Goal: Task Accomplishment & Management: Manage account settings

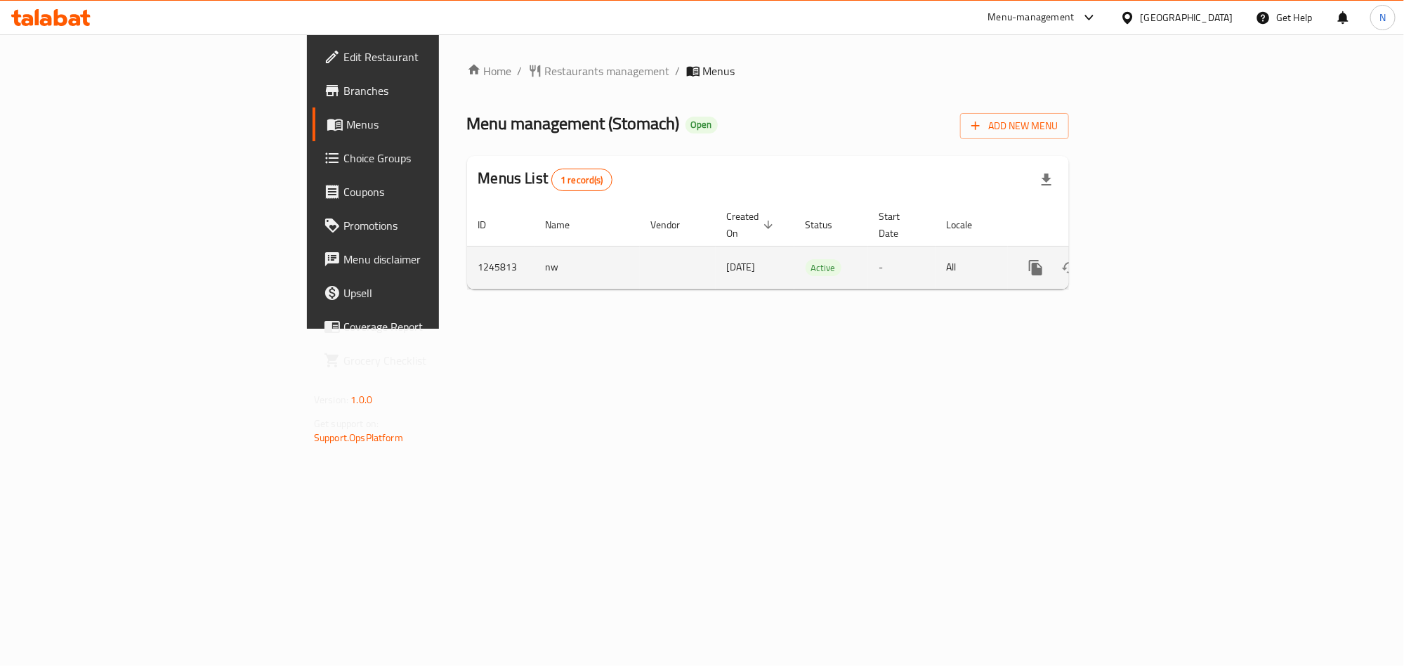
click at [1154, 255] on link "enhanced table" at bounding box center [1137, 268] width 34 height 34
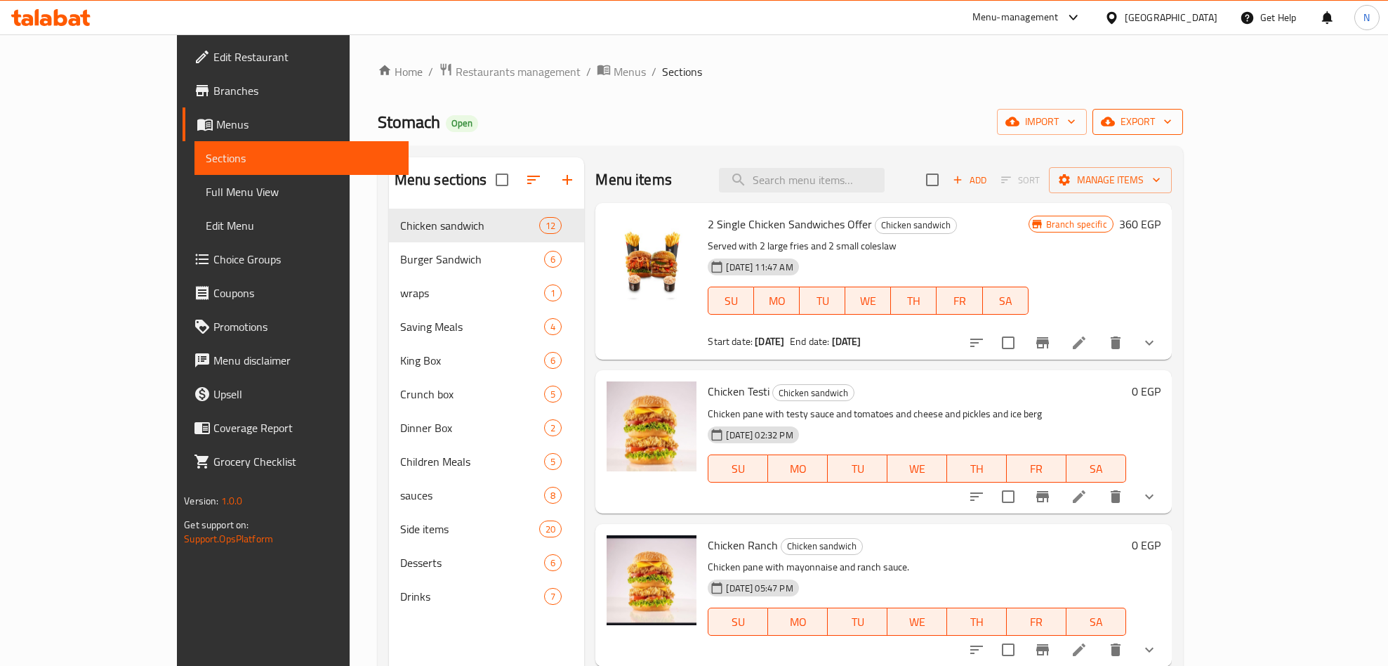
click at [1172, 127] on span "export" at bounding box center [1138, 122] width 68 height 18
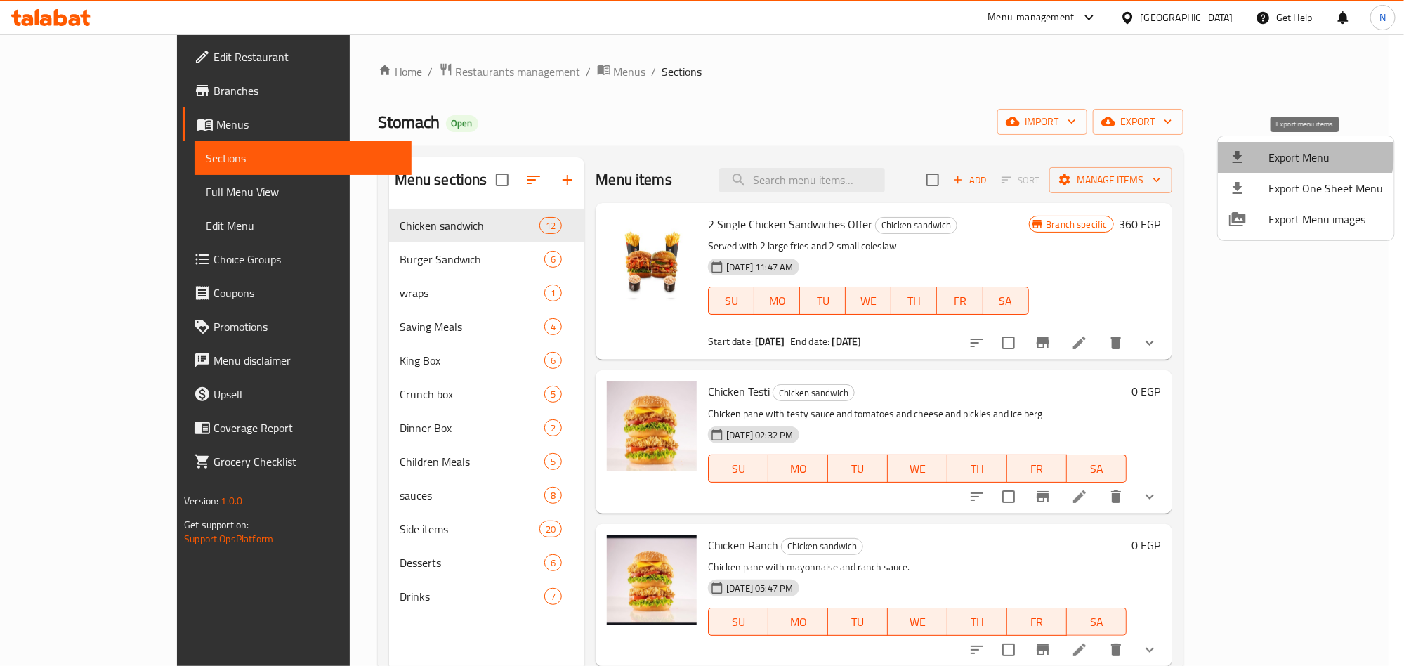
click at [1285, 150] on span "Export Menu" at bounding box center [1325, 157] width 114 height 17
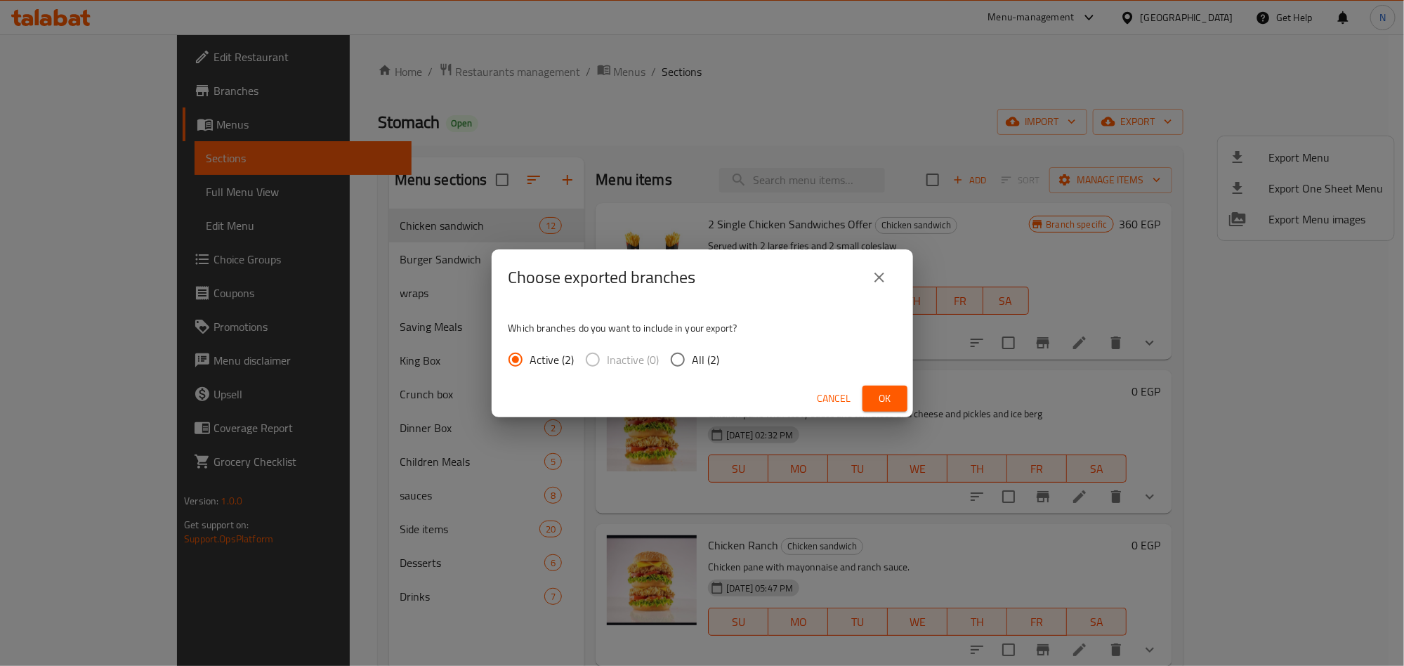
click at [674, 363] on input "All (2)" at bounding box center [677, 359] width 29 height 29
radio input "true"
click at [904, 400] on button "Ok" at bounding box center [884, 399] width 45 height 26
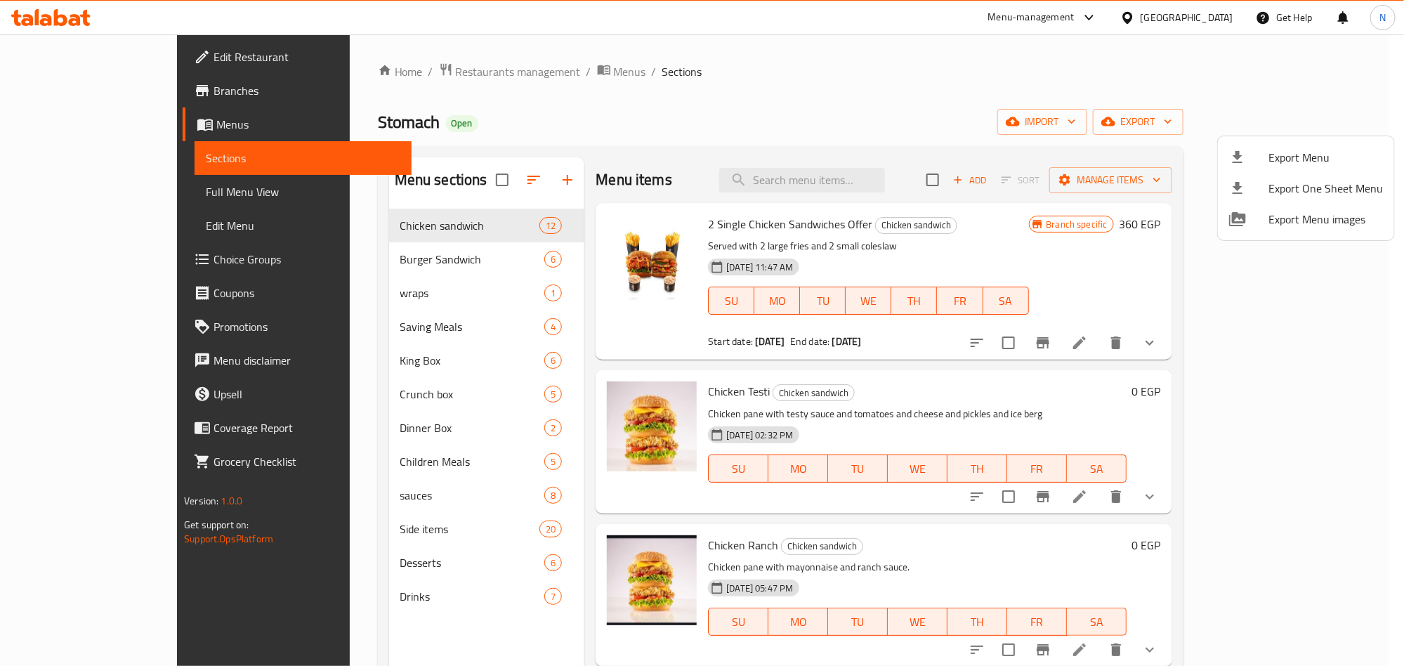
click at [620, 122] on div at bounding box center [702, 333] width 1404 height 666
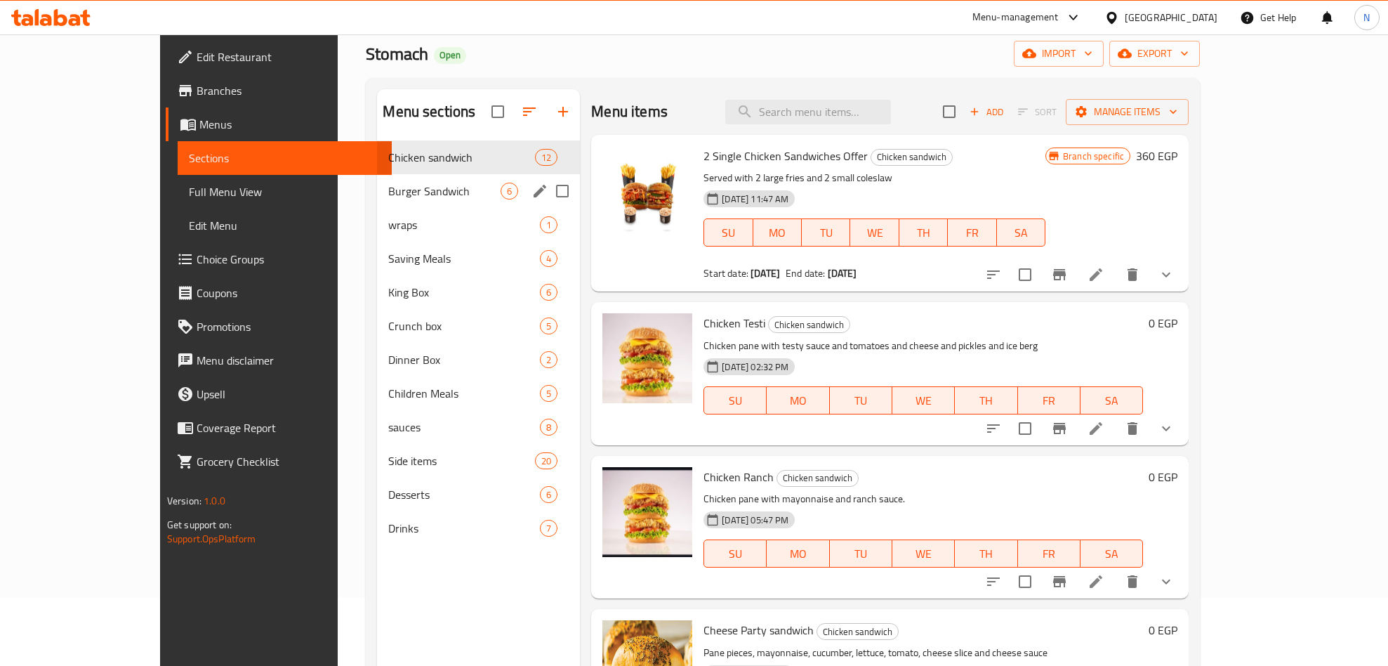
scroll to position [105, 0]
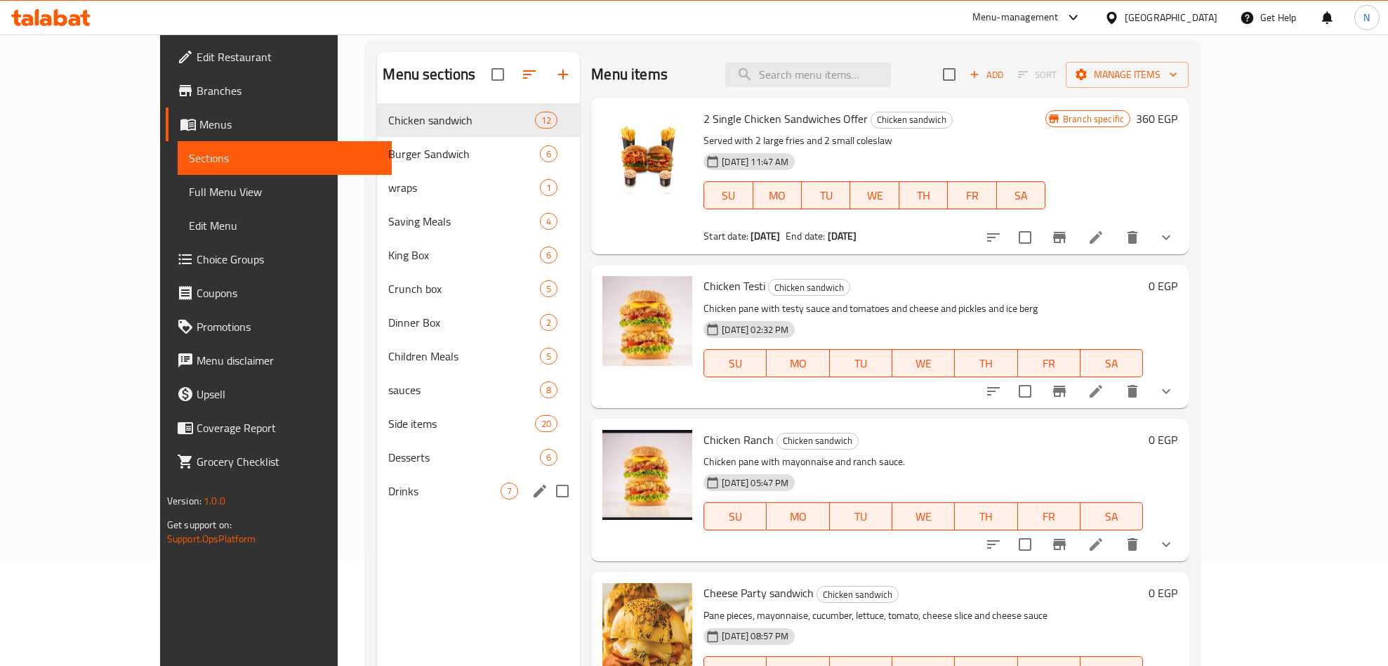
click at [377, 480] on div "Drinks 7" at bounding box center [478, 491] width 203 height 34
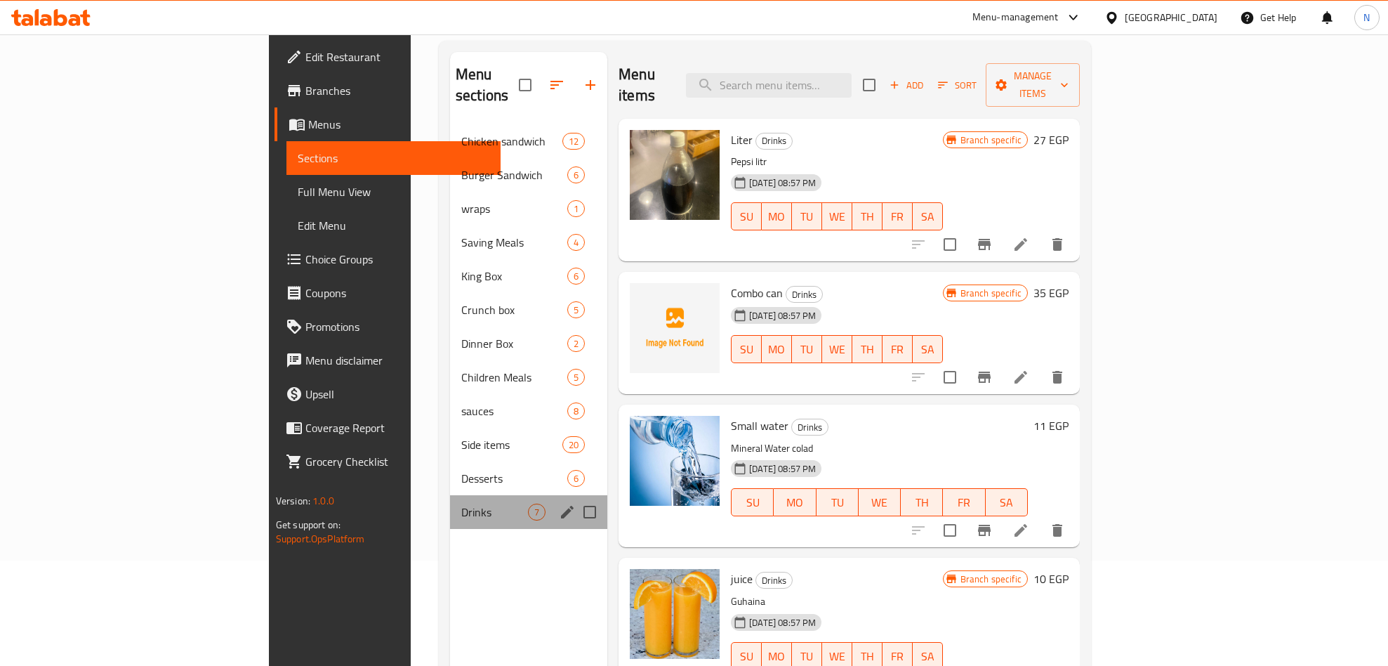
click at [450, 495] on div "Drinks 7" at bounding box center [528, 512] width 157 height 34
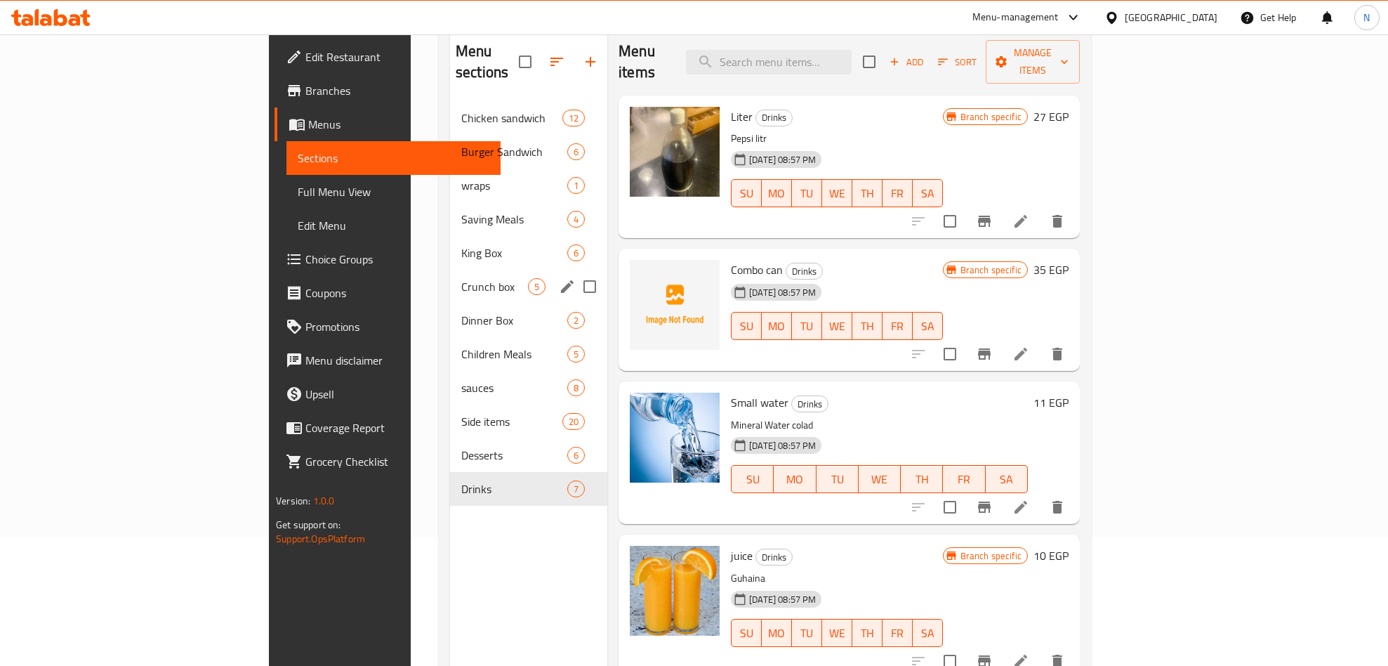
scroll to position [91, 0]
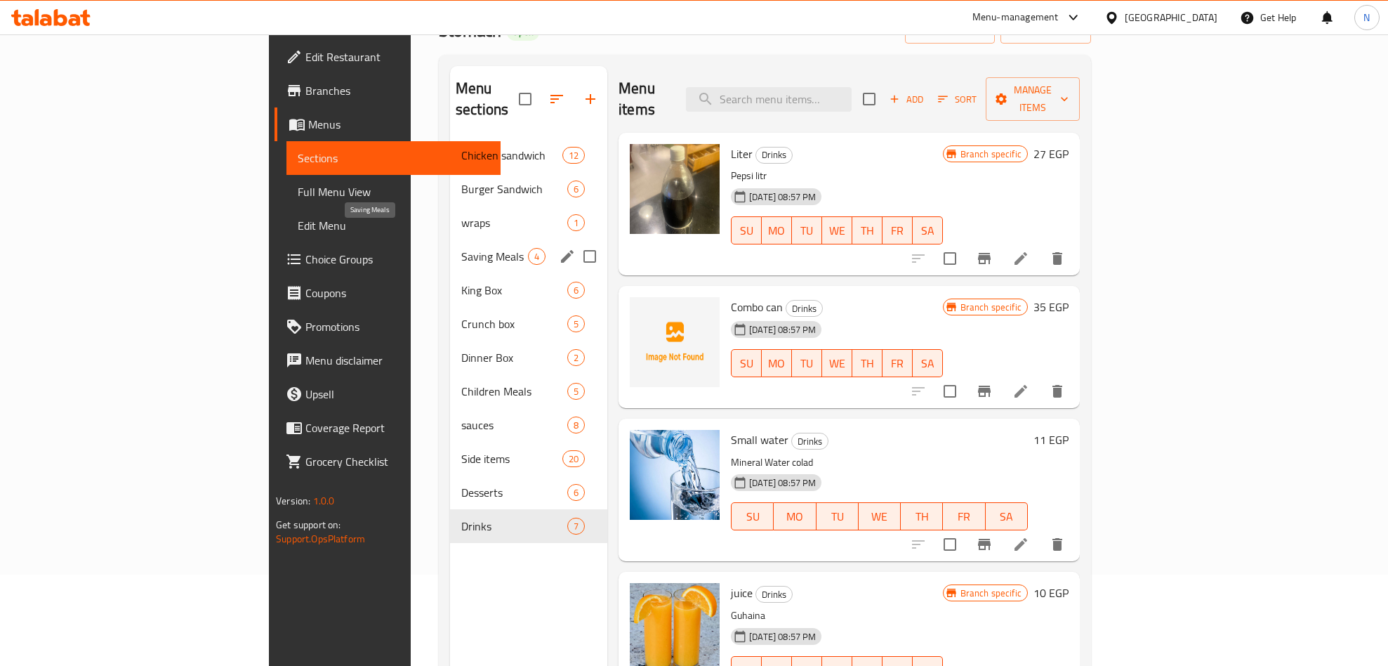
click at [461, 248] on span "Saving Meals" at bounding box center [494, 256] width 67 height 17
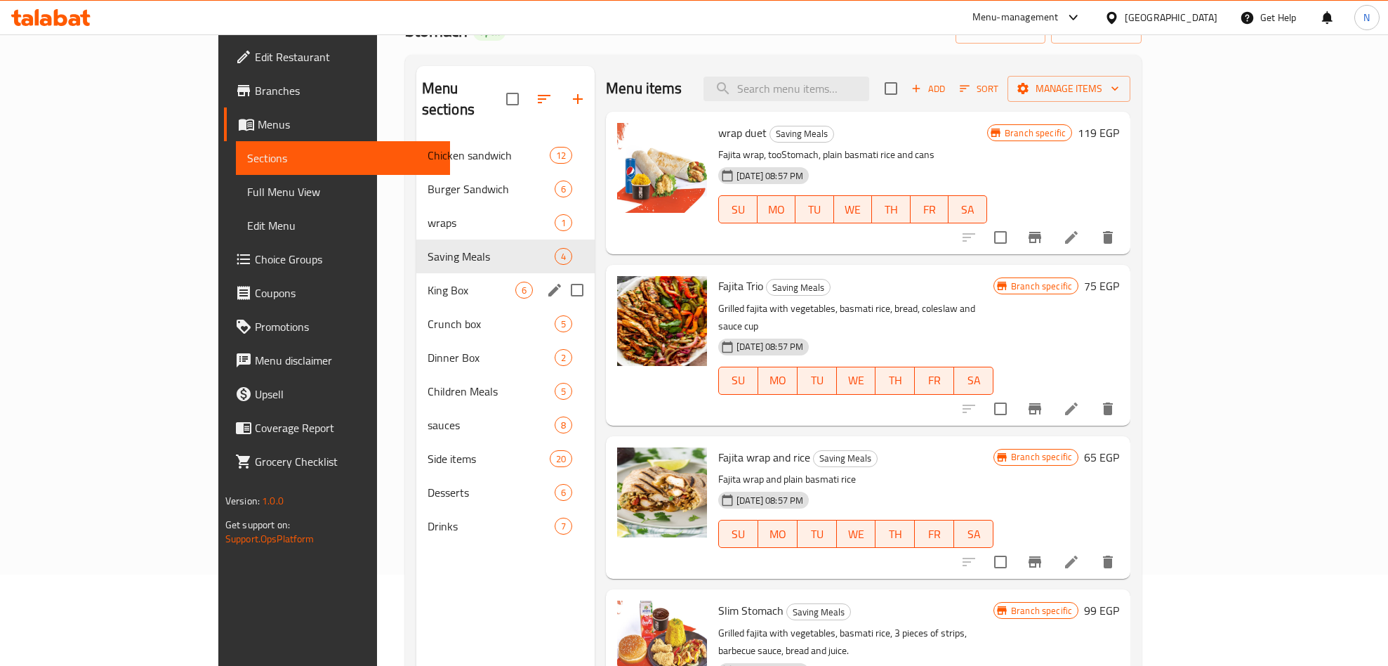
click at [416, 273] on div "King Box 6" at bounding box center [505, 290] width 178 height 34
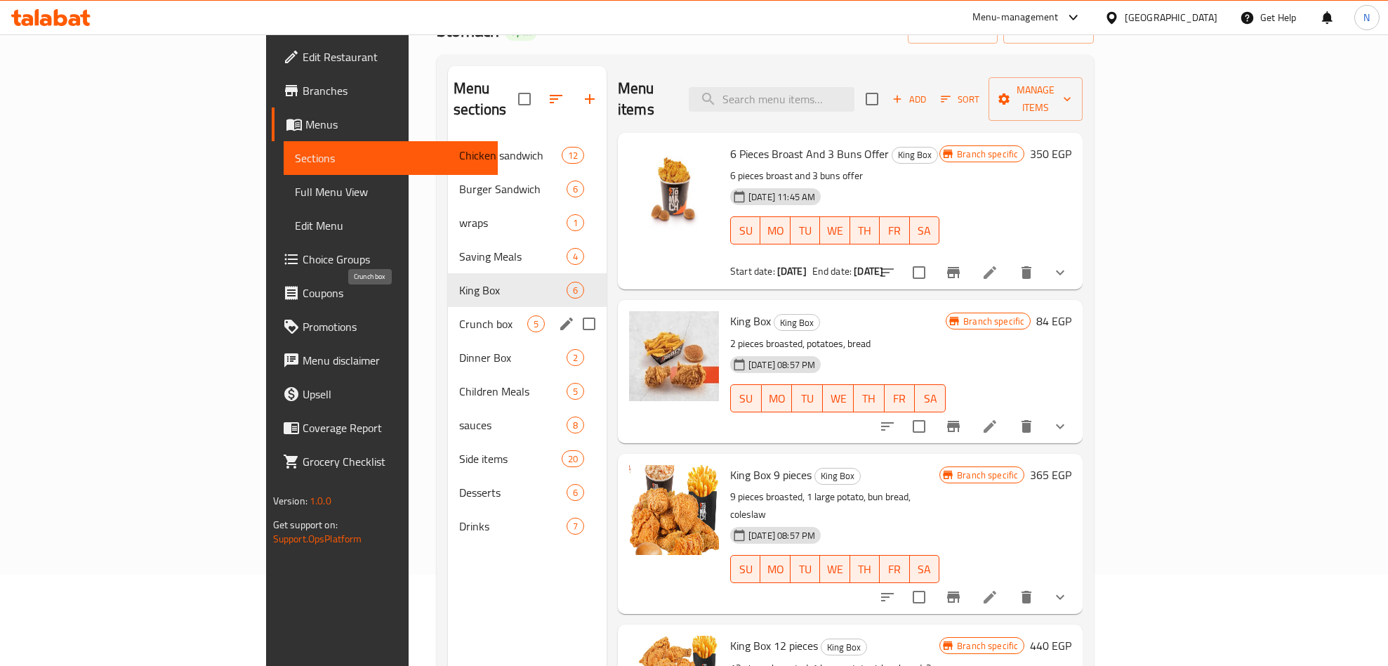
click at [459, 315] on span "Crunch box" at bounding box center [493, 323] width 68 height 17
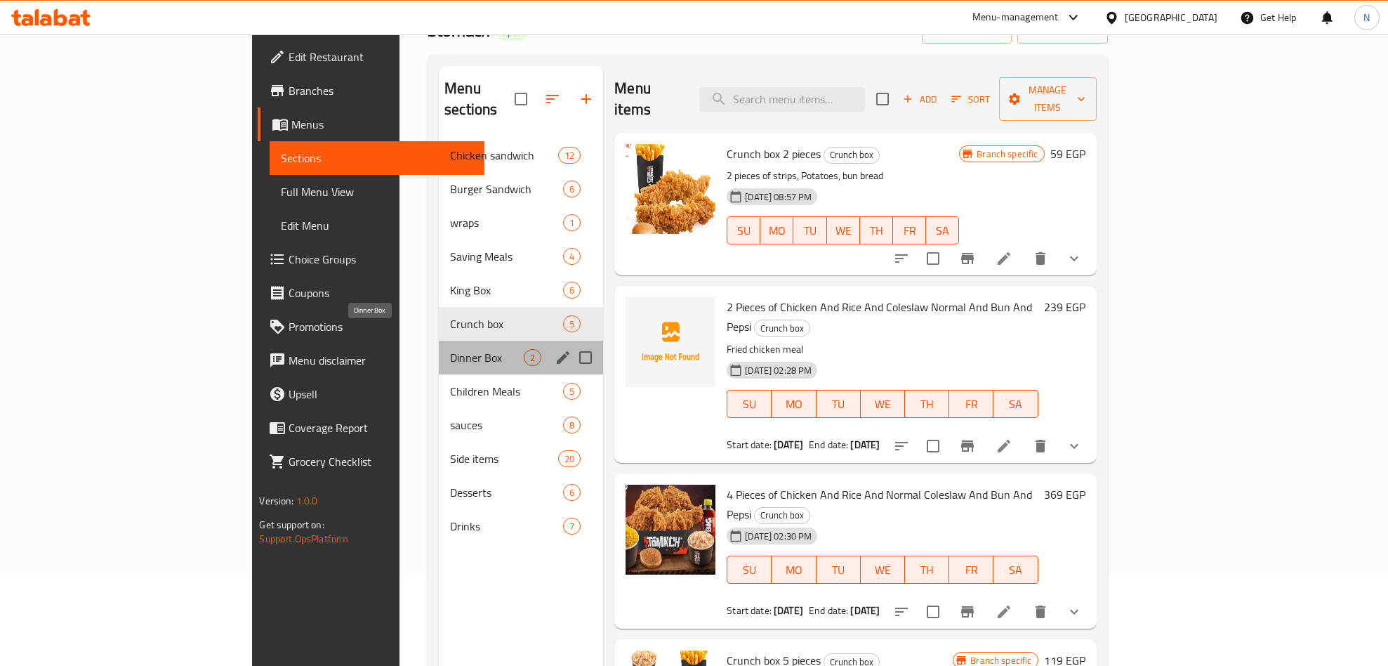
drag, startPoint x: 320, startPoint y: 329, endPoint x: 316, endPoint y: 340, distance: 12.0
click at [450, 349] on span "Dinner Box" at bounding box center [487, 357] width 74 height 17
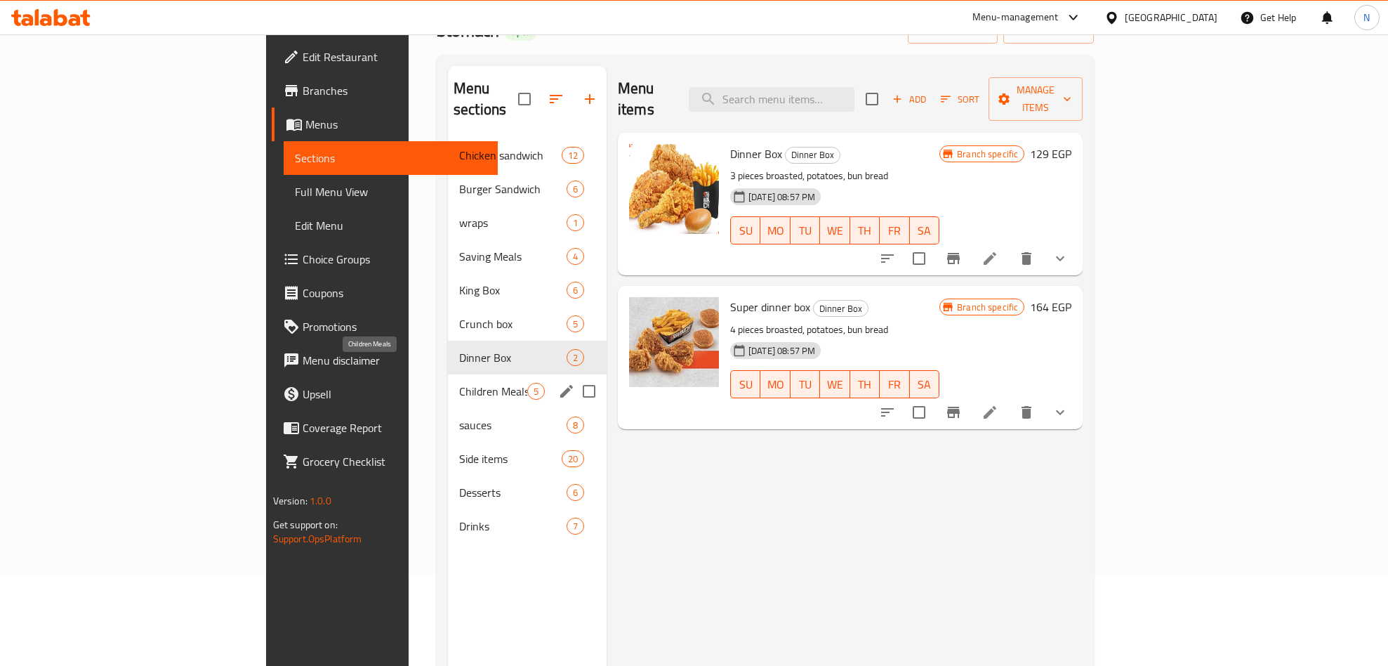
click at [459, 383] on span "Children Meals" at bounding box center [493, 391] width 68 height 17
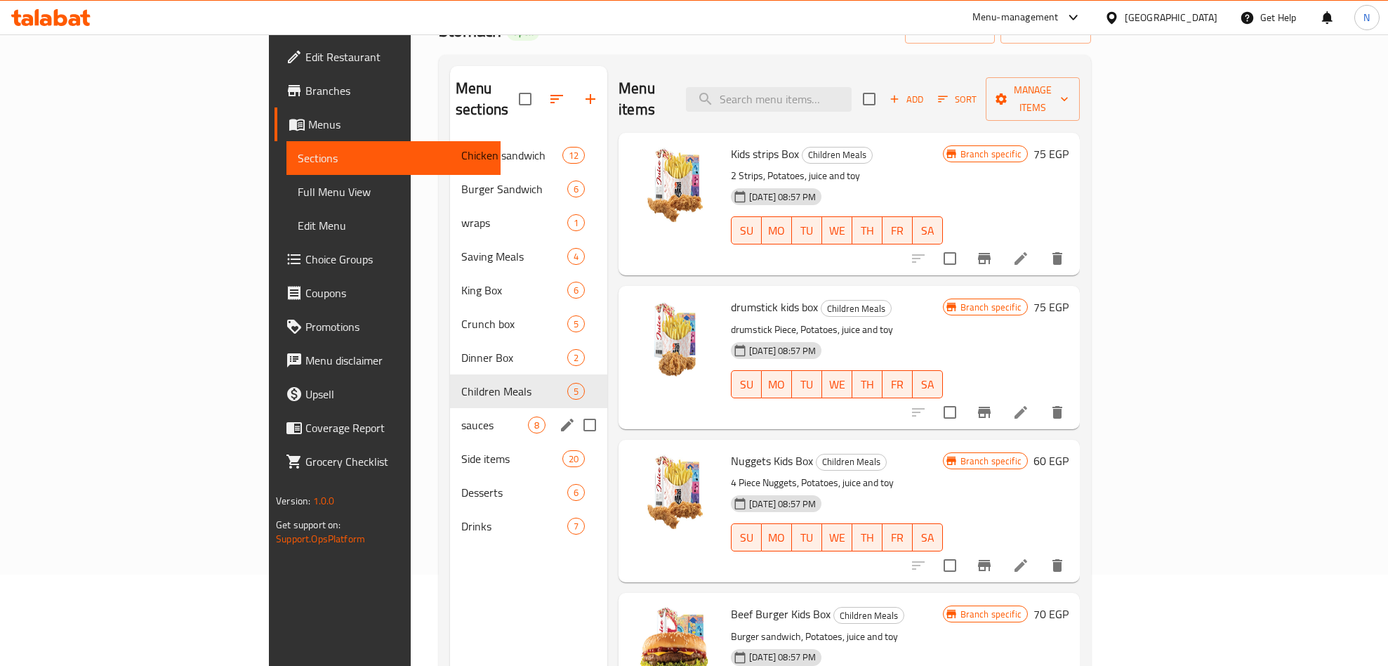
click at [450, 408] on div "sauces 8" at bounding box center [528, 425] width 157 height 34
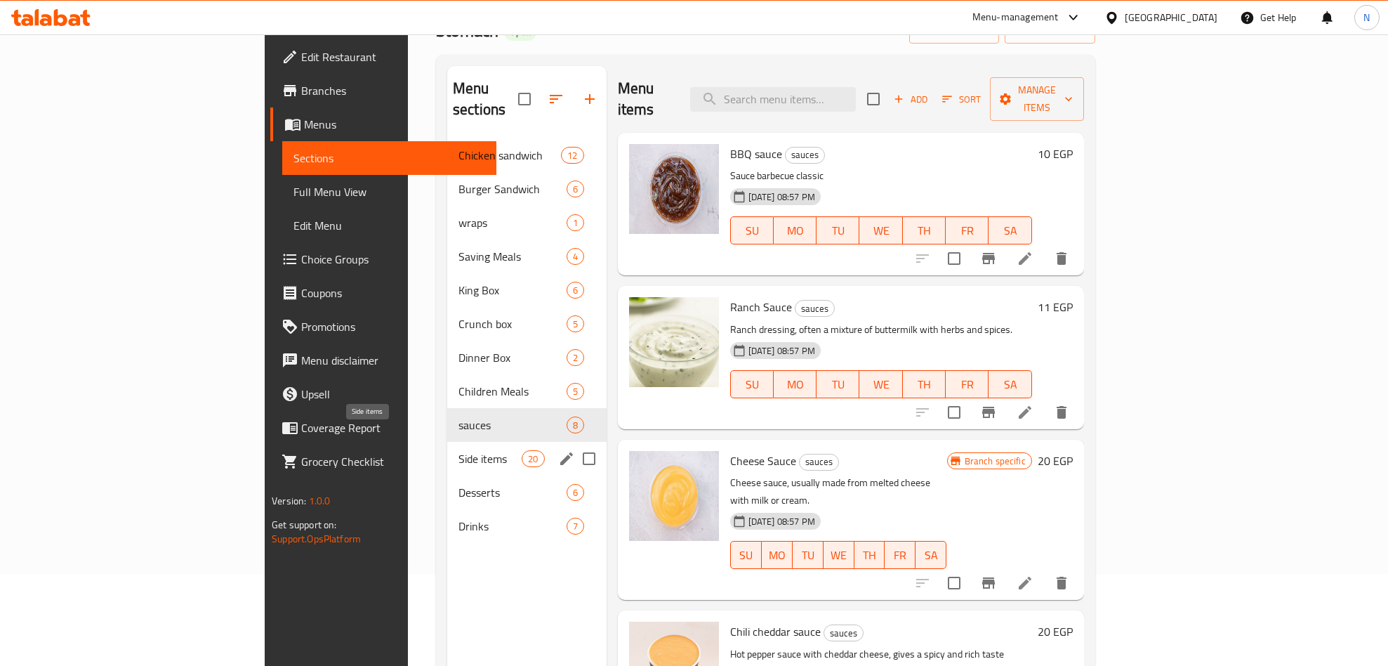
click at [459, 450] on span "Side items" at bounding box center [490, 458] width 63 height 17
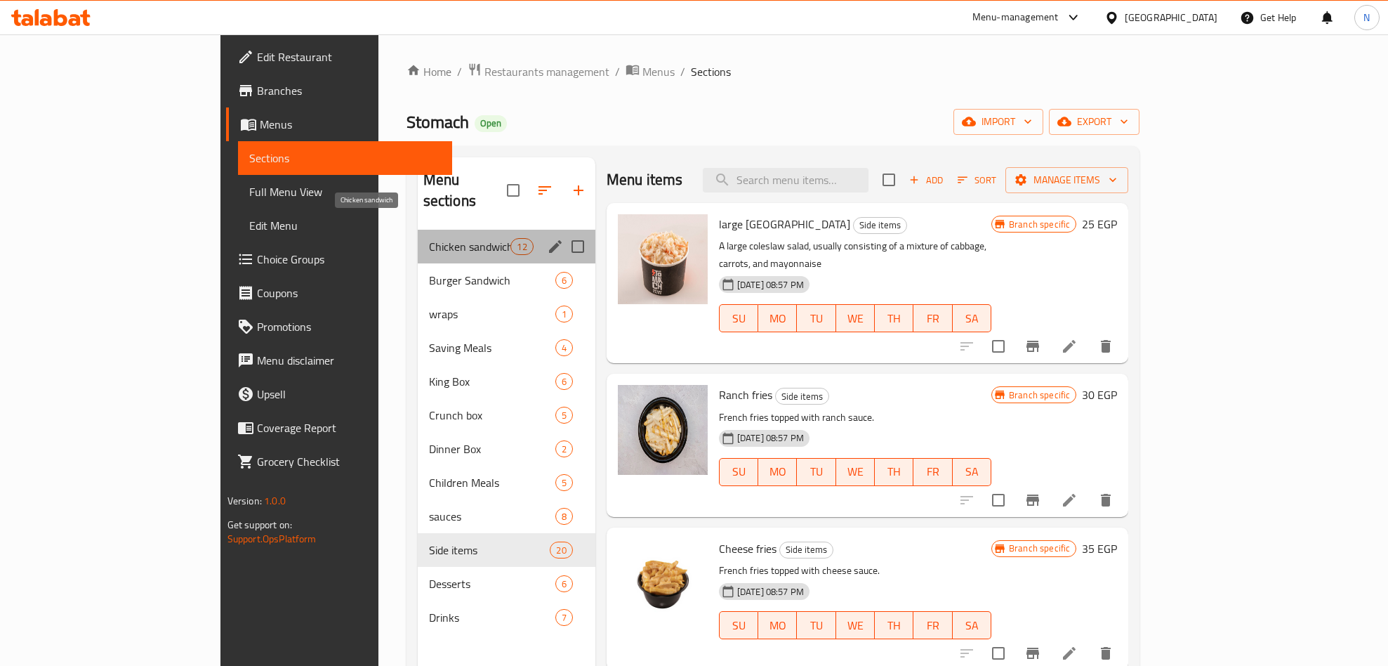
drag, startPoint x: 399, startPoint y: 222, endPoint x: 392, endPoint y: 228, distance: 9.0
click at [429, 238] on span "Chicken sandwich" at bounding box center [470, 246] width 82 height 17
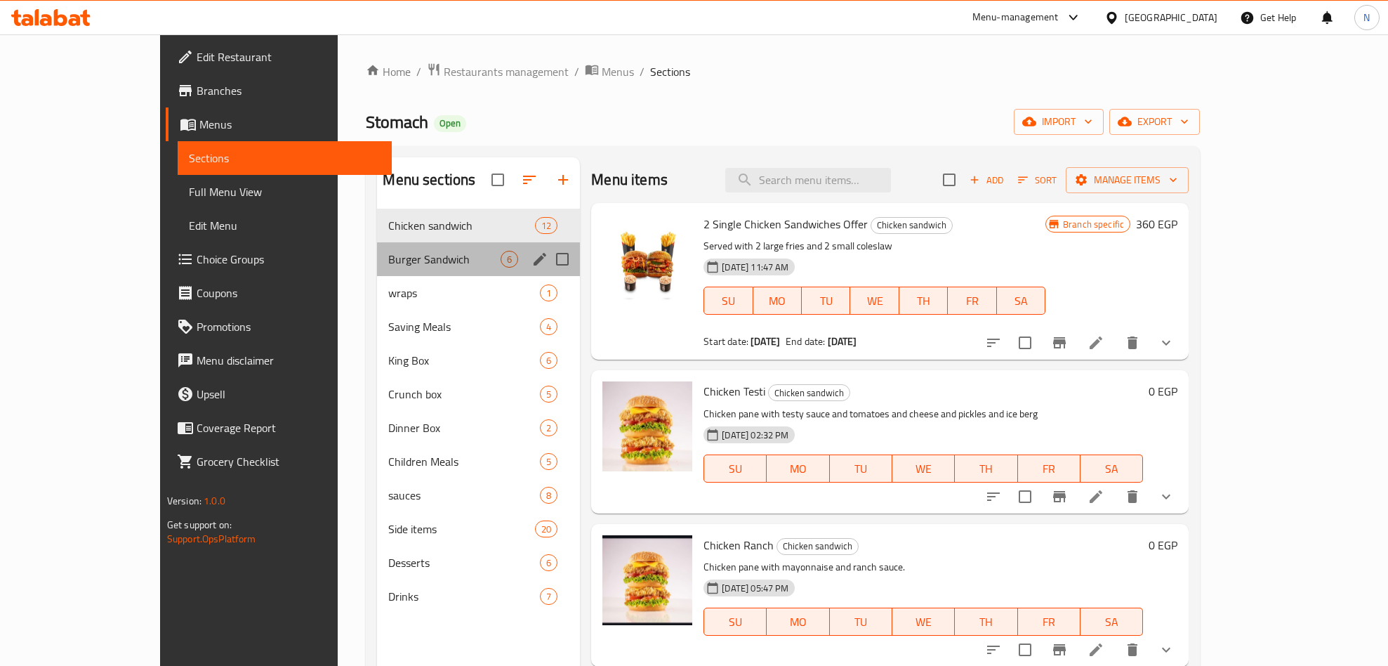
click at [380, 249] on div "Burger Sandwich 6" at bounding box center [478, 259] width 203 height 34
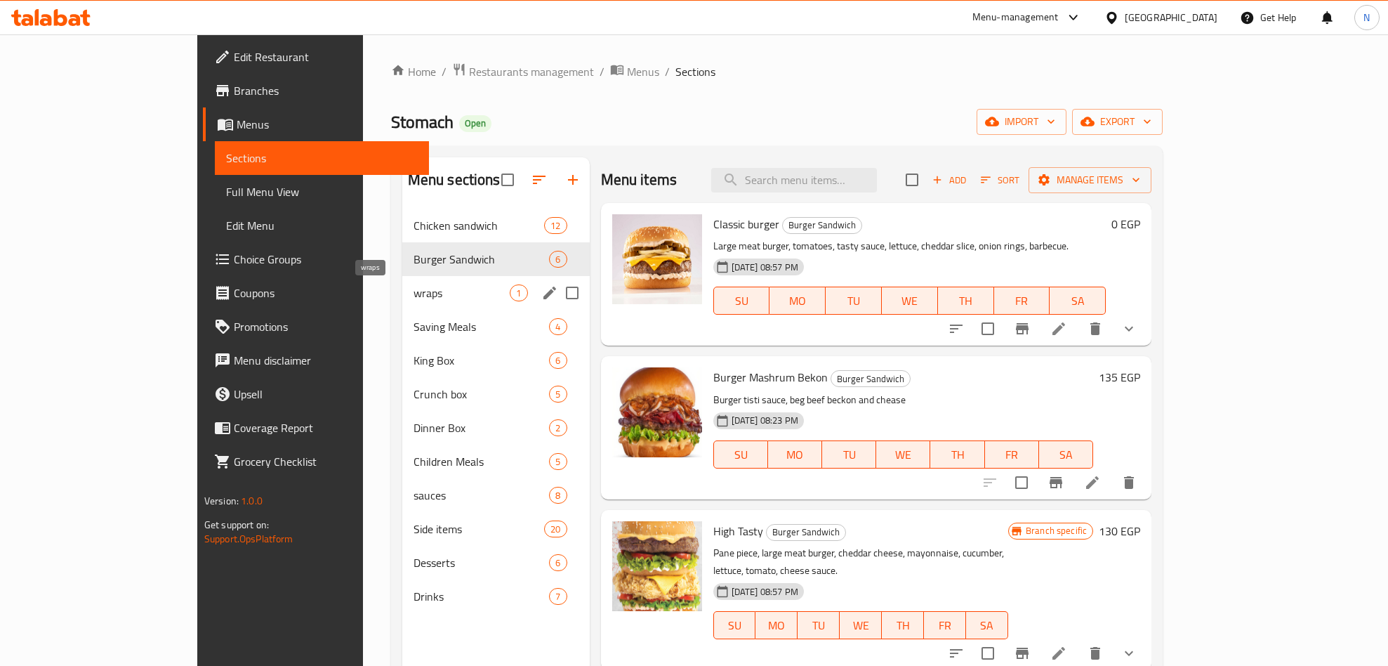
click at [414, 286] on span "wraps" at bounding box center [462, 292] width 97 height 17
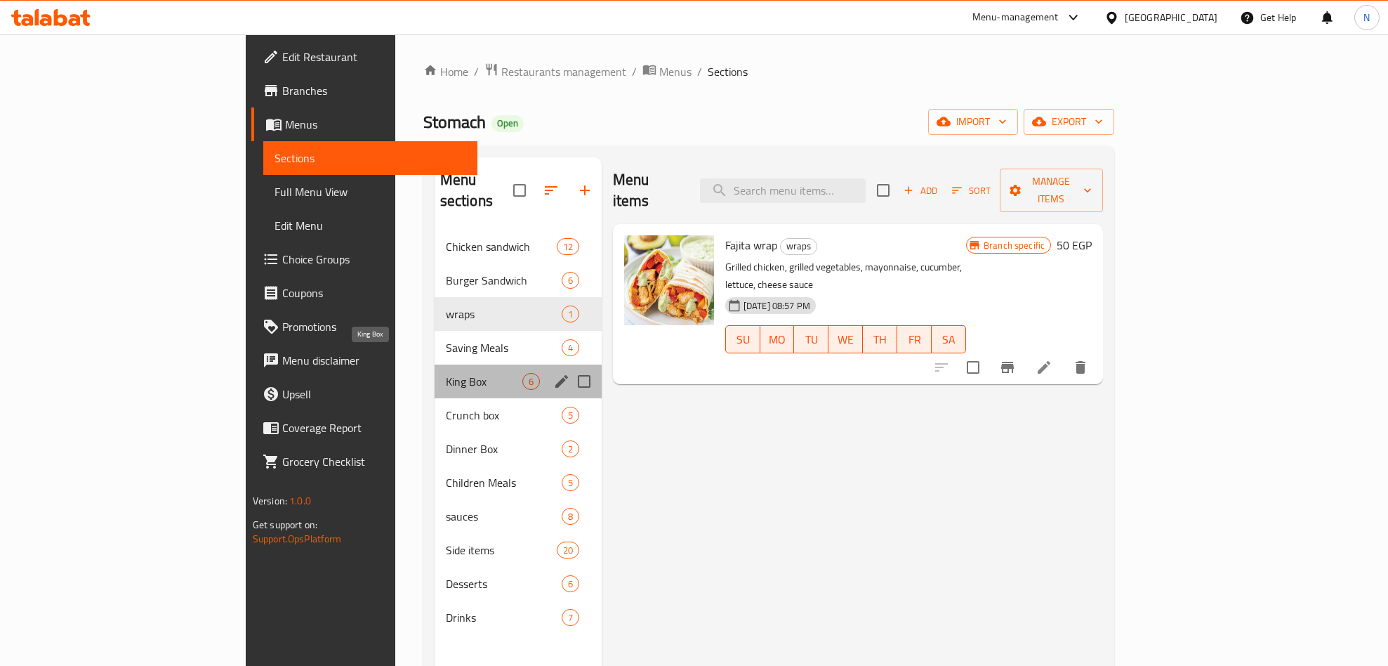
click at [446, 373] on span "King Box" at bounding box center [484, 381] width 77 height 17
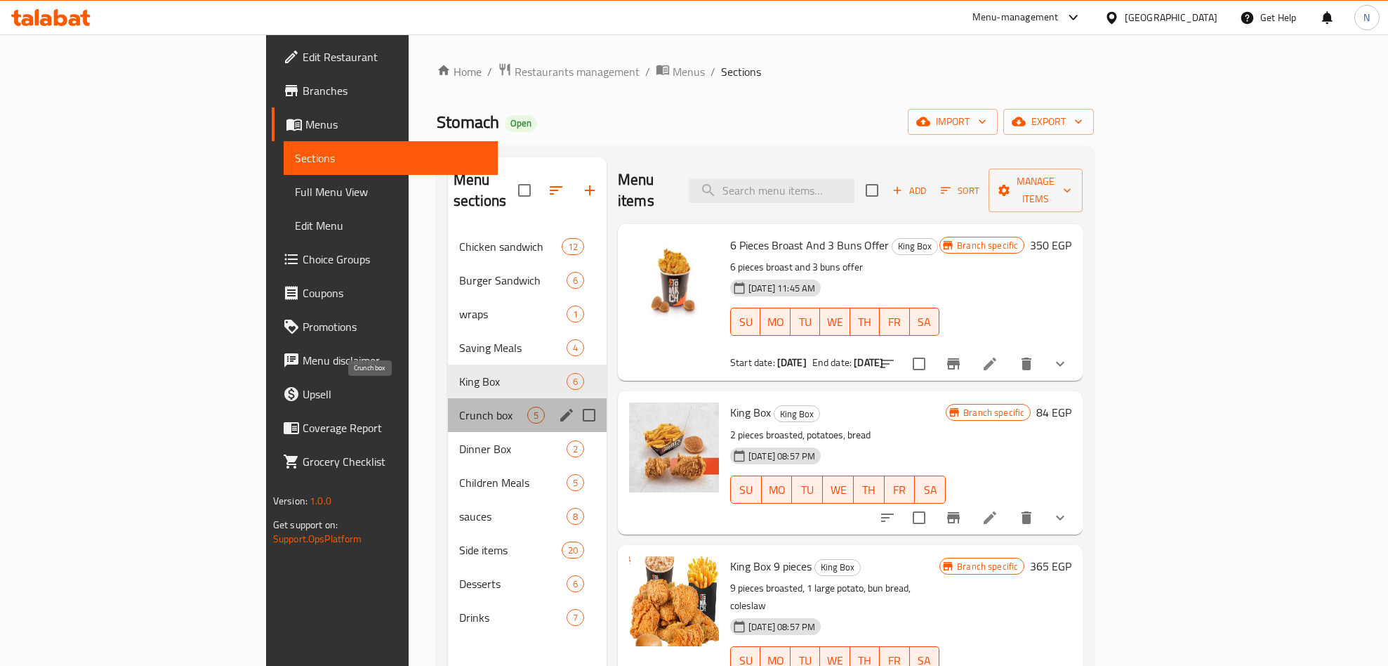
click at [459, 407] on span "Crunch box" at bounding box center [493, 415] width 68 height 17
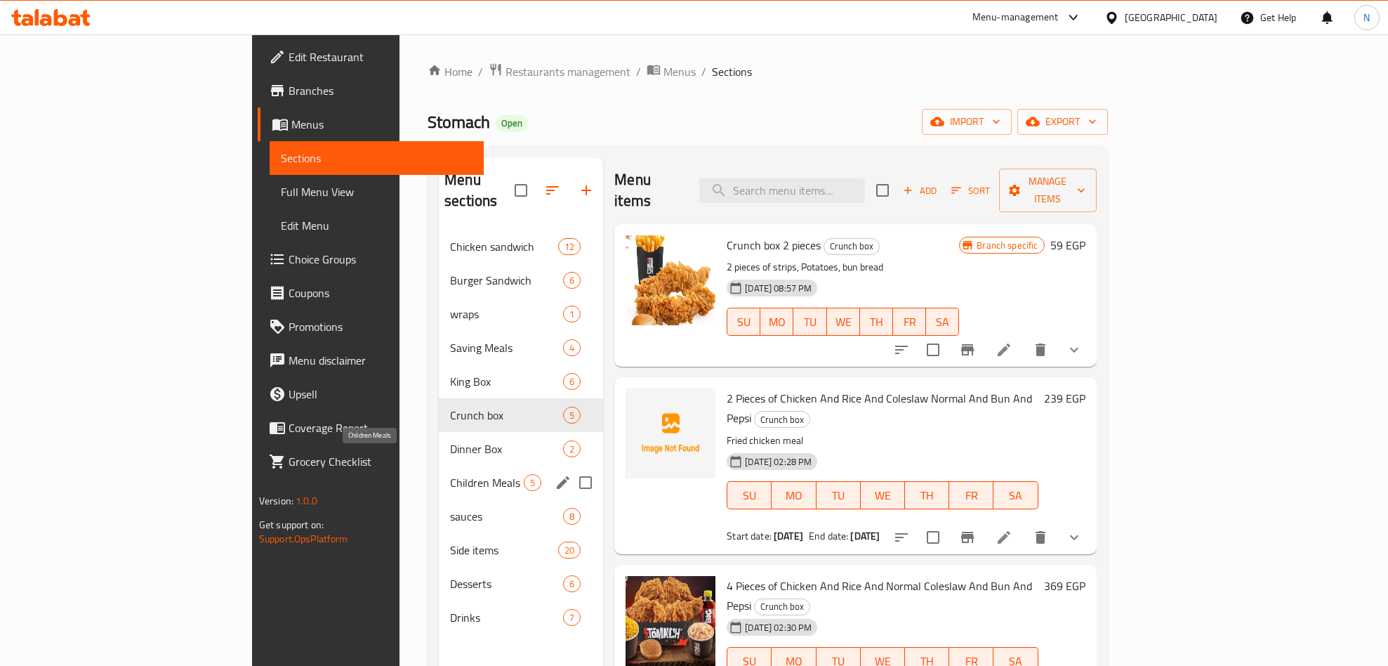
click at [450, 474] on span "Children Meals" at bounding box center [487, 482] width 74 height 17
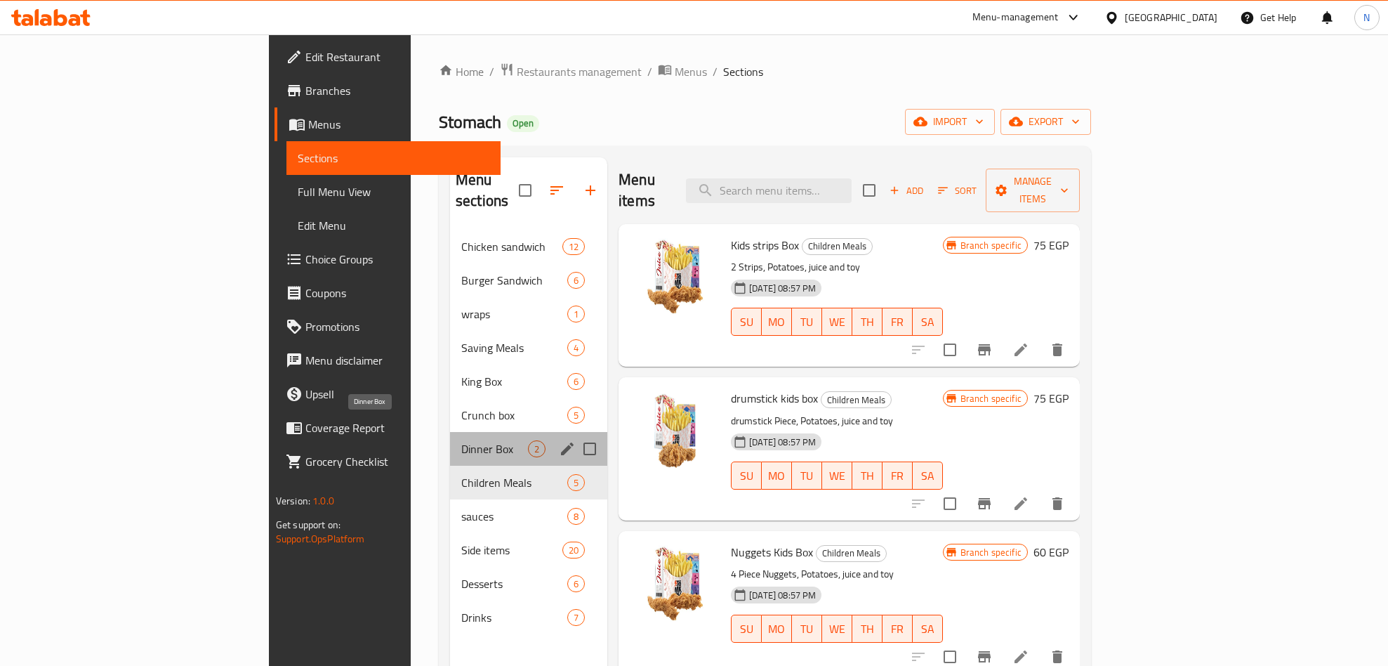
click at [461, 440] on span "Dinner Box" at bounding box center [494, 448] width 67 height 17
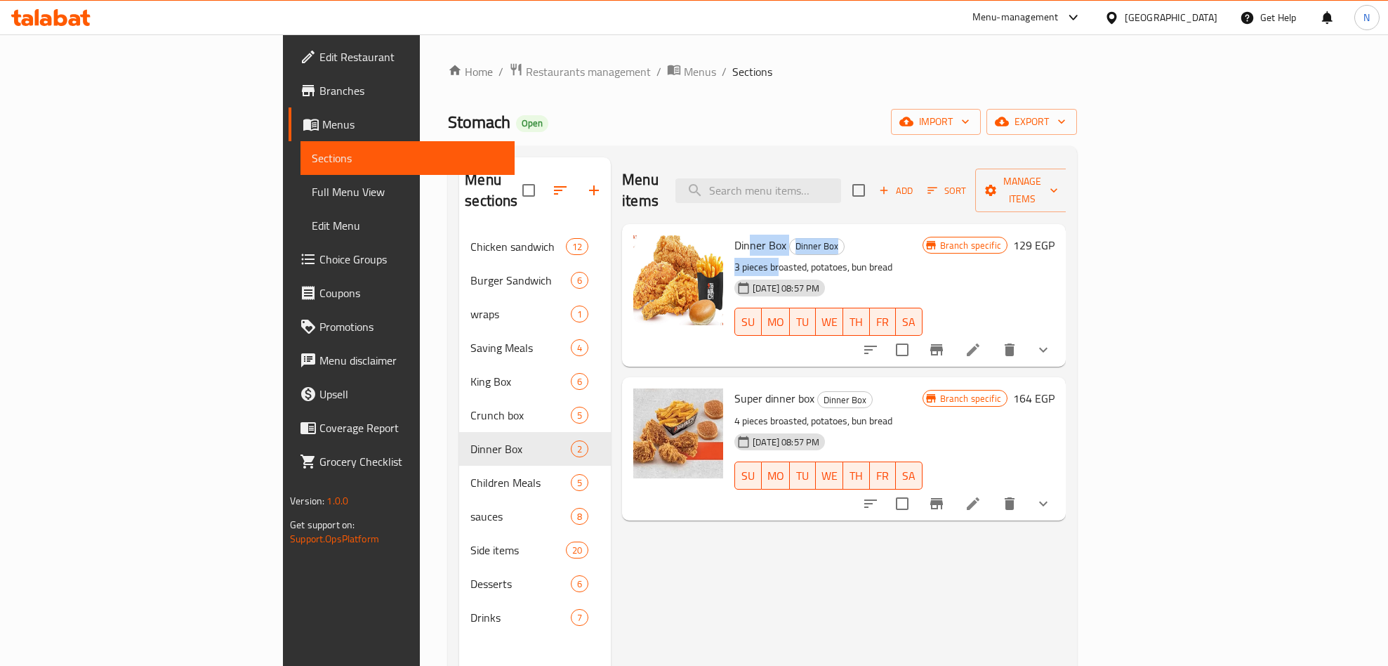
drag, startPoint x: 680, startPoint y: 222, endPoint x: 706, endPoint y: 253, distance: 40.4
click at [729, 251] on div "Dinner Box Dinner Box 3 pieces broasted, potatoes, bun bread [DATE] 08:57 PM SU…" at bounding box center [828, 295] width 199 height 131
click at [775, 610] on div "Menu items Add Sort Manage items Dinner Box Dinner Box 3 pieces broasted, potat…" at bounding box center [838, 490] width 455 height 666
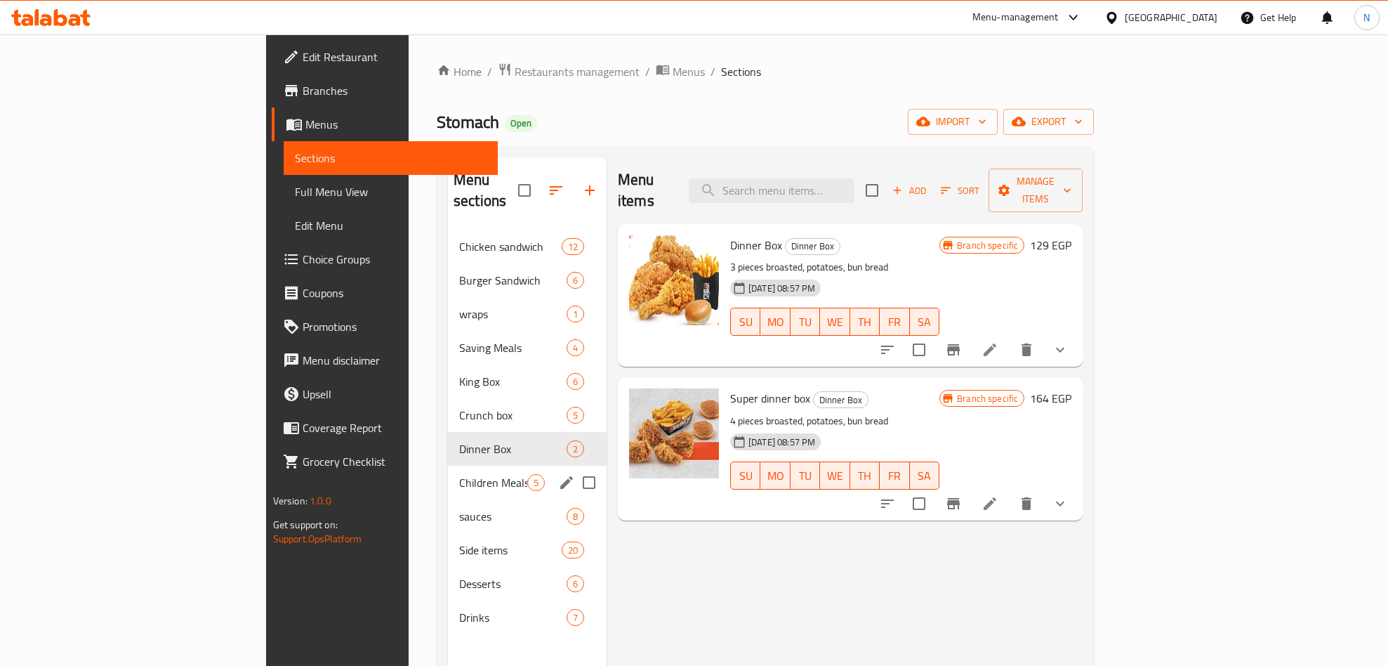
click at [448, 473] on div "Children Meals 5" at bounding box center [527, 483] width 159 height 34
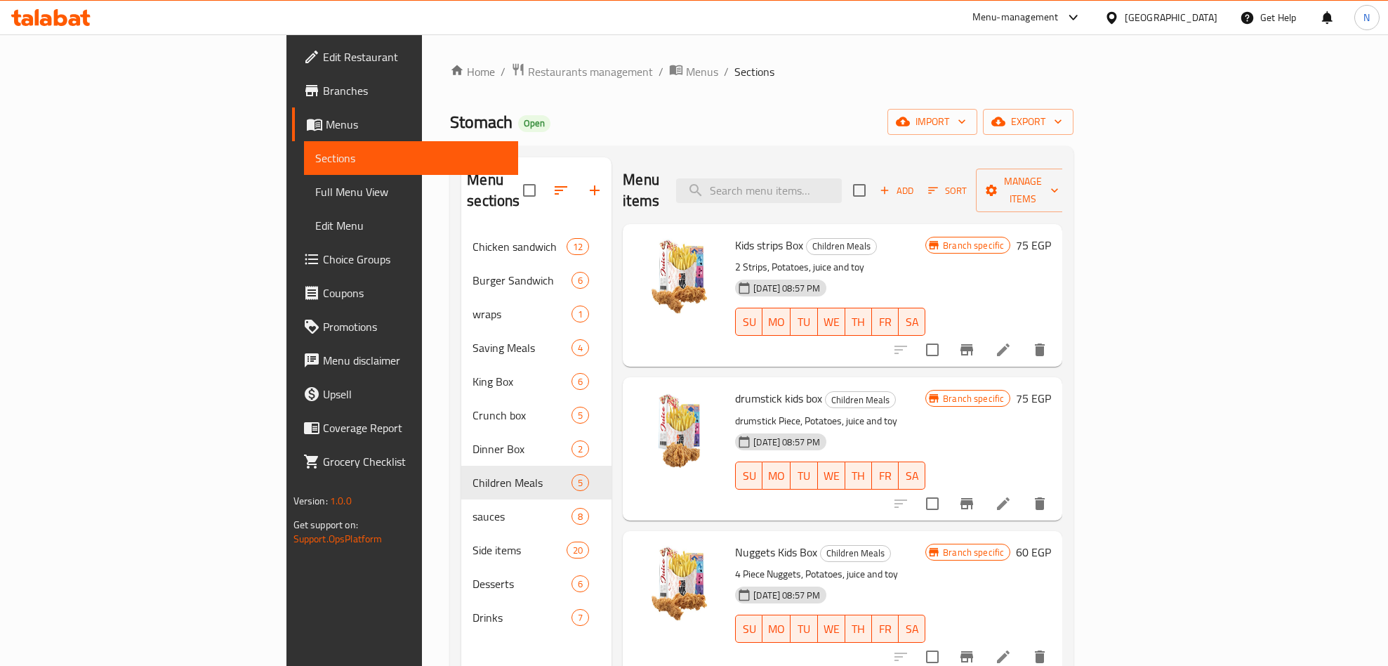
click at [807, 238] on span "Children Meals" at bounding box center [842, 246] width 70 height 16
drag, startPoint x: 775, startPoint y: 86, endPoint x: 632, endPoint y: 127, distance: 148.9
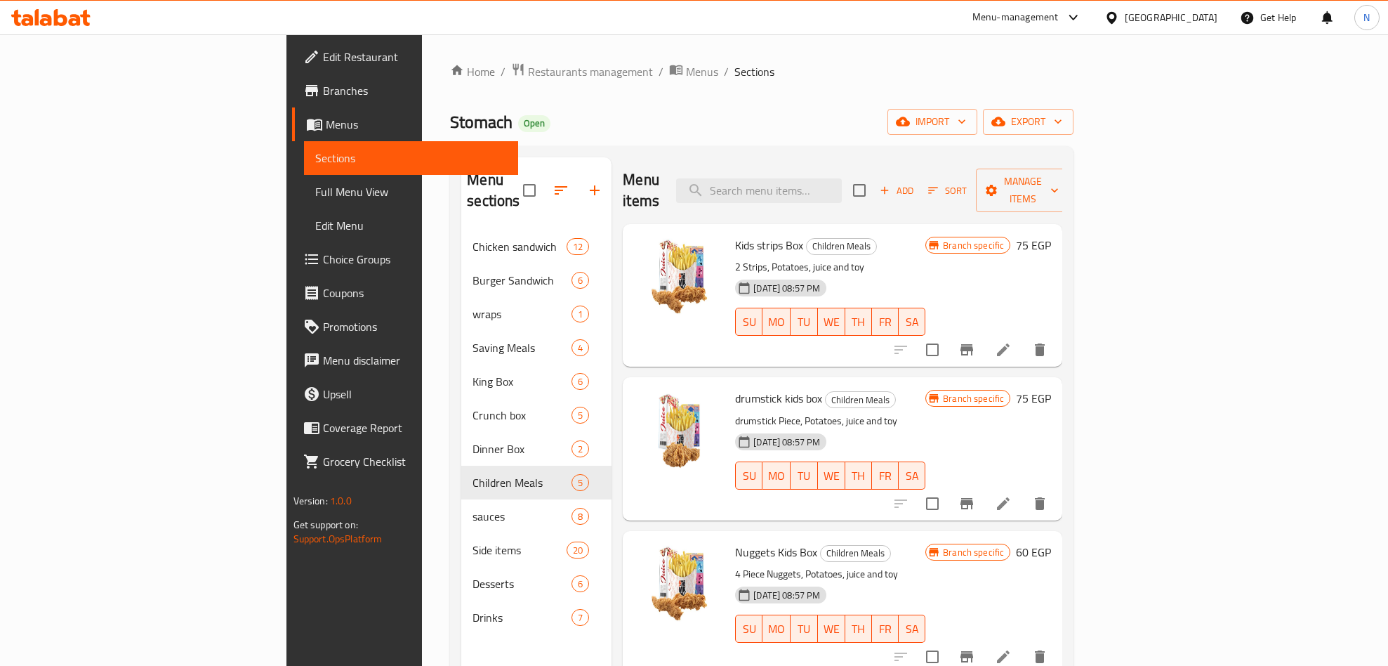
click at [632, 126] on div "Home / Restaurants management / Menus / Sections Stomach Open import export Men…" at bounding box center [762, 448] width 624 height 772
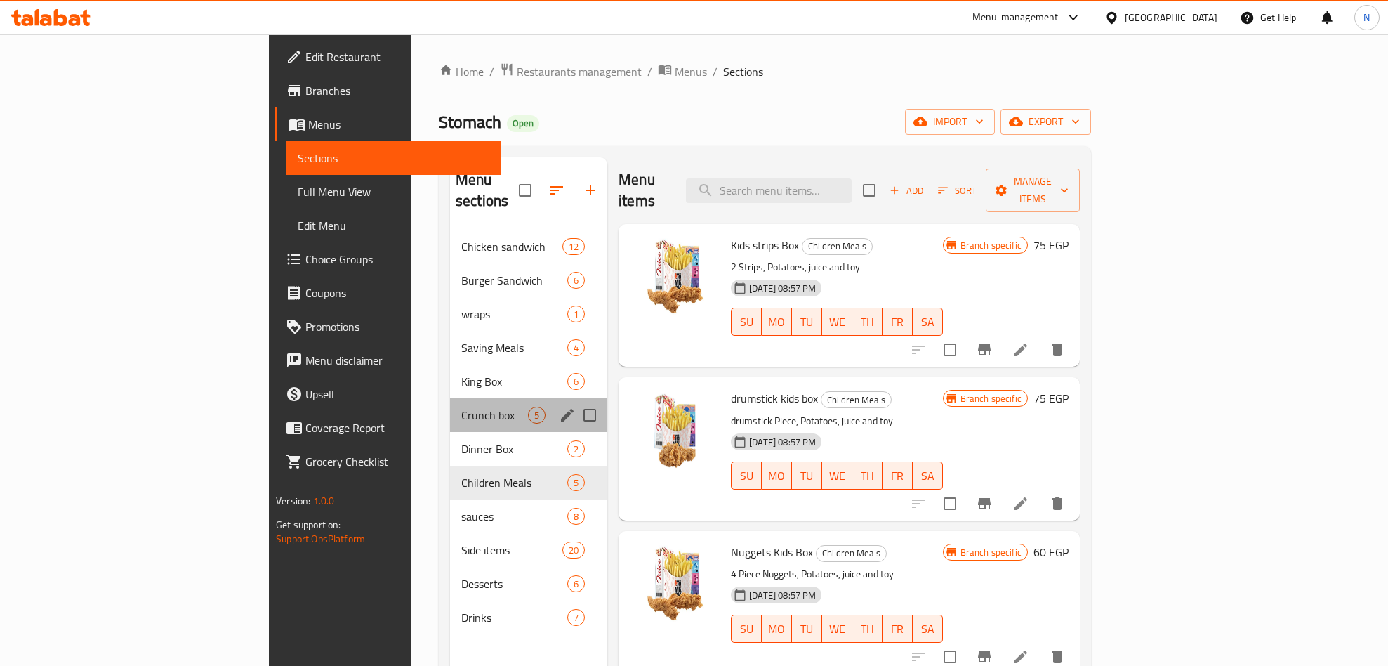
click at [450, 407] on div "Crunch box 5" at bounding box center [528, 415] width 157 height 34
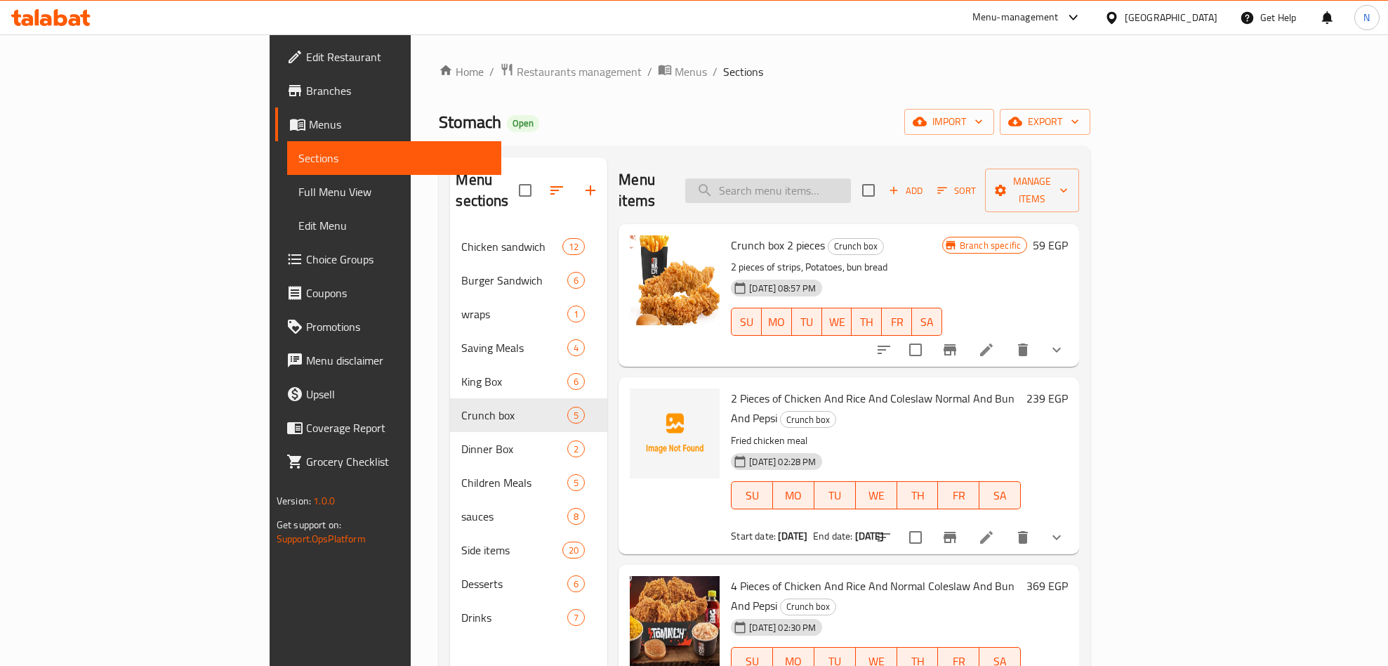
click at [851, 188] on input "search" at bounding box center [768, 190] width 166 height 25
paste input "زنجر"
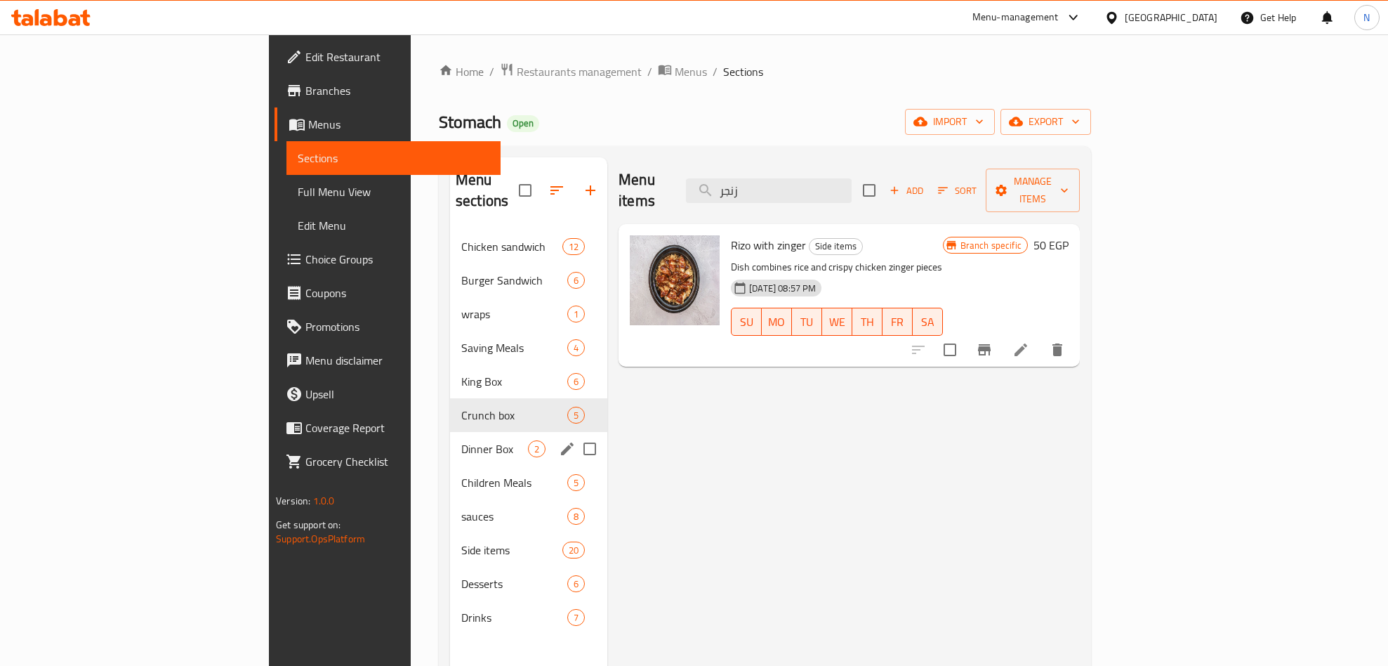
type input "زنجر"
click at [461, 407] on span "Crunch box" at bounding box center [494, 415] width 67 height 17
click at [461, 440] on span "Dinner Box" at bounding box center [494, 448] width 67 height 17
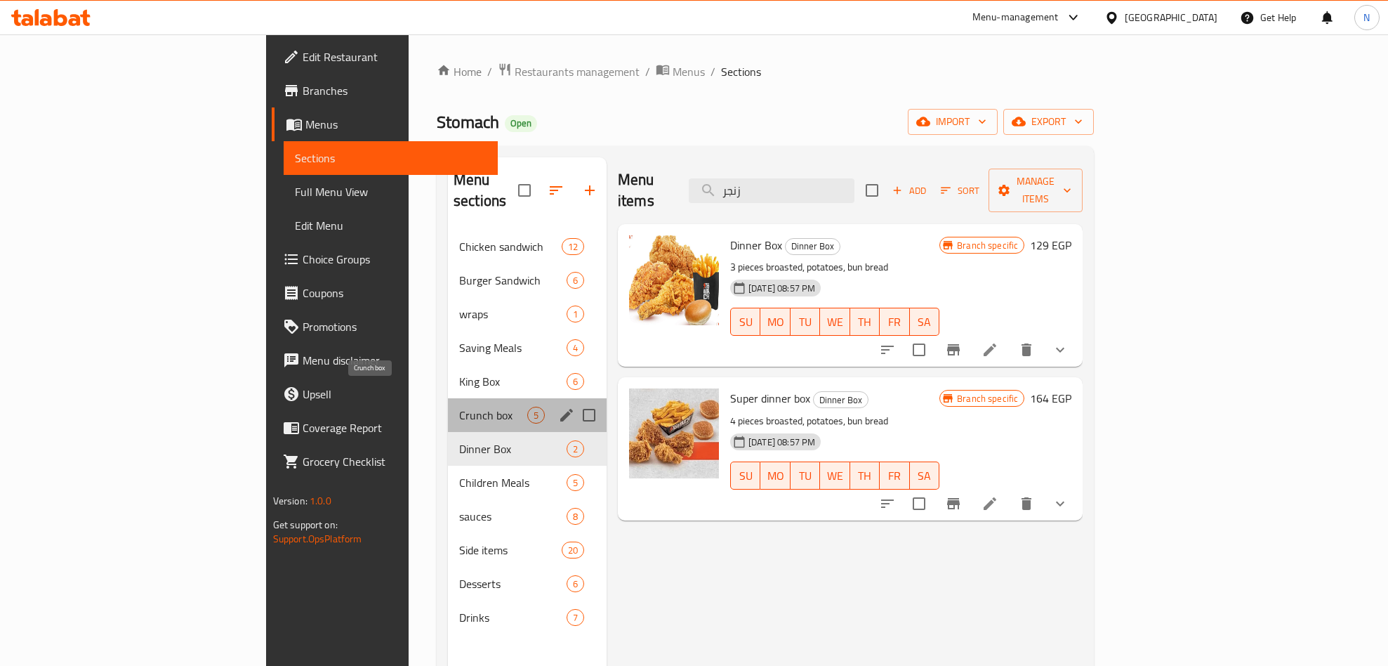
click at [459, 407] on span "Crunch box" at bounding box center [493, 415] width 68 height 17
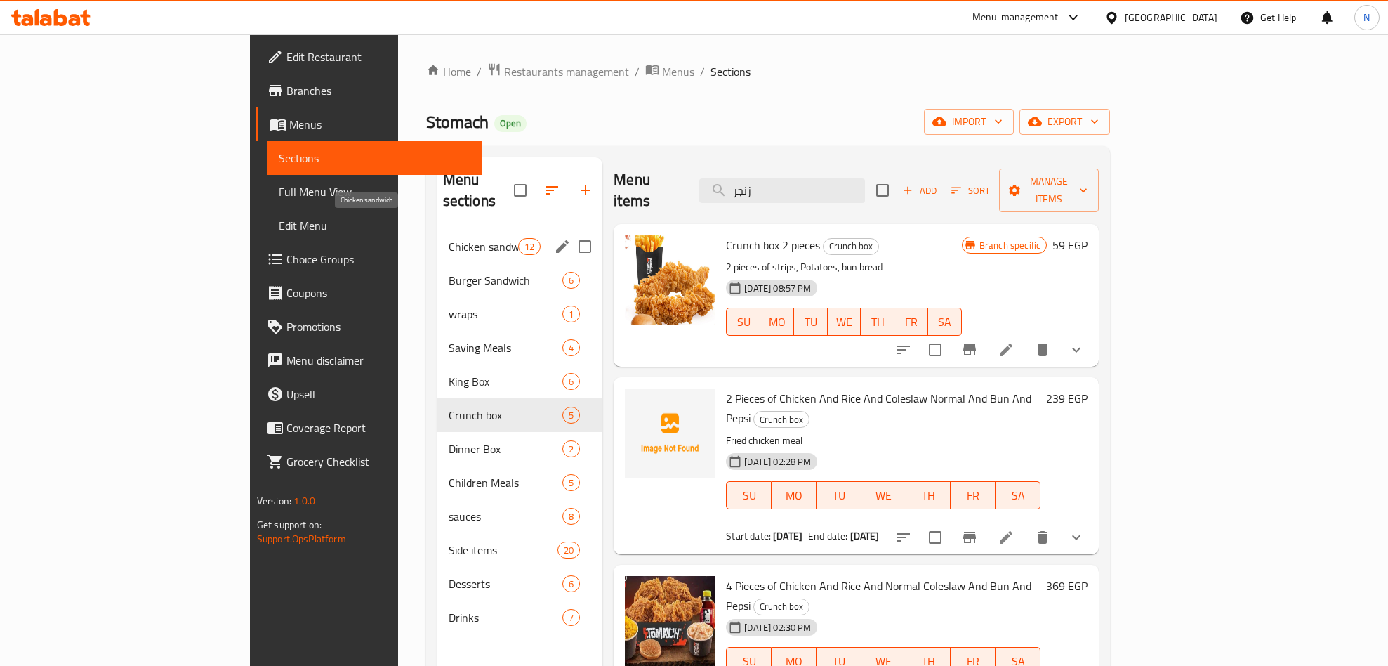
click at [449, 238] on span "Chicken sandwich" at bounding box center [484, 246] width 70 height 17
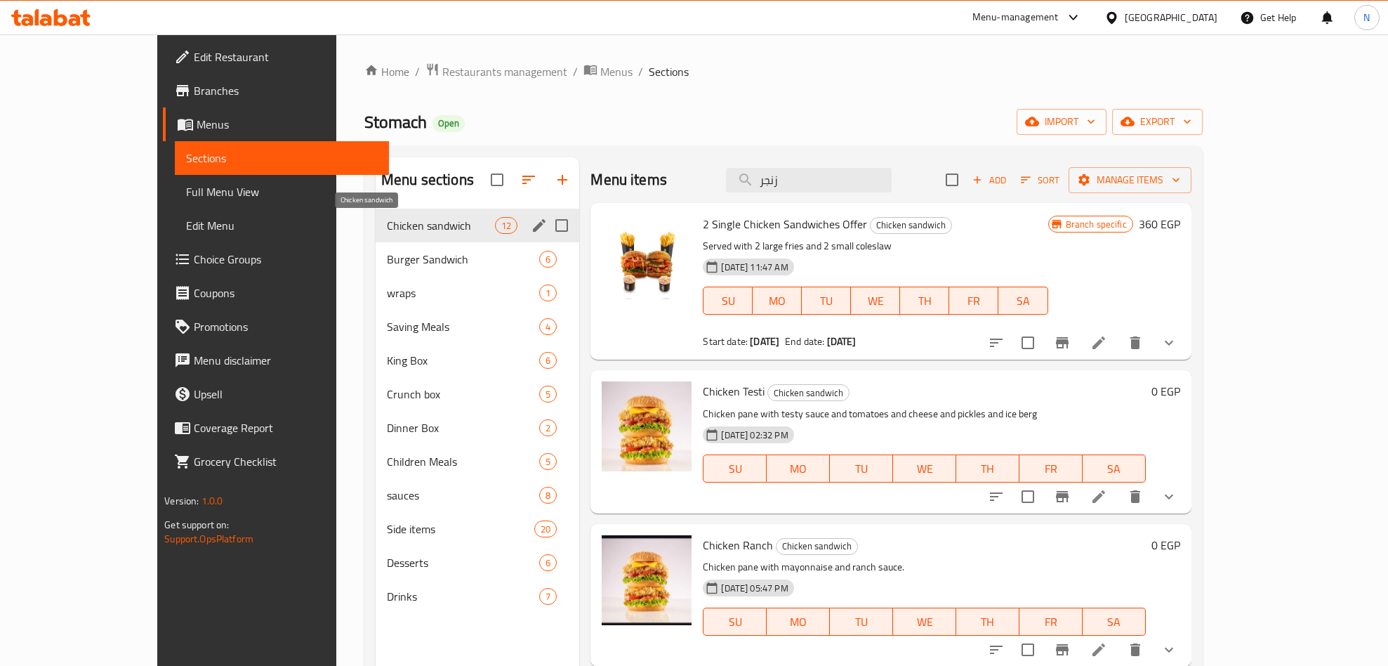
click at [387, 232] on span "Chicken sandwich" at bounding box center [441, 225] width 108 height 17
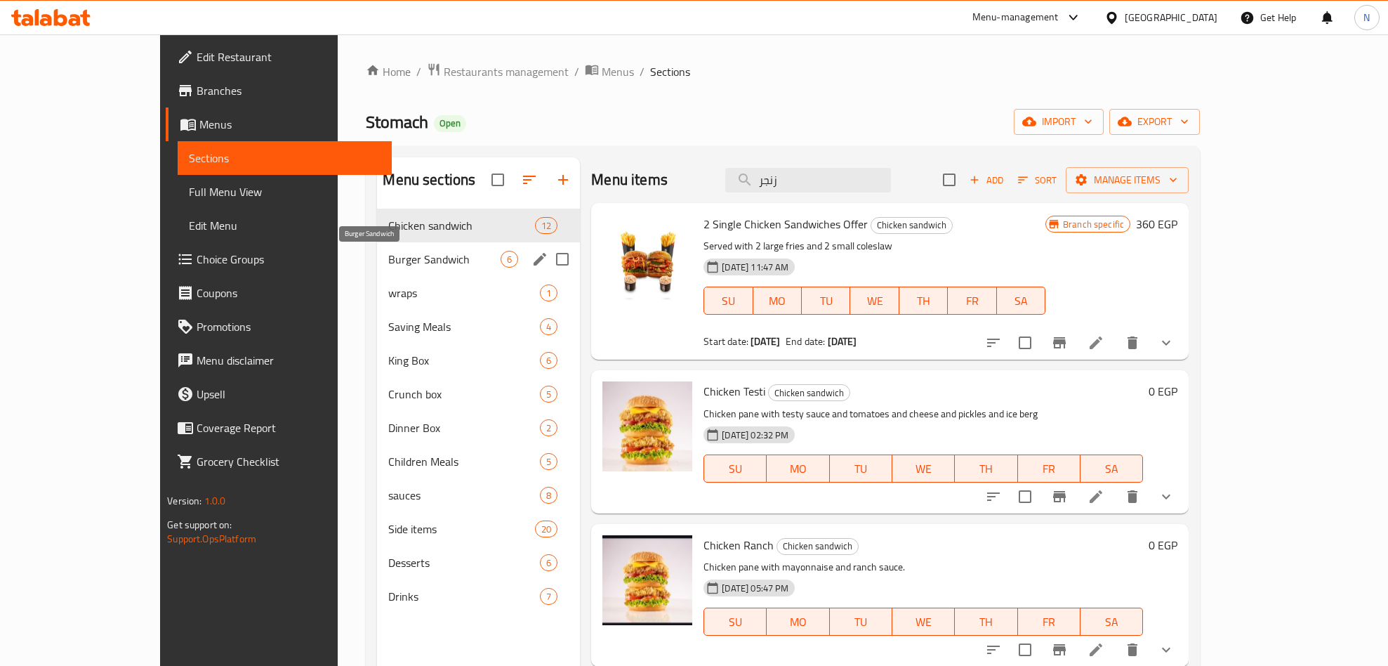
click at [388, 261] on span "Burger Sandwich" at bounding box center [444, 259] width 112 height 17
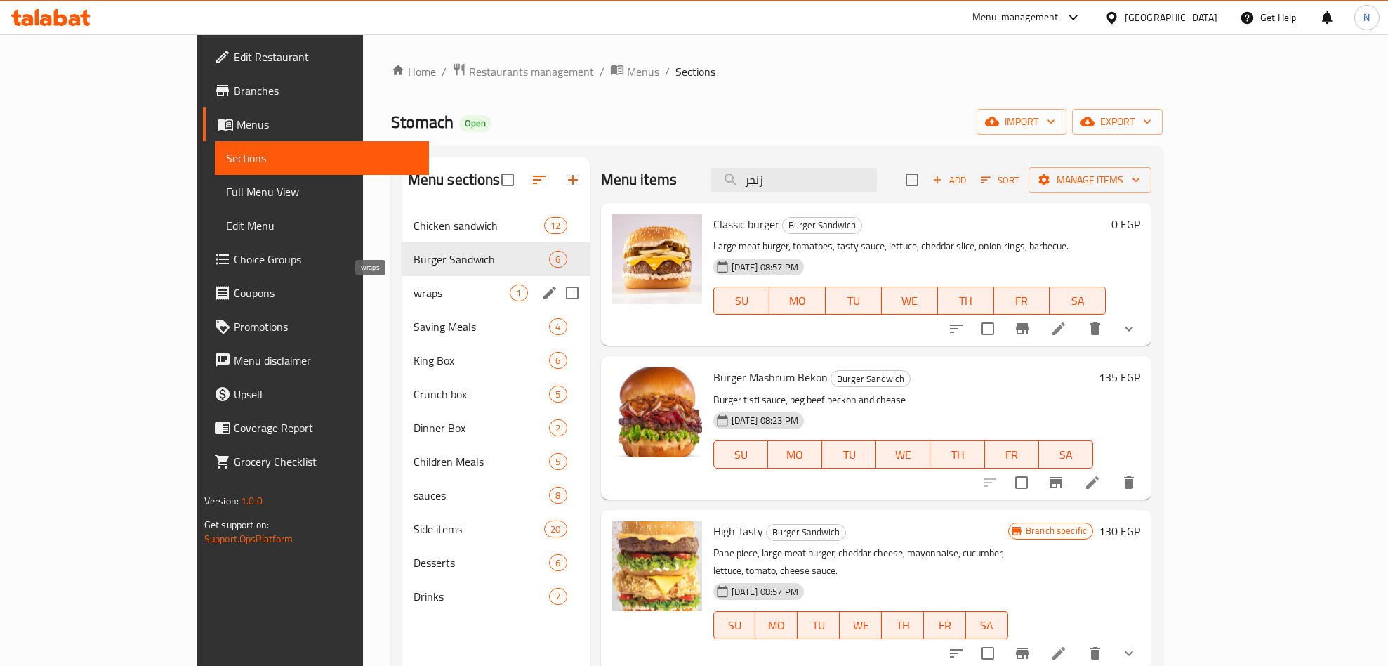
click at [414, 289] on span "wraps" at bounding box center [462, 292] width 97 height 17
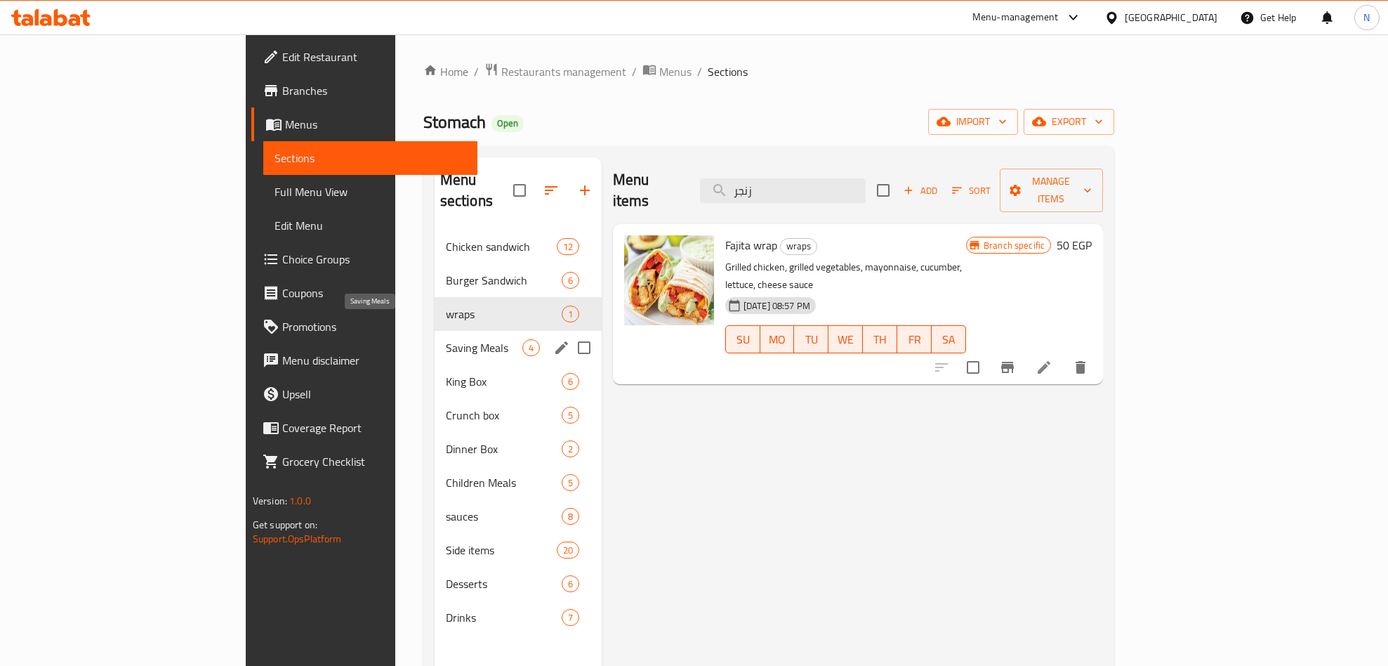
click at [446, 339] on span "Saving Meals" at bounding box center [484, 347] width 77 height 17
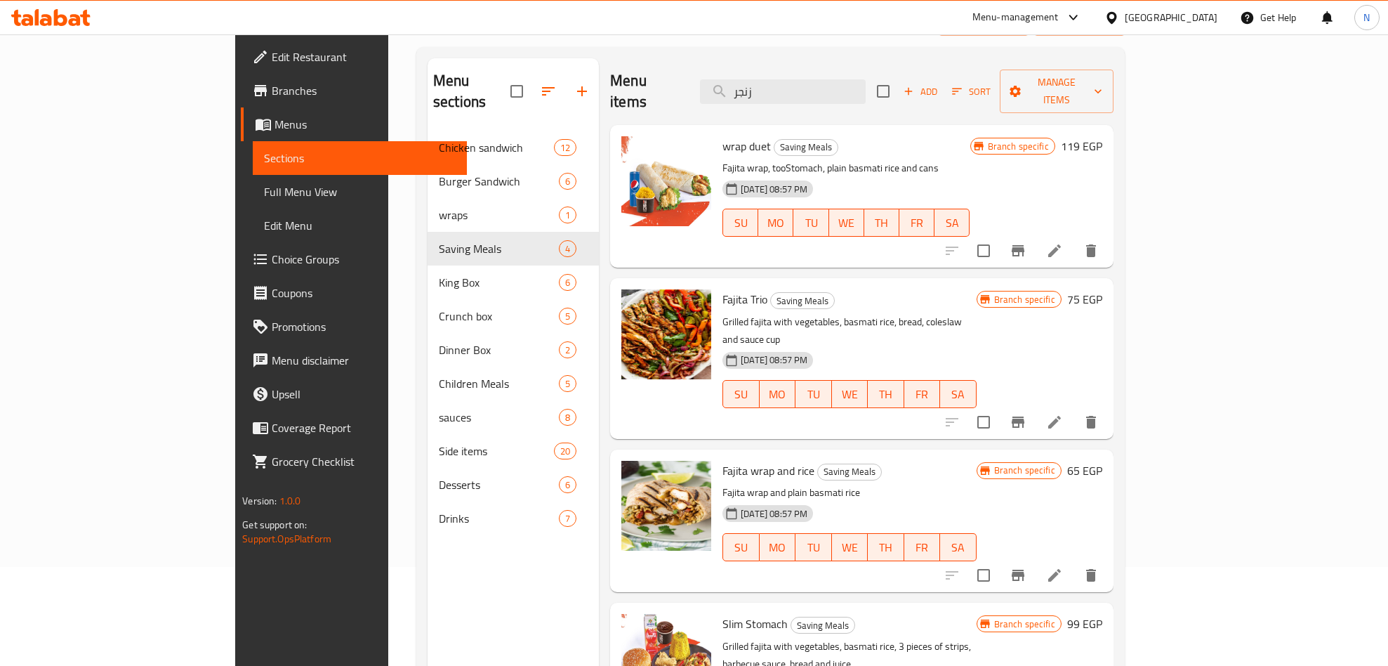
scroll to position [197, 0]
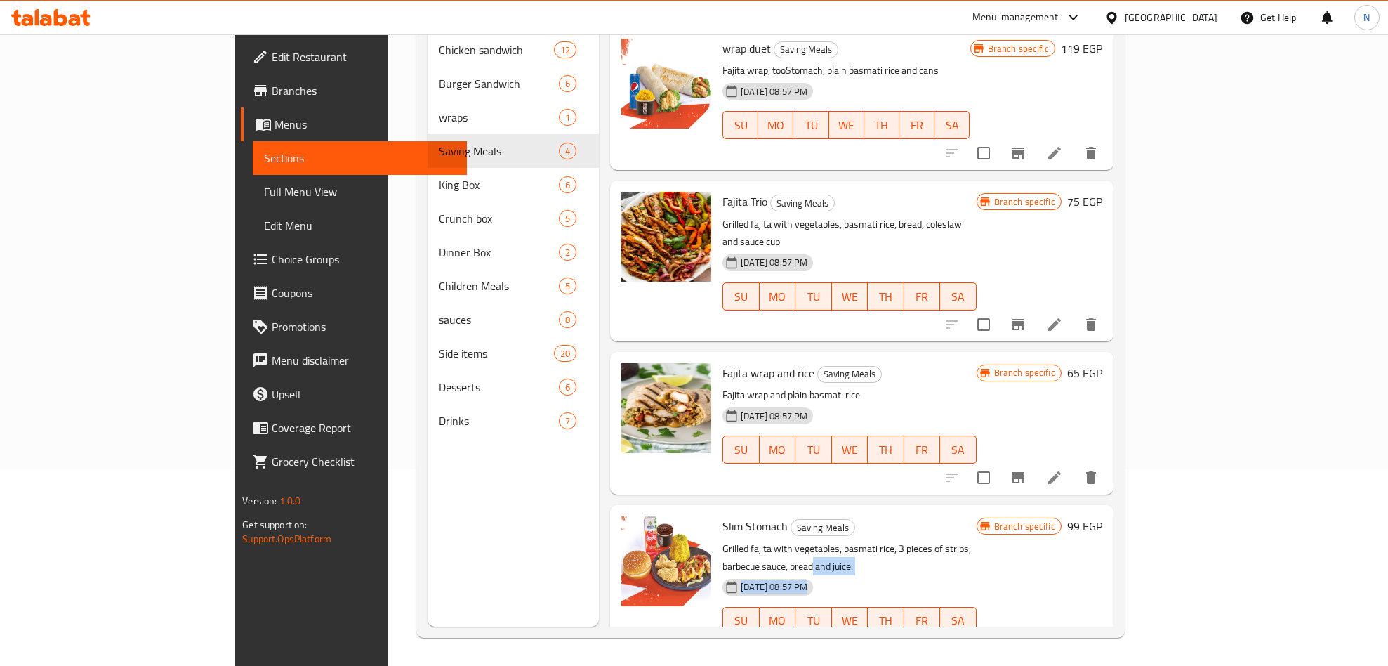
drag, startPoint x: 1006, startPoint y: 500, endPoint x: 811, endPoint y: 538, distance: 198.2
click at [811, 538] on div "Slim Stomach Saving Meals Grilled fajita with vegetables, basmati rice, 3 piece…" at bounding box center [849, 584] width 265 height 149
click at [831, 540] on p "Grilled fajita with vegetables, basmati rice, 3 pieces of strips, barbecue sauc…" at bounding box center [849, 557] width 253 height 35
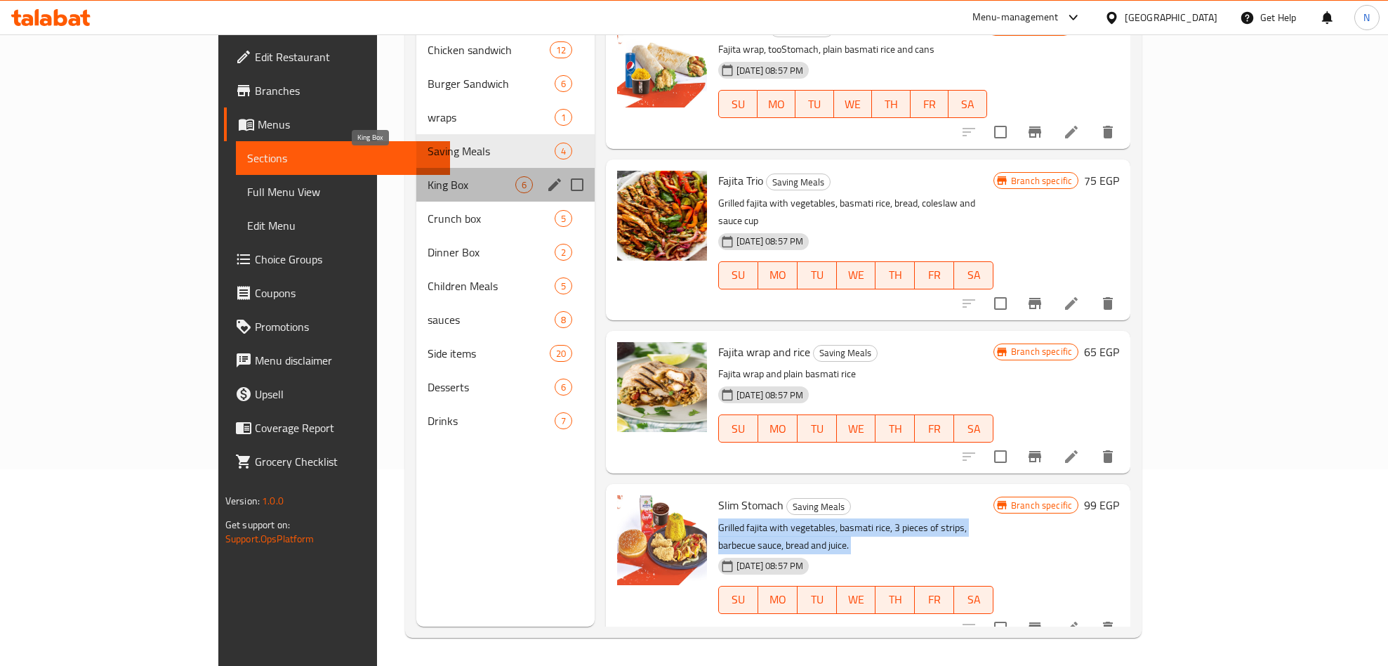
click at [428, 176] on span "King Box" at bounding box center [472, 184] width 88 height 17
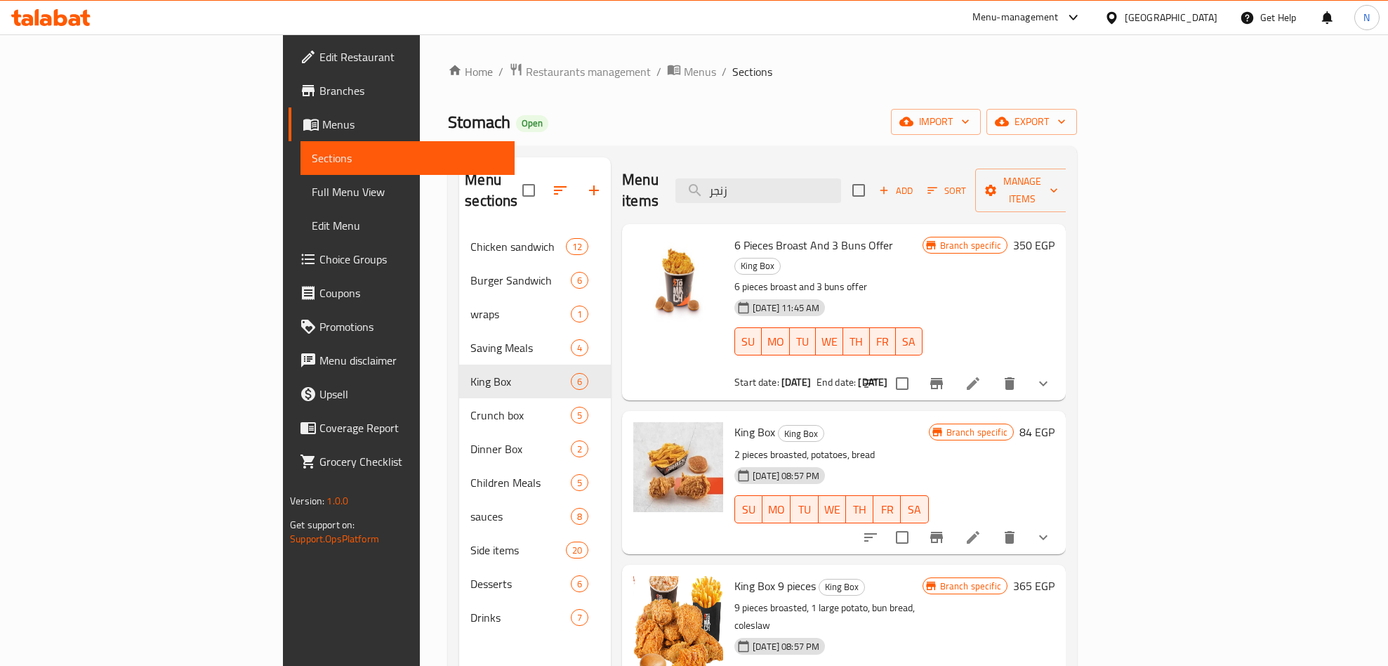
click at [751, 235] on span "6 Pieces Broast And 3 Buns Offer" at bounding box center [813, 245] width 159 height 21
click at [734, 421] on span "King Box" at bounding box center [754, 431] width 41 height 21
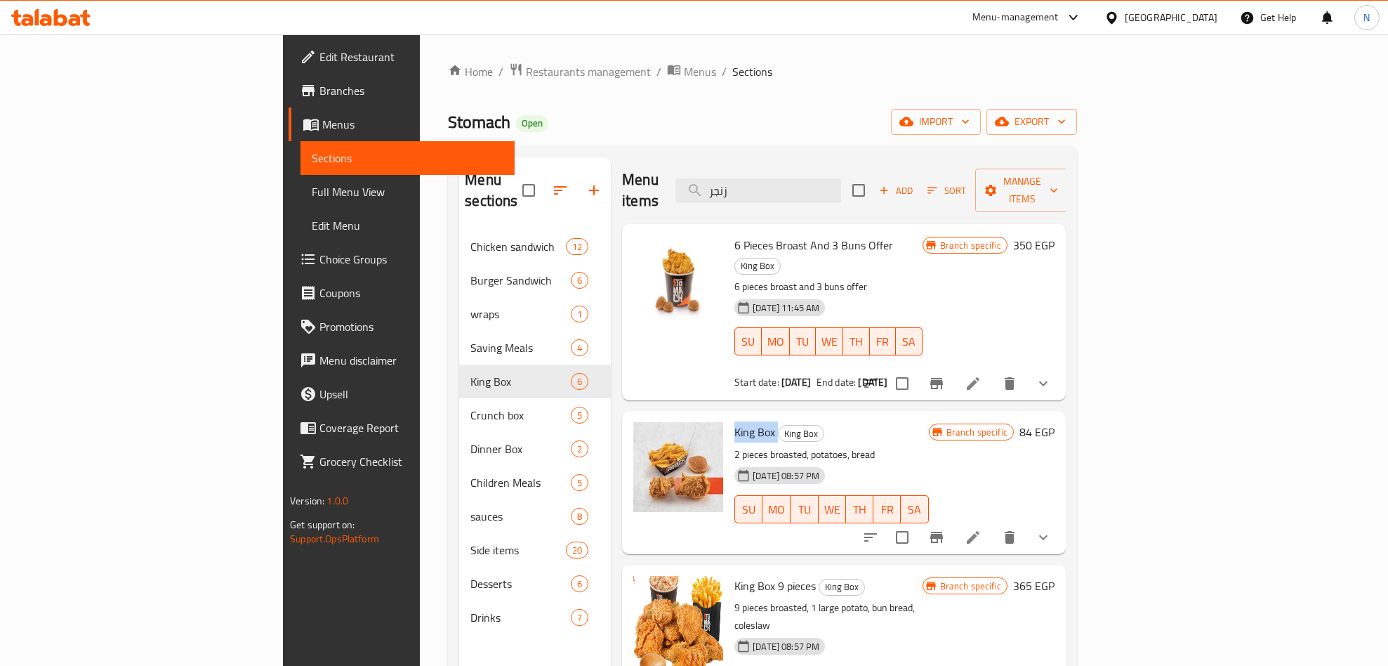
click at [734, 421] on span "King Box" at bounding box center [754, 431] width 41 height 21
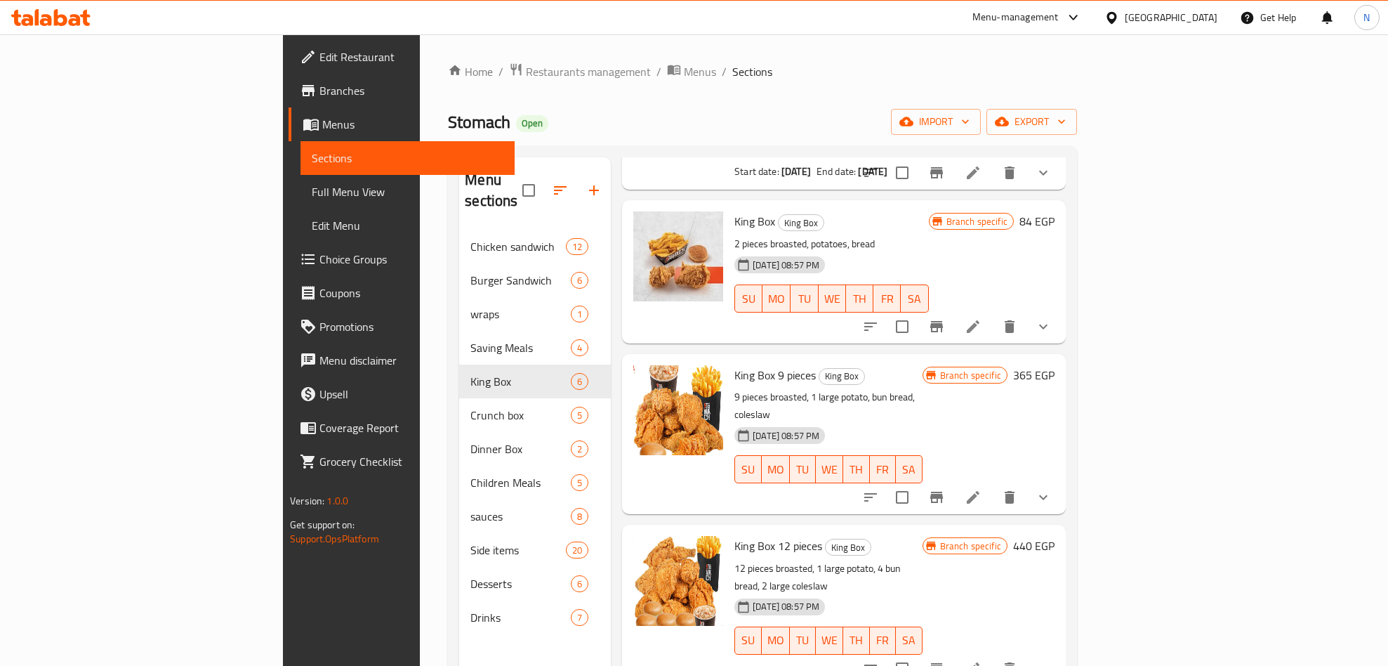
click at [734, 364] on span "King Box 9 pieces" at bounding box center [774, 374] width 81 height 21
click at [734, 535] on span "King Box 12 pieces" at bounding box center [778, 545] width 88 height 21
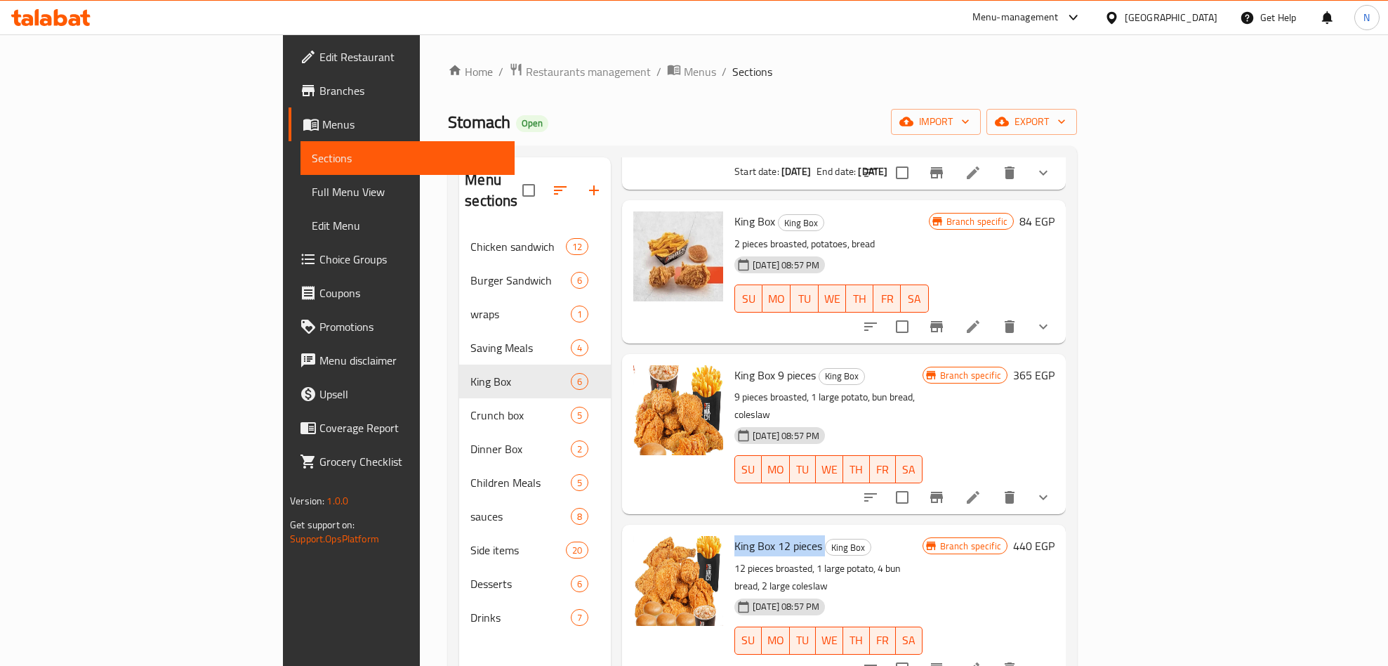
click at [734, 535] on span "King Box 12 pieces" at bounding box center [778, 545] width 88 height 21
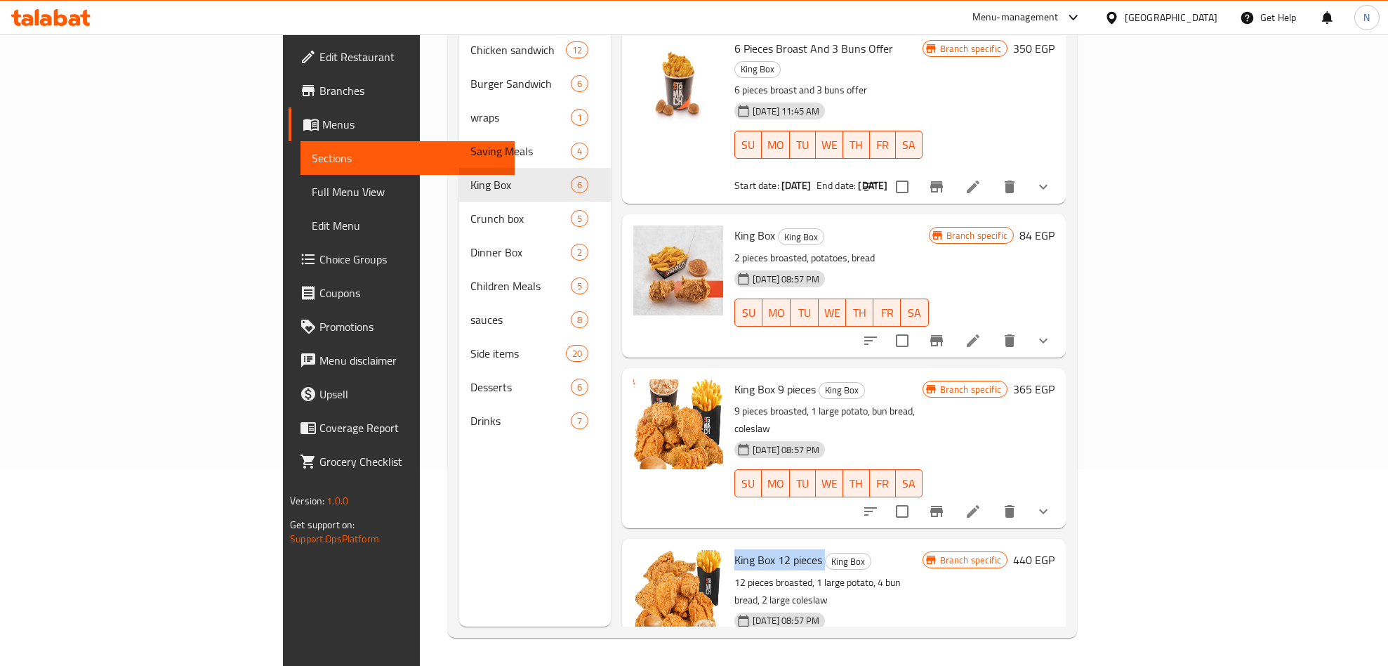
scroll to position [0, 0]
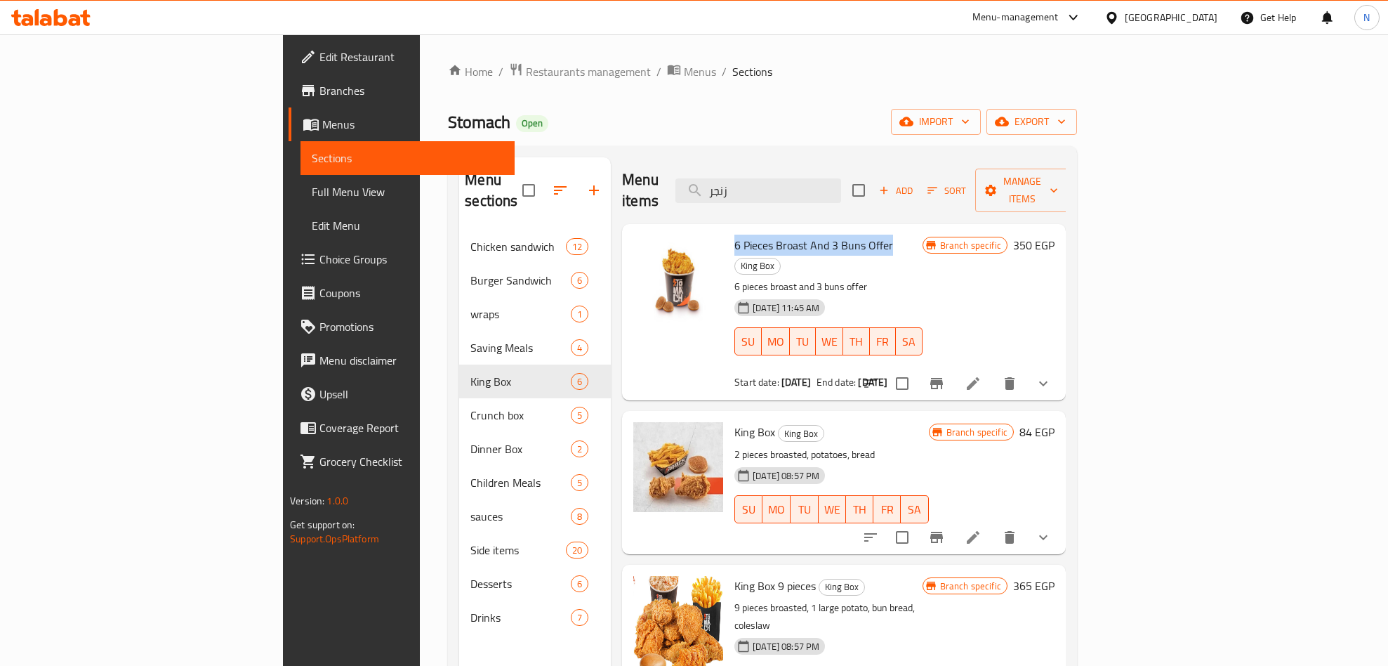
drag, startPoint x: 666, startPoint y: 230, endPoint x: 818, endPoint y: 228, distance: 151.7
click at [818, 235] on span "6 Pieces Broast And 3 Buns Offer" at bounding box center [813, 245] width 159 height 21
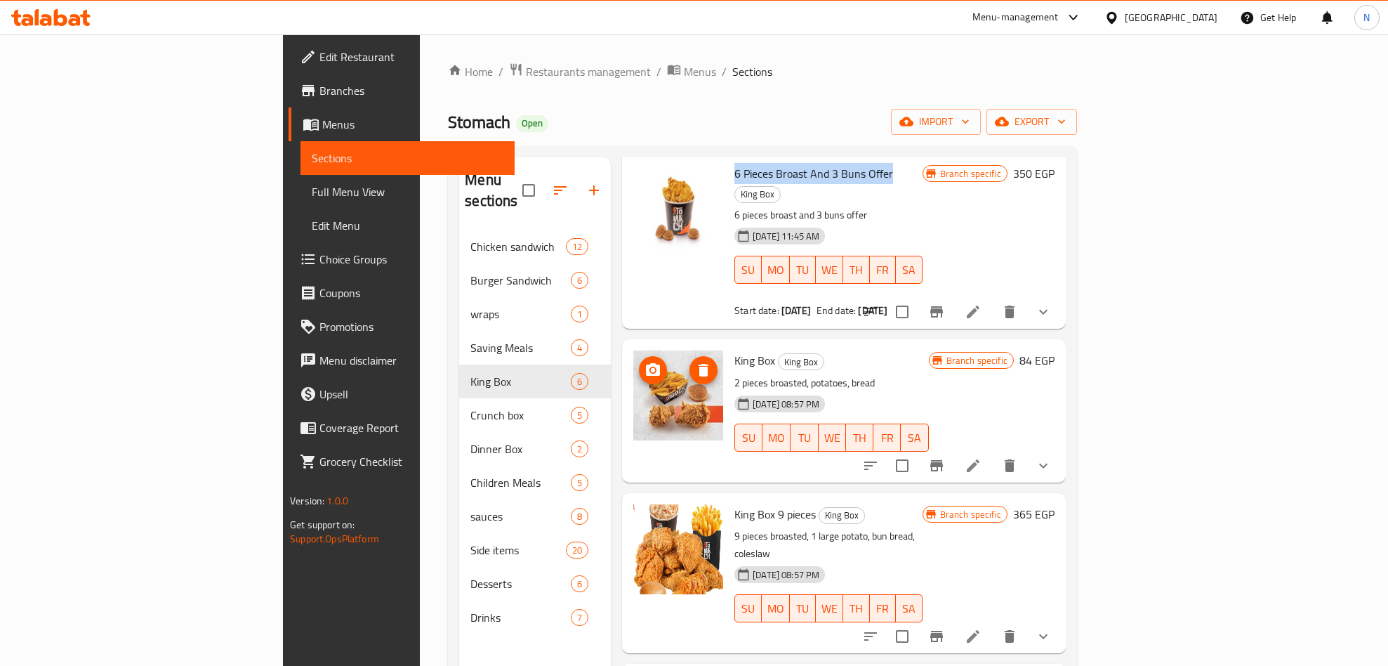
scroll to position [105, 0]
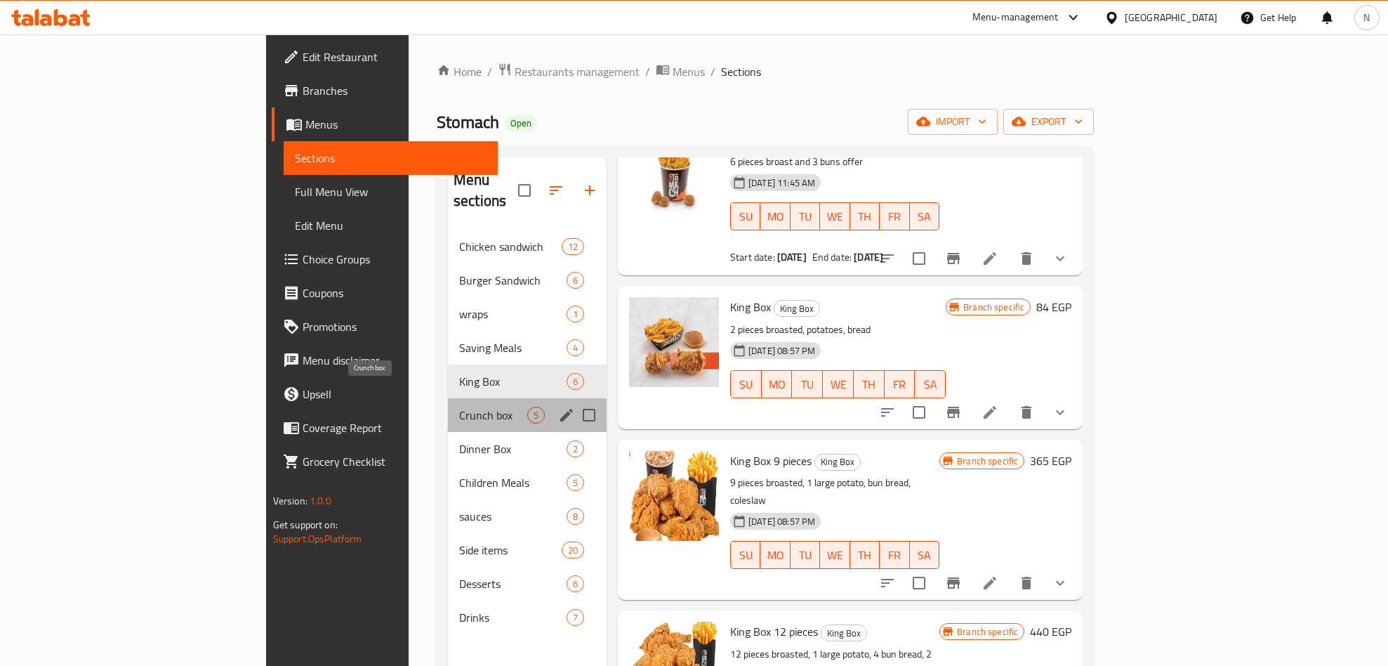
click at [459, 407] on span "Crunch box" at bounding box center [493, 415] width 68 height 17
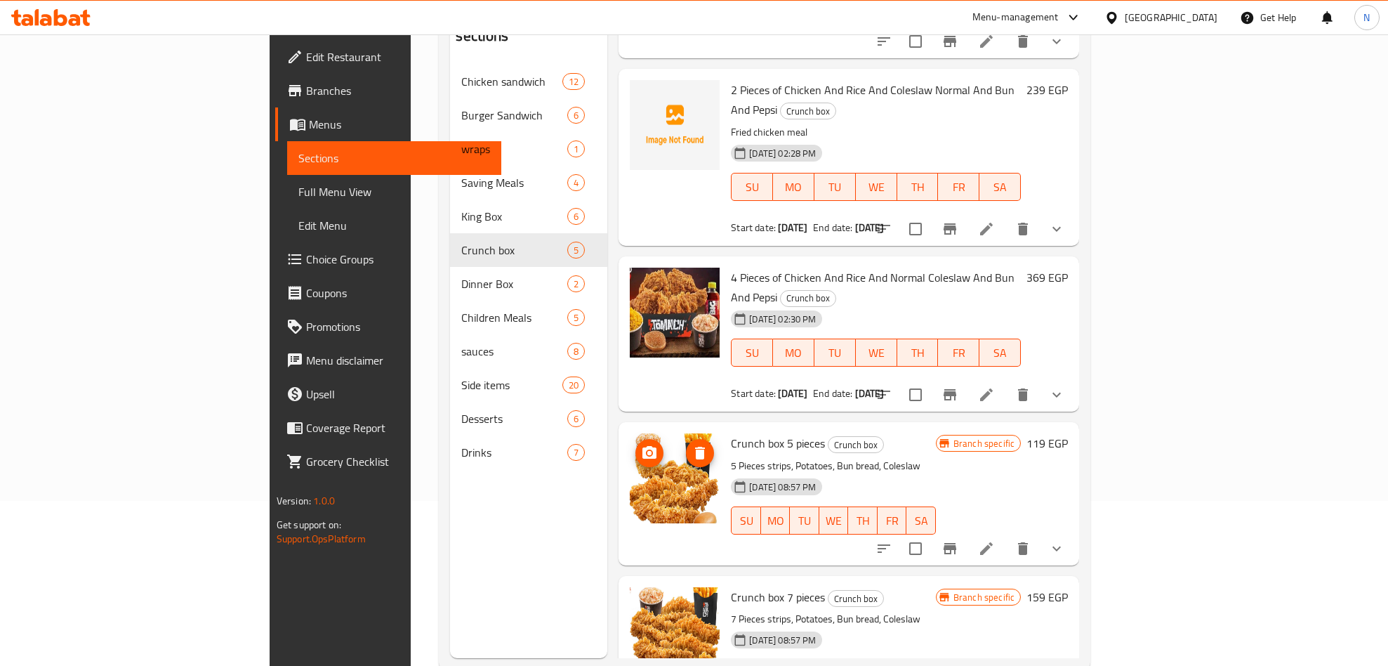
scroll to position [197, 0]
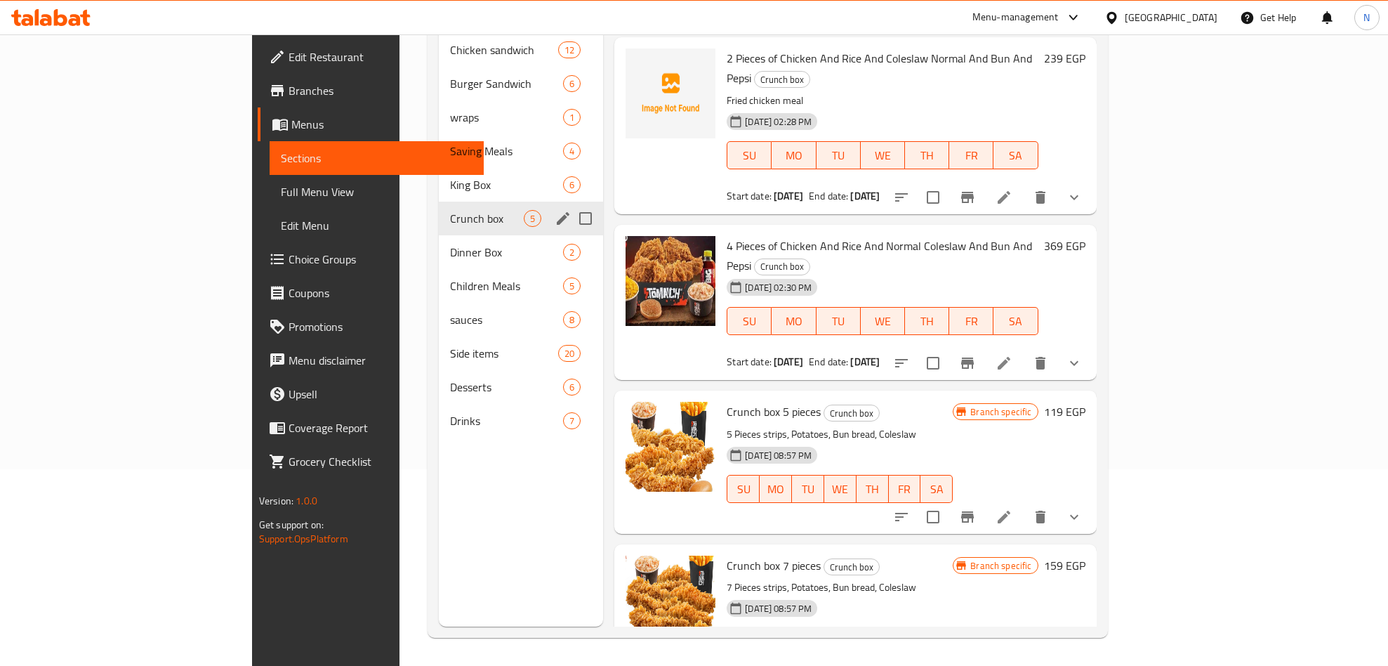
click at [450, 244] on span "Dinner Box" at bounding box center [506, 252] width 113 height 17
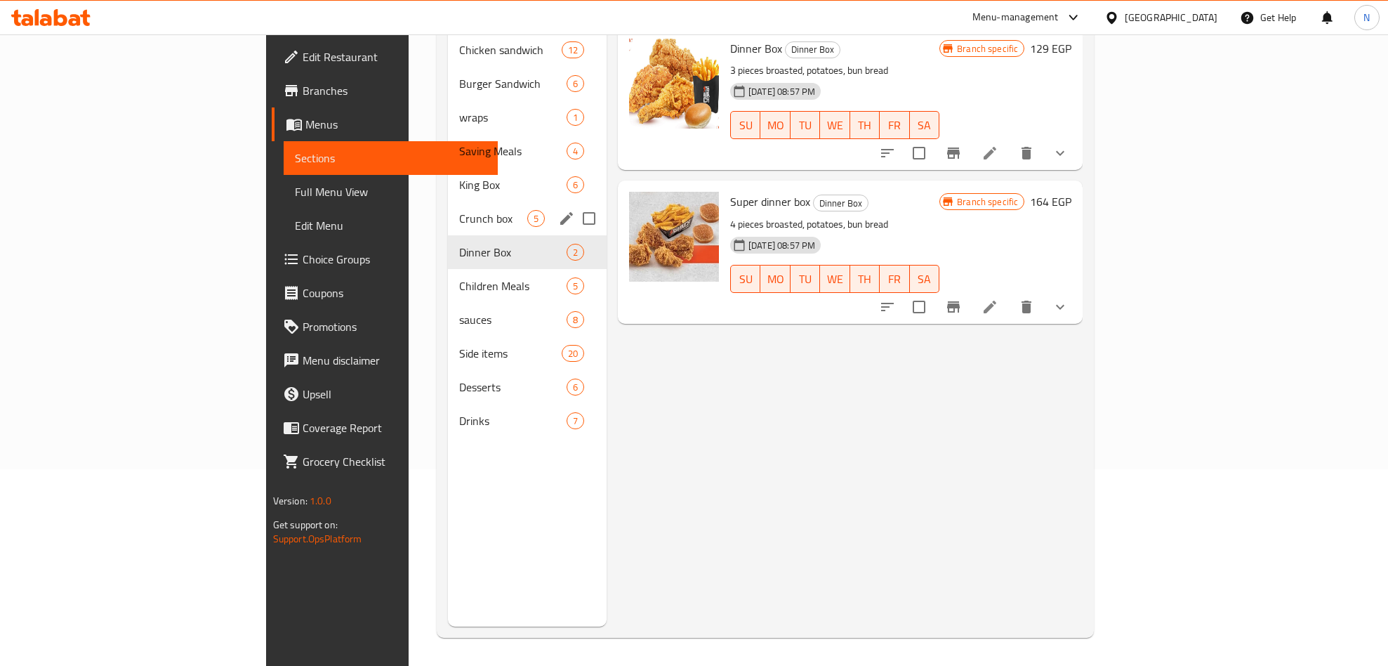
click at [448, 202] on div "Crunch box 5" at bounding box center [527, 219] width 159 height 34
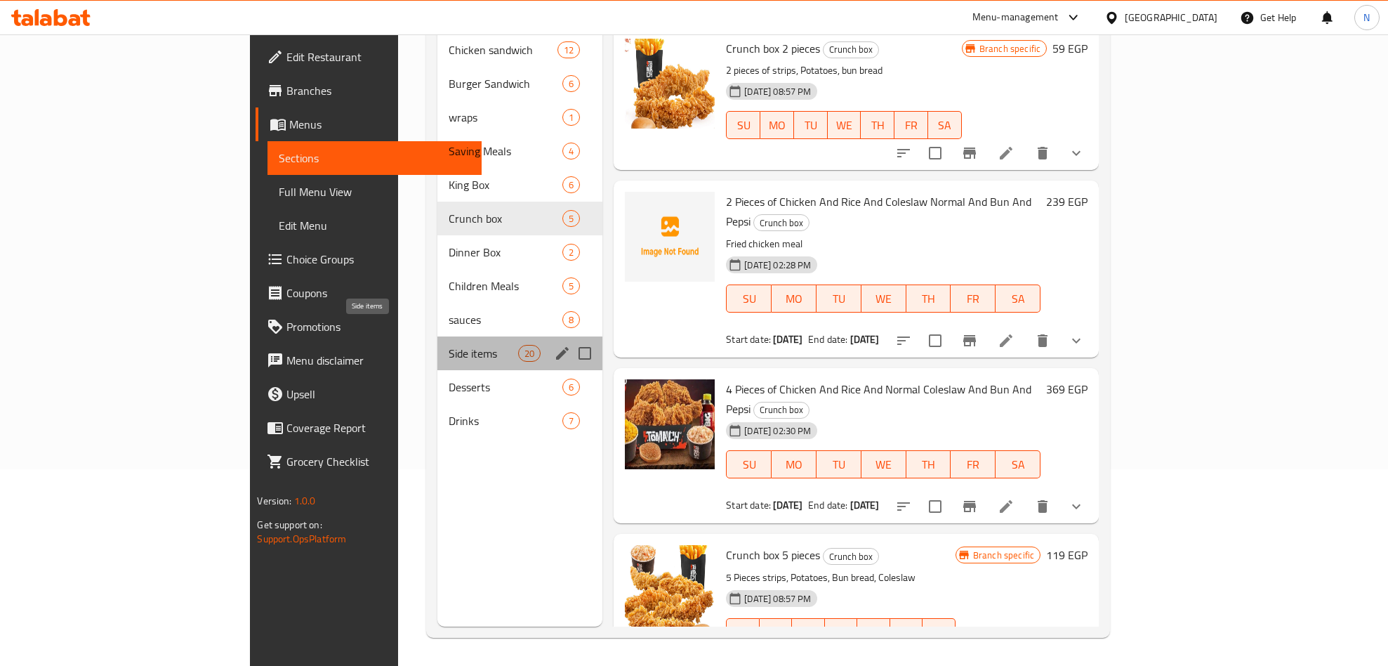
click at [449, 345] on span "Side items" at bounding box center [484, 353] width 70 height 17
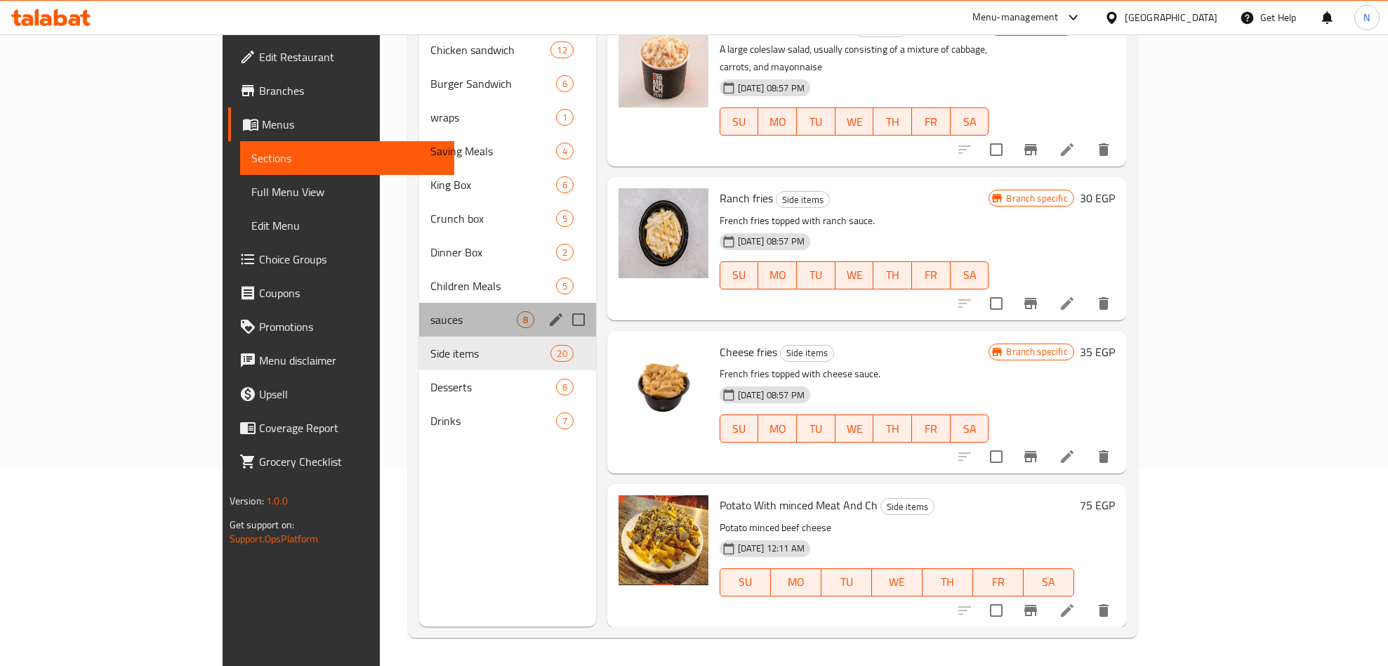
click at [419, 303] on div "sauces 8" at bounding box center [507, 320] width 177 height 34
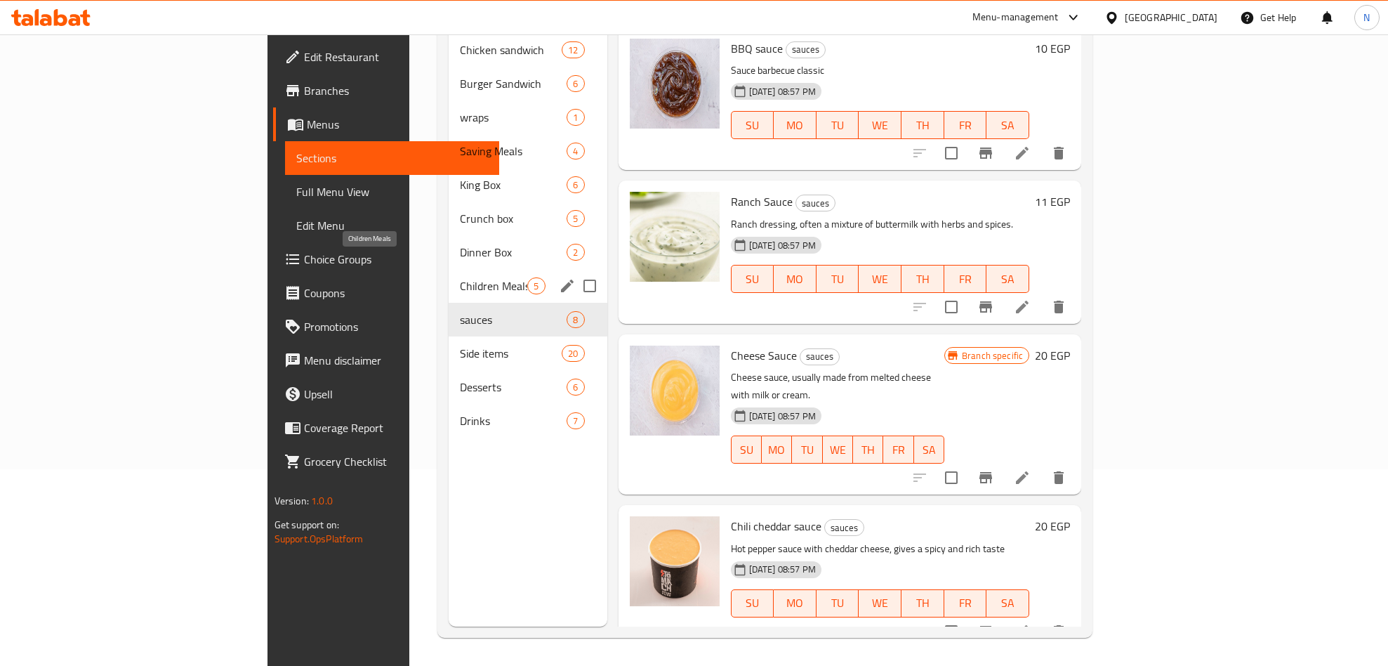
click at [460, 277] on span "Children Meals" at bounding box center [493, 285] width 67 height 17
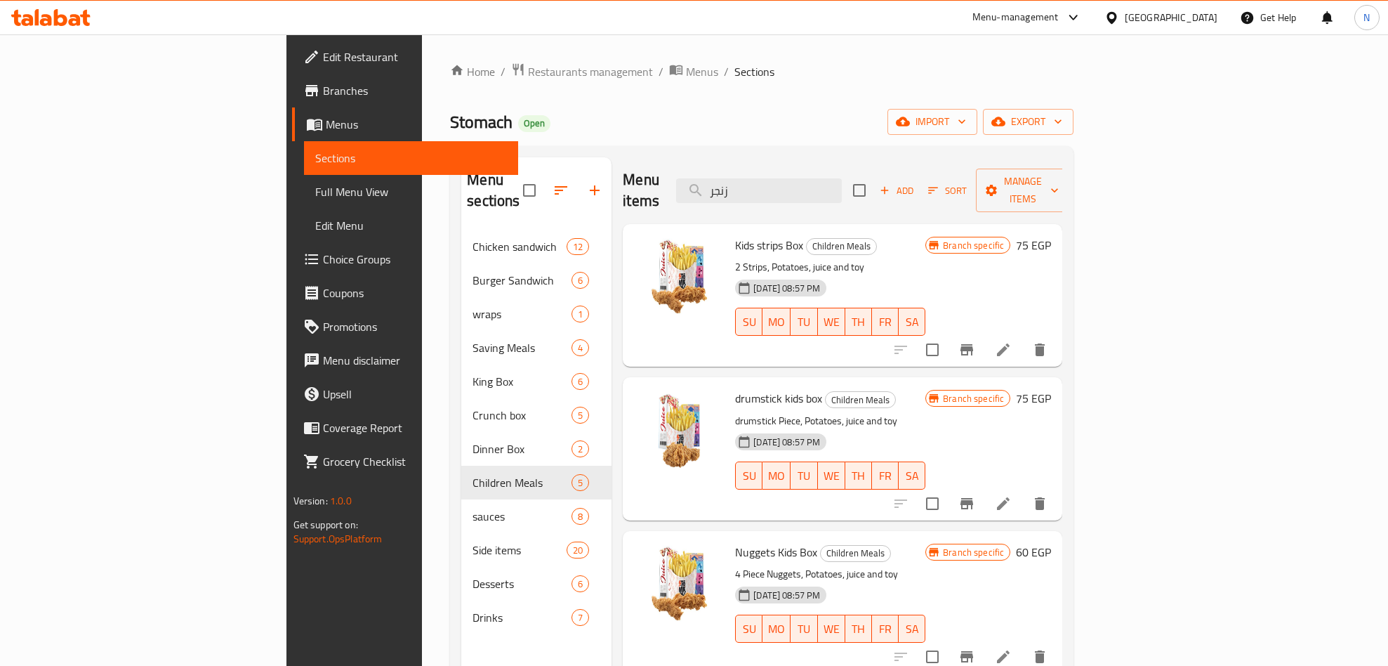
click at [916, 186] on span "Add" at bounding box center [897, 191] width 38 height 16
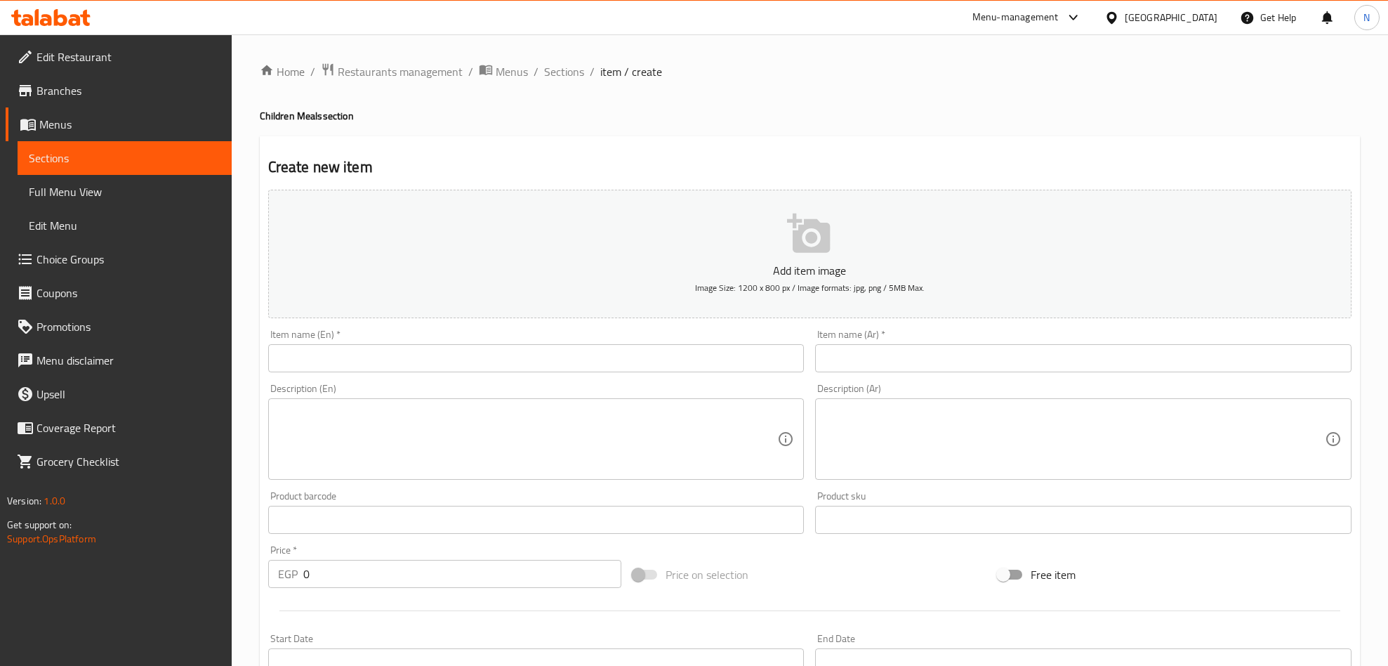
click at [1060, 436] on textarea at bounding box center [1075, 439] width 500 height 67
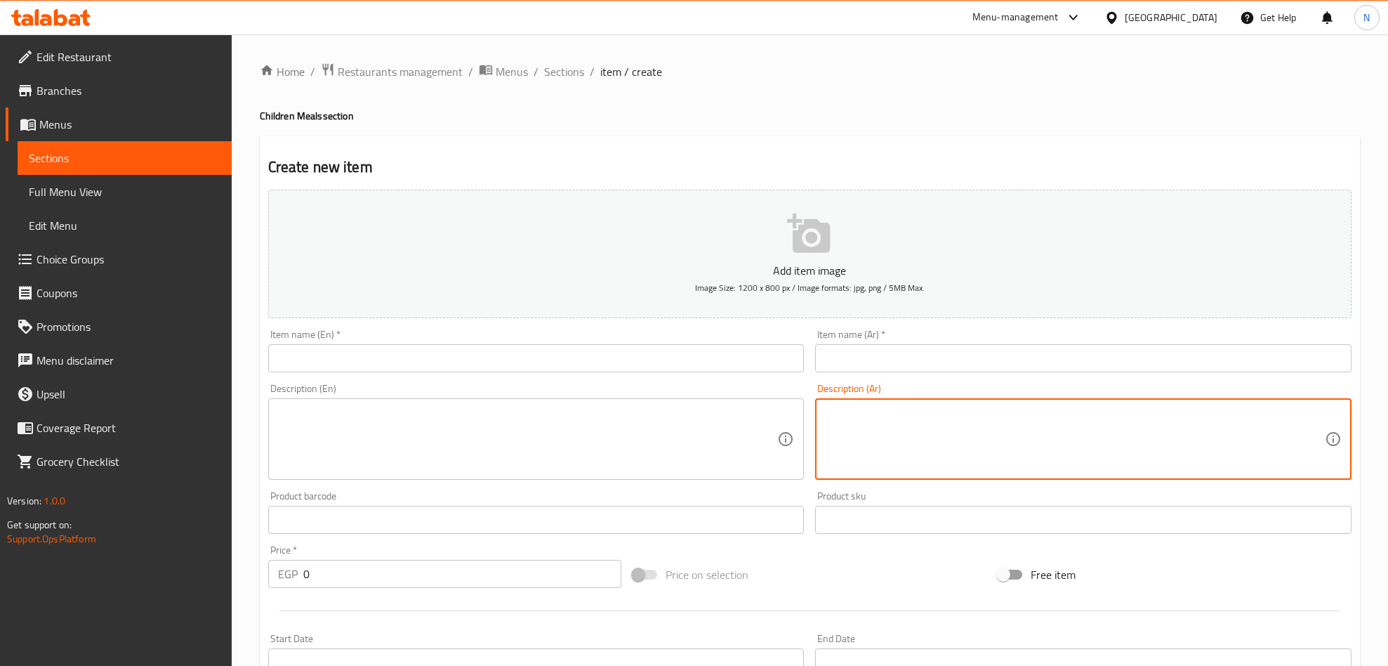
paste textarea "١ [PERSON_NAME] ١سلطه كلو سلو ١ بيج كولا"
type textarea "١ [PERSON_NAME] ١سلطه كلو سلو ١ بيج كولا"
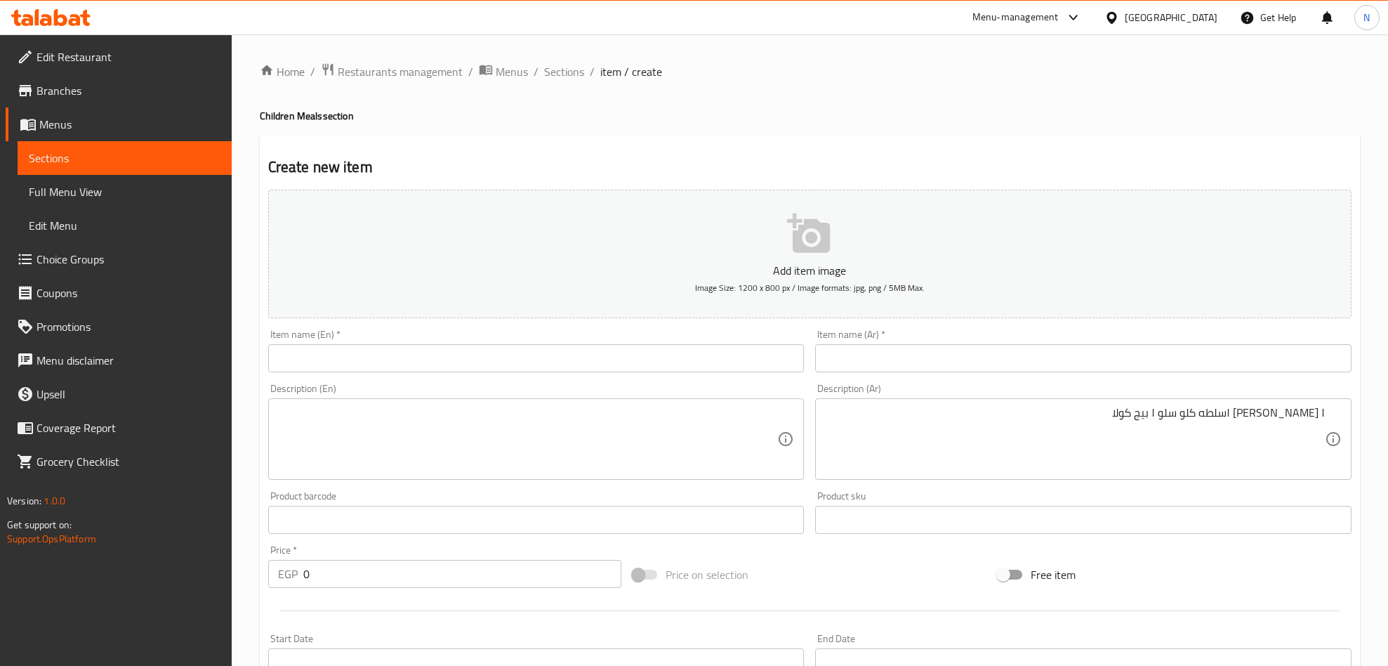
click at [327, 590] on div "Price   * EGP 0 Price *" at bounding box center [445, 566] width 365 height 54
drag, startPoint x: 327, startPoint y: 580, endPoint x: 230, endPoint y: 559, distance: 99.2
click at [230, 559] on div "Edit Restaurant Branches Menus Sections Full Menu View Edit Menu Choice Groups …" at bounding box center [694, 513] width 1388 height 958
type input "130"
click at [379, 457] on textarea at bounding box center [528, 439] width 500 height 67
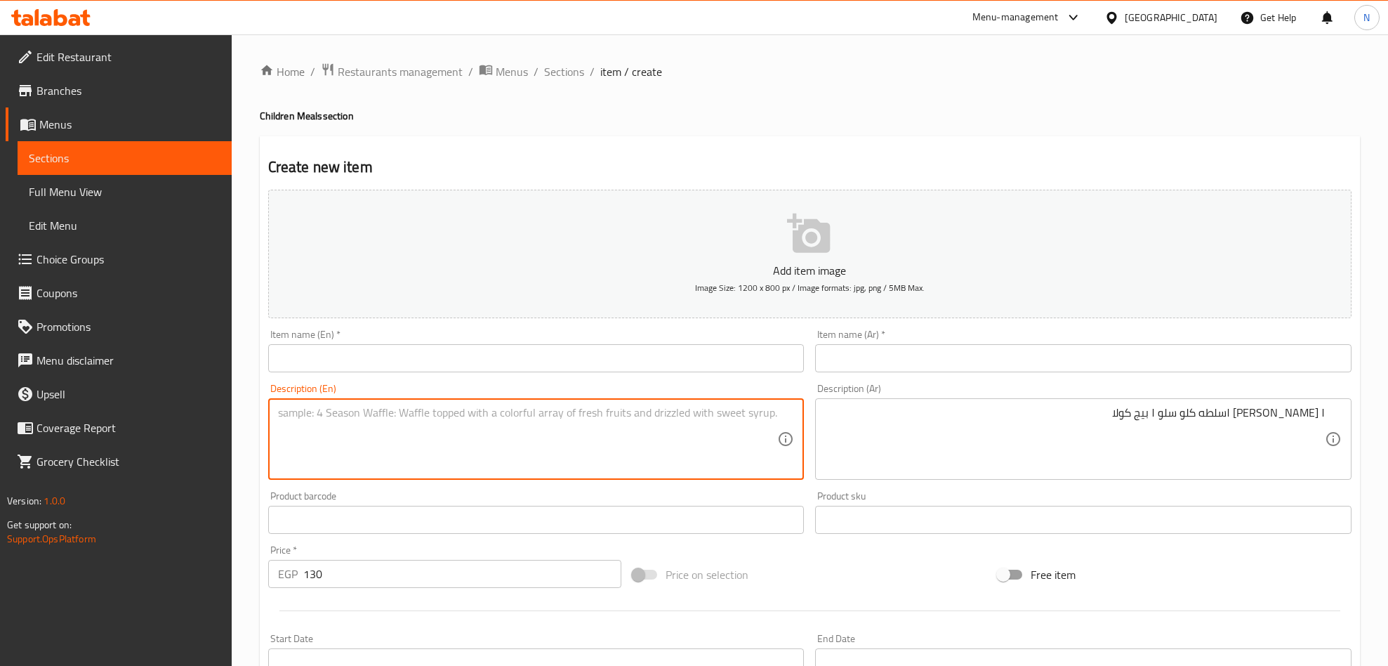
click at [1030, 400] on div "١ [PERSON_NAME] ١سلطه كلو سلو ١ بيج كولا Description (Ar)" at bounding box center [1083, 438] width 536 height 81
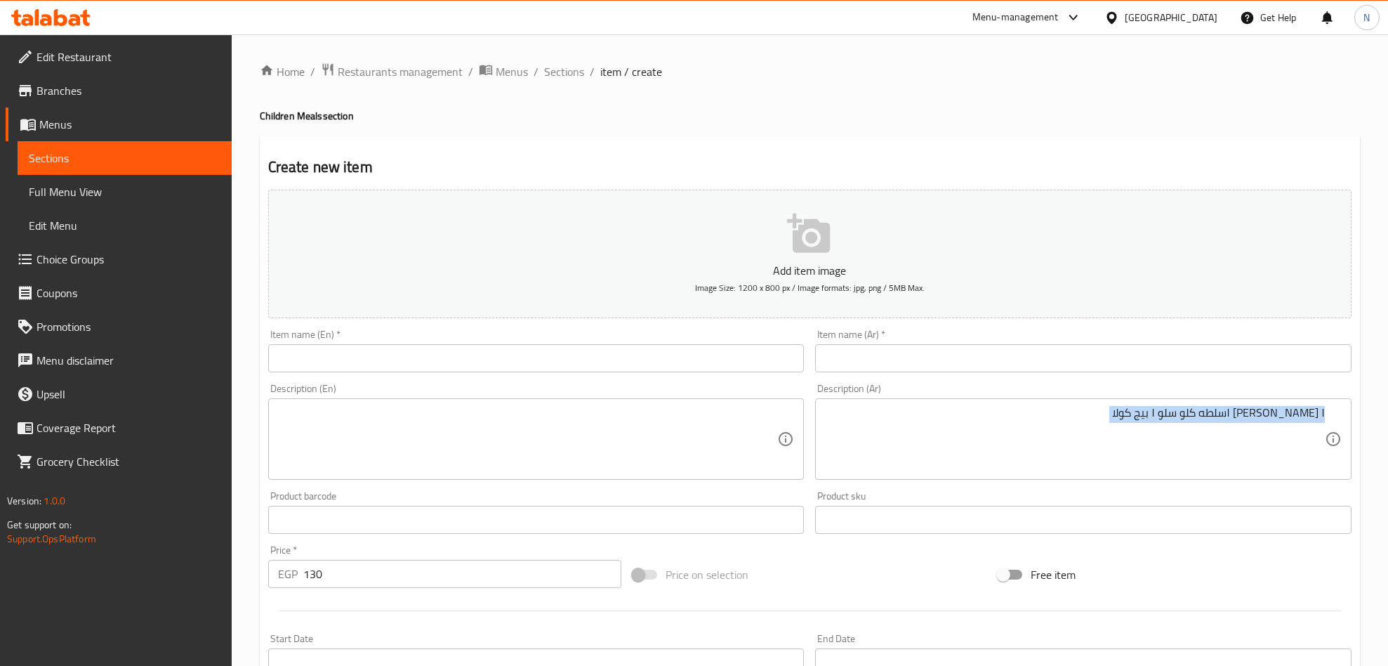
click at [1030, 400] on div "١ [PERSON_NAME] ١سلطه كلو سلو ١ بيج كولا Description (Ar)" at bounding box center [1083, 438] width 536 height 81
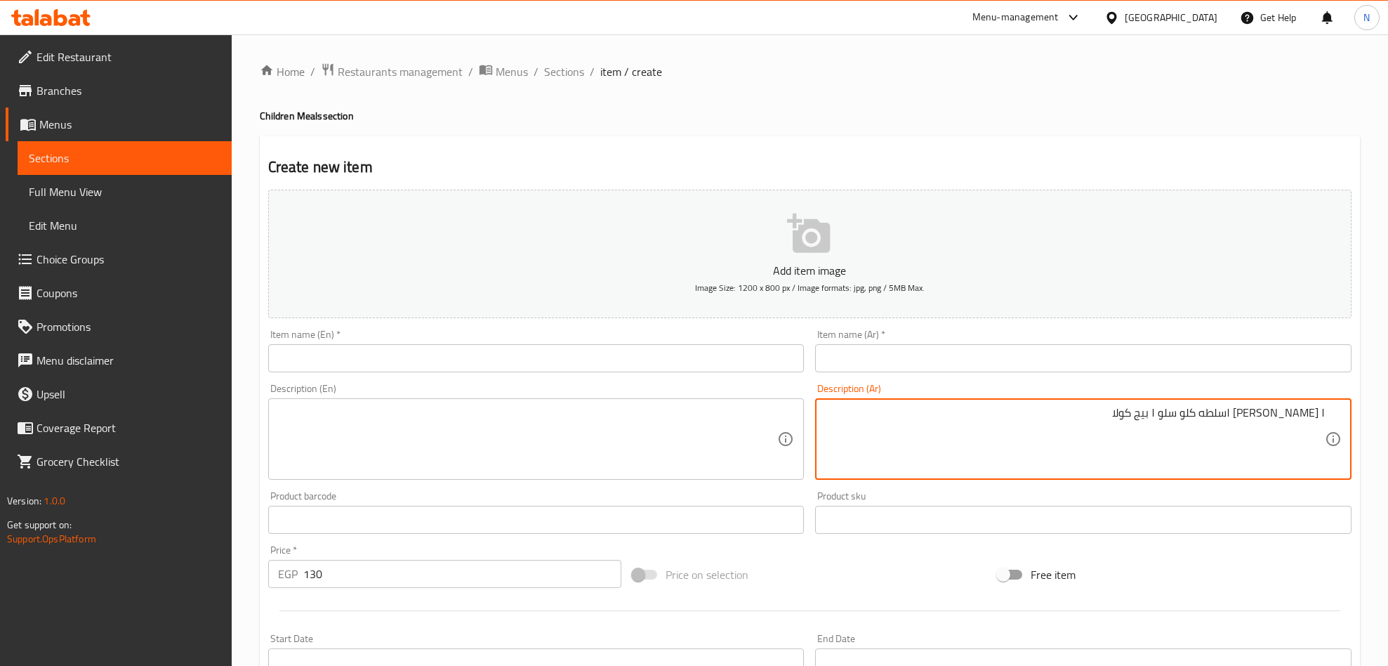
click at [1106, 411] on textarea "١ [PERSON_NAME] ١سلطه كلو سلو ١ بيج كولا" at bounding box center [1075, 439] width 500 height 67
click at [1105, 411] on textarea "١ [PERSON_NAME] ١سلطه كلو سلو ١ بيج كولا" at bounding box center [1075, 439] width 500 height 67
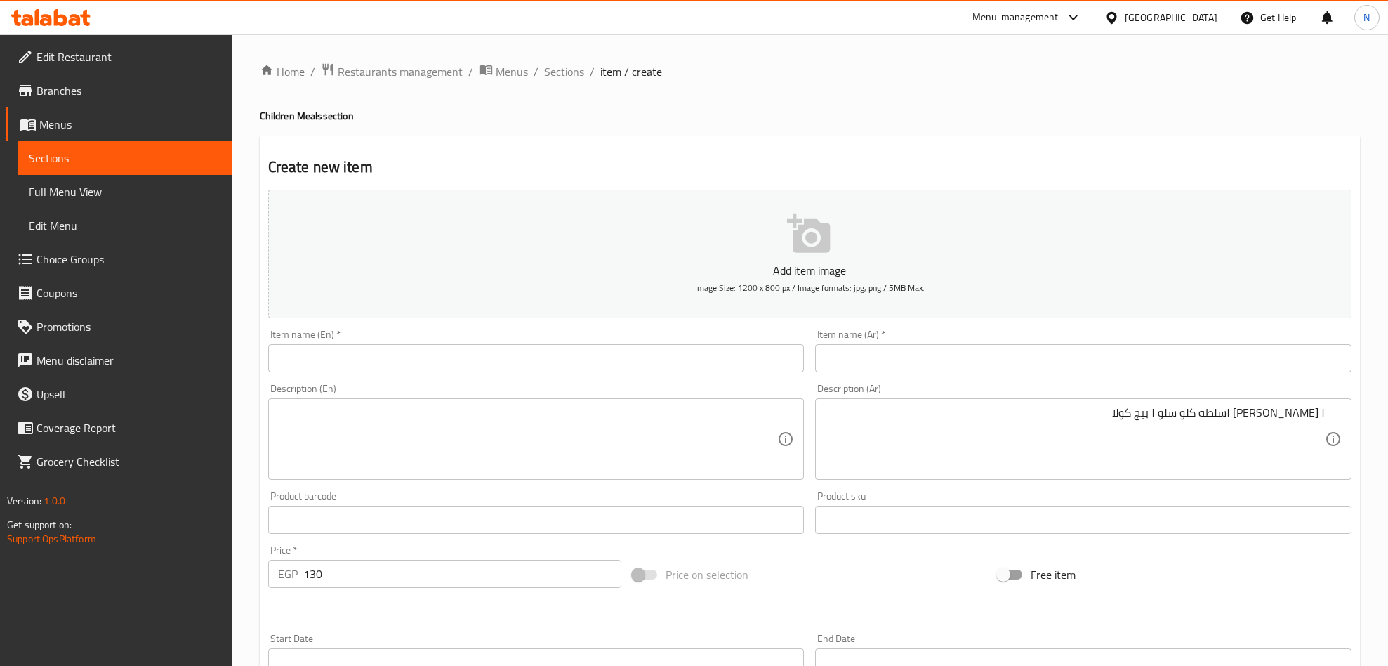
click at [338, 433] on textarea at bounding box center [528, 439] width 500 height 67
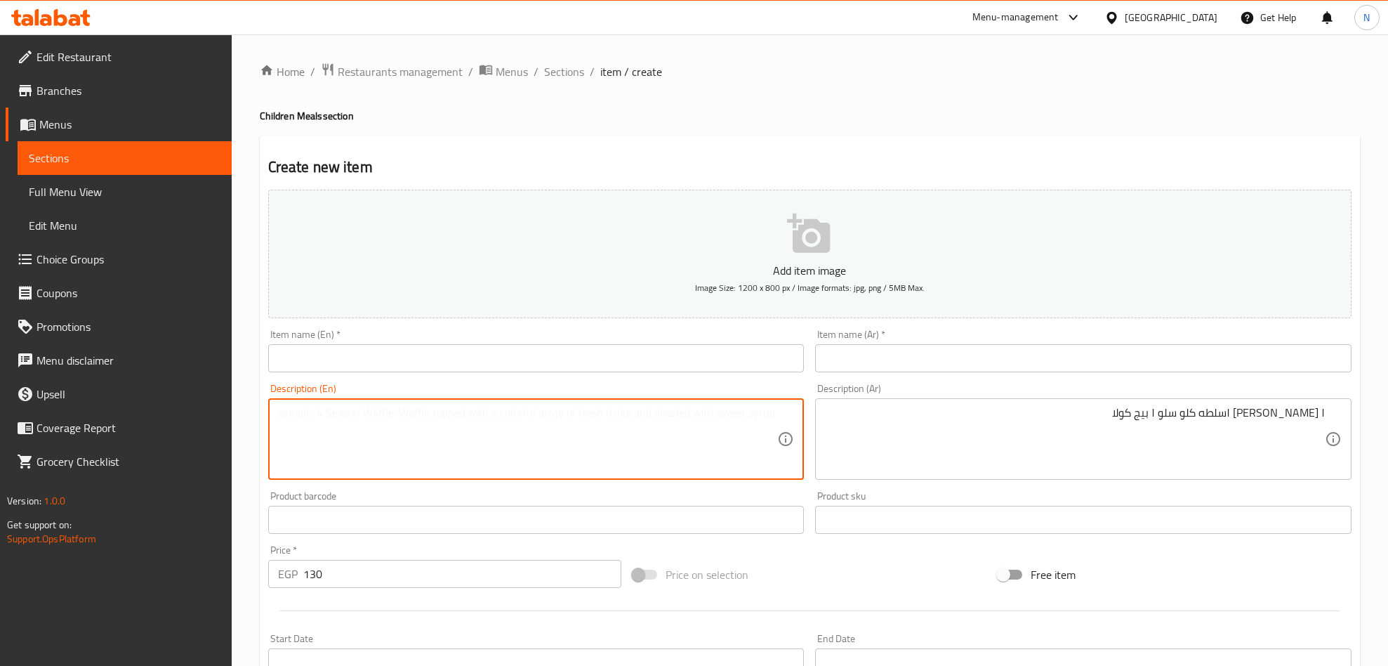
paste textarea "1 [PERSON_NAME], 1 coleslaw, 1 big cola"
type textarea "1 [PERSON_NAME], 1 coleslaw, 1 big cola"
drag, startPoint x: 984, startPoint y: 334, endPoint x: 1003, endPoint y: 348, distance: 23.6
click at [987, 335] on div "Item name (Ar)   * Item name (Ar) *" at bounding box center [1083, 350] width 536 height 43
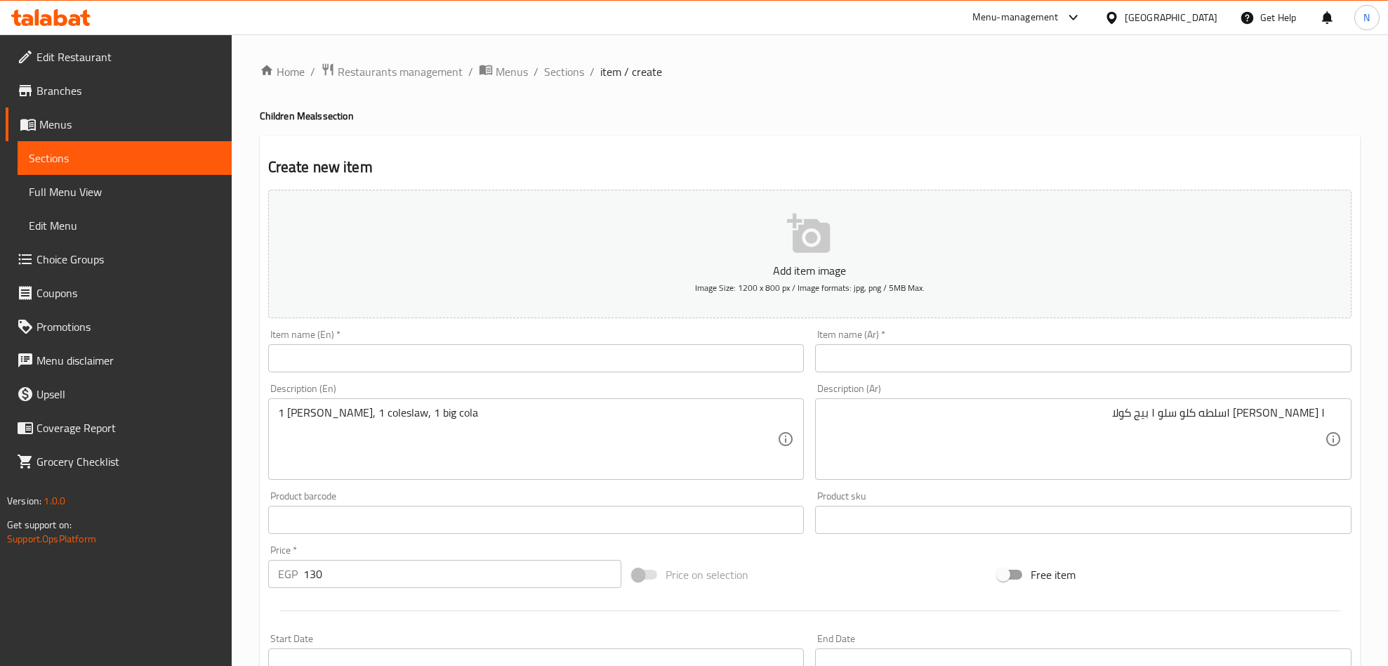
click at [1011, 353] on input "text" at bounding box center [1083, 358] width 536 height 28
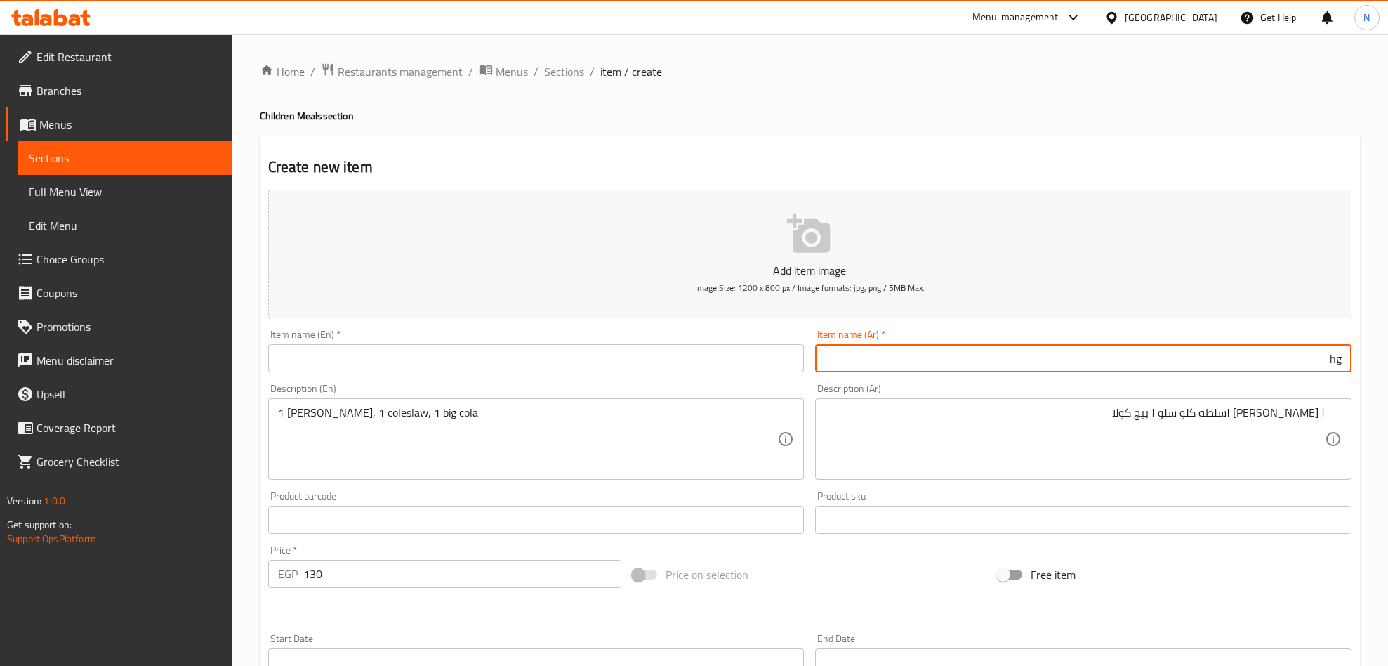
type input "h"
type input "العرض الاول"
click at [763, 363] on input "text" at bounding box center [536, 358] width 536 height 28
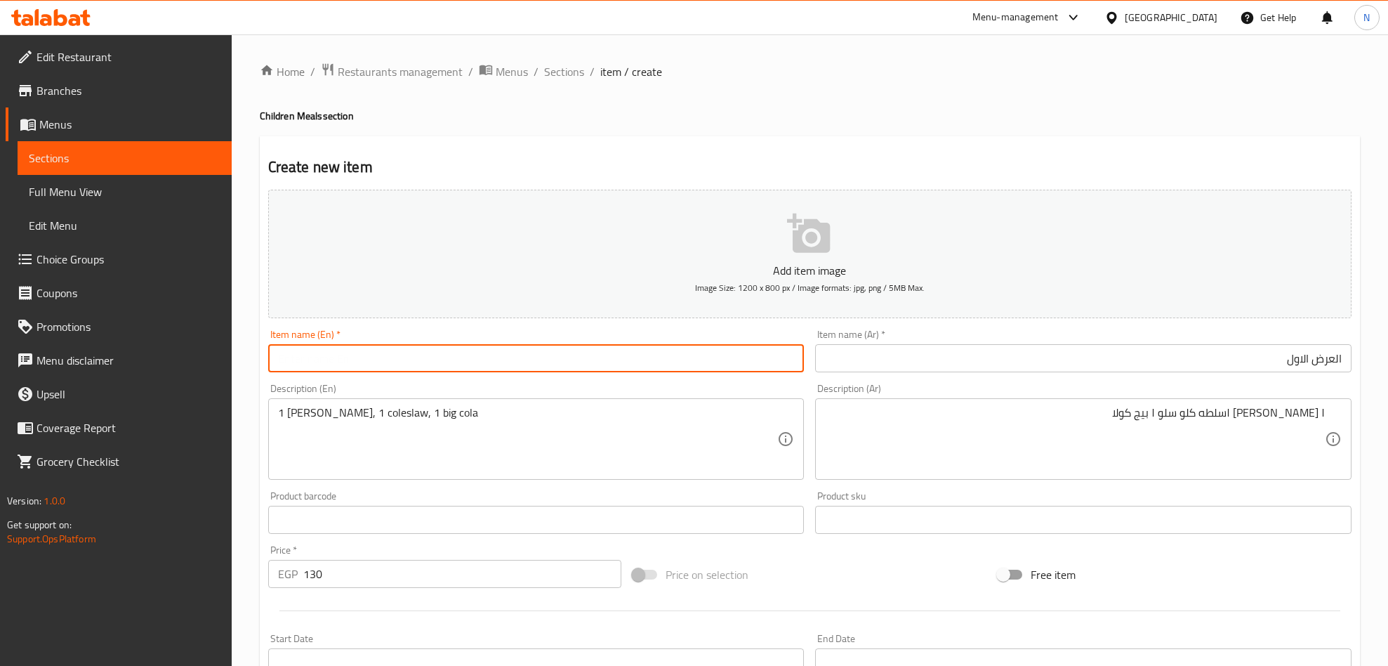
type input "ب"
type input "First Offer"
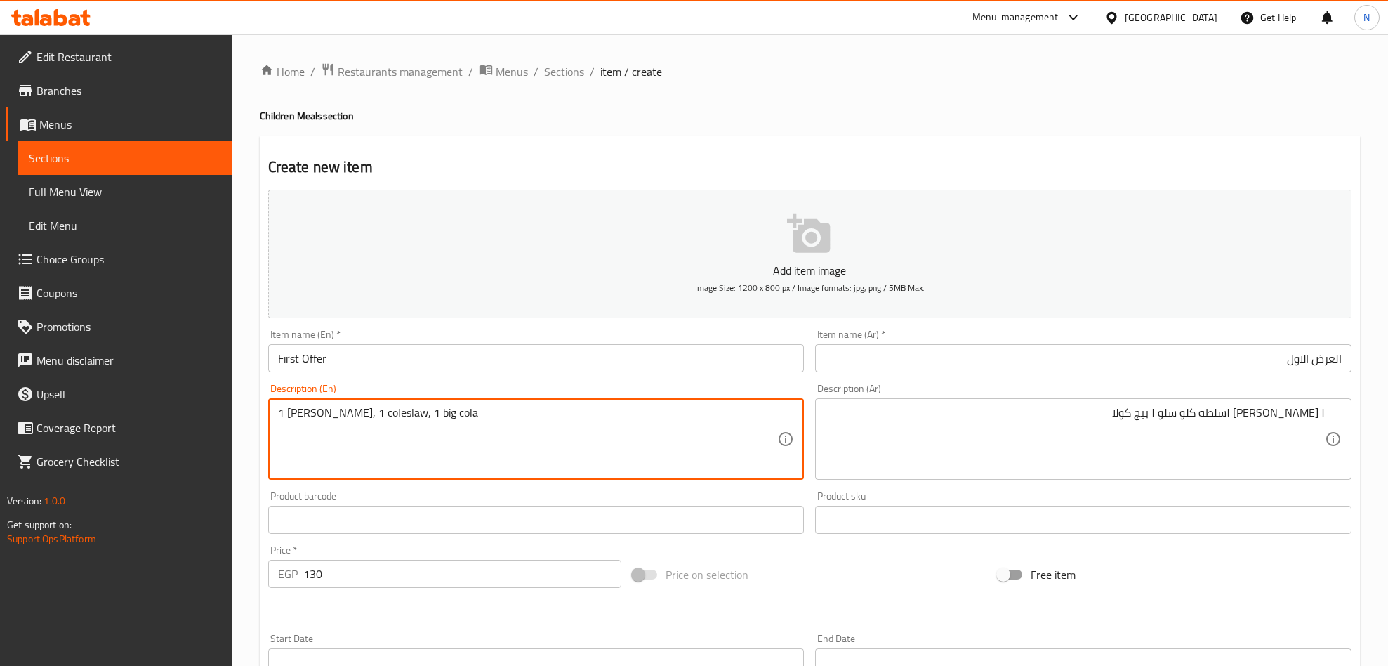
click at [308, 418] on textarea "1 [PERSON_NAME], 1 coleslaw, 1 big cola" at bounding box center [528, 439] width 500 height 67
click at [308, 409] on textarea "1 [PERSON_NAME], 1 coleslaw, 1 big cola" at bounding box center [528, 439] width 500 height 67
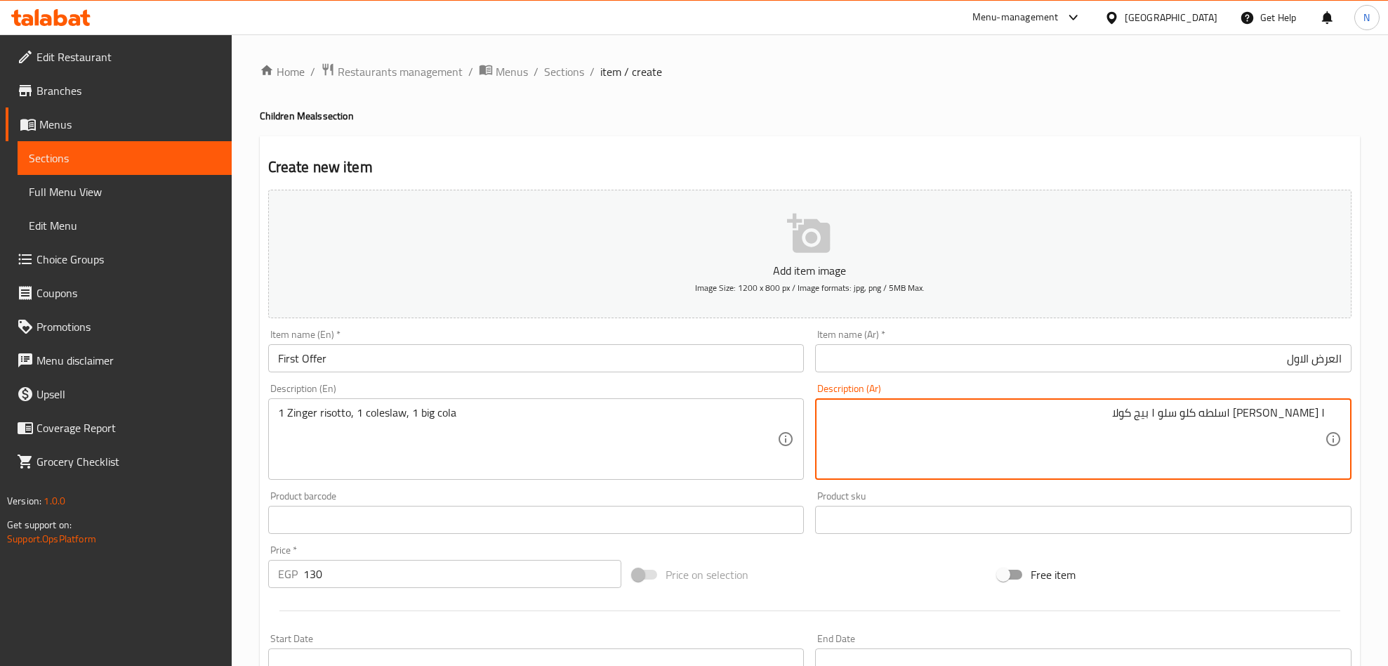
click at [1307, 413] on textarea "١ [PERSON_NAME] ١سلطه كلو سلو ١ بيج كولا" at bounding box center [1075, 439] width 500 height 67
click at [333, 420] on textarea "1 Zinger risotto, 1 coleslaw, 1 big cola" at bounding box center [528, 439] width 500 height 67
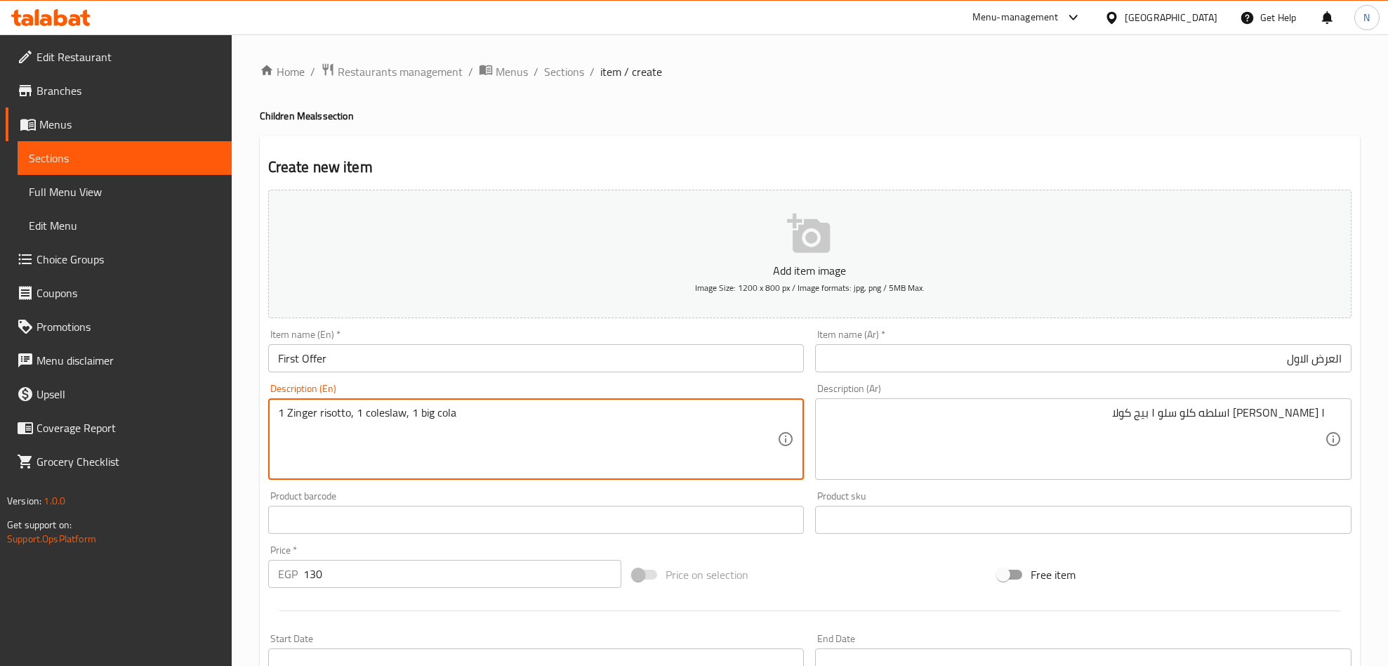
paste textarea "Riz"
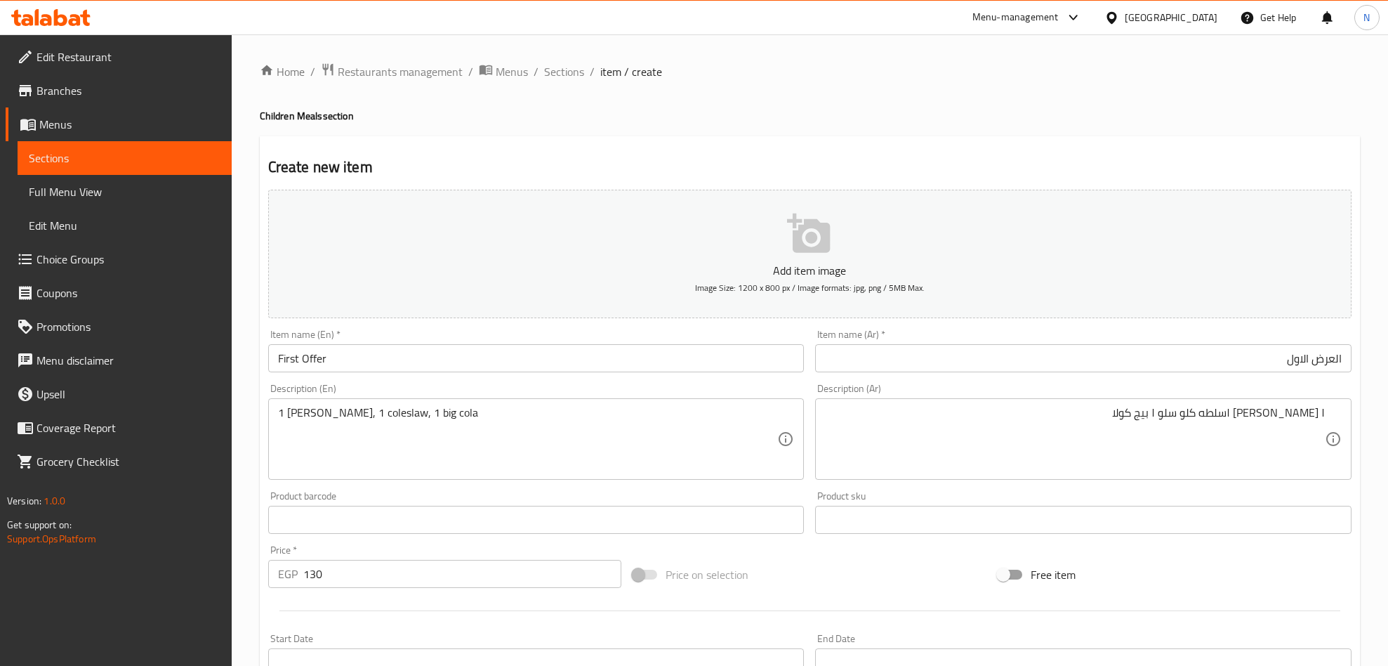
click at [401, 399] on div "1 Zinger Rizo, 1 coleslaw, 1 big cola Description (En)" at bounding box center [536, 438] width 536 height 81
click at [375, 438] on textarea "1 [PERSON_NAME], 1 coleslaw, 1 big cola" at bounding box center [528, 439] width 500 height 67
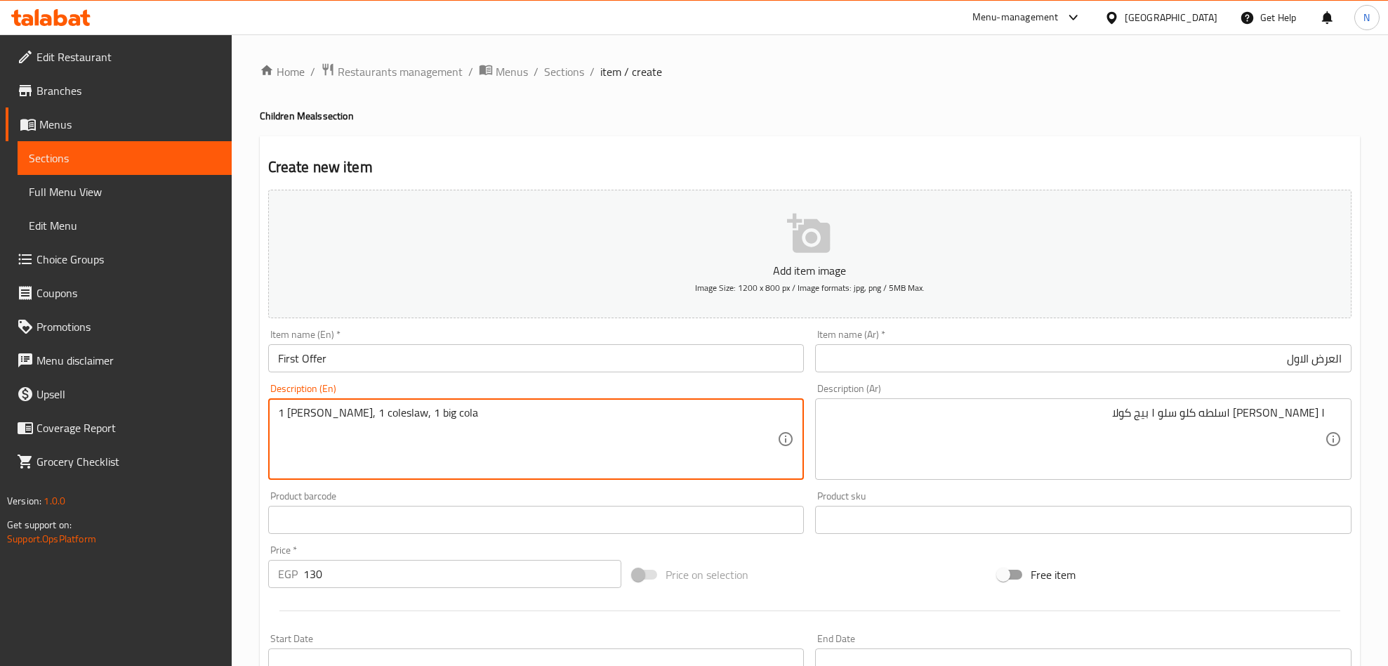
click at [394, 423] on textarea "1 [PERSON_NAME], 1 coleslaw, 1 big cola" at bounding box center [528, 439] width 500 height 67
click at [299, 420] on textarea "1 [PERSON_NAME], 1 coleslaw, 1 big cola" at bounding box center [528, 439] width 500 height 67
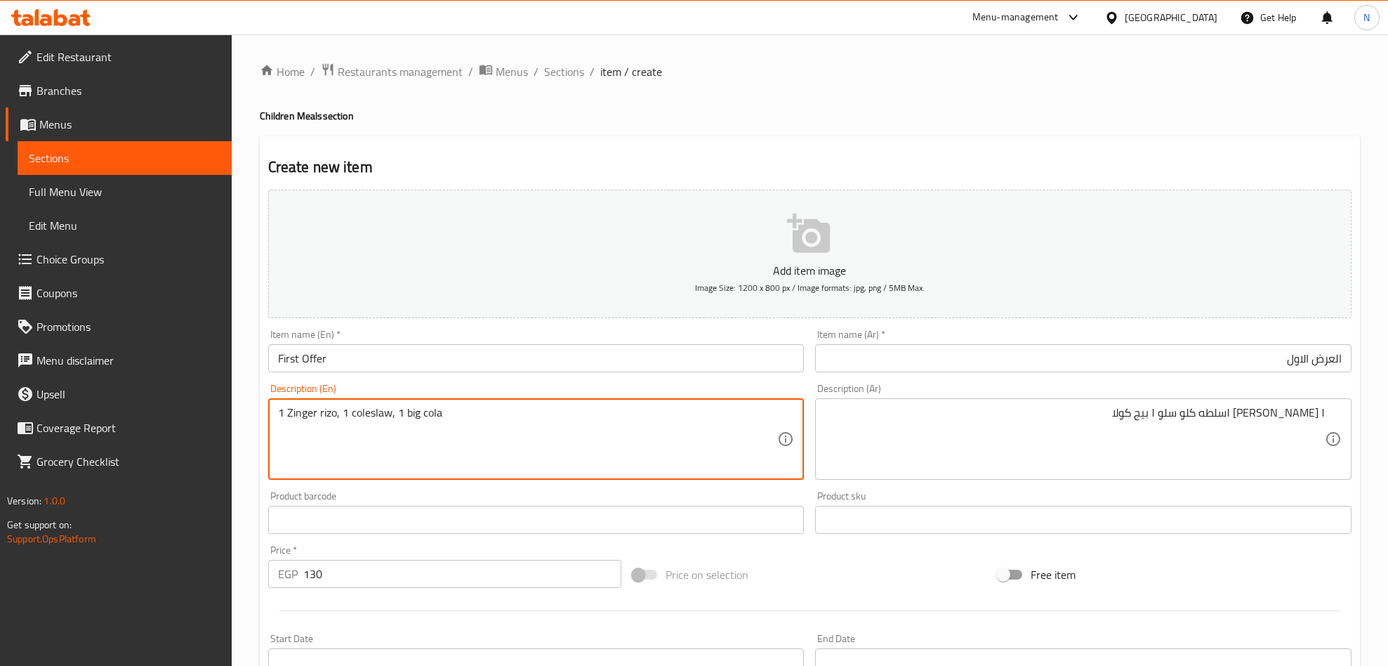
click at [388, 459] on textarea "1 Zinger rizo, 1 coleslaw, 1 big cola" at bounding box center [528, 439] width 500 height 67
click at [397, 415] on textarea "1 Zinger rizo, 1 coleslaw, 1 big cola" at bounding box center [528, 439] width 500 height 67
click at [510, 443] on textarea "1 [PERSON_NAME], 1 coleslaw, and1 big cola" at bounding box center [528, 439] width 500 height 67
type textarea "1 [PERSON_NAME], 1 coleslaw, and1 big cola"
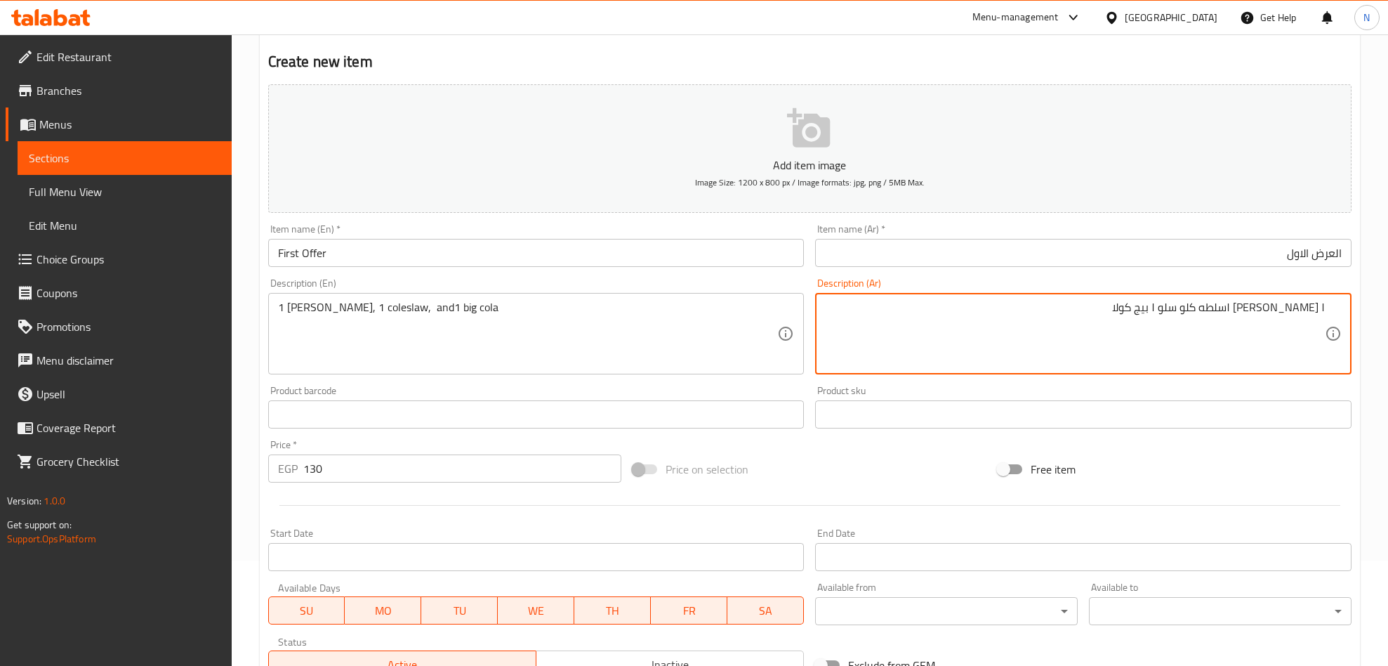
click at [1235, 305] on textarea "١ [PERSON_NAME] ١سلطه كلو سلو ١ بيج كولا" at bounding box center [1075, 334] width 500 height 67
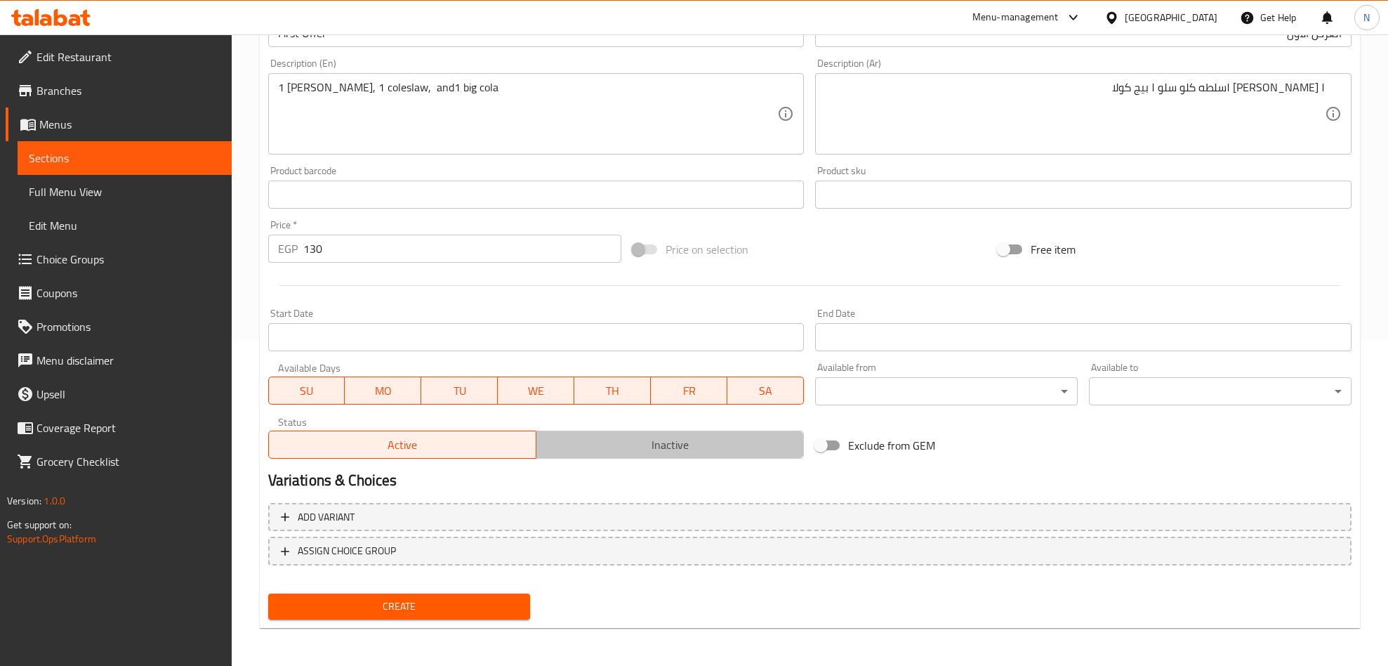
click at [652, 451] on span "Inactive" at bounding box center [670, 445] width 256 height 20
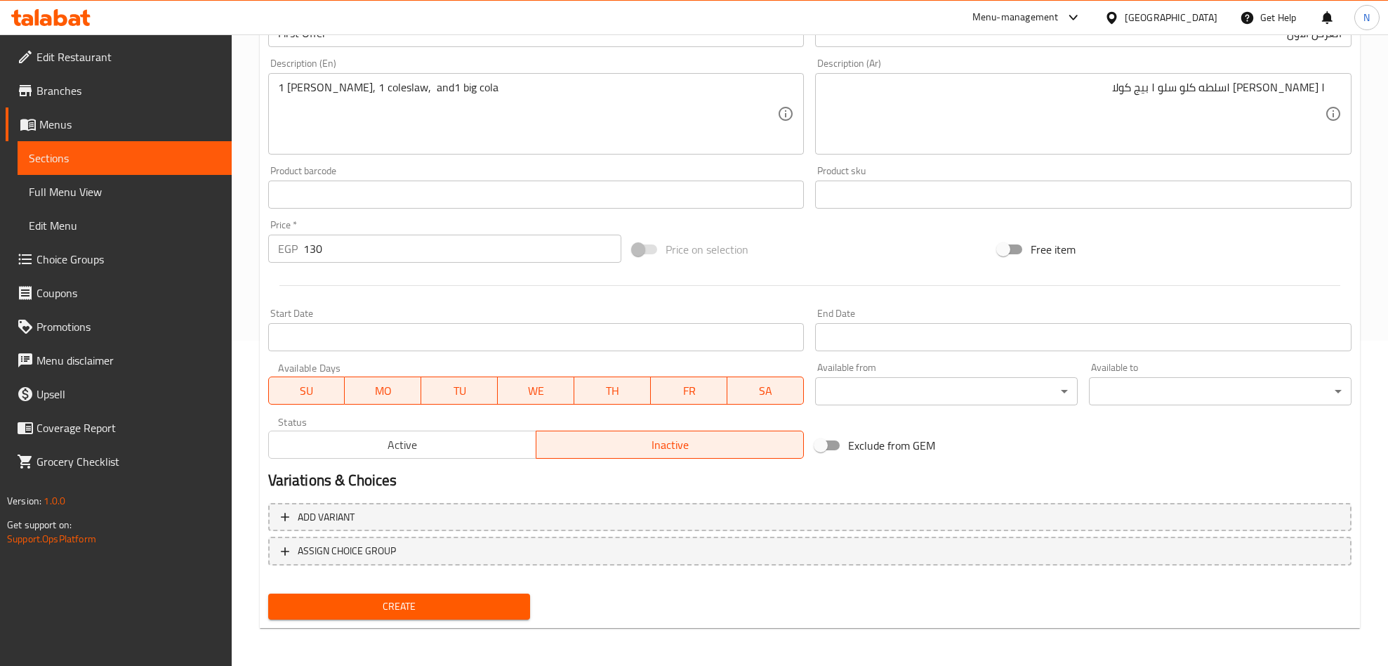
click at [394, 338] on input "Start Date" at bounding box center [536, 337] width 536 height 28
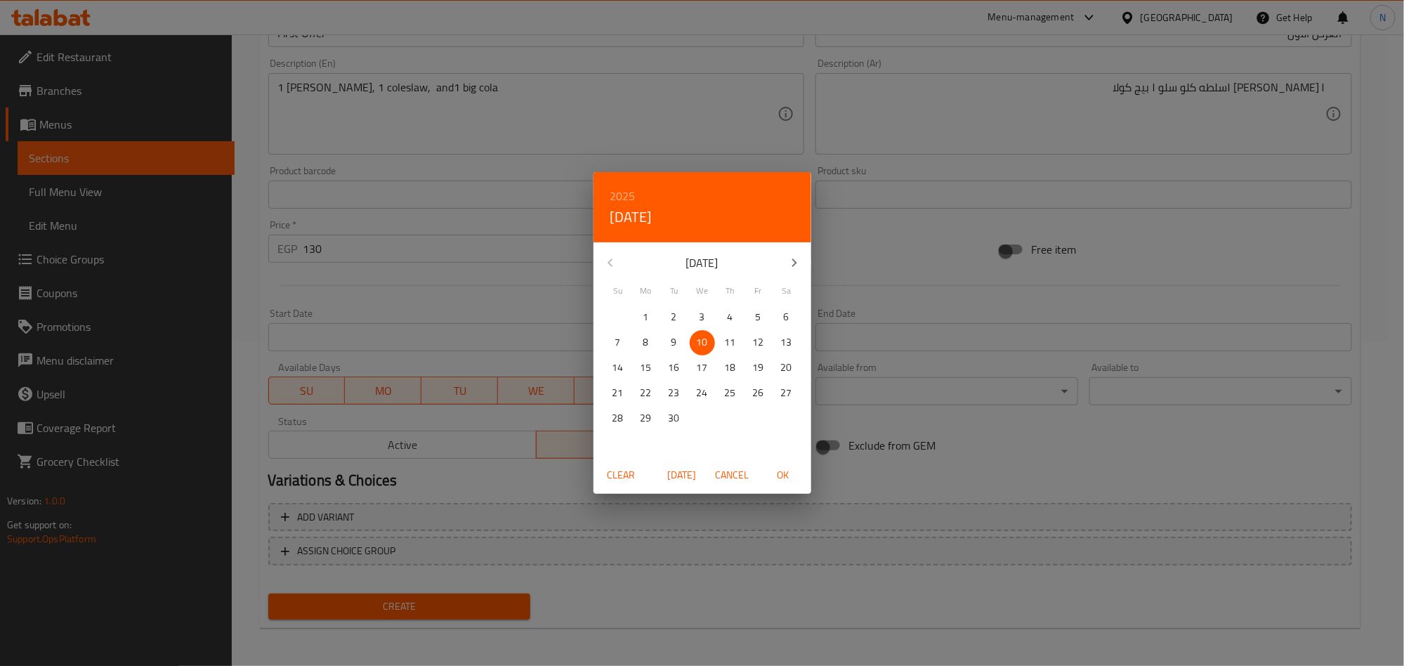
click at [789, 466] on span "OK" at bounding box center [783, 475] width 34 height 18
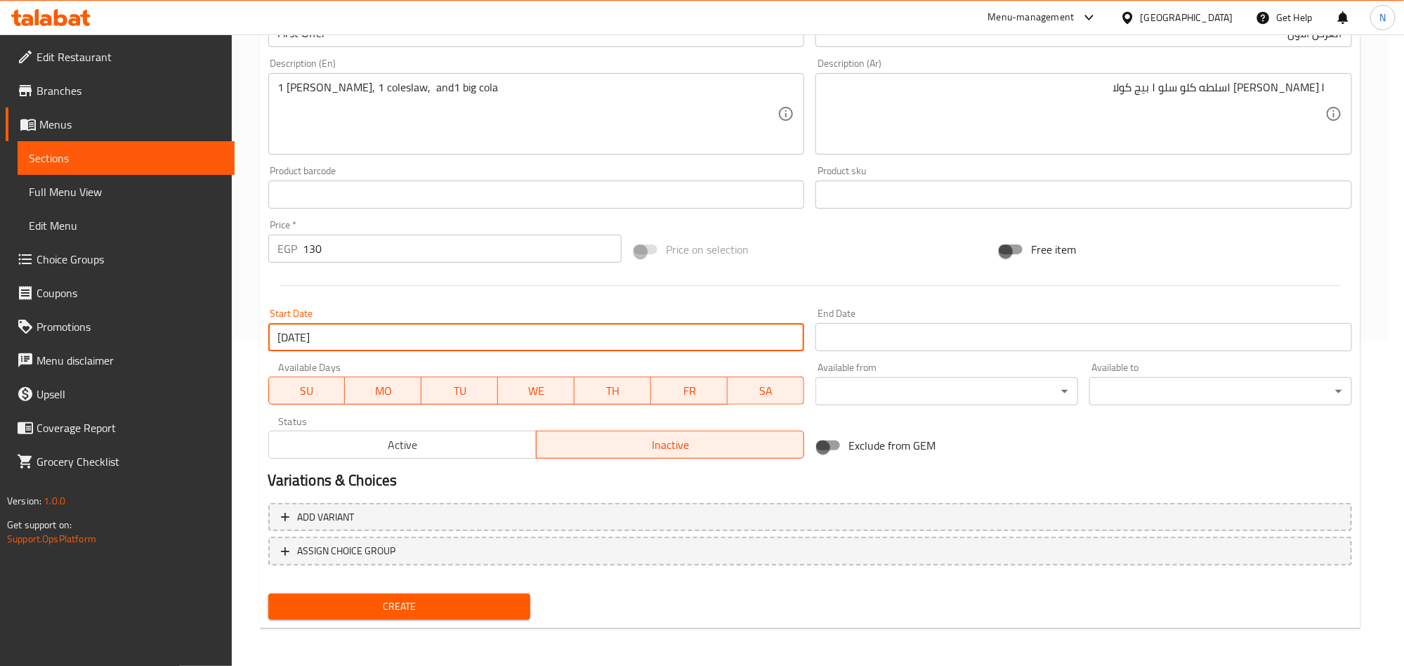
type input "[DATE]"
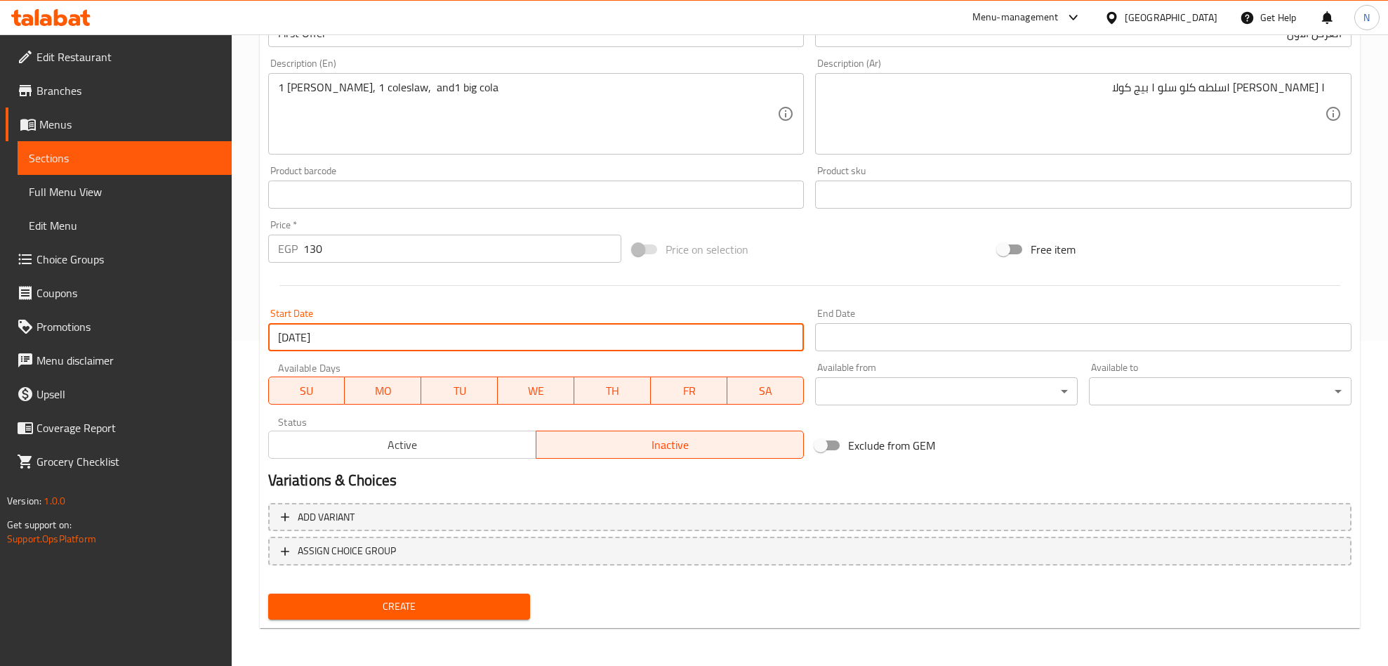
click at [826, 340] on input "Start Date" at bounding box center [1083, 337] width 536 height 28
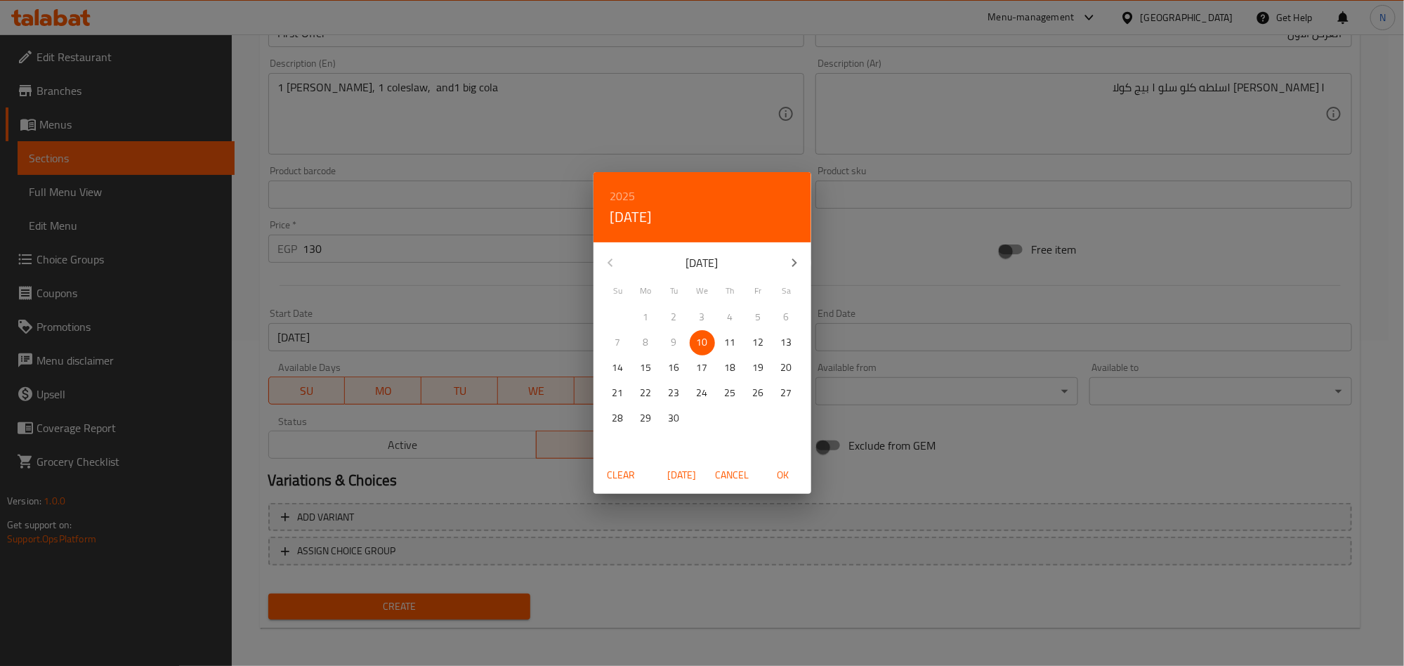
click at [622, 197] on h6 "2025" at bounding box center [622, 196] width 25 height 20
click at [683, 297] on div "2026" at bounding box center [702, 300] width 218 height 28
click at [618, 266] on icon "button" at bounding box center [610, 262] width 17 height 17
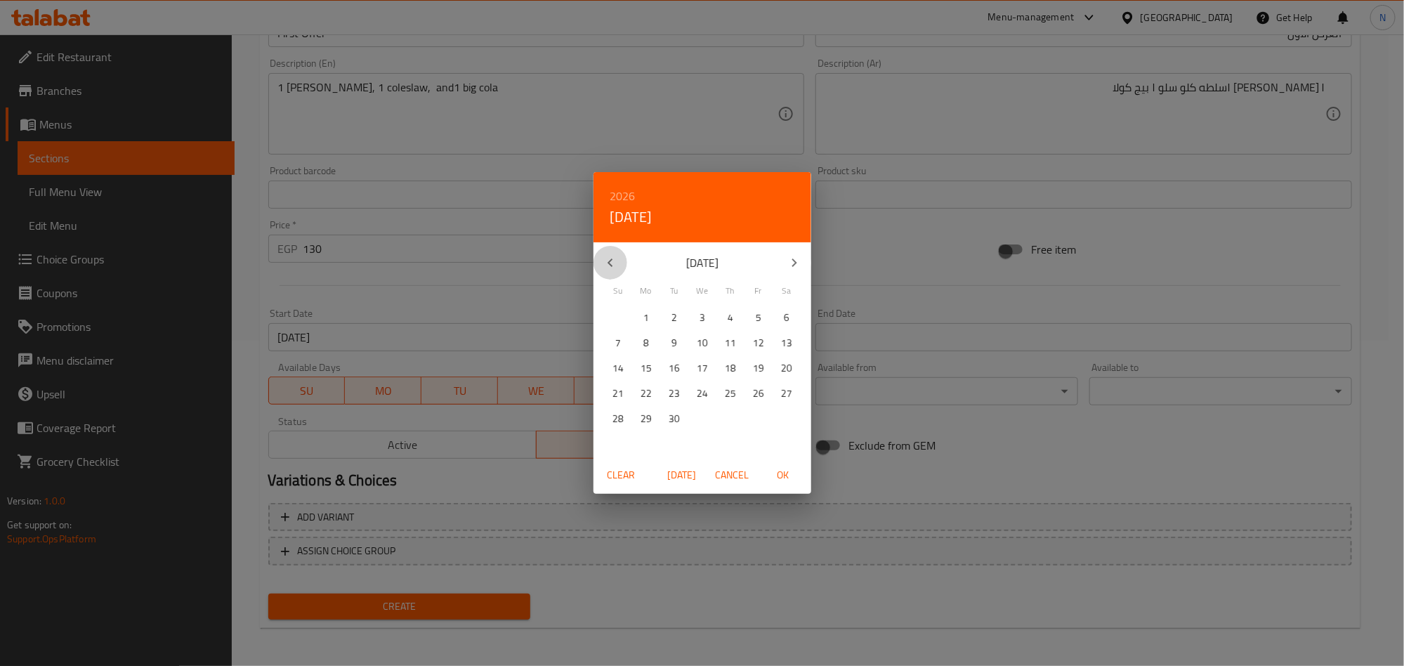
click at [618, 266] on icon "button" at bounding box center [610, 262] width 17 height 17
drag, startPoint x: 679, startPoint y: 420, endPoint x: 744, endPoint y: 474, distance: 84.8
click at [679, 421] on p "31" at bounding box center [673, 418] width 11 height 18
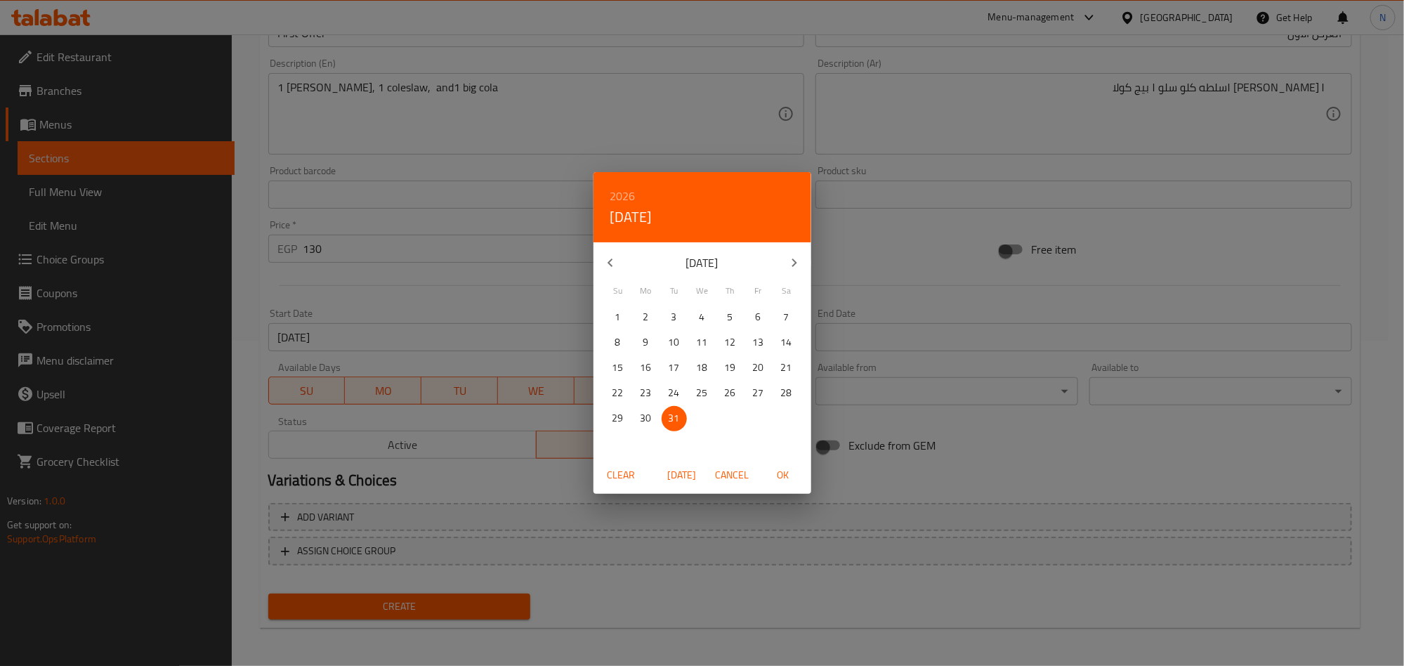
click at [777, 481] on span "OK" at bounding box center [783, 475] width 34 height 18
type input "[DATE]"
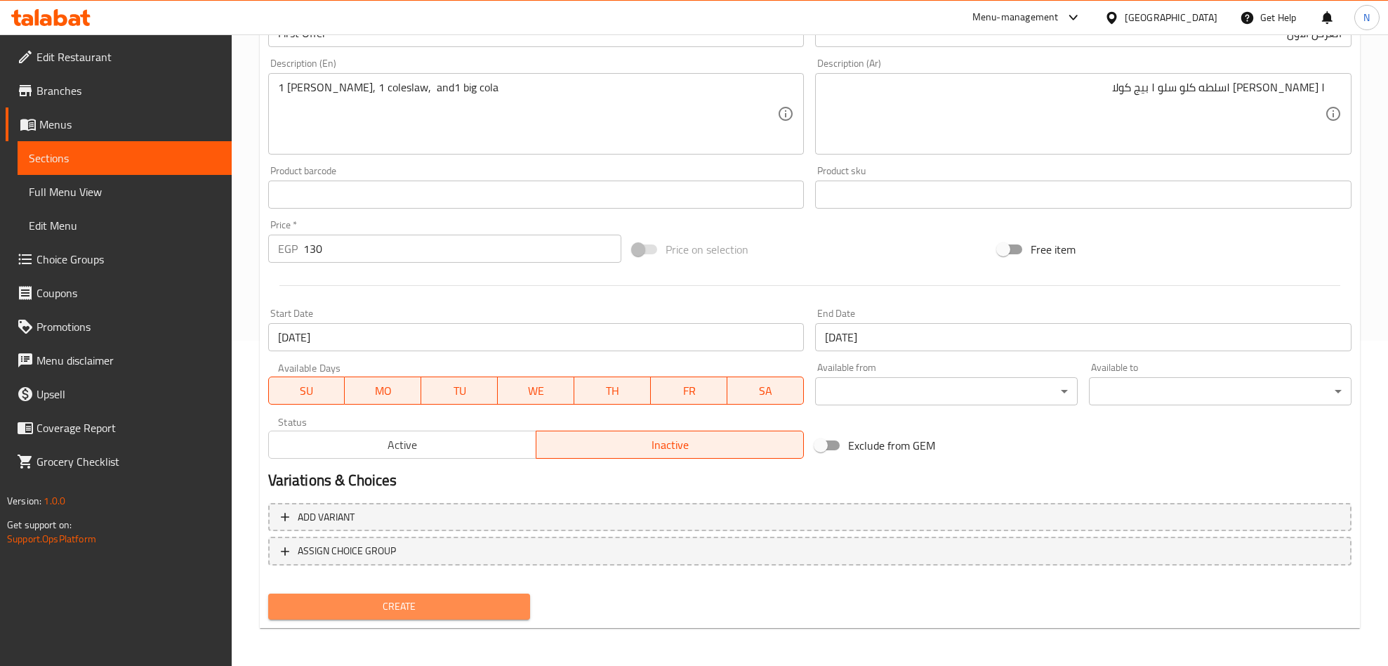
click at [426, 598] on span "Create" at bounding box center [399, 607] width 240 height 18
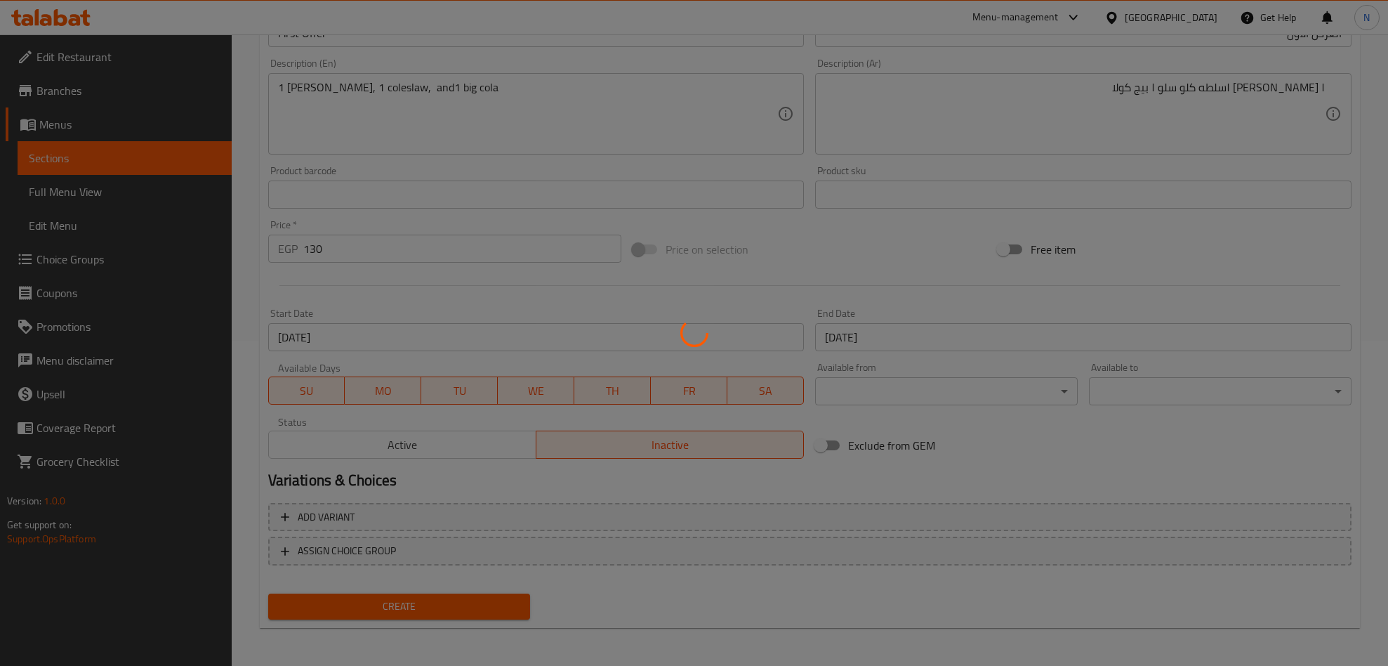
click at [426, 598] on div at bounding box center [694, 333] width 1388 height 666
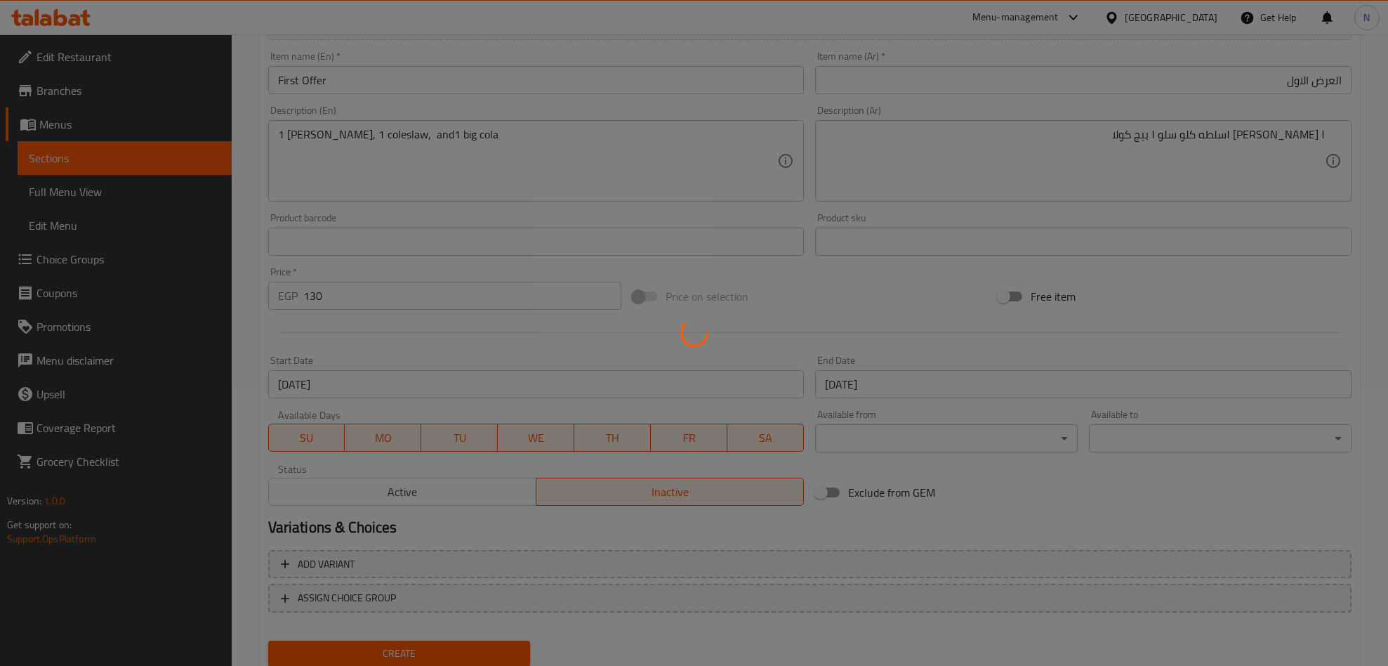
type input "0"
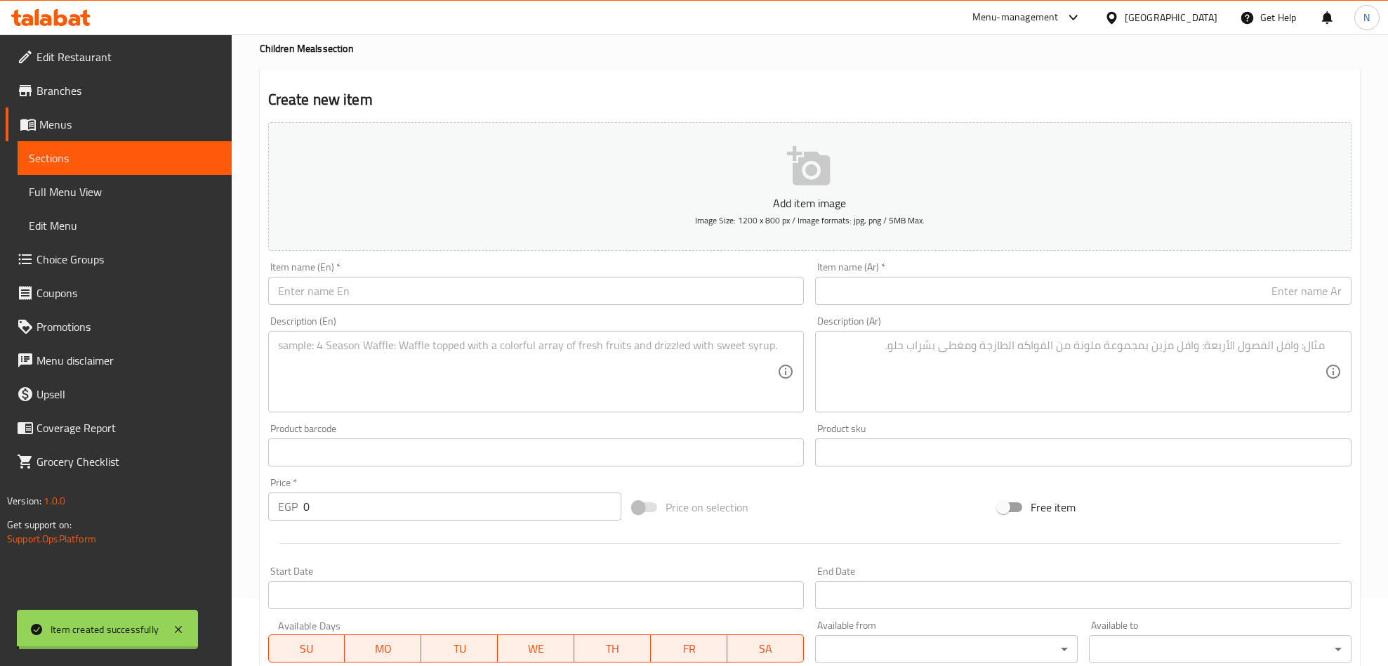
scroll to position [0, 0]
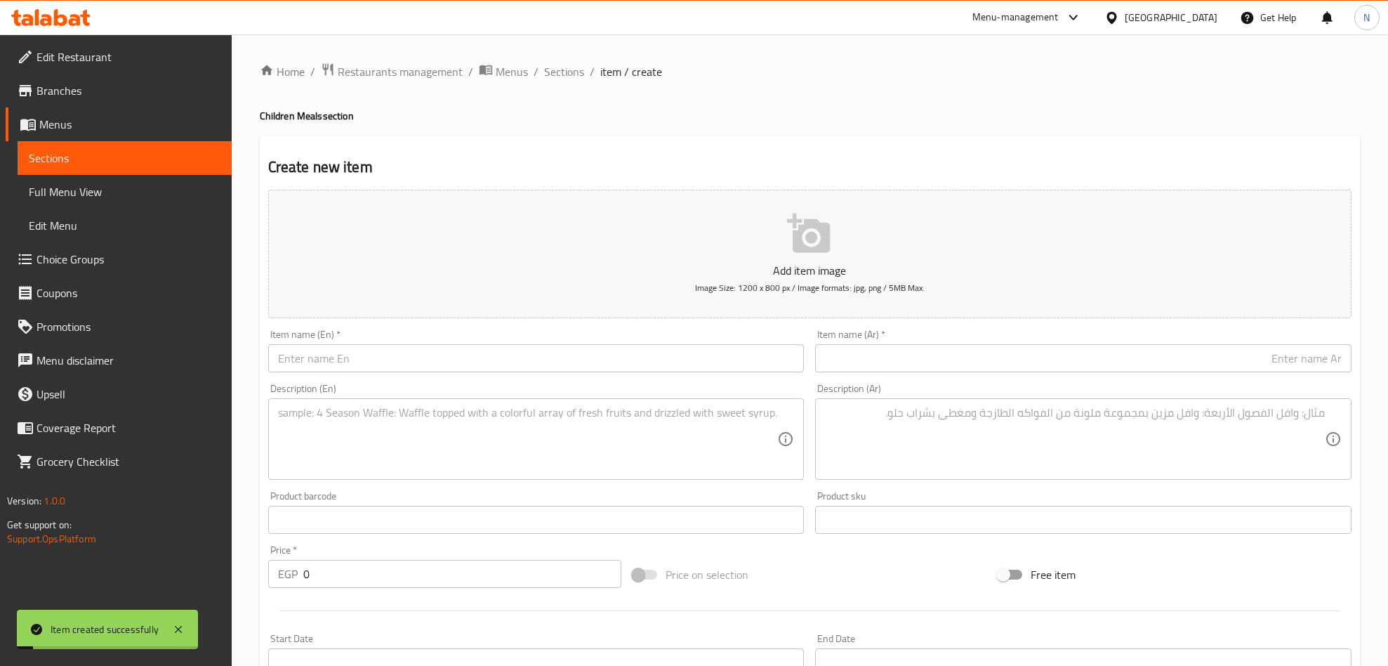
click at [562, 88] on div "Home / Restaurants management / Menus / Sections / item / create Children Meals…" at bounding box center [810, 513] width 1100 height 902
click at [554, 65] on span "Sections" at bounding box center [564, 71] width 40 height 17
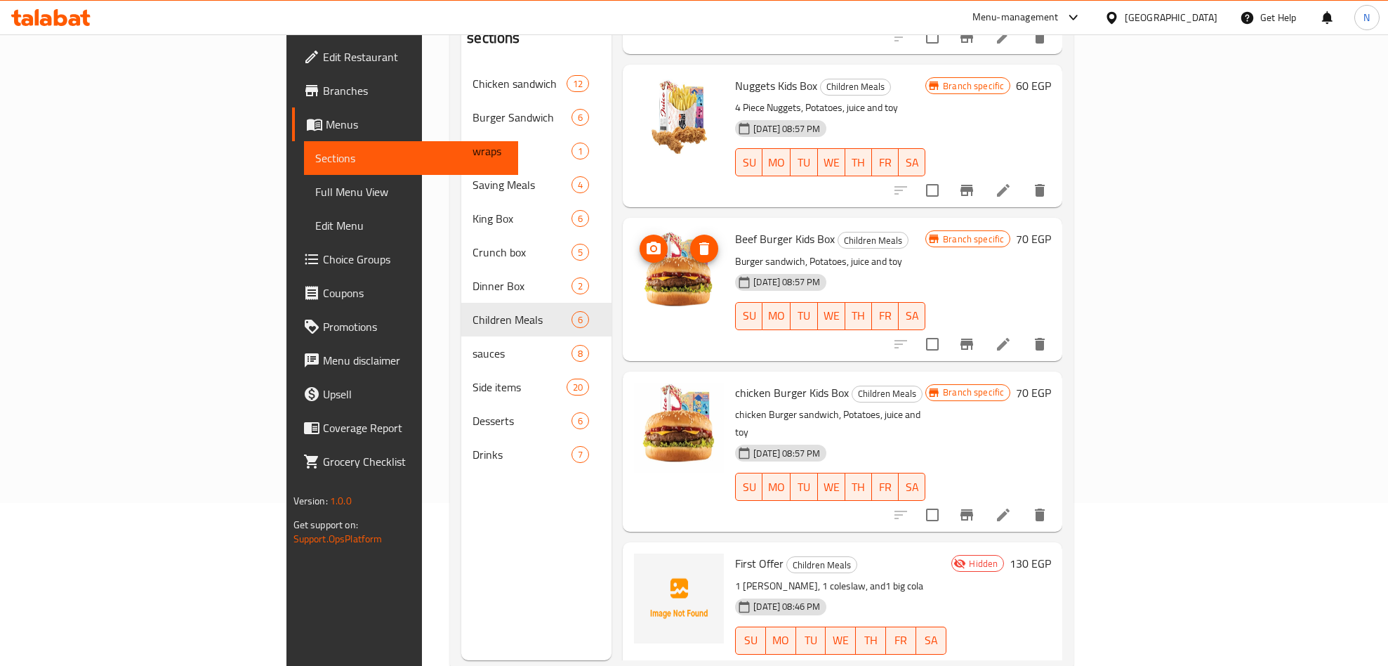
scroll to position [197, 0]
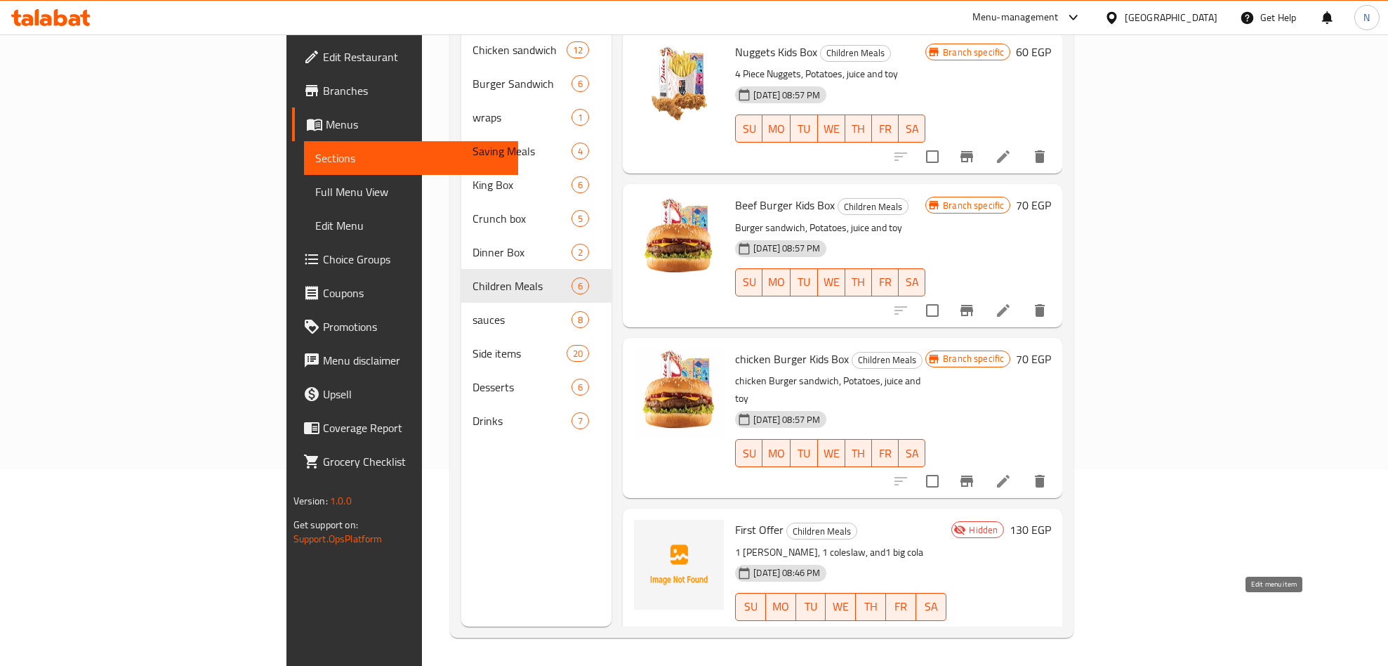
click at [1010, 643] on icon at bounding box center [1003, 649] width 13 height 13
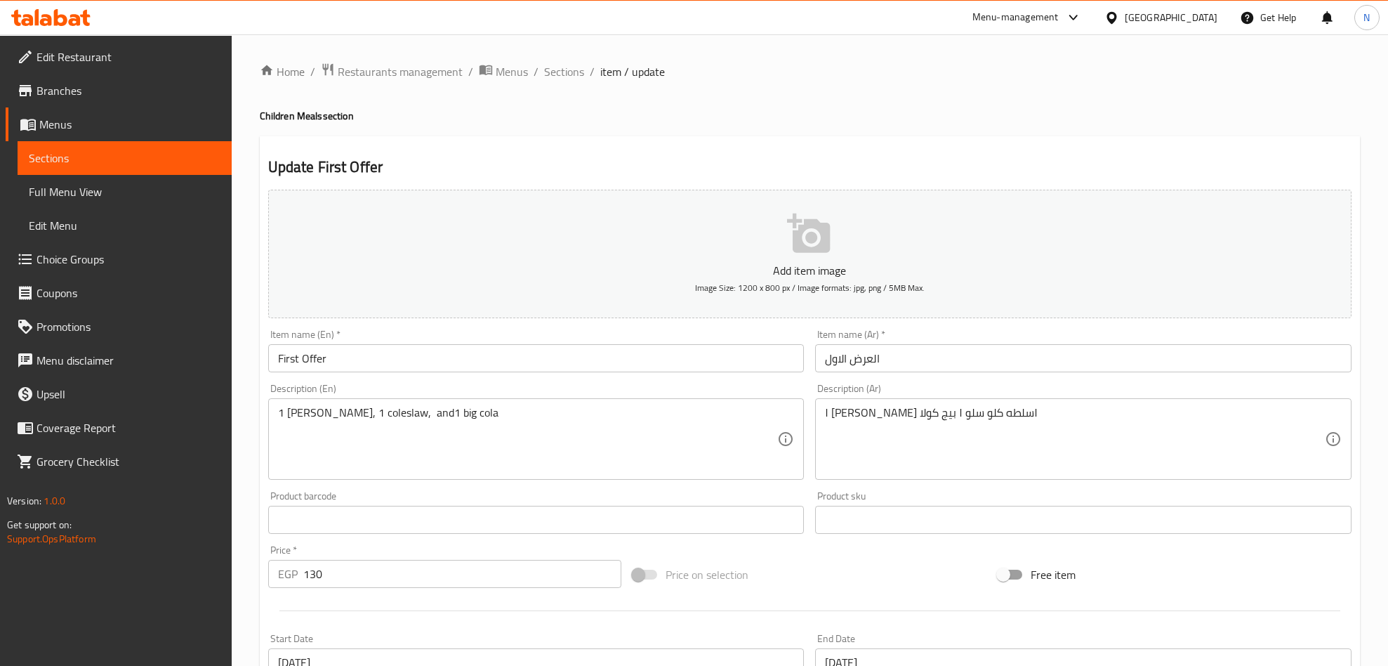
click at [466, 380] on div "Description (En) 1 Zinger rizo, 1 coleslaw, and1 big cola Description (En)" at bounding box center [537, 431] width 548 height 107
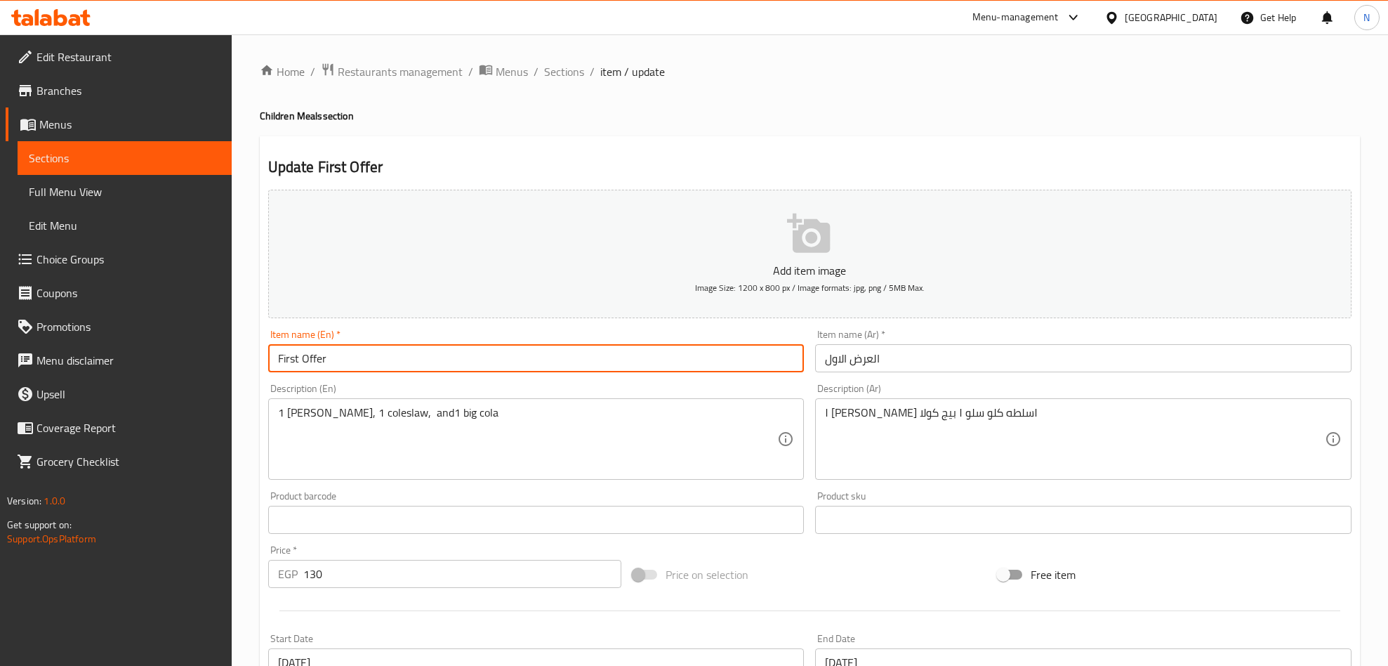
click at [468, 369] on input "First Offer" at bounding box center [536, 358] width 536 height 28
drag, startPoint x: 468, startPoint y: 369, endPoint x: 244, endPoint y: 423, distance: 230.4
click at [466, 371] on input "First Offer" at bounding box center [536, 358] width 536 height 28
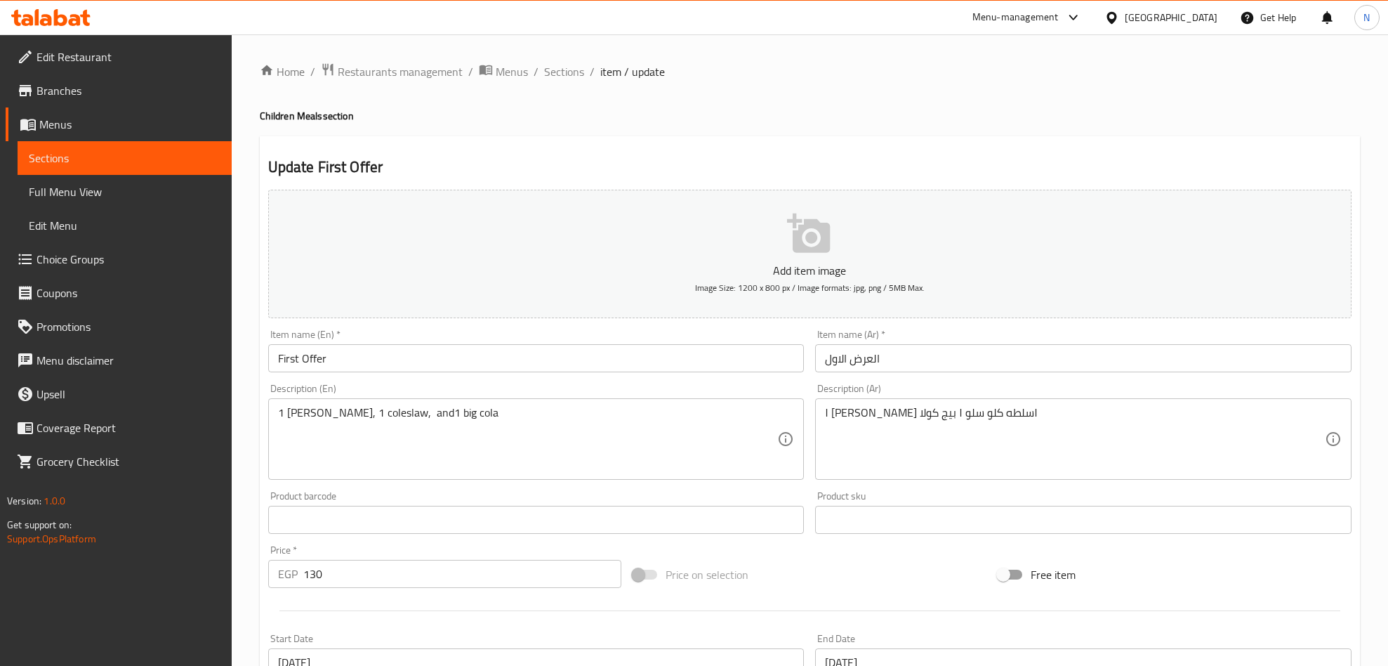
click at [416, 360] on input "First Offer" at bounding box center [536, 358] width 536 height 28
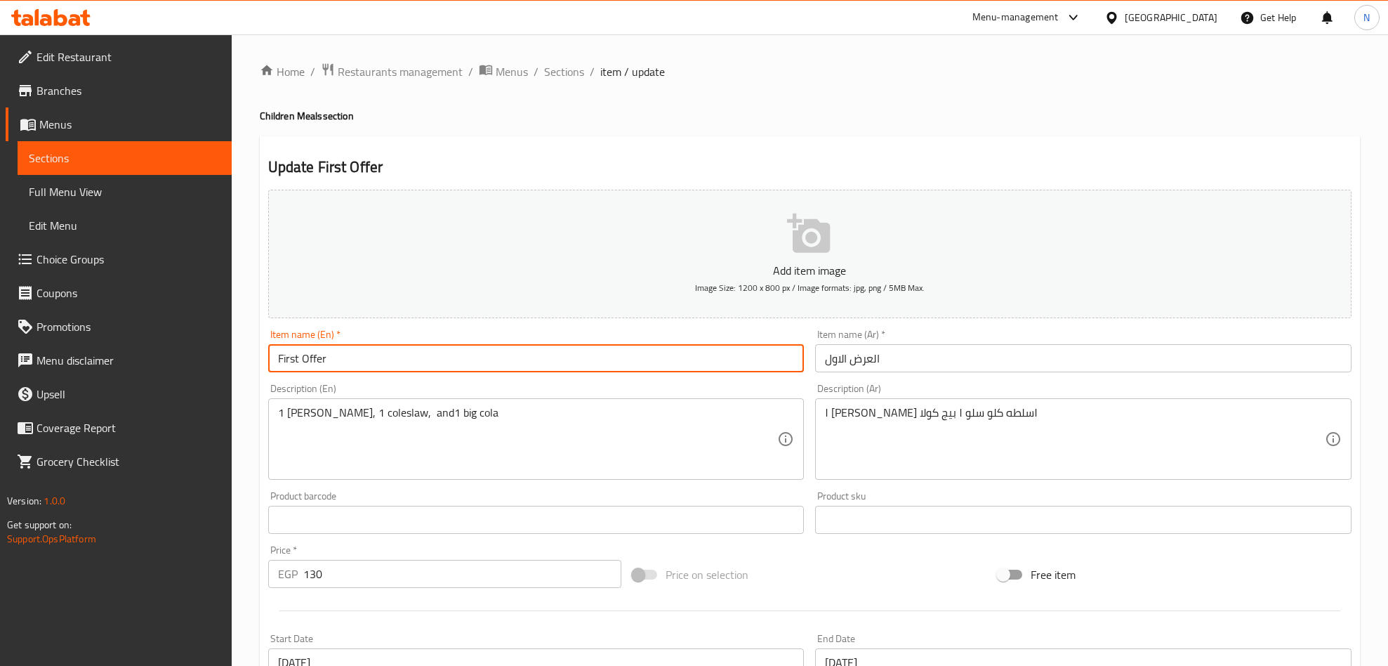
click at [416, 360] on input "First Offer" at bounding box center [536, 358] width 536 height 28
click at [364, 356] on input "First Offer" at bounding box center [536, 358] width 536 height 28
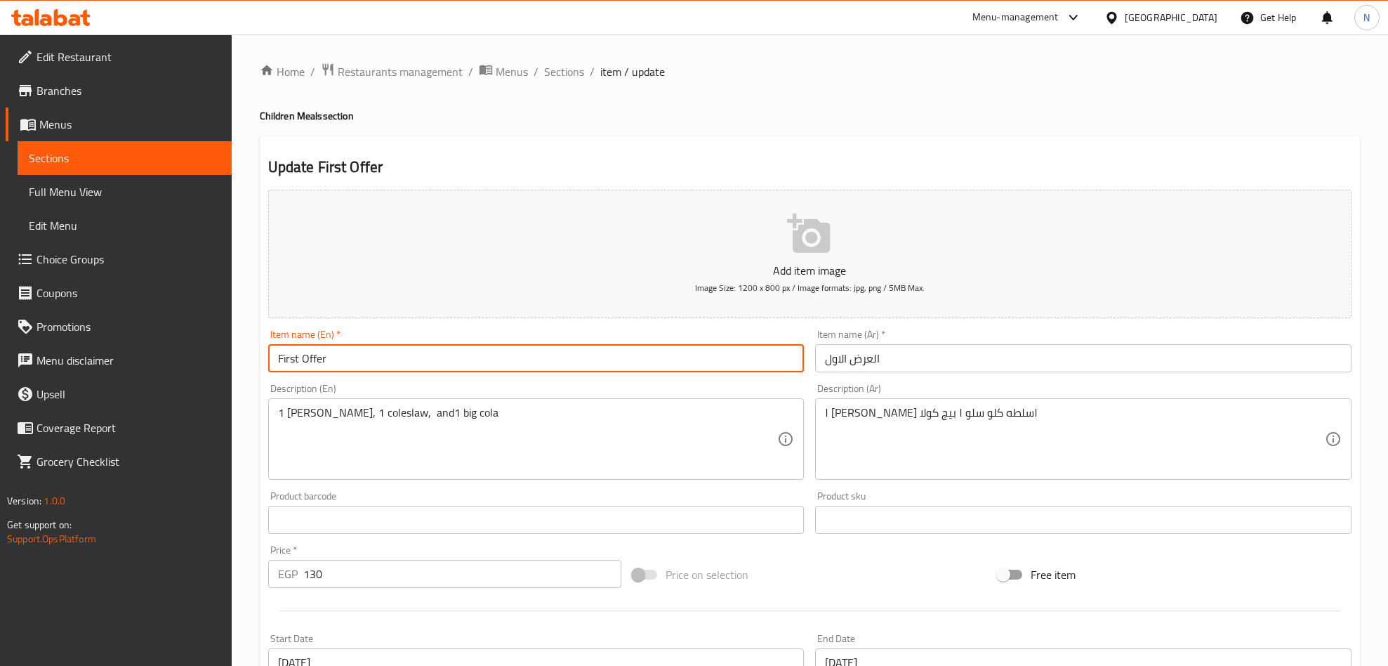
click at [909, 367] on input "العرض الاول" at bounding box center [1083, 358] width 536 height 28
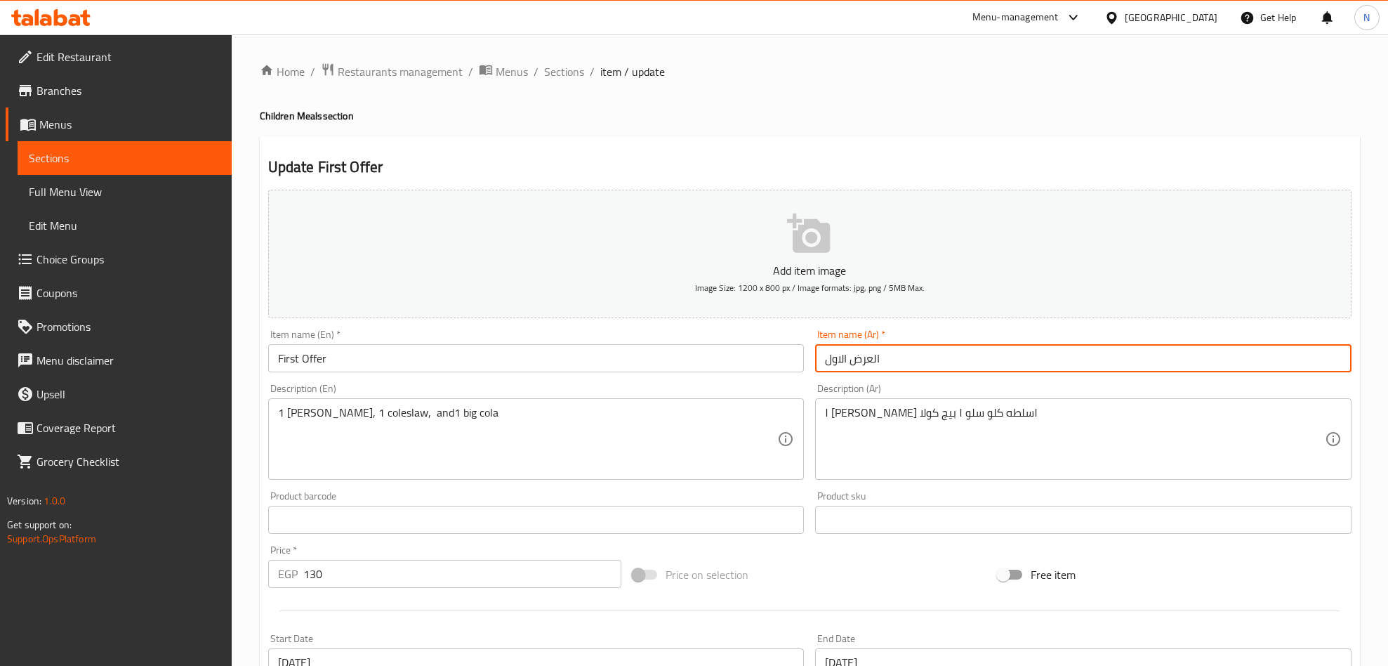
click at [909, 367] on input "العرض الاول" at bounding box center [1083, 358] width 536 height 28
click at [478, 398] on div "1 Zinger rizo, 1 coleslaw, and1 big cola Description (En)" at bounding box center [536, 438] width 536 height 81
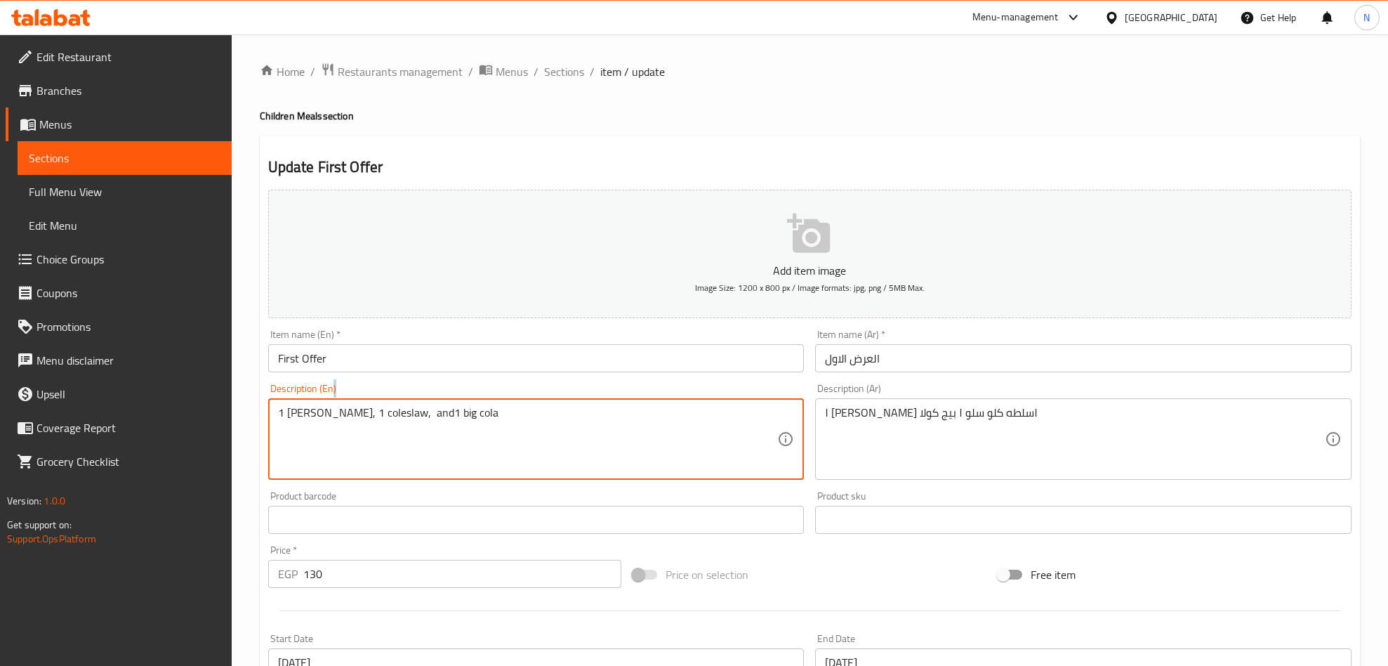
click at [478, 398] on div "1 Zinger rizo, 1 coleslaw, and1 big cola Description (En)" at bounding box center [536, 438] width 536 height 81
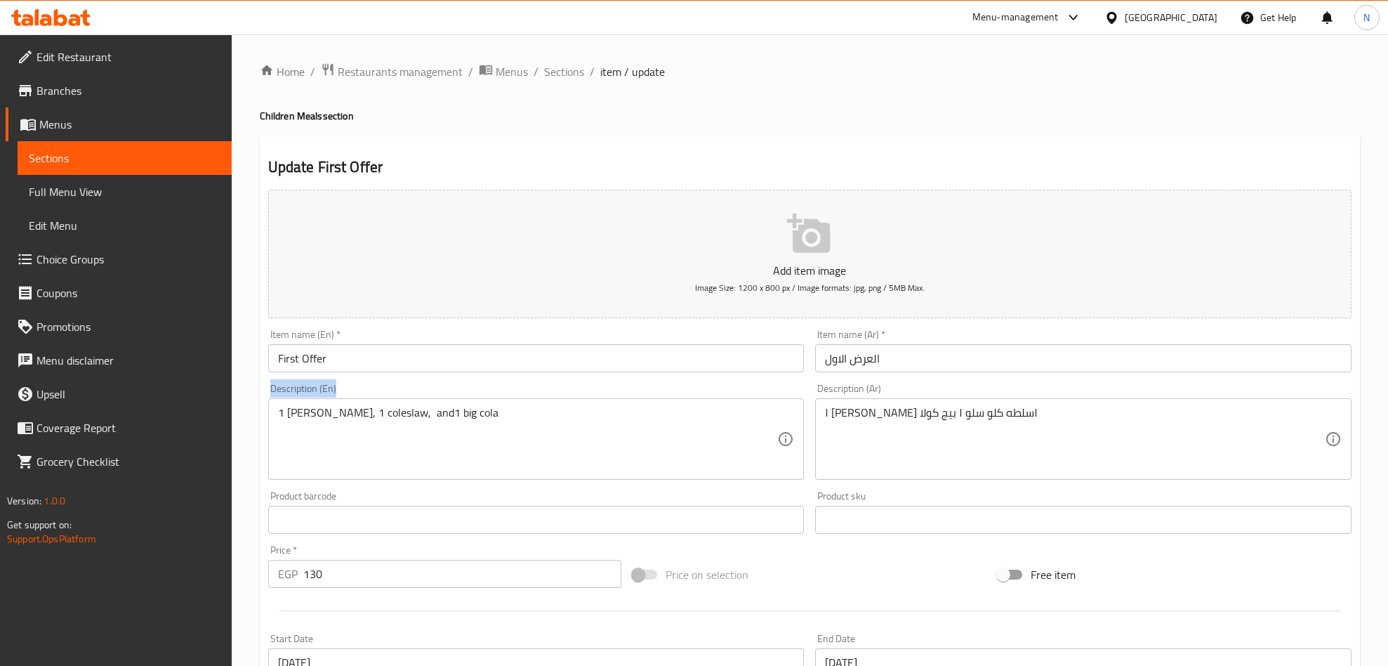
click at [478, 398] on div "1 Zinger rizo, 1 coleslaw, and1 big cola Description (En)" at bounding box center [536, 438] width 536 height 81
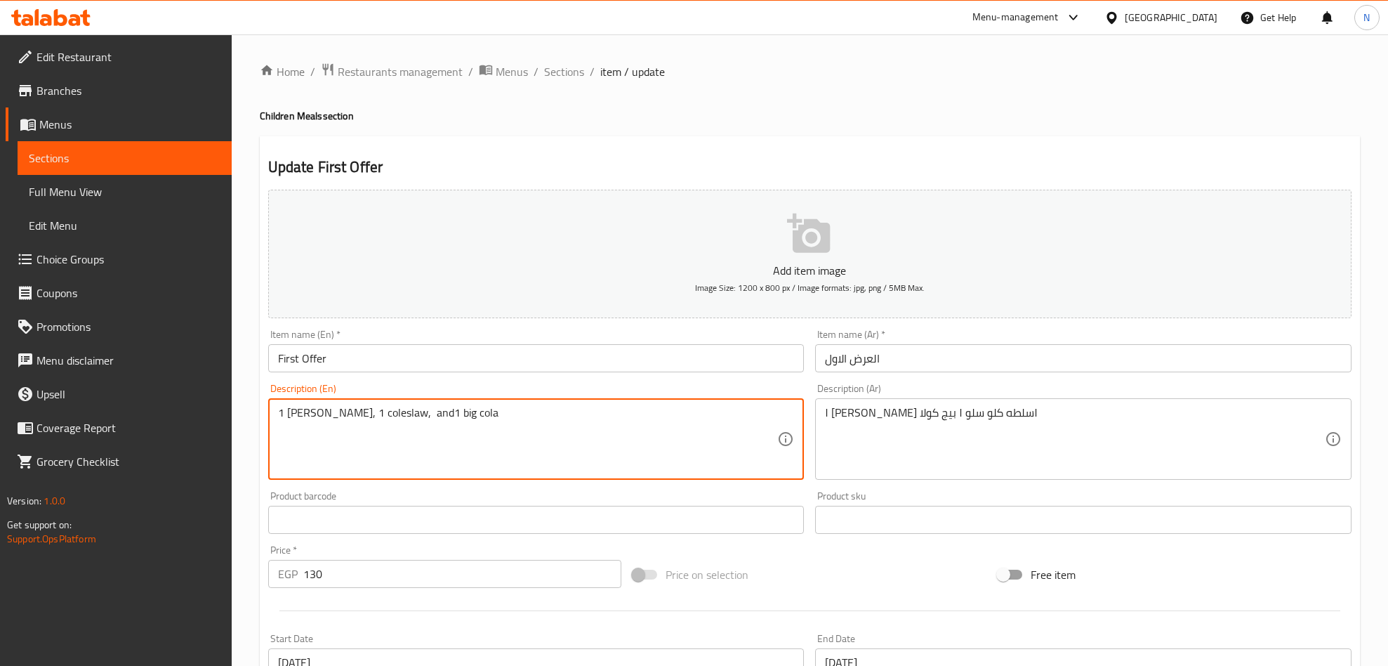
click at [475, 418] on textarea "1 [PERSON_NAME], 1 coleslaw, and1 big cola" at bounding box center [528, 439] width 500 height 67
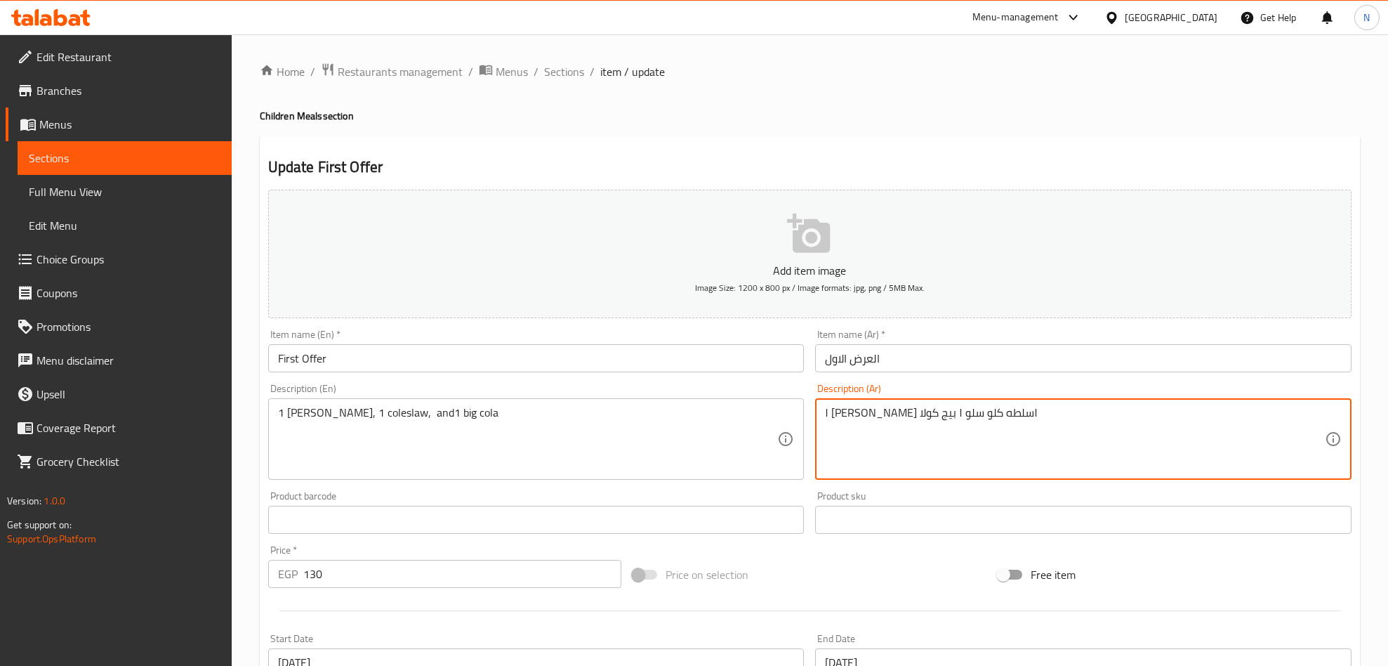
click at [1043, 424] on textarea "١ [PERSON_NAME] ١سلطه كلو سلو ١ بيج كولا" at bounding box center [1075, 439] width 500 height 67
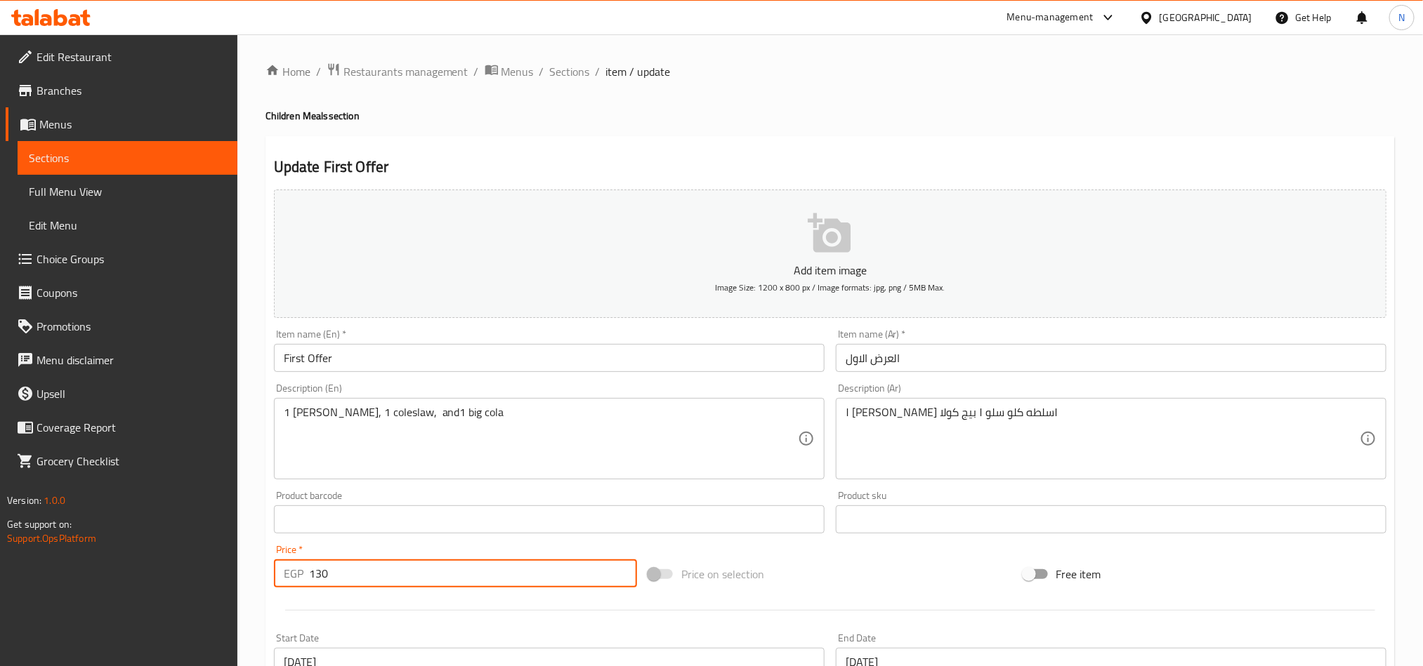
drag, startPoint x: 342, startPoint y: 576, endPoint x: 315, endPoint y: 577, distance: 27.4
click at [315, 577] on input "130" at bounding box center [473, 574] width 328 height 28
click at [314, 576] on input "130" at bounding box center [473, 574] width 328 height 28
click at [574, 77] on span "Sections" at bounding box center [570, 71] width 40 height 17
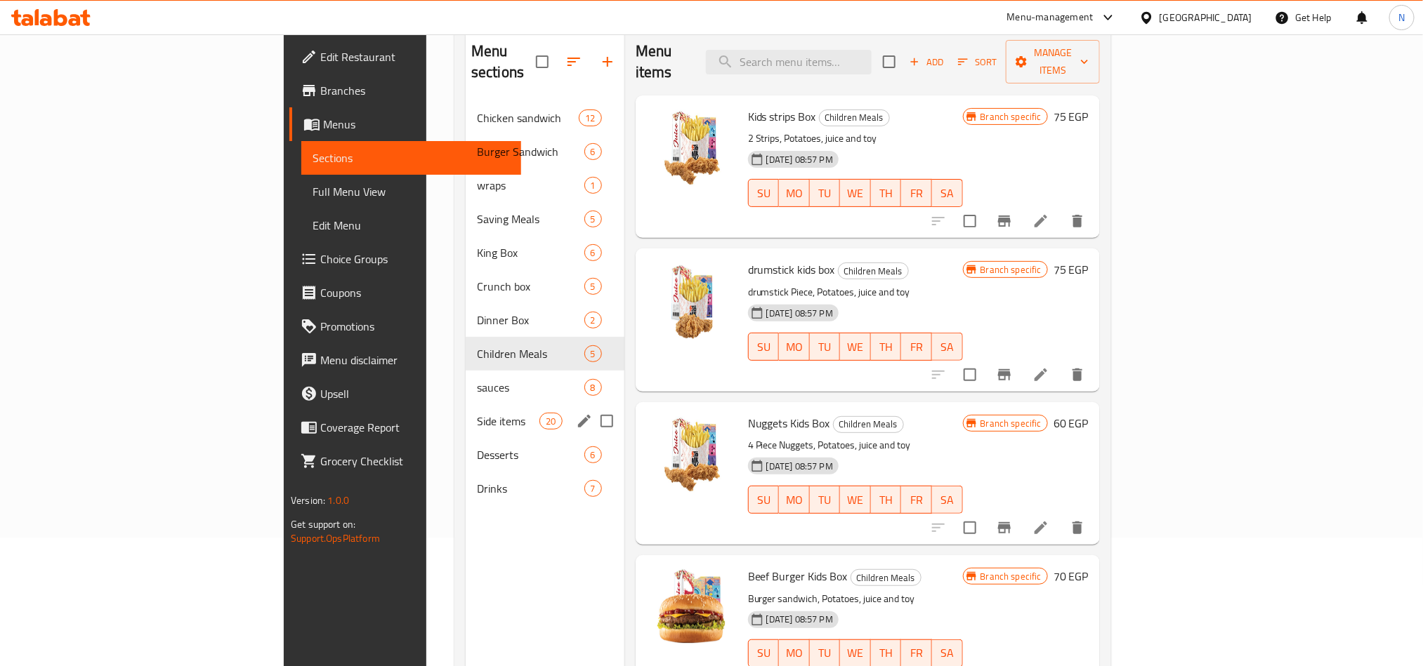
scroll to position [91, 0]
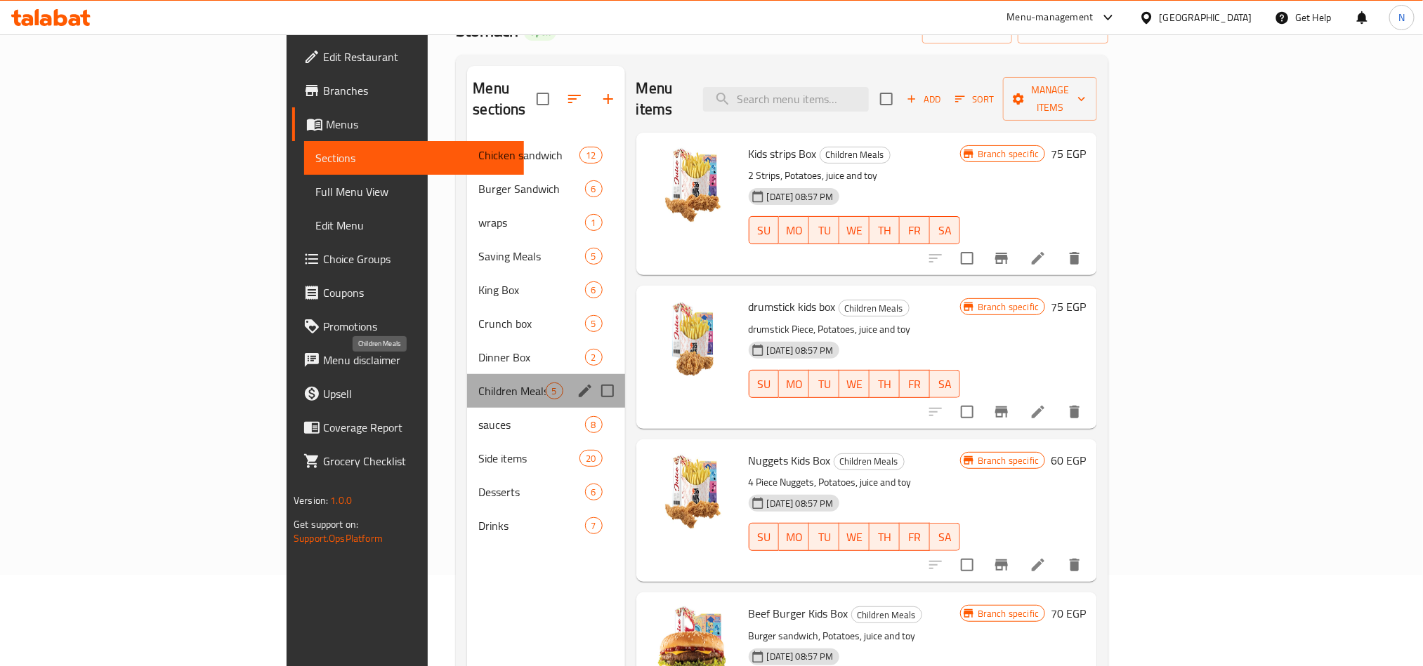
click at [478, 383] on span "Children Meals" at bounding box center [511, 391] width 67 height 17
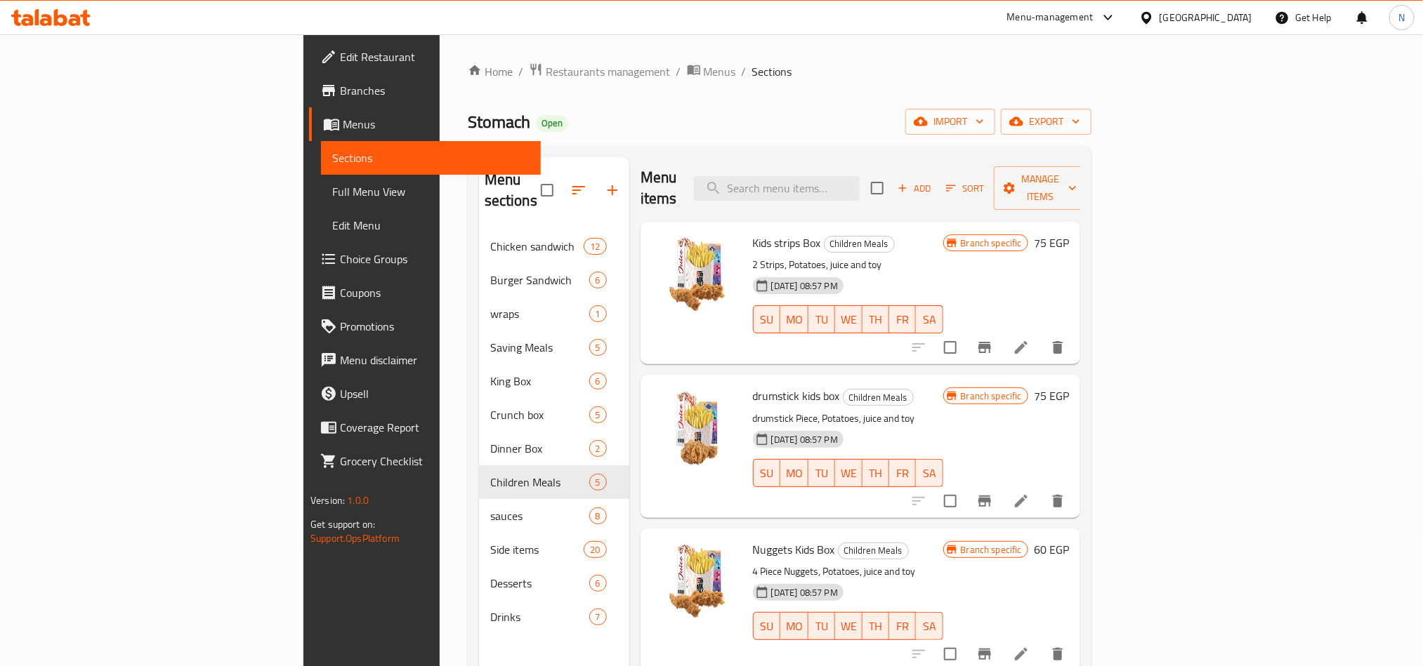
scroll to position [0, 0]
click at [859, 192] on input "search" at bounding box center [777, 190] width 166 height 25
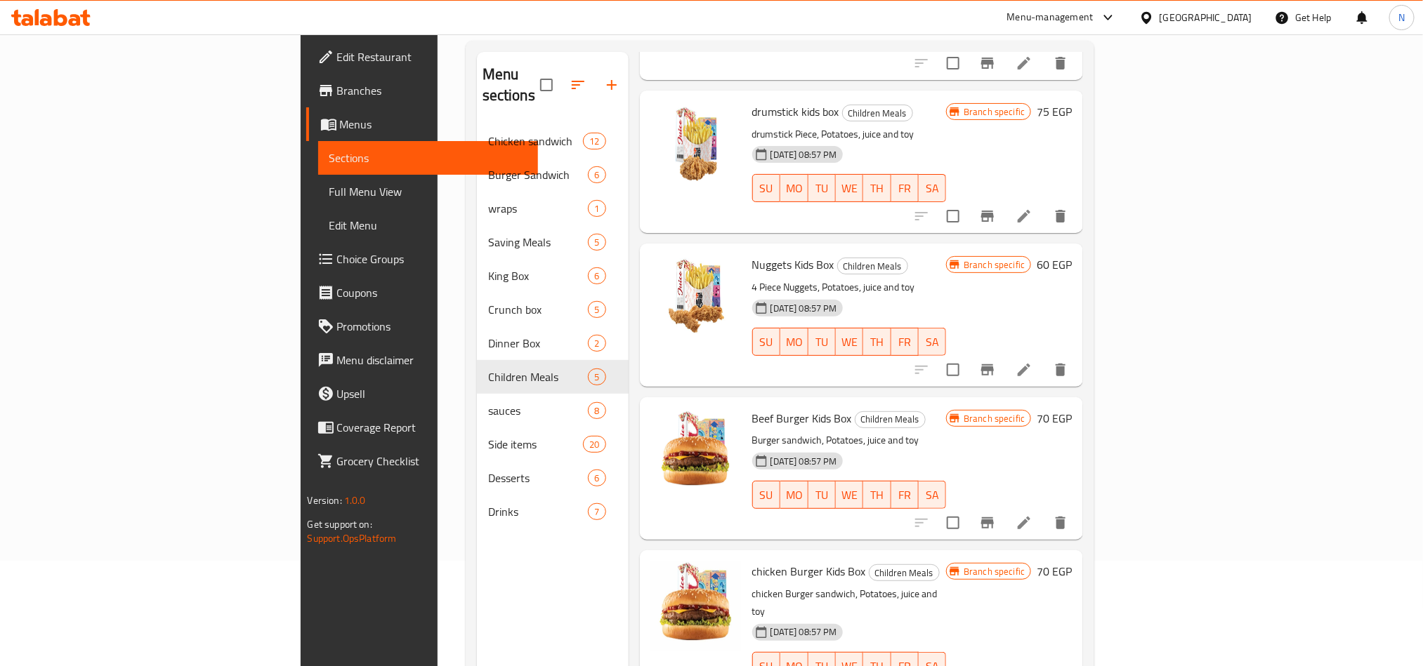
scroll to position [197, 0]
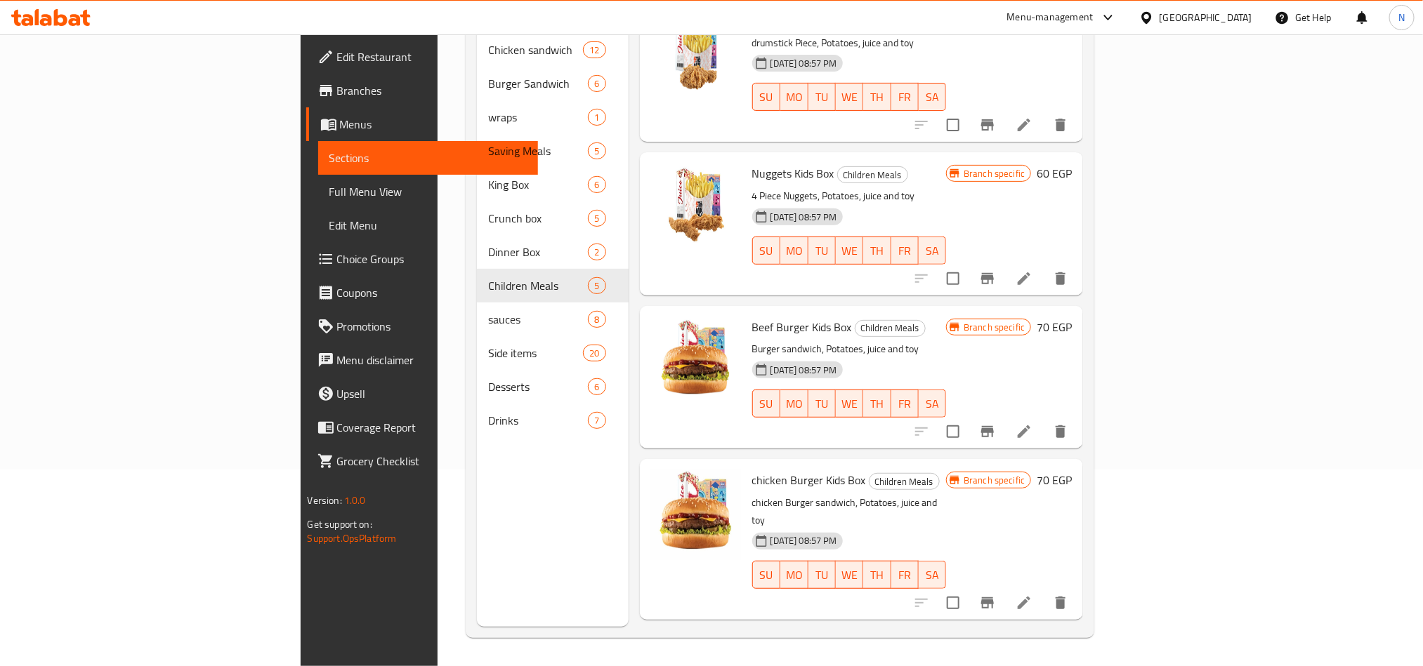
type input "potato"
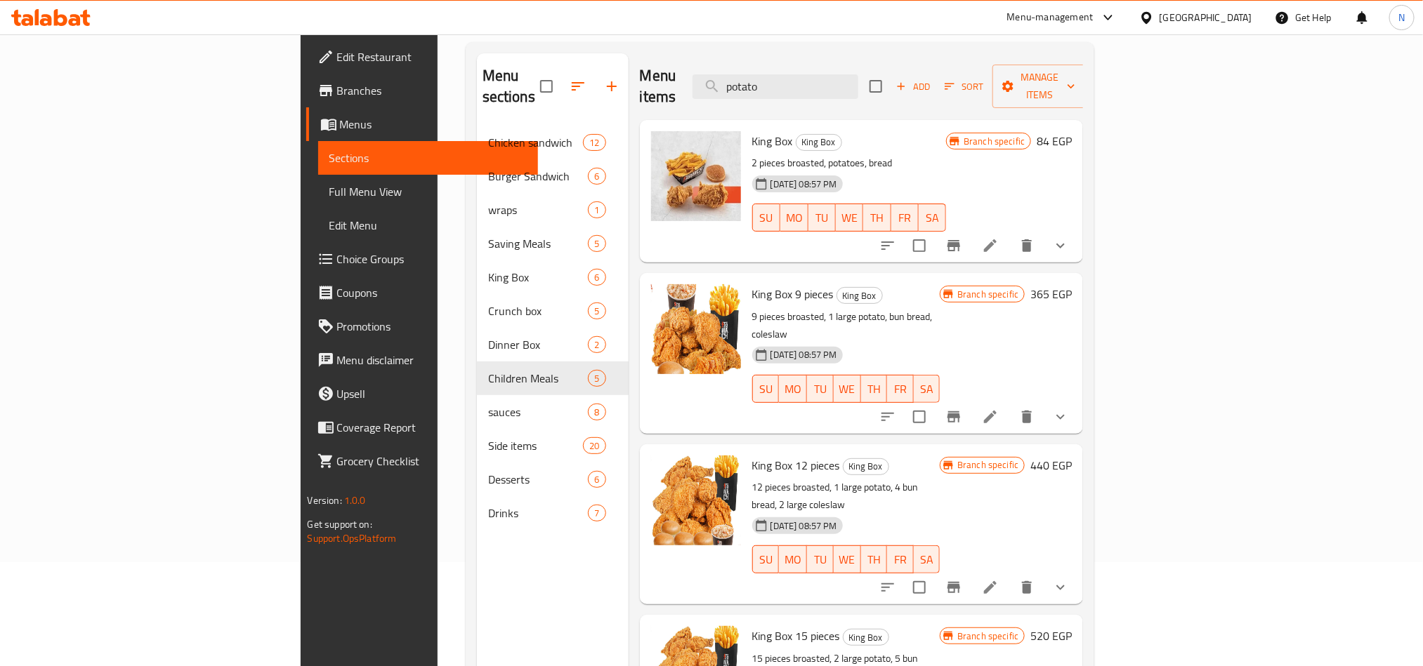
scroll to position [0, 0]
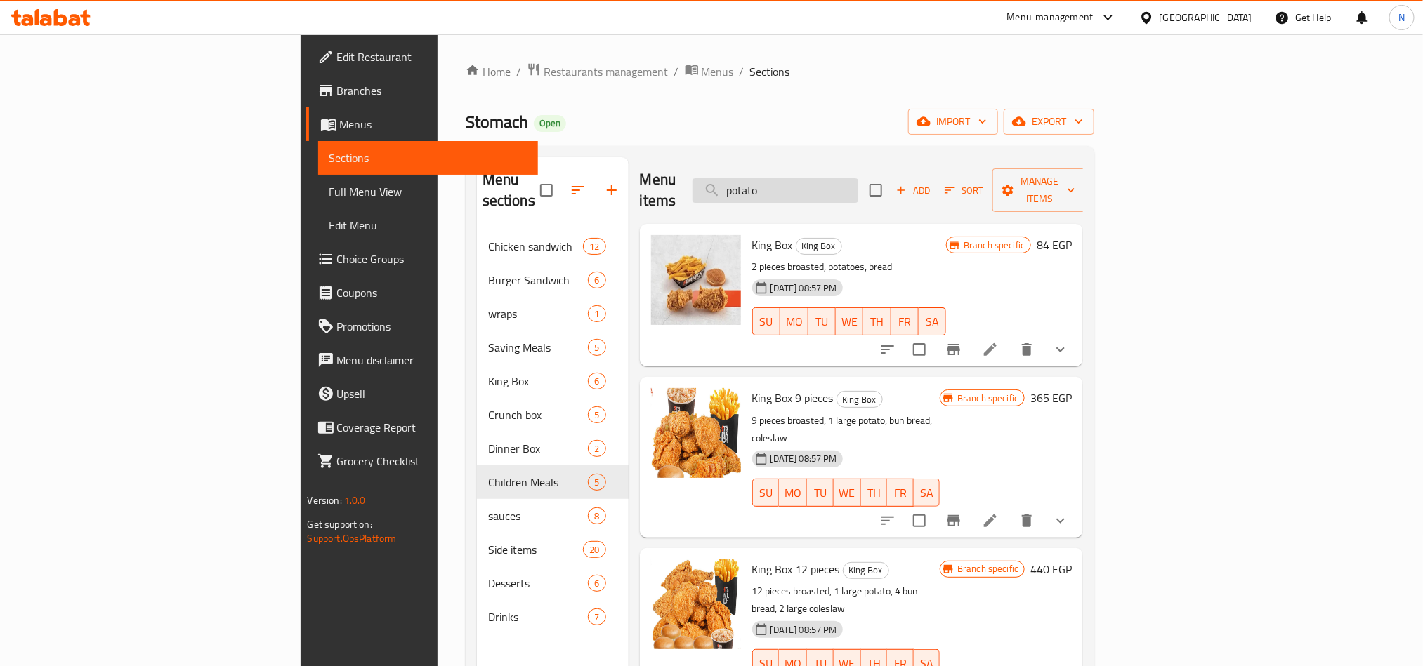
click at [858, 184] on input "potato" at bounding box center [775, 190] width 166 height 25
click at [858, 186] on input "potato" at bounding box center [775, 190] width 166 height 25
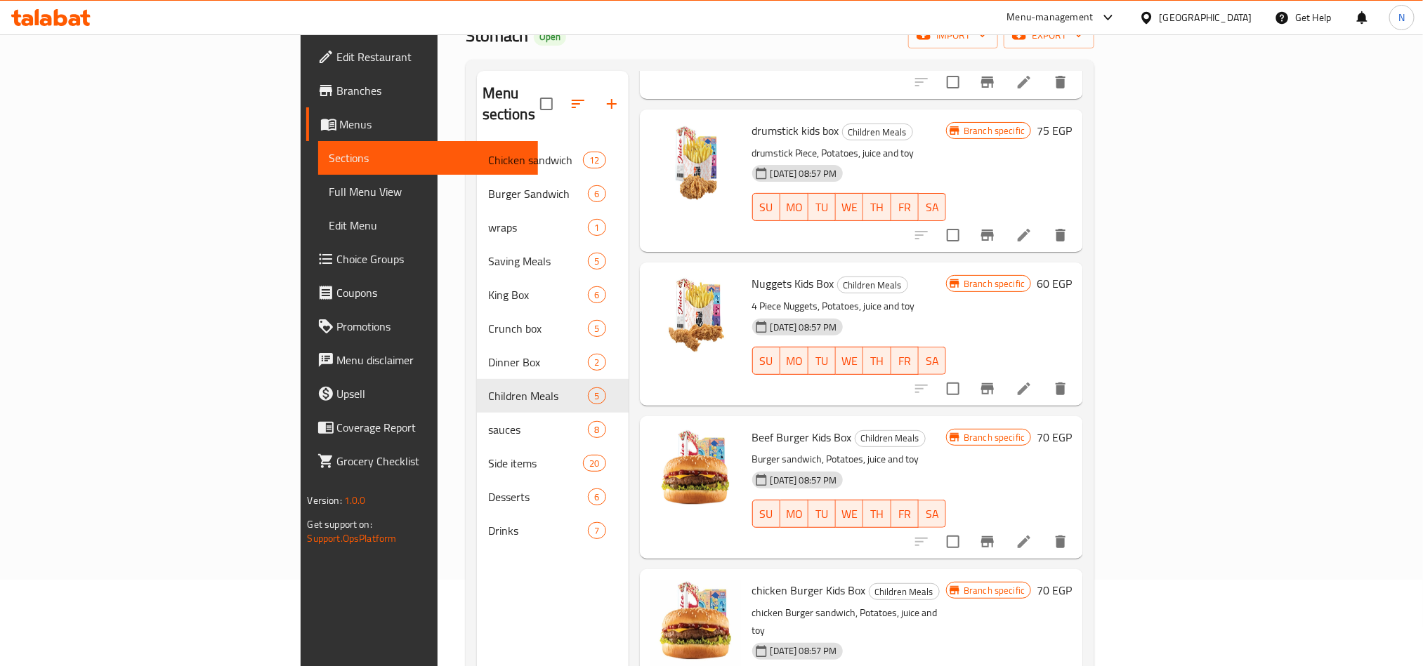
scroll to position [197, 0]
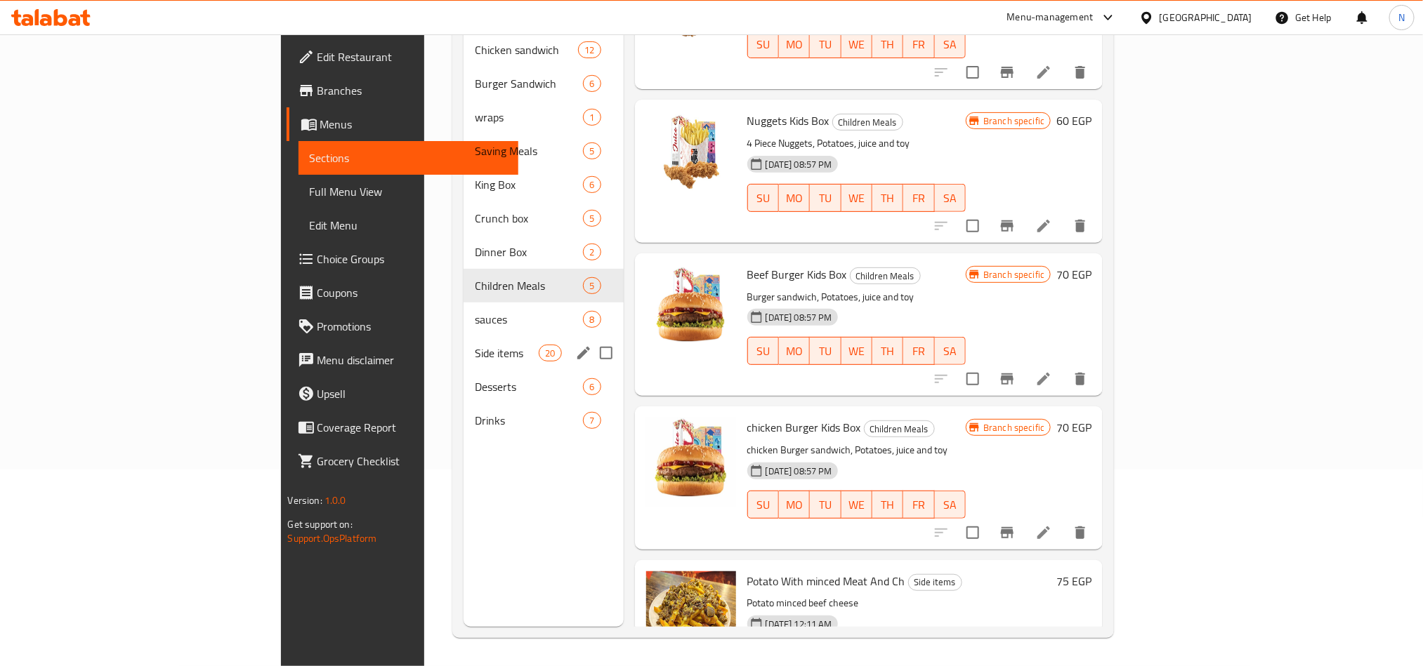
click at [475, 345] on span "Side items" at bounding box center [507, 353] width 64 height 17
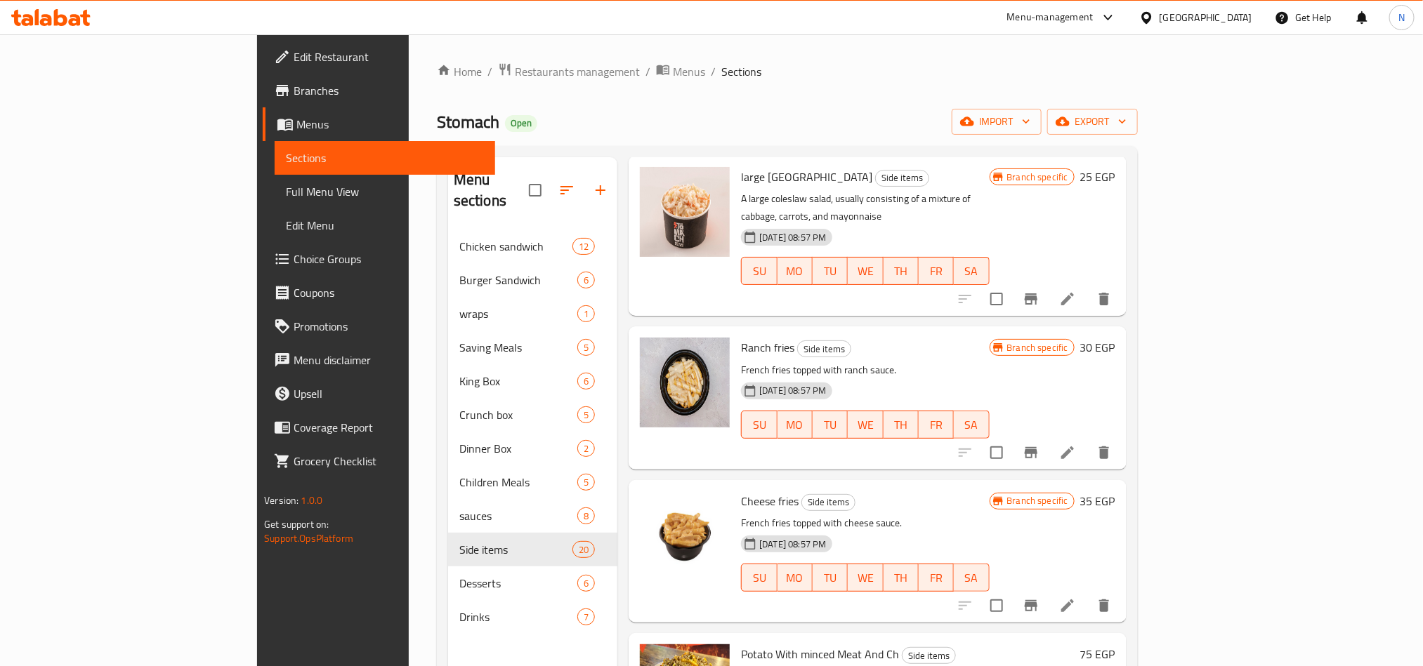
scroll to position [105, 0]
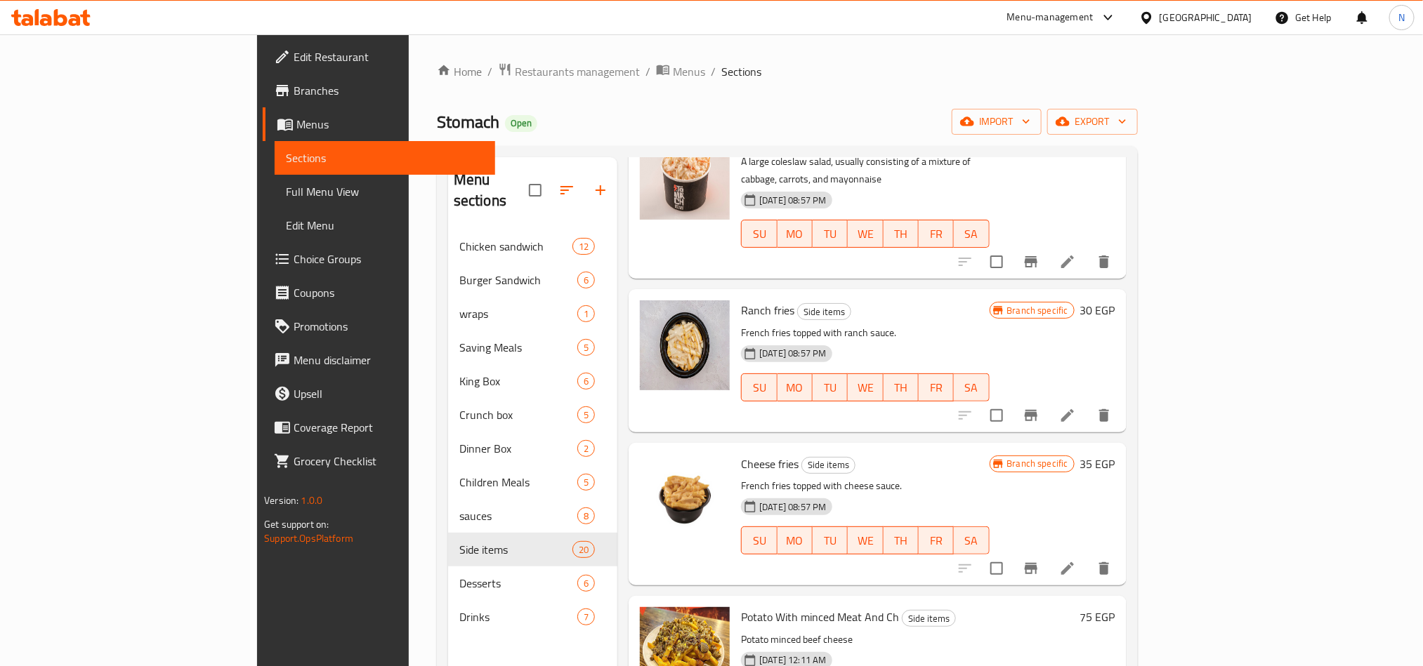
click at [741, 300] on span "Ranch fries" at bounding box center [767, 310] width 53 height 21
copy h6 "Ranch fries"
click at [741, 477] on p "French fries topped with cheese sauce." at bounding box center [865, 486] width 248 height 18
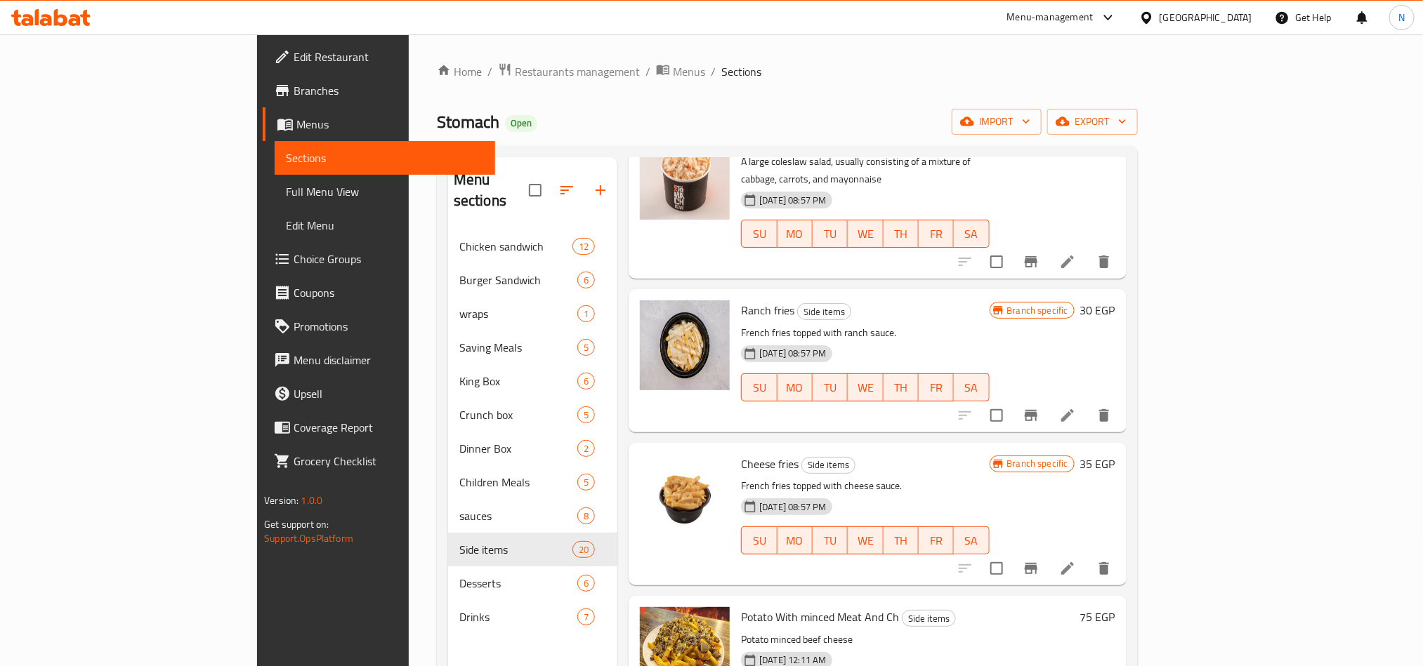
click at [741, 454] on span "Cheese fries" at bounding box center [770, 464] width 58 height 21
copy h6 "Cheese fries"
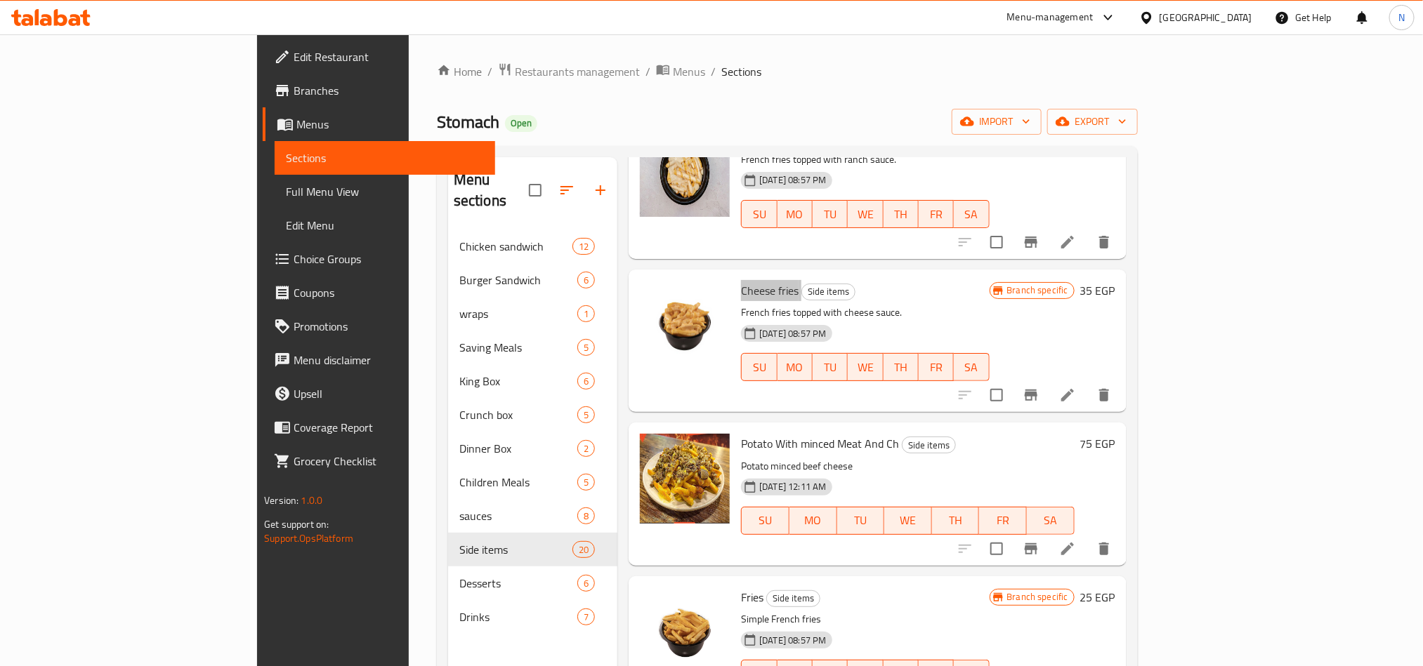
scroll to position [316, 0]
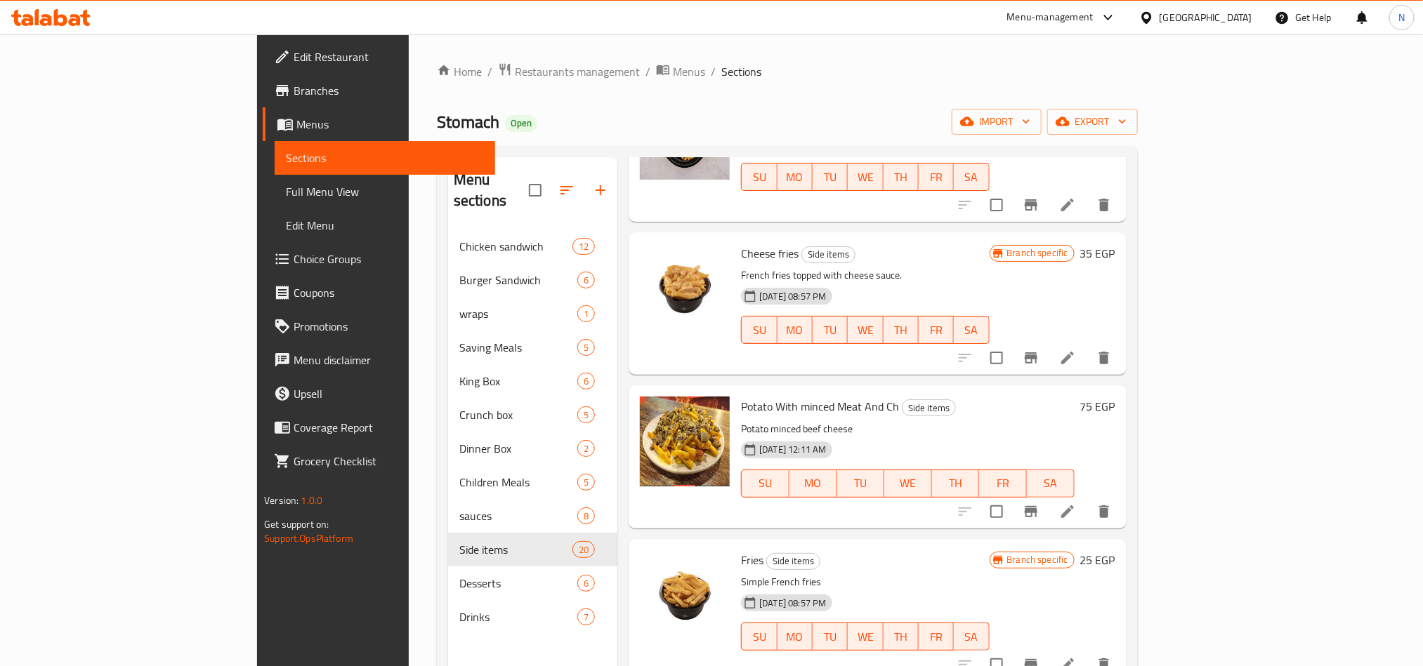
click at [741, 550] on span "Fries" at bounding box center [752, 560] width 22 height 21
copy h6 "Fries"
click at [741, 396] on span "Potato With minced Meat And Ch" at bounding box center [820, 406] width 158 height 21
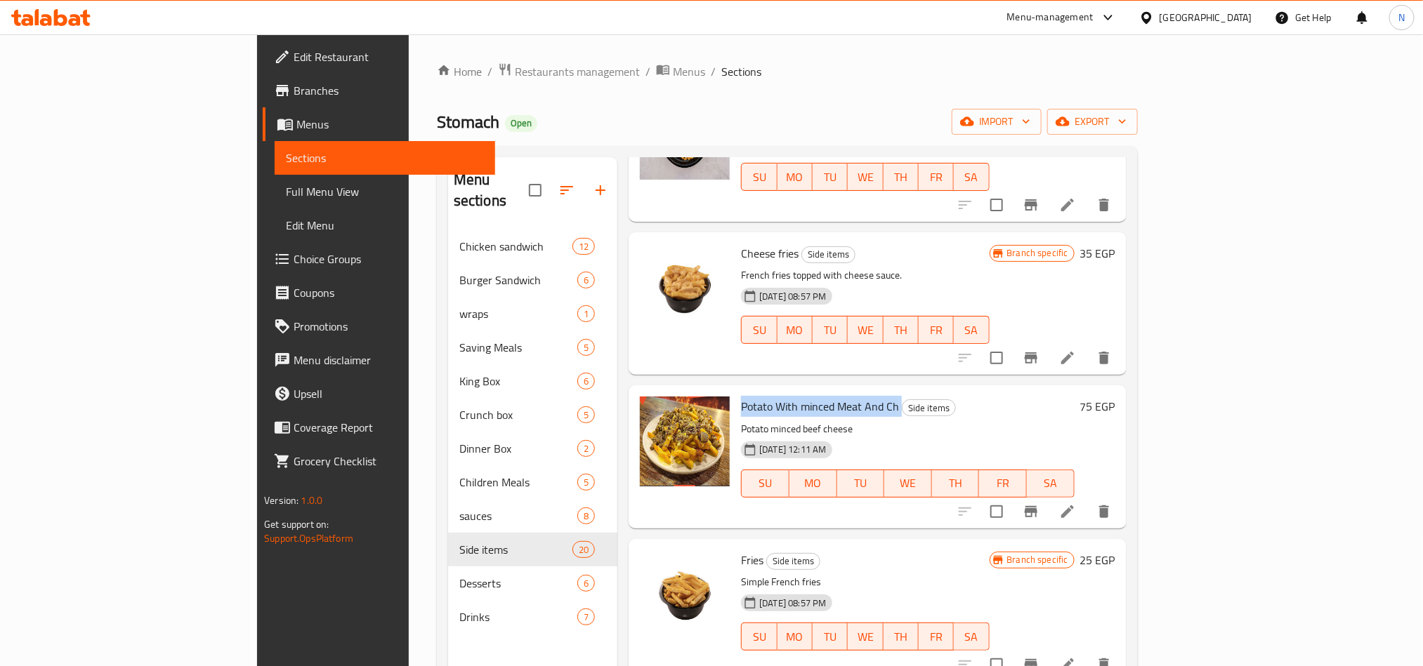
click at [741, 396] on span "Potato With minced Meat And Ch" at bounding box center [820, 406] width 158 height 21
copy h6 "Potato With minced Meat And Ch"
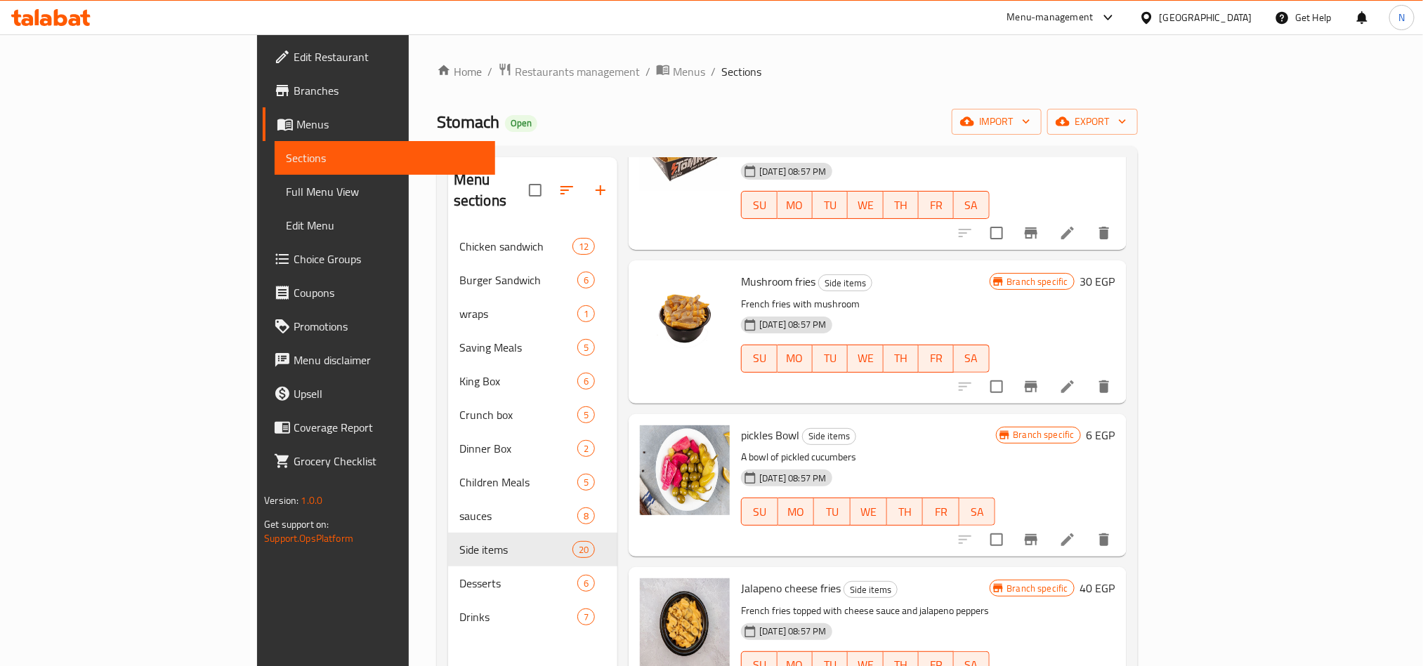
scroll to position [1053, 0]
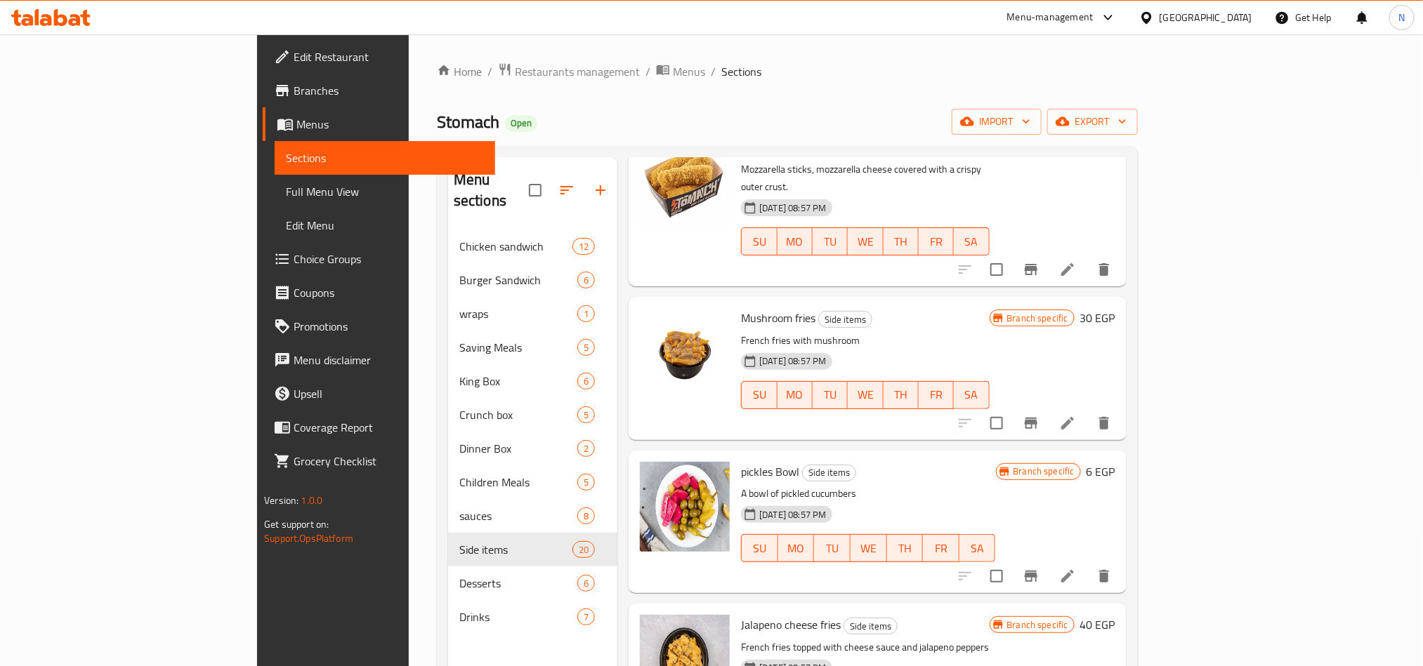
click at [741, 308] on span "Mushroom fries" at bounding box center [778, 318] width 74 height 21
copy h6 "Mushroom fries"
click at [741, 614] on span "Jalapeno cheese fries" at bounding box center [791, 624] width 100 height 21
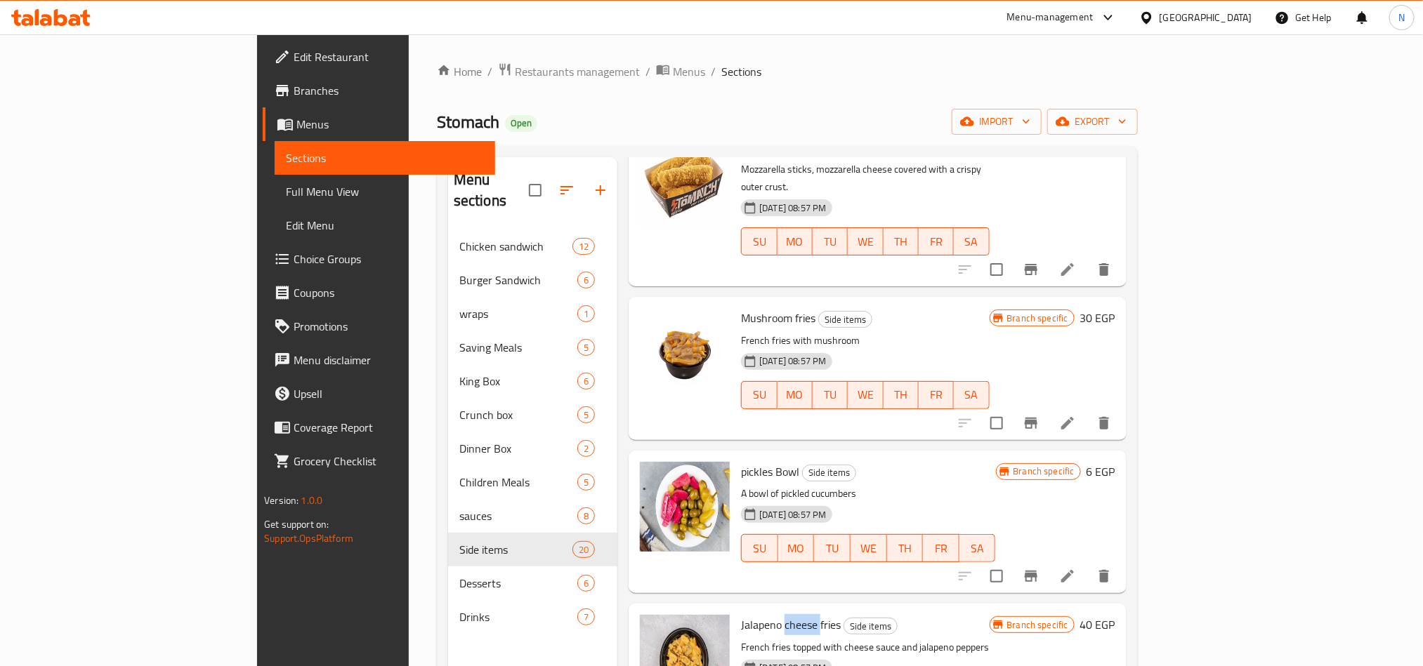
click at [741, 614] on span "Jalapeno cheese fries" at bounding box center [791, 624] width 100 height 21
copy h6 "Jalapeno cheese fries"
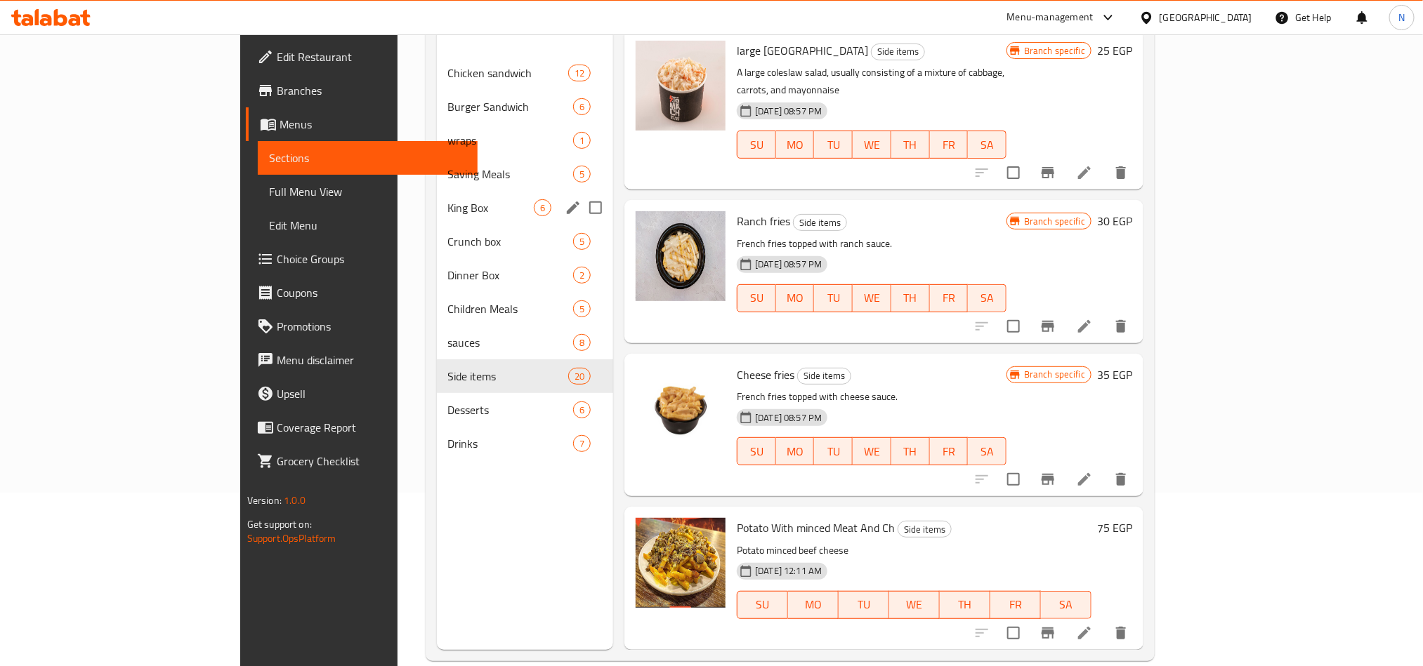
scroll to position [197, 0]
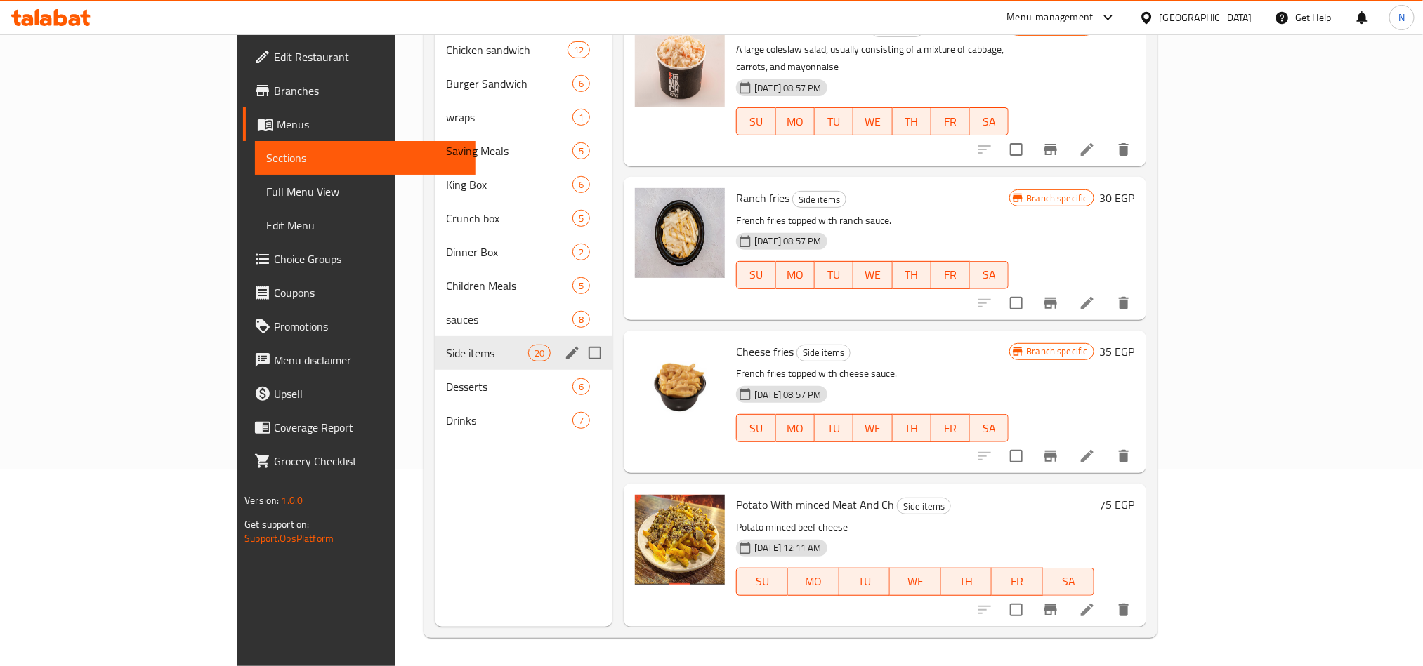
click at [435, 370] on div "Desserts 6" at bounding box center [524, 387] width 178 height 34
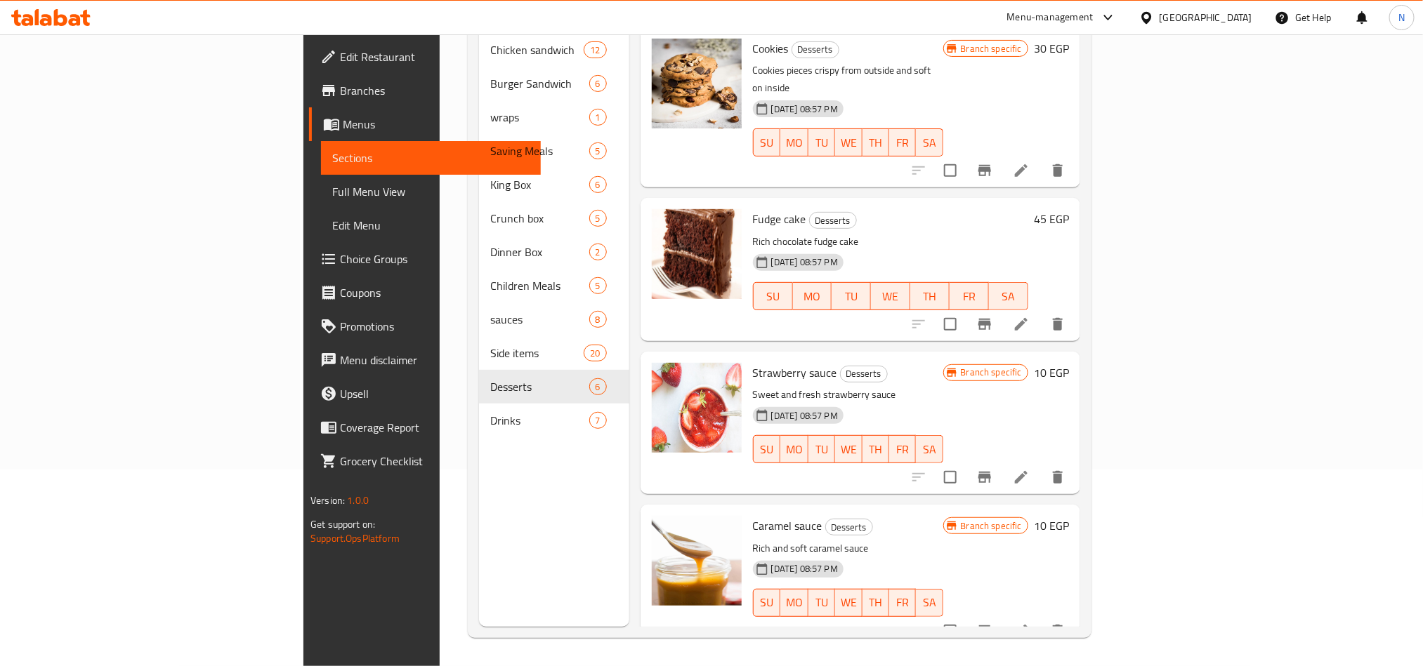
scroll to position [289, 0]
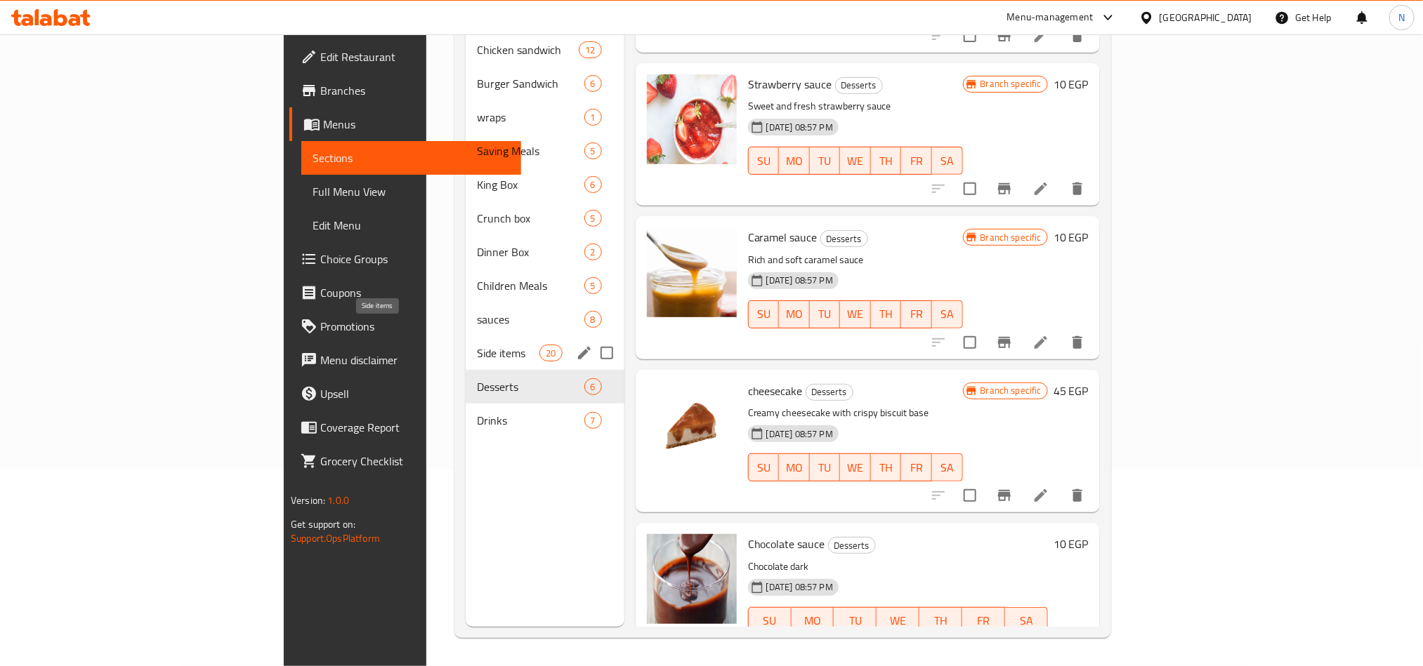
click at [477, 345] on span "Side items" at bounding box center [508, 353] width 62 height 17
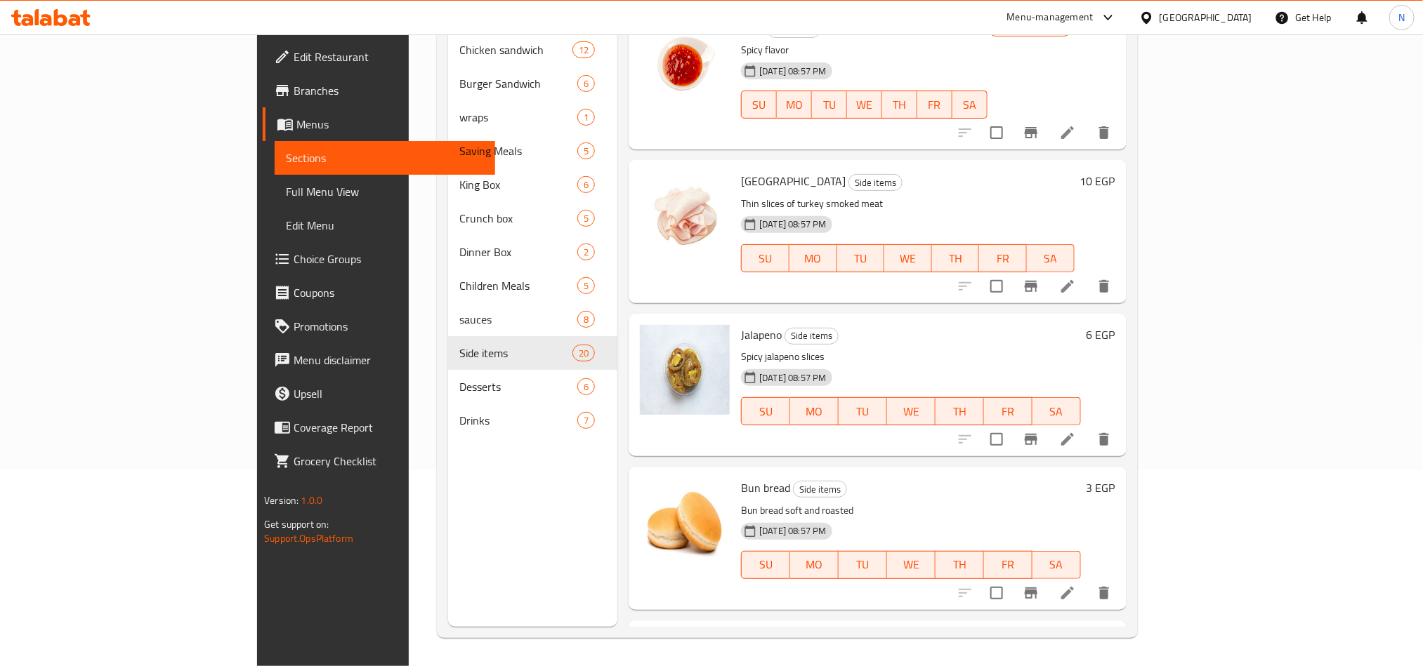
scroll to position [2435, 0]
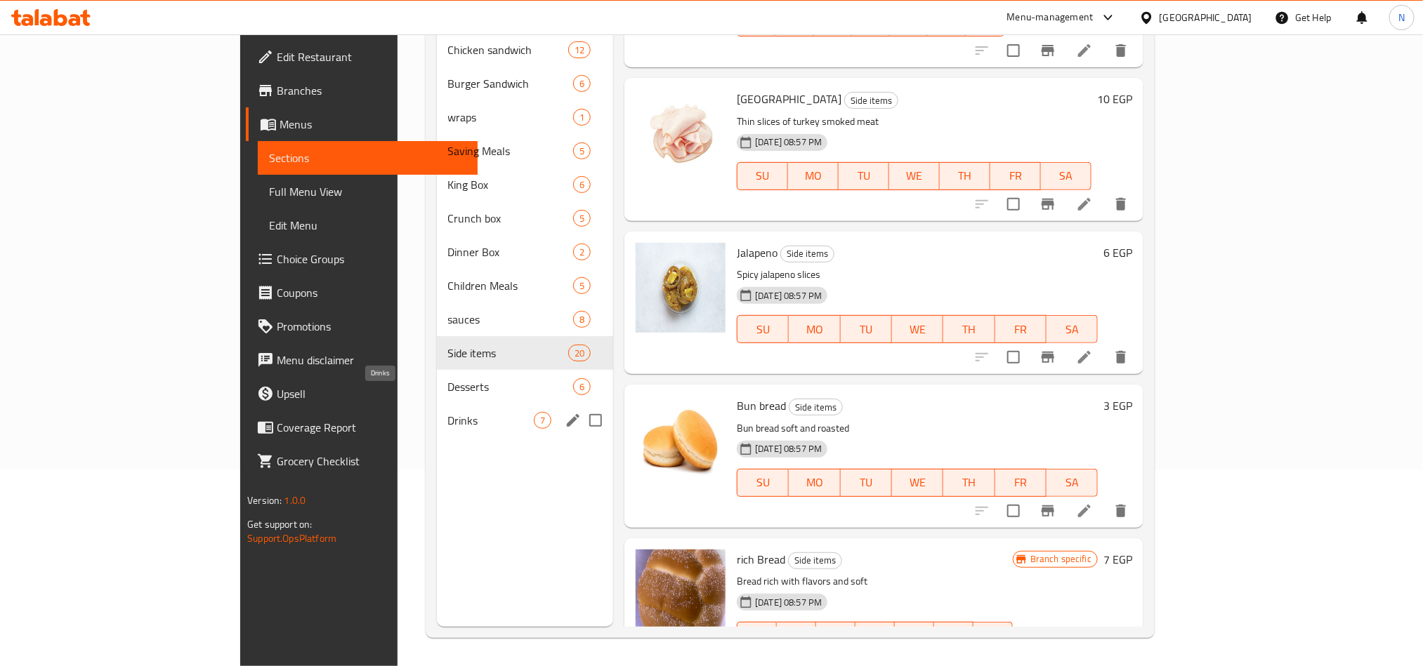
click at [448, 412] on span "Drinks" at bounding box center [491, 420] width 86 height 17
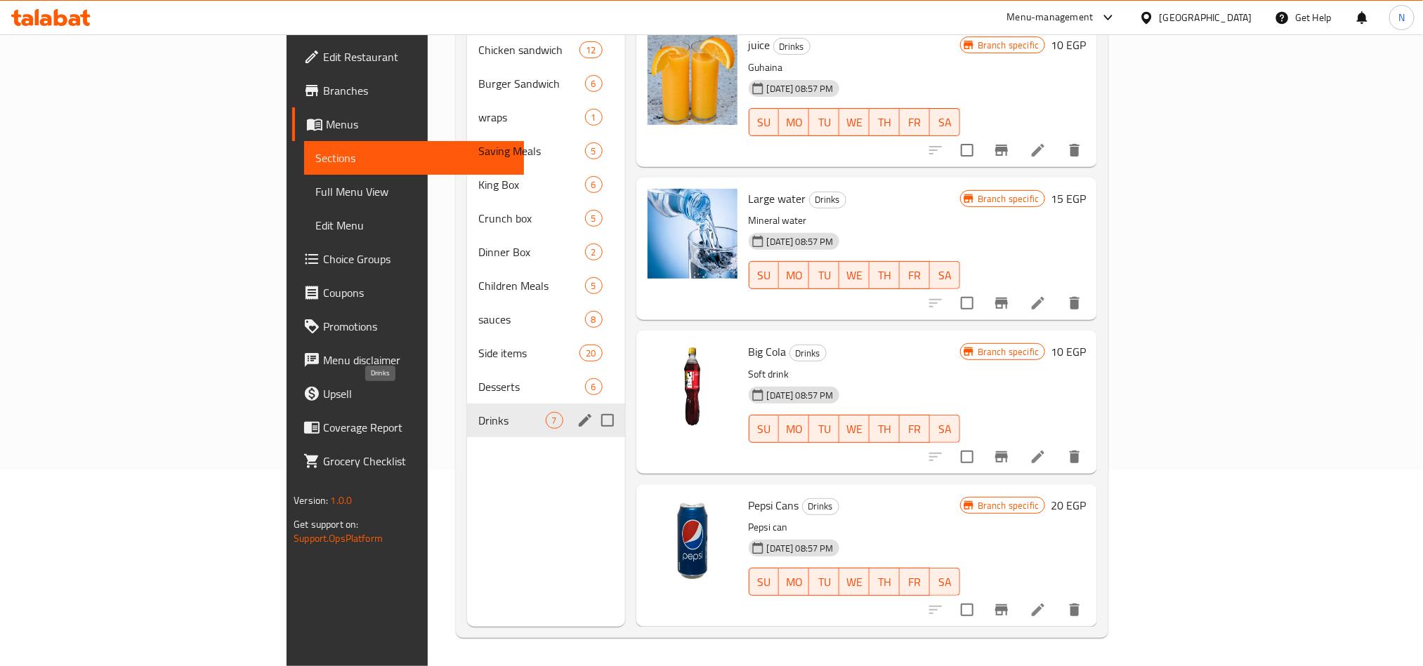
scroll to position [420, 0]
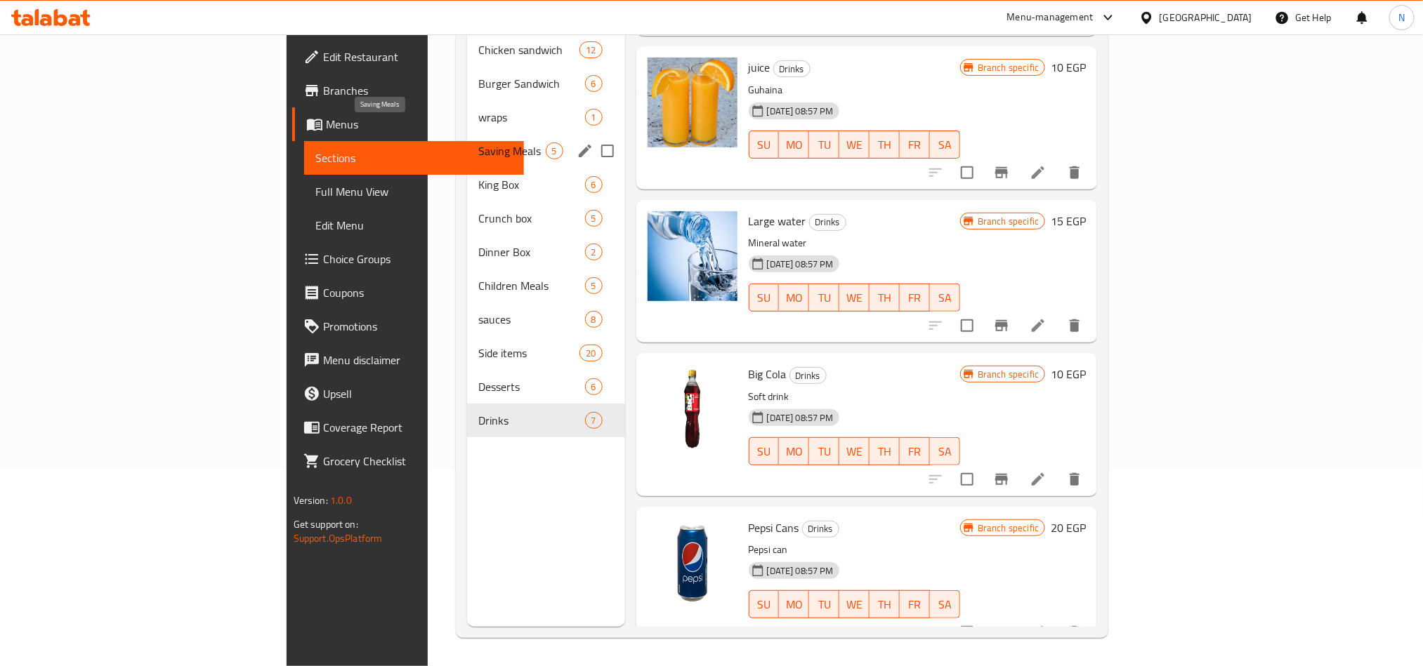
click at [467, 134] on div "Saving Meals 5" at bounding box center [545, 151] width 157 height 34
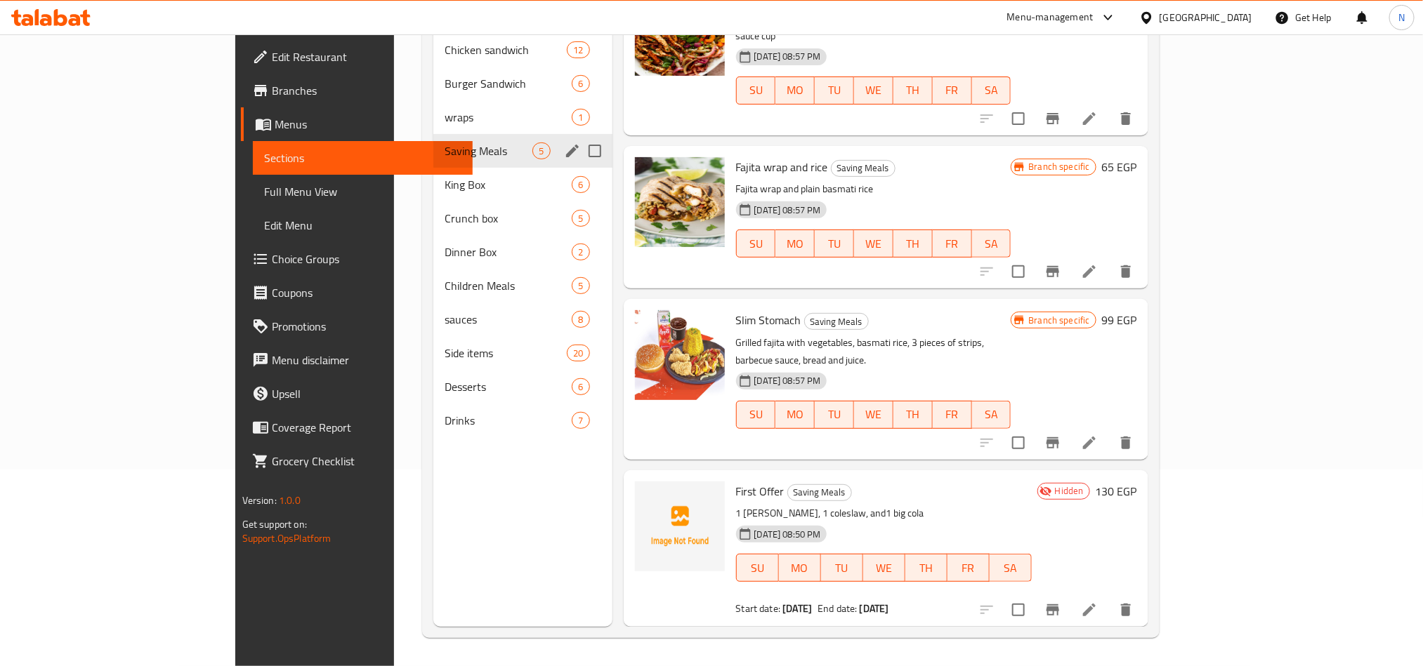
scroll to position [148, 0]
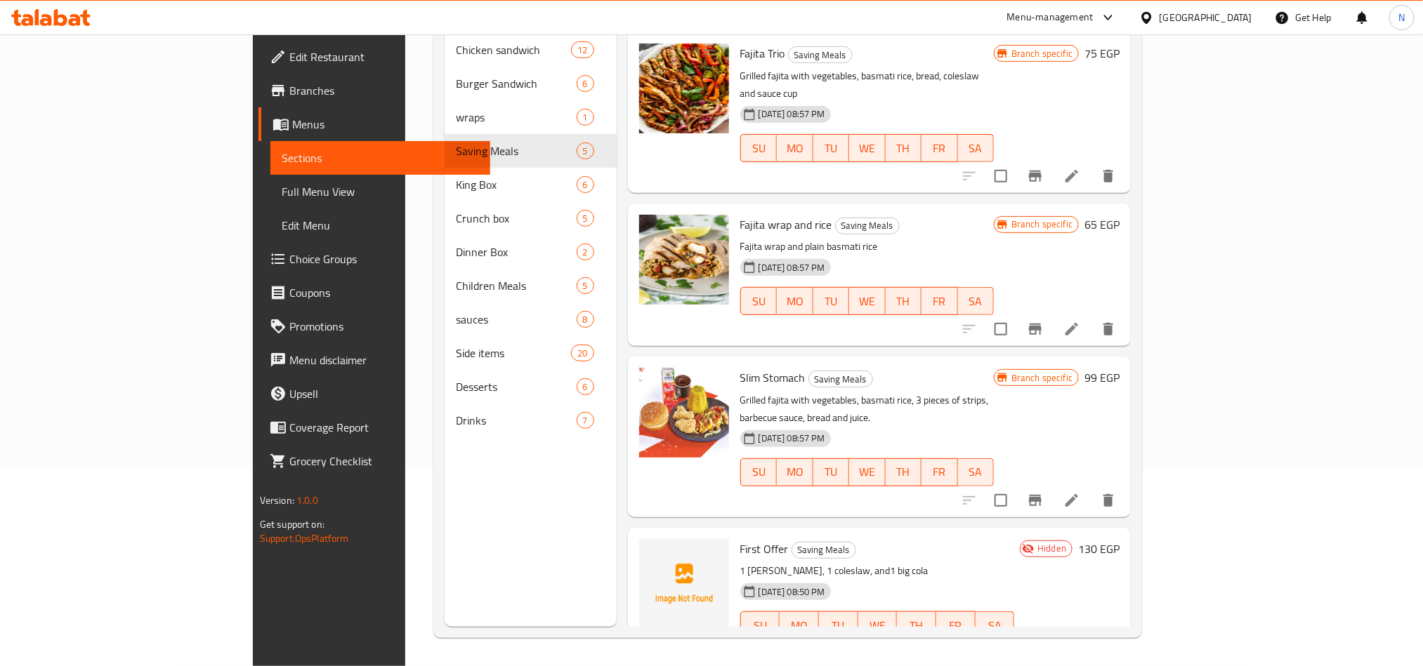
click at [1091, 655] on li at bounding box center [1071, 667] width 39 height 25
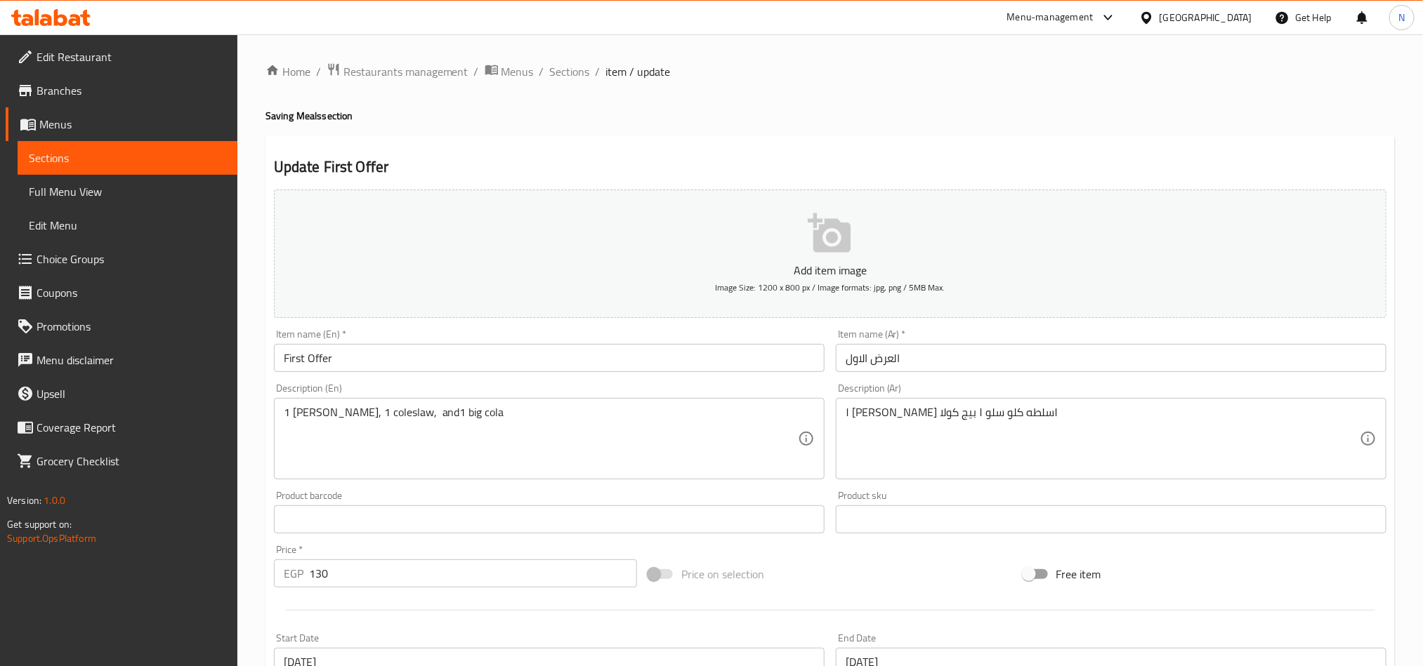
click at [572, 129] on div "Home / Restaurants management / Menus / Sections / item / update Saving Meals s…" at bounding box center [829, 513] width 1129 height 902
click at [447, 74] on span "Restaurants management" at bounding box center [405, 71] width 125 height 17
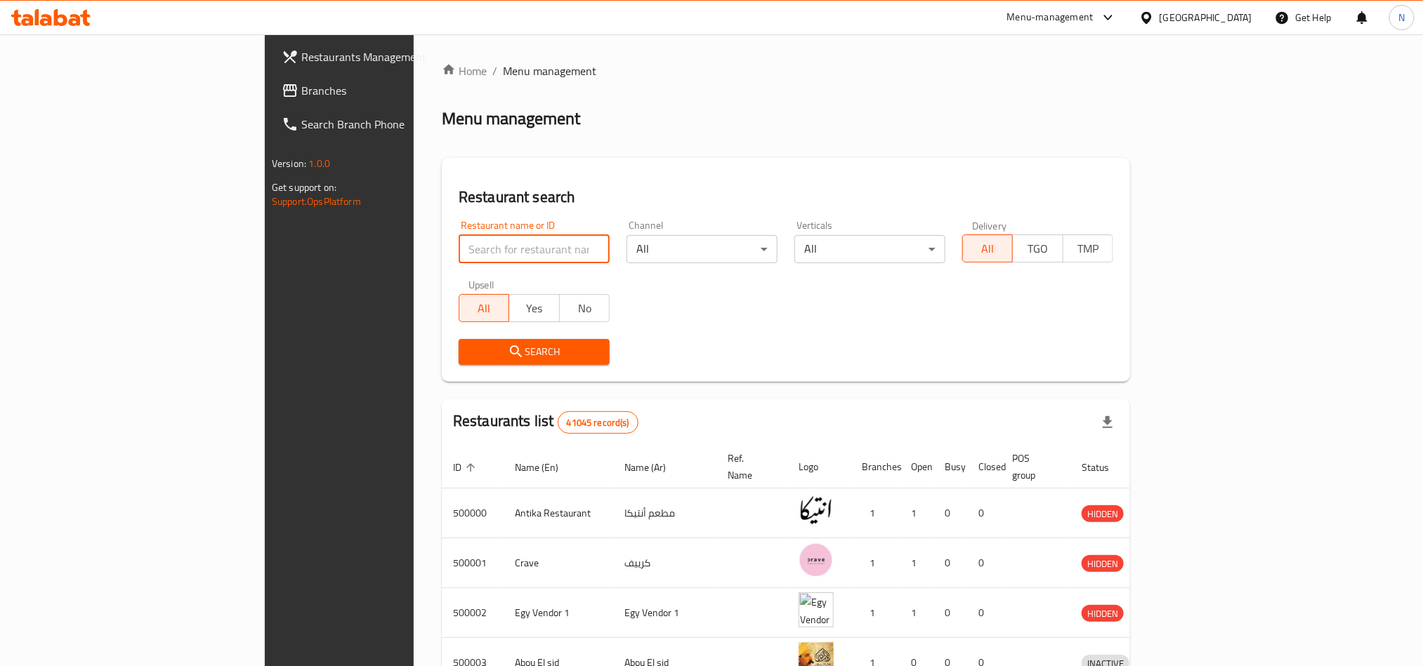
click at [459, 243] on input "search" at bounding box center [534, 249] width 151 height 28
paste input "511355"
type input "511355"
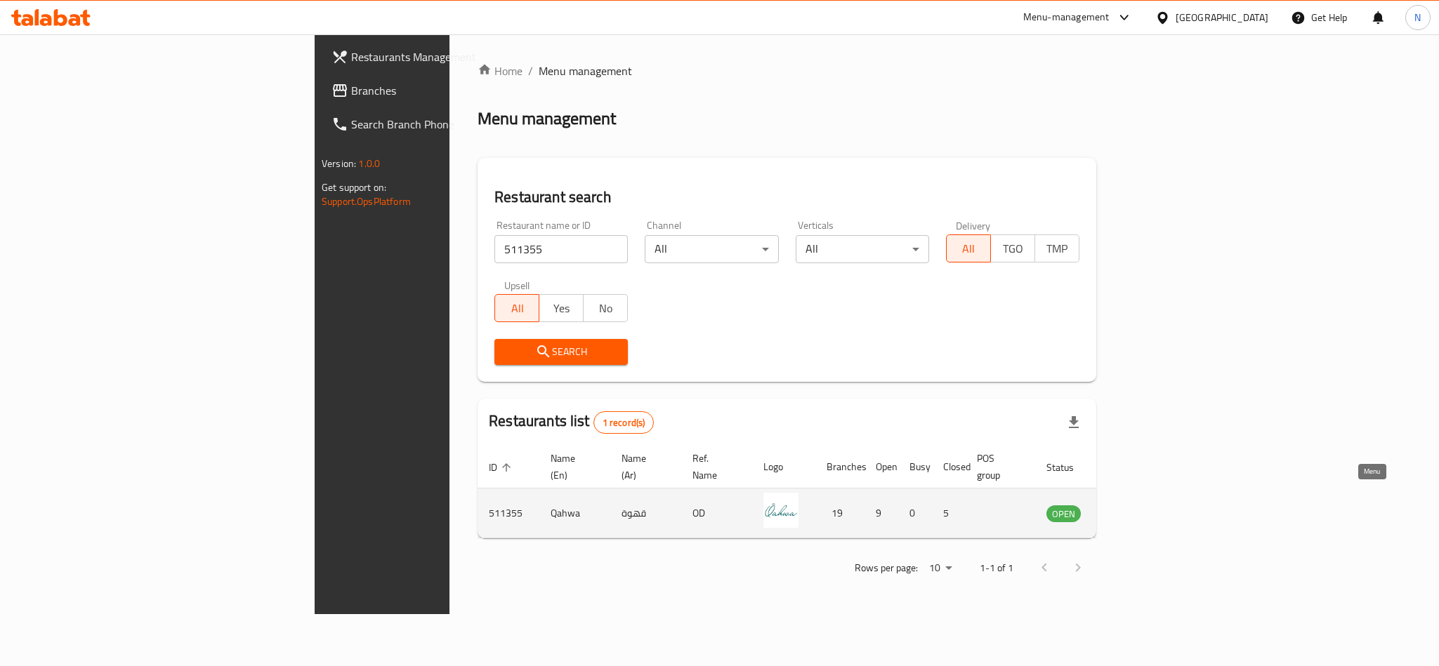
click at [1137, 505] on icon "enhanced table" at bounding box center [1128, 513] width 17 height 17
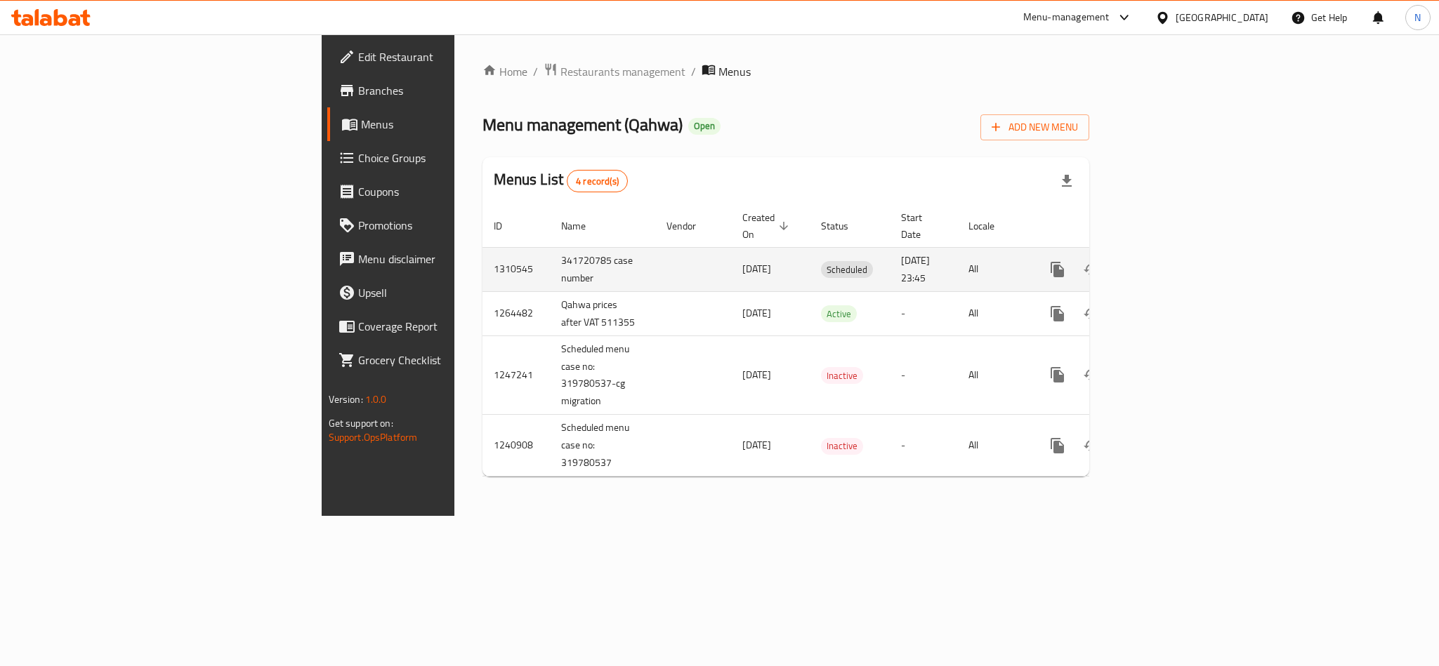
drag, startPoint x: 479, startPoint y: 247, endPoint x: 980, endPoint y: 266, distance: 501.7
click at [980, 266] on tr "1310545 341720785 case number [DATE] Scheduled [DATE] 23:45 All" at bounding box center [834, 269] width 704 height 44
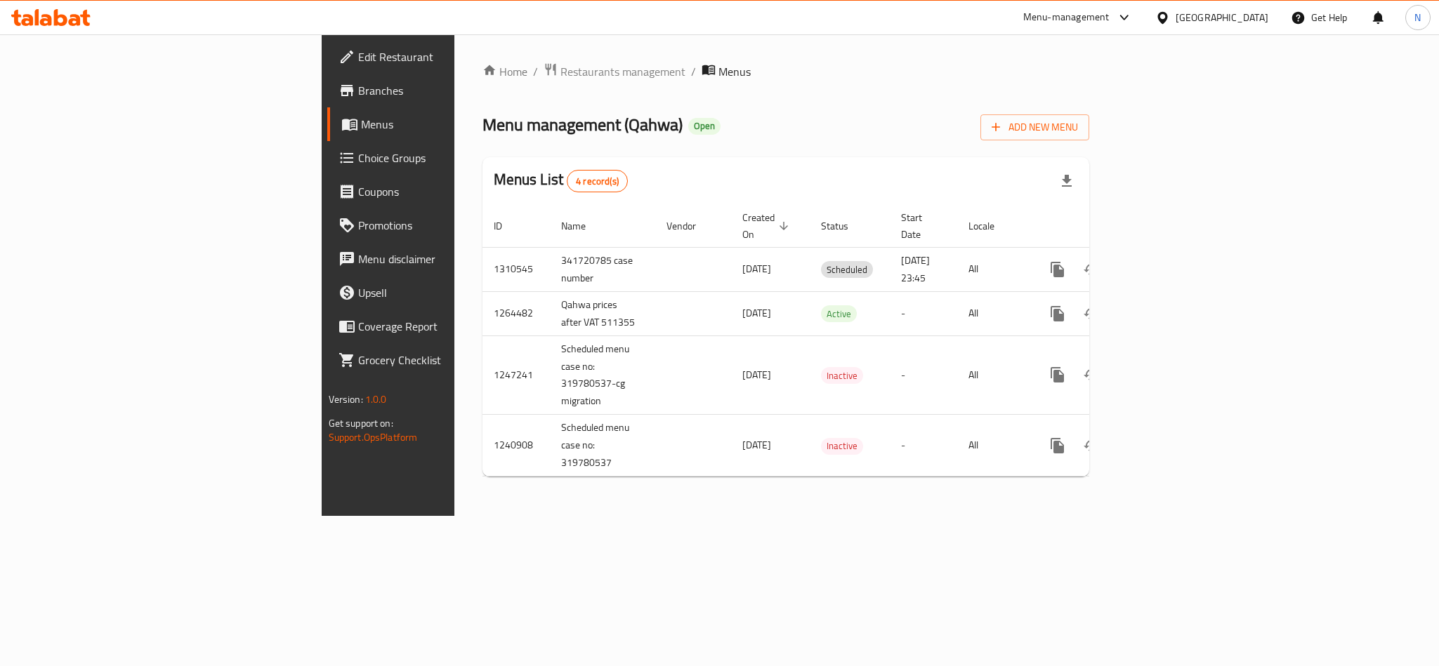
click at [957, 152] on div "Home / Restaurants management / Menus Menu management ( Qahwa ) Open Add New Me…" at bounding box center [785, 275] width 607 height 426
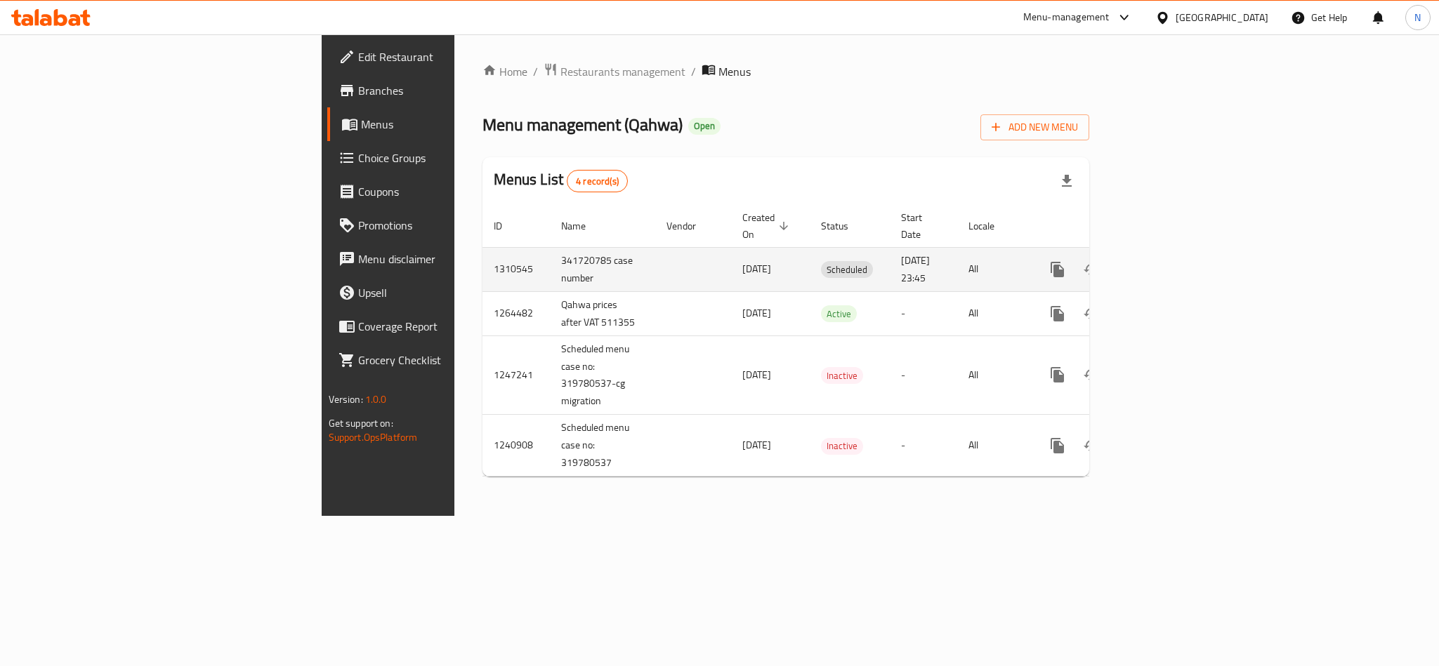
click at [1167, 261] on icon "enhanced table" at bounding box center [1158, 269] width 17 height 17
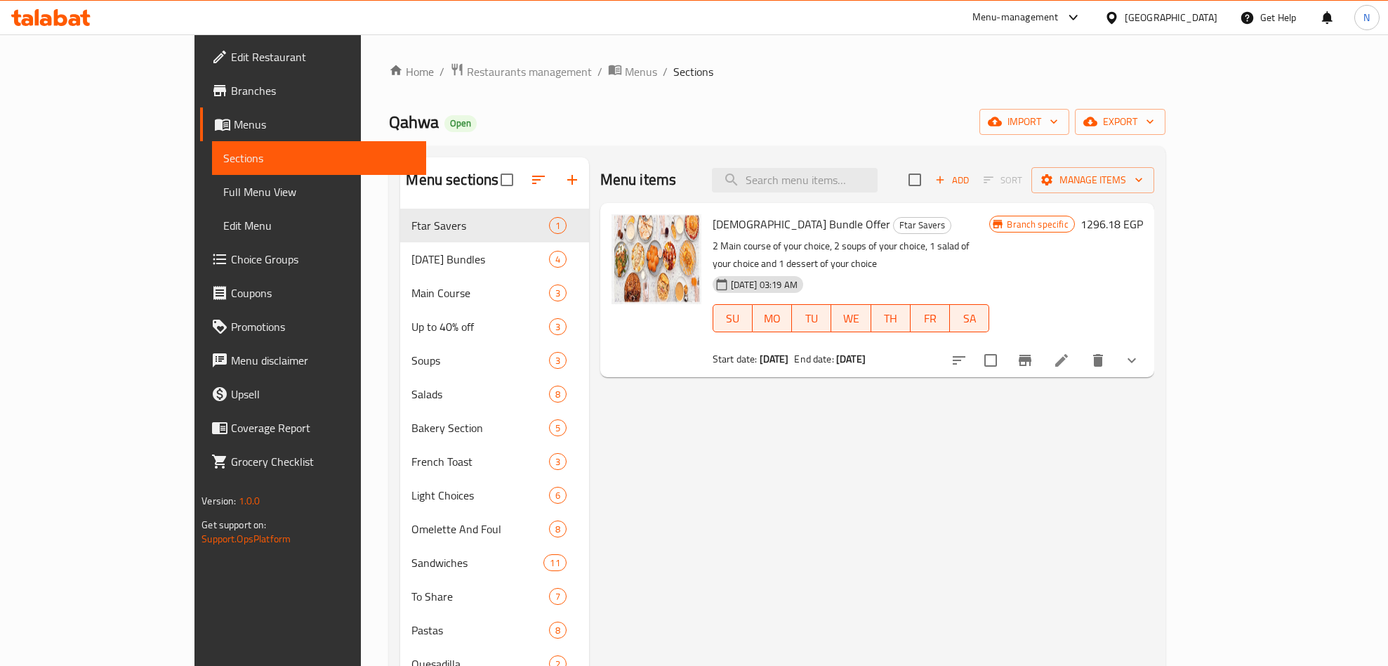
drag, startPoint x: 817, startPoint y: 186, endPoint x: 849, endPoint y: 226, distance: 51.0
click at [817, 186] on input "search" at bounding box center [795, 180] width 166 height 25
paste input "Ftar Savers"
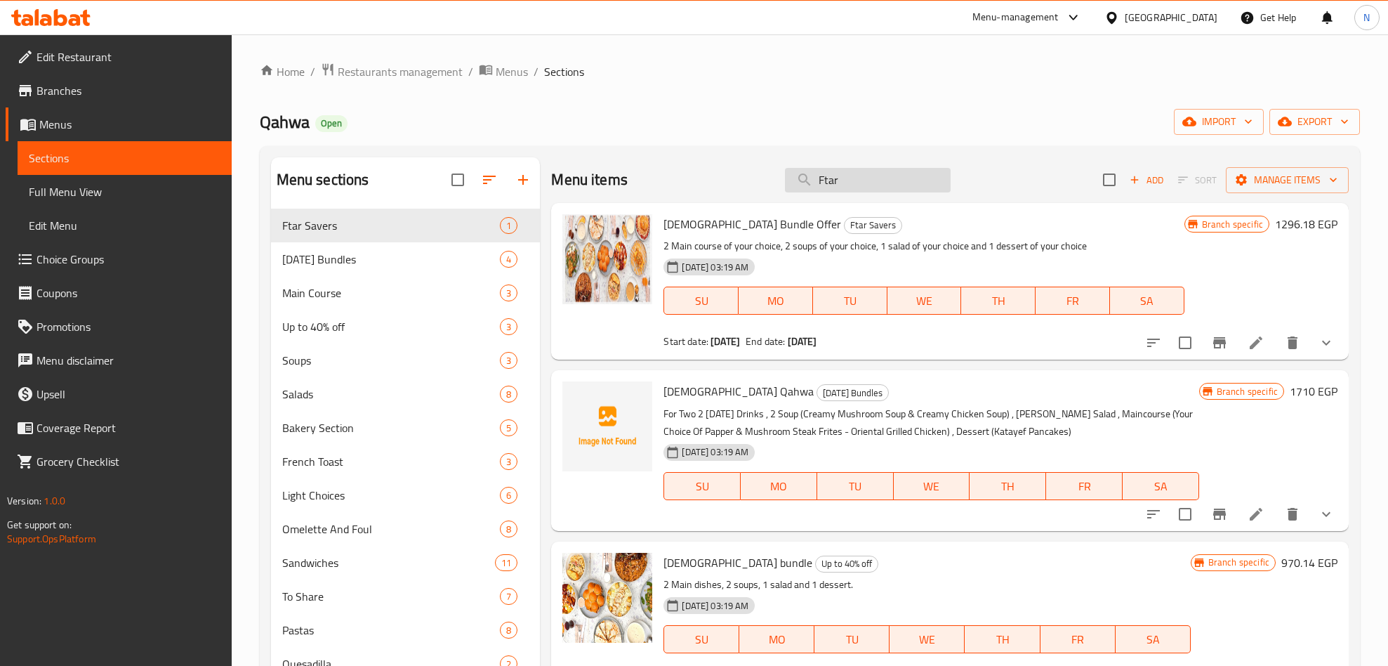
click at [841, 169] on input "Ftar" at bounding box center [868, 180] width 166 height 25
paste input "[DEMOGRAPHIC_DATA] Bundle Offer"
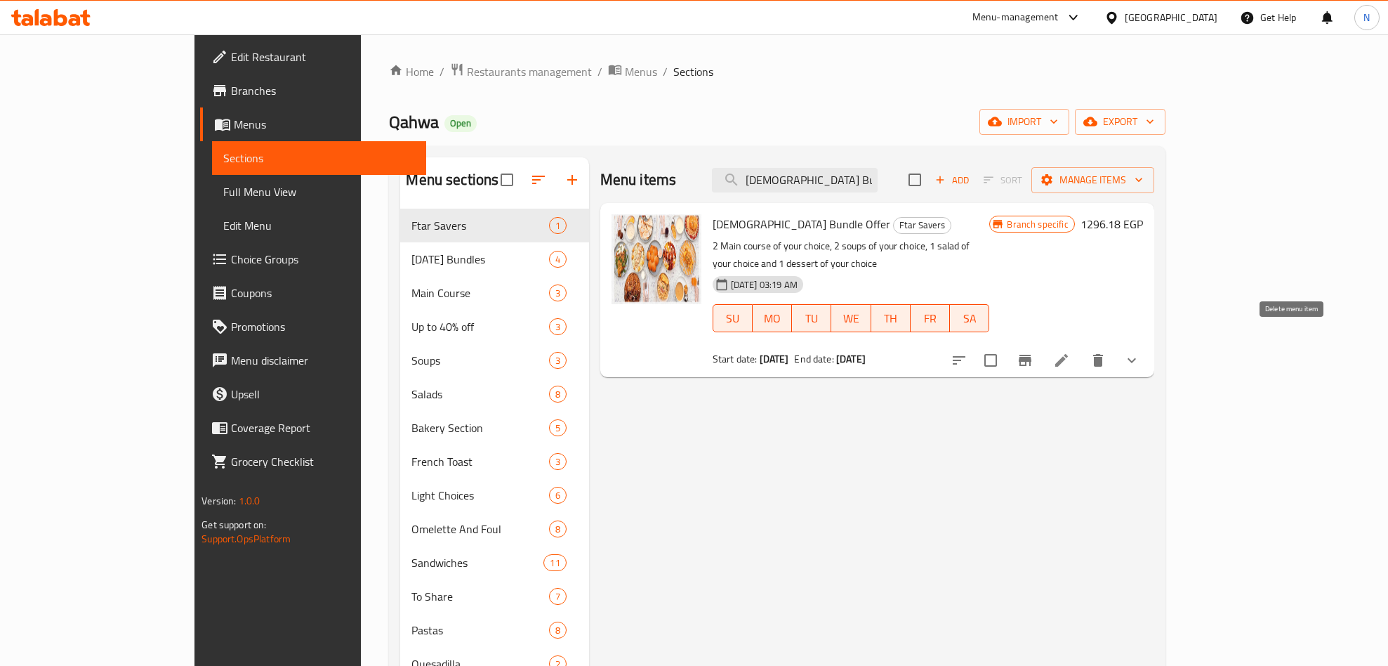
type input "[DEMOGRAPHIC_DATA] Bundle Offer"
click at [1140, 352] on icon "show more" at bounding box center [1132, 360] width 17 height 17
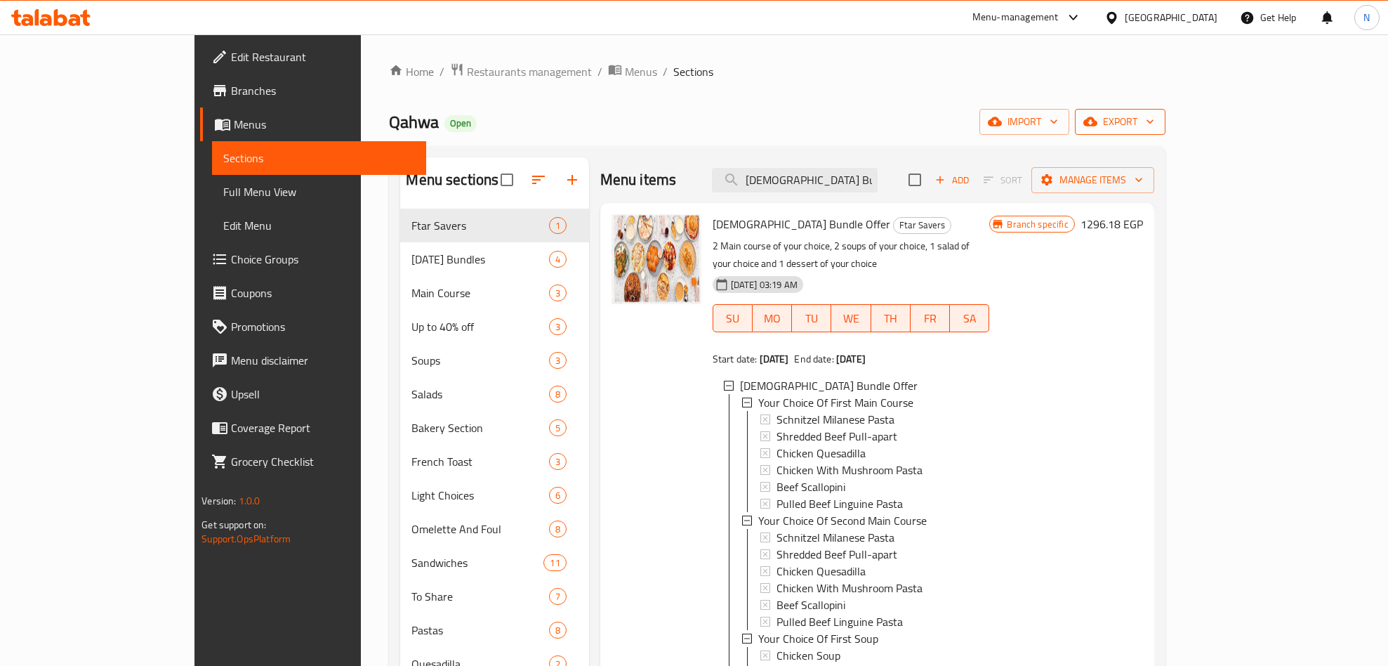
drag, startPoint x: 1345, startPoint y: 136, endPoint x: 1340, endPoint y: 127, distance: 9.8
click at [1157, 122] on icon "button" at bounding box center [1150, 121] width 14 height 14
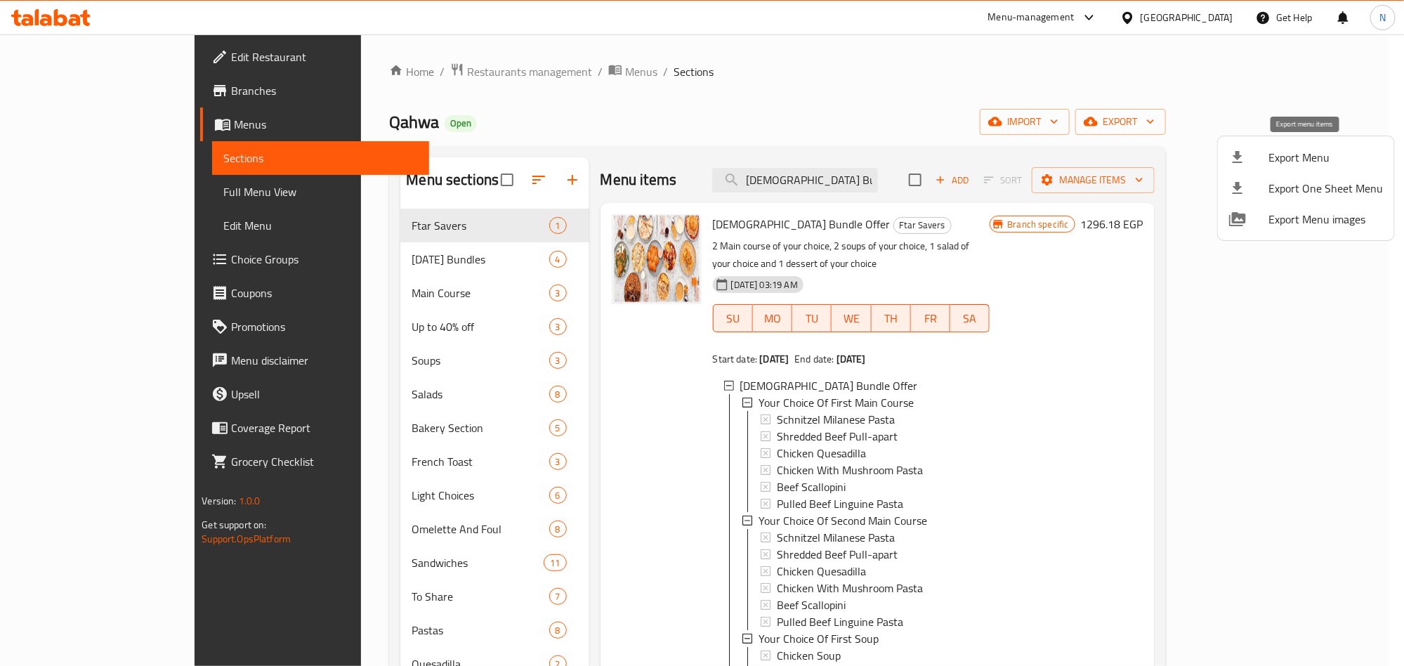
click at [1292, 154] on span "Export Menu" at bounding box center [1325, 157] width 114 height 17
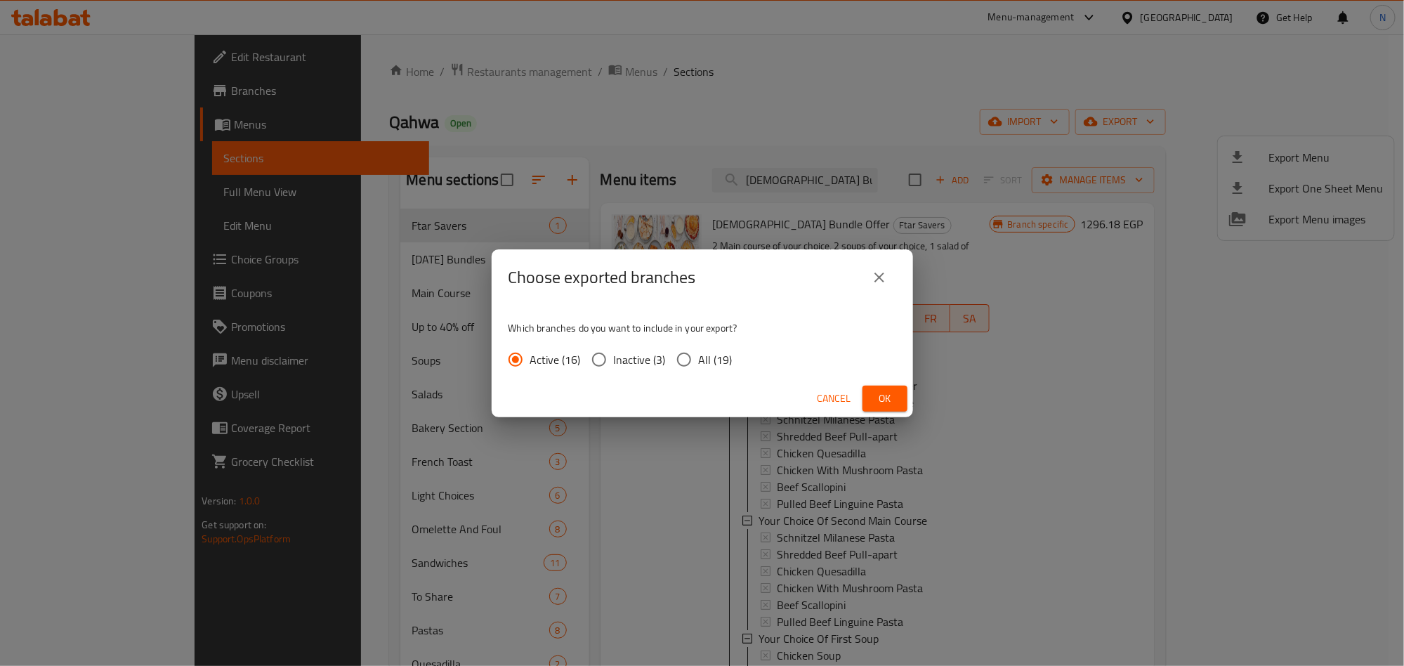
click at [717, 356] on span "All (19)" at bounding box center [716, 359] width 34 height 17
click at [699, 356] on input "All (19)" at bounding box center [683, 359] width 29 height 29
radio input "true"
click at [885, 394] on span "Ok" at bounding box center [885, 399] width 22 height 18
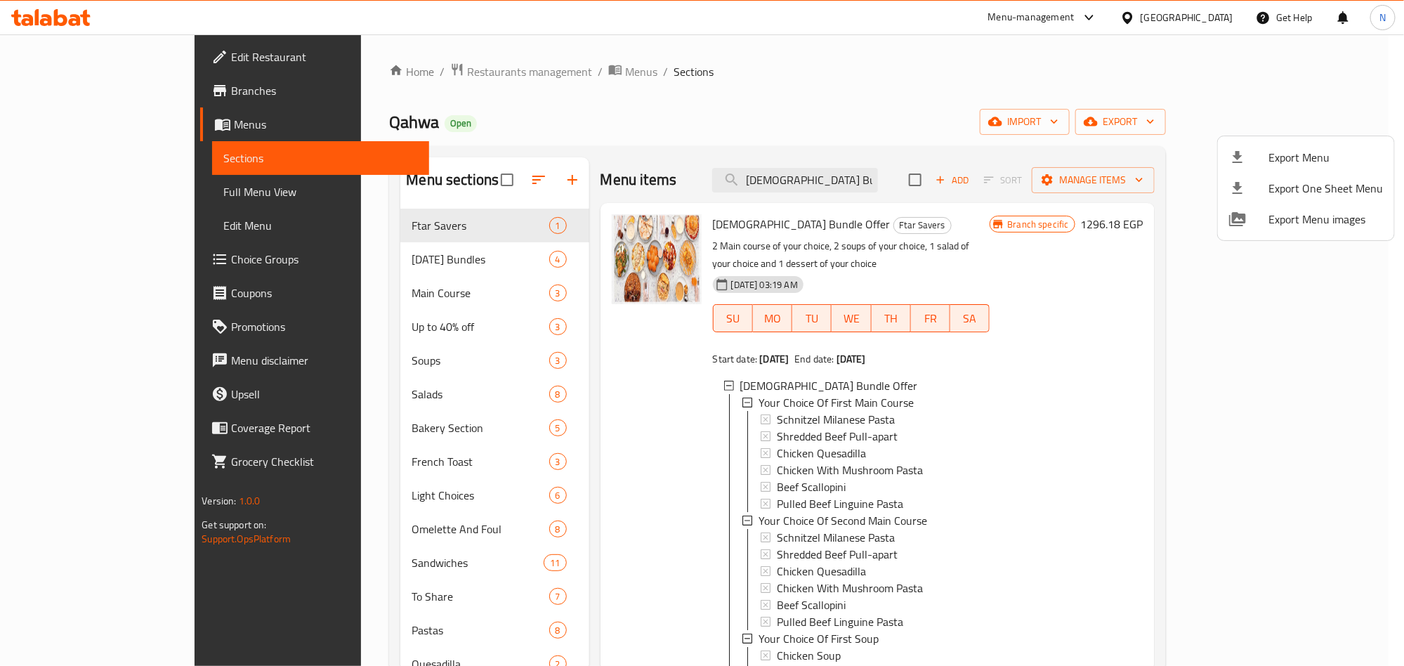
click at [590, 432] on div at bounding box center [702, 333] width 1404 height 666
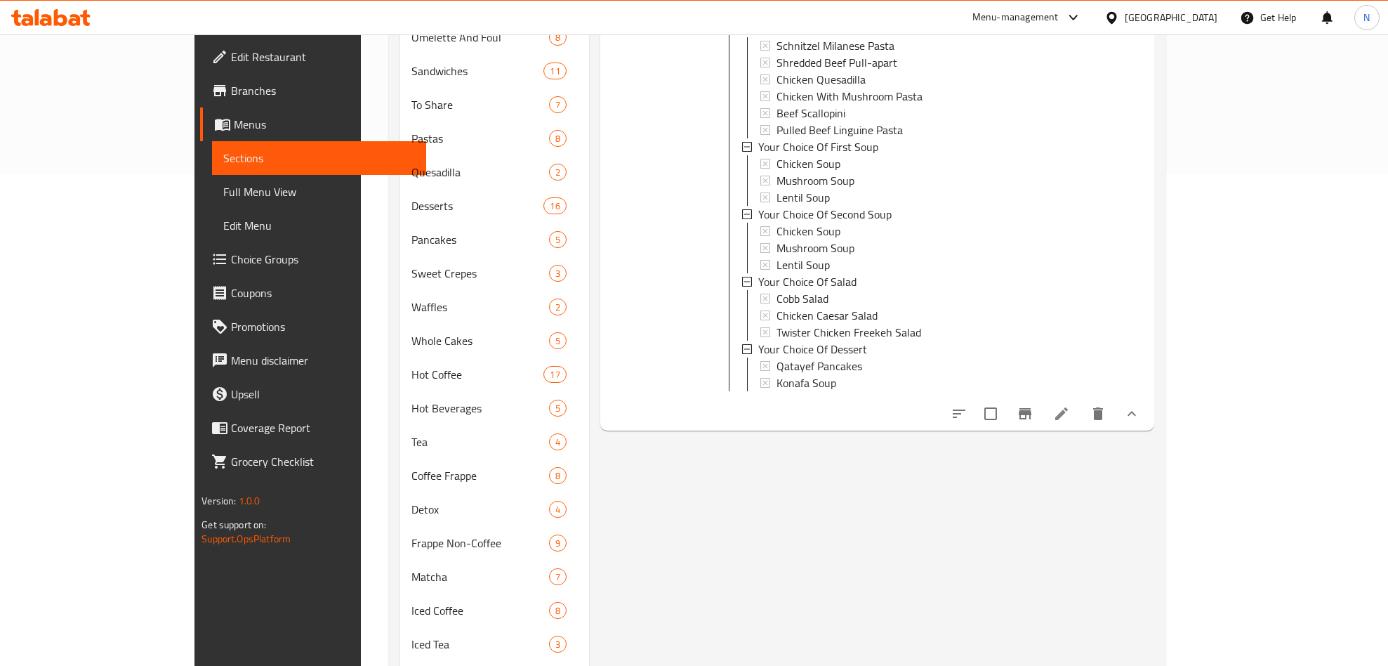
scroll to position [632, 0]
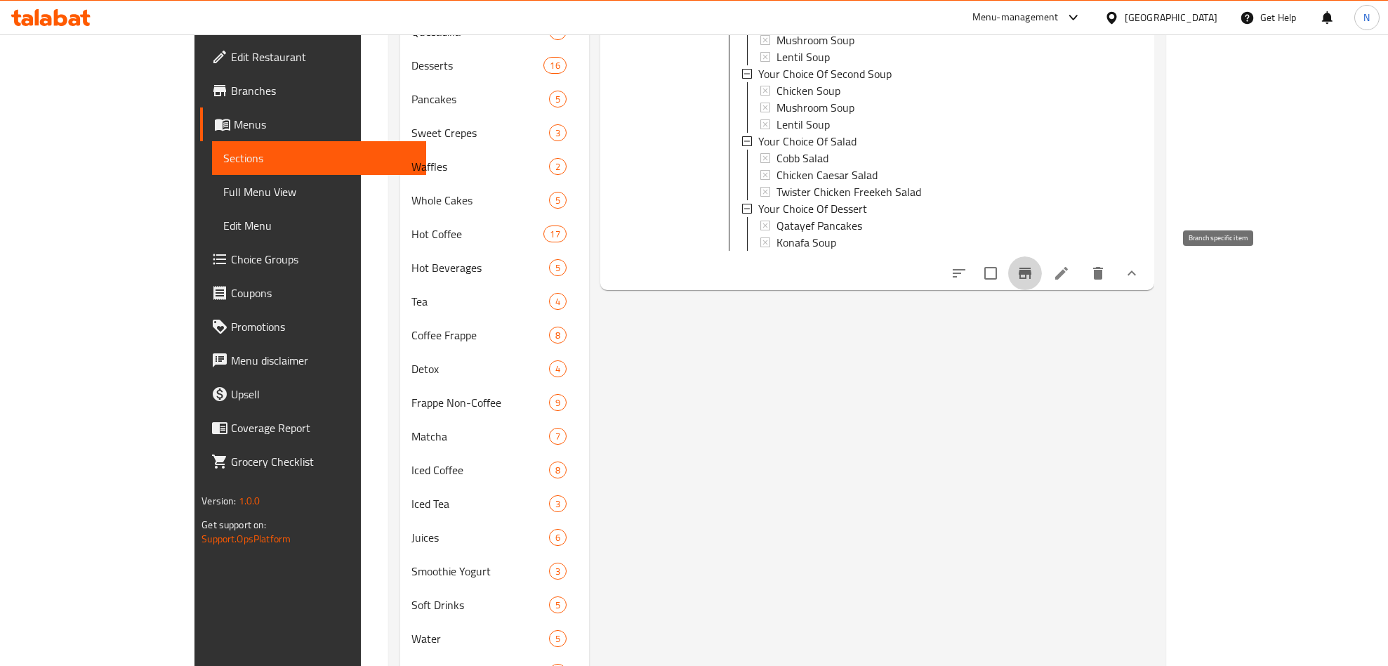
click at [1034, 268] on icon "Branch-specific-item" at bounding box center [1025, 273] width 17 height 17
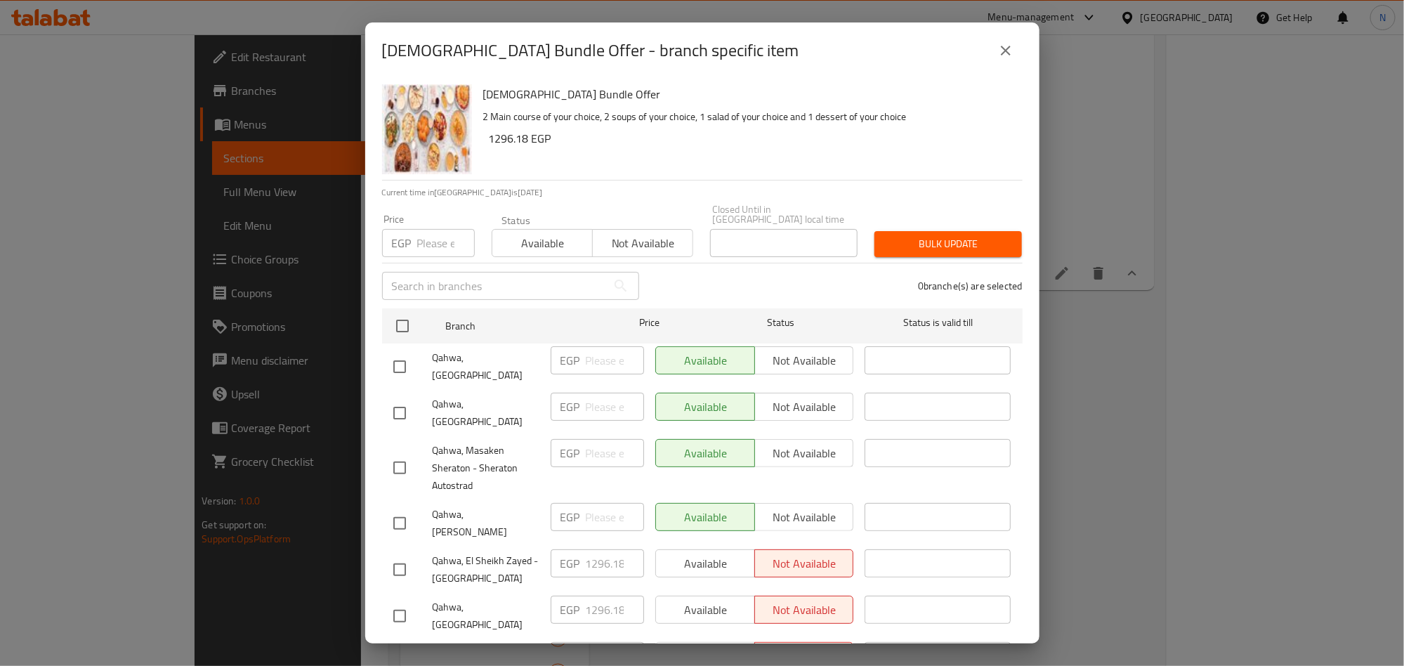
click at [992, 47] on button "close" at bounding box center [1006, 51] width 34 height 34
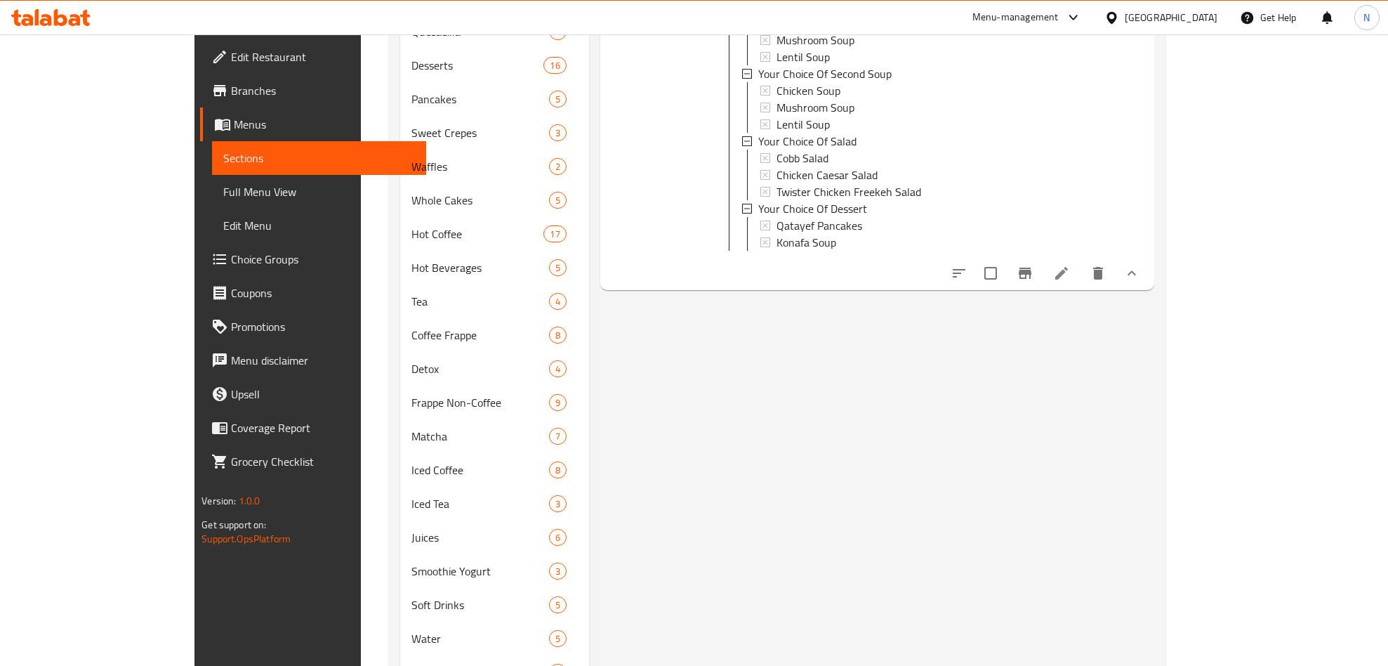
click at [1081, 261] on li at bounding box center [1061, 273] width 39 height 25
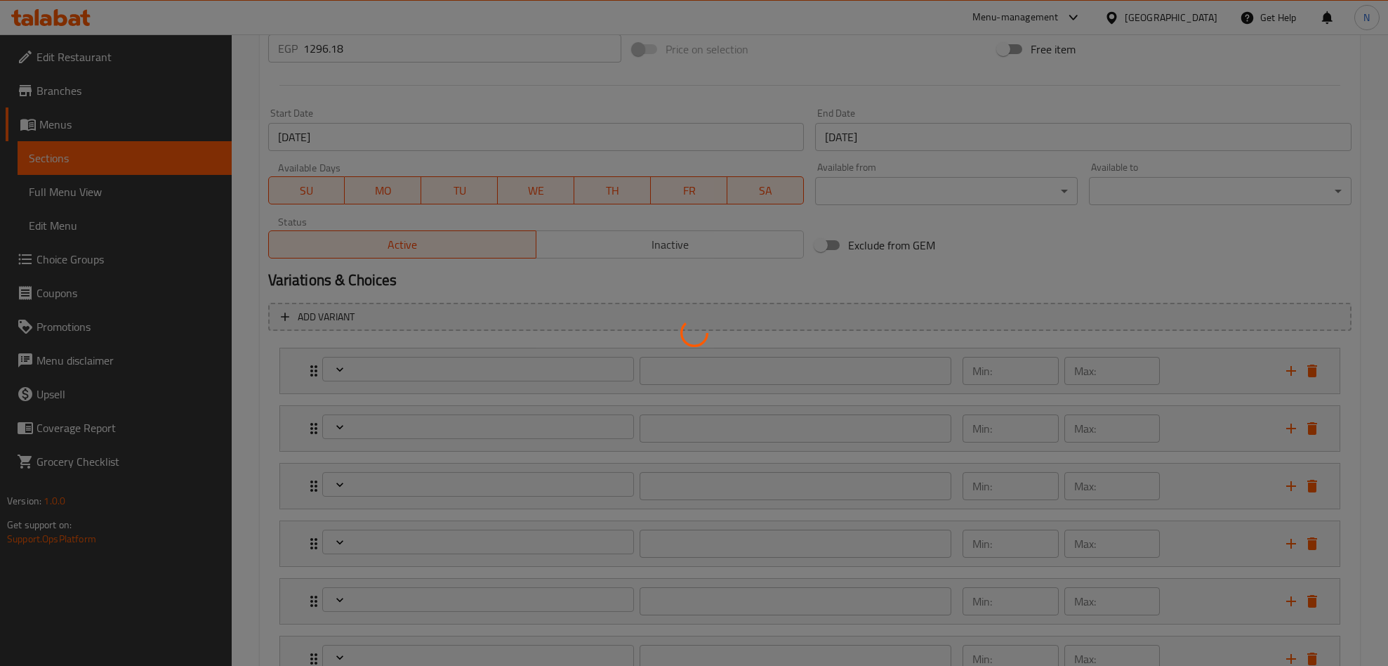
scroll to position [661, 0]
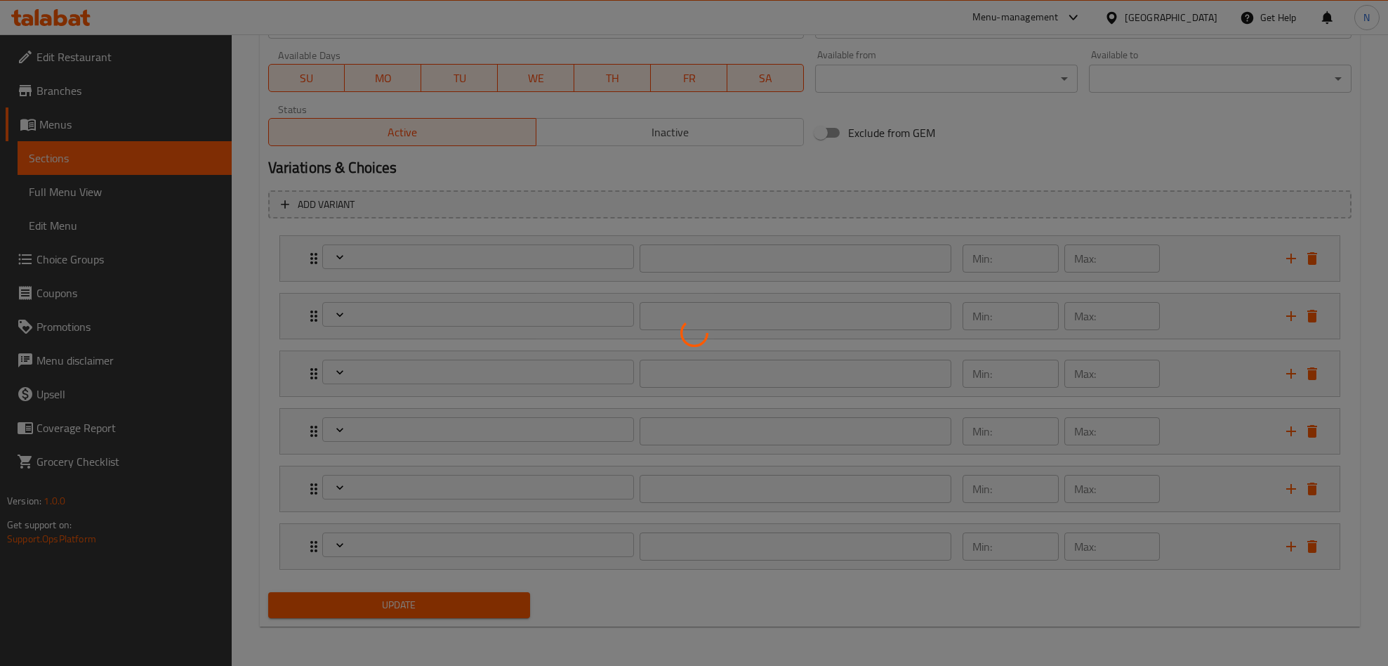
type input "إختيارك من الطبق الجانبي الأول"
type input "1"
type input "إختيارك من الطبق الجانبي الثاني"
type input "1"
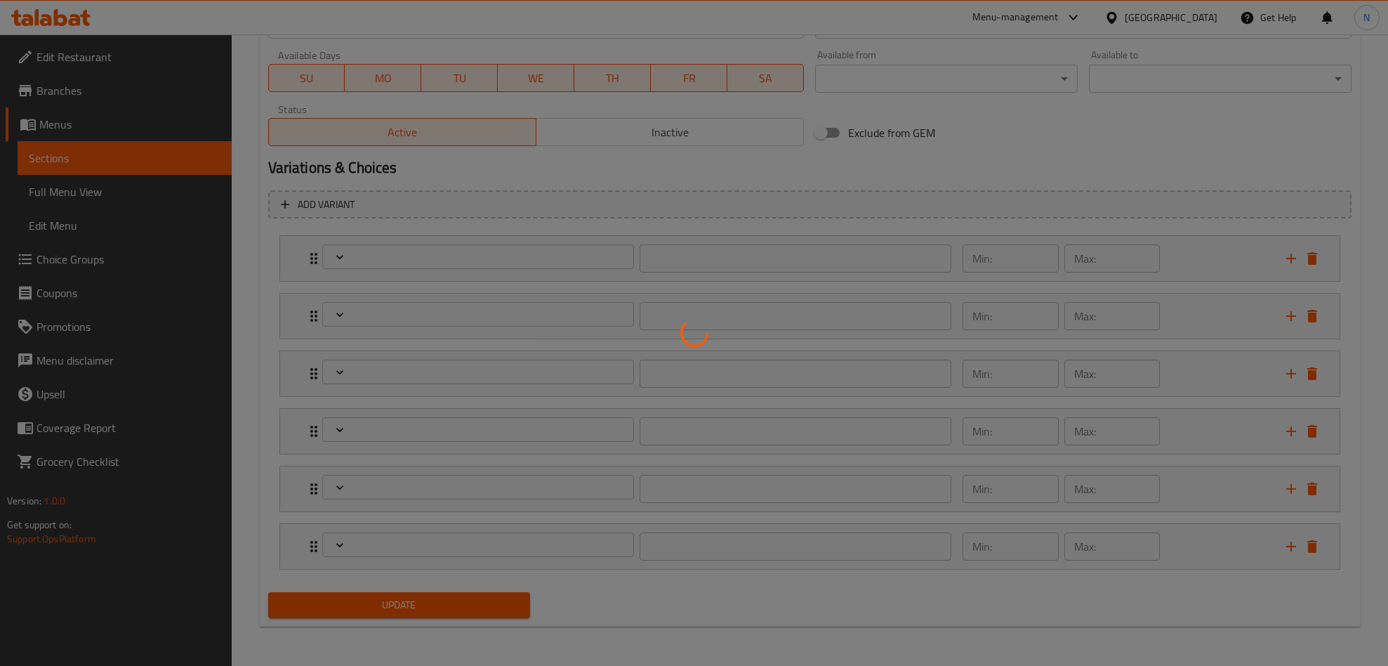
type input "1"
type input "إختيارك من الشوربة الأولي"
type input "1"
type input "إختيارك من الشوربة الثانية"
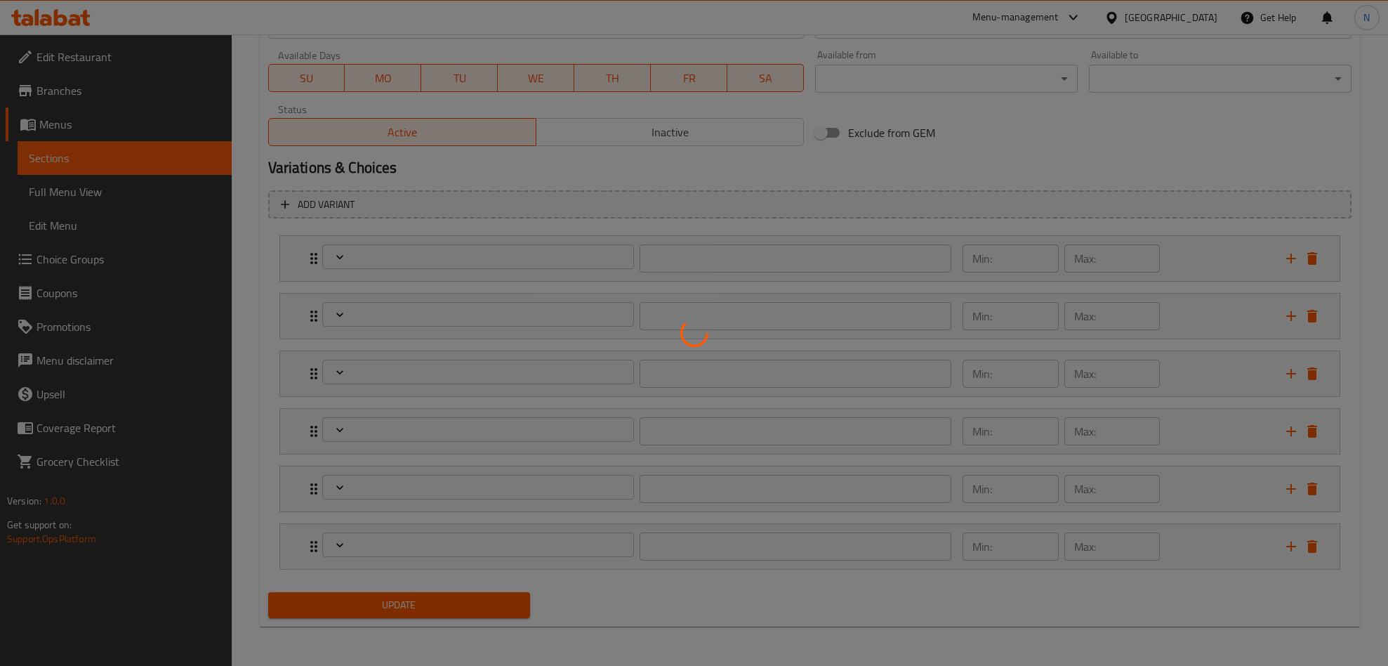
type input "1"
type input "إختيارك من السلطة"
type input "1"
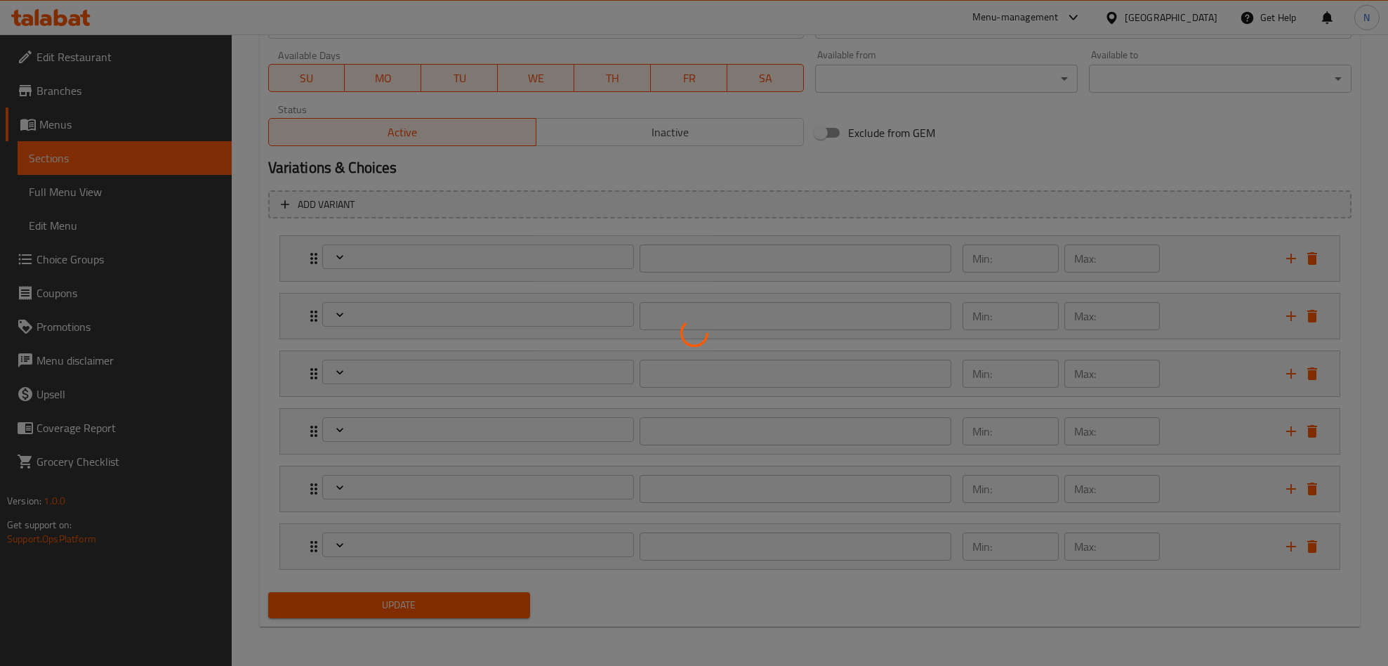
type input "إختيارك من الحلويات"
type input "1"
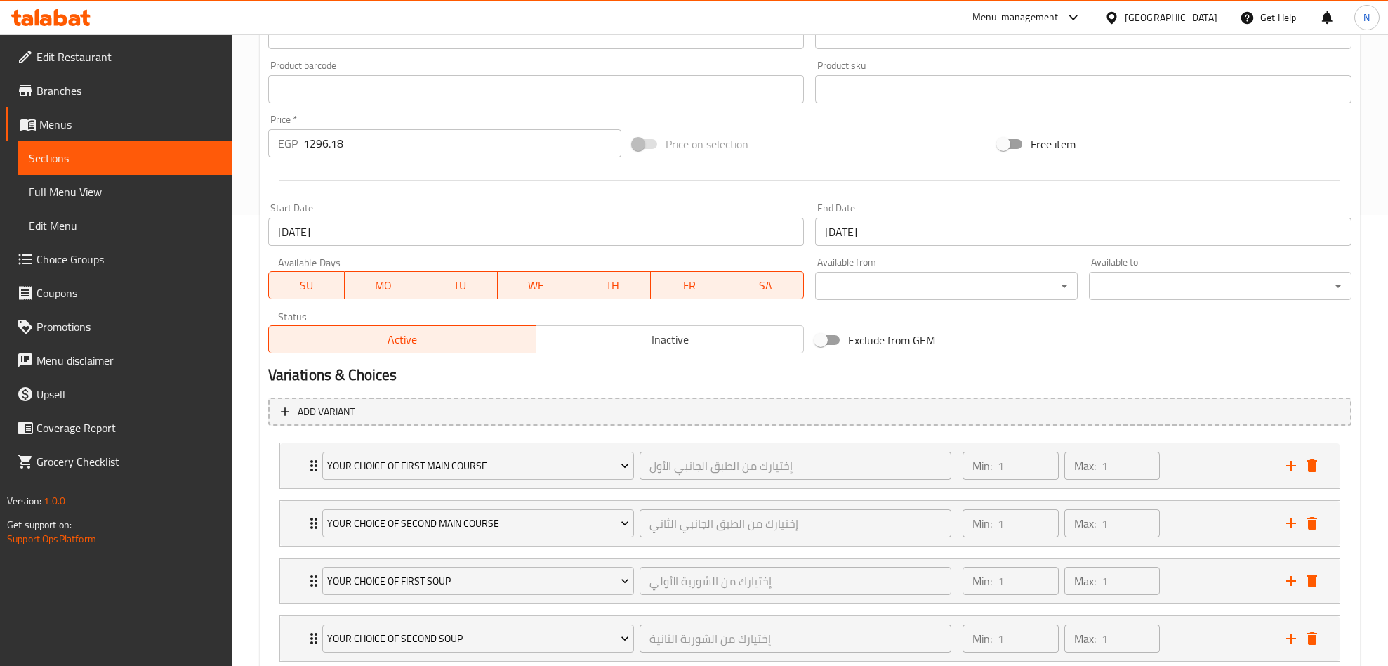
click at [685, 320] on div "Active Inactive" at bounding box center [536, 332] width 536 height 42
click at [680, 339] on span "Inactive" at bounding box center [670, 339] width 256 height 20
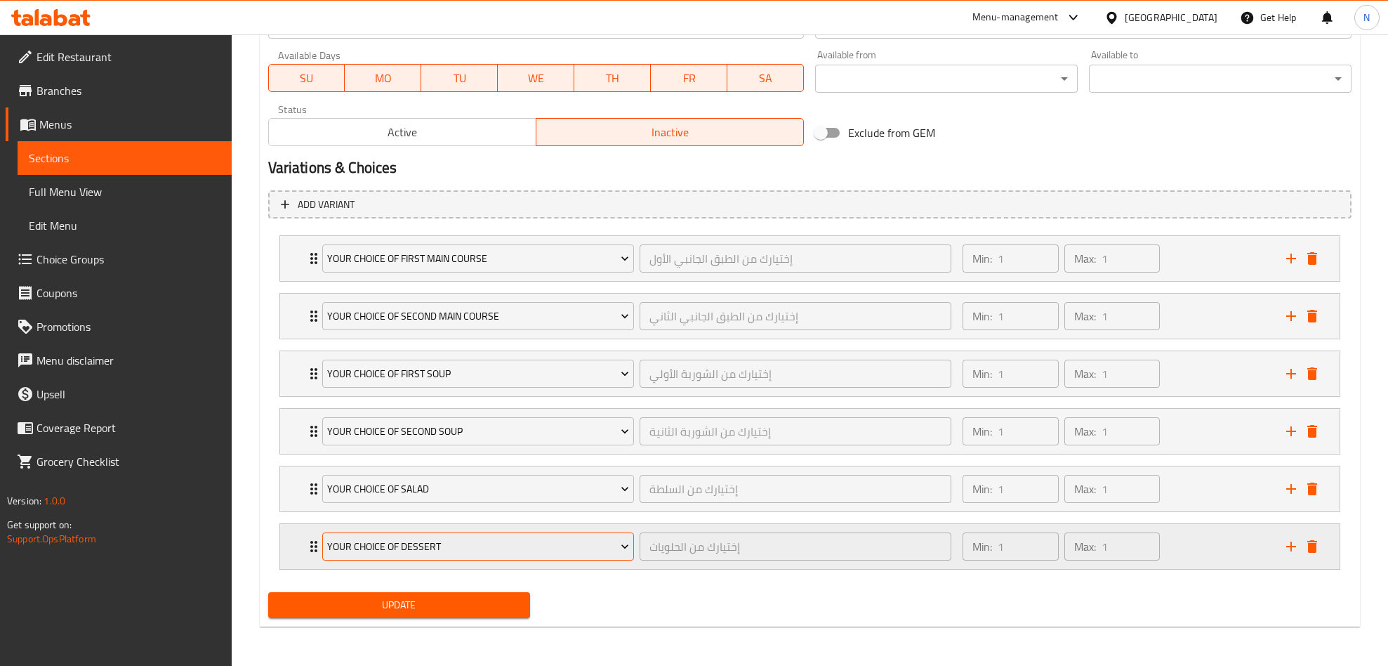
scroll to position [664, 0]
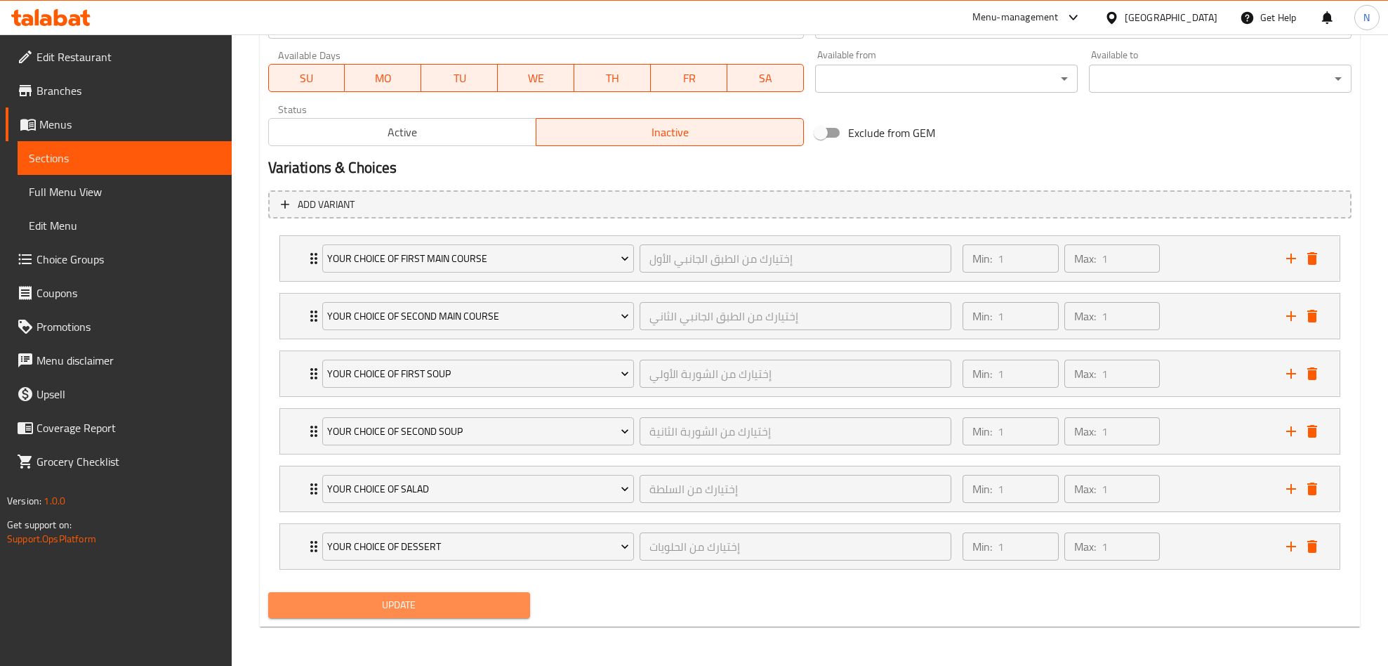
click at [494, 607] on span "Update" at bounding box center [399, 605] width 240 height 18
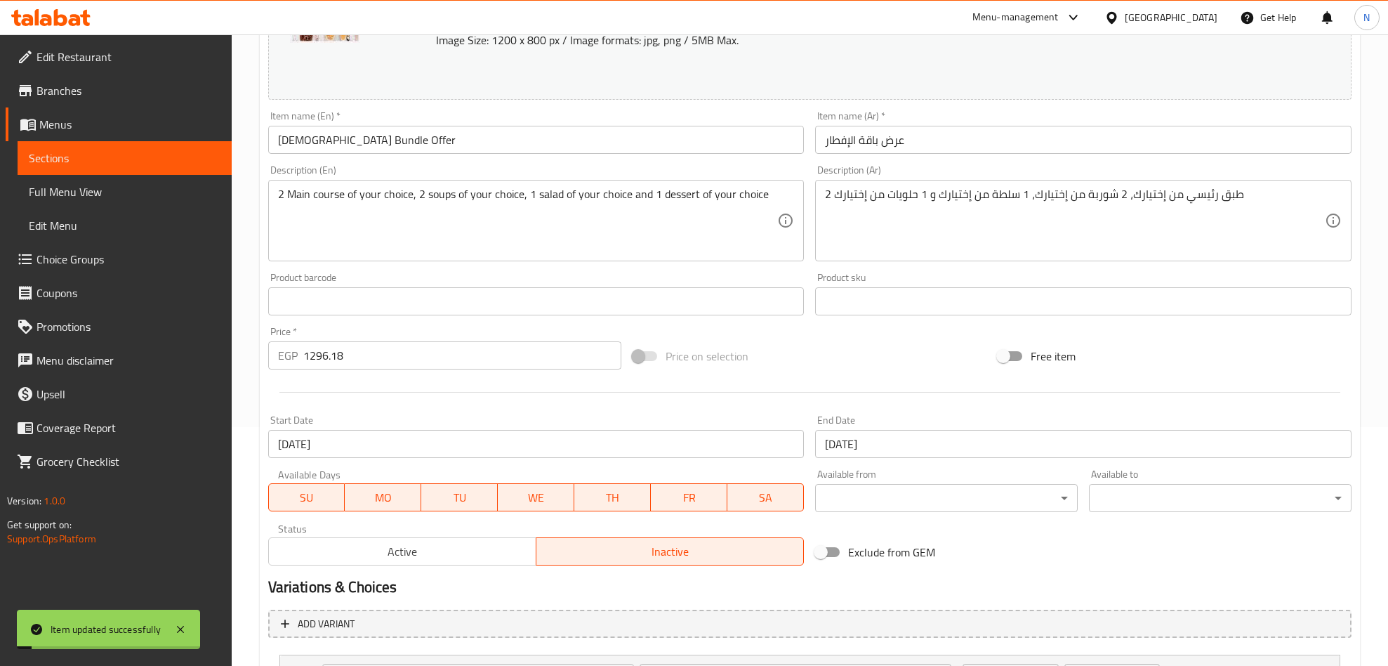
scroll to position [0, 0]
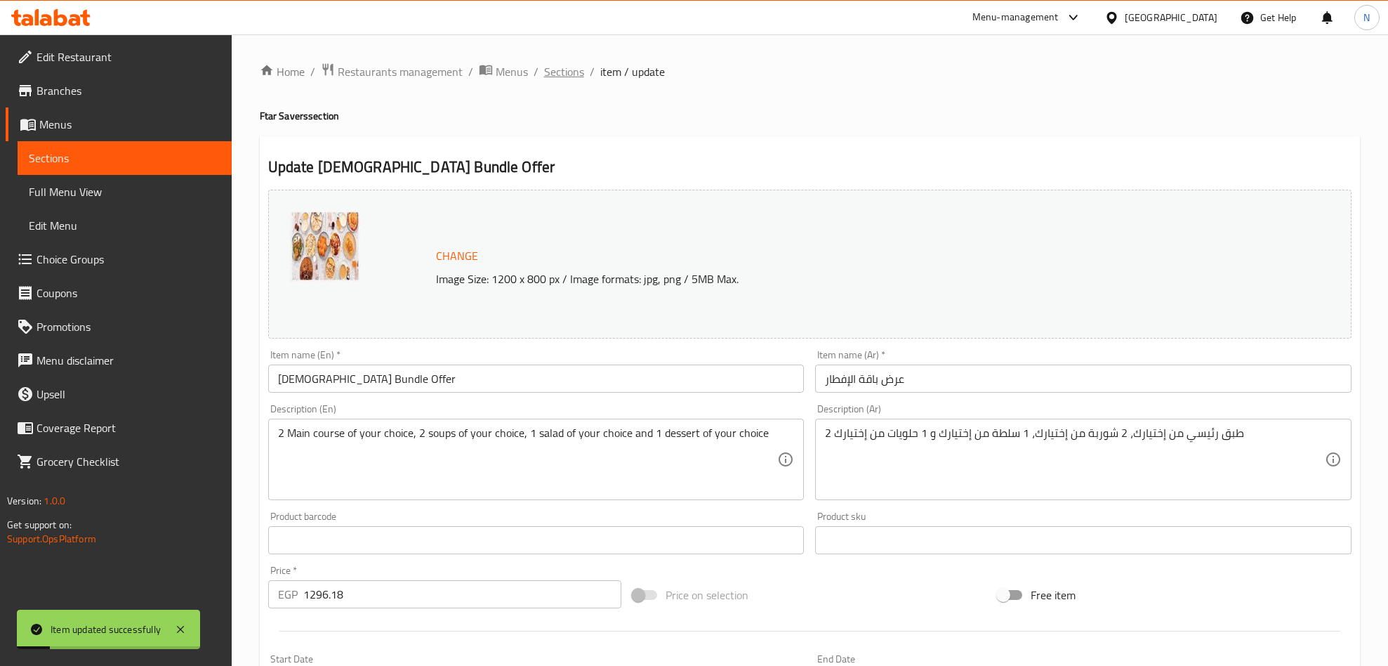
click at [577, 80] on span "Sections" at bounding box center [564, 71] width 40 height 17
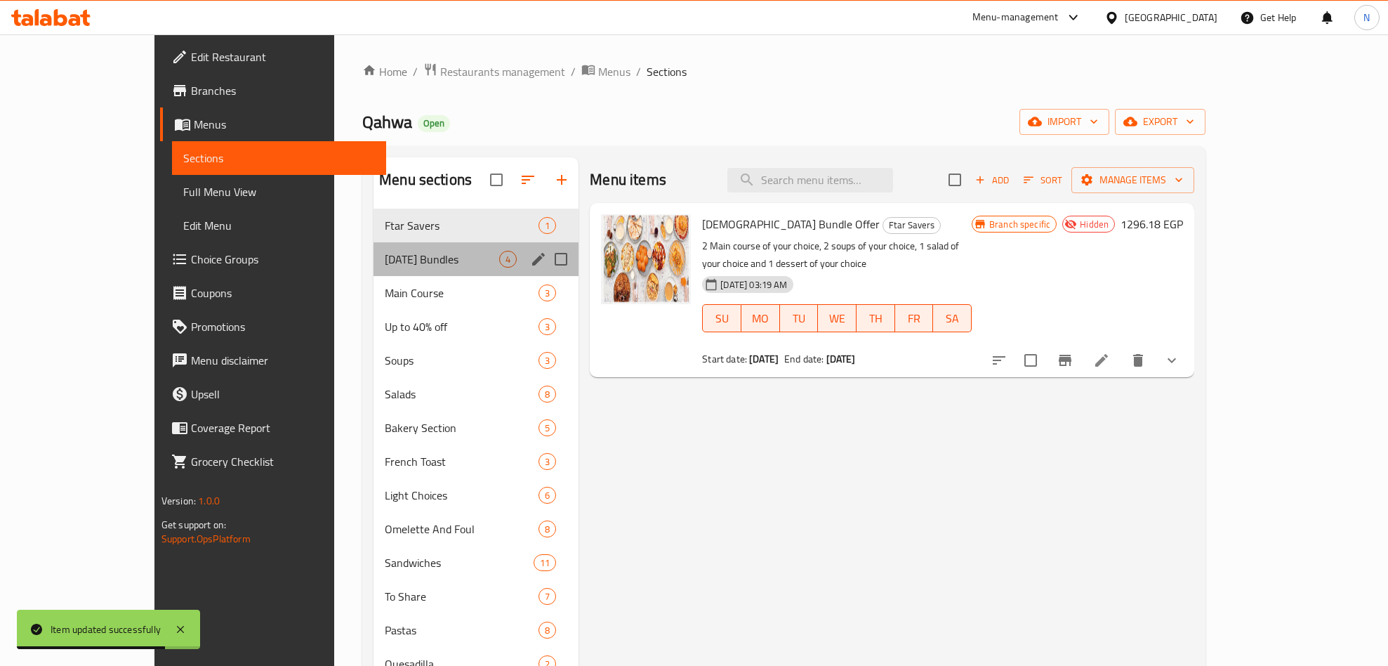
click at [374, 270] on div "[DATE] Bundles 4" at bounding box center [476, 259] width 205 height 34
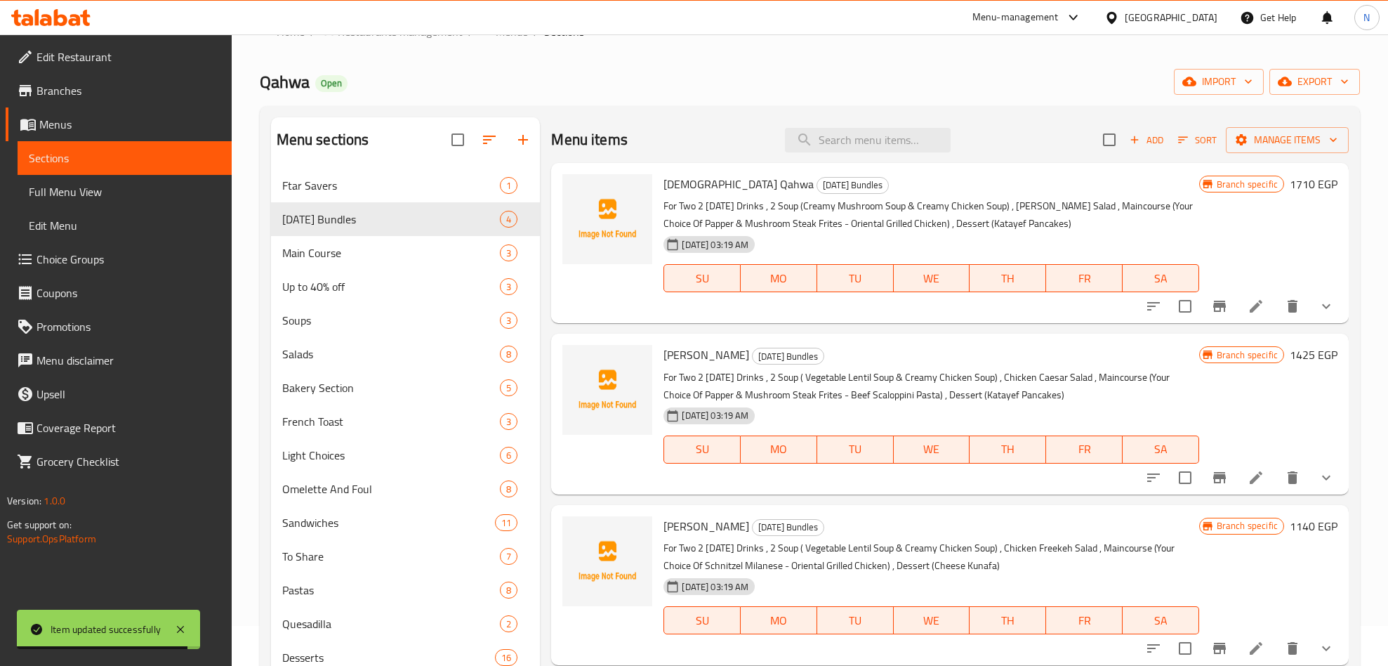
scroll to position [42, 0]
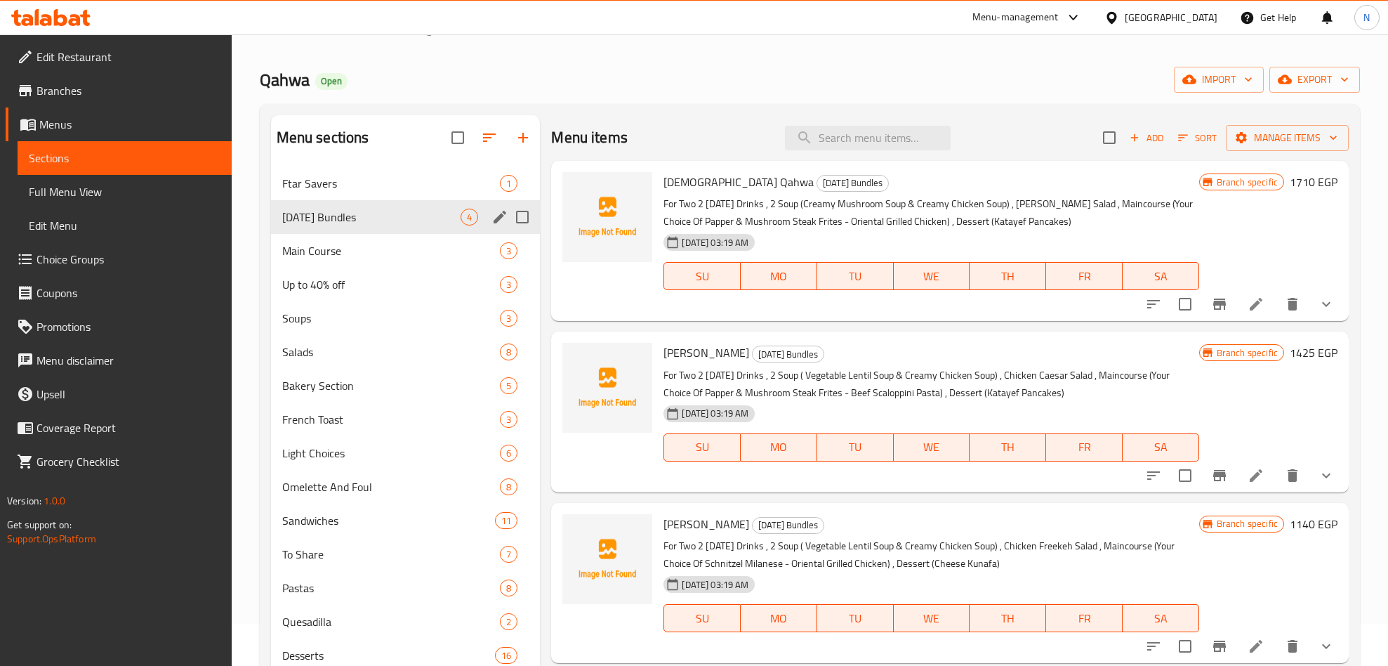
click at [375, 207] on div "[DATE] Bundles 4" at bounding box center [406, 217] width 270 height 34
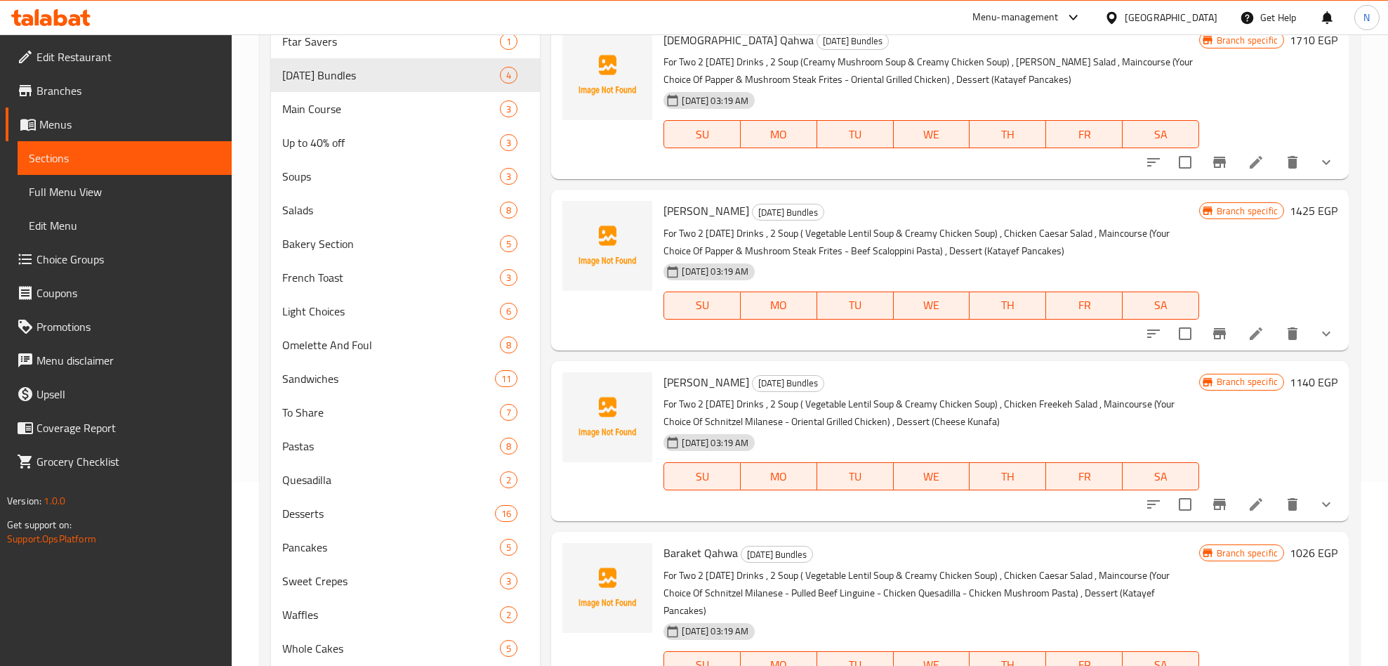
scroll to position [147, 0]
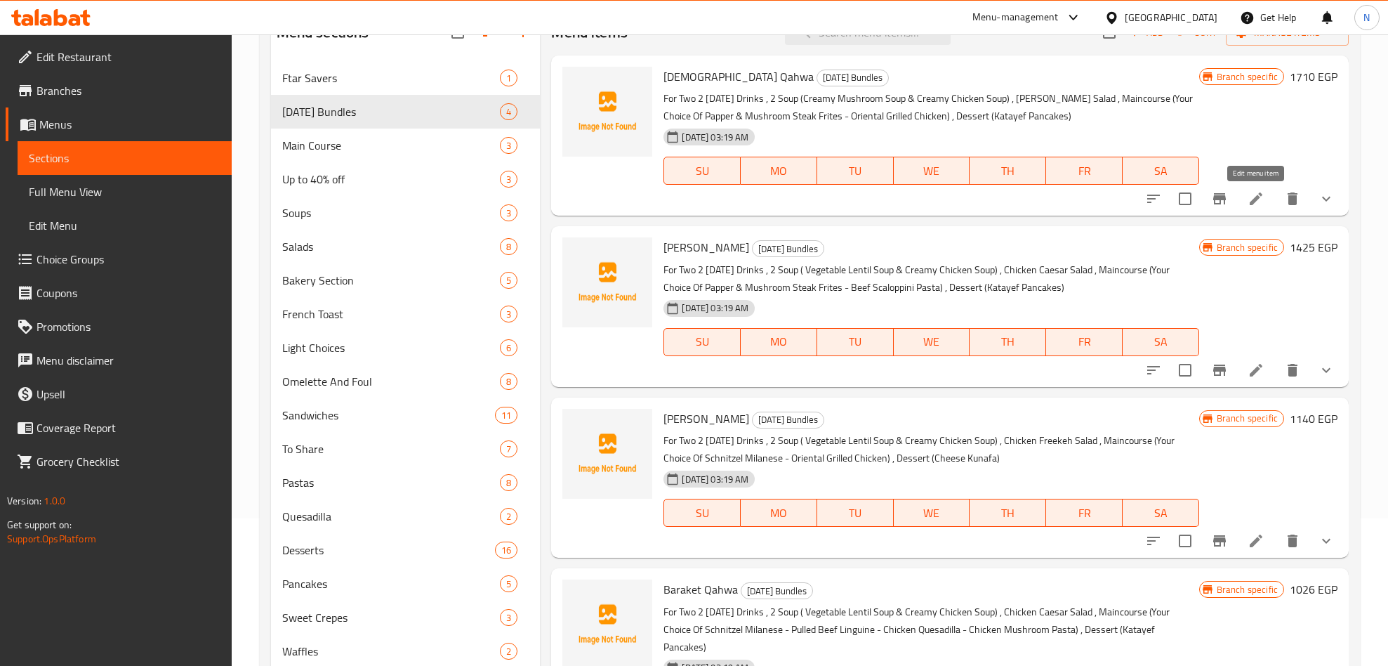
click at [1249, 194] on icon at bounding box center [1256, 198] width 17 height 17
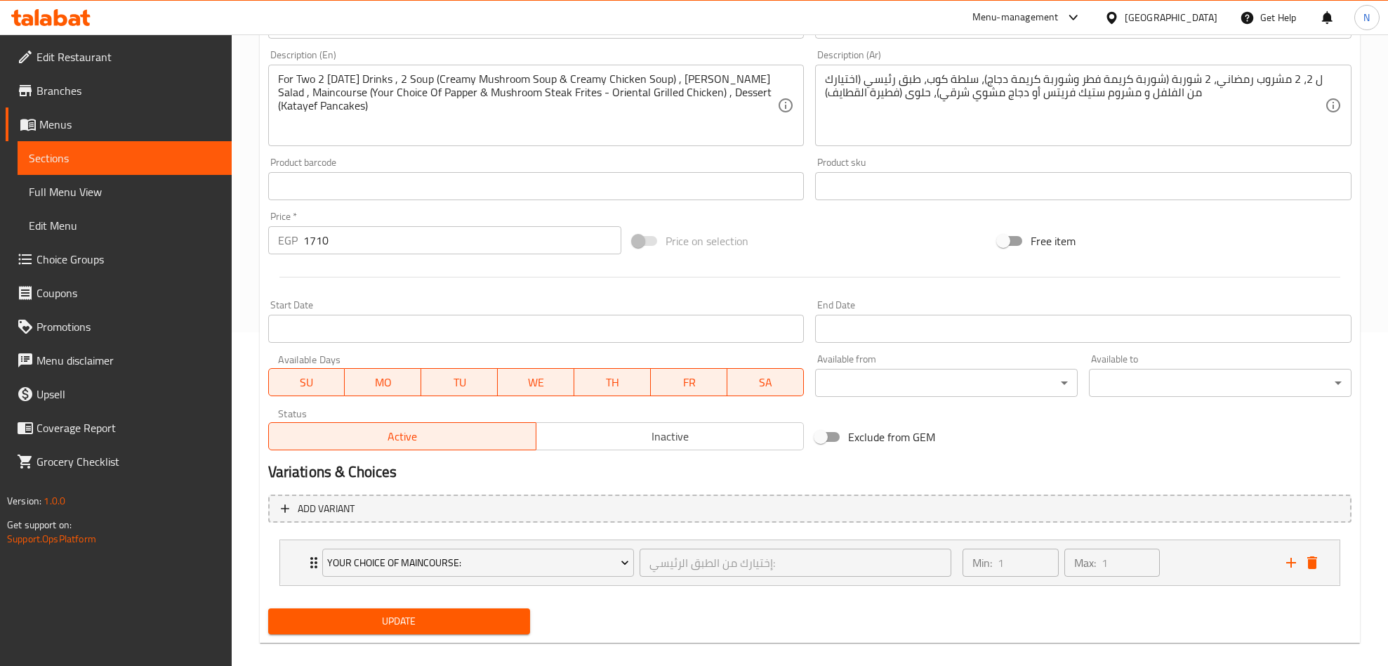
scroll to position [350, 0]
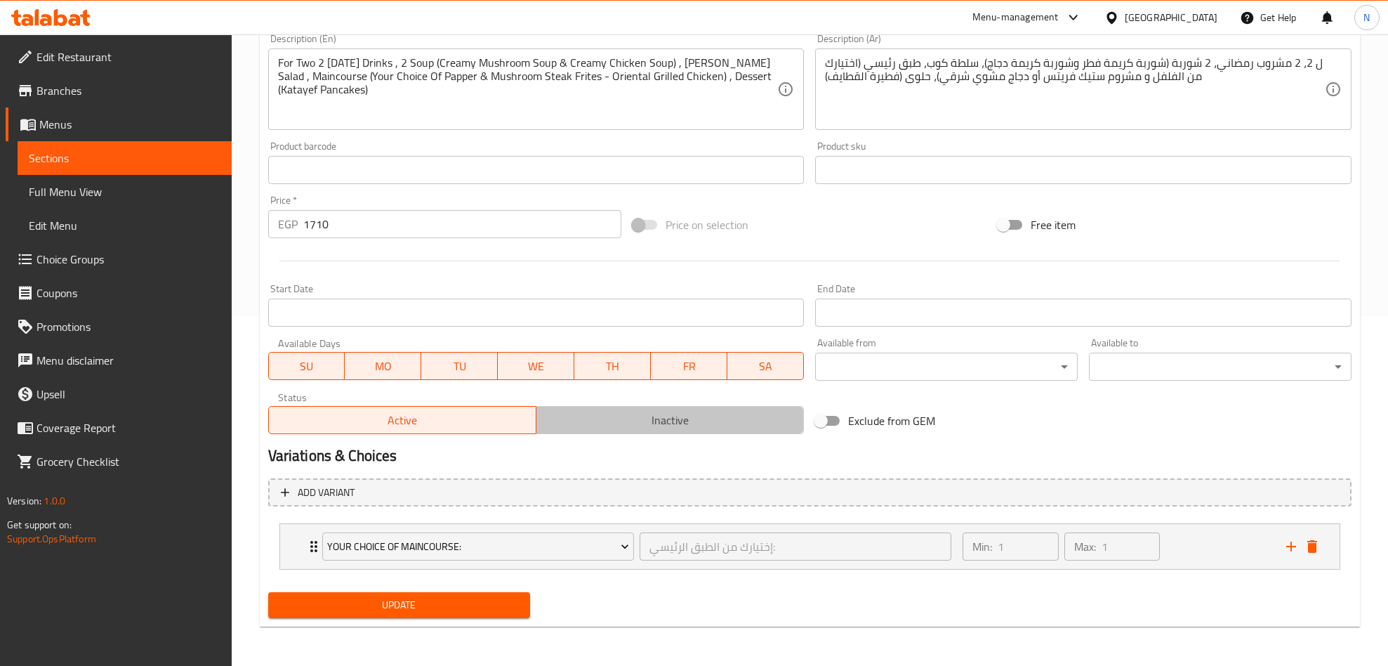
click at [594, 419] on span "Inactive" at bounding box center [670, 420] width 256 height 20
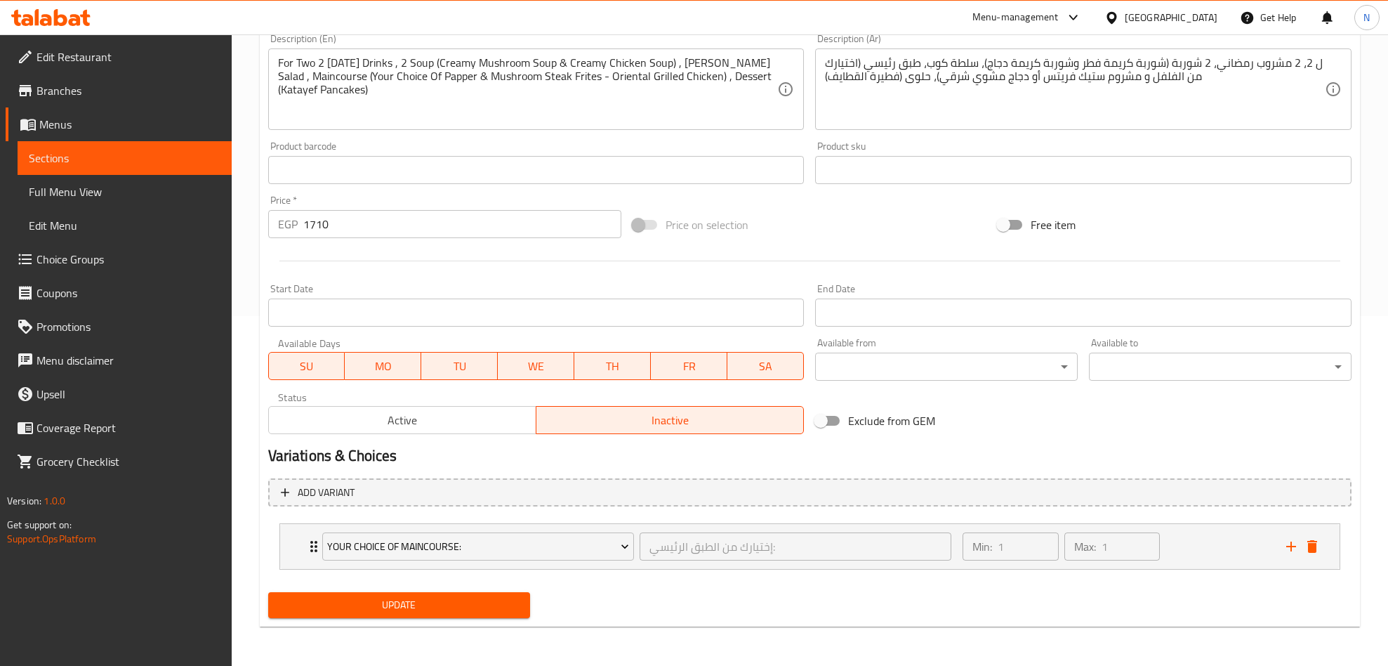
click at [466, 603] on span "Update" at bounding box center [399, 605] width 240 height 18
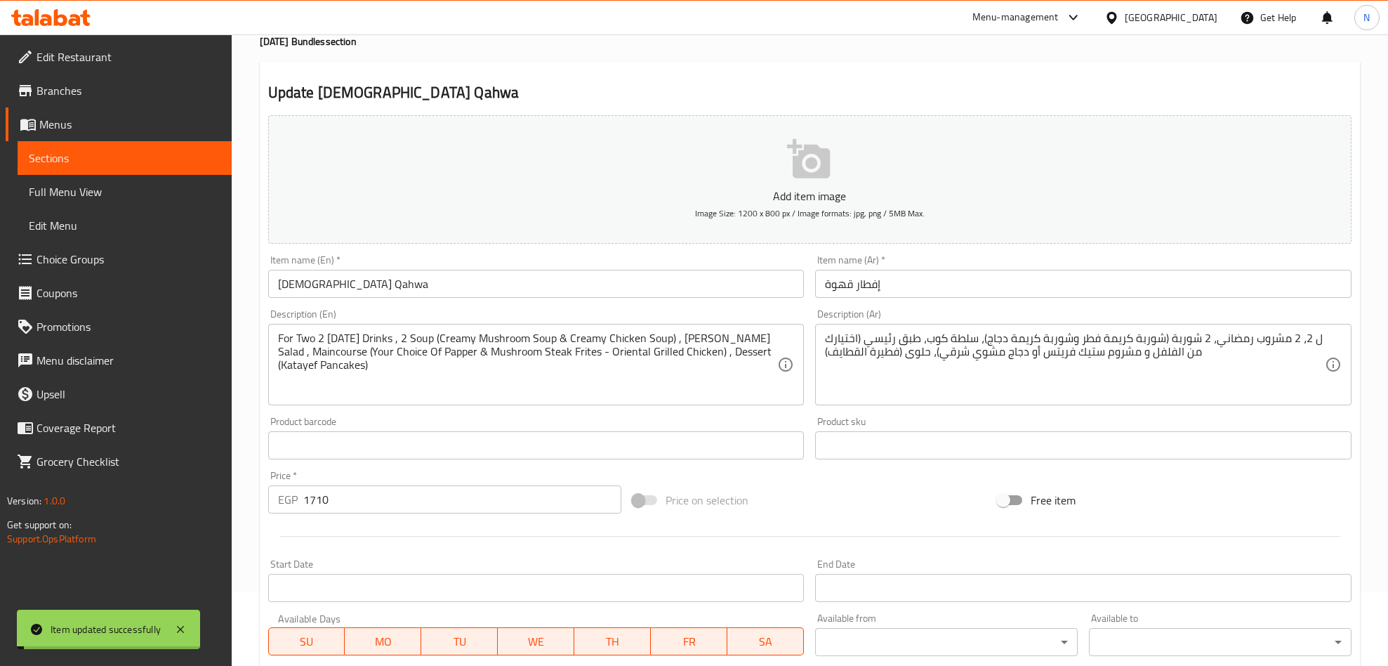
scroll to position [0, 0]
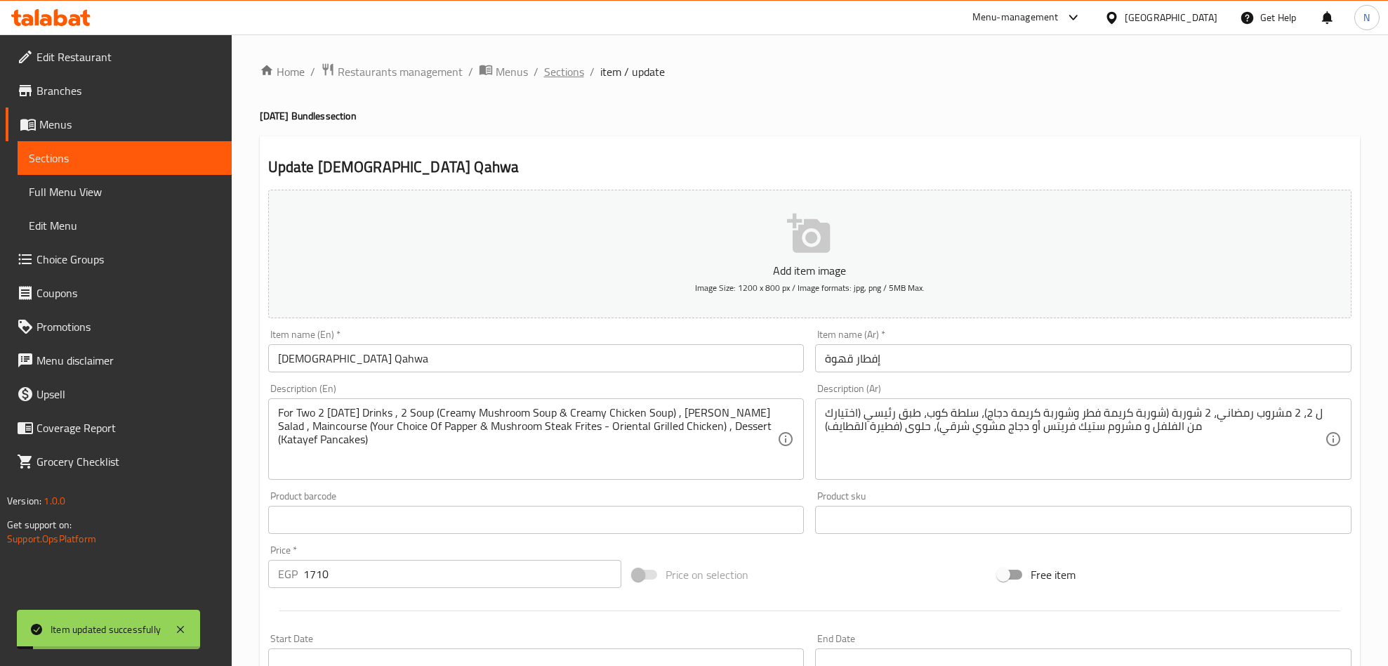
click at [577, 77] on span "Sections" at bounding box center [564, 71] width 40 height 17
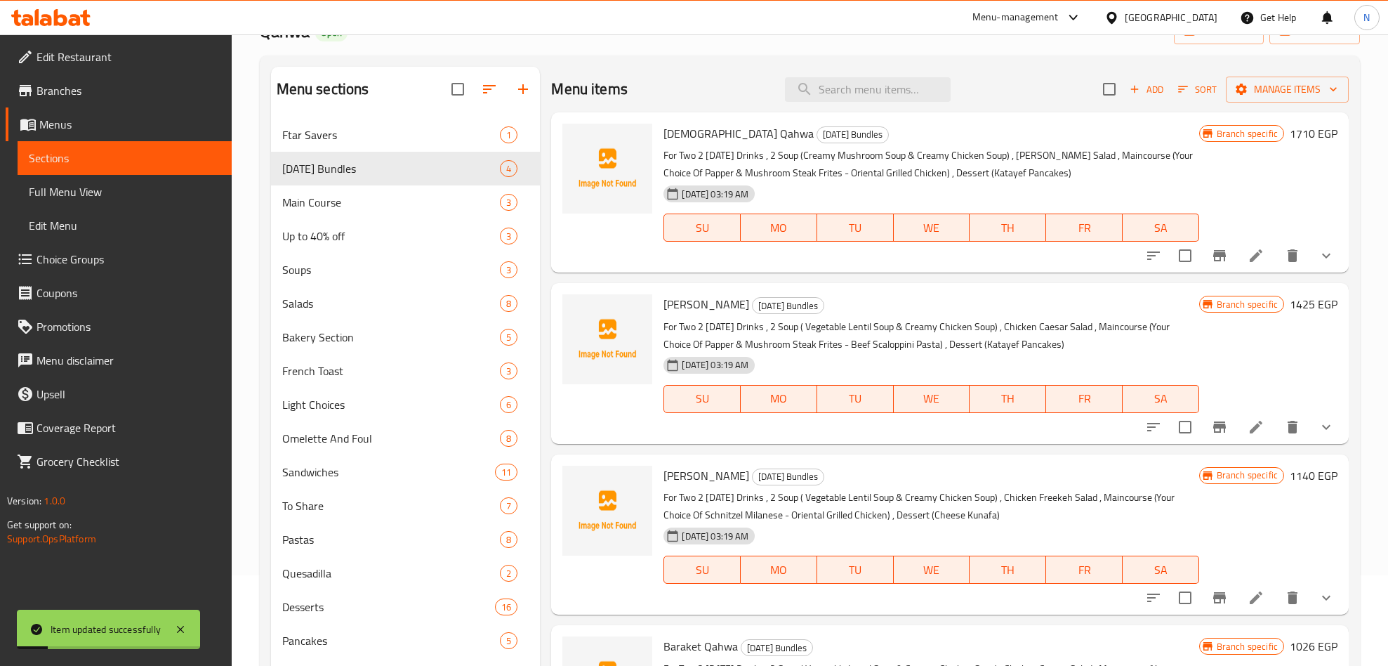
scroll to position [211, 0]
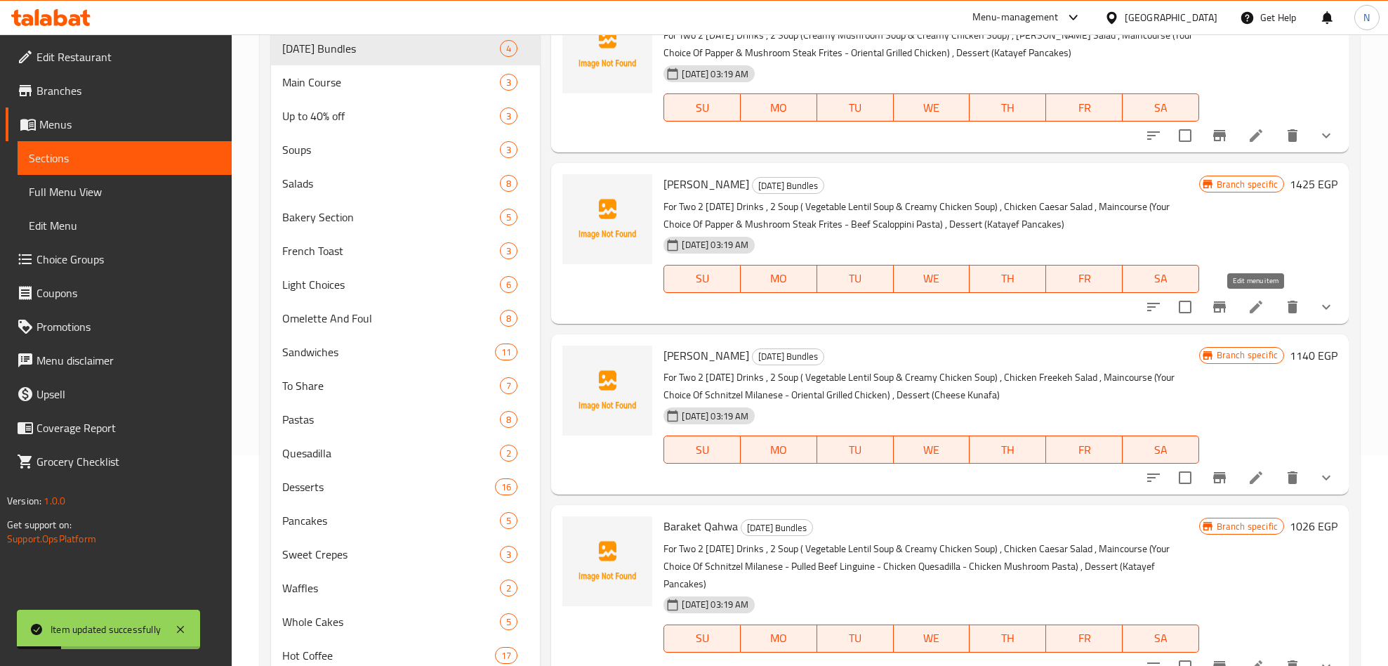
click at [1253, 312] on icon at bounding box center [1256, 307] width 13 height 13
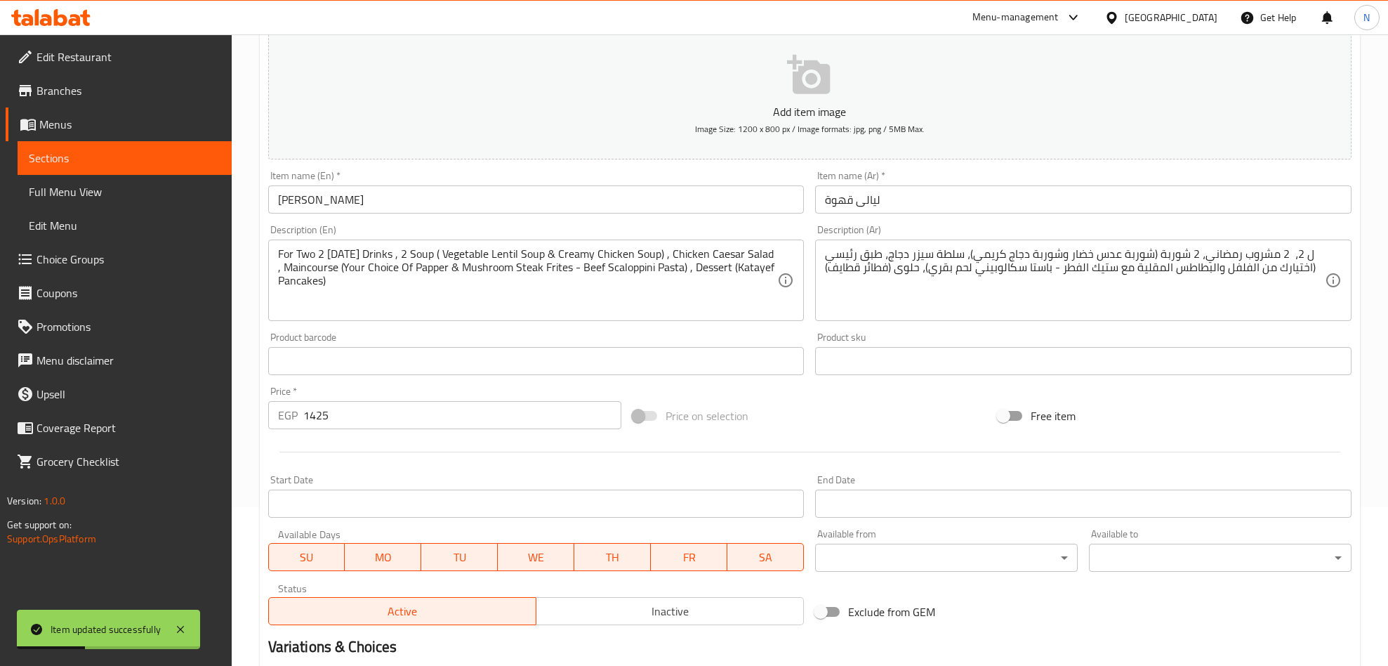
scroll to position [350, 0]
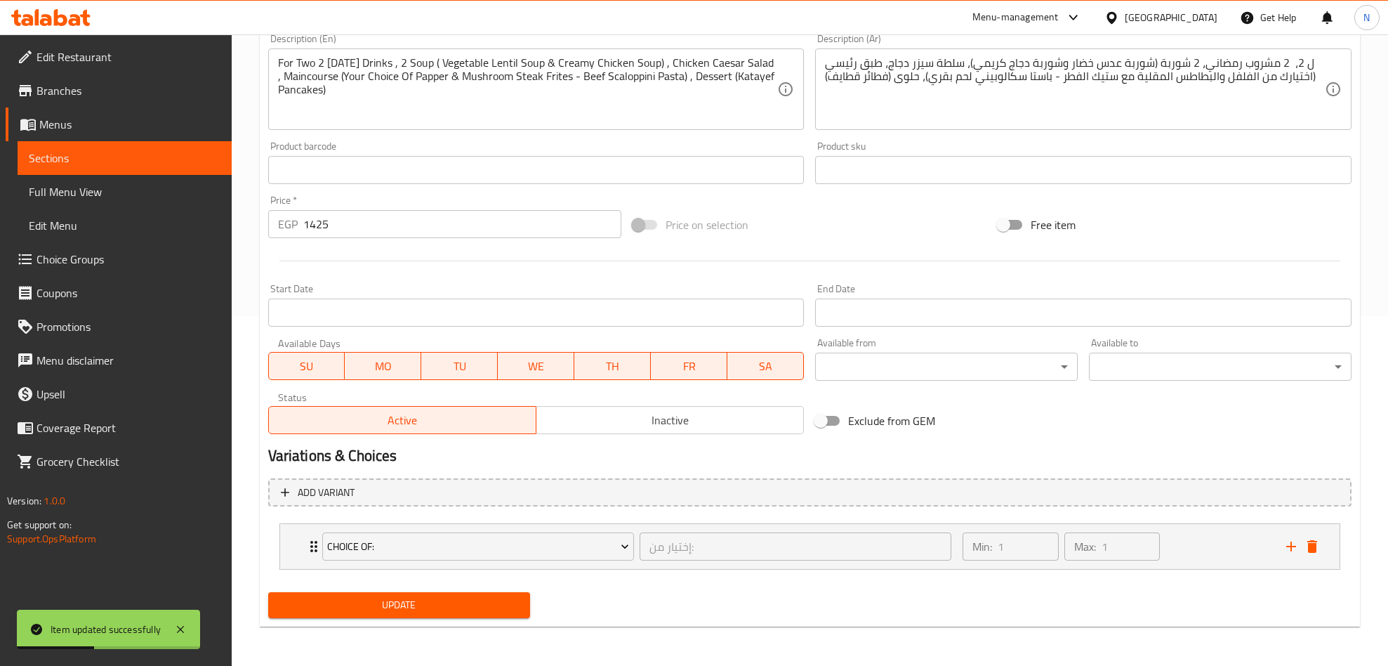
click at [645, 423] on span "Inactive" at bounding box center [670, 420] width 256 height 20
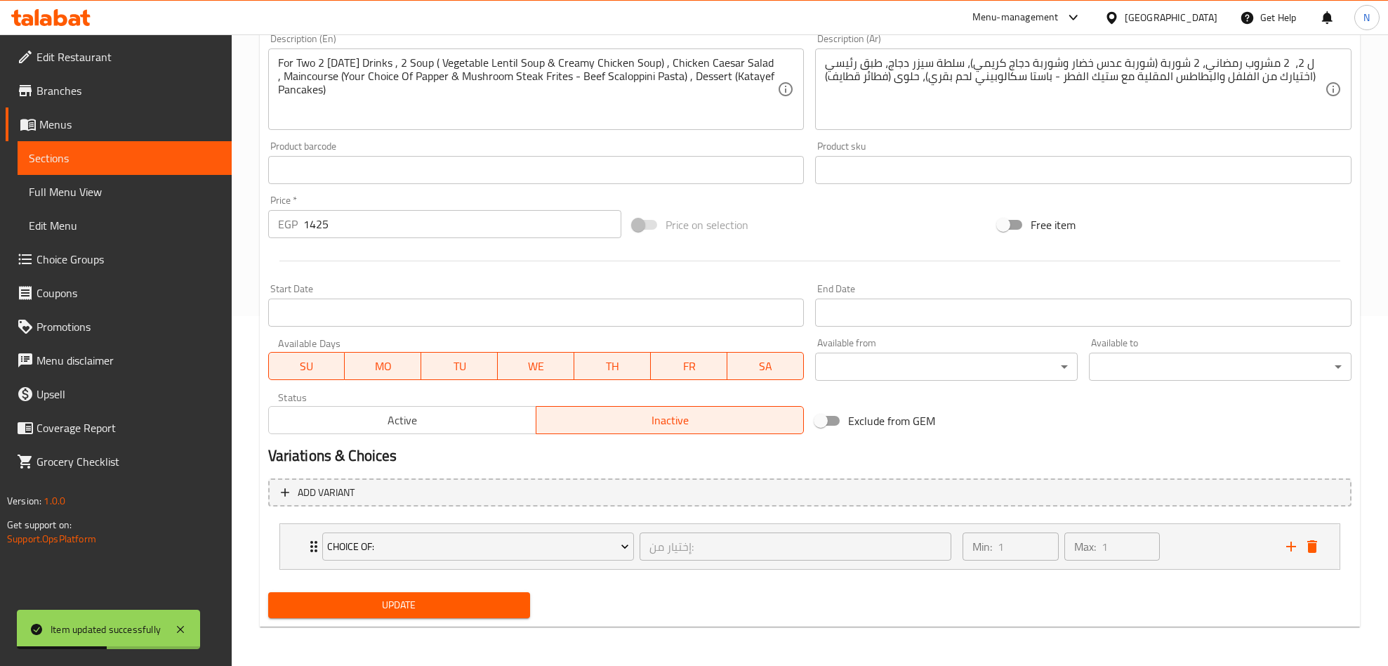
click at [455, 588] on div "Update" at bounding box center [400, 604] width 274 height 37
click at [459, 598] on span "Update" at bounding box center [399, 605] width 240 height 18
click at [430, 596] on span "Update" at bounding box center [399, 605] width 240 height 18
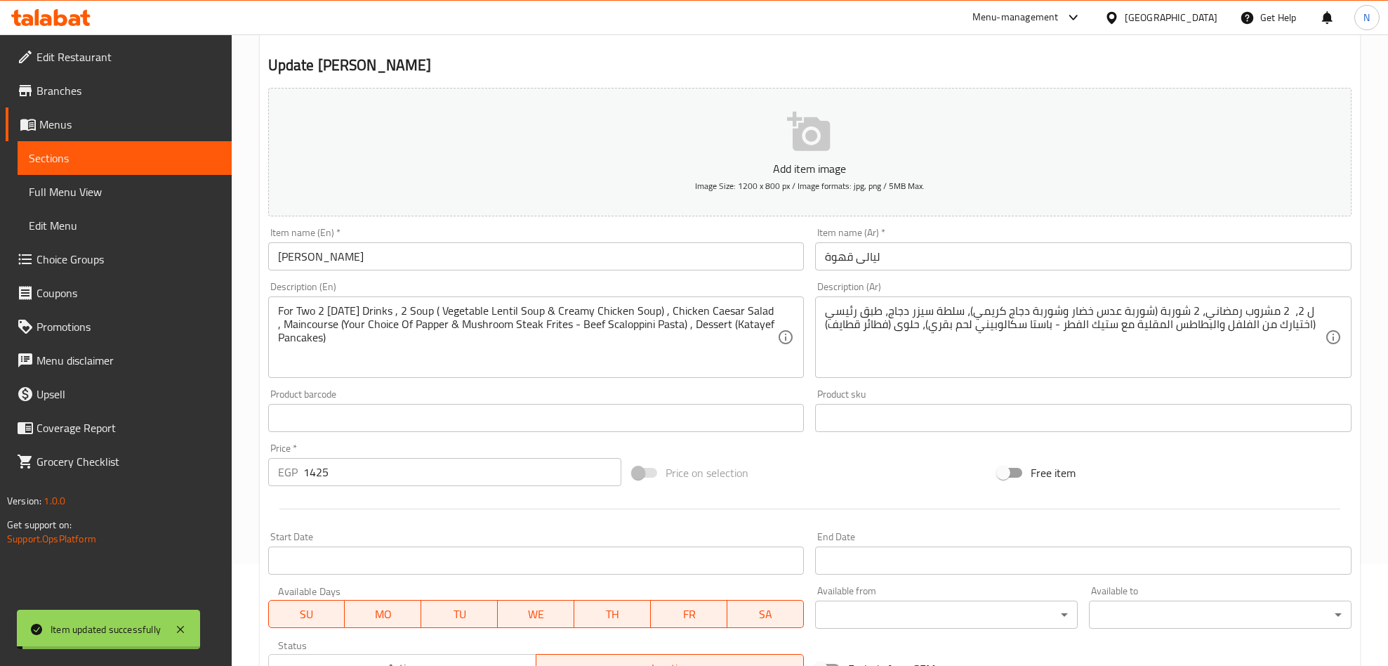
scroll to position [0, 0]
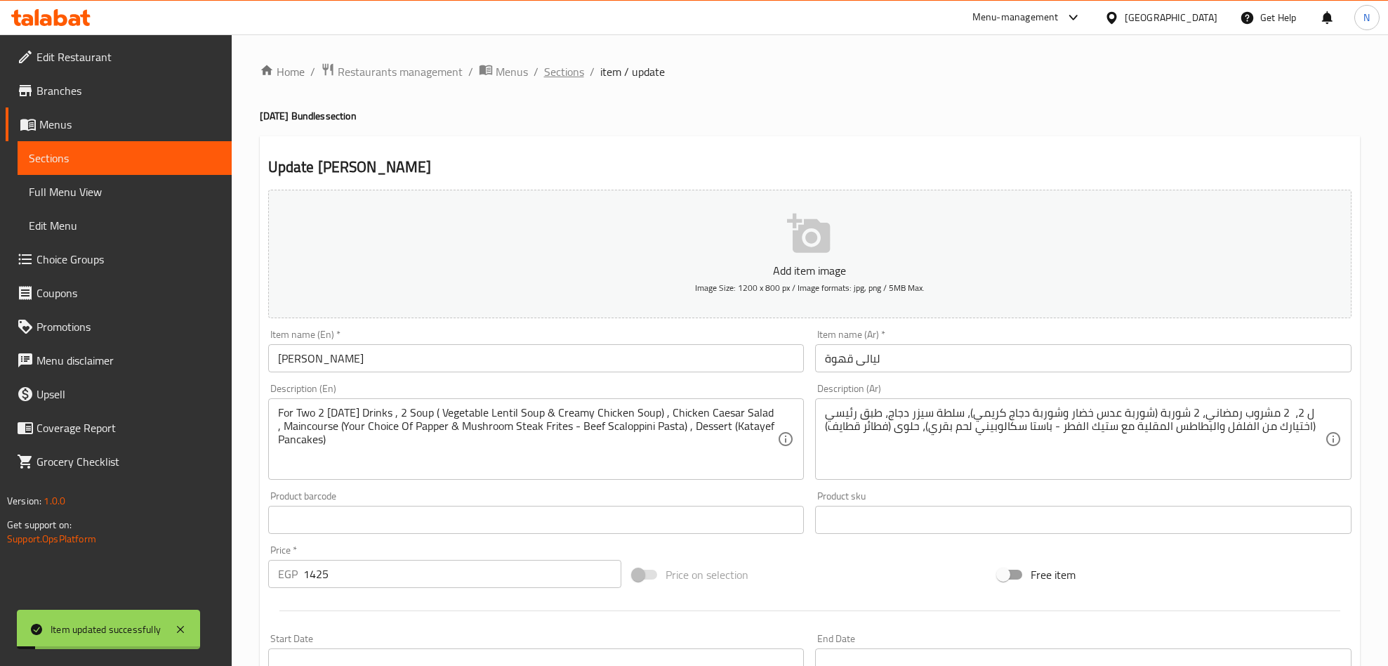
click at [573, 72] on span "Sections" at bounding box center [564, 71] width 40 height 17
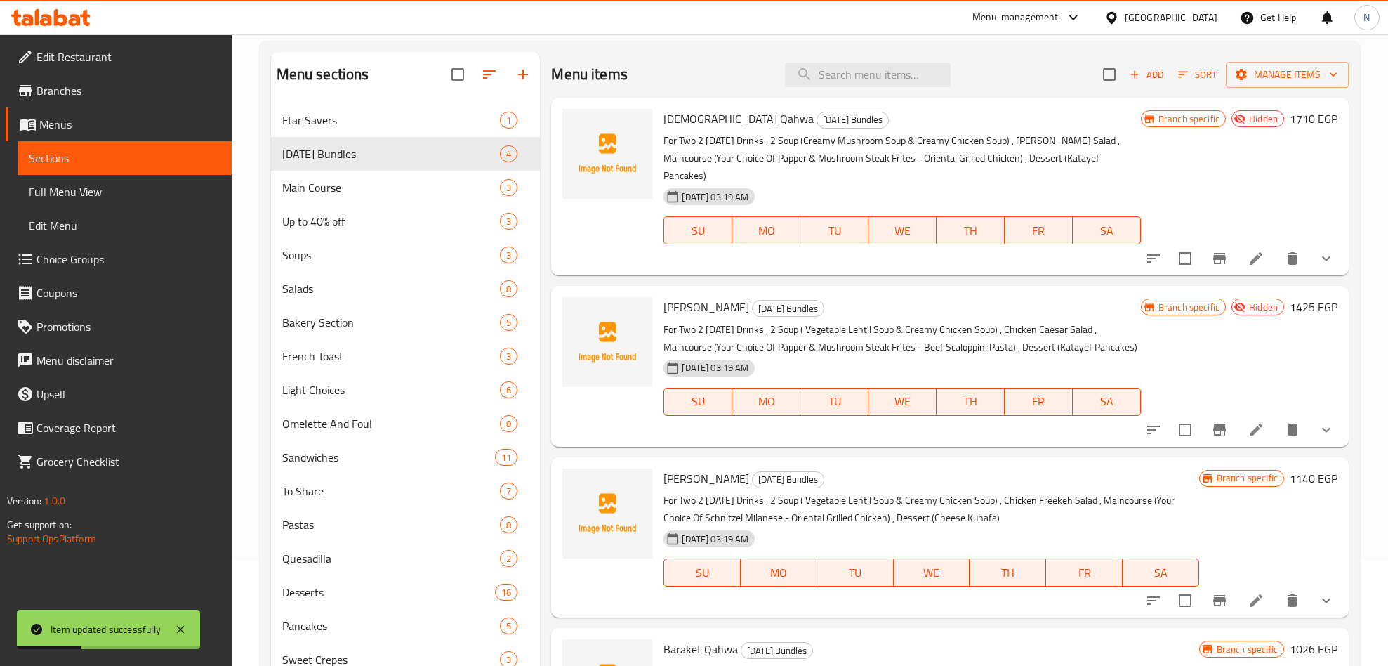
scroll to position [211, 0]
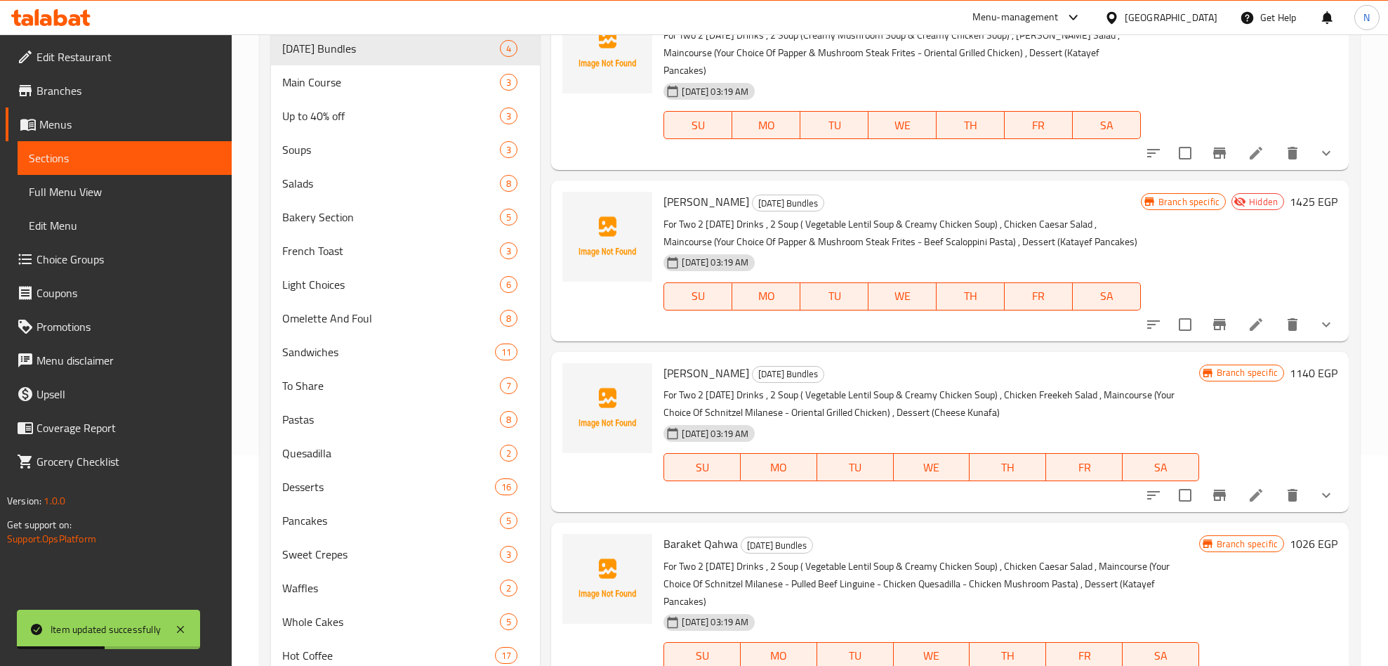
click at [1249, 487] on icon at bounding box center [1256, 495] width 17 height 17
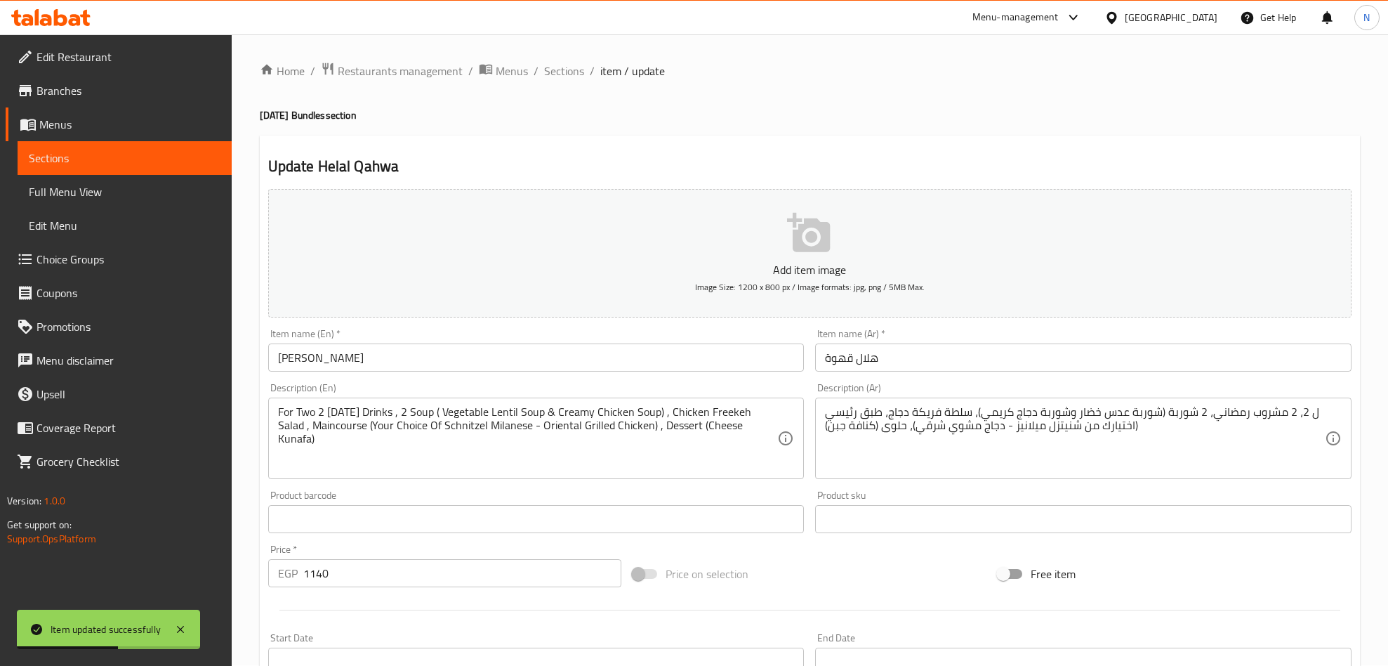
scroll to position [350, 0]
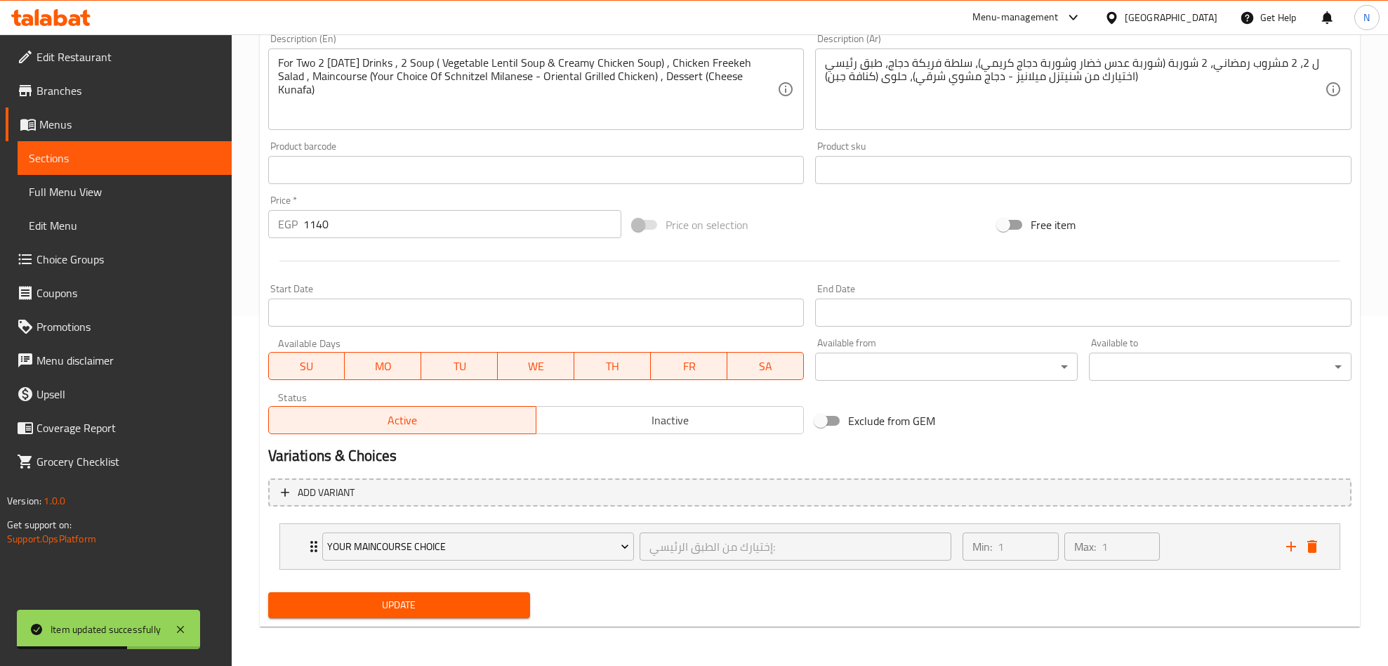
click at [628, 411] on span "Inactive" at bounding box center [670, 420] width 256 height 20
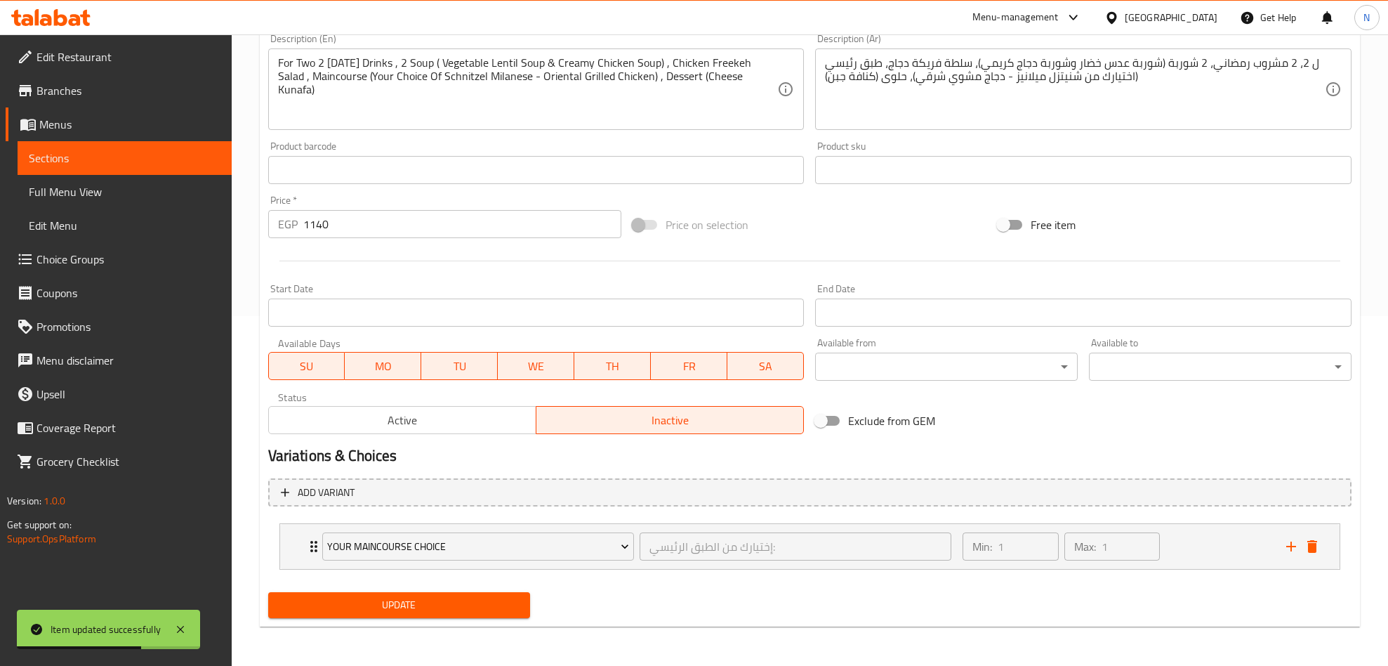
click at [491, 601] on span "Update" at bounding box center [399, 605] width 240 height 18
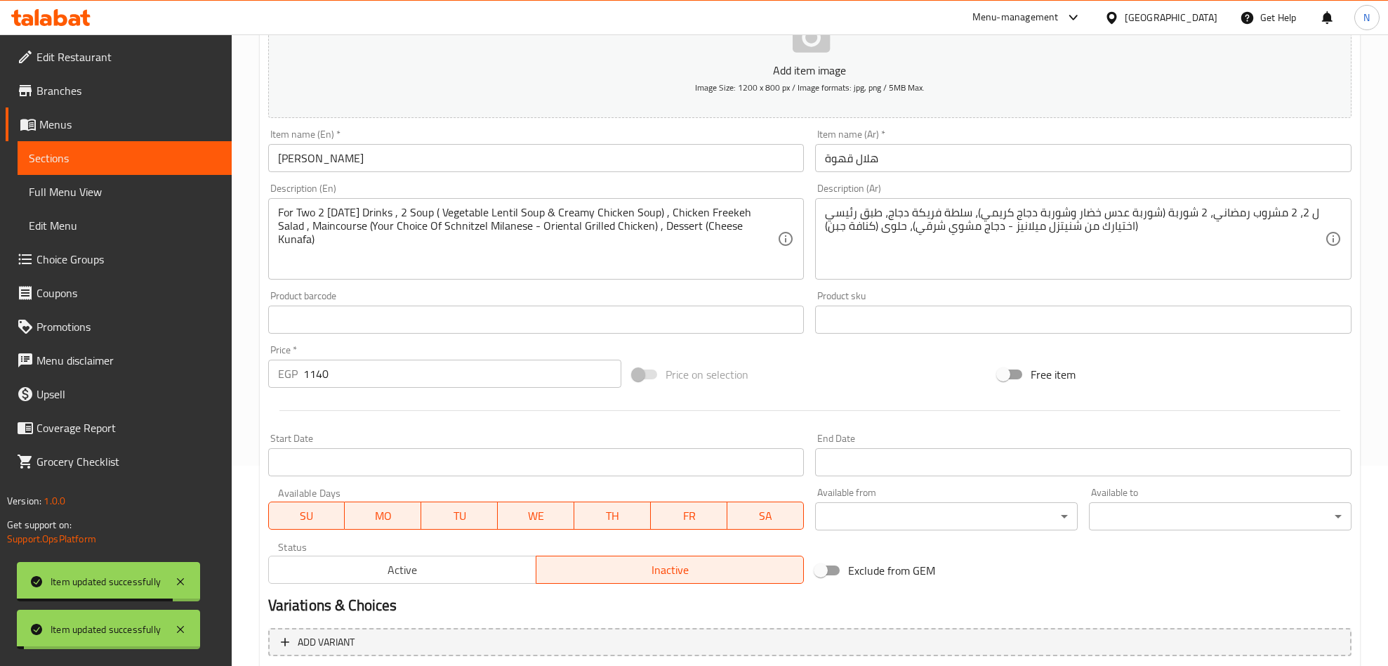
scroll to position [0, 0]
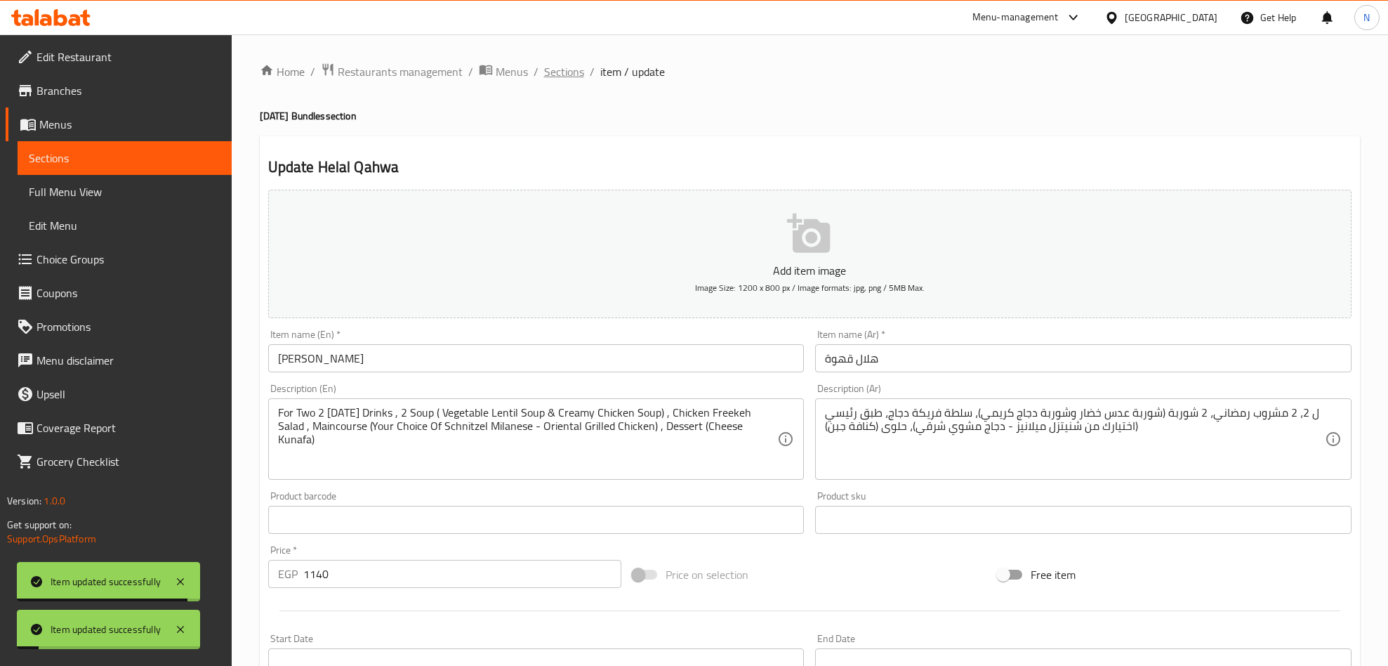
click at [555, 68] on span "Sections" at bounding box center [564, 71] width 40 height 17
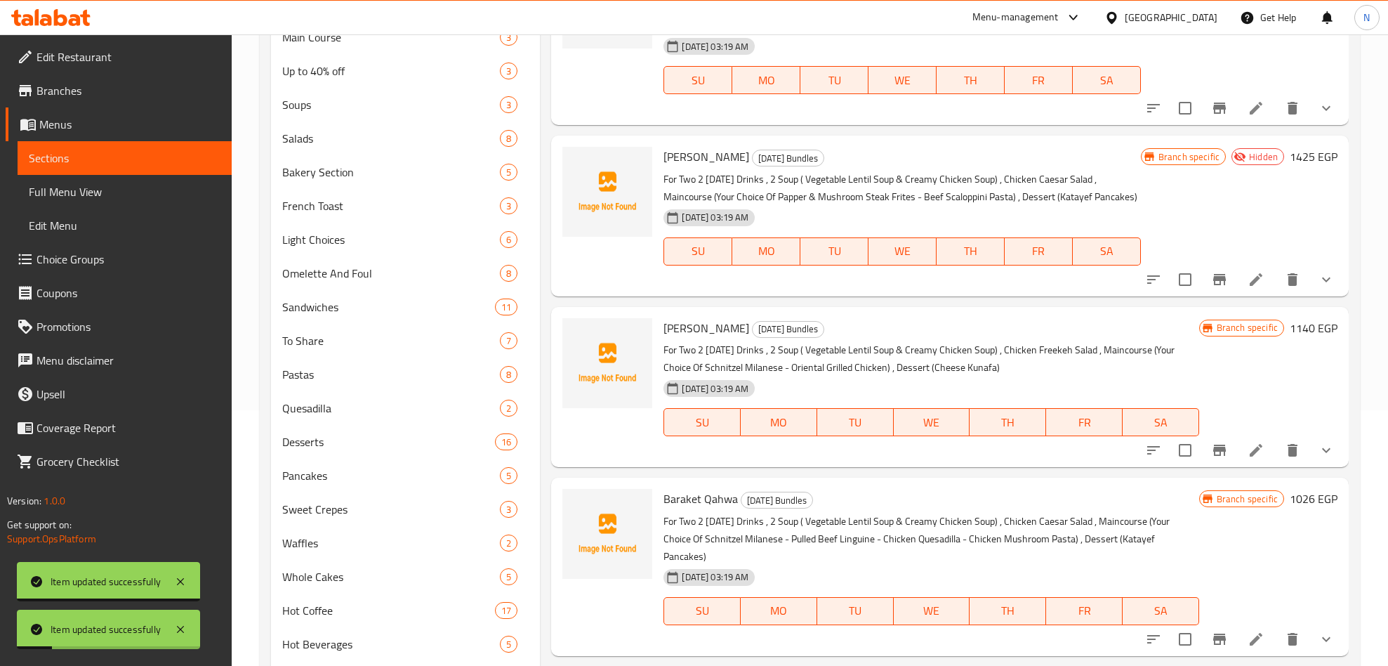
scroll to position [316, 0]
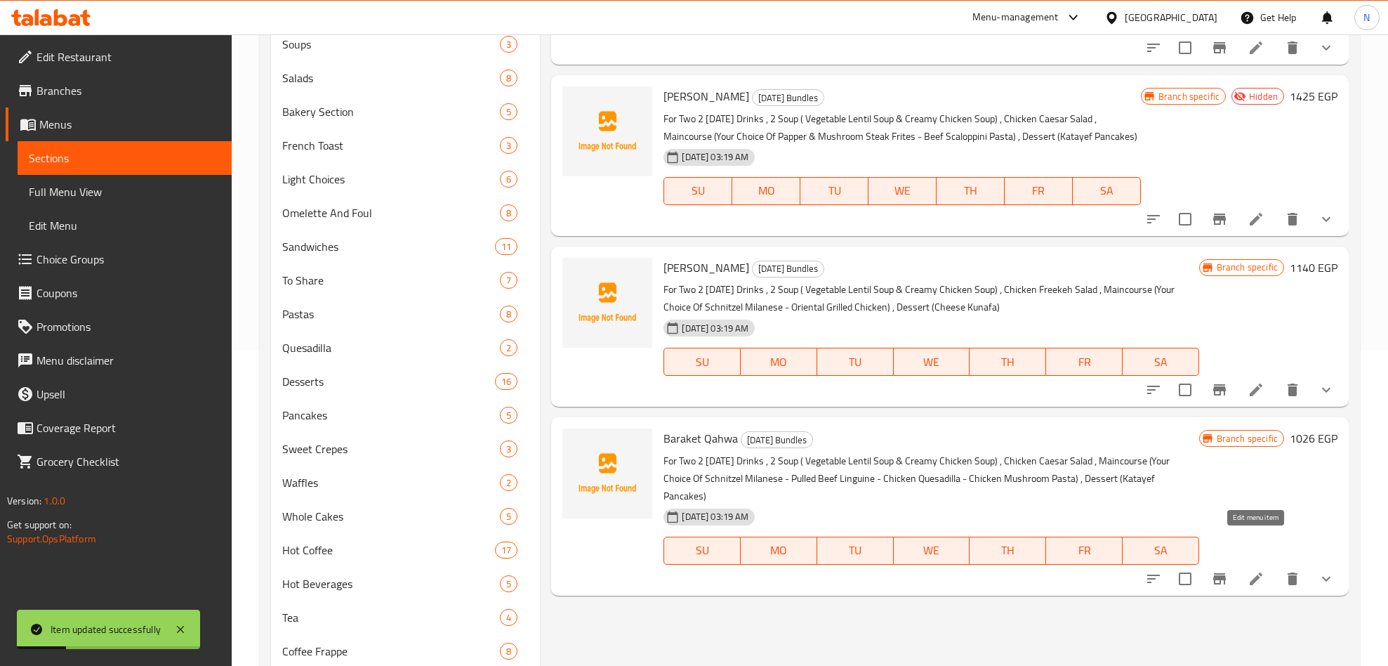
click at [1252, 570] on icon at bounding box center [1256, 578] width 17 height 17
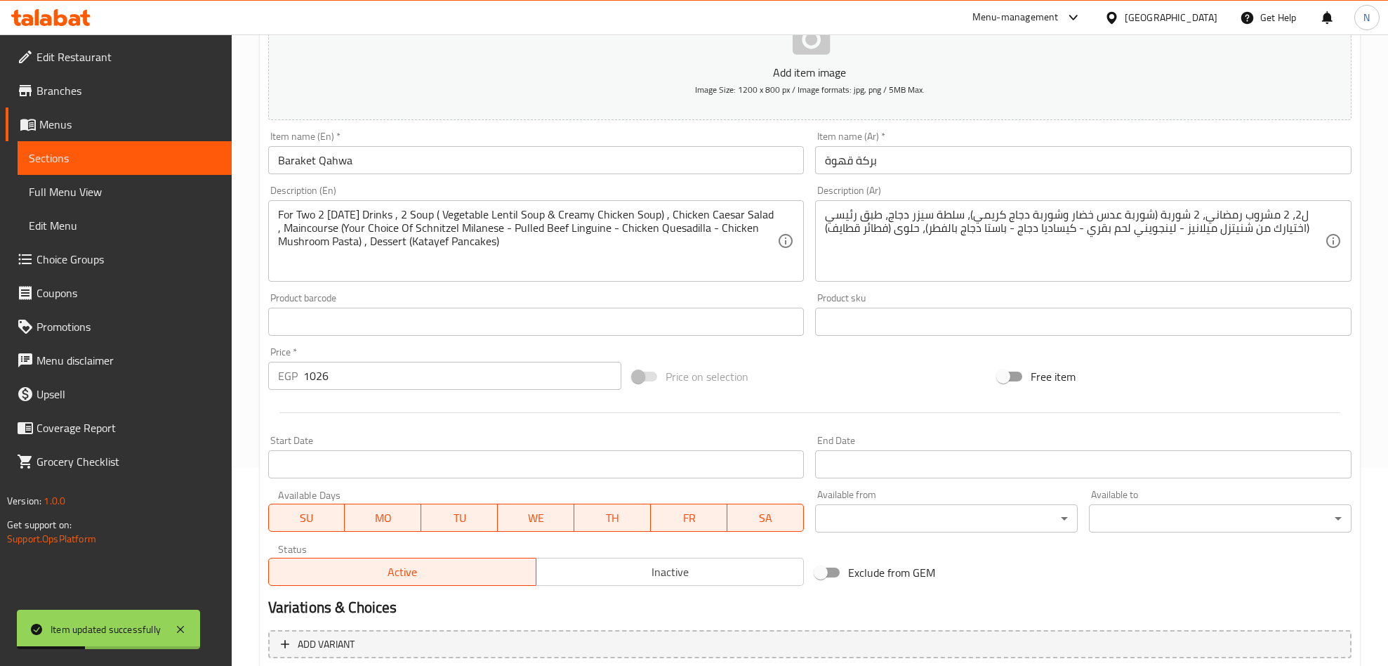
scroll to position [350, 0]
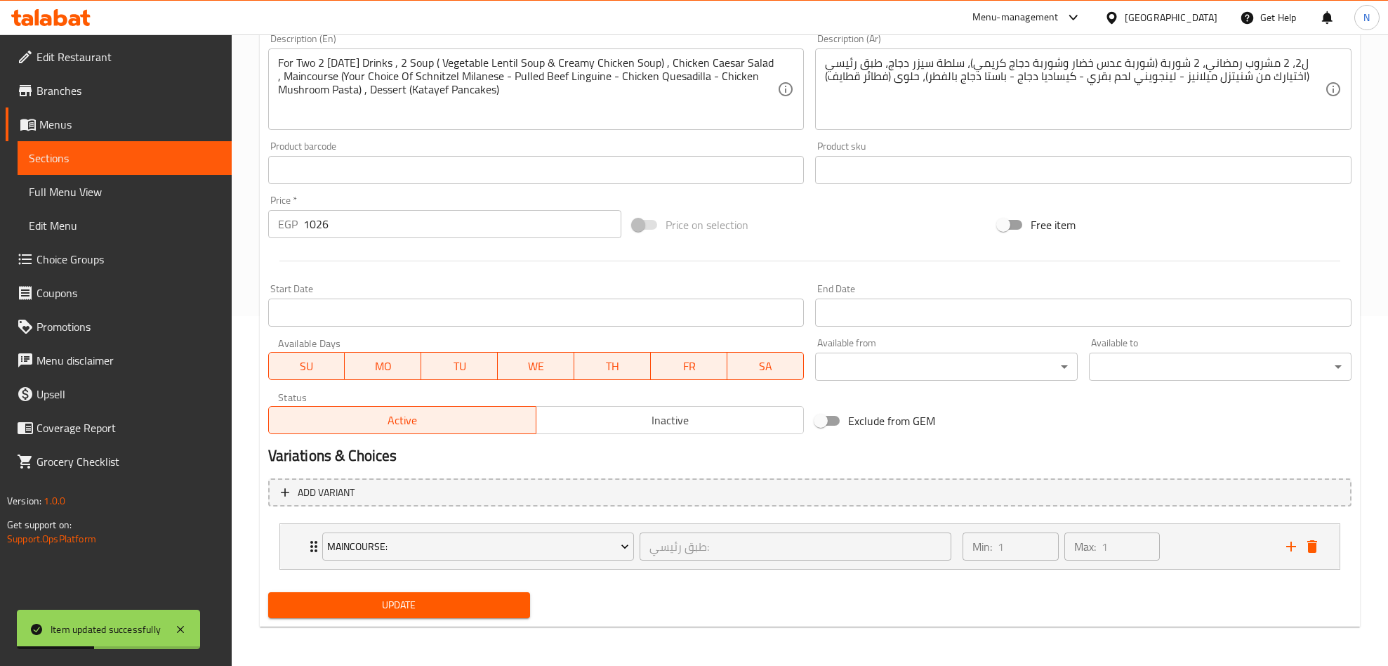
drag, startPoint x: 621, startPoint y: 415, endPoint x: 428, endPoint y: 602, distance: 269.1
click at [621, 416] on span "Inactive" at bounding box center [670, 420] width 256 height 20
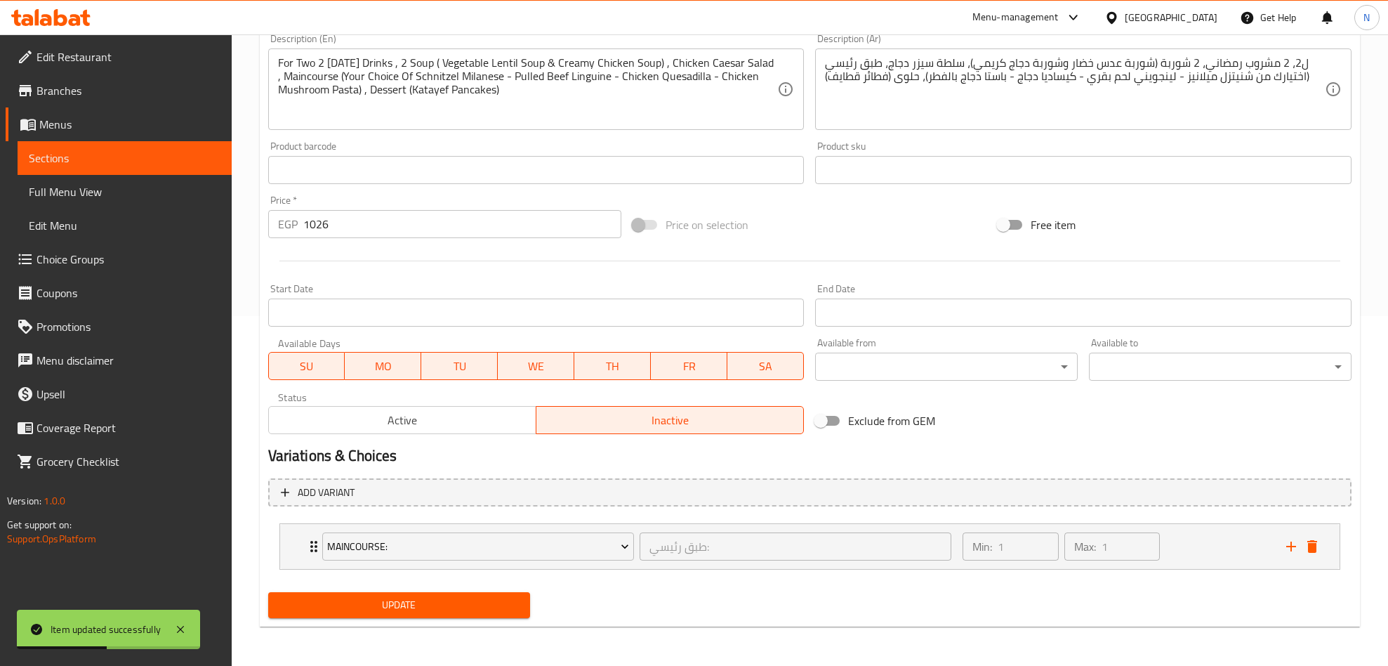
click at [426, 596] on span "Update" at bounding box center [399, 605] width 240 height 18
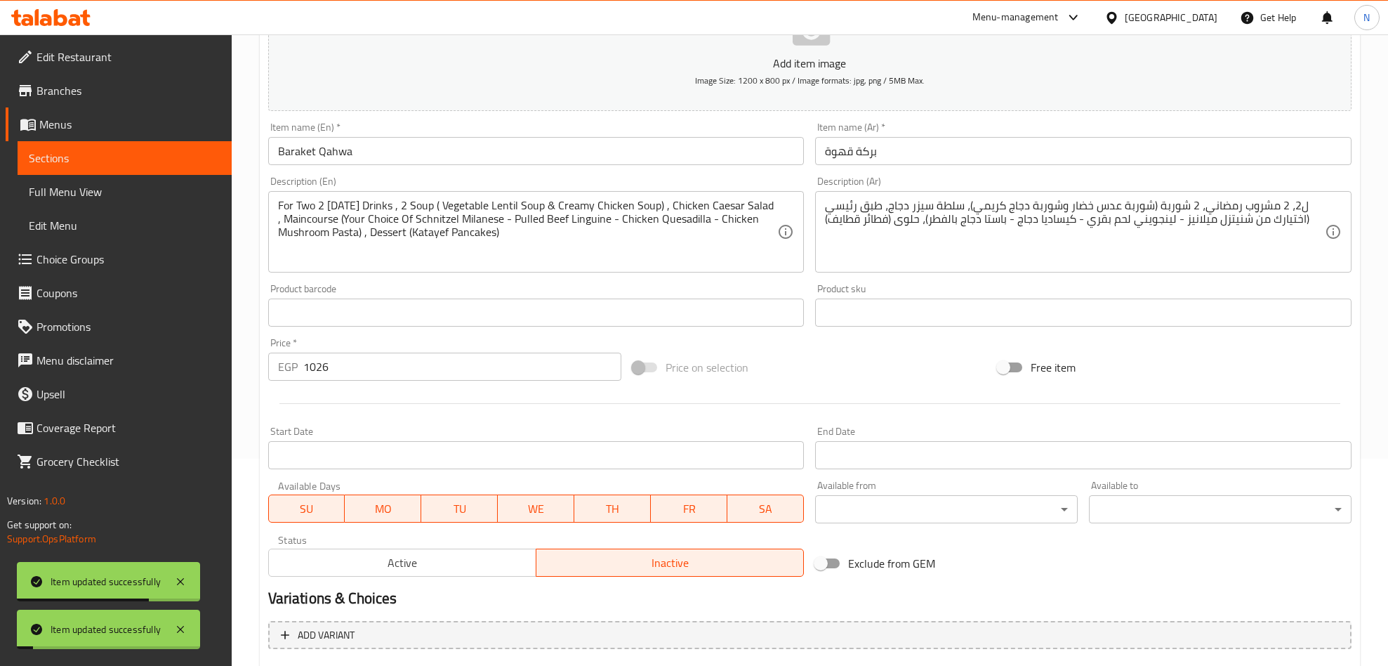
scroll to position [0, 0]
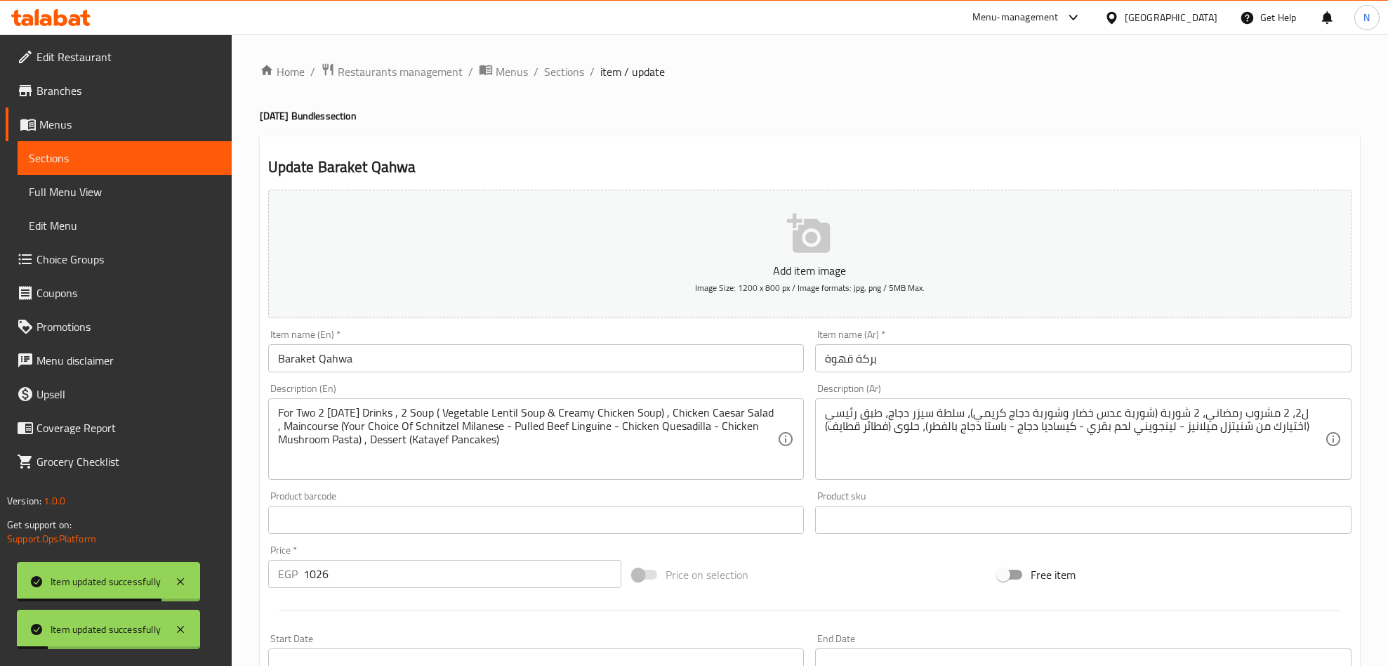
click at [538, 70] on ol "Home / Restaurants management / Menus / Sections / item / update" at bounding box center [810, 71] width 1100 height 18
click at [546, 70] on span "Sections" at bounding box center [564, 71] width 40 height 17
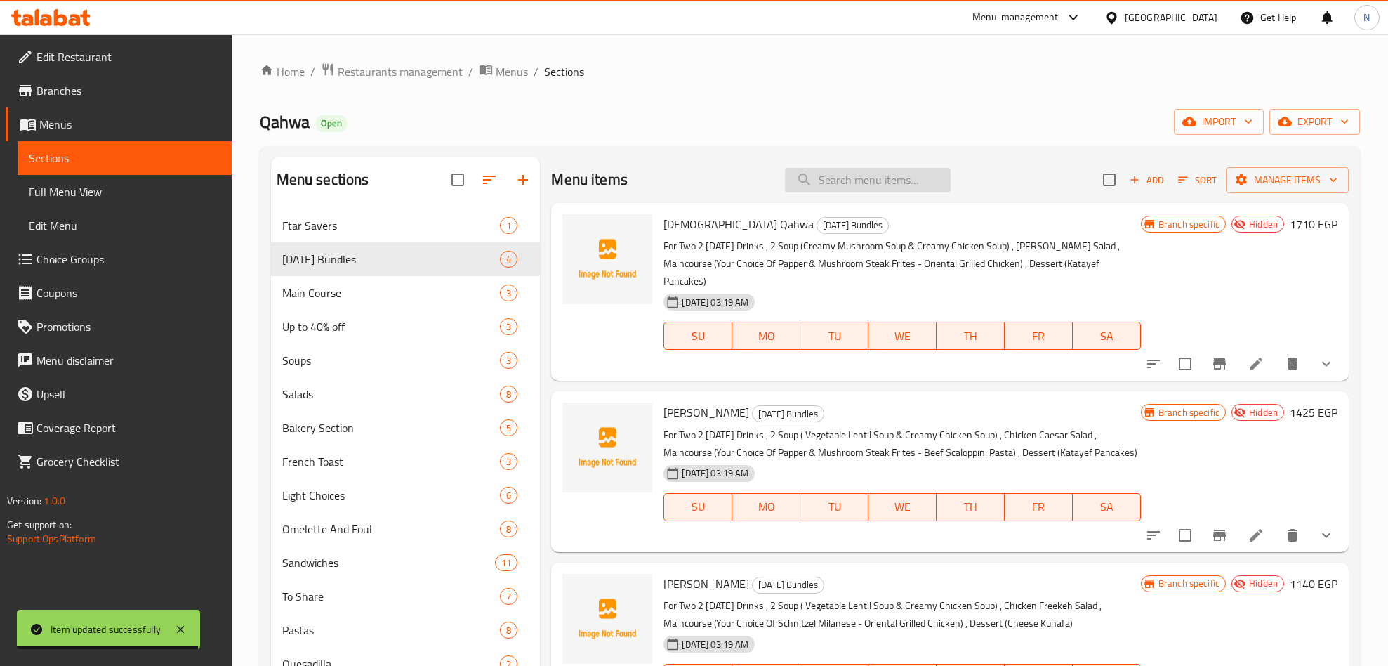
click at [847, 180] on input "search" at bounding box center [868, 180] width 166 height 25
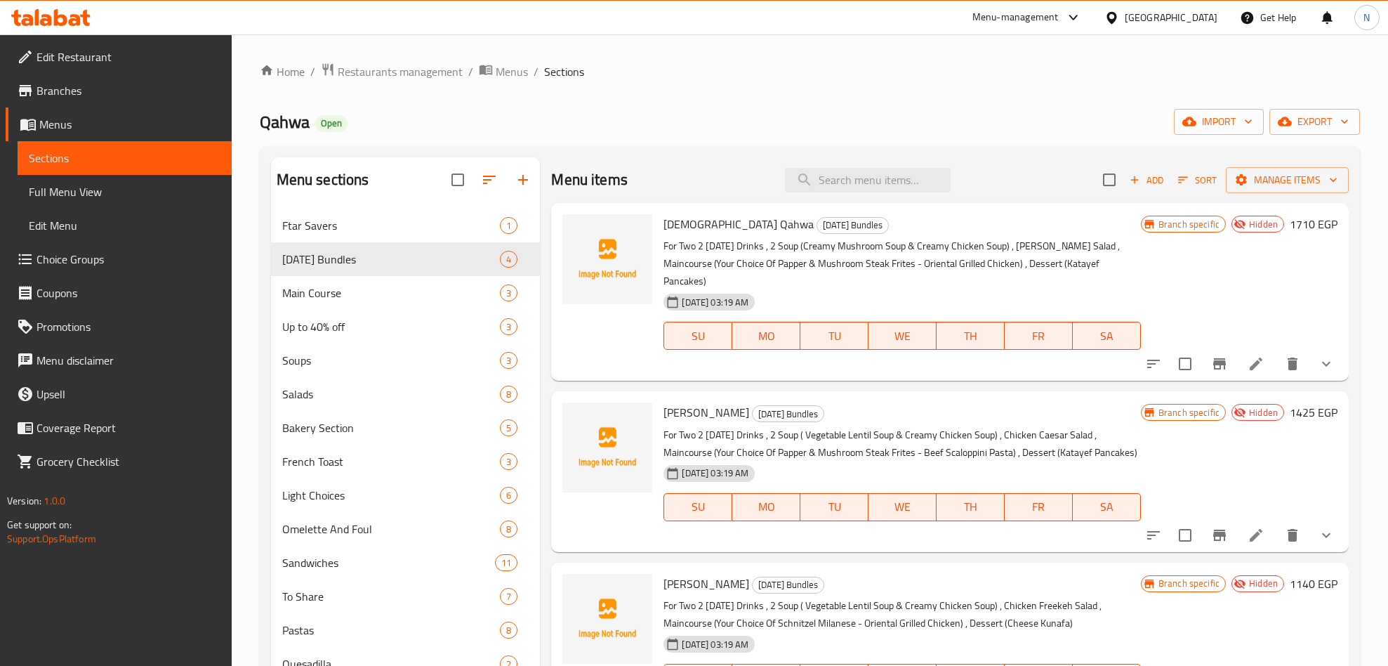
paste input "[DEMOGRAPHIC_DATA] bundle"
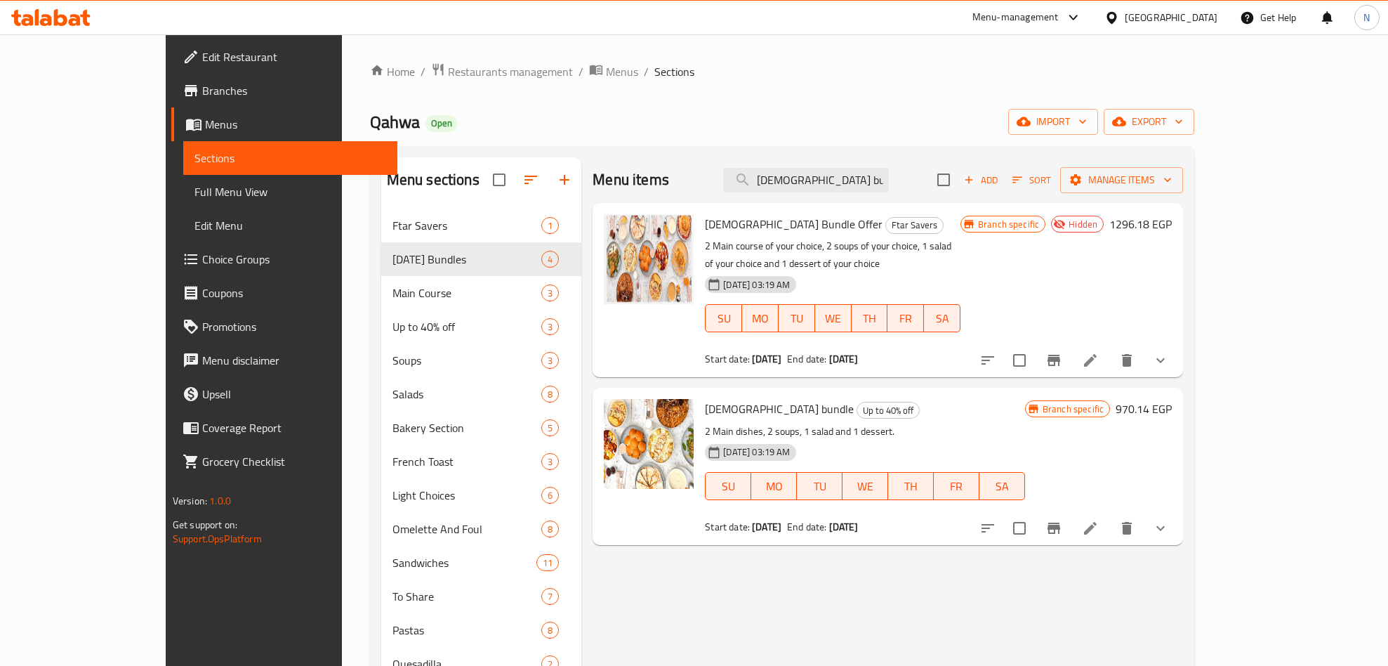
type input "[DEMOGRAPHIC_DATA] bundle"
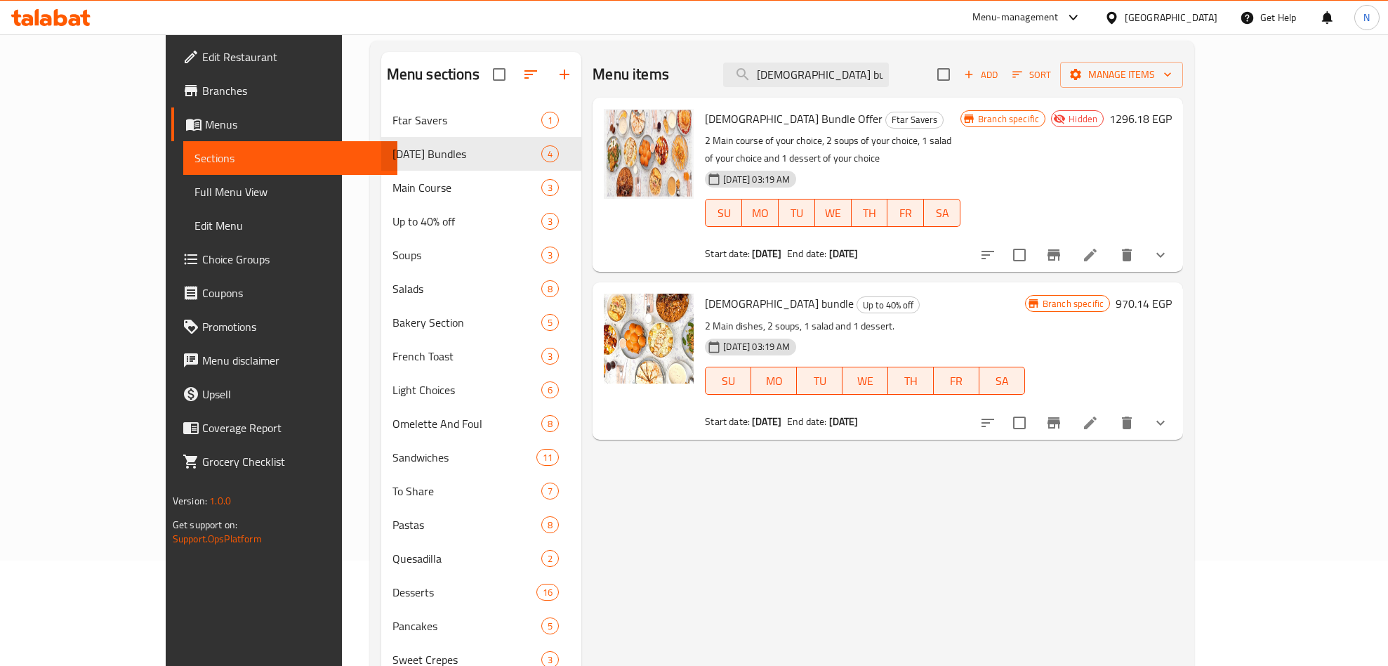
click at [1110, 410] on li at bounding box center [1090, 422] width 39 height 25
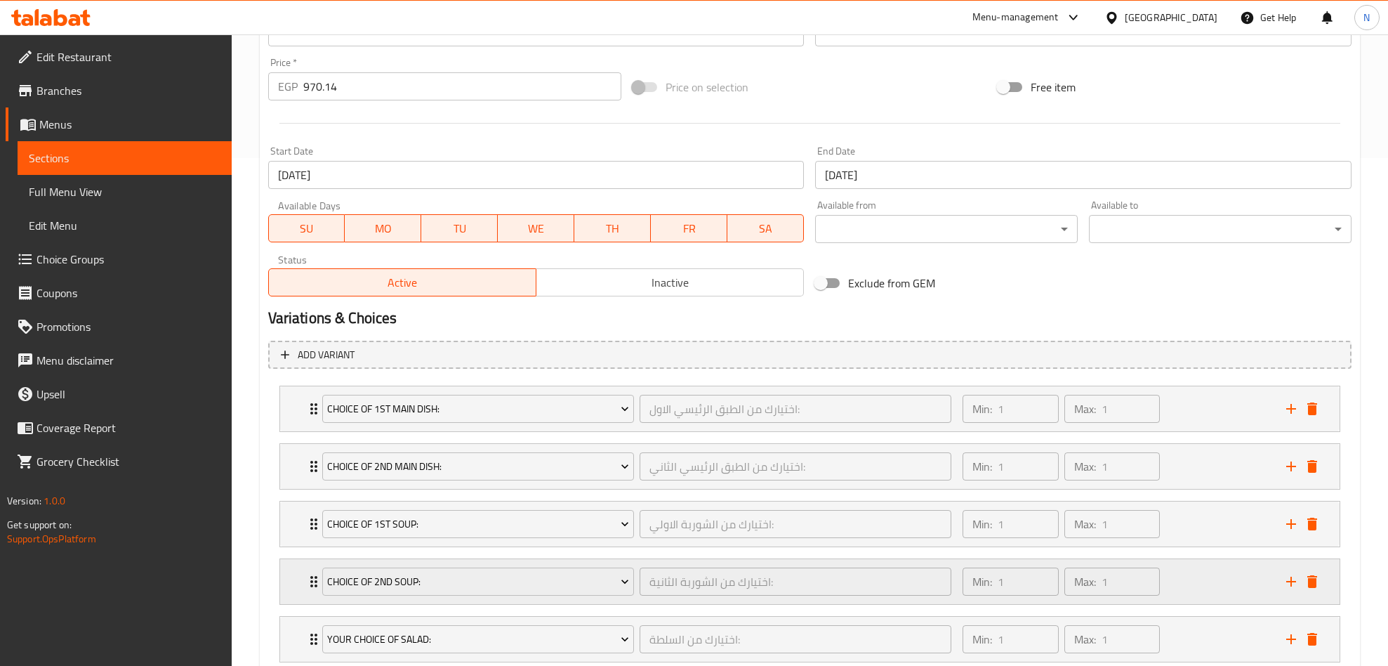
scroll to position [664, 0]
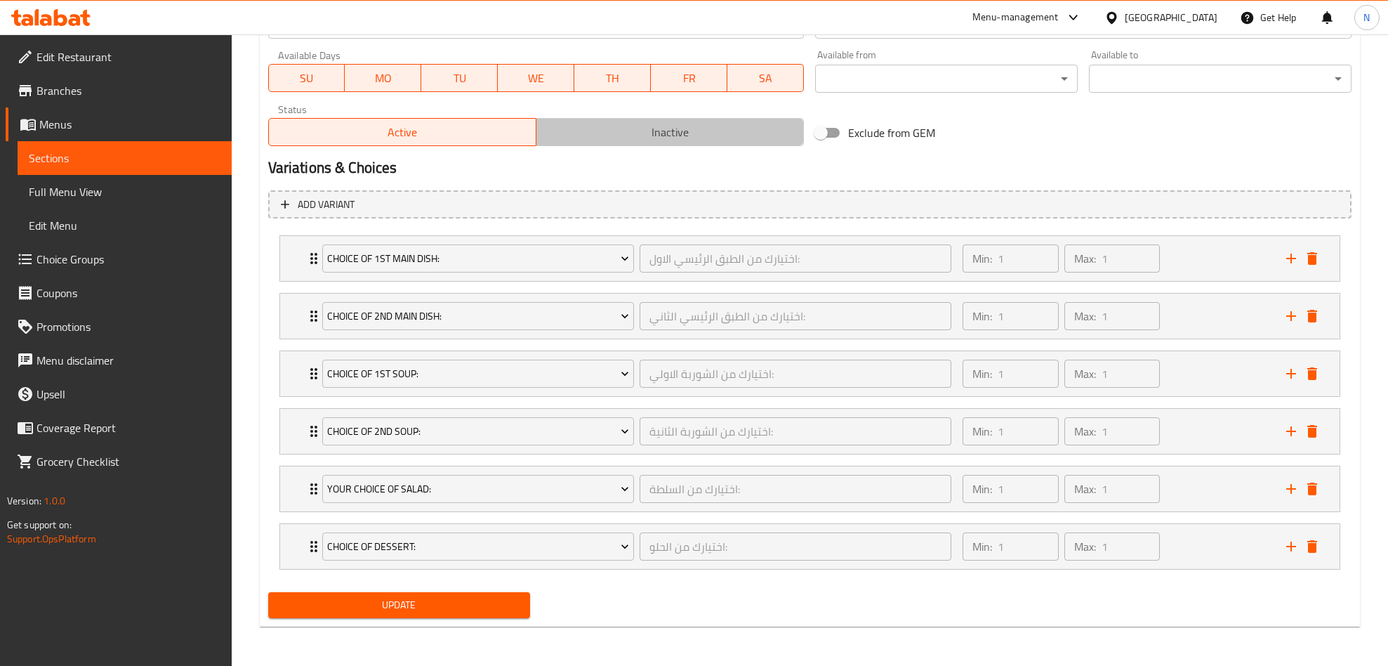
drag, startPoint x: 581, startPoint y: 133, endPoint x: 371, endPoint y: 553, distance: 469.2
click at [581, 135] on span "Inactive" at bounding box center [670, 132] width 256 height 20
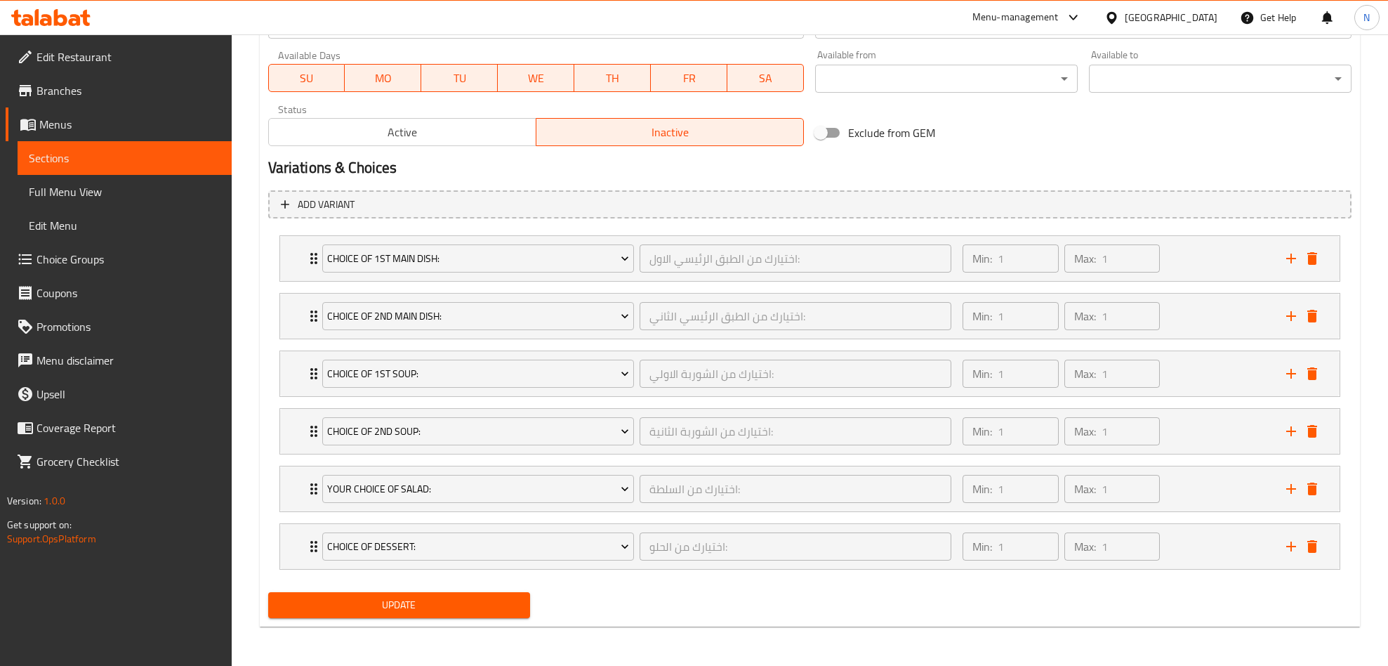
click at [386, 601] on span "Update" at bounding box center [399, 605] width 240 height 18
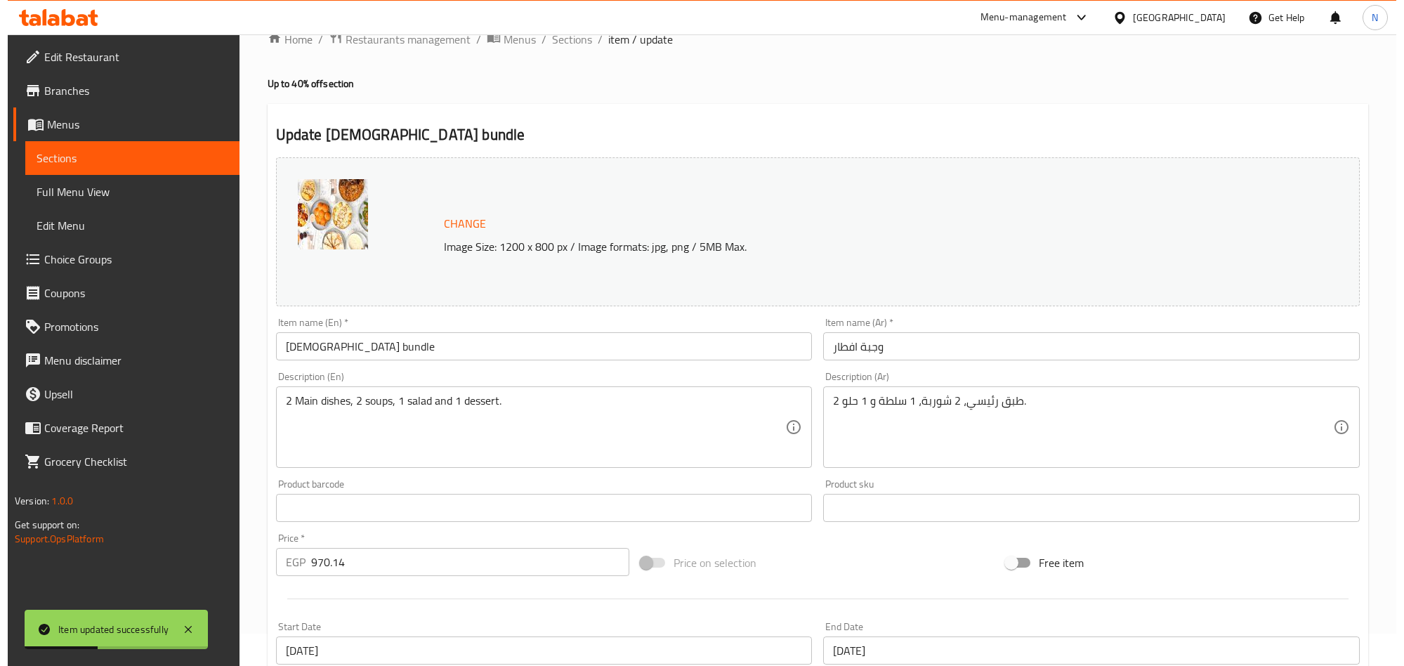
scroll to position [0, 0]
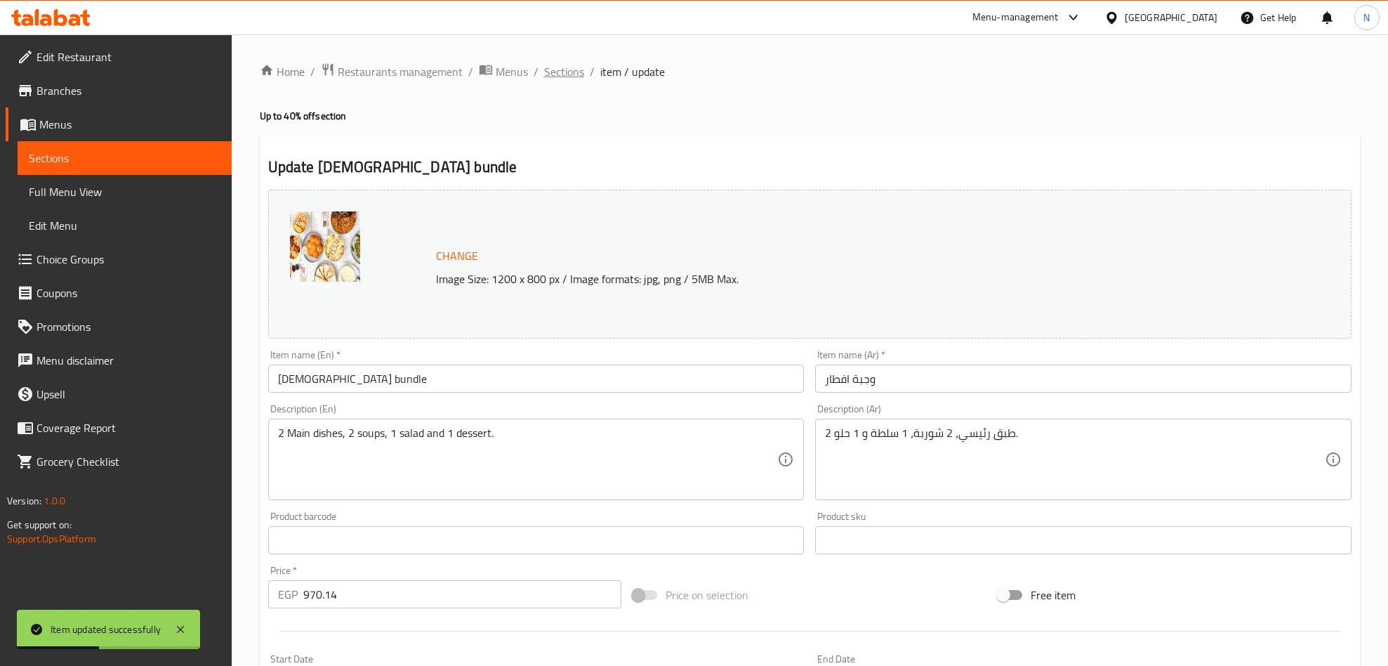
click at [580, 70] on span "Sections" at bounding box center [564, 71] width 40 height 17
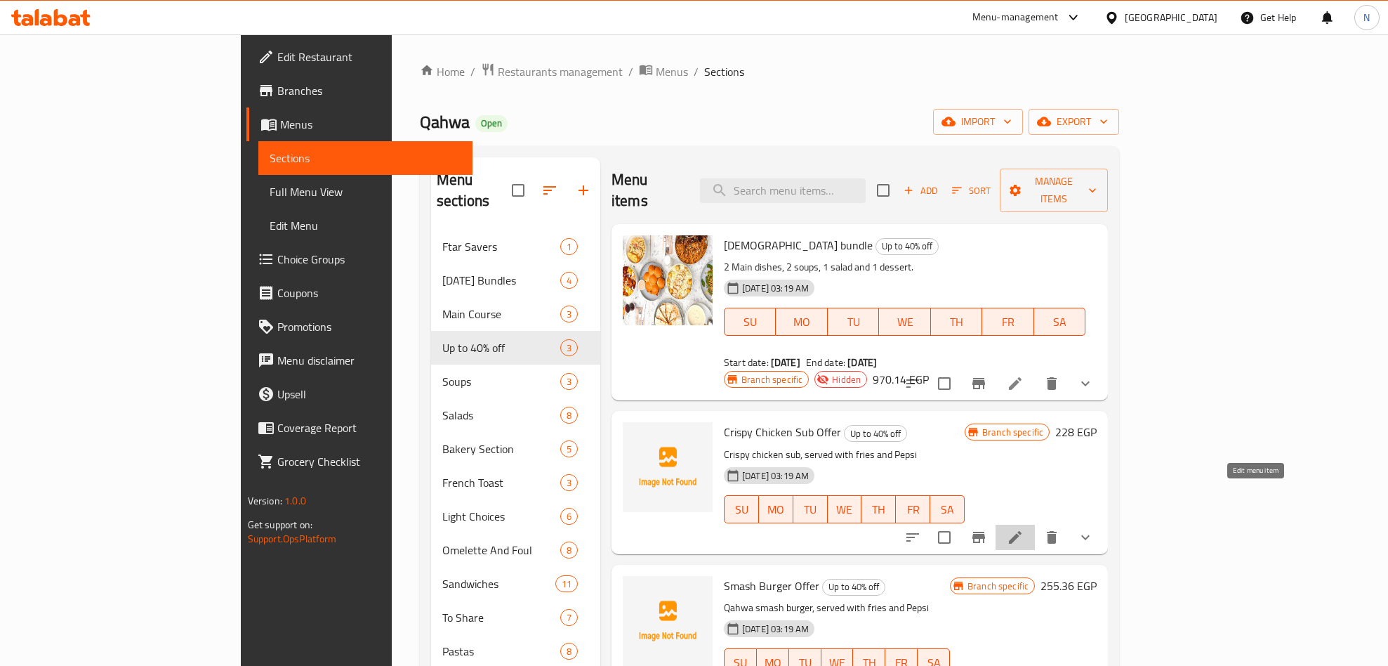
click at [1022, 531] on icon at bounding box center [1015, 537] width 13 height 13
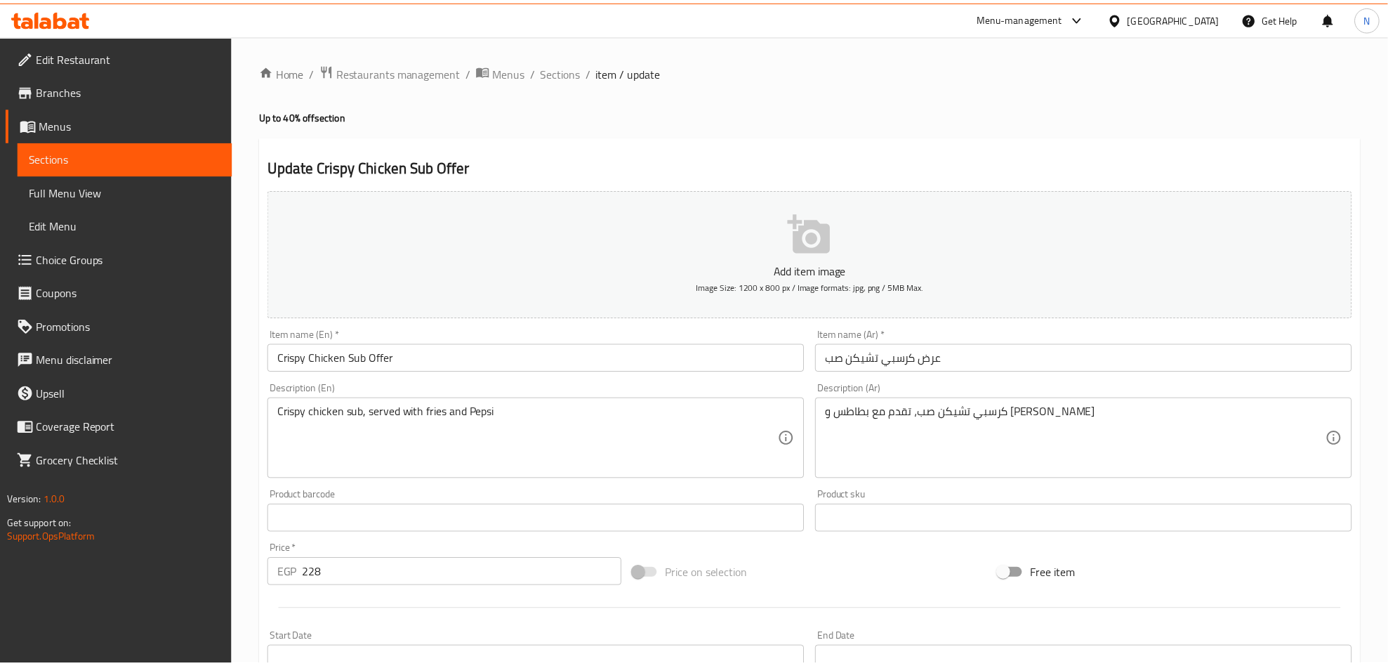
scroll to position [350, 0]
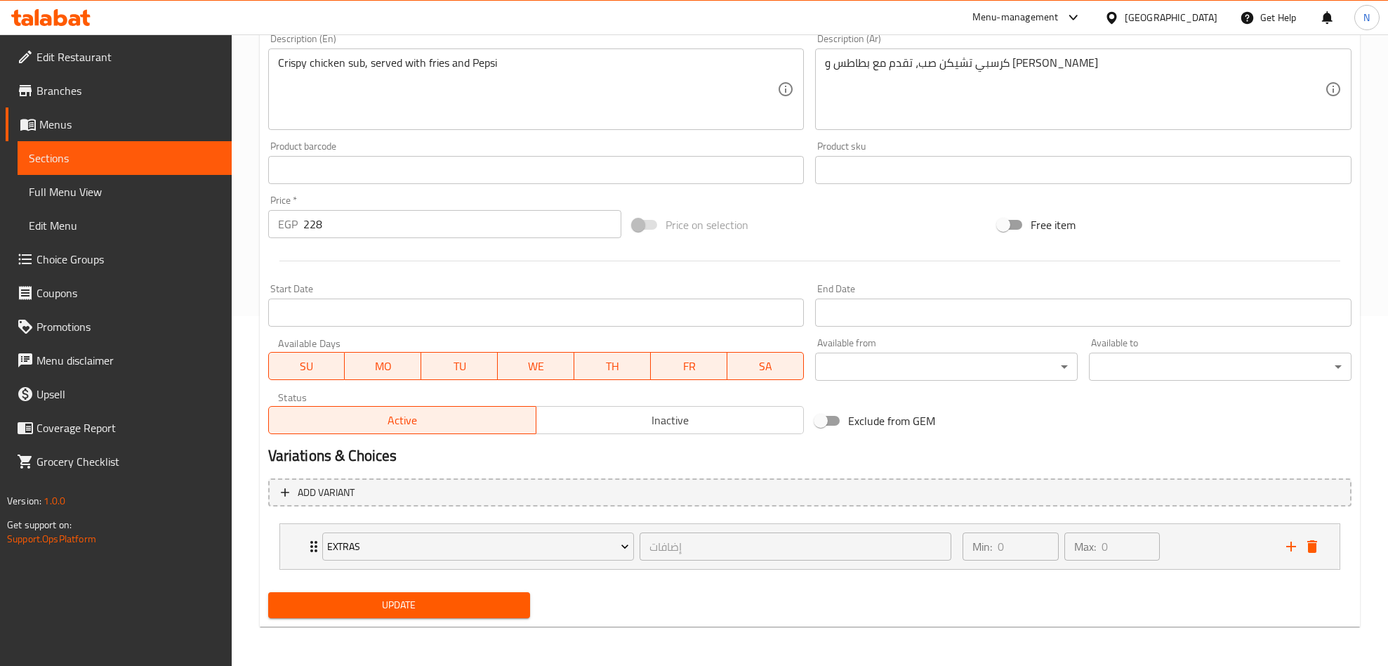
click at [652, 426] on span "Inactive" at bounding box center [670, 420] width 256 height 20
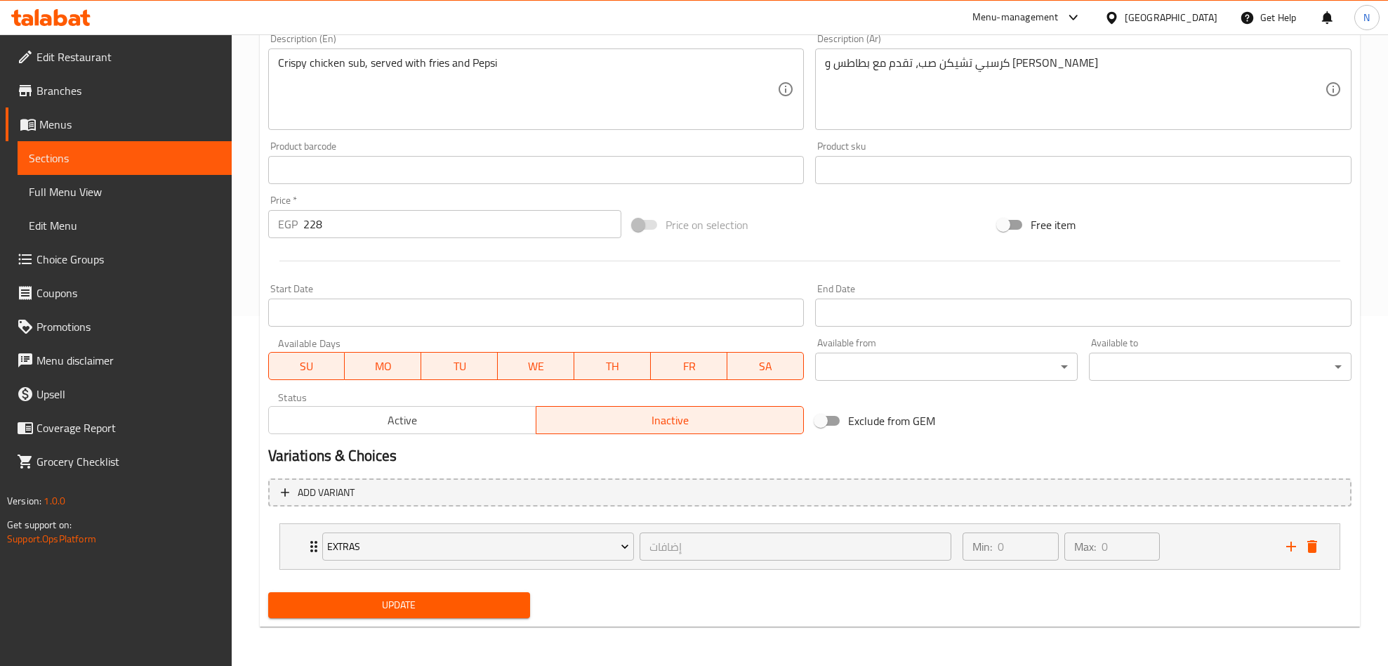
click at [485, 609] on span "Update" at bounding box center [399, 605] width 240 height 18
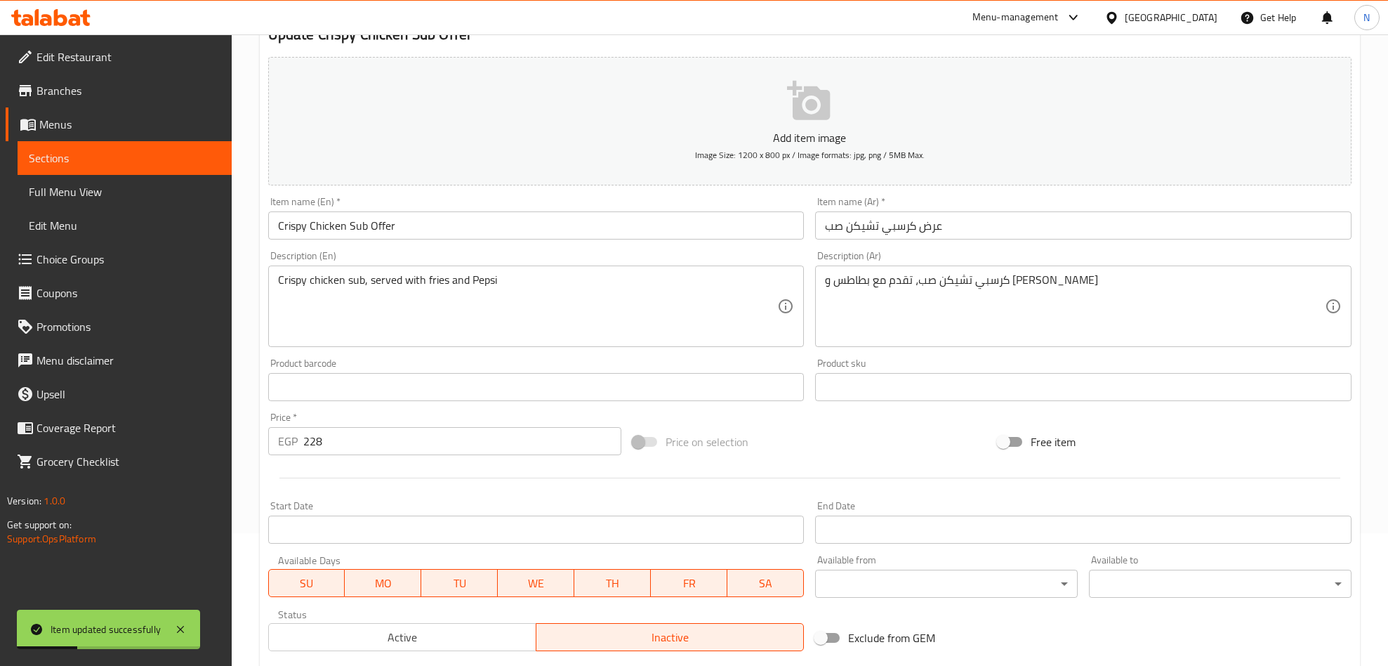
scroll to position [0, 0]
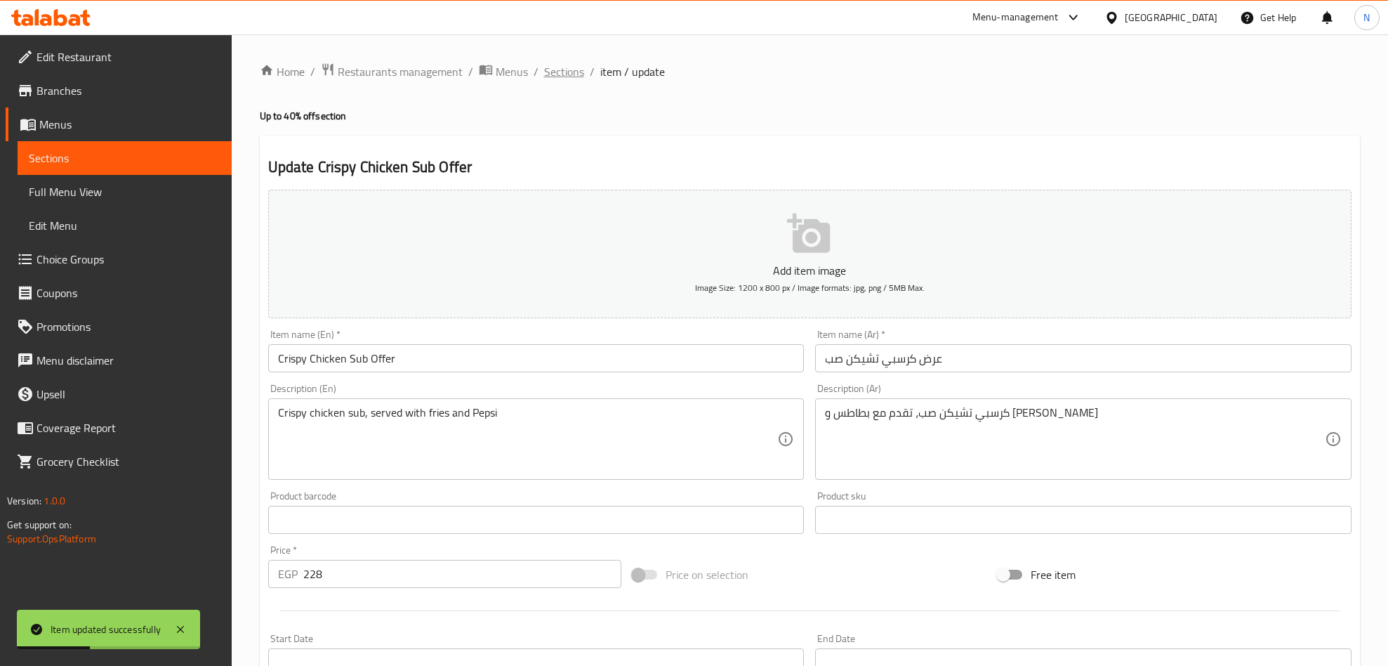
click at [575, 78] on span "Sections" at bounding box center [564, 71] width 40 height 17
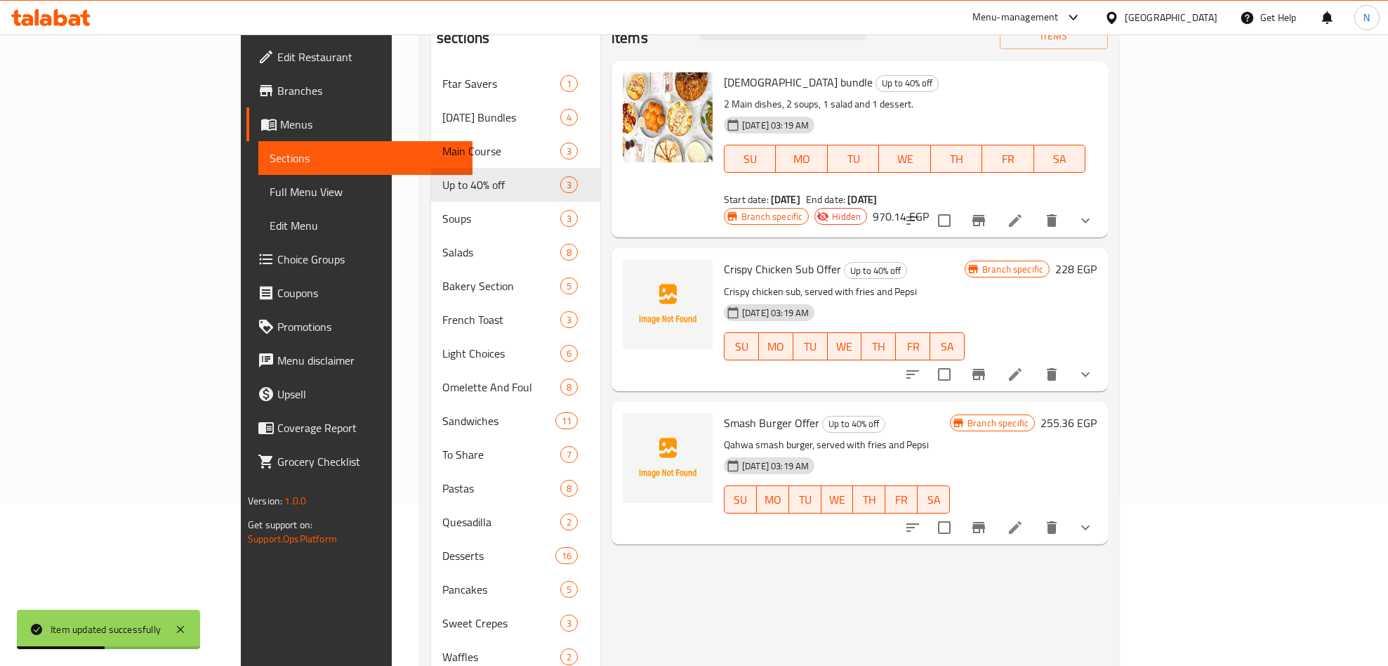
scroll to position [316, 0]
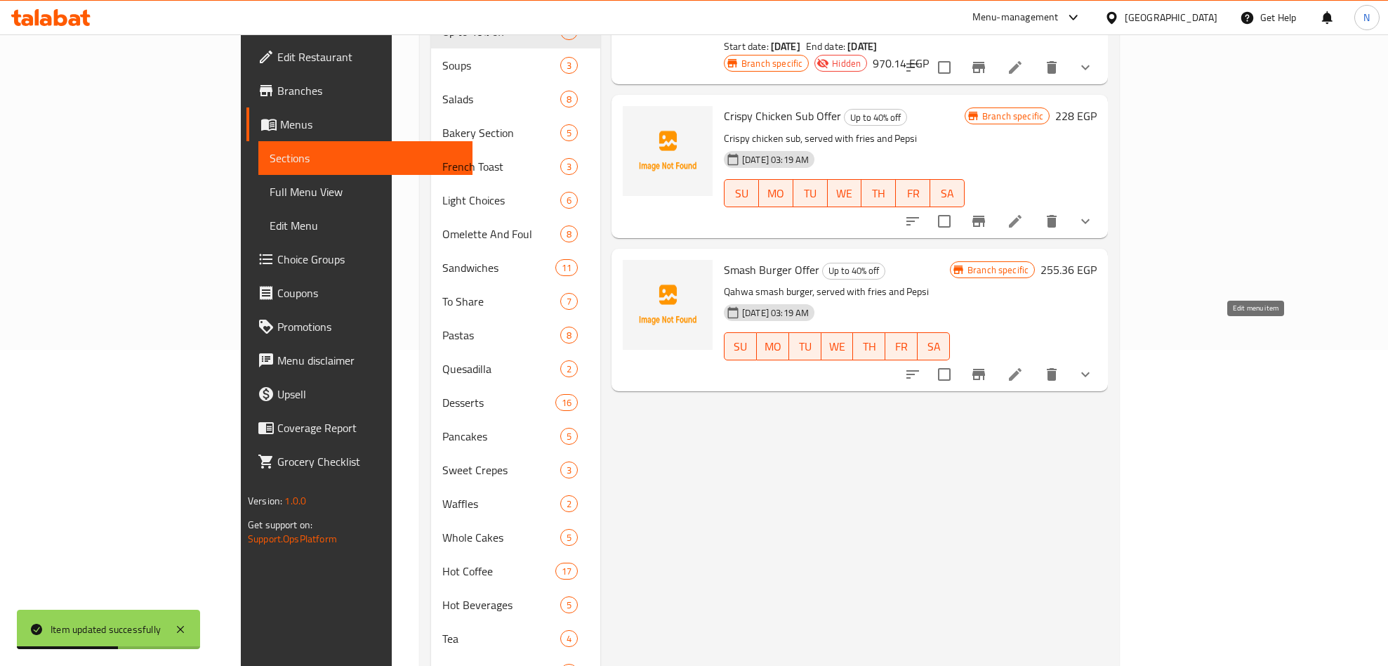
click at [1024, 366] on icon at bounding box center [1015, 374] width 17 height 17
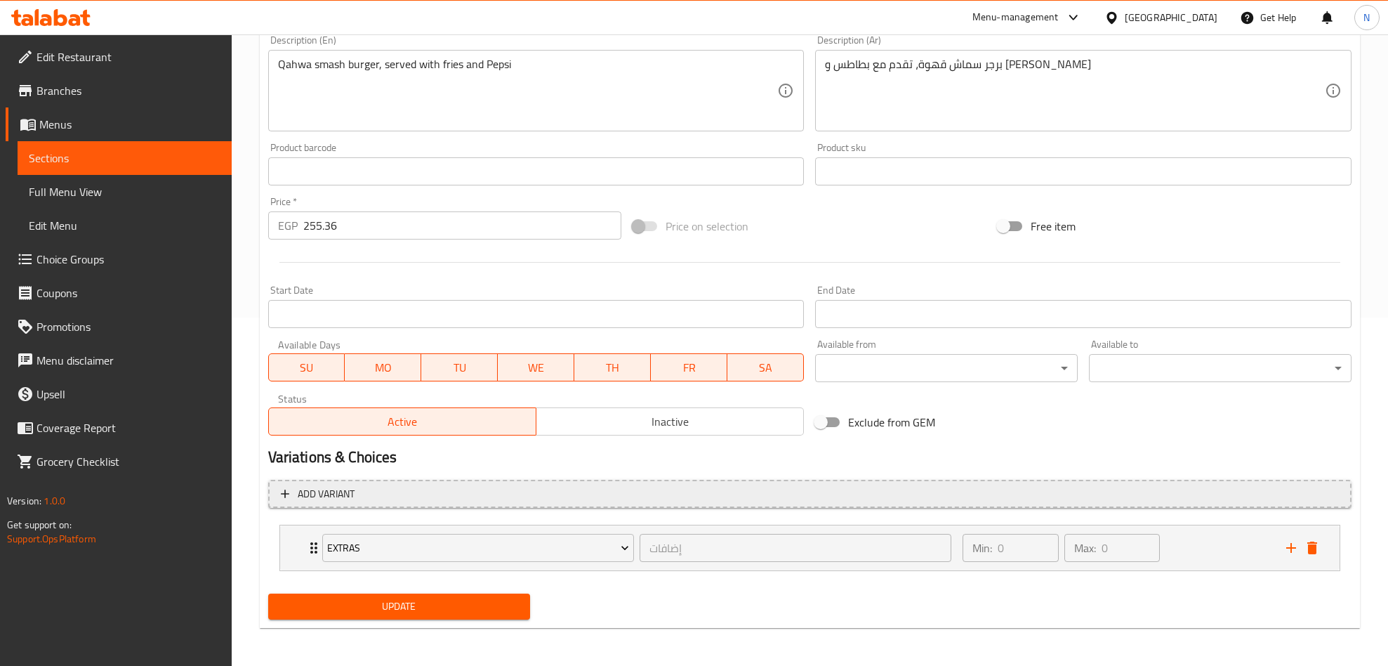
scroll to position [350, 0]
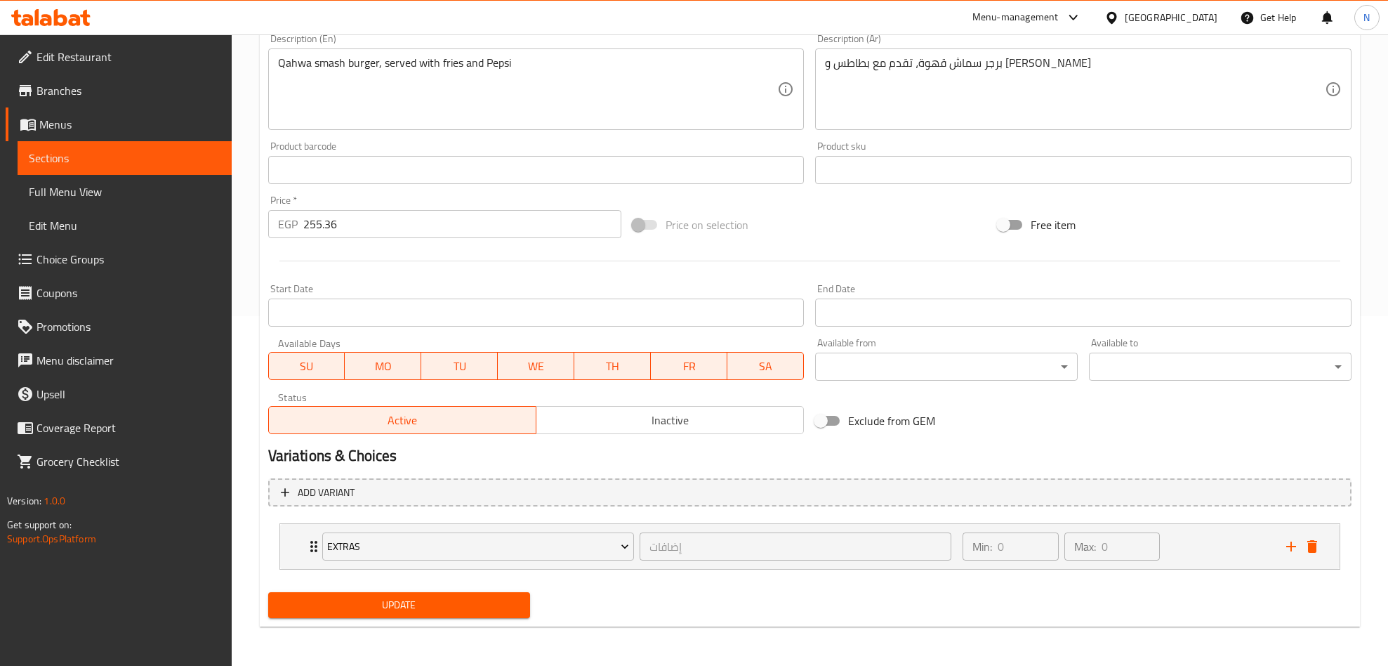
drag, startPoint x: 603, startPoint y: 424, endPoint x: 542, endPoint y: 512, distance: 106.9
click at [601, 426] on span "Inactive" at bounding box center [670, 420] width 256 height 20
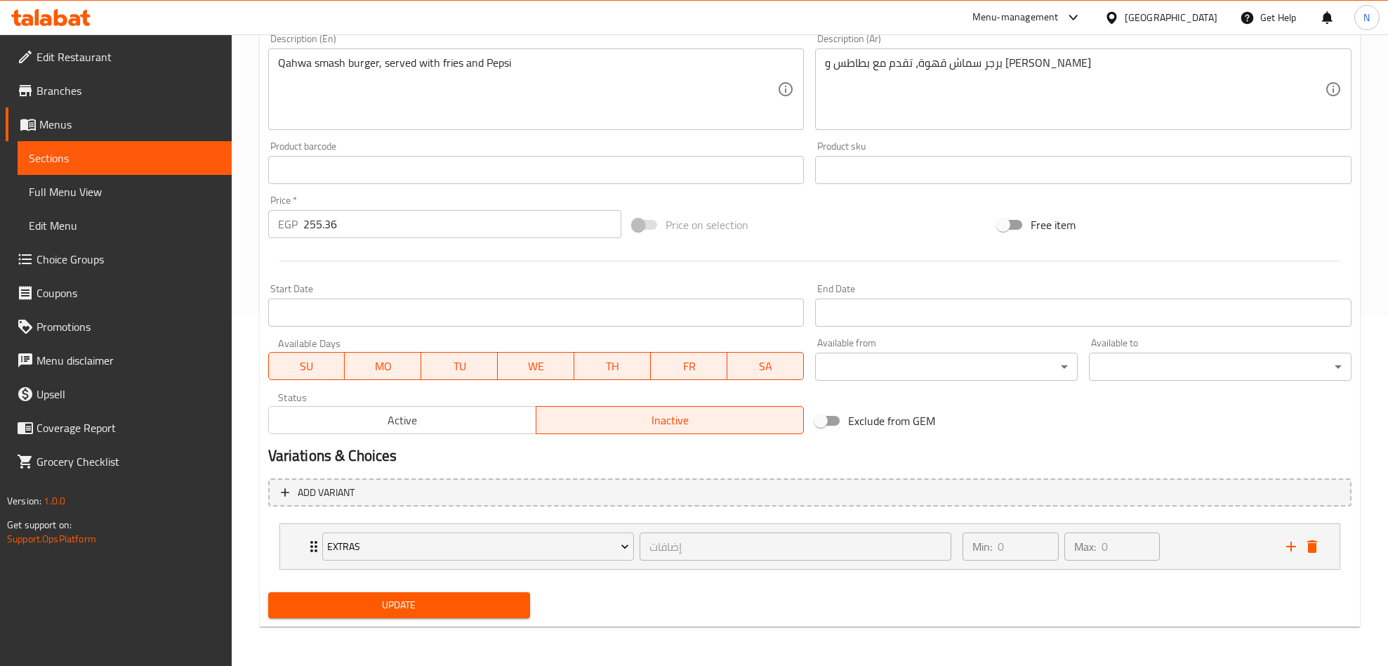
click at [487, 607] on span "Update" at bounding box center [399, 605] width 240 height 18
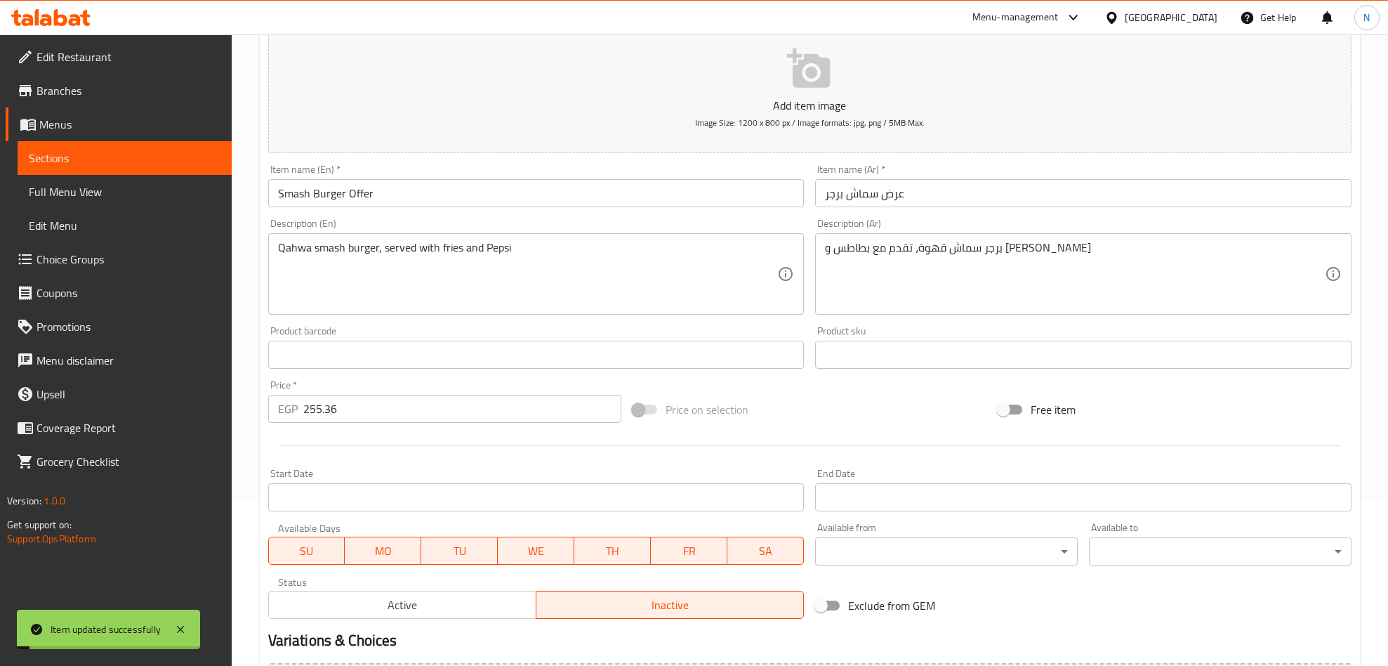
scroll to position [0, 0]
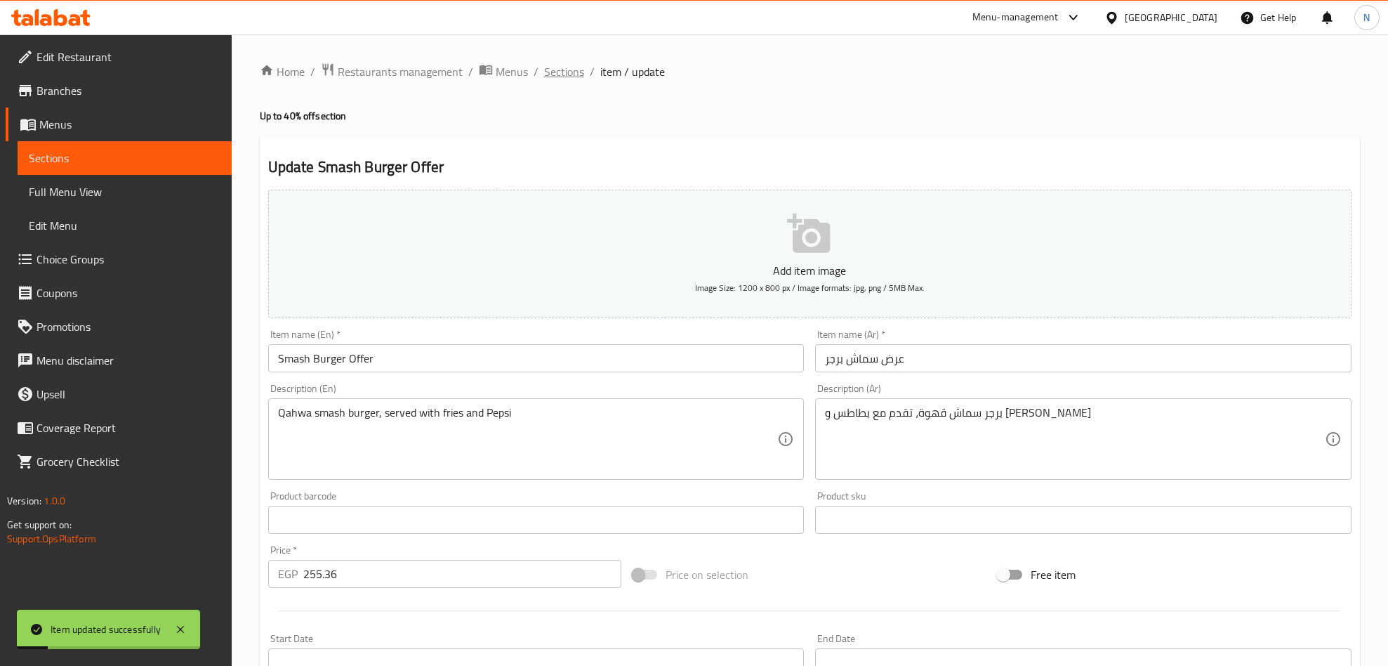
click at [573, 70] on span "Sections" at bounding box center [564, 71] width 40 height 17
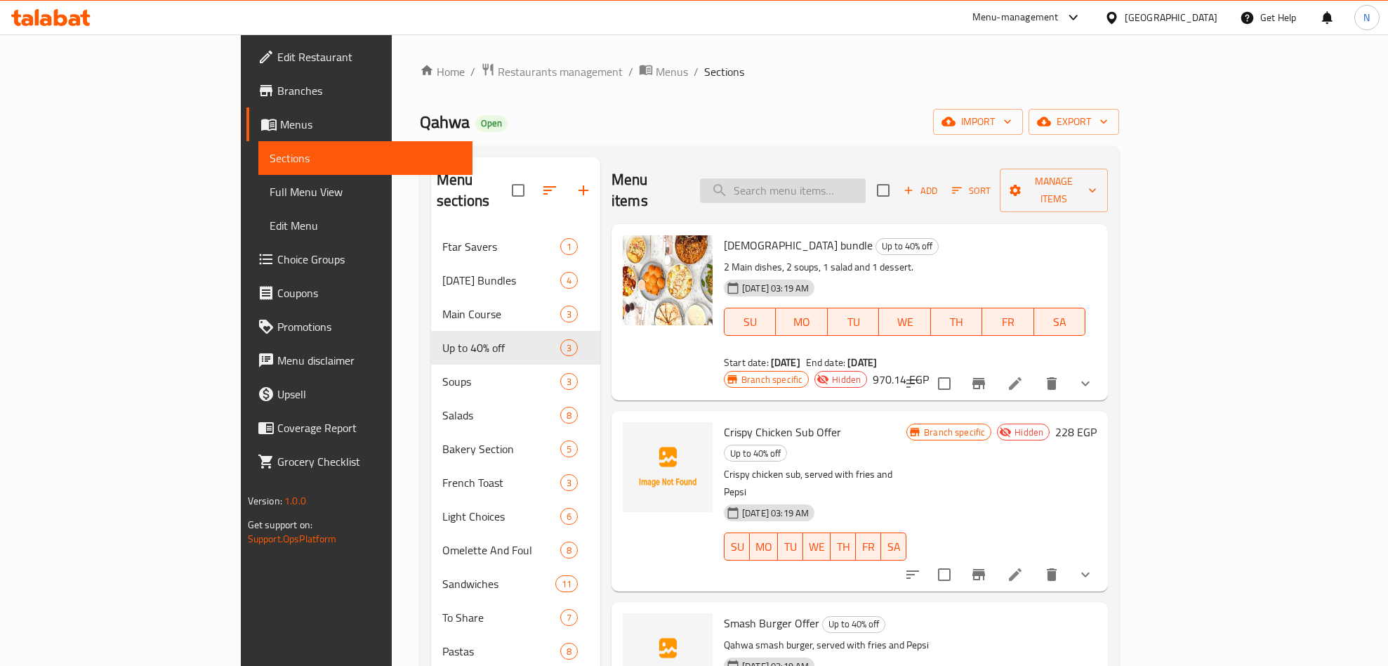
click at [866, 179] on input "search" at bounding box center [783, 190] width 166 height 25
paste input "Mushroom Soup"
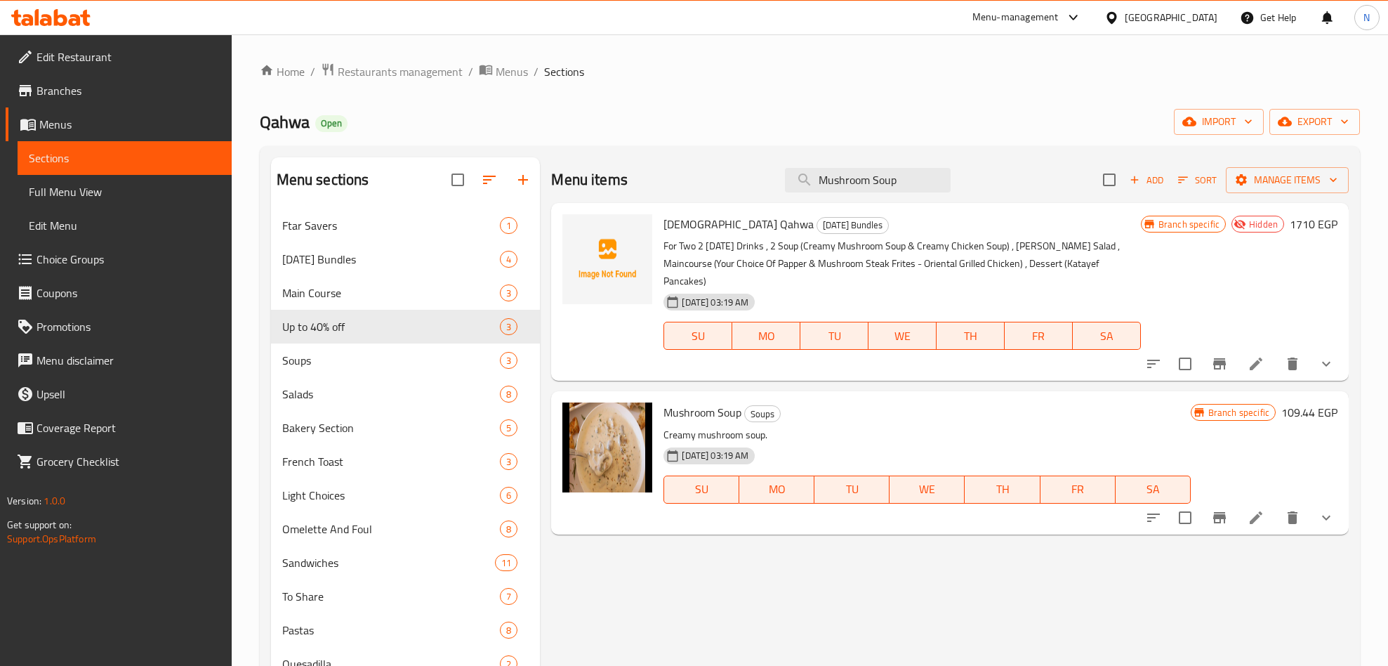
type input "Mushroom Soup"
click at [1321, 509] on icon "show more" at bounding box center [1326, 517] width 17 height 17
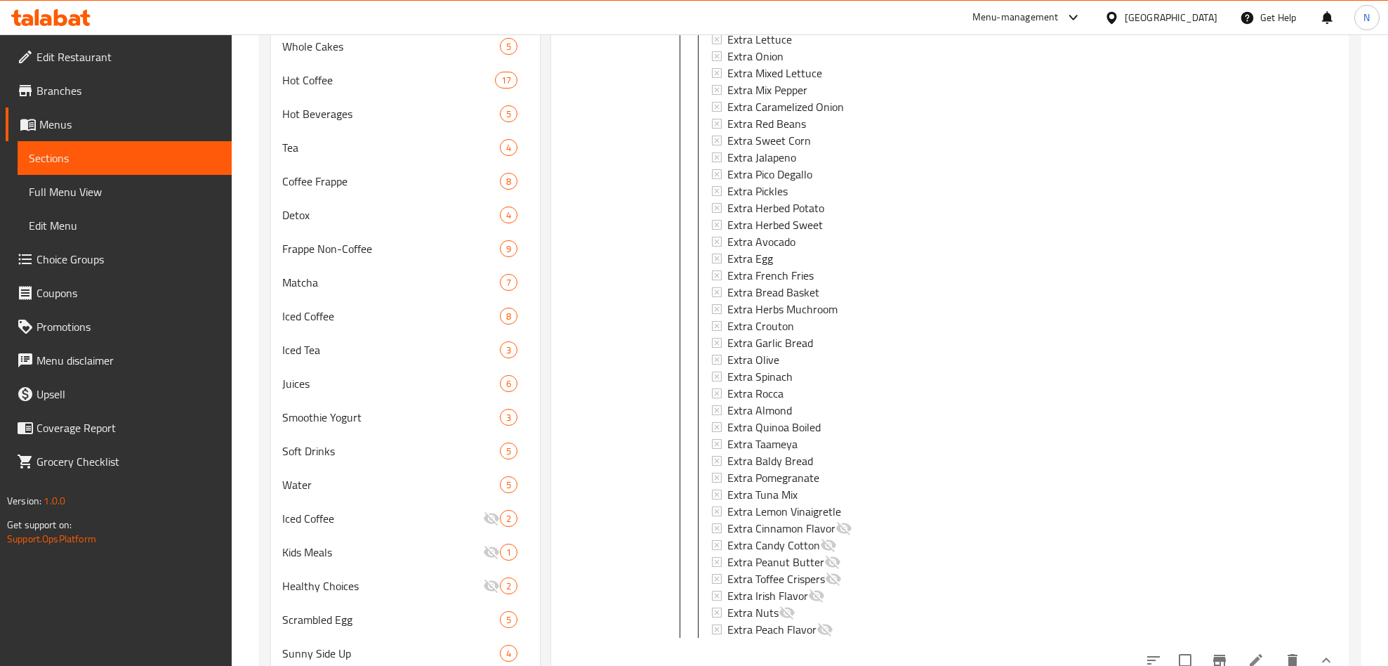
scroll to position [834, 0]
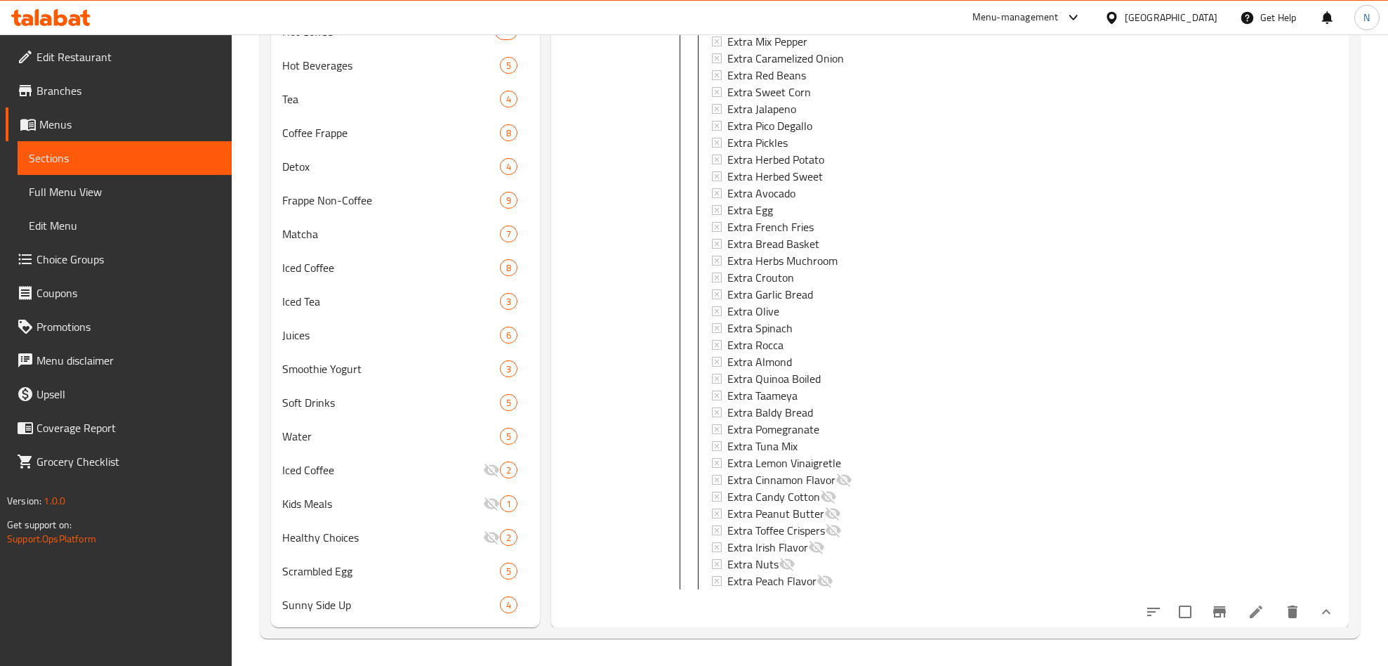
click at [1250, 609] on icon at bounding box center [1256, 611] width 13 height 13
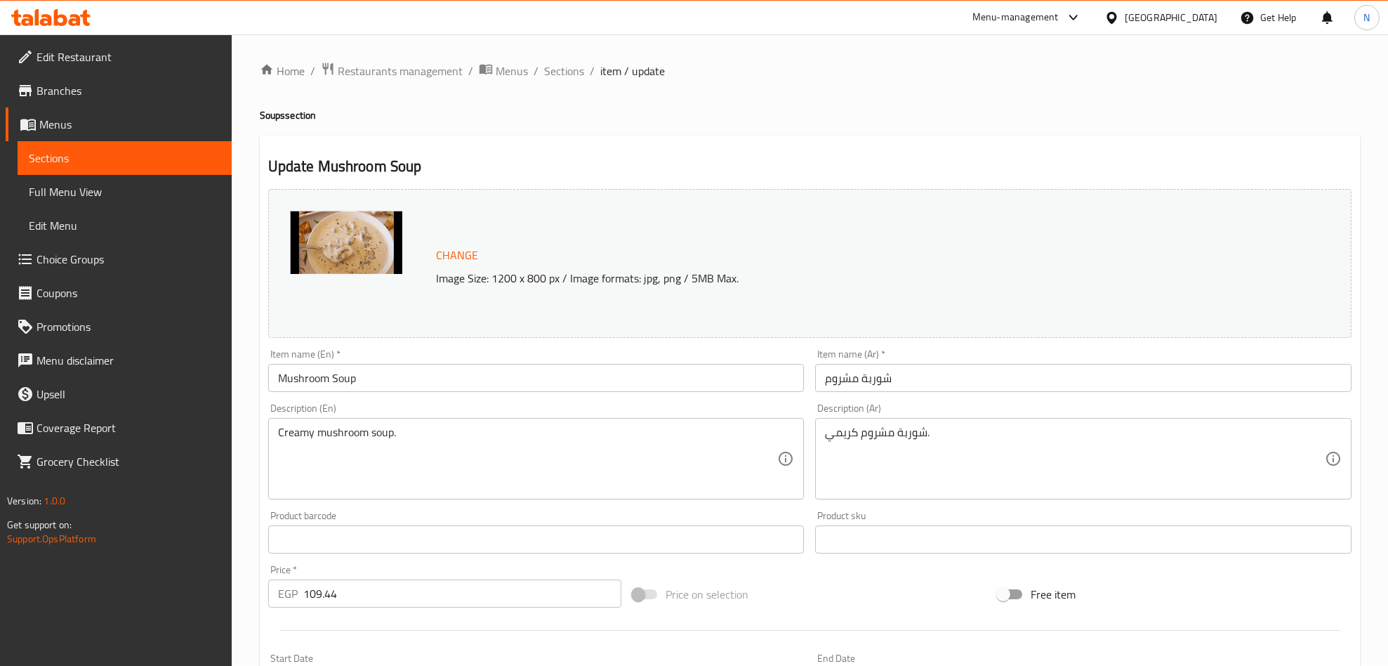
scroll to position [430, 0]
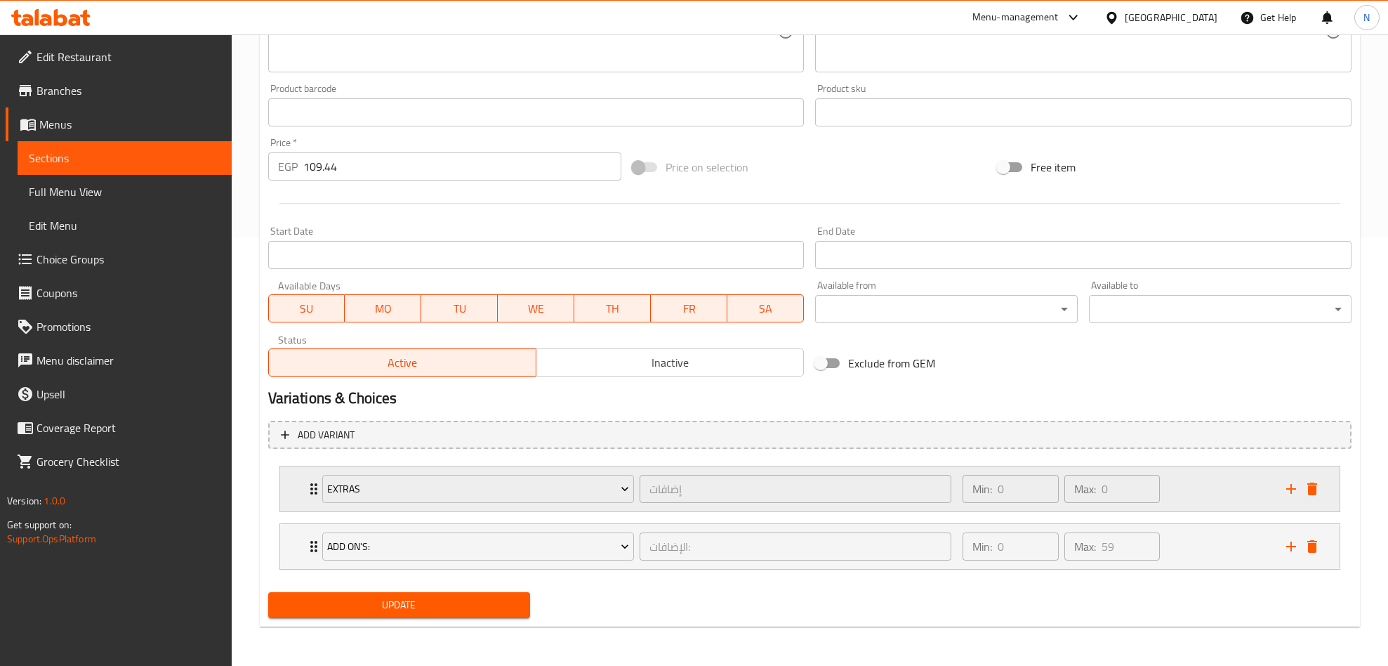
click at [299, 489] on div "Extras إضافات ​ Min: 0 ​ Max: 0 ​" at bounding box center [810, 488] width 1060 height 45
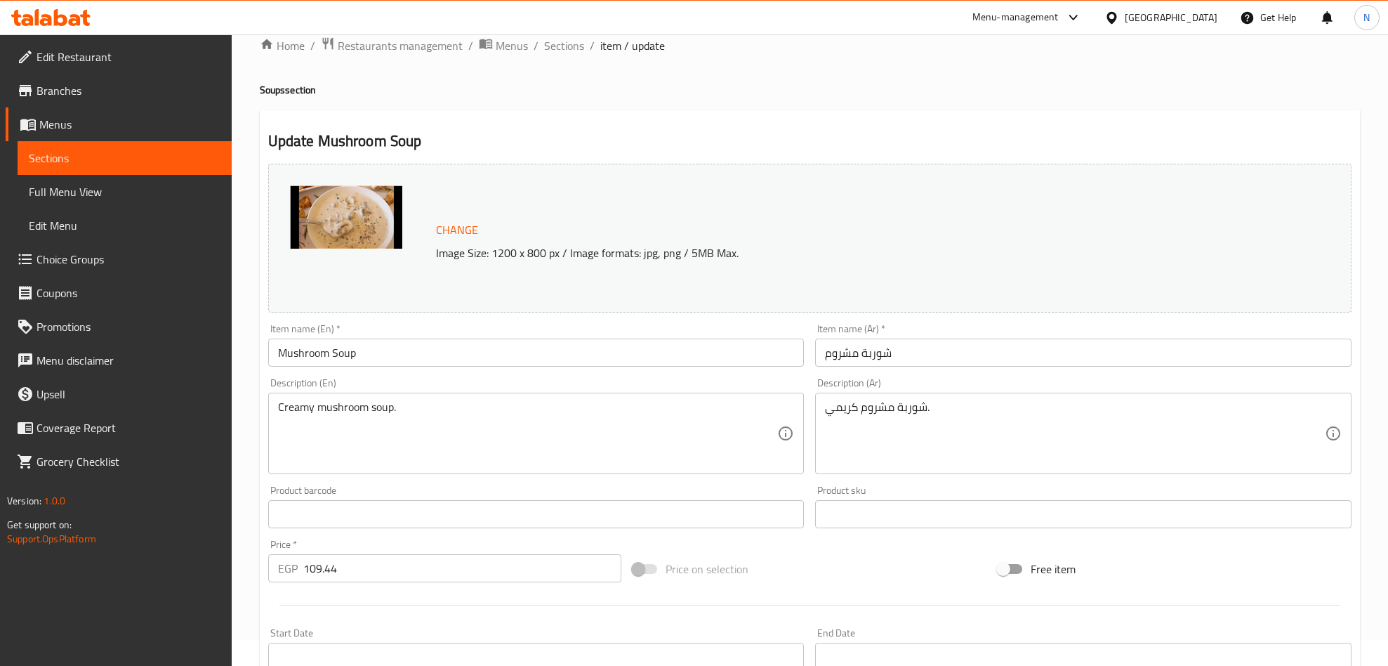
scroll to position [0, 0]
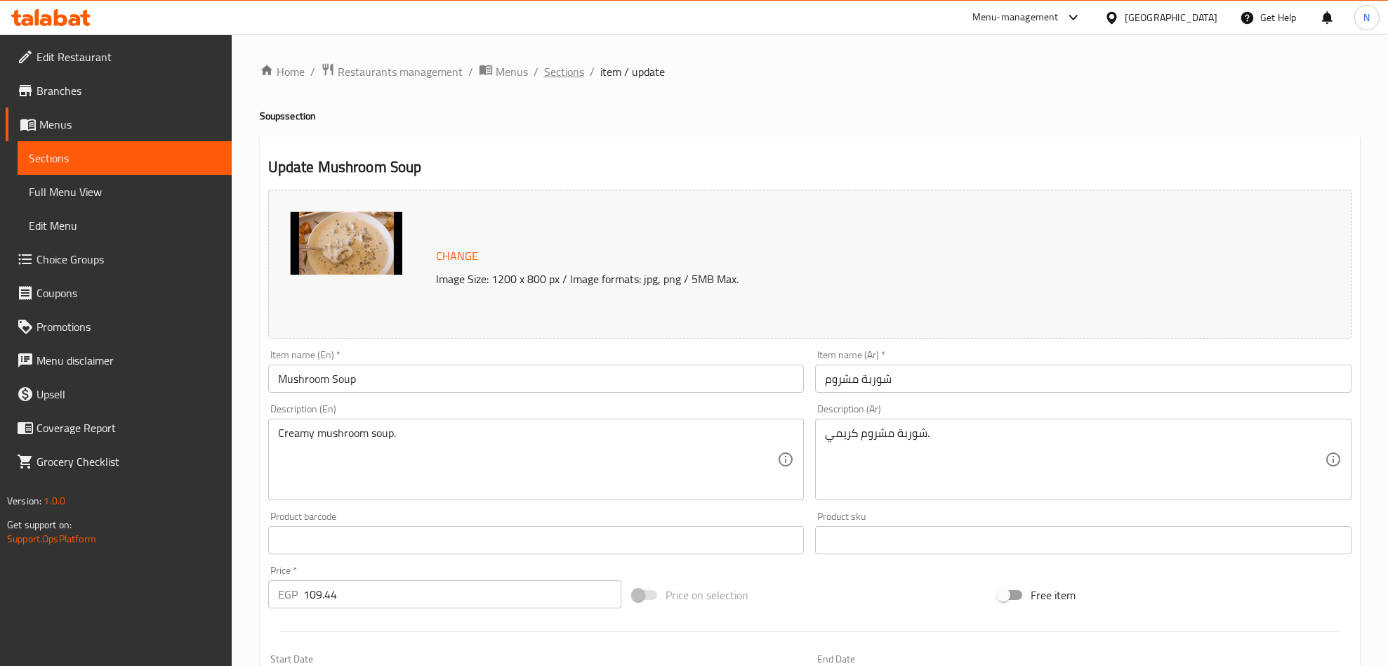
click at [548, 65] on span "Sections" at bounding box center [564, 71] width 40 height 17
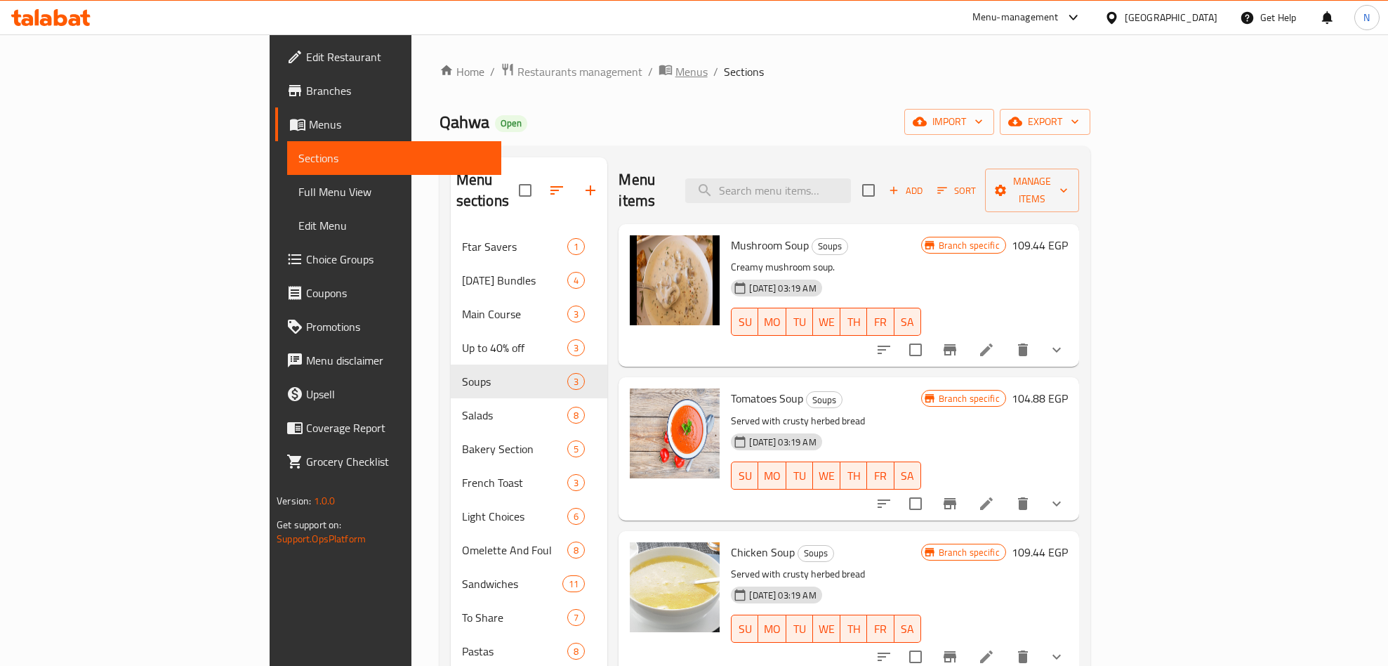
click at [676, 70] on span "Menus" at bounding box center [692, 71] width 32 height 17
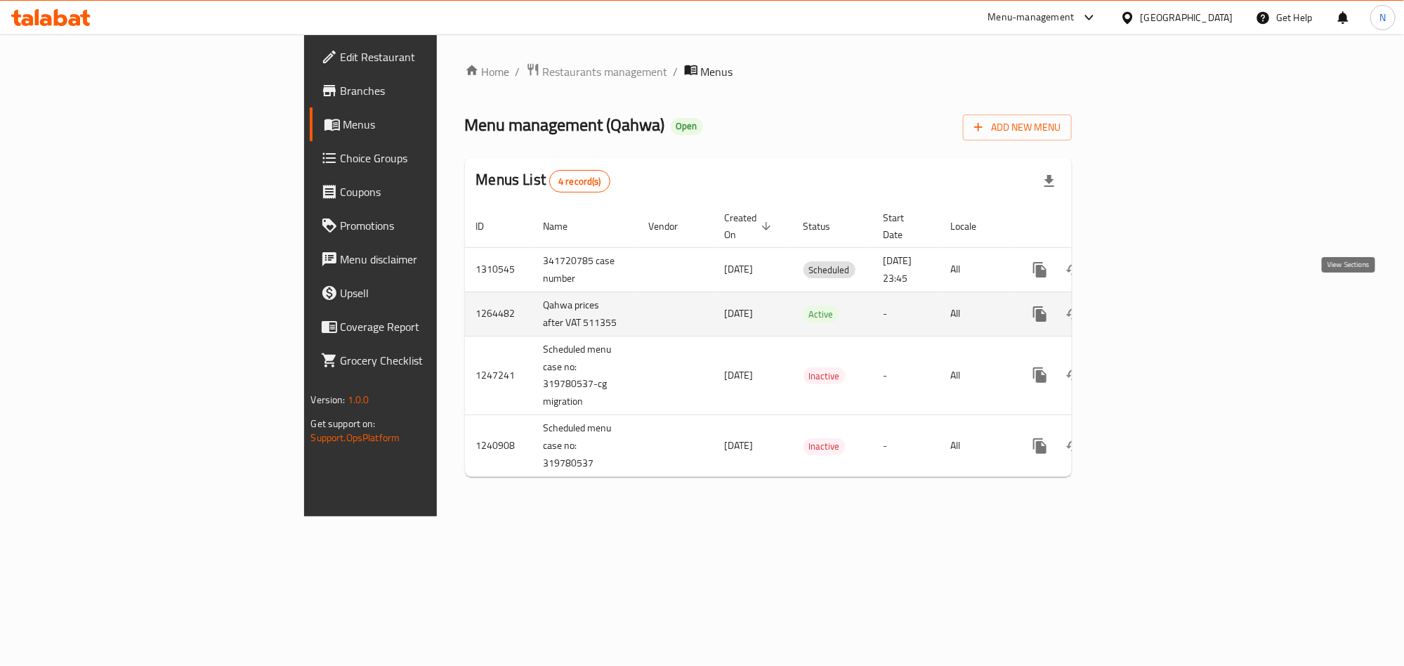
click at [1149, 305] on icon "enhanced table" at bounding box center [1141, 313] width 17 height 17
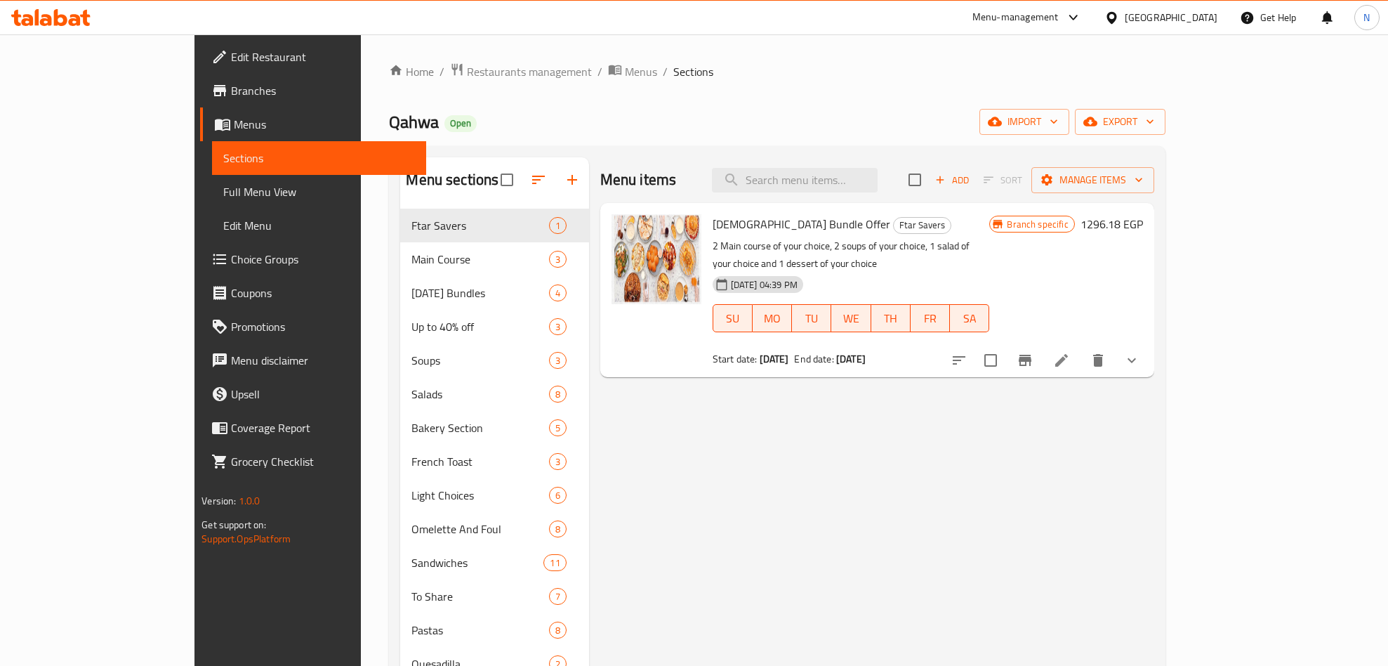
click at [200, 268] on link "Choice Groups" at bounding box center [313, 259] width 226 height 34
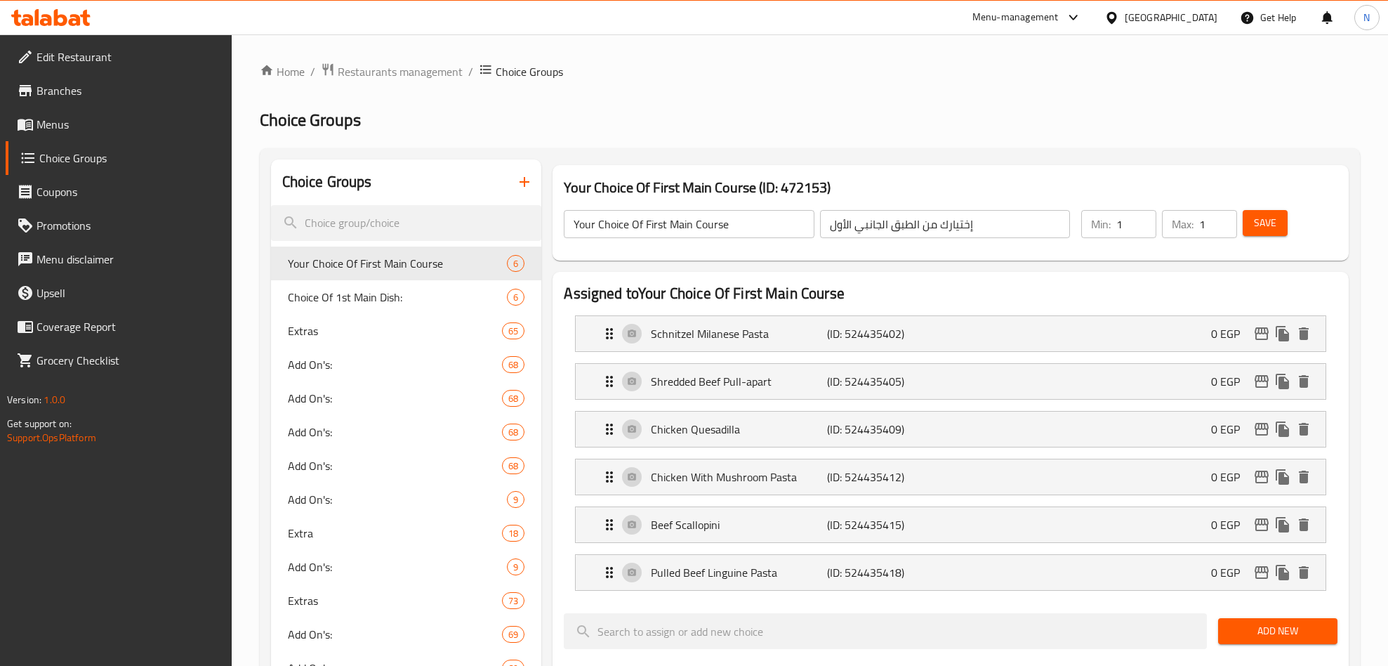
click at [835, 72] on div at bounding box center [694, 333] width 1388 height 666
click at [438, 354] on div "Add On's: 68" at bounding box center [406, 365] width 271 height 34
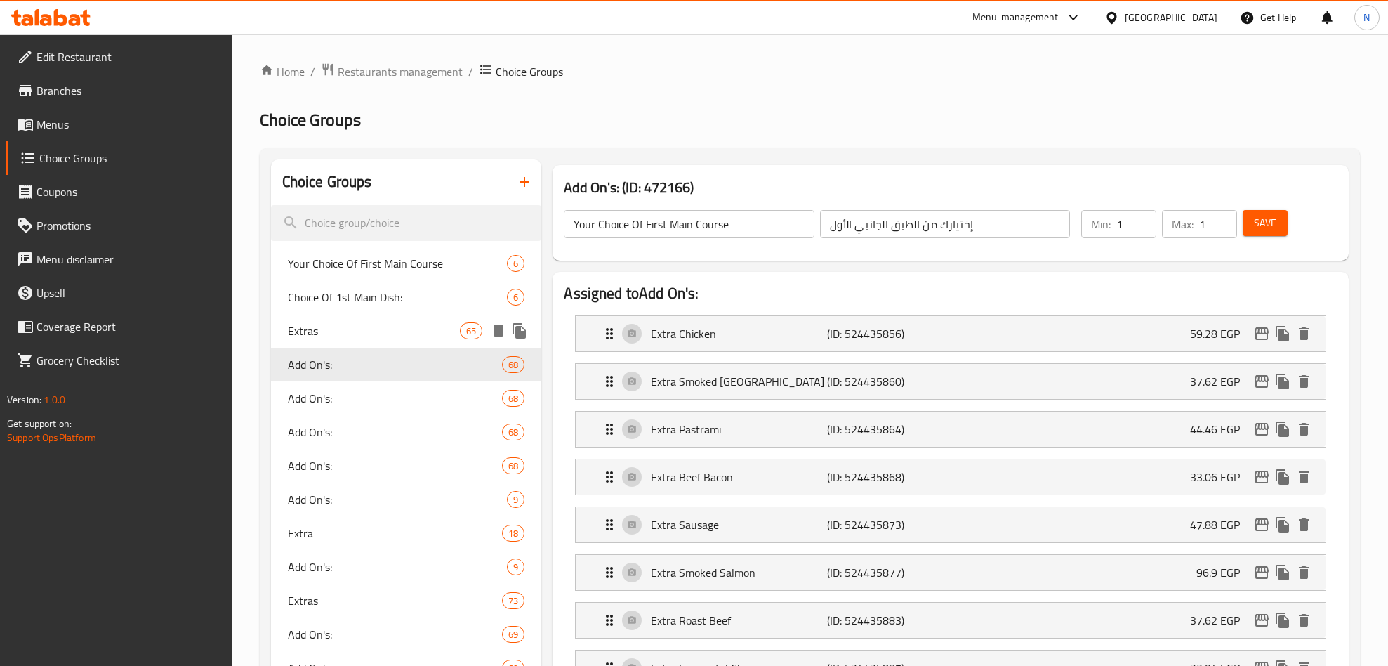
type input "Add On's:"
type input "الإضافات:"
type input "0"
type input "59"
click at [447, 327] on span "Extras" at bounding box center [374, 330] width 173 height 17
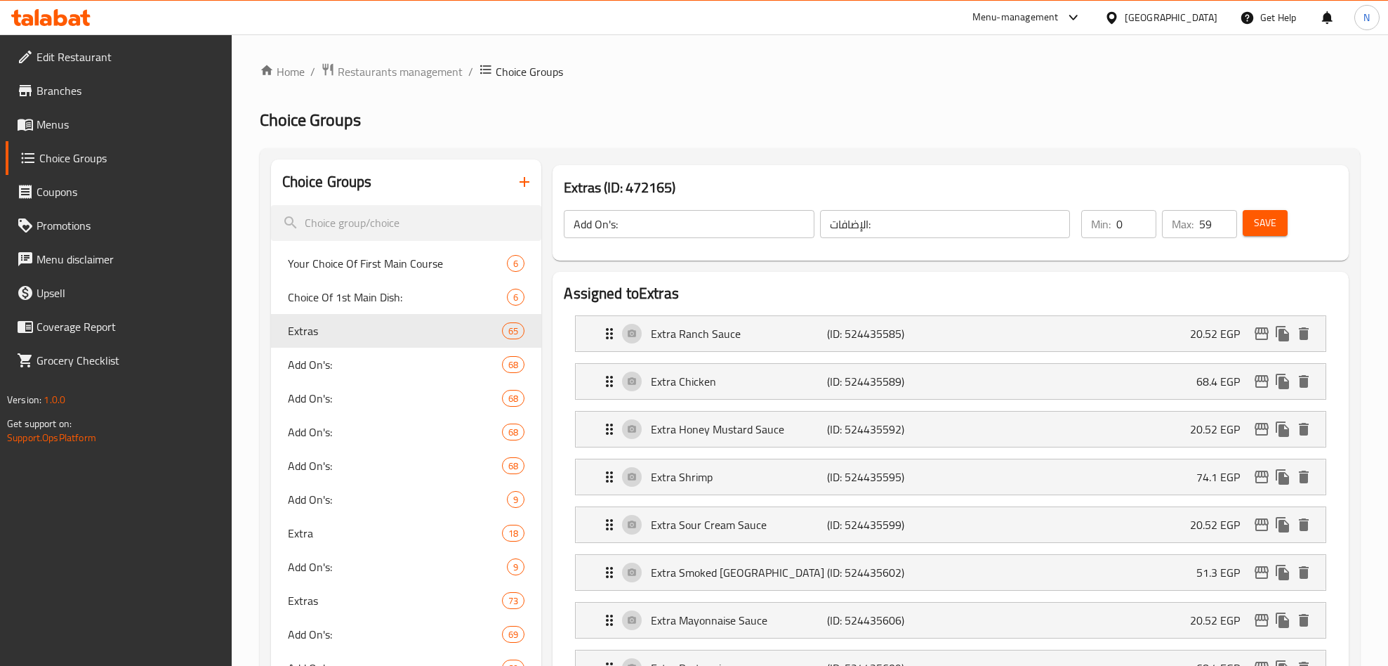
type input "Extras"
type input "إضافات"
type input "0"
click at [426, 322] on span "Extras" at bounding box center [395, 330] width 215 height 17
click at [1269, 334] on icon "edit" at bounding box center [1261, 333] width 17 height 17
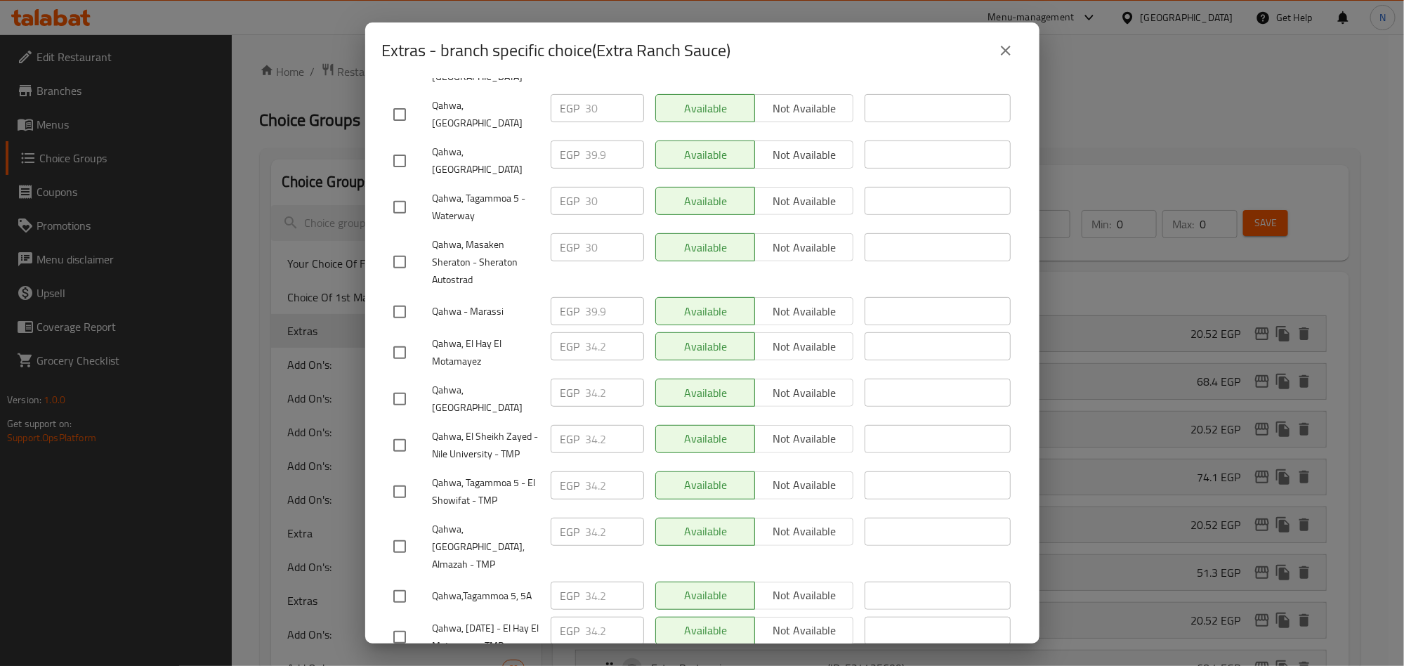
scroll to position [473, 0]
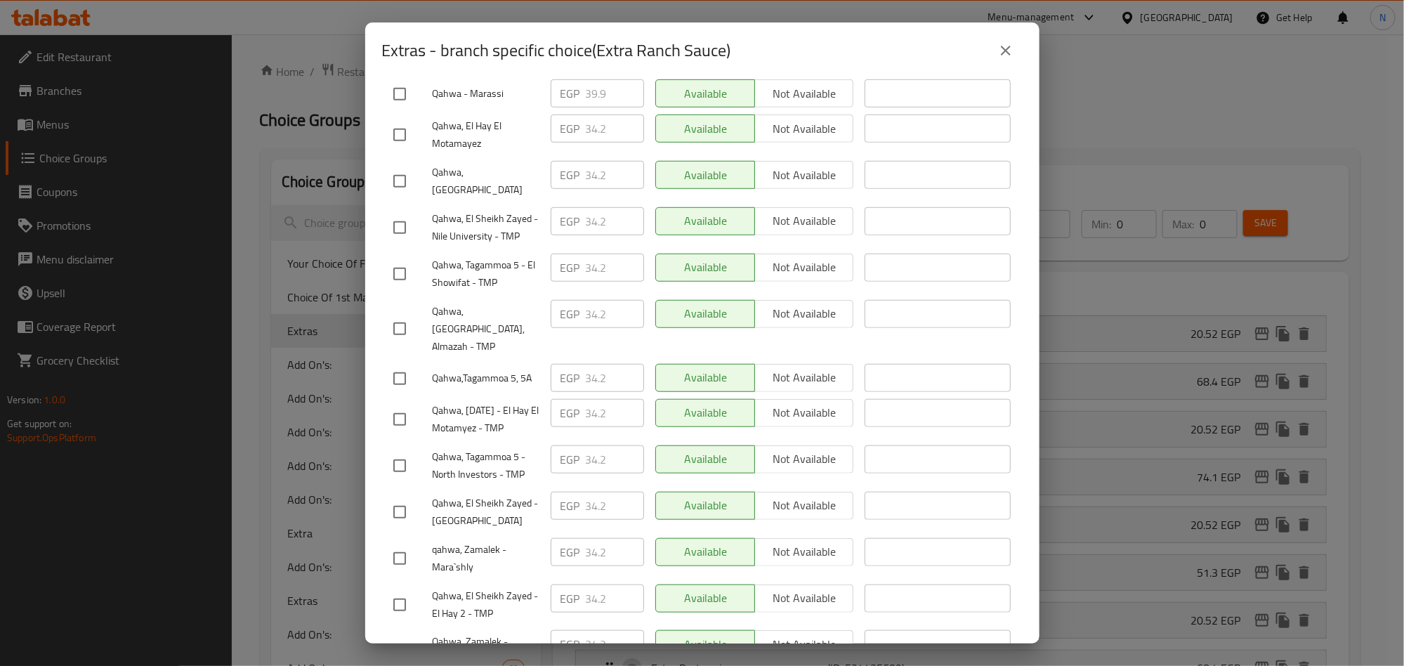
click at [614, 390] on ul "Branch Price Status Status is valid till Qahwa, Shiekh Zayed EGP 30 ​ Available…" at bounding box center [702, 209] width 640 height 939
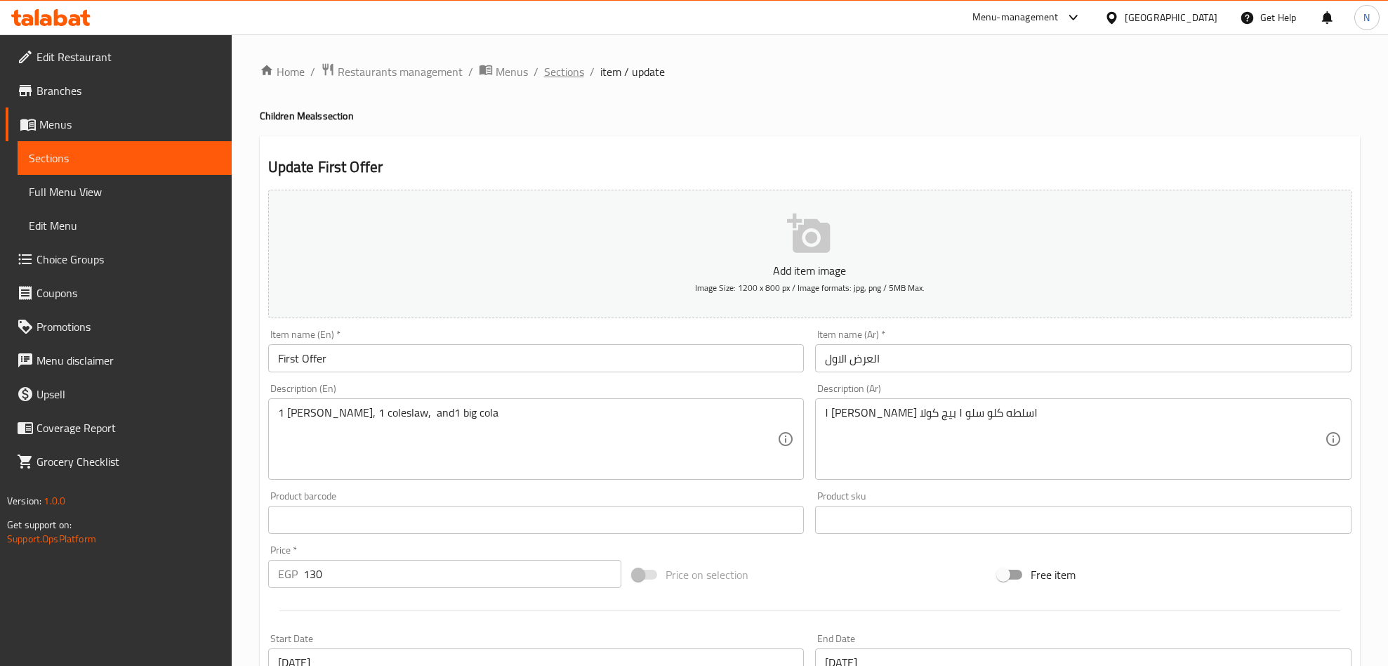
click at [557, 80] on span "Sections" at bounding box center [564, 71] width 40 height 17
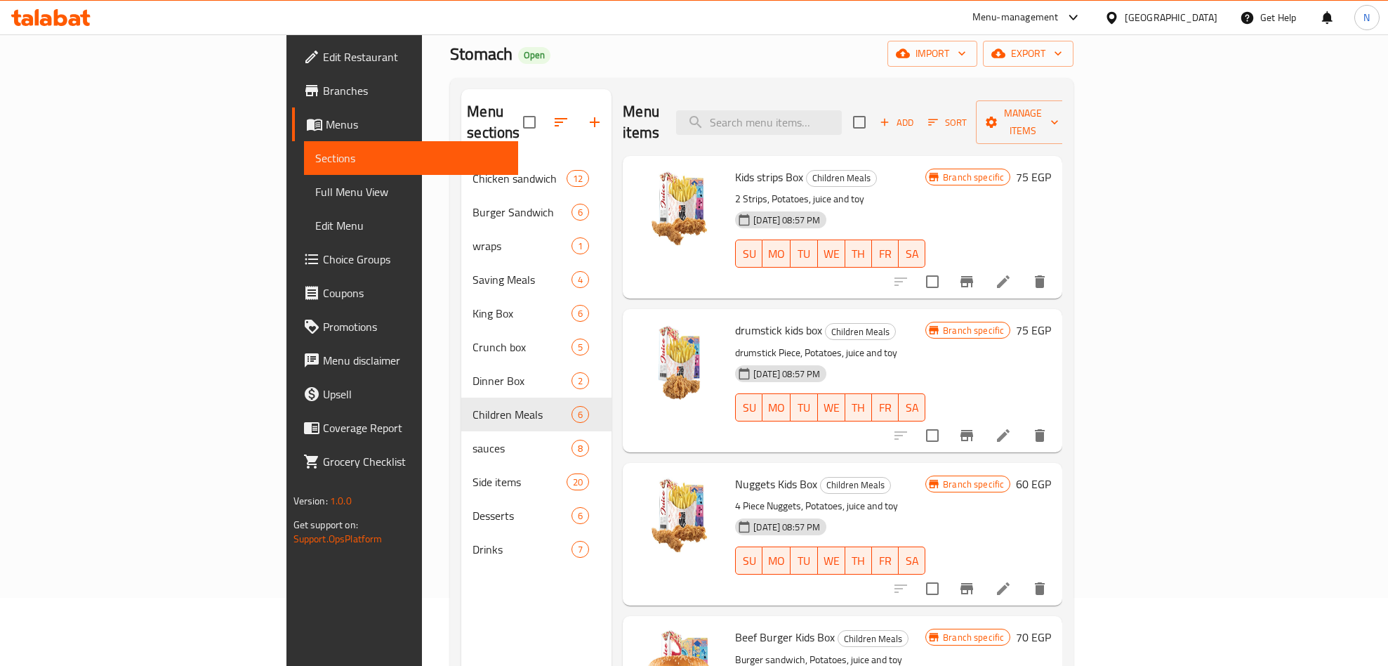
scroll to position [105, 0]
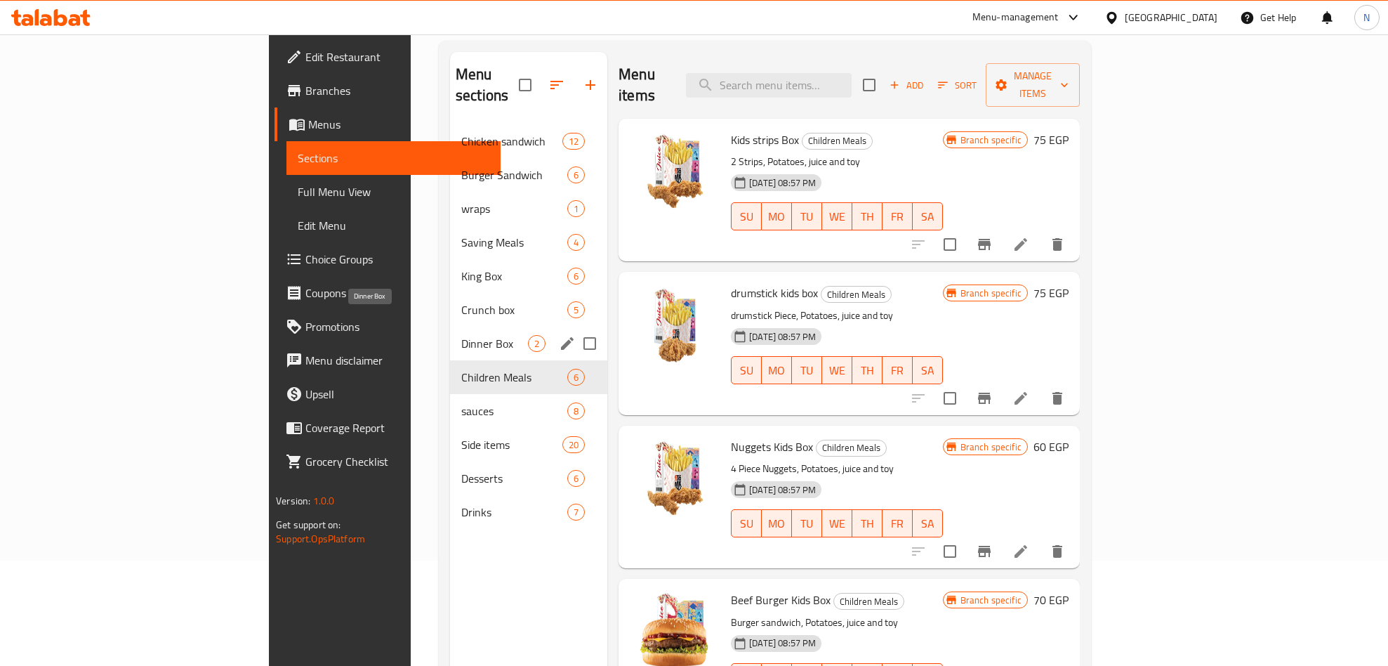
click at [461, 335] on span "Dinner Box" at bounding box center [494, 343] width 67 height 17
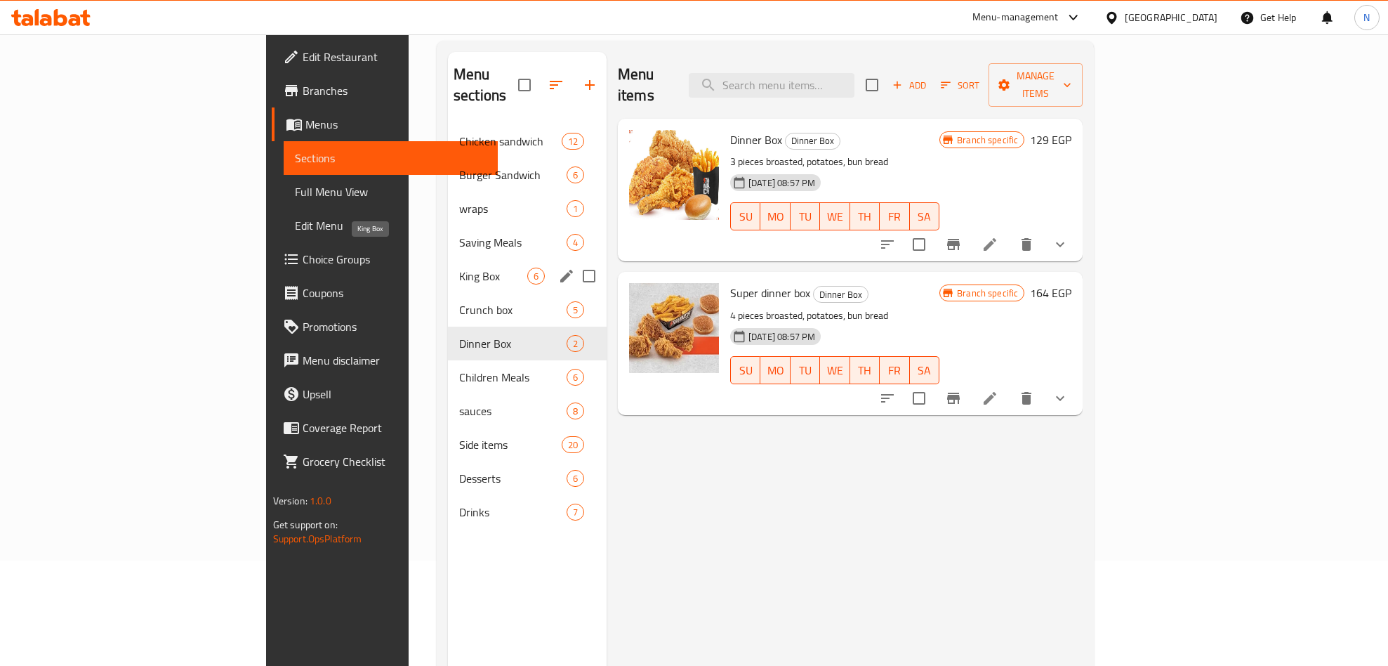
click at [459, 268] on span "King Box" at bounding box center [493, 276] width 68 height 17
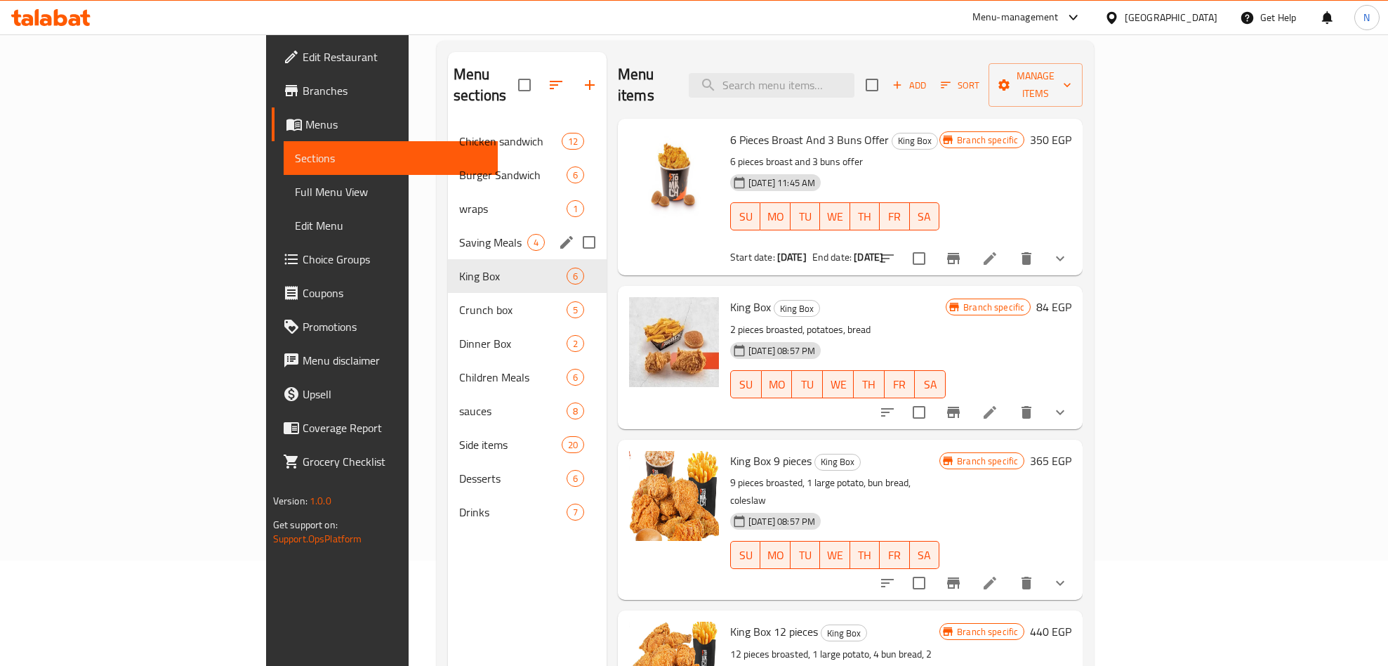
click at [448, 225] on div "Saving Meals 4" at bounding box center [527, 242] width 159 height 34
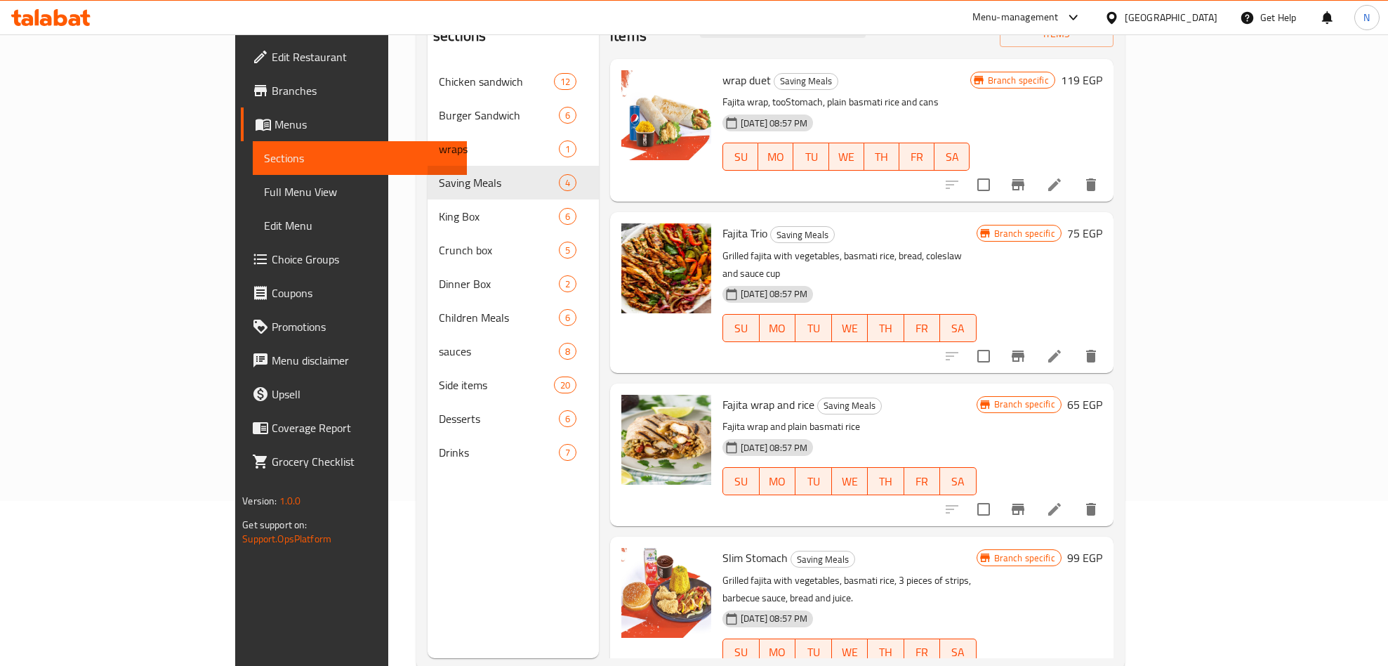
scroll to position [197, 0]
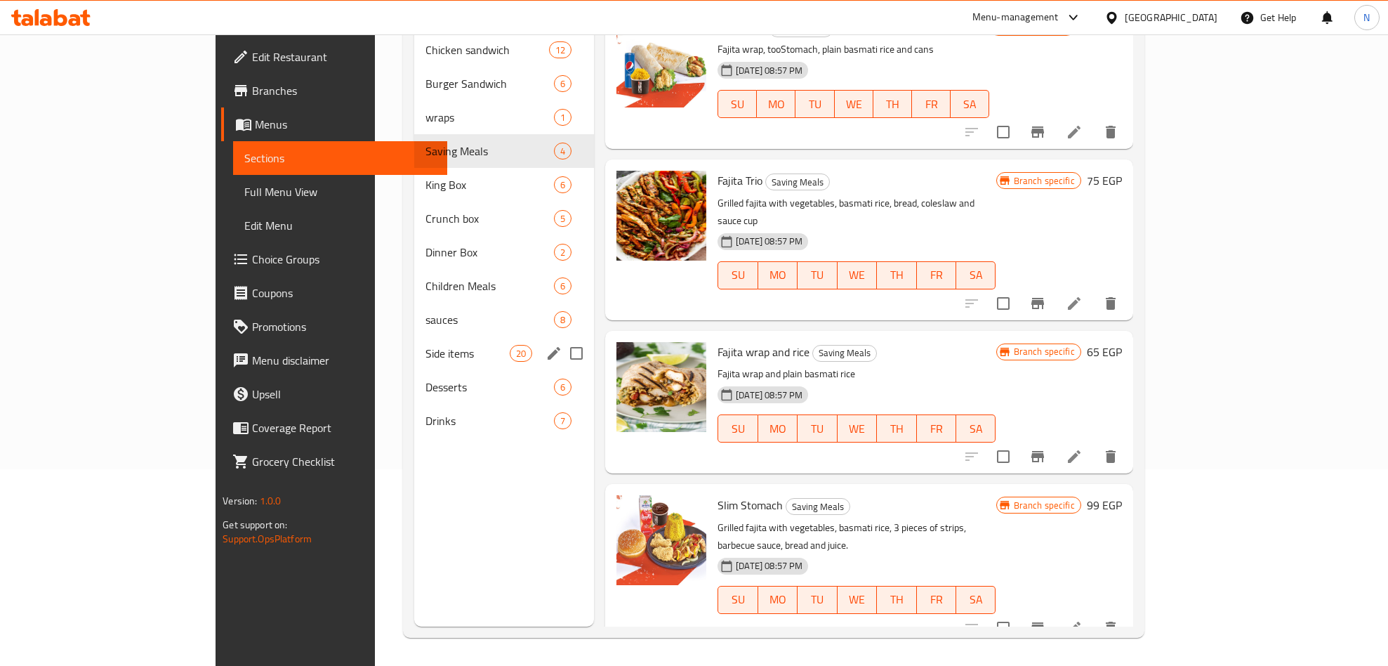
click at [414, 336] on div "Side items 20" at bounding box center [504, 353] width 180 height 34
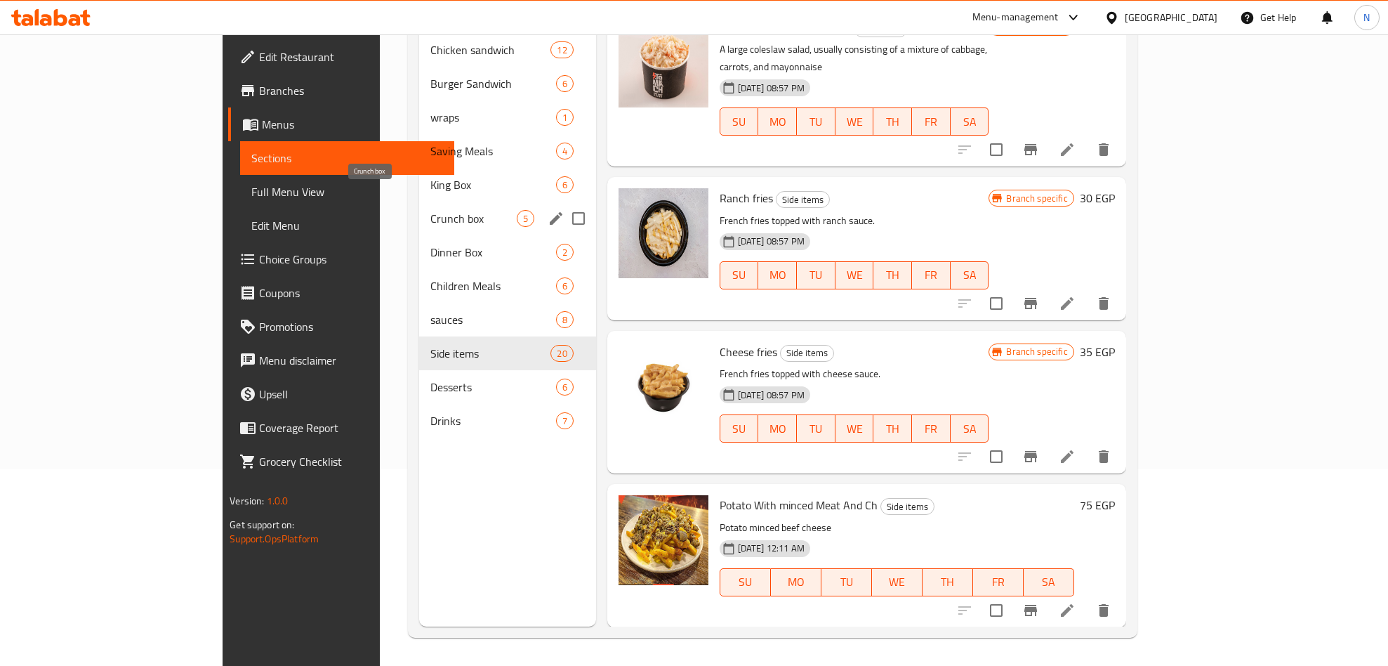
click at [430, 210] on span "Crunch box" at bounding box center [473, 218] width 86 height 17
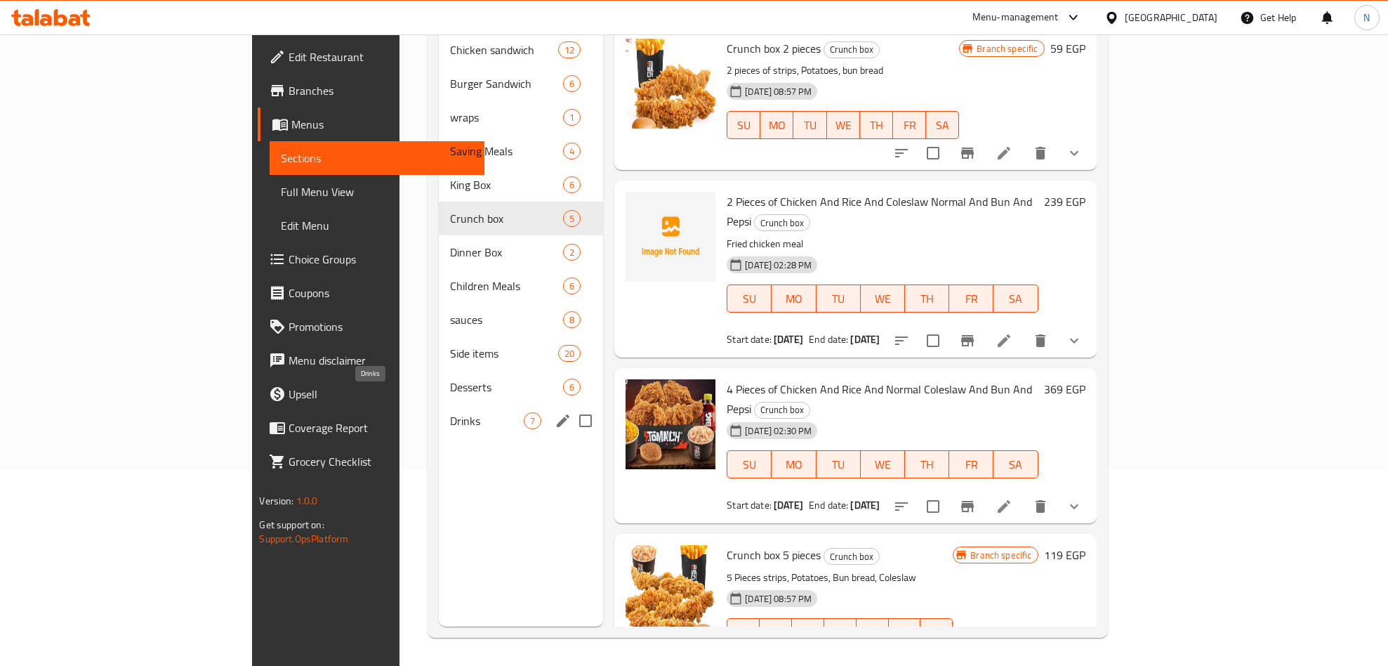
scroll to position [91, 0]
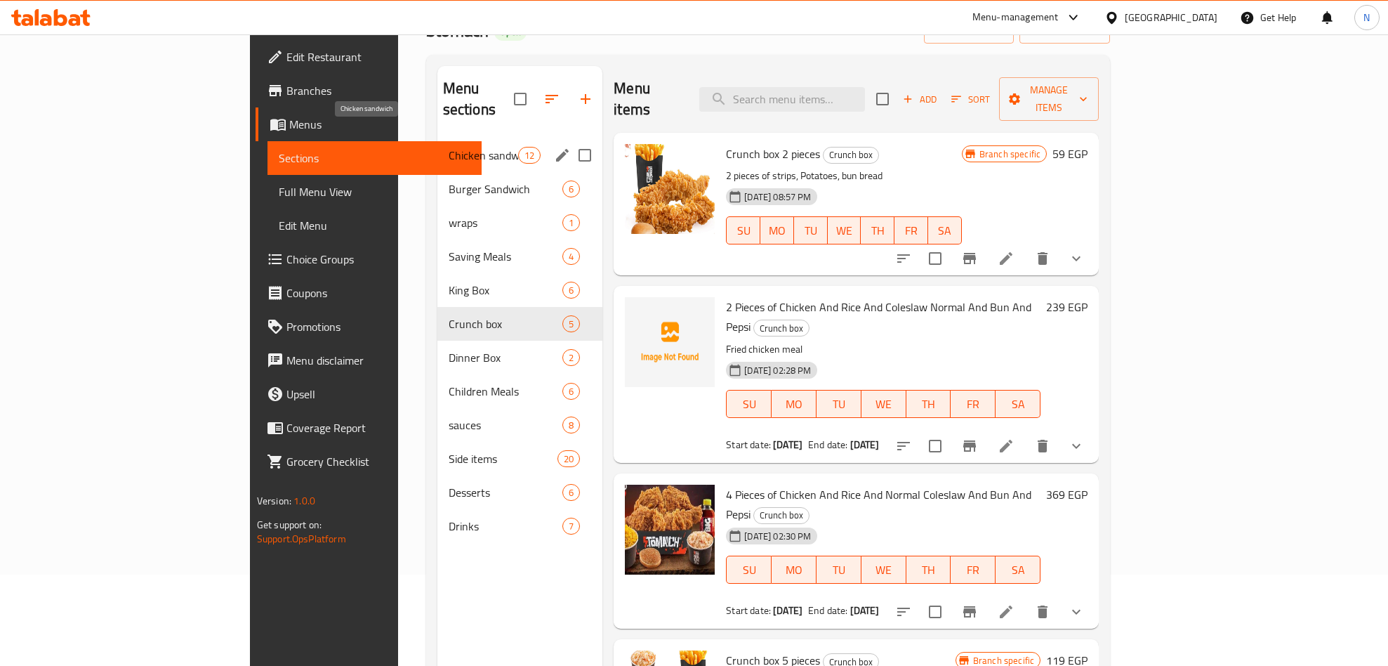
click at [449, 147] on span "Chicken sandwich" at bounding box center [484, 155] width 70 height 17
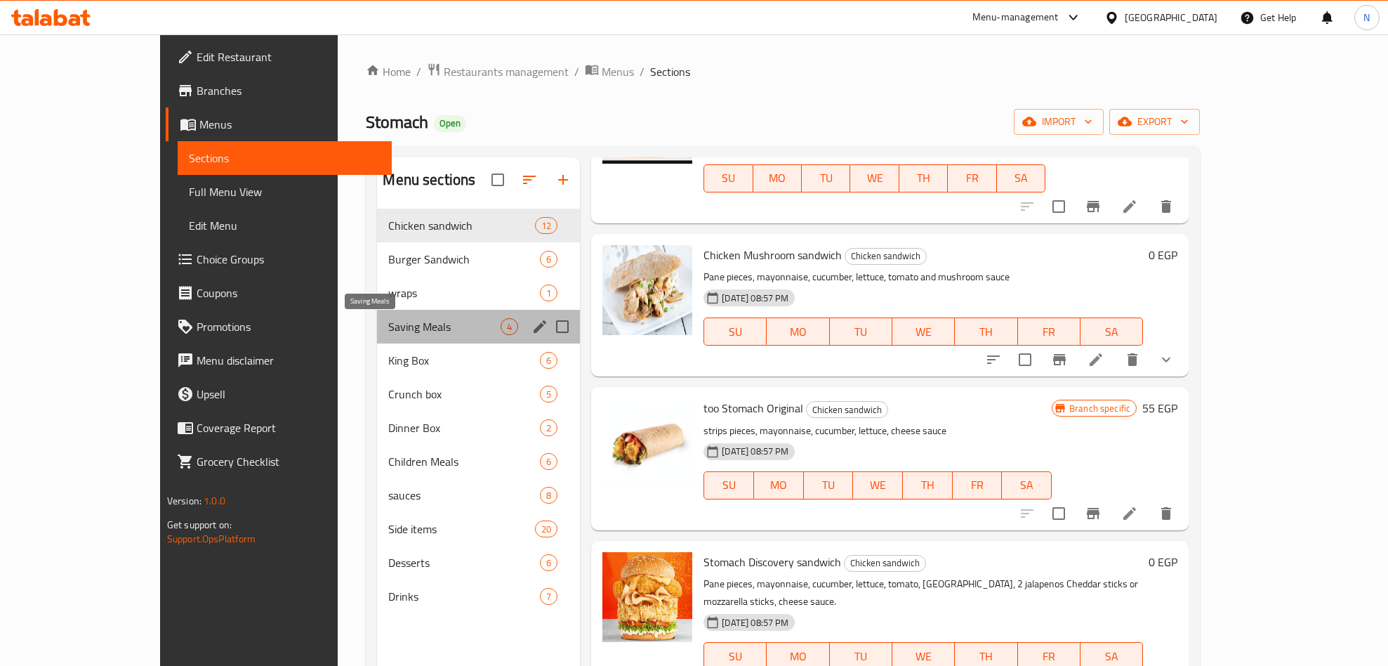
click at [420, 322] on span "Saving Meals" at bounding box center [444, 326] width 112 height 17
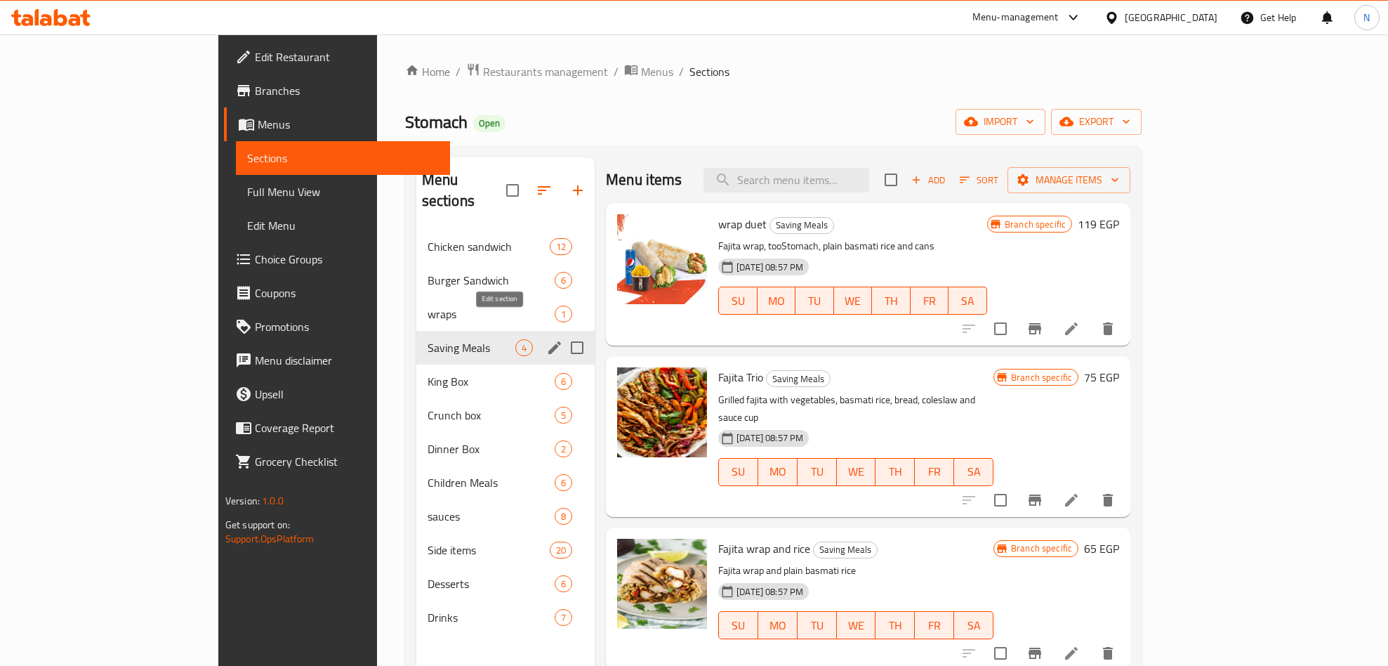
click at [548, 341] on icon "edit" at bounding box center [554, 347] width 13 height 13
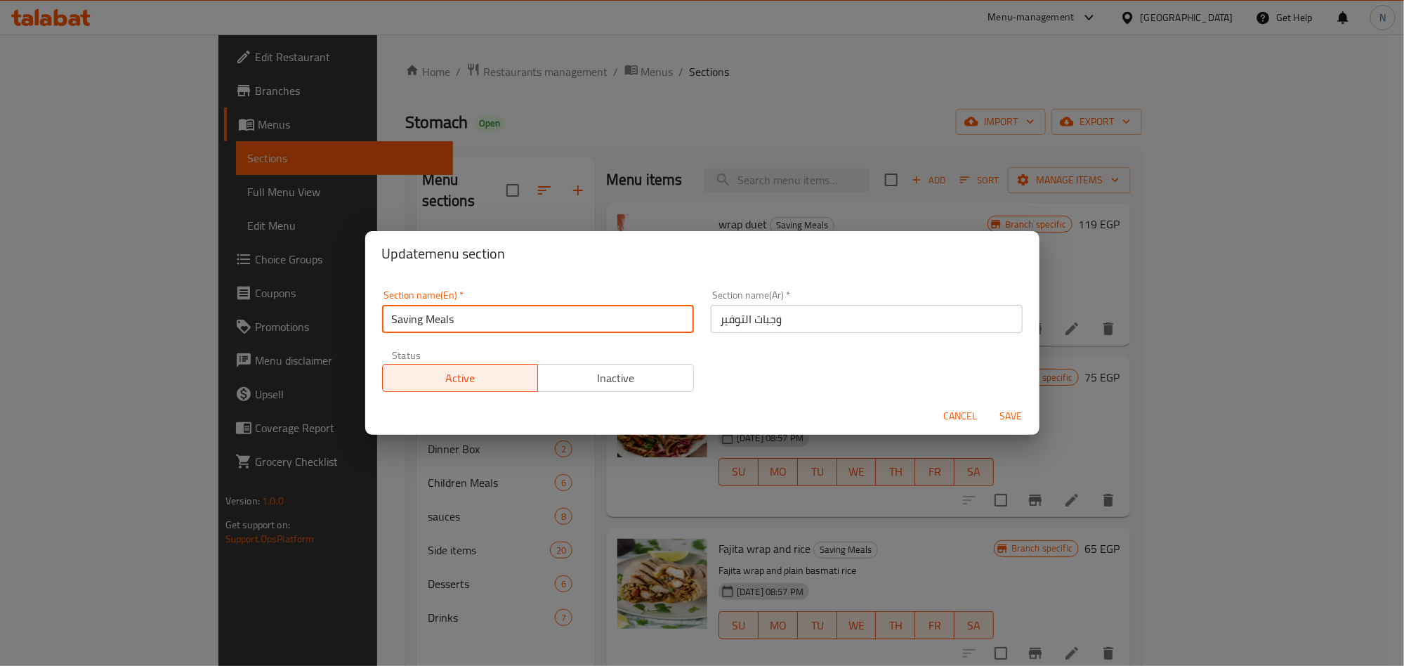
drag, startPoint x: 479, startPoint y: 329, endPoint x: 390, endPoint y: 336, distance: 89.5
click at [390, 336] on div "Section name(En)   * Saving Meals Section name(En) *" at bounding box center [538, 312] width 329 height 60
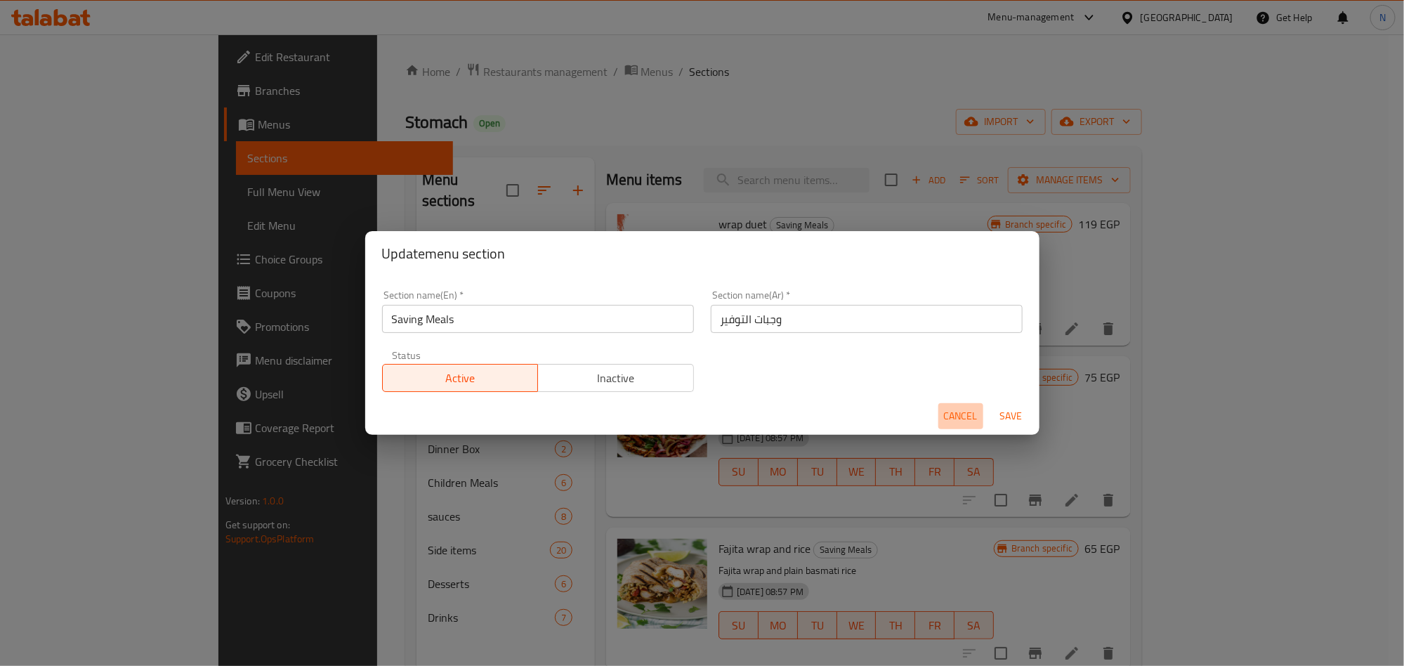
click at [954, 409] on span "Cancel" at bounding box center [961, 416] width 34 height 18
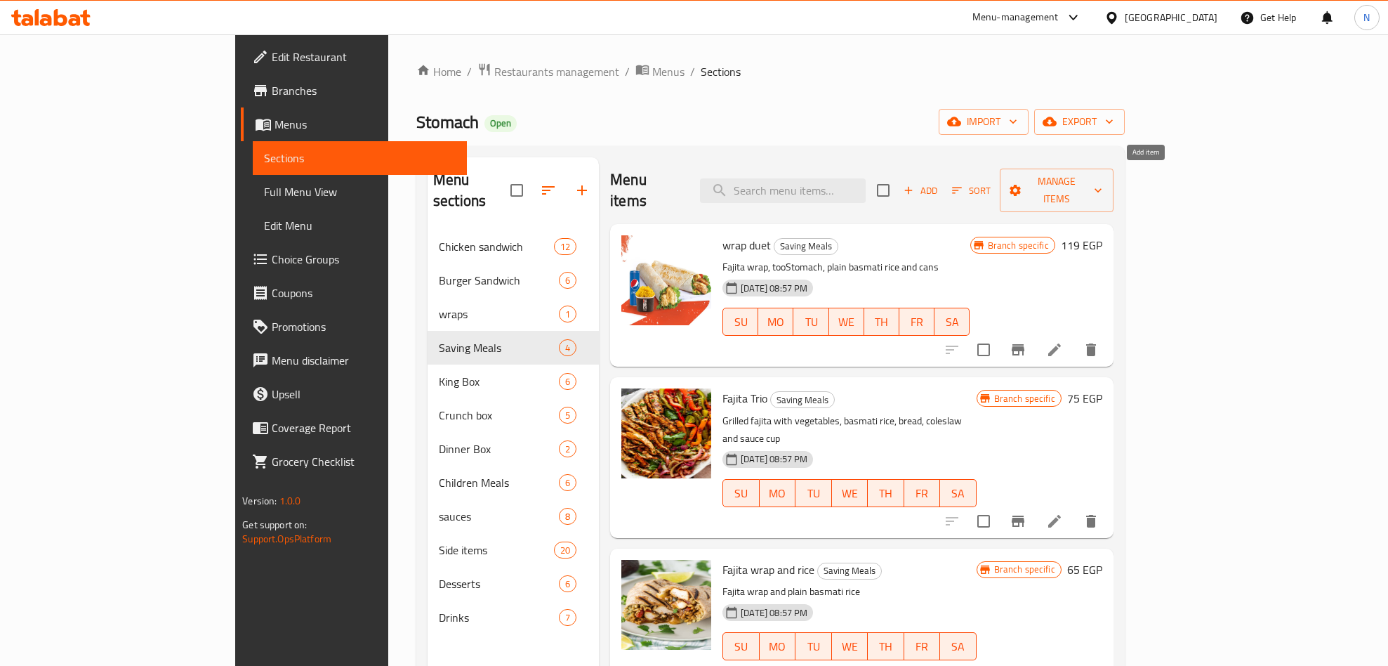
click at [940, 183] on span "Add" at bounding box center [921, 191] width 38 height 16
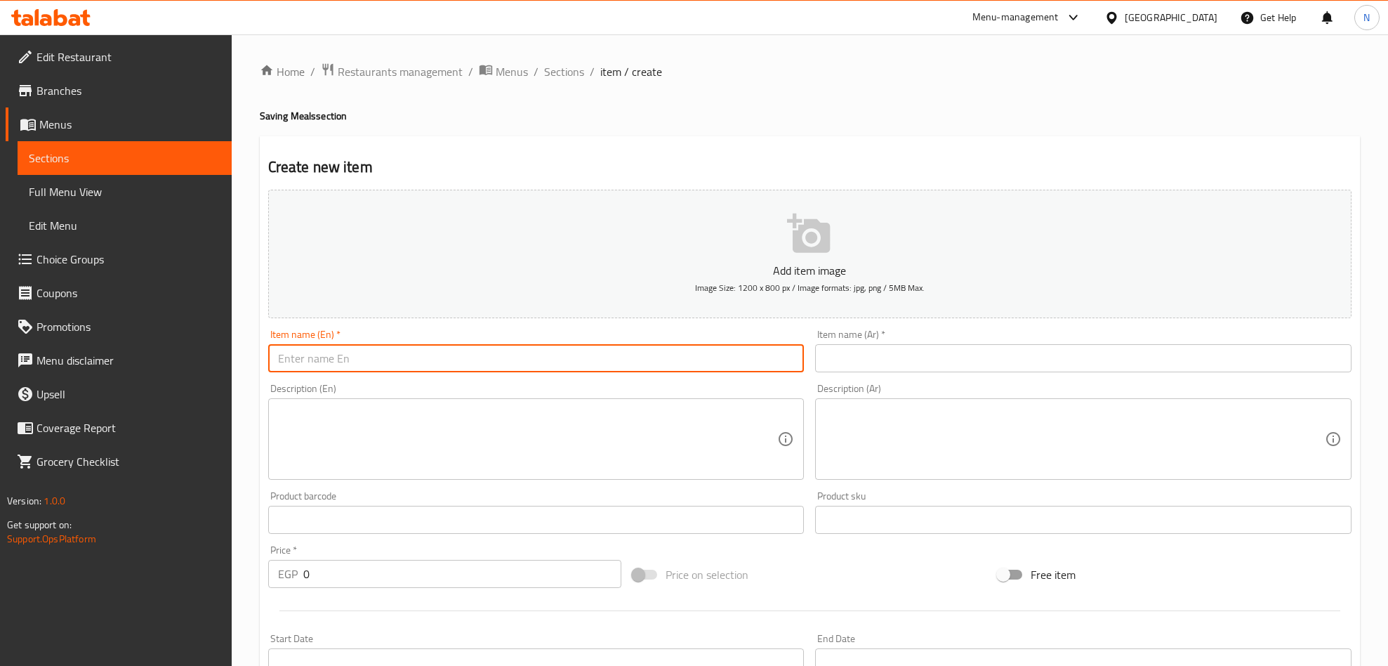
click at [455, 363] on input "text" at bounding box center [536, 358] width 536 height 28
paste input "First Offer"
type input "First Offer"
click at [980, 367] on input "text" at bounding box center [1083, 358] width 536 height 28
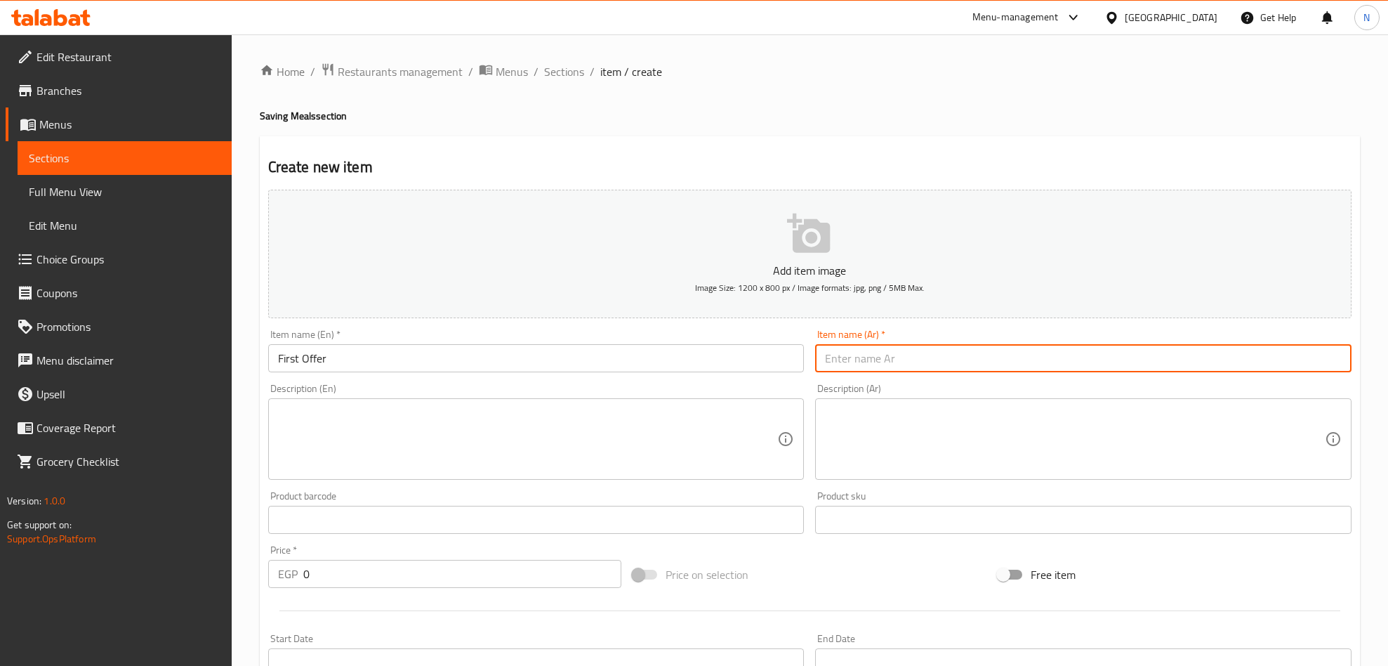
paste input "العرض الاول"
type input "العرض الاول"
click at [481, 447] on textarea at bounding box center [528, 439] width 500 height 67
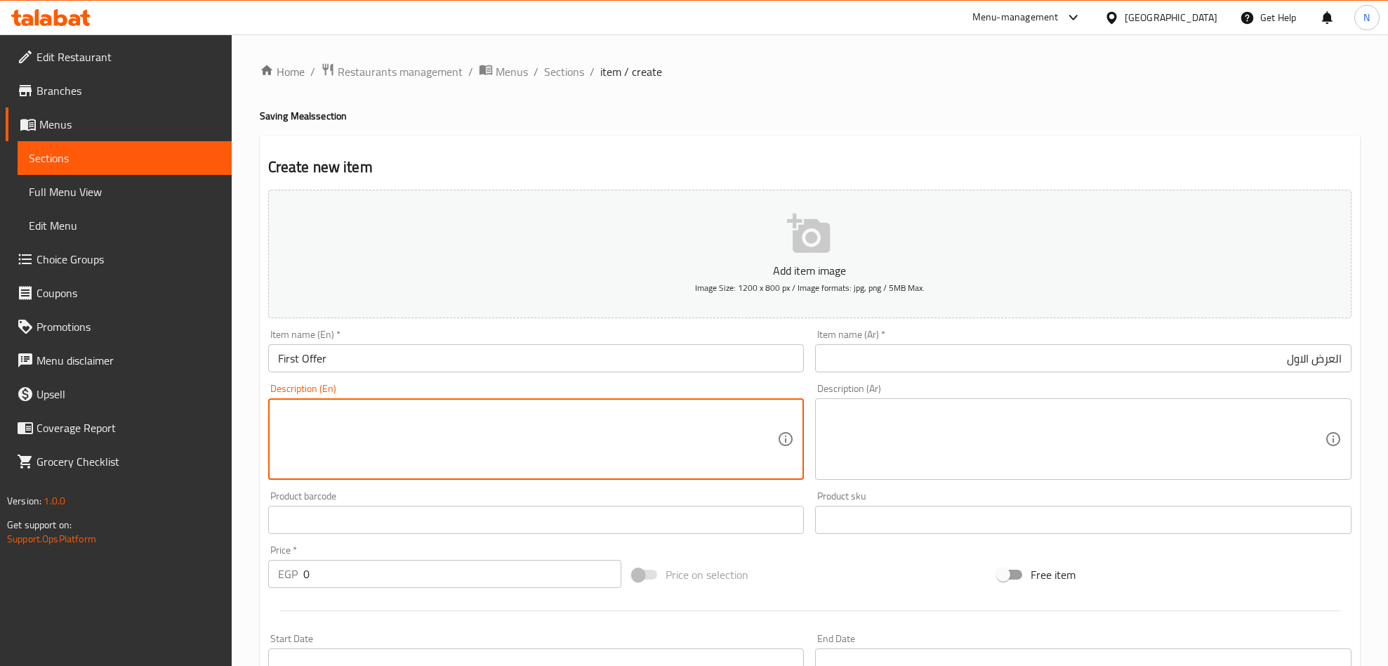
paste textarea "1 [PERSON_NAME], 1 coleslaw, and1 big cola"
type textarea "1 [PERSON_NAME], 1 coleslaw, and1 big cola"
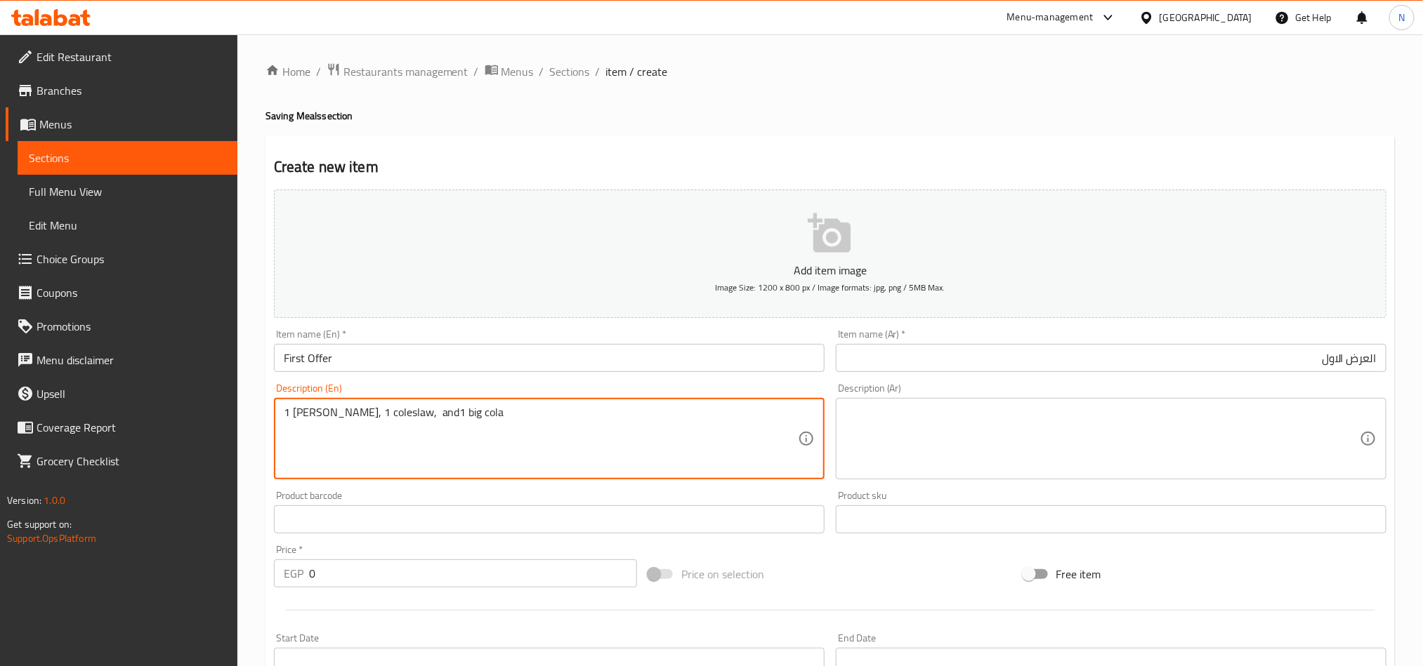
click at [1065, 403] on div "Description (Ar)" at bounding box center [1111, 438] width 551 height 81
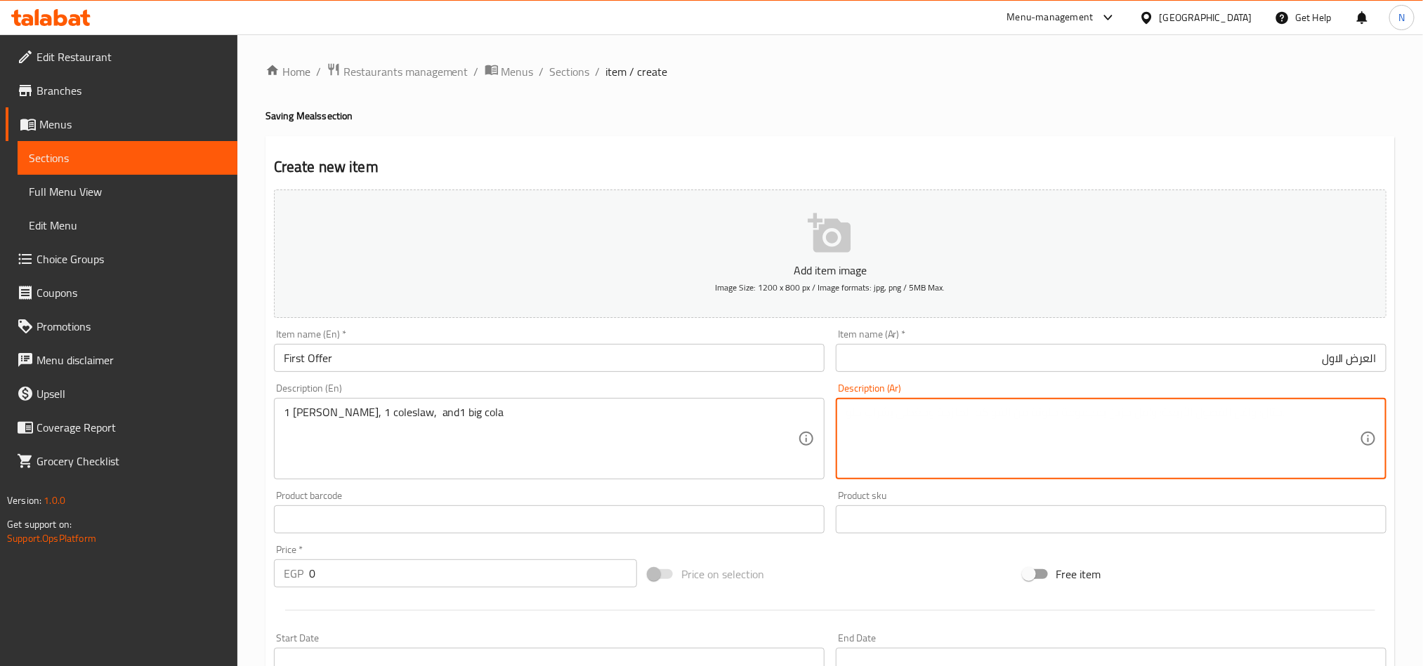
paste textarea "١ [PERSON_NAME] ١سلطه كلو سلو ١ بيج كولا"
type textarea "١ [PERSON_NAME] ١سلطه كلو سلو ١ بيج كولا"
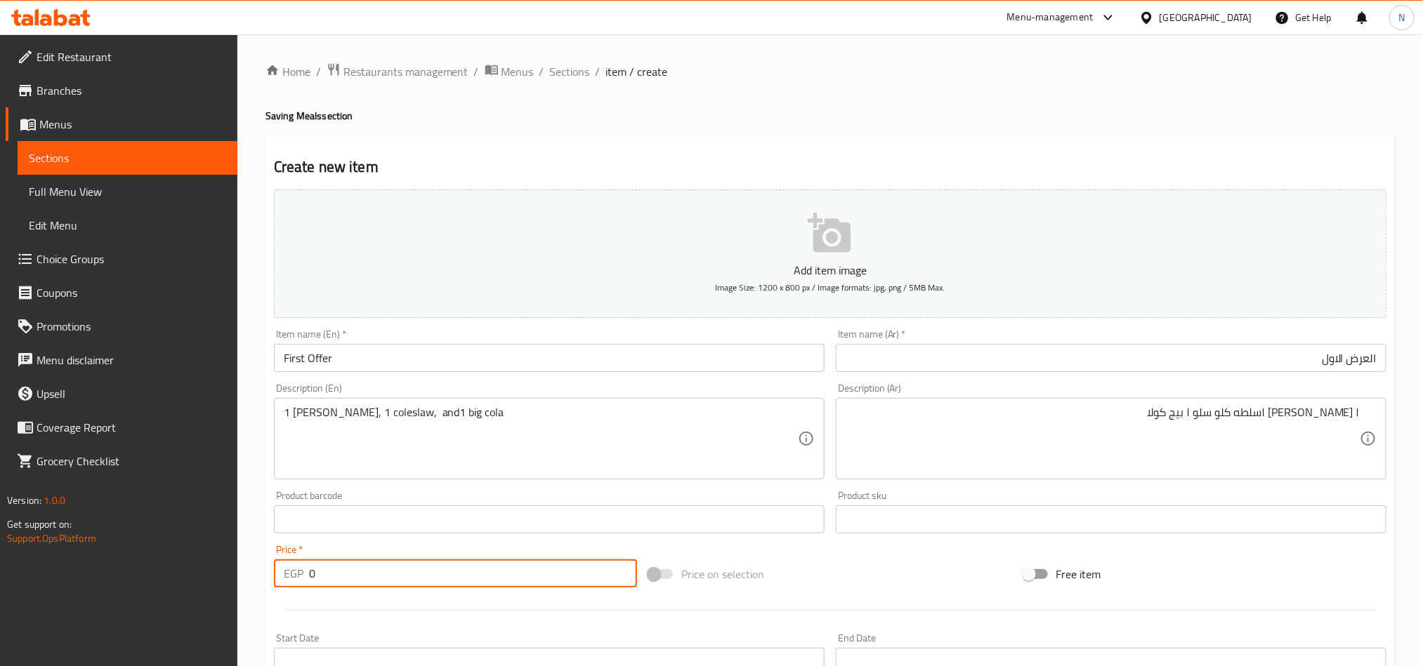
drag, startPoint x: 369, startPoint y: 571, endPoint x: 304, endPoint y: 579, distance: 65.8
click at [304, 579] on div "EGP 0 Price *" at bounding box center [455, 574] width 363 height 28
paste input "13"
type input "130"
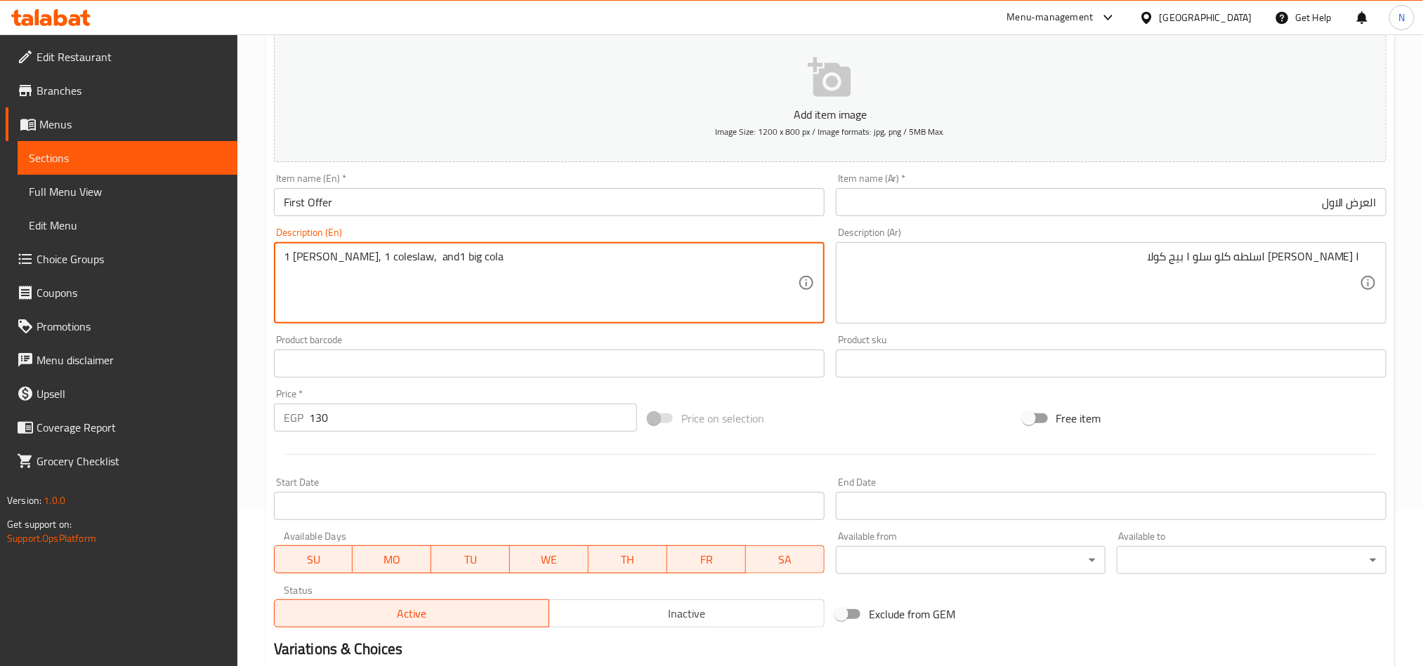
scroll to position [316, 0]
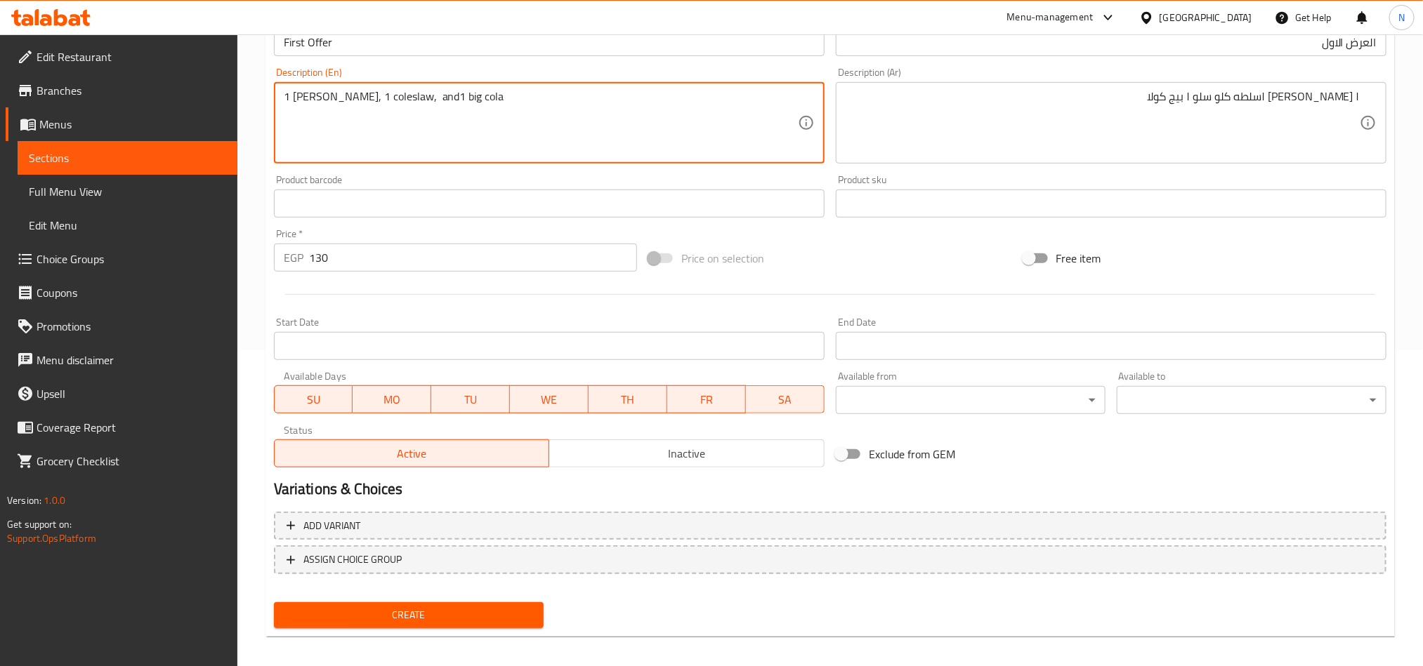
click at [620, 440] on button "Inactive" at bounding box center [686, 454] width 276 height 28
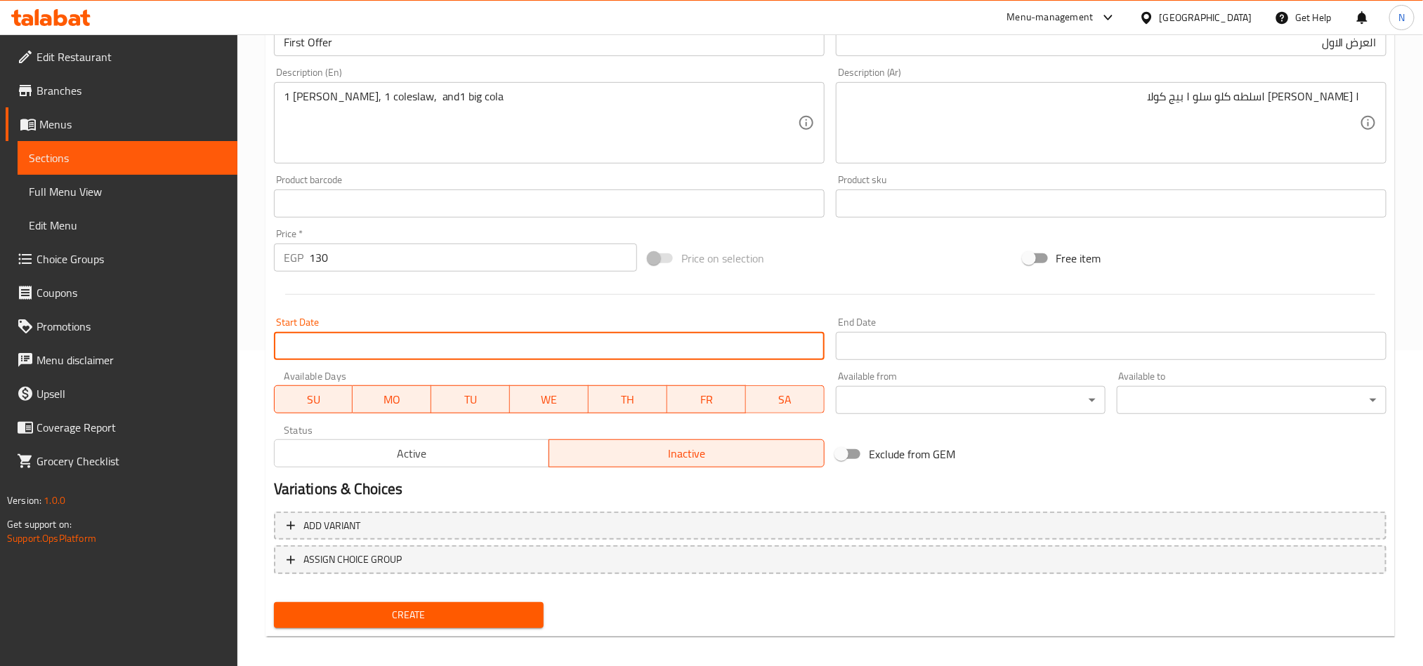
click at [579, 341] on input "Start Date" at bounding box center [549, 346] width 551 height 28
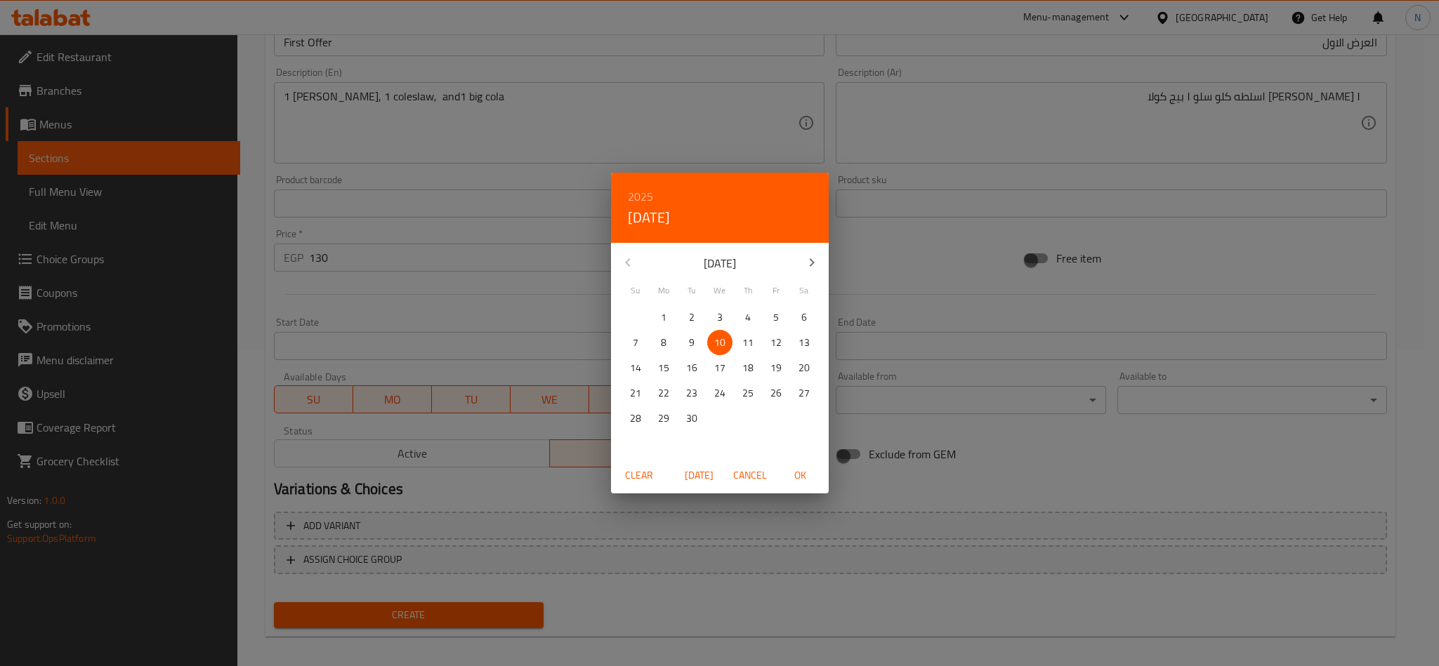
click at [801, 479] on span "OK" at bounding box center [801, 476] width 34 height 18
type input "[DATE]"
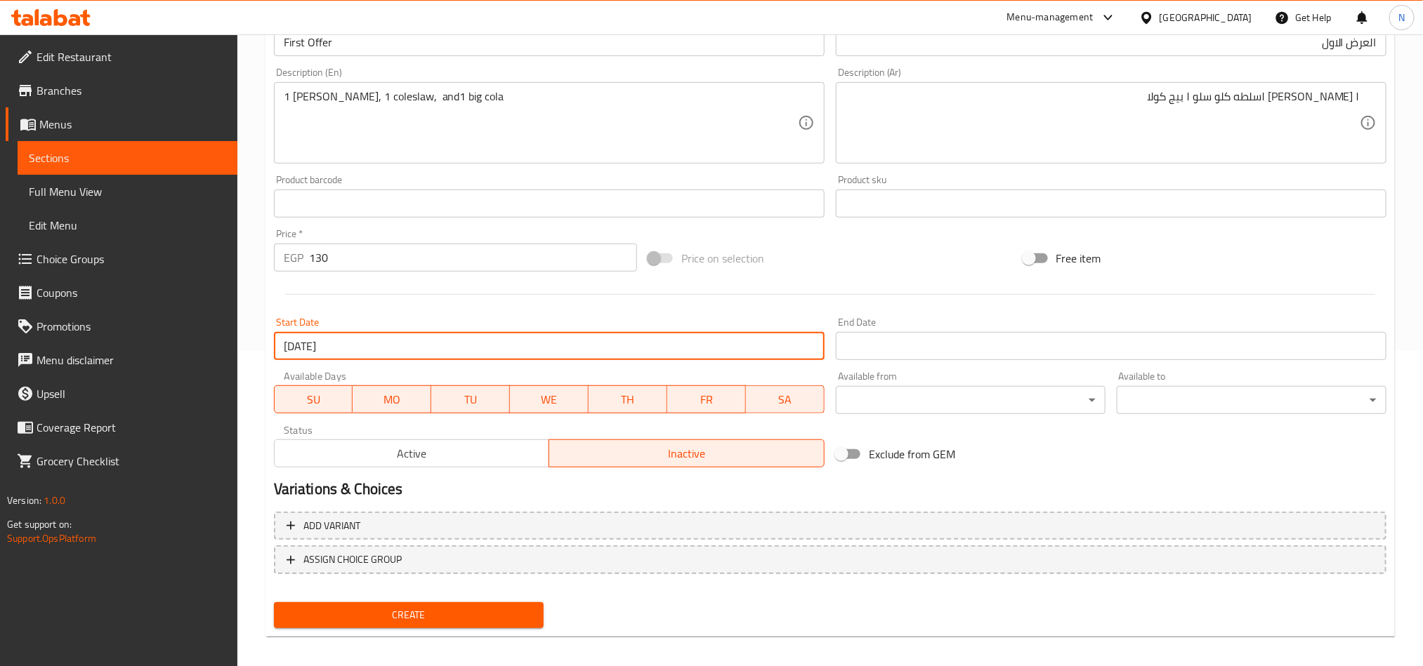
click at [909, 356] on input "Start Date" at bounding box center [1111, 346] width 551 height 28
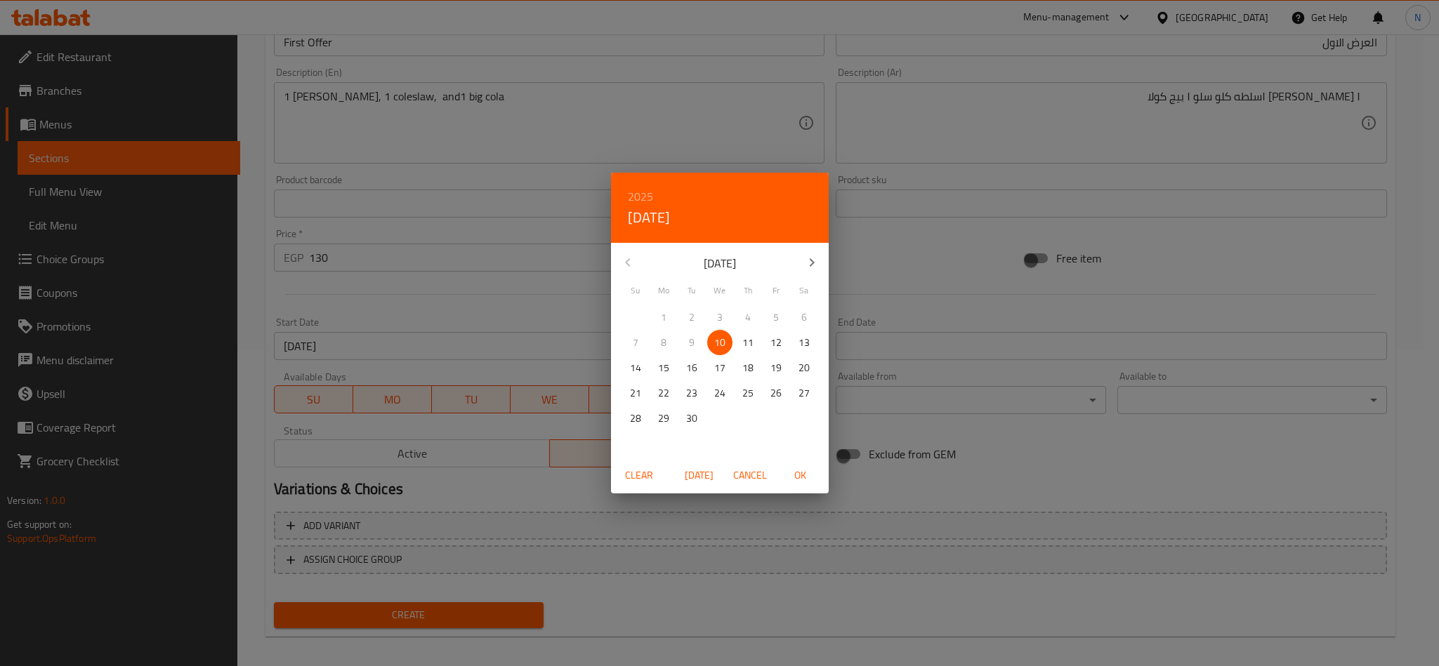
click at [645, 196] on h6 "2025" at bounding box center [640, 197] width 25 height 20
click at [723, 298] on div "2026" at bounding box center [720, 300] width 218 height 28
click at [617, 257] on button "button" at bounding box center [628, 263] width 34 height 34
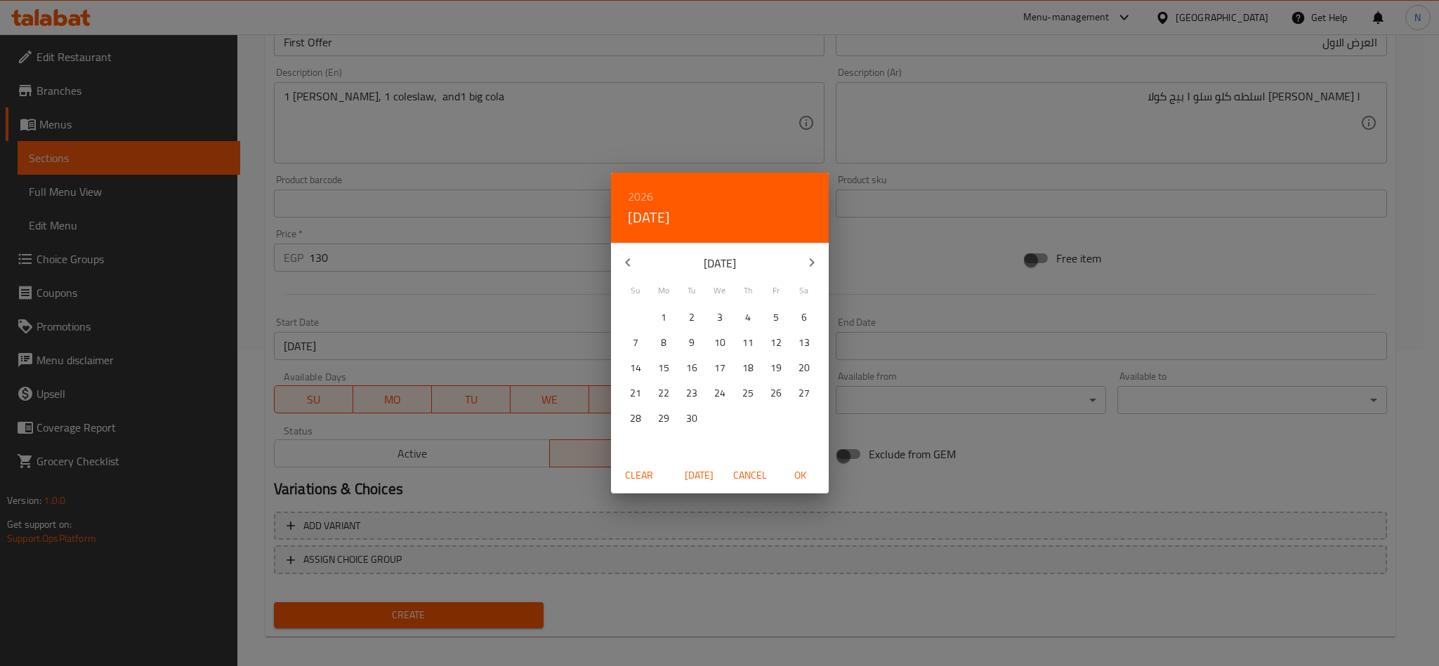
click at [617, 257] on button "button" at bounding box center [628, 263] width 34 height 34
click at [619, 257] on icon "button" at bounding box center [627, 262] width 17 height 17
click at [624, 262] on icon "button" at bounding box center [627, 262] width 17 height 17
click at [687, 426] on p "31" at bounding box center [691, 419] width 11 height 18
click at [789, 475] on span "OK" at bounding box center [801, 476] width 34 height 18
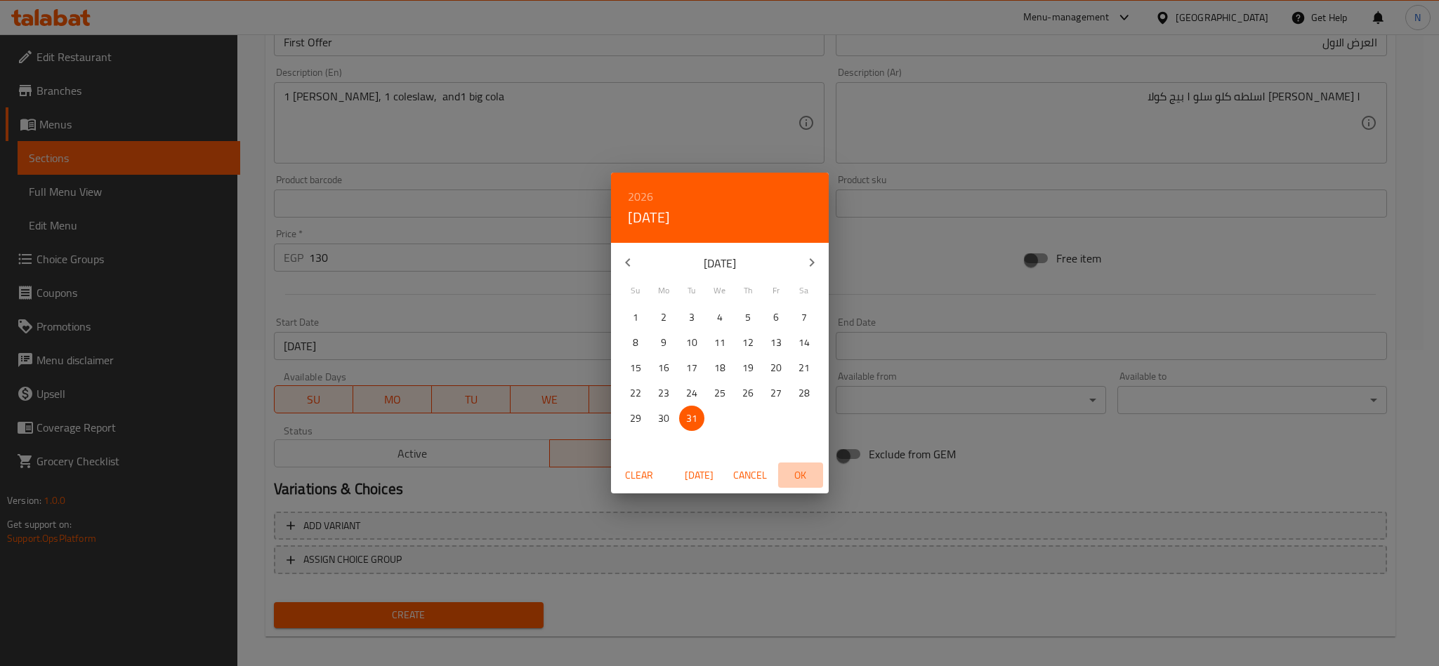
type input "[DATE]"
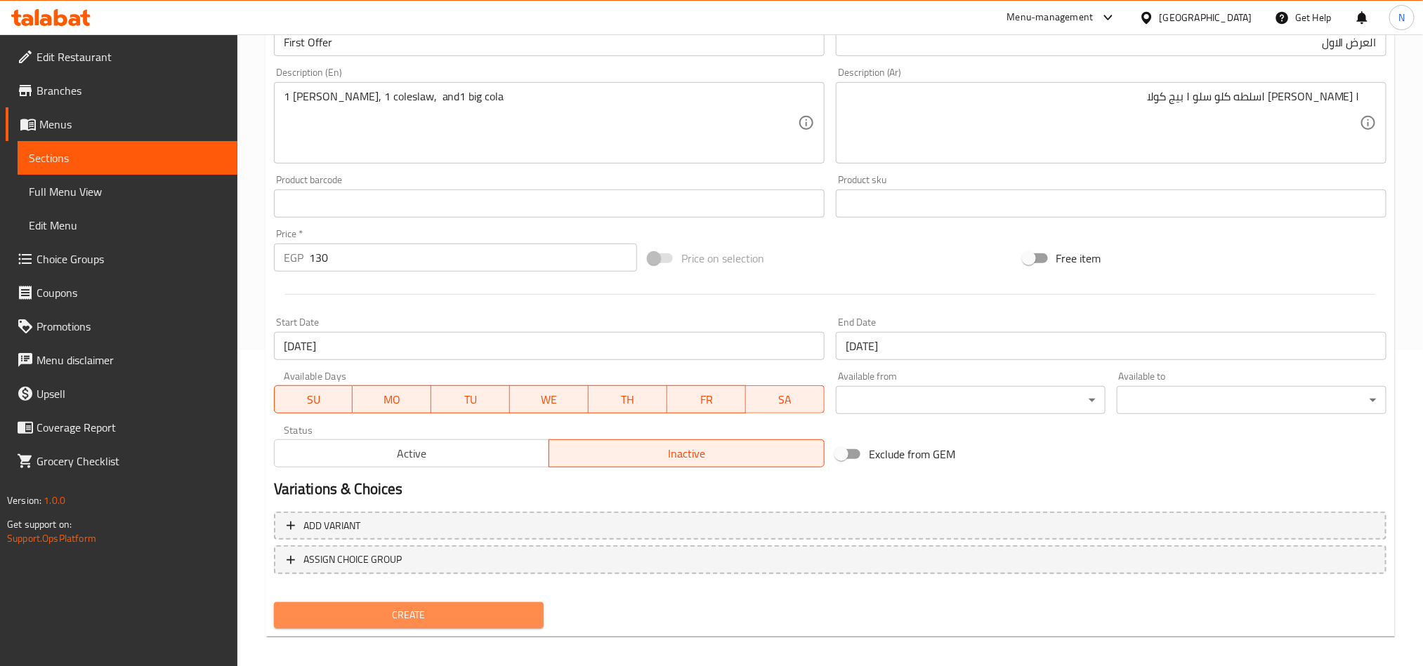
click at [487, 611] on span "Create" at bounding box center [408, 616] width 247 height 18
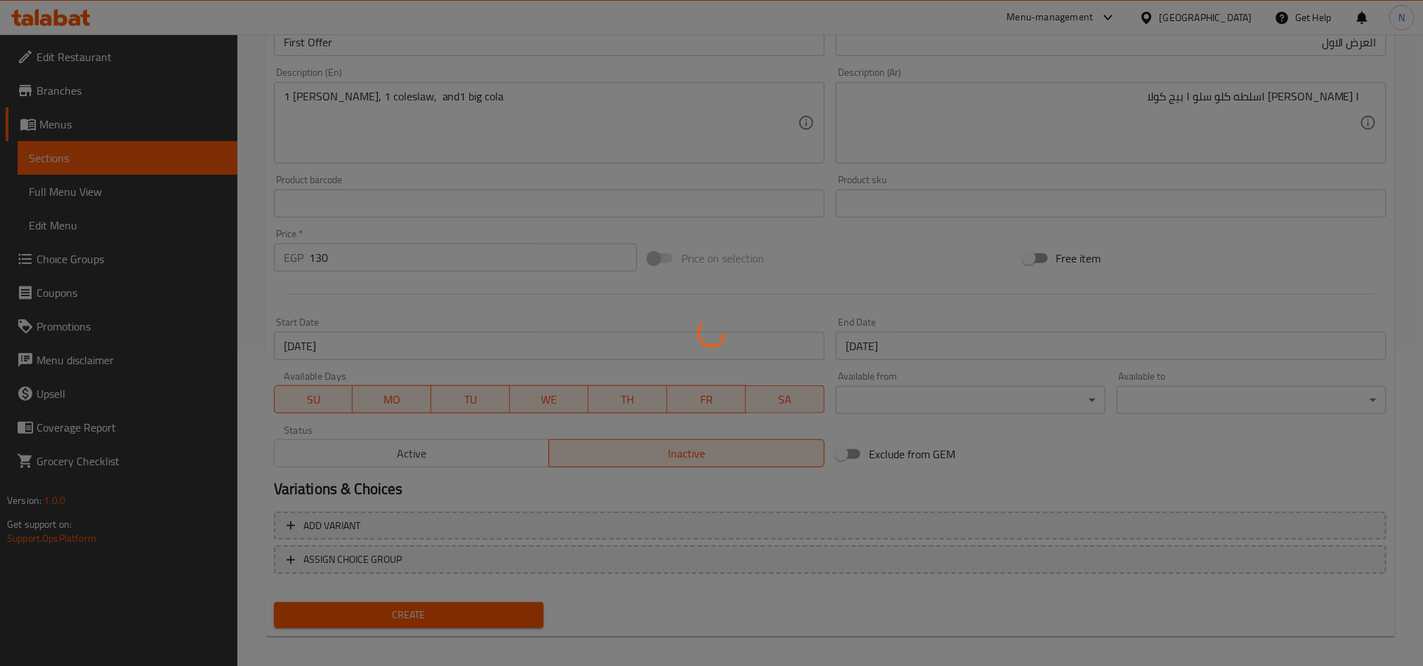
scroll to position [150, 0]
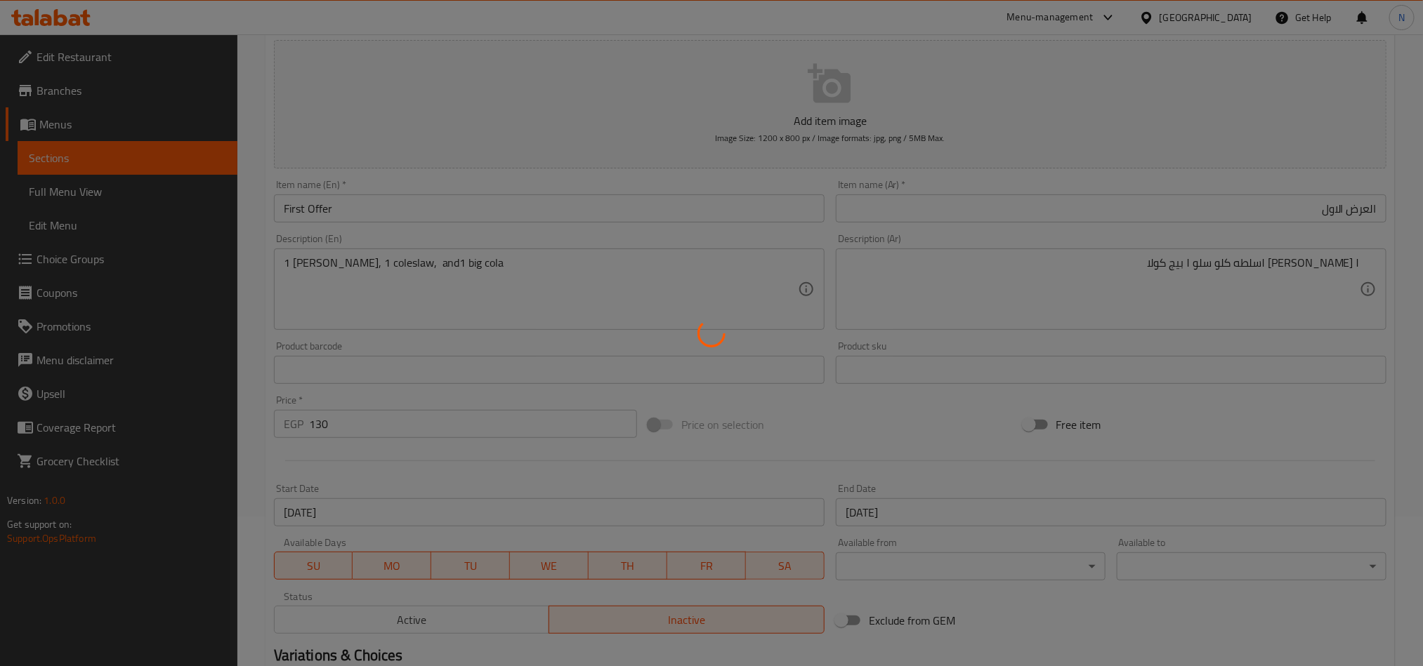
type input "0"
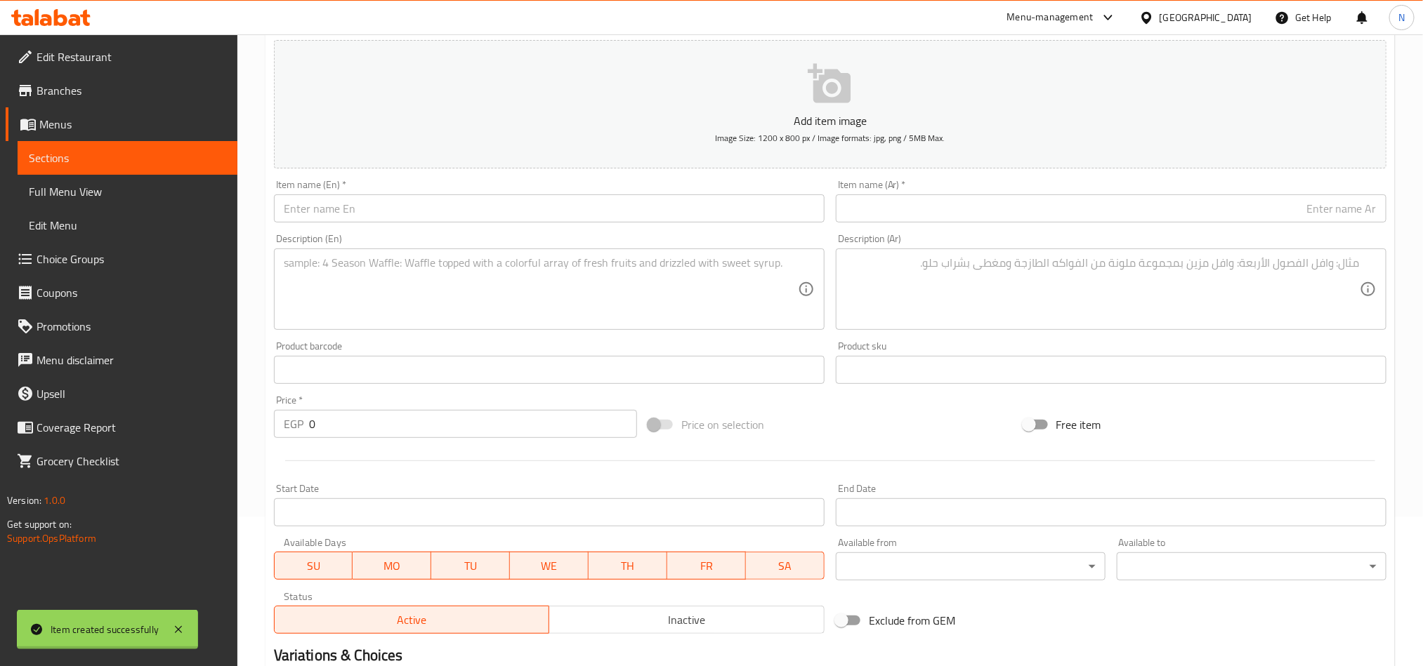
scroll to position [0, 0]
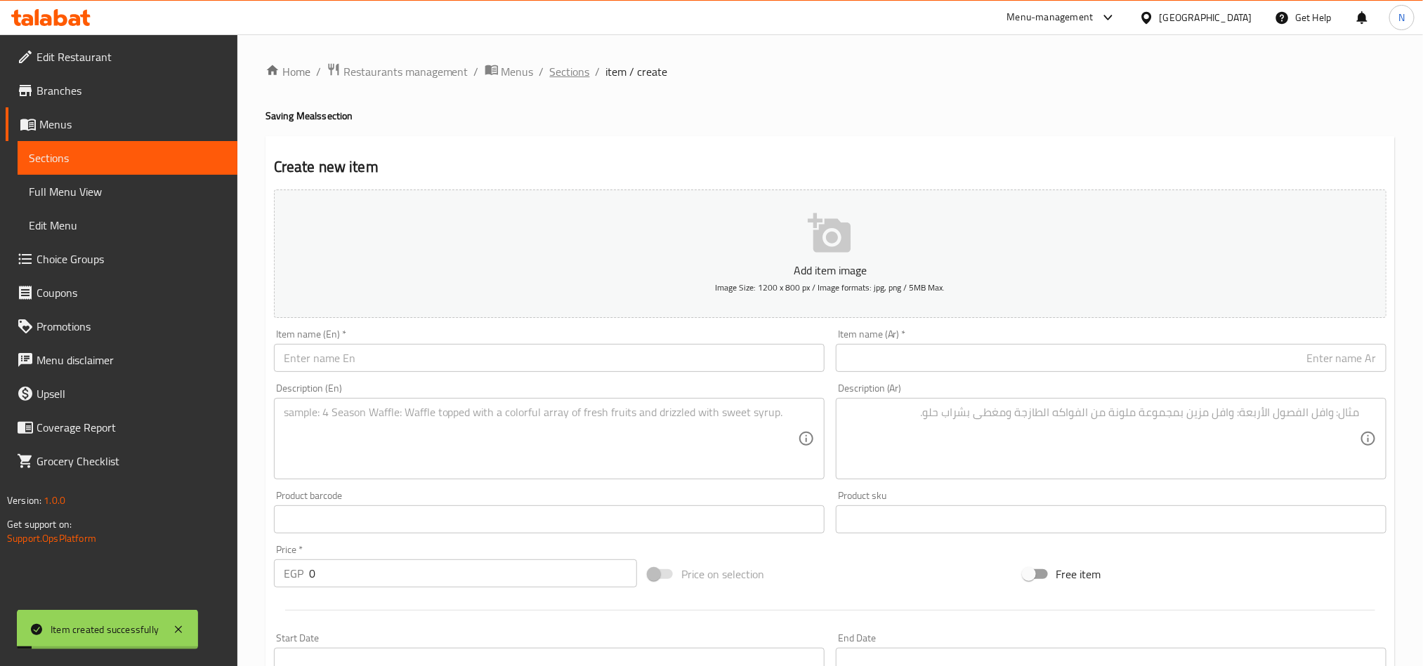
click at [569, 74] on span "Sections" at bounding box center [570, 71] width 40 height 17
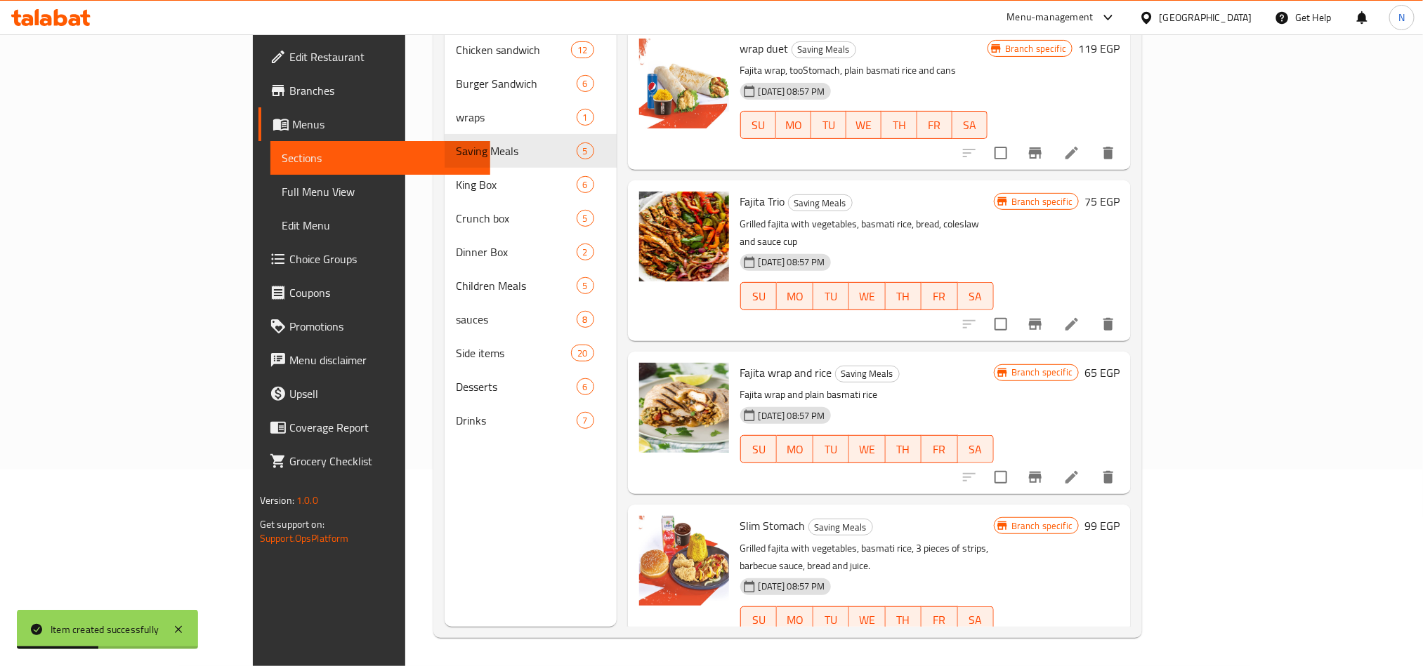
scroll to position [148, 0]
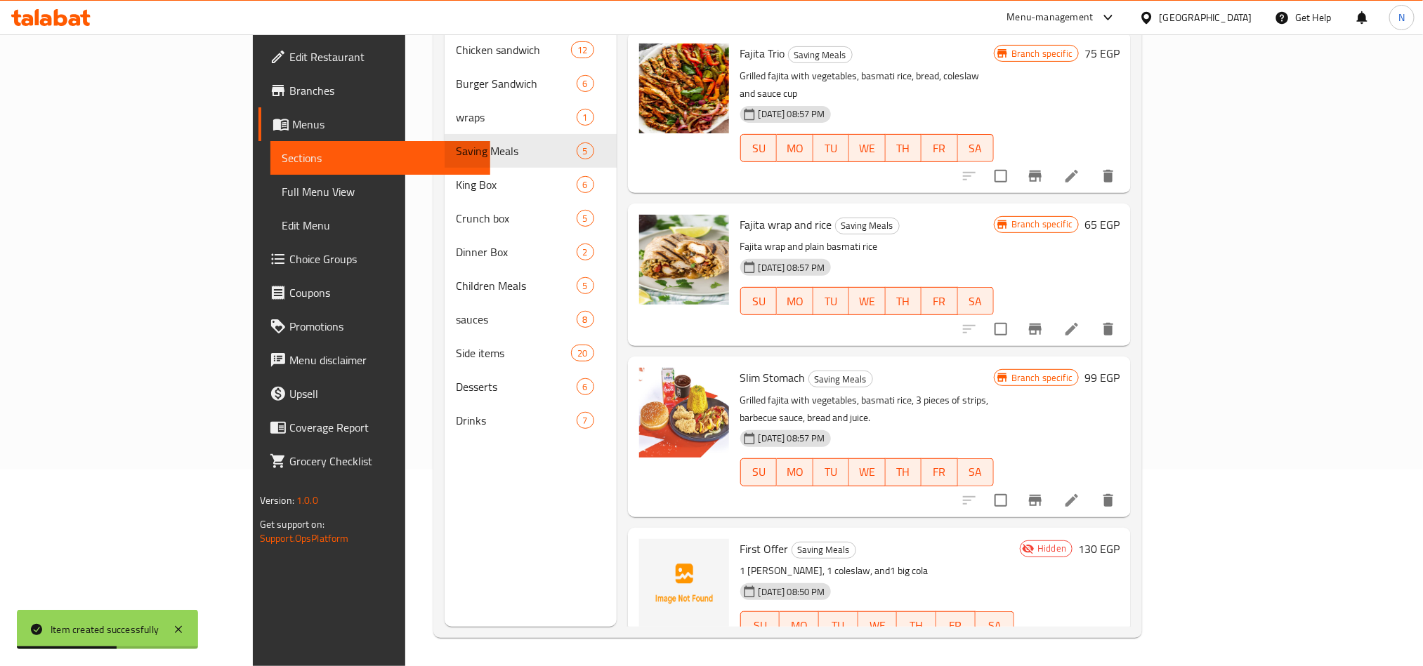
click at [740, 539] on span "First Offer" at bounding box center [764, 549] width 48 height 21
click at [734, 578] on div "[DATE] 08:50 PM" at bounding box center [770, 592] width 72 height 28
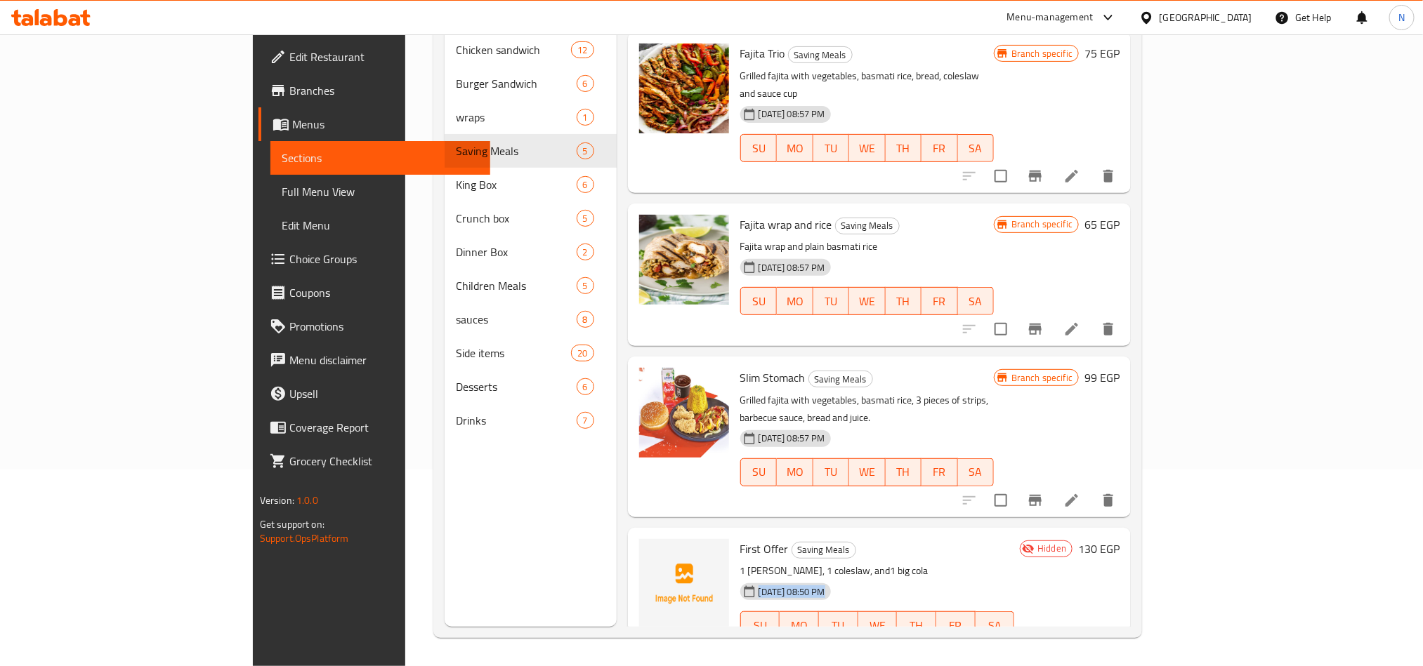
click at [734, 578] on div "[DATE] 08:50 PM" at bounding box center [770, 592] width 72 height 28
click at [740, 562] on p "1 [PERSON_NAME], 1 coleslaw, and1 big cola" at bounding box center [877, 571] width 275 height 18
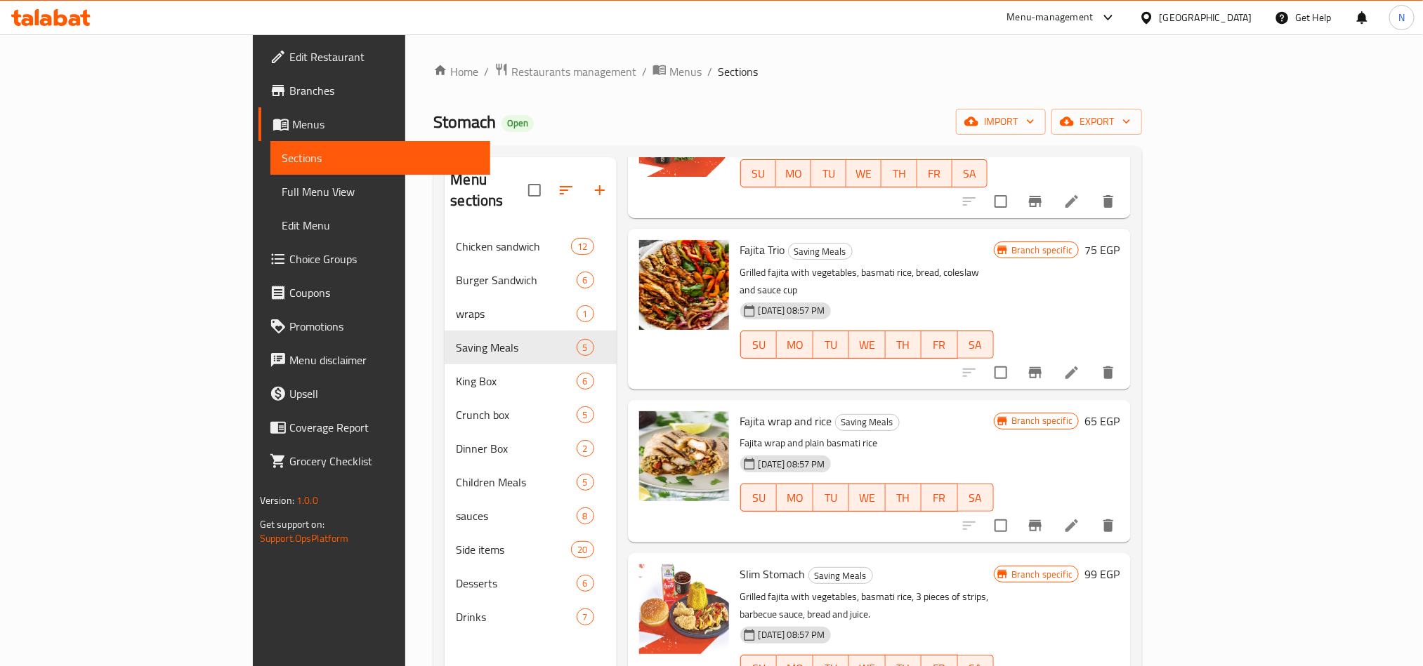
scroll to position [0, 0]
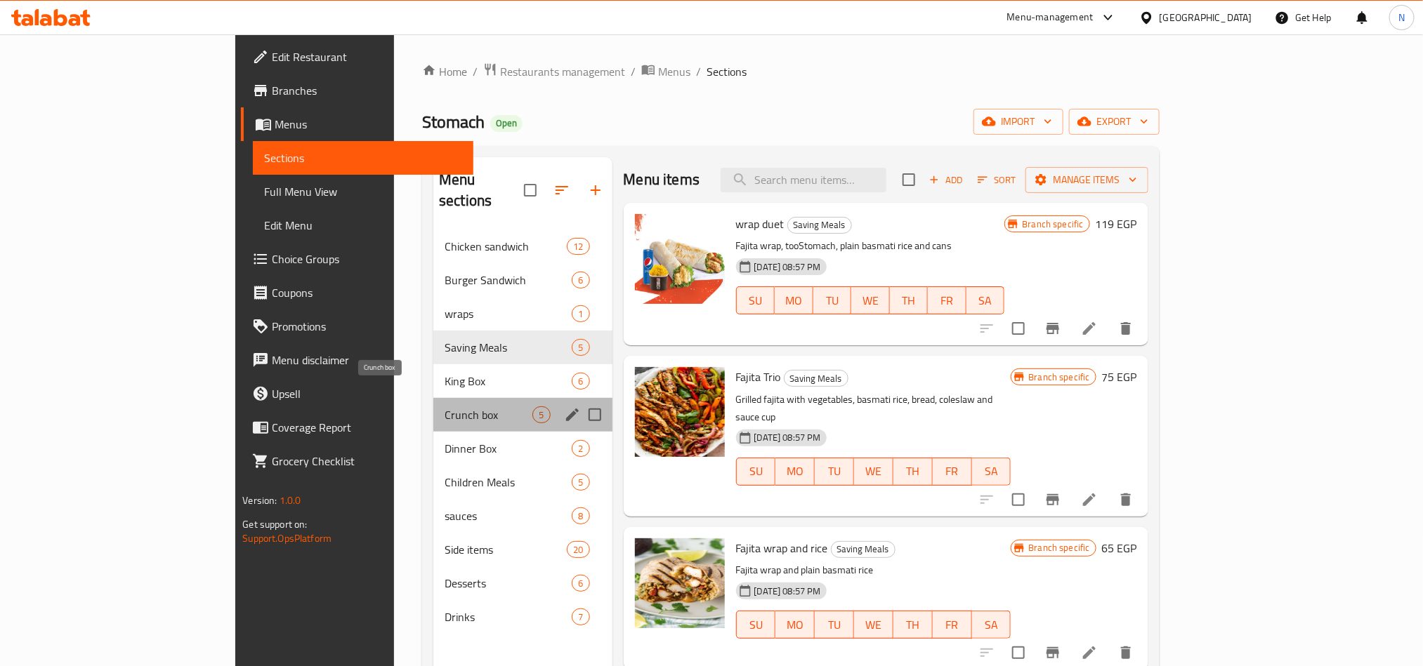
click at [444, 407] on span "Crunch box" at bounding box center [488, 415] width 88 height 17
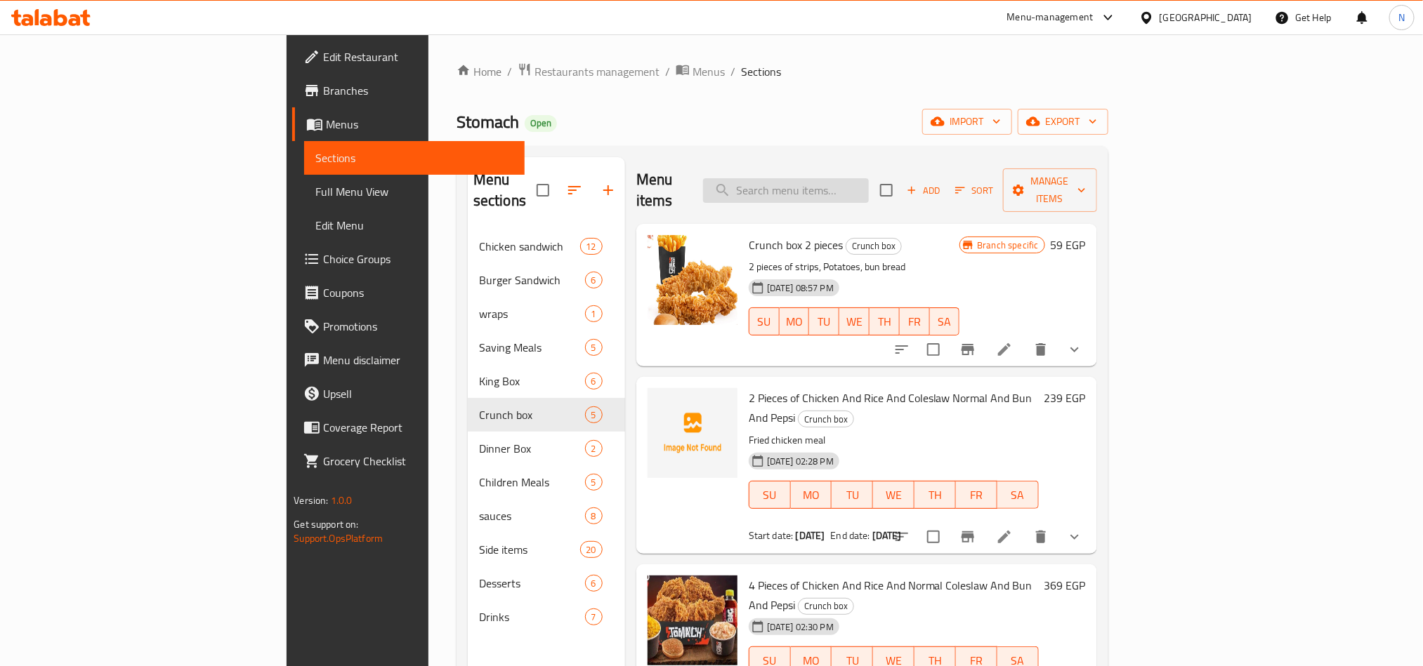
click at [869, 180] on input "search" at bounding box center [786, 190] width 166 height 25
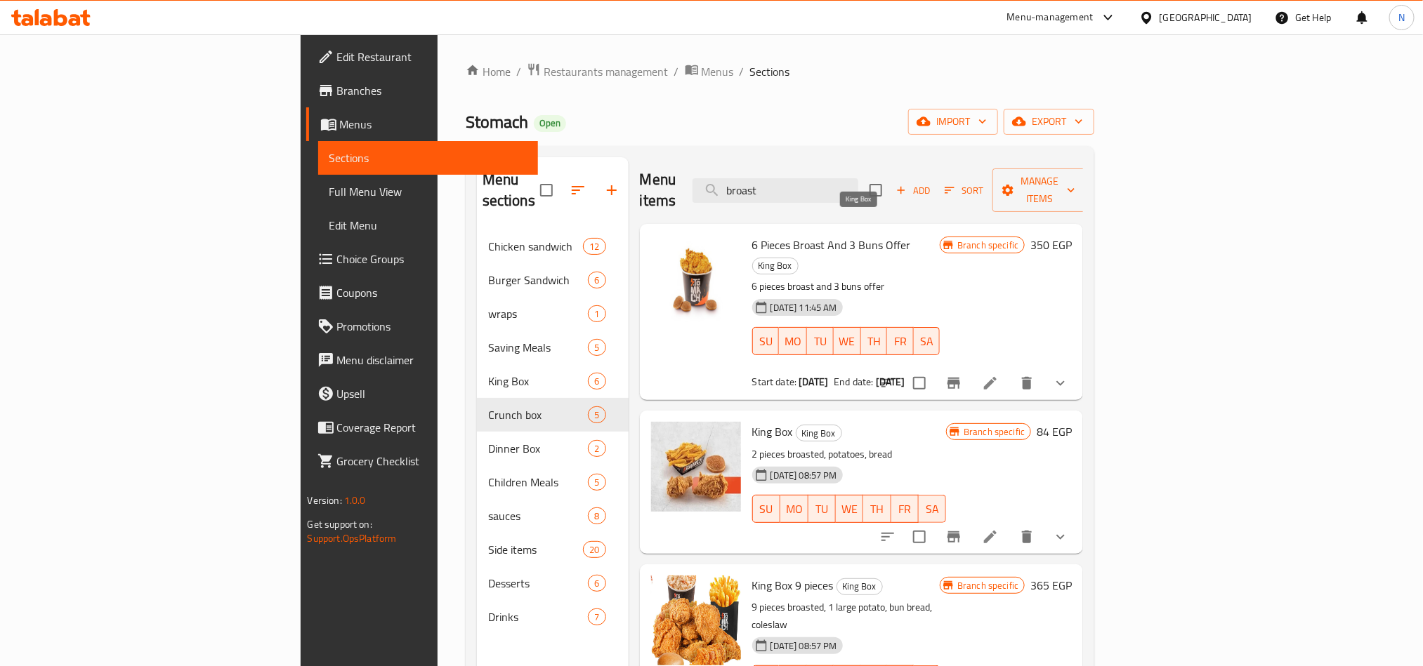
type input "broast"
drag, startPoint x: 843, startPoint y: 230, endPoint x: 878, endPoint y: 228, distance: 35.9
click at [798, 258] on span "King Box" at bounding box center [775, 266] width 45 height 16
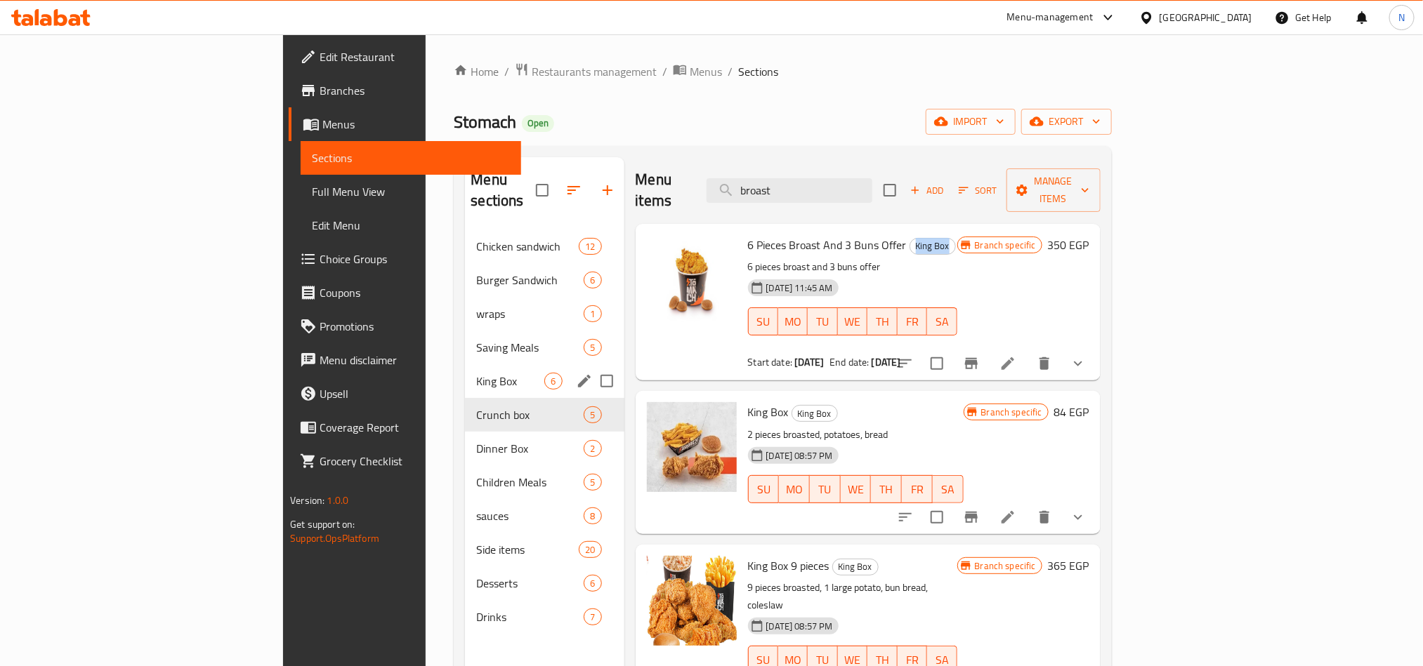
click at [465, 364] on div "King Box 6" at bounding box center [544, 381] width 159 height 34
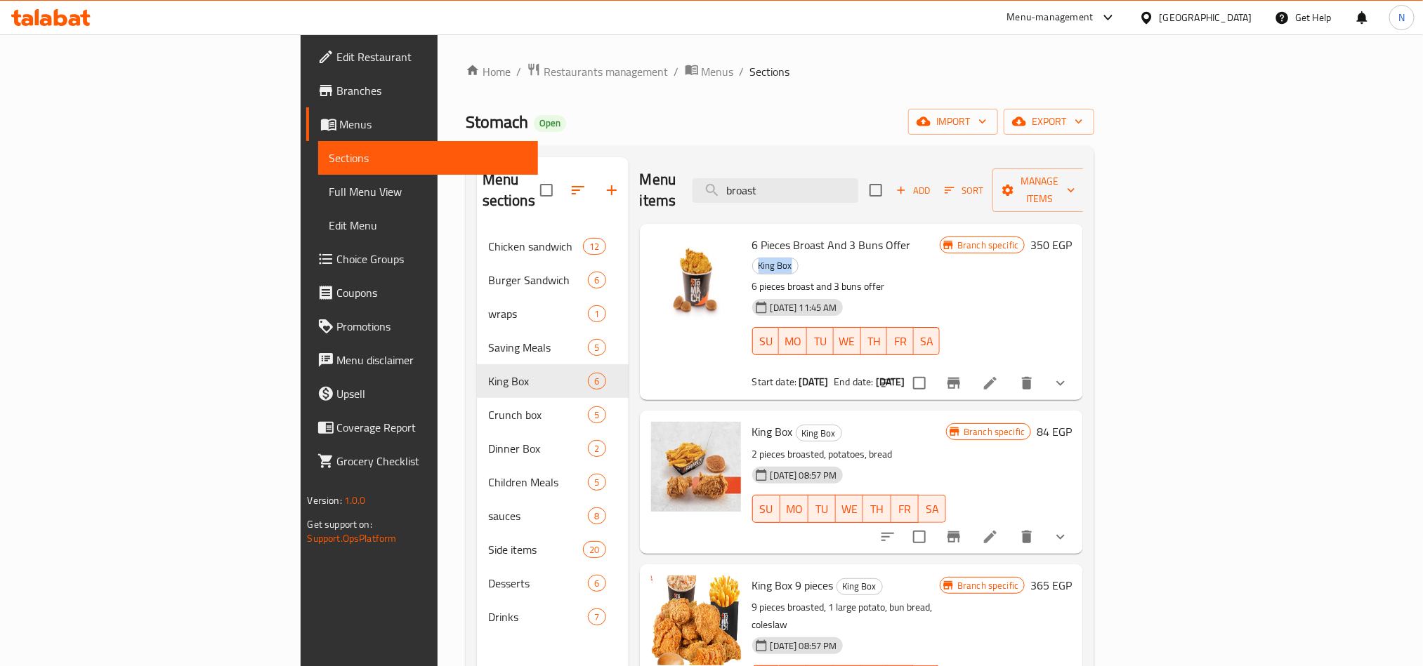
drag, startPoint x: 1165, startPoint y: 179, endPoint x: 1065, endPoint y: 137, distance: 108.9
click at [1065, 137] on div "Home / Restaurants management / Menus / Sections Stomach Open import export Men…" at bounding box center [780, 448] width 629 height 772
click at [932, 183] on span "Add" at bounding box center [913, 191] width 38 height 16
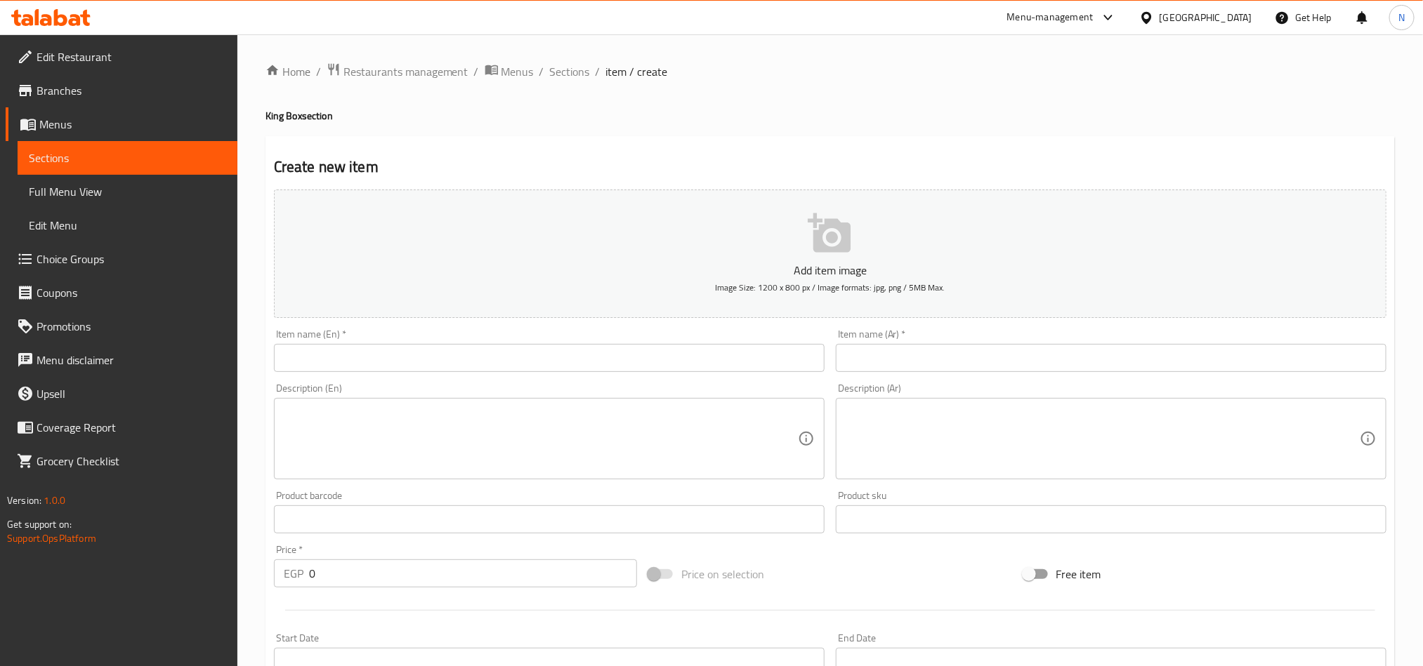
click at [990, 440] on textarea at bounding box center [1102, 439] width 514 height 67
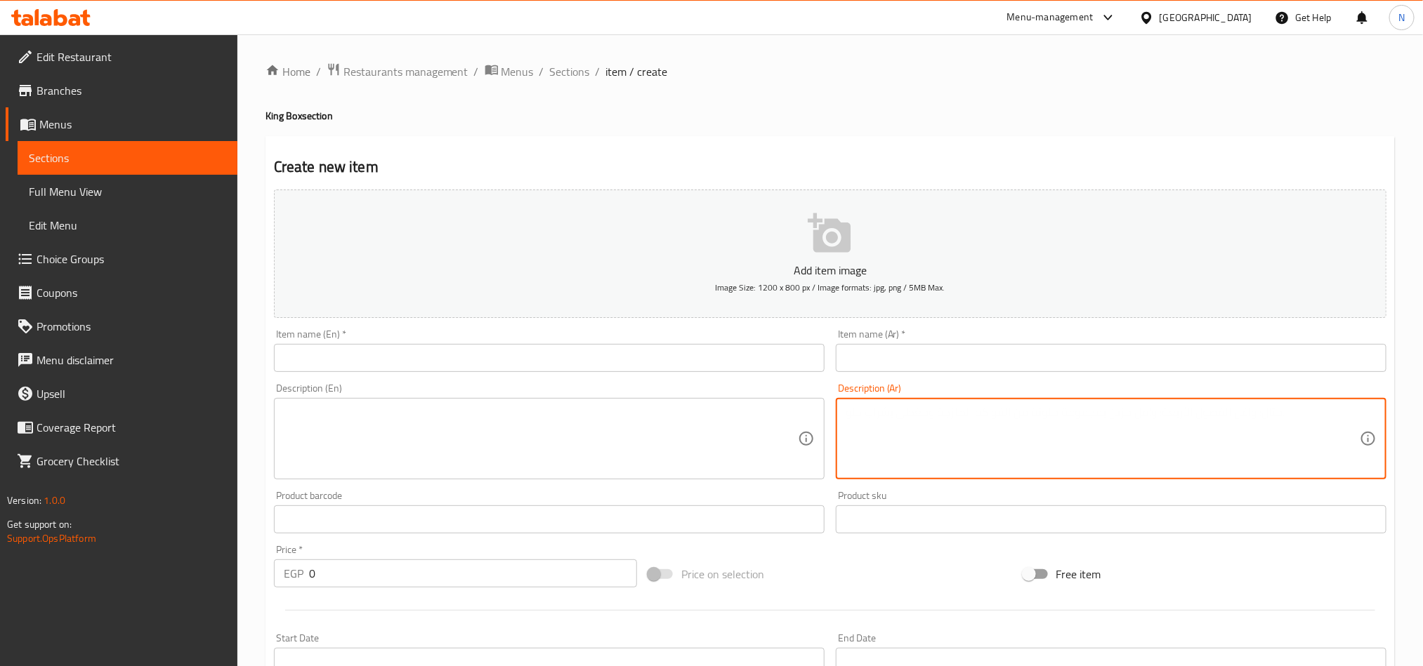
paste textarea "٦ قطع بروست ٣ خبز لتر كولا ٢"
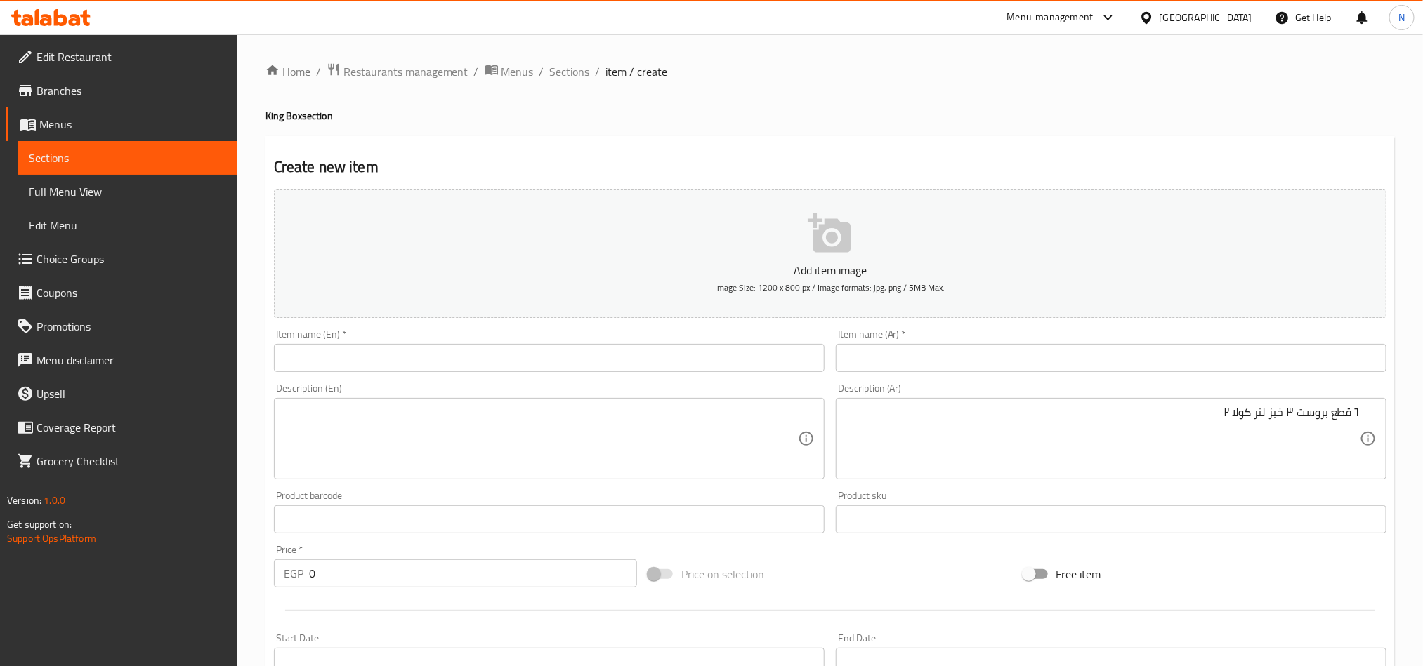
click at [1104, 434] on textarea "٦ قطع بروست ٣ خبز لتر كولا ٢" at bounding box center [1102, 439] width 514 height 67
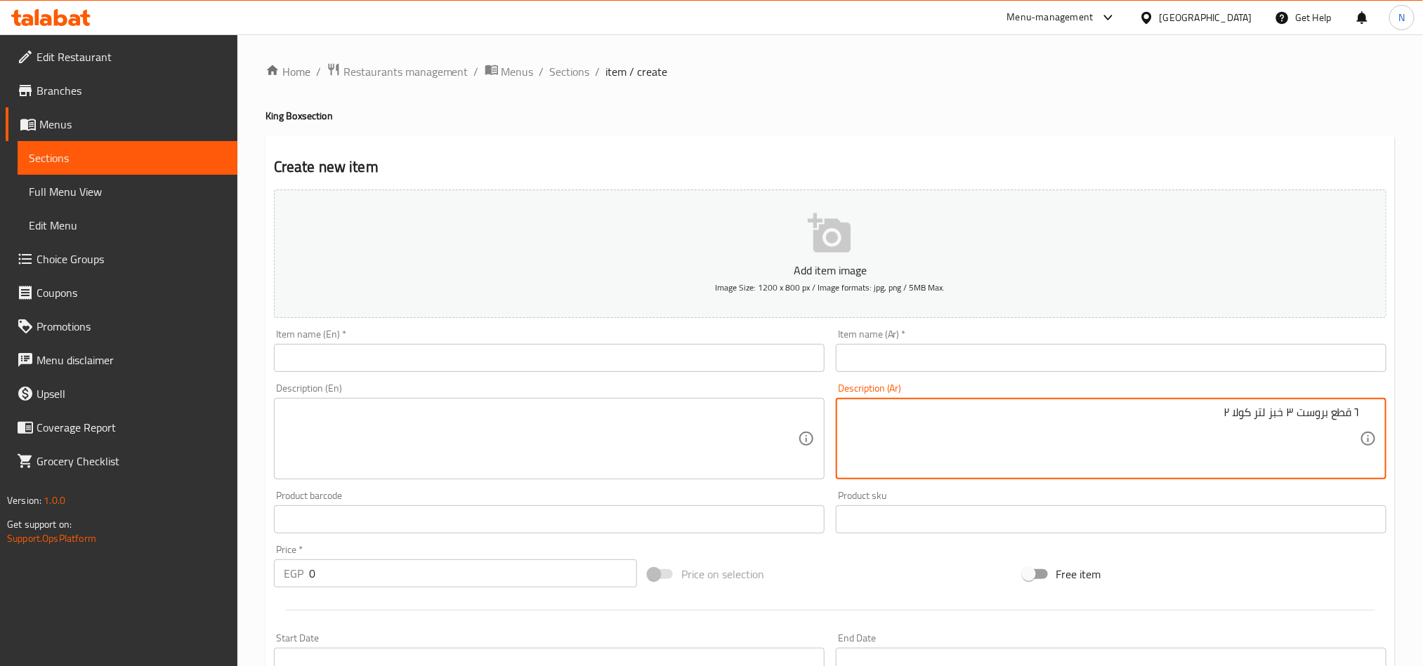
paste textarea "بطاطس كبير"
click at [1218, 416] on textarea "٦ قطع بروست ٣ خبز لتر كولا ٢ بطاطس كبير" at bounding box center [1102, 439] width 514 height 67
click at [1145, 409] on textarea "٦ قطع بروست ٣ خبز لتر كولا ٢ بطاطس كبير" at bounding box center [1102, 439] width 514 height 67
click at [1145, 413] on textarea "٦ قطع بروست ٣ خبز لتر كولا ٢ بطاطس كبير" at bounding box center [1102, 439] width 514 height 67
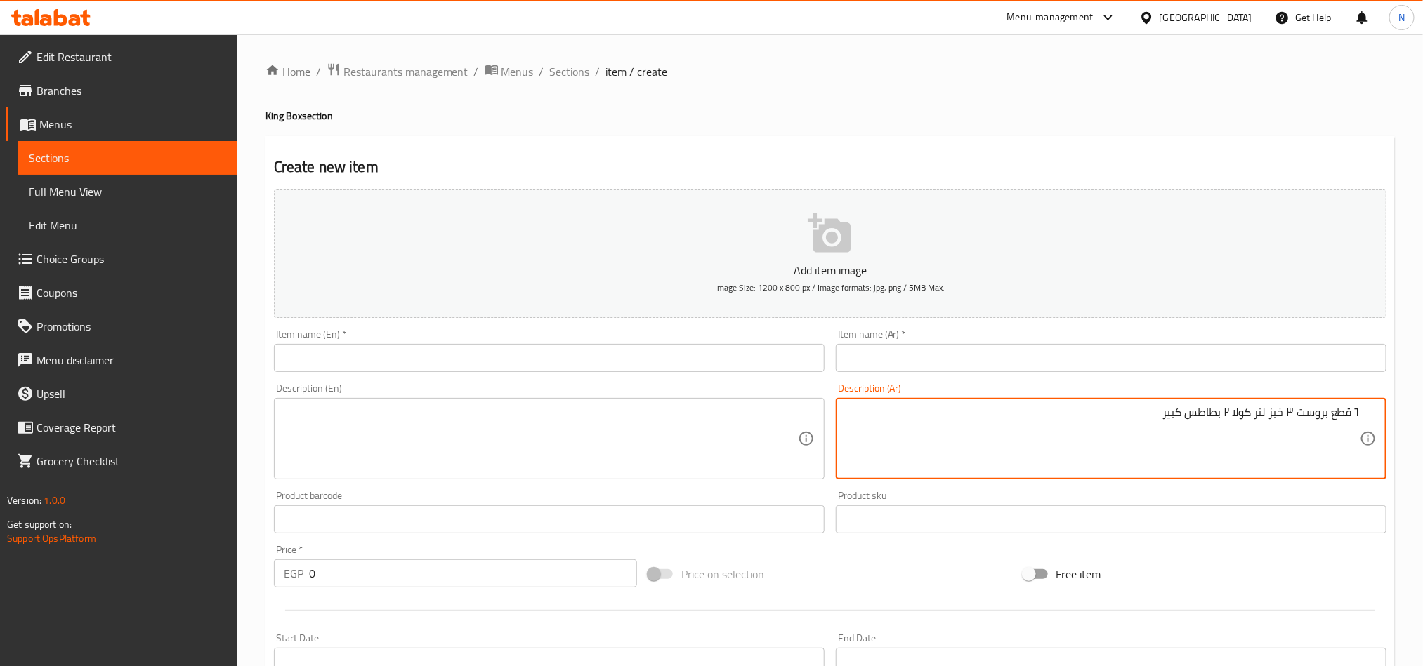
click at [1039, 430] on textarea "٦ قطع بروست ٣ خبز لتر كولا ٢ بطاطس كبير" at bounding box center [1102, 439] width 514 height 67
type textarea "٦ قطع بروست ٣ خبز لتر كولا ٢ بطاطس كبير"
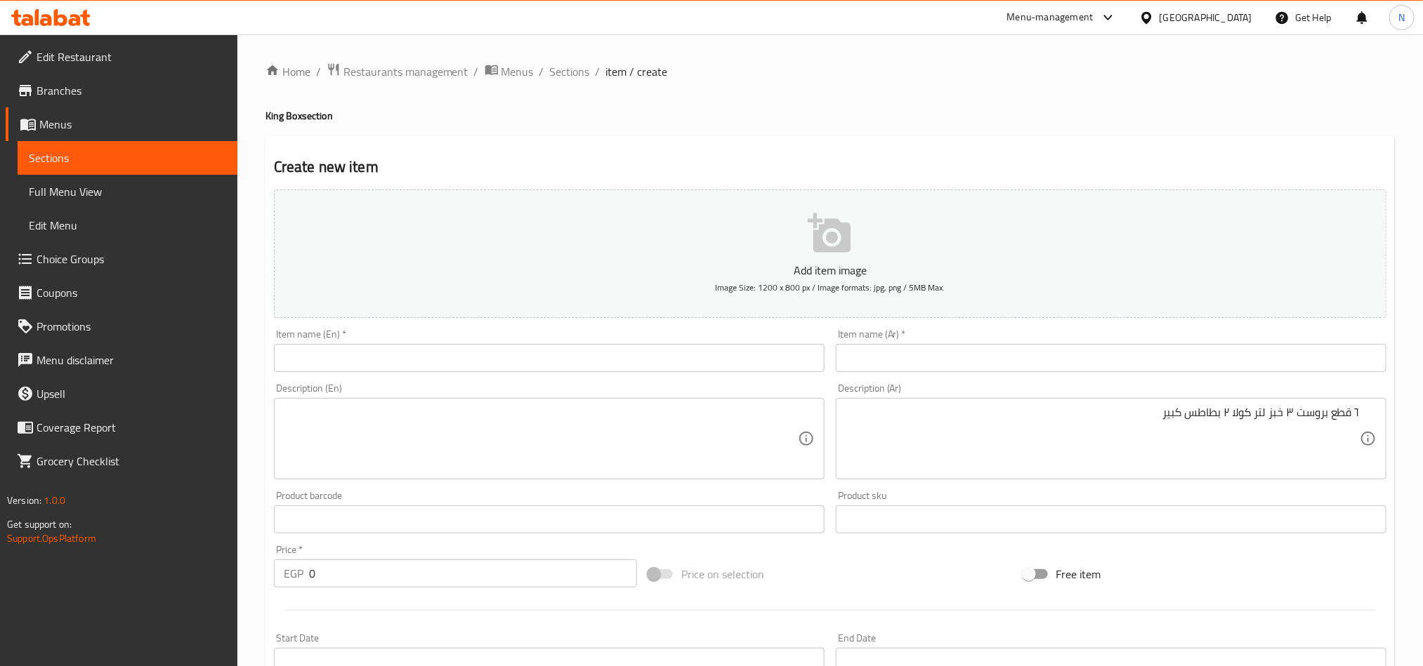
click at [457, 424] on textarea at bounding box center [541, 439] width 514 height 67
paste textarea "6 pieces of fried chicken, 3 breads, 1 liter of cola, 2 large potatoes"
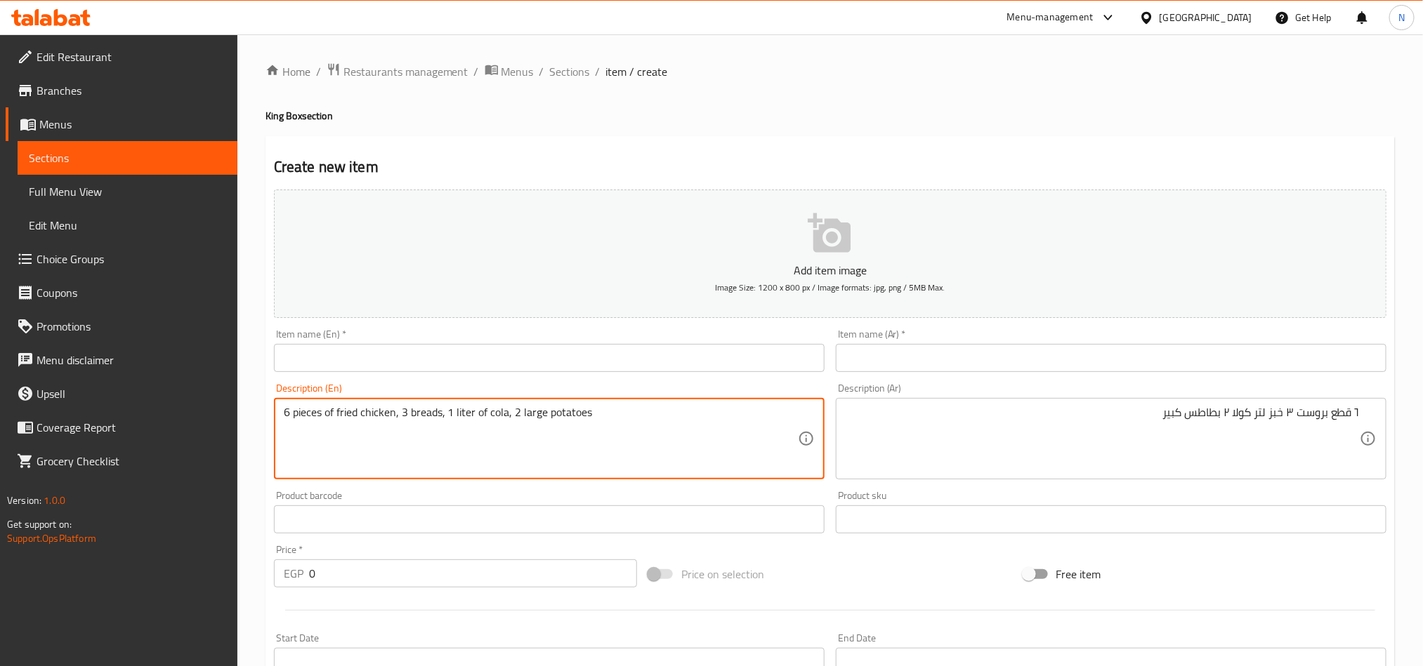
click at [453, 415] on textarea "6 pieces of fried chicken, 3 breads, 1 liter of cola, 2 large potatoes" at bounding box center [541, 439] width 514 height 67
click at [453, 416] on textarea "6 pieces of fried chicken, 3 breads, 1 liter of cola, 2 large potatoes" at bounding box center [541, 439] width 514 height 67
click at [453, 417] on textarea "6 pieces of fried chicken, 3 breads, 1 liter of cola, 2 large potatoes" at bounding box center [541, 439] width 514 height 67
click at [298, 414] on textarea "6 pieces of fried chicken, 3 breads, 1 liter of cola, 2 large potatoes" at bounding box center [541, 439] width 514 height 67
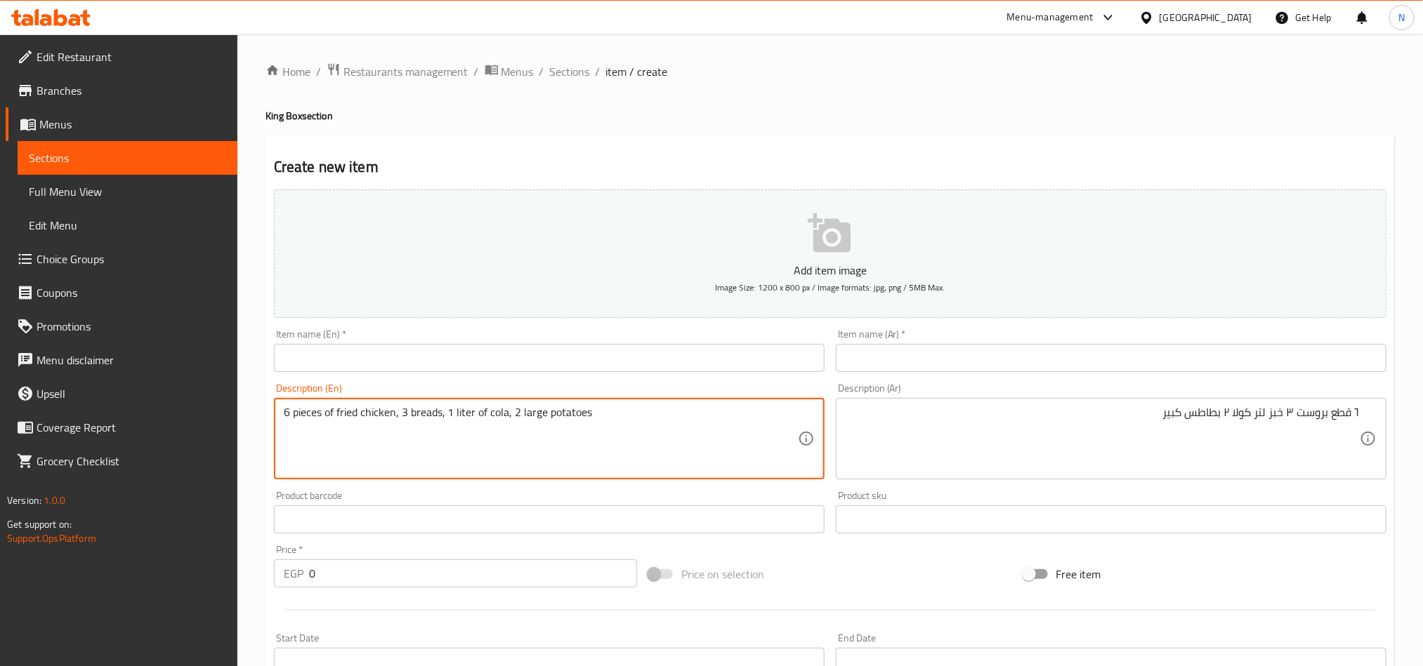
click at [298, 414] on textarea "6 pieces of fried chicken, 3 breads, 1 liter of cola, 2 large potatoes" at bounding box center [541, 439] width 514 height 67
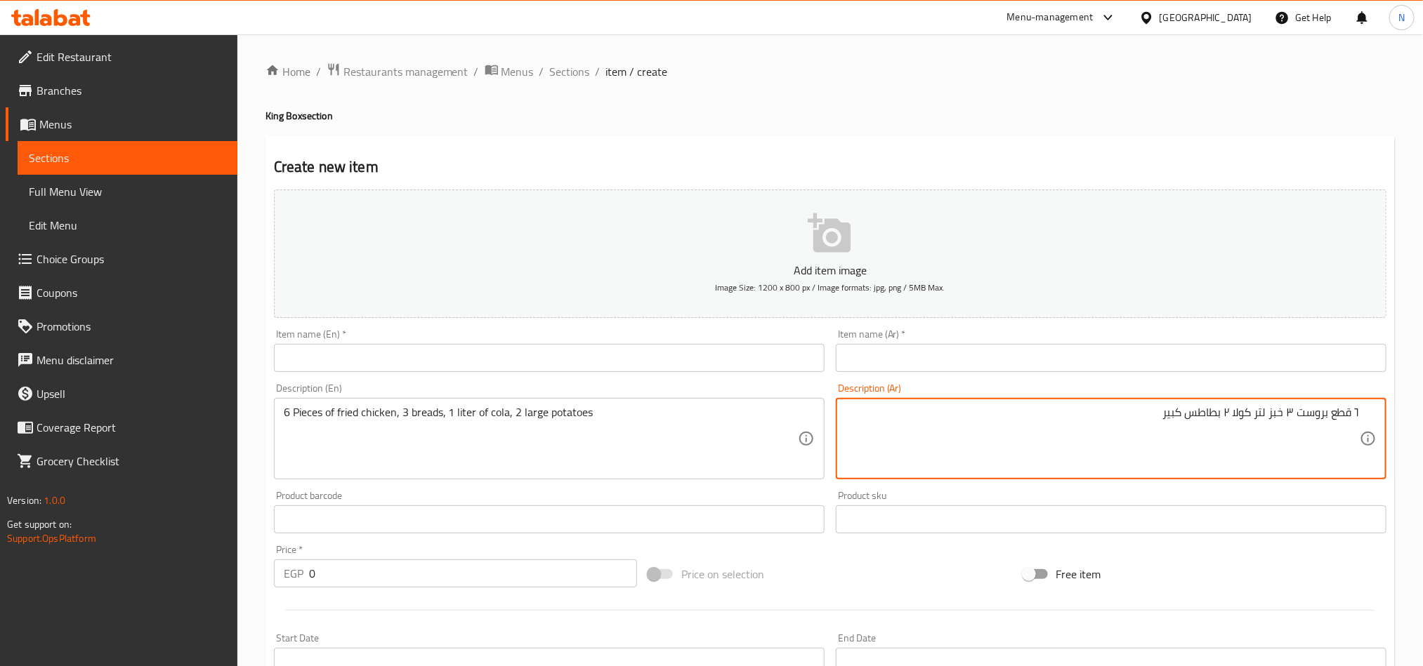
click at [1310, 419] on textarea "٦ قطع بروست ٣ خبز لتر كولا ٢ بطاطس كبير" at bounding box center [1102, 439] width 514 height 67
click at [1322, 424] on textarea "٦ قطع بروست ٣ خبز لتر كولا ٢ بطاطس كبير" at bounding box center [1102, 439] width 514 height 67
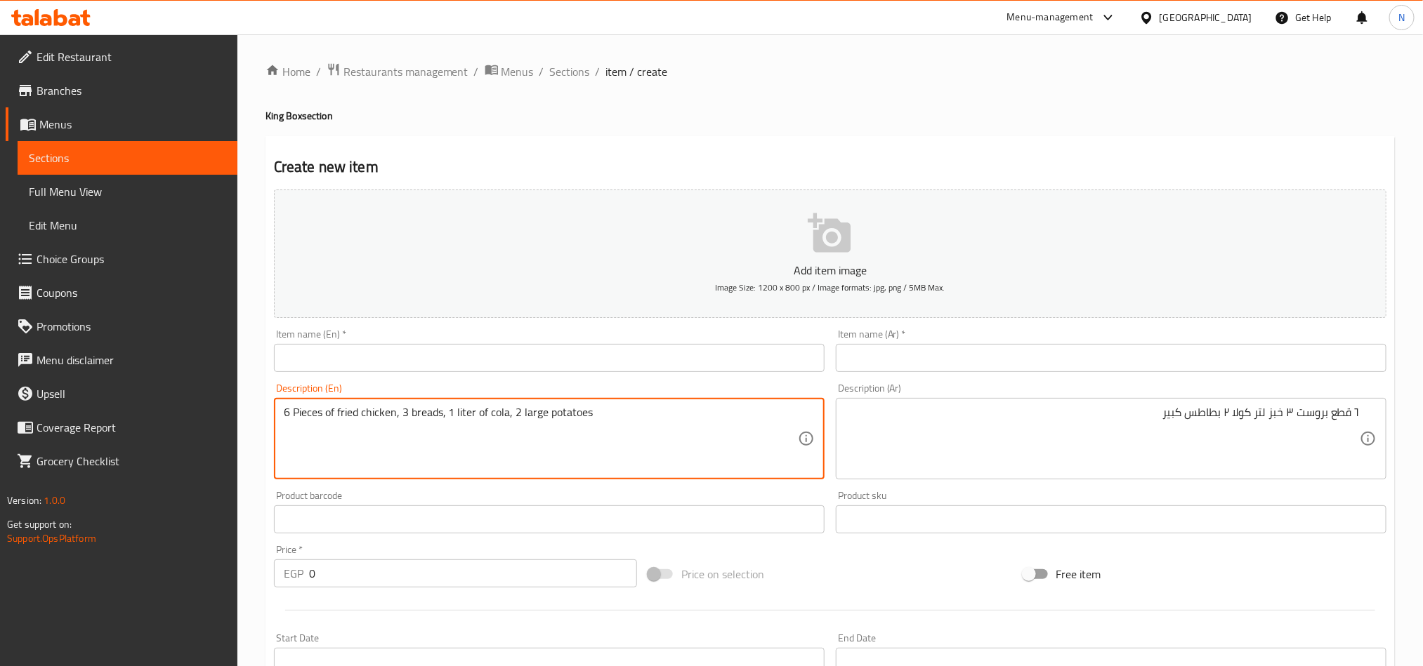
drag, startPoint x: 338, startPoint y: 413, endPoint x: 395, endPoint y: 411, distance: 56.9
paste textarea "Broasted"
click at [405, 417] on textarea "6 Pieces of Broast, 3 breads, 1 liter of cola, 2 large potatoes" at bounding box center [541, 439] width 514 height 67
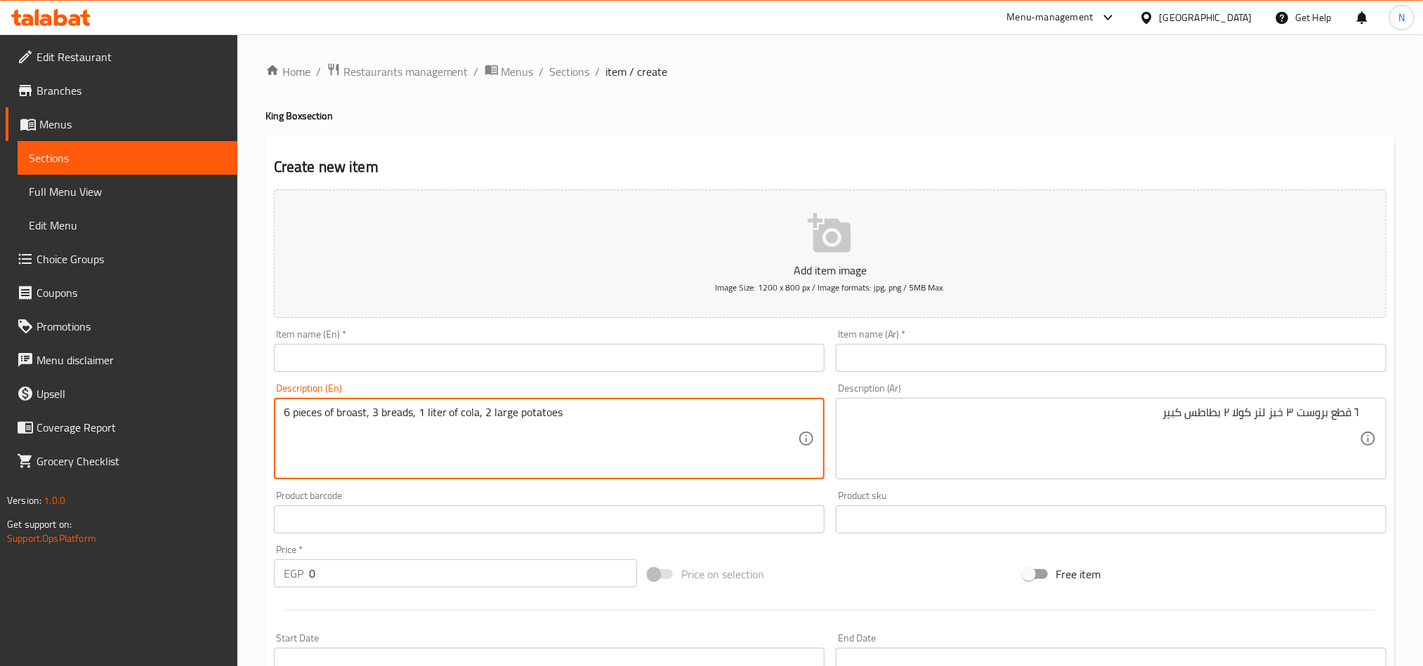
click at [314, 422] on textarea "6 pieces of broast, 3 breads, 1 liter of cola, 2 large potatoes" at bounding box center [541, 439] width 514 height 67
click at [358, 430] on textarea "6 Pieces of broast, 3 breads, 1 liter of cola, 2 large potatoes" at bounding box center [541, 439] width 514 height 67
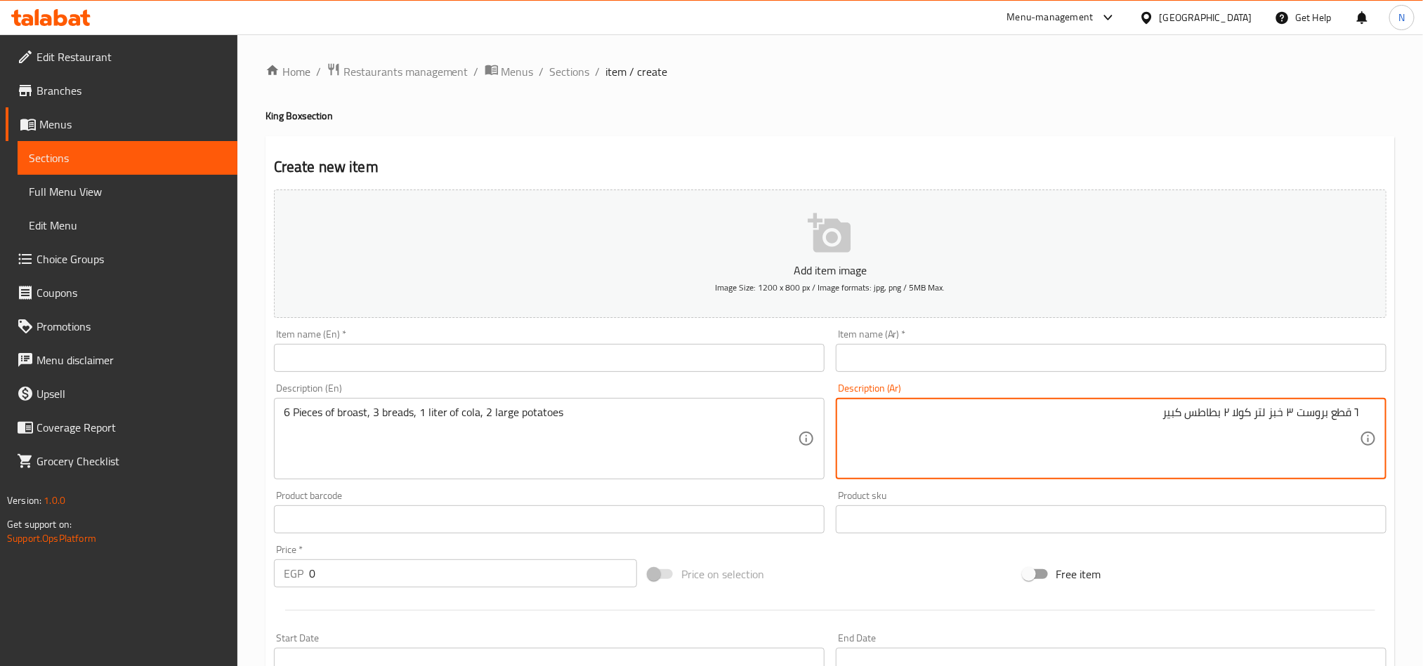
click at [1294, 415] on textarea "٦ قطع بروست ٣ خبز لتر كولا ٢ بطاطس كبير" at bounding box center [1102, 439] width 514 height 67
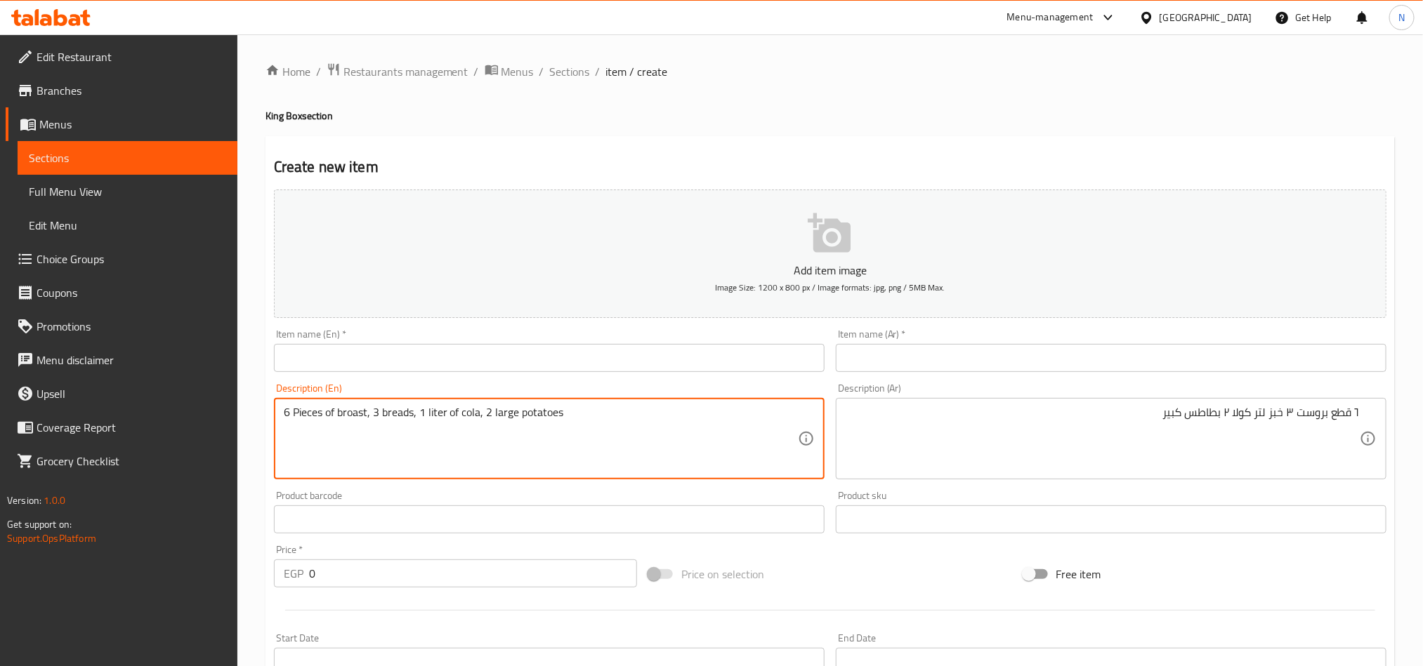
click at [430, 418] on textarea "6 Pieces of broast, 3 breads, 1 liter of cola, 2 large potatoes" at bounding box center [541, 439] width 514 height 67
type textarea "6 Pieces of broast, 3 breads, liter of cola, 2 large potatoes"
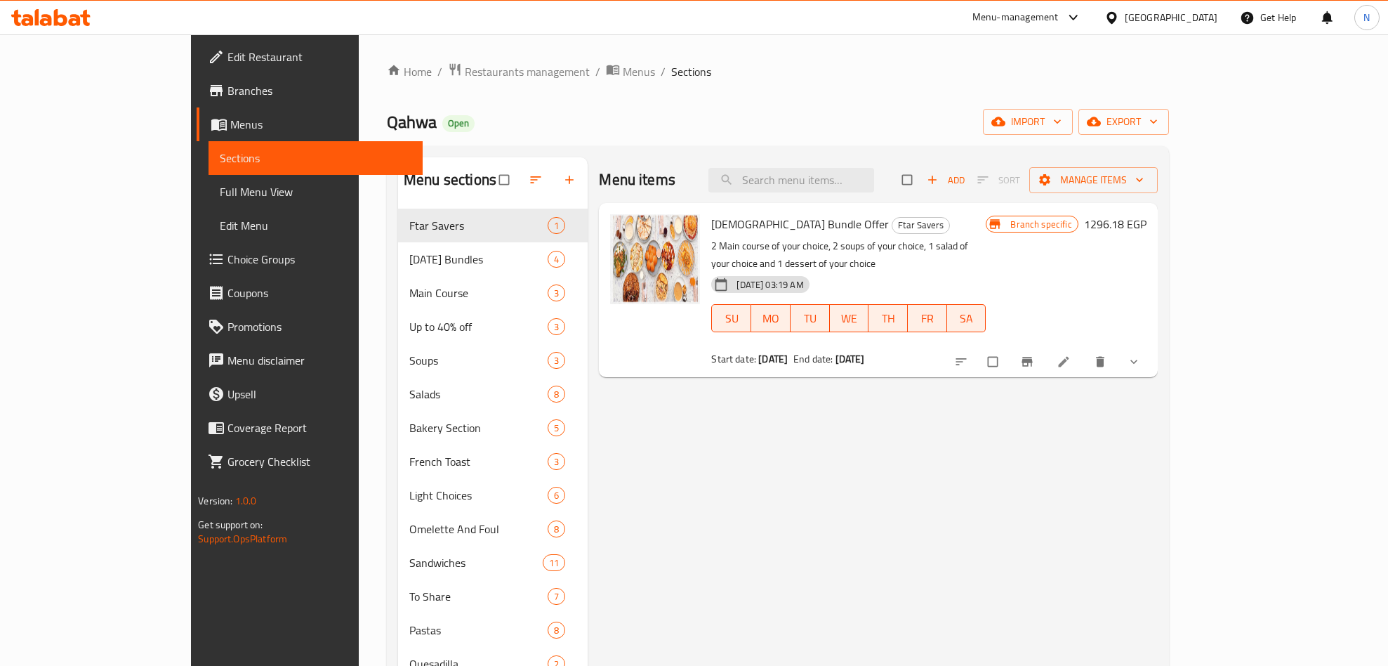
click at [228, 88] on span "Branches" at bounding box center [320, 90] width 184 height 17
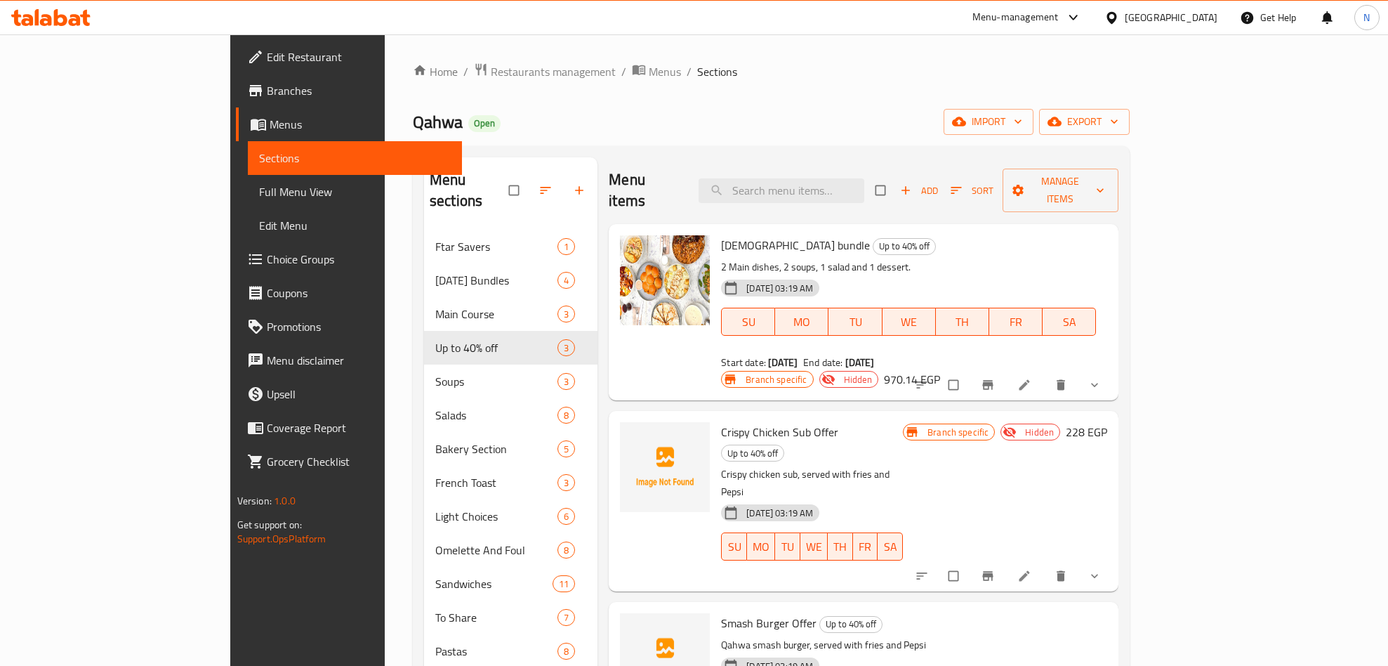
click at [267, 265] on span "Choice Groups" at bounding box center [359, 259] width 184 height 17
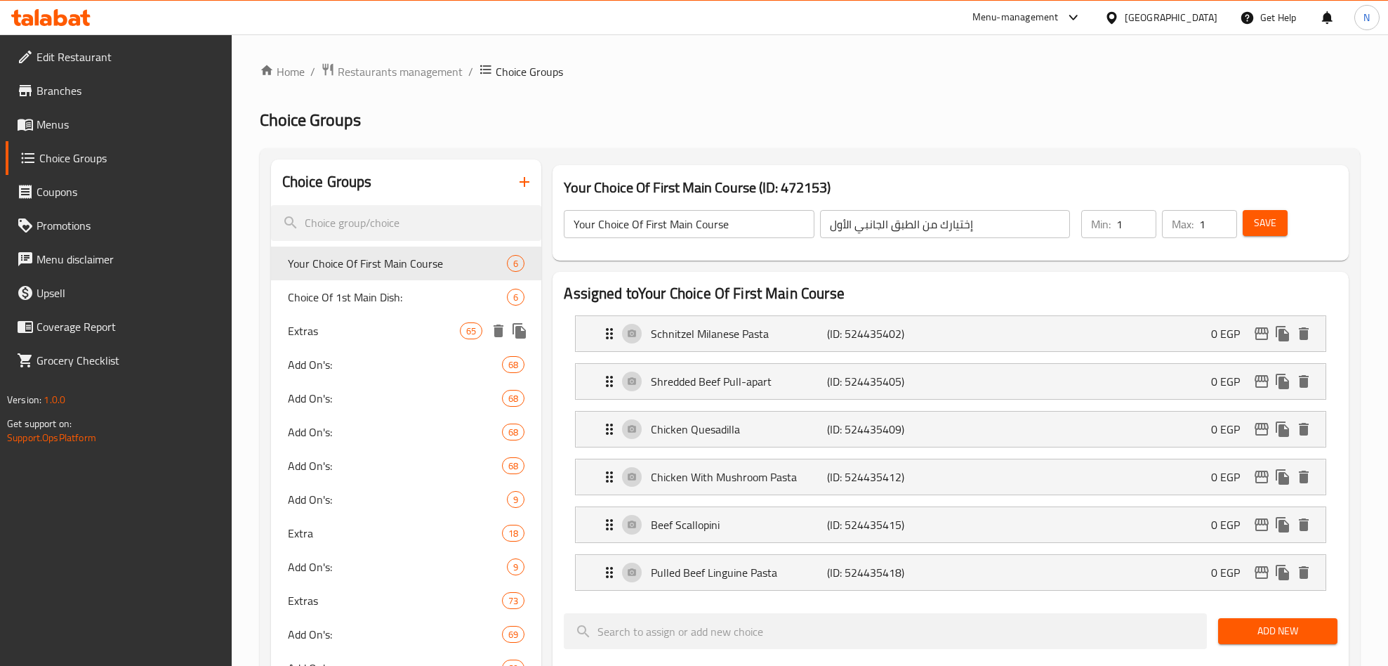
click at [353, 327] on span "Extras" at bounding box center [374, 330] width 173 height 17
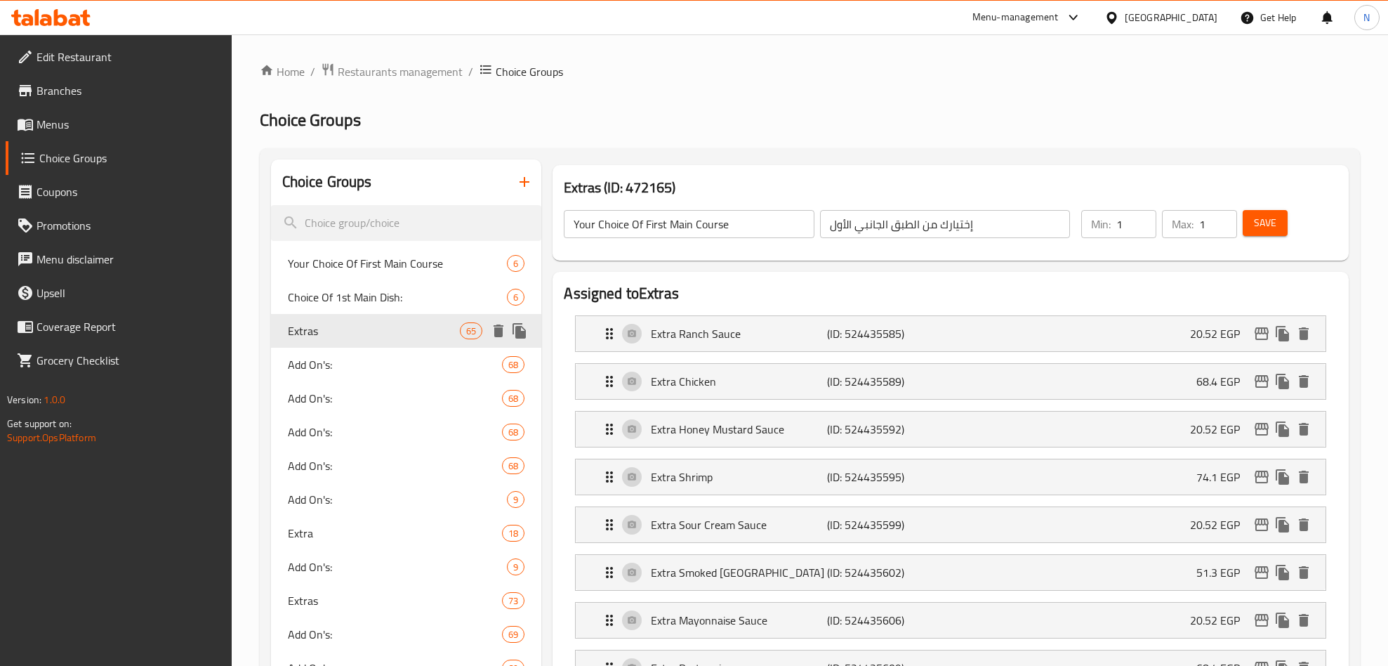
type input "Extras"
type input "إضافات"
type input "0"
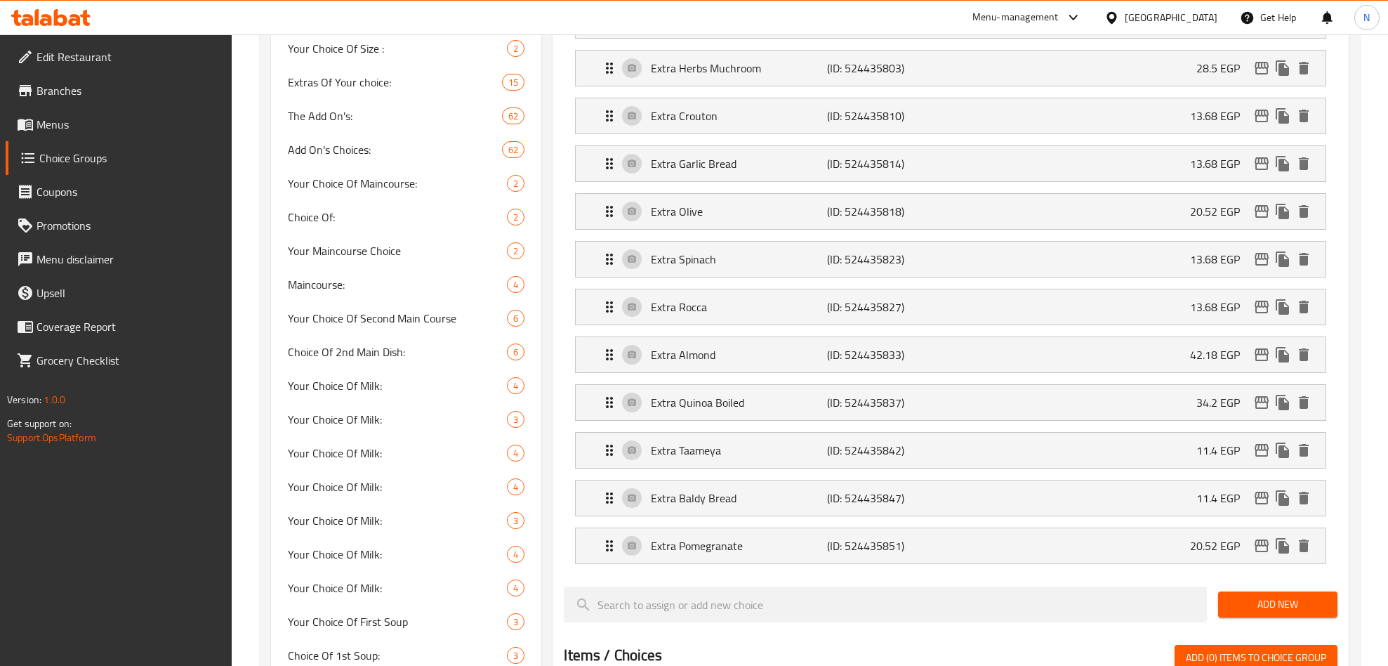
scroll to position [3457, 0]
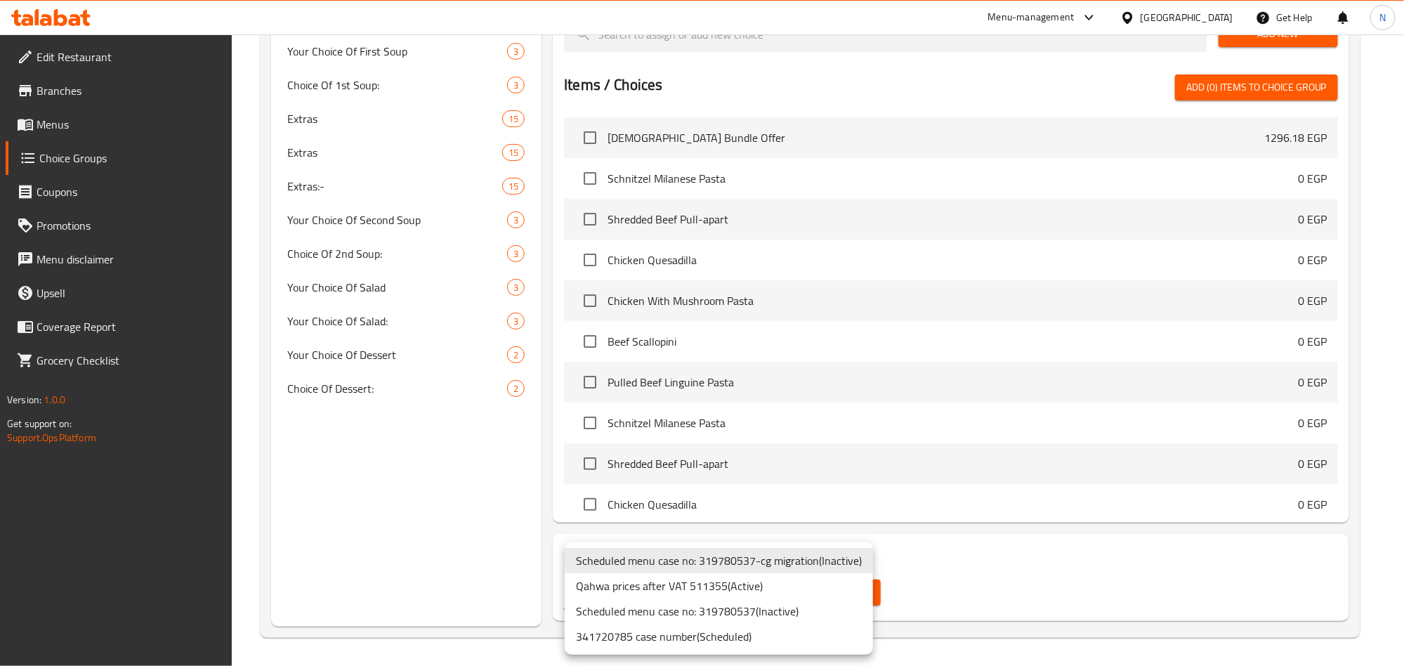
click at [744, 584] on li "Qahwa prices after VAT 511355 ( Active )" at bounding box center [719, 585] width 308 height 25
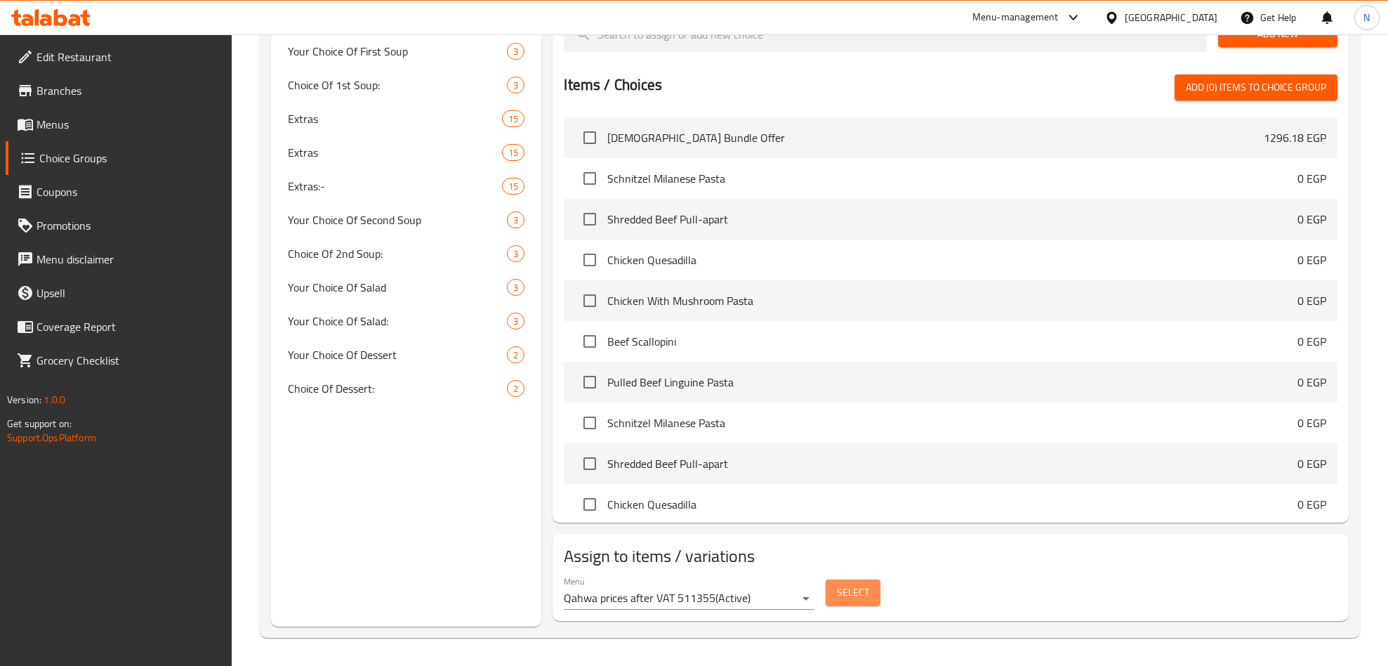
click at [864, 597] on span "Select" at bounding box center [853, 593] width 32 height 18
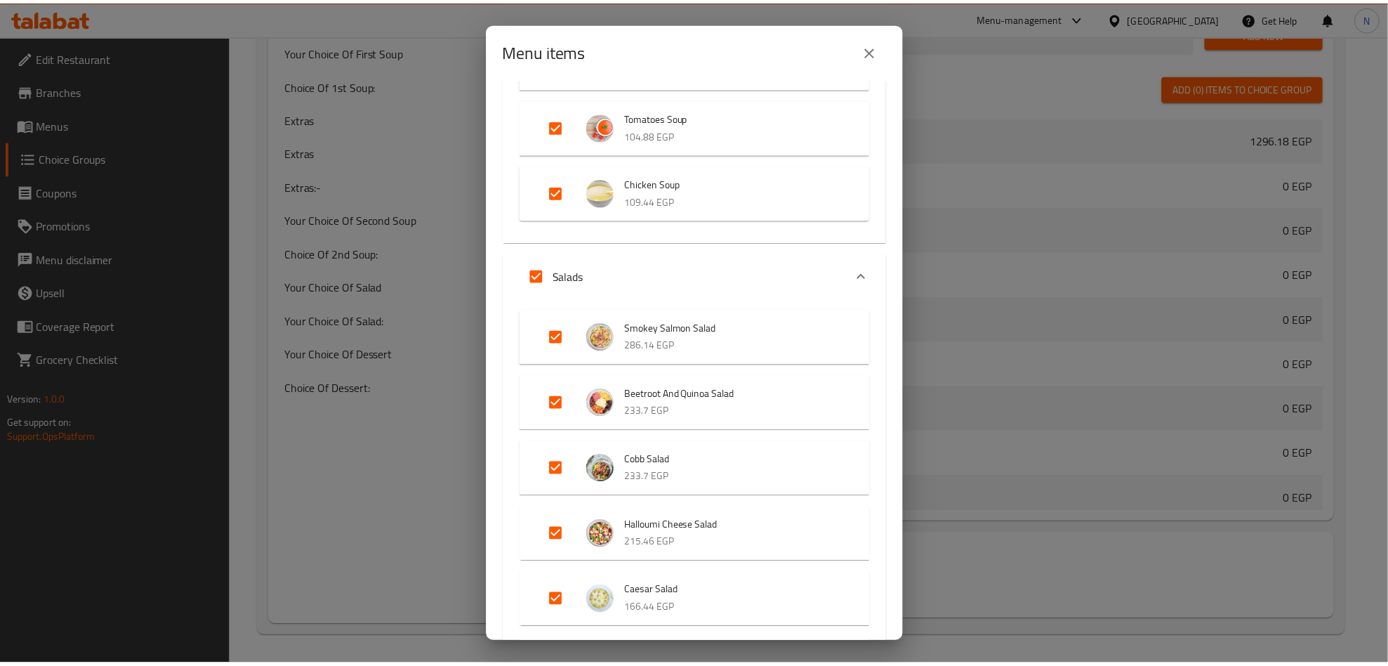
scroll to position [316, 0]
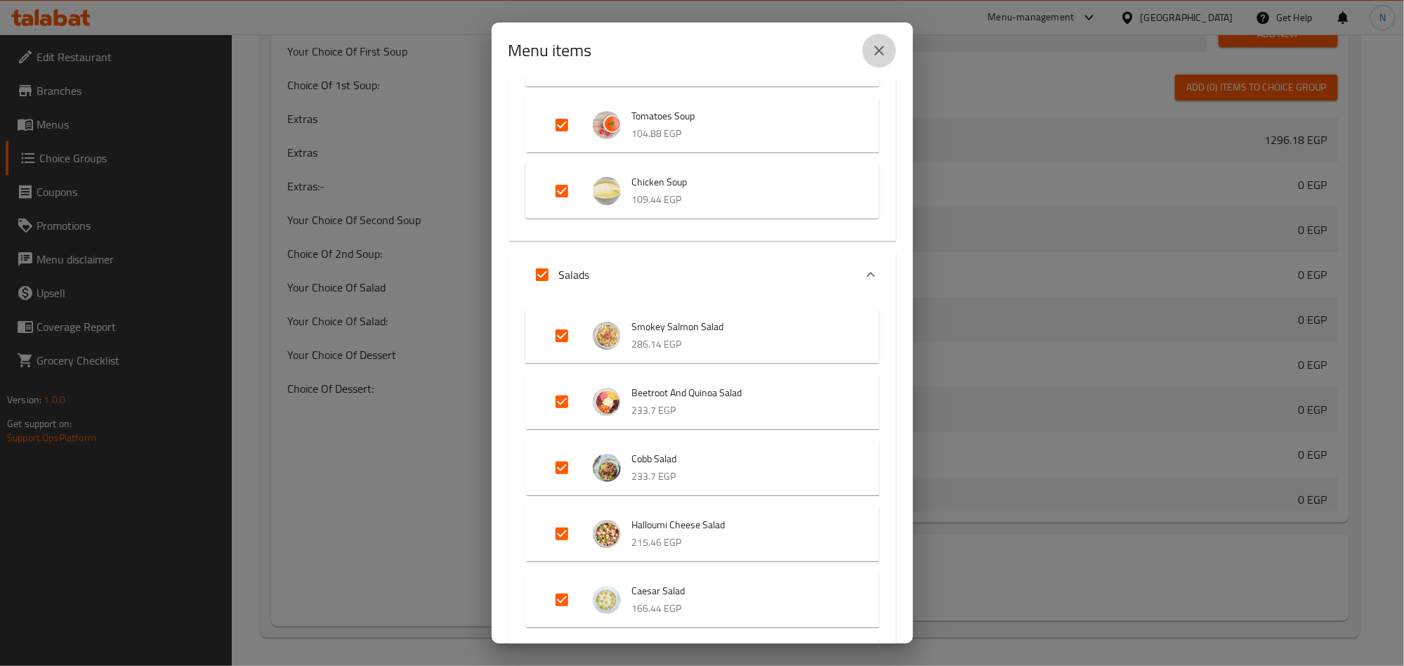
drag, startPoint x: 883, startPoint y: 57, endPoint x: 739, endPoint y: 240, distance: 233.0
click at [883, 57] on icon "close" at bounding box center [879, 50] width 17 height 17
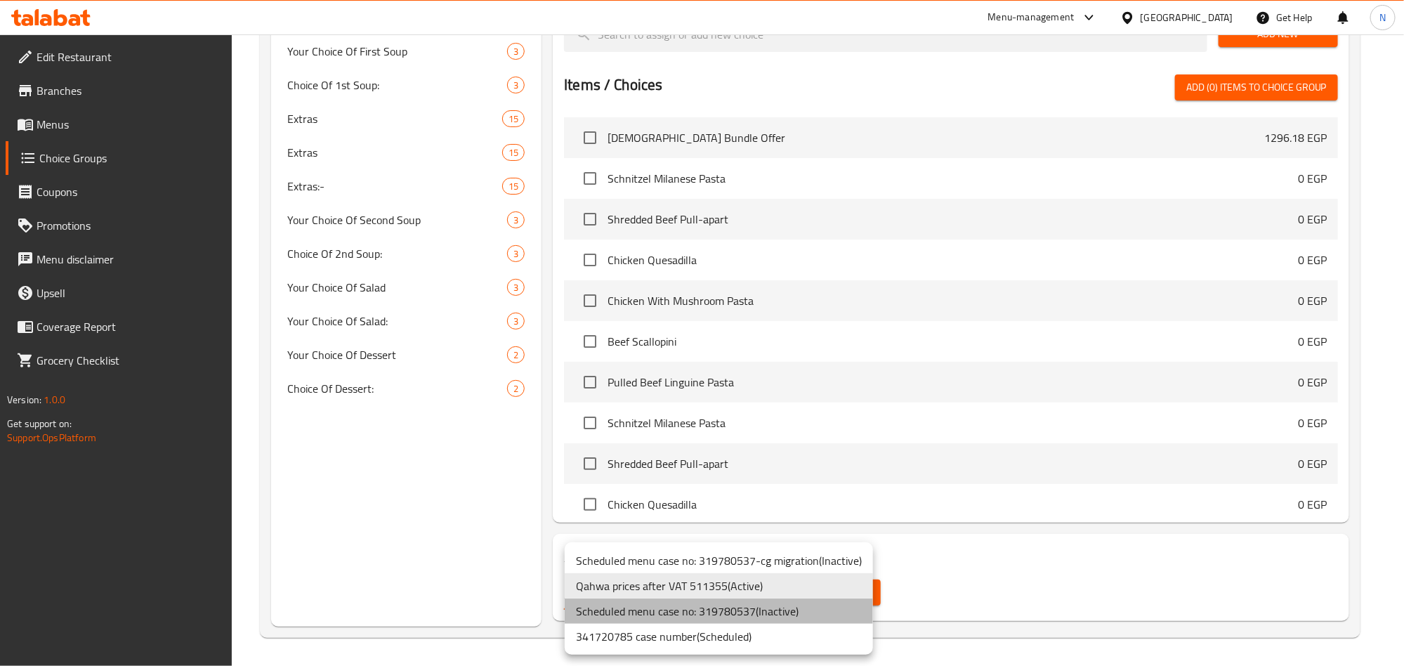
click at [767, 605] on li "Scheduled menu case no: 319780537 ( Inactive )" at bounding box center [719, 610] width 308 height 25
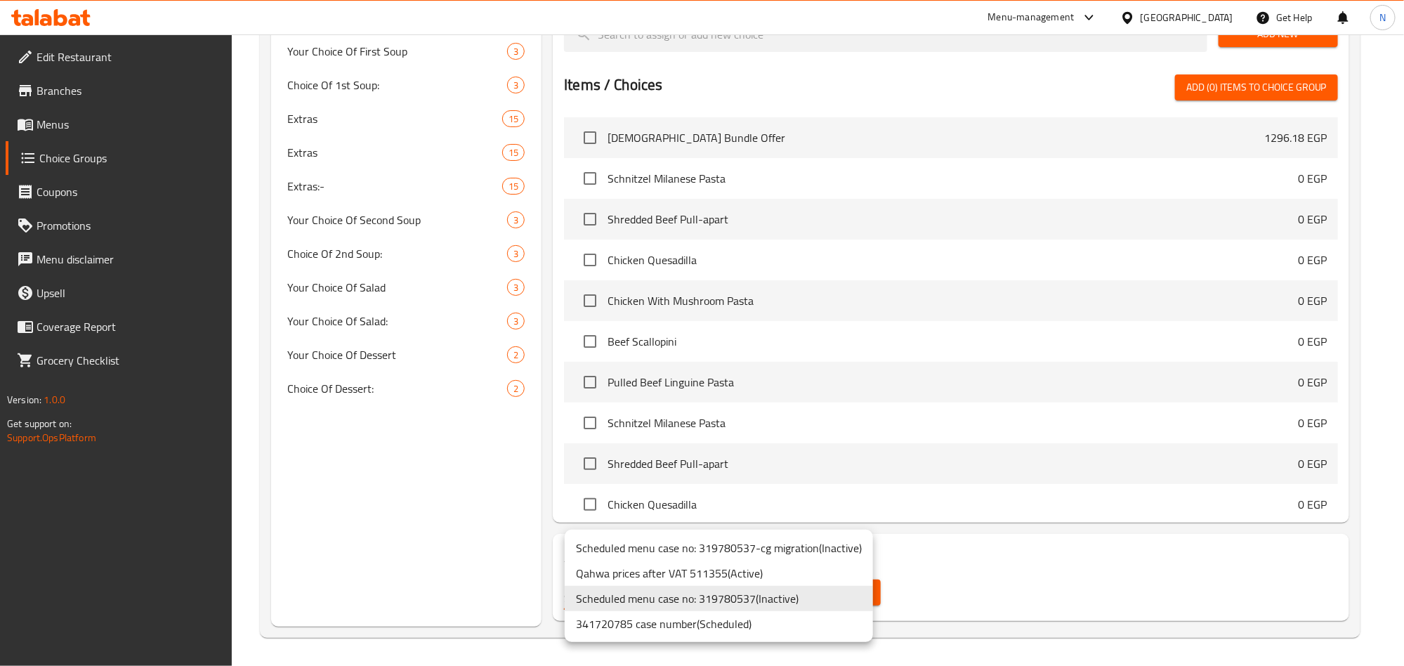
click at [727, 631] on li "341720785 case number ( Scheduled )" at bounding box center [719, 623] width 308 height 25
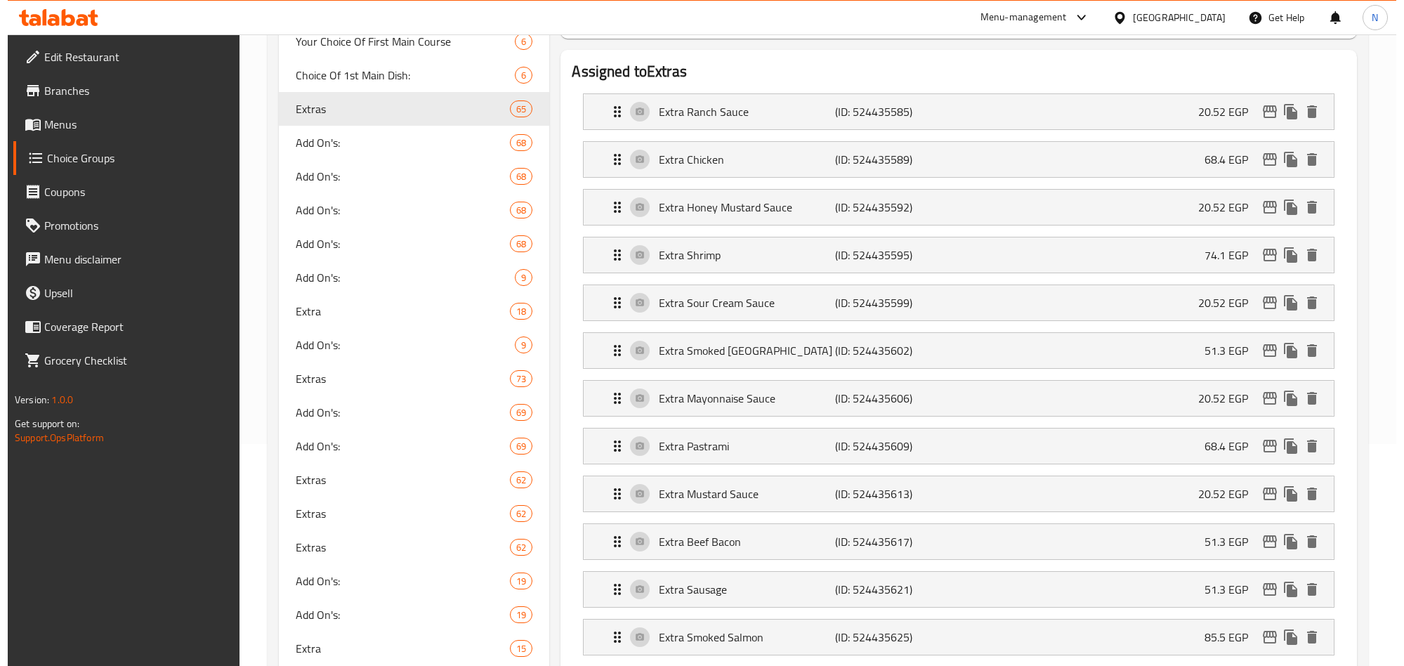
scroll to position [0, 0]
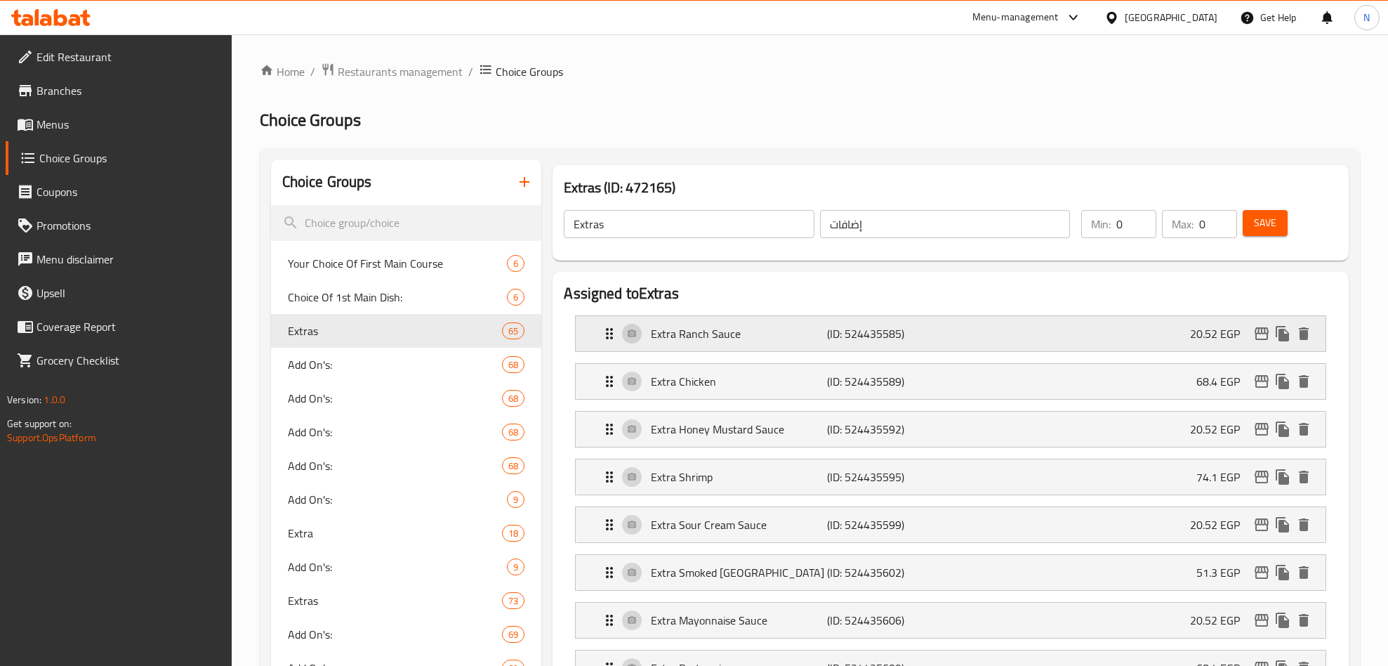
click at [1260, 327] on icon "edit" at bounding box center [1261, 333] width 17 height 17
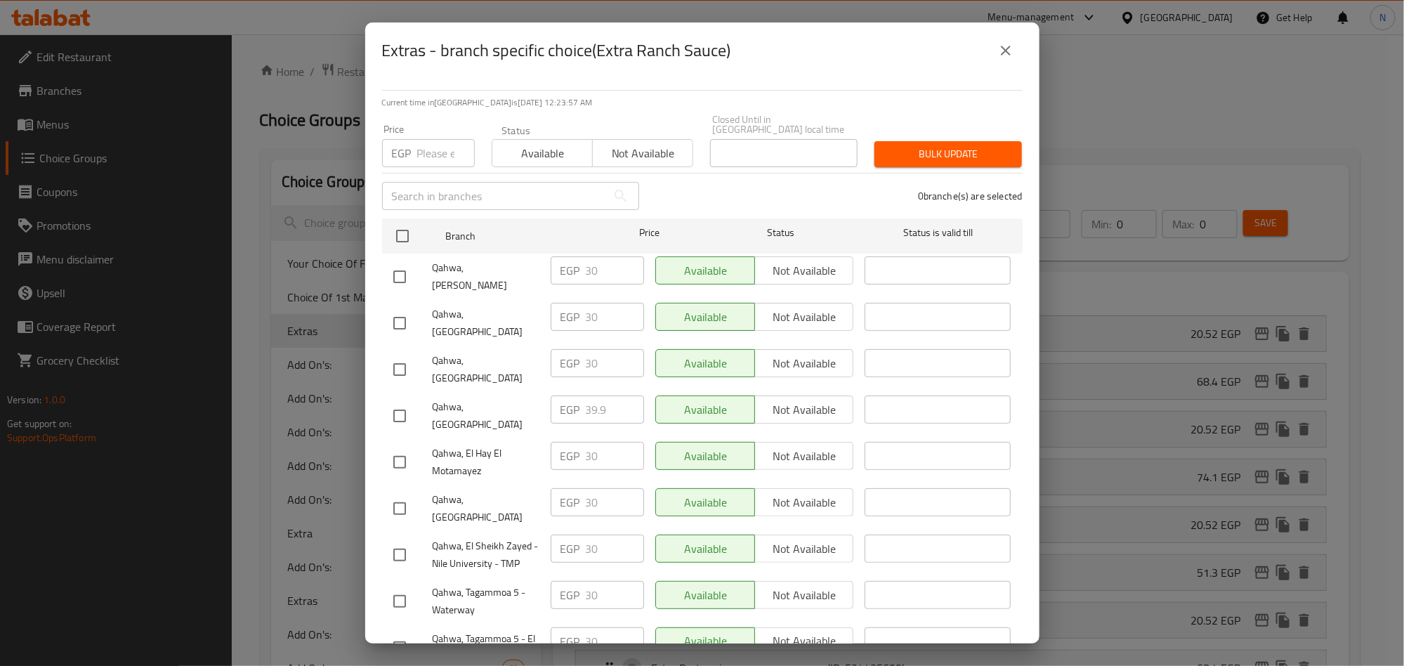
click at [746, 87] on div "Current time in Egypt is 11 Sep 2025 12:23:57 AM Price EGP Price Status Availab…" at bounding box center [702, 361] width 674 height 565
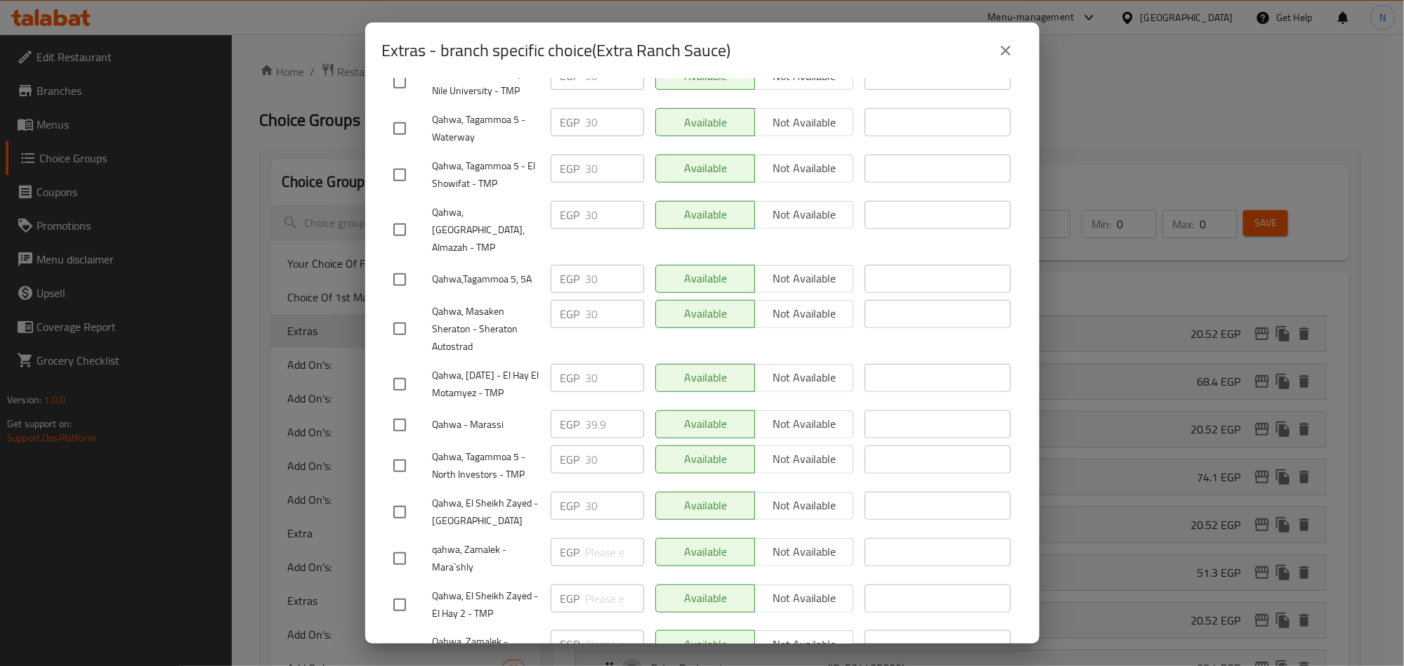
click at [413, 543] on input "checkbox" at bounding box center [399, 557] width 29 height 29
checkbox input "true"
click at [409, 635] on input "checkbox" at bounding box center [399, 649] width 29 height 29
checkbox input "true"
click at [399, 215] on input "checkbox" at bounding box center [399, 229] width 29 height 29
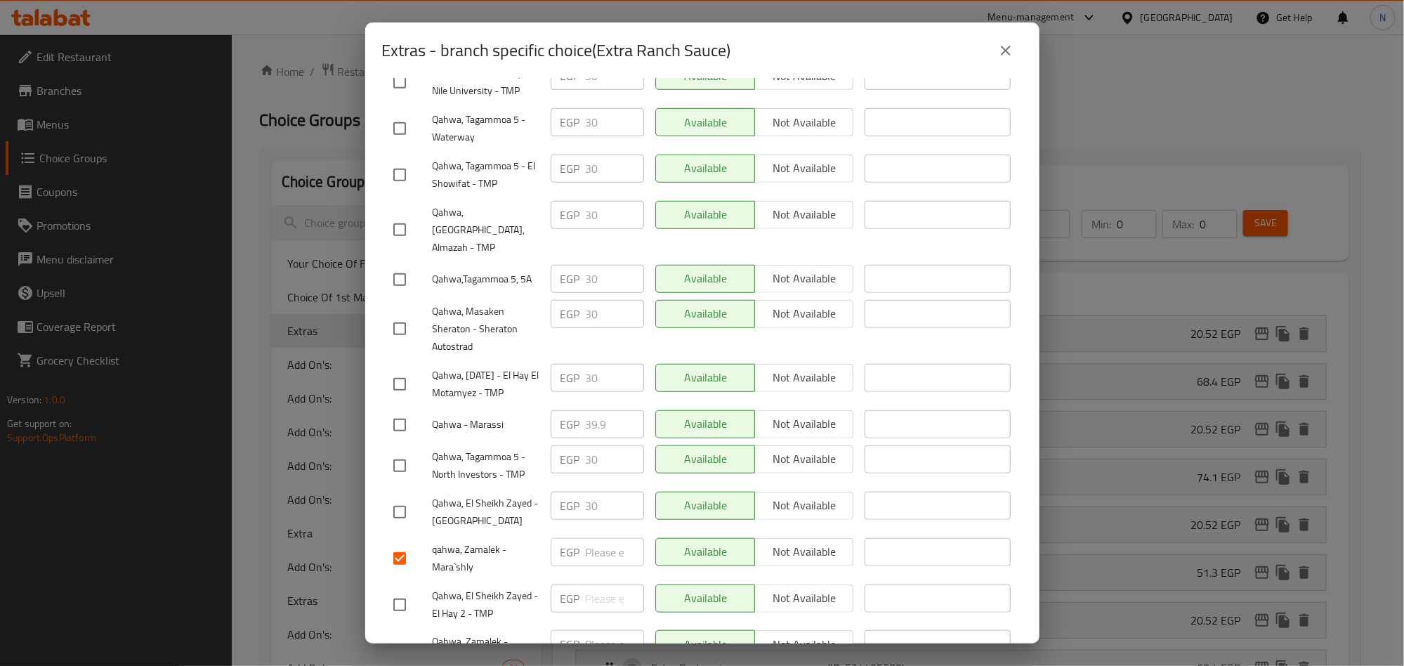
checkbox input "true"
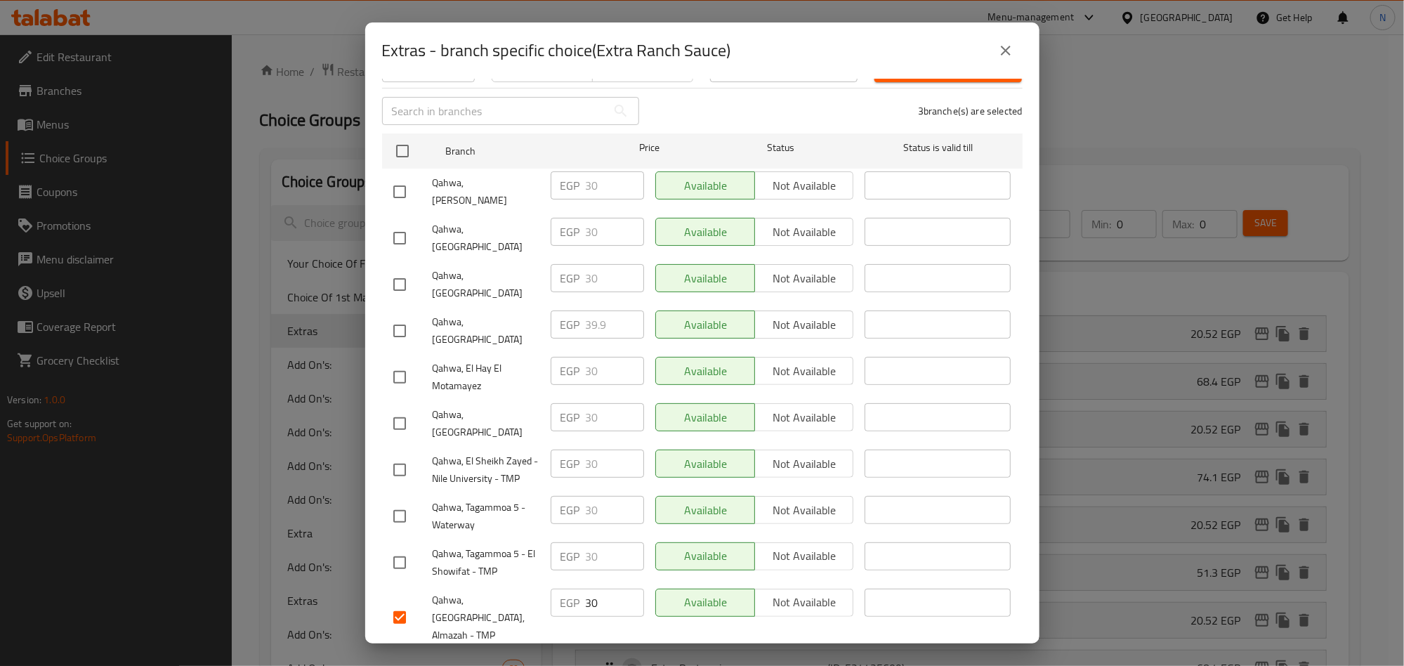
click at [399, 409] on input "checkbox" at bounding box center [399, 423] width 29 height 29
checkbox input "true"
click at [407, 455] on input "checkbox" at bounding box center [399, 469] width 29 height 29
checkbox input "true"
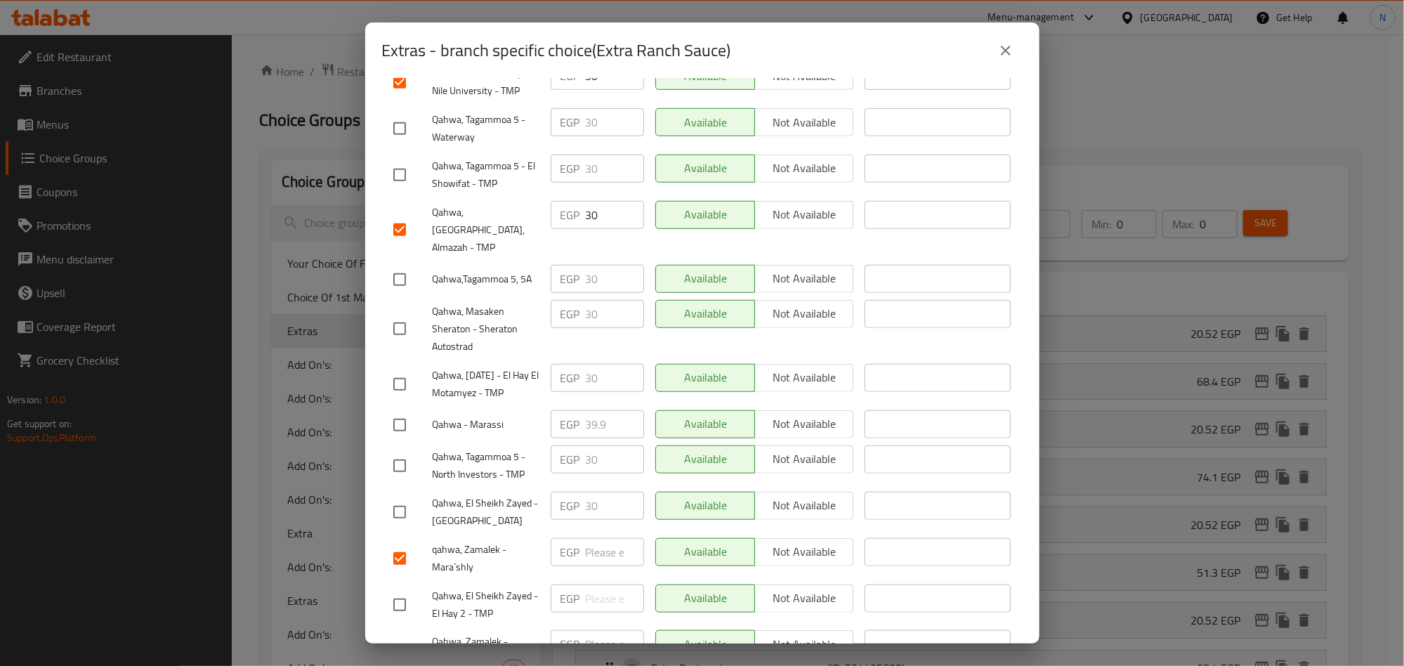
click at [404, 497] on input "checkbox" at bounding box center [399, 511] width 29 height 29
checkbox input "true"
click at [411, 451] on input "checkbox" at bounding box center [399, 465] width 29 height 29
checkbox input "true"
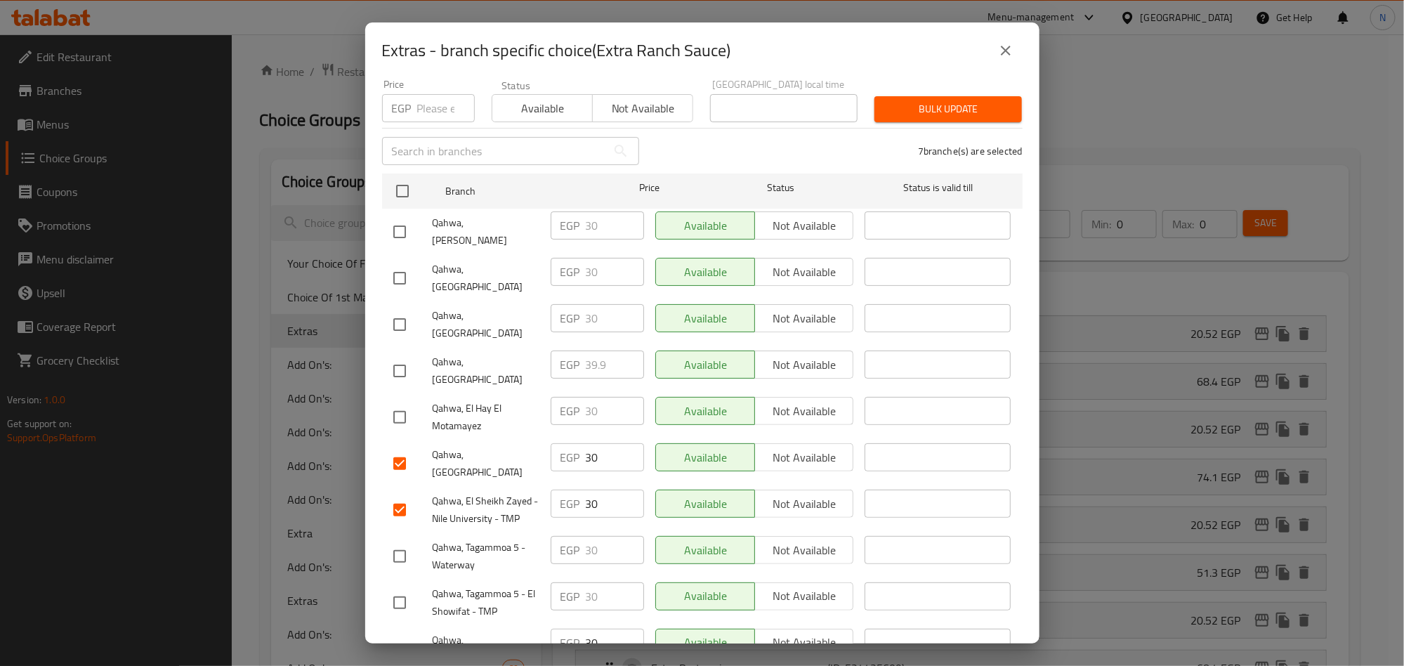
click at [386, 402] on input "checkbox" at bounding box center [399, 416] width 29 height 29
checkbox input "true"
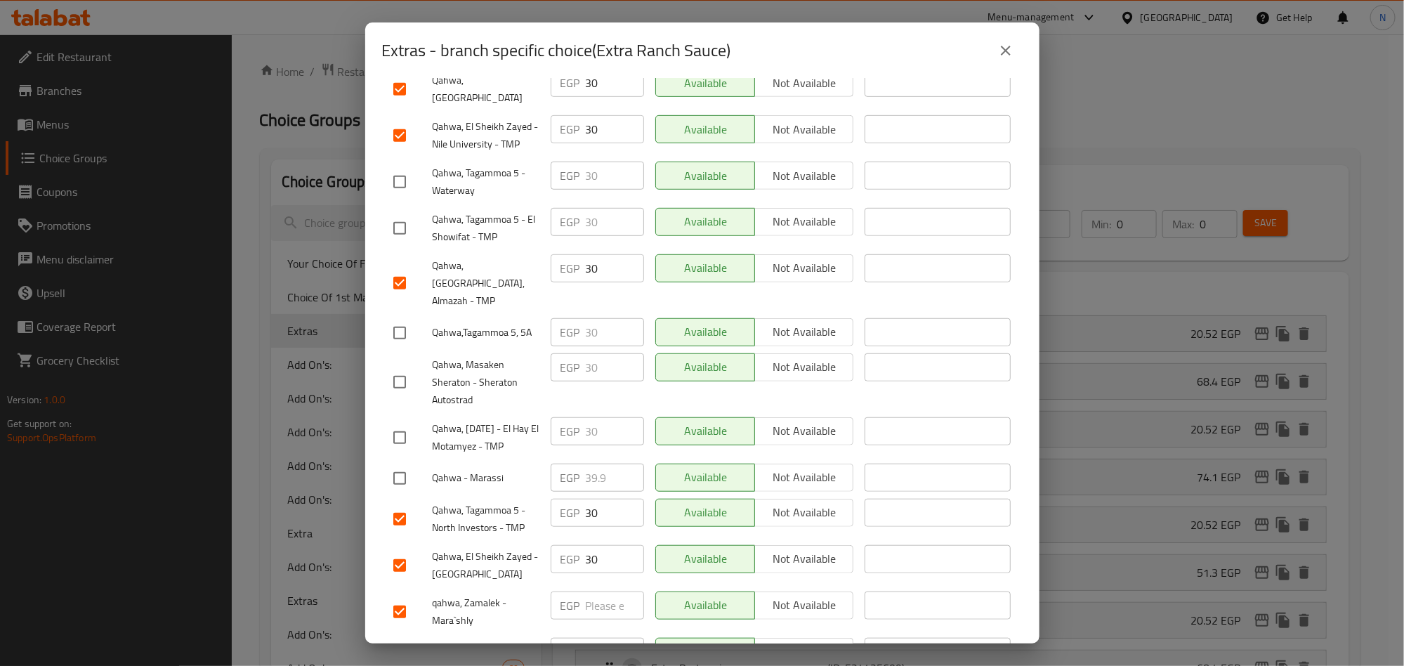
click at [413, 423] on input "checkbox" at bounding box center [399, 437] width 29 height 29
checkbox input "true"
click at [395, 318] on input "checkbox" at bounding box center [399, 332] width 29 height 29
checkbox input "true"
drag, startPoint x: 409, startPoint y: 173, endPoint x: 402, endPoint y: 179, distance: 8.9
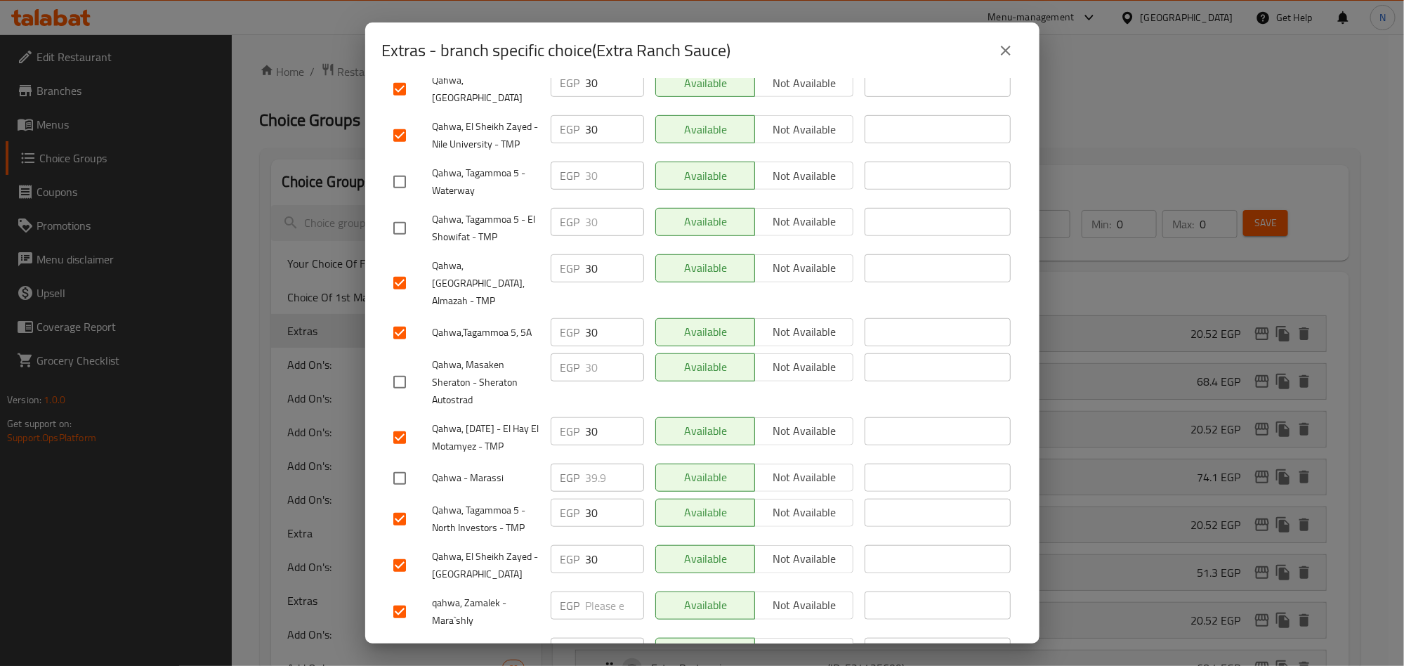
click at [409, 213] on input "checkbox" at bounding box center [399, 227] width 29 height 29
checkbox input "true"
click at [388, 643] on input "checkbox" at bounding box center [399, 657] width 29 height 29
checkbox input "true"
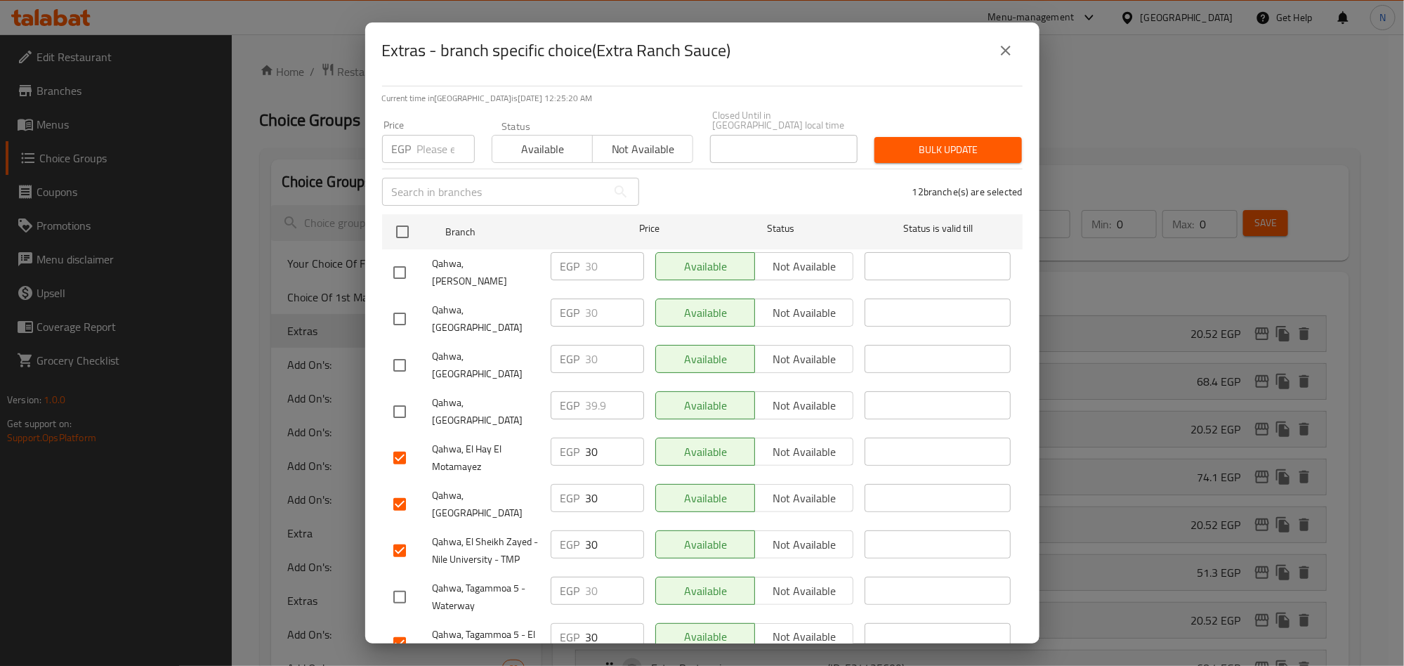
scroll to position [0, 0]
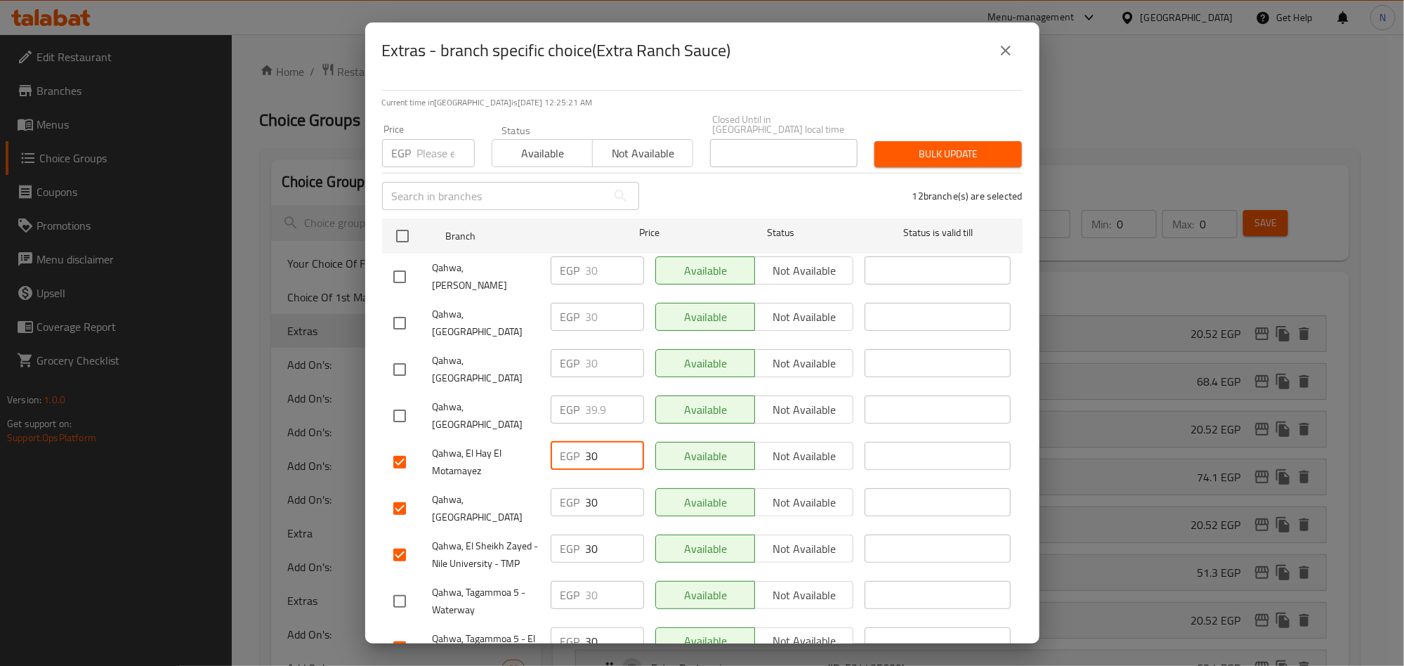
drag, startPoint x: 597, startPoint y: 396, endPoint x: 559, endPoint y: 399, distance: 38.0
click at [559, 442] on div "EGP 30 ​" at bounding box center [597, 456] width 93 height 28
paste input "4.2"
type input "34.2"
drag, startPoint x: 595, startPoint y: 449, endPoint x: 579, endPoint y: 458, distance: 17.6
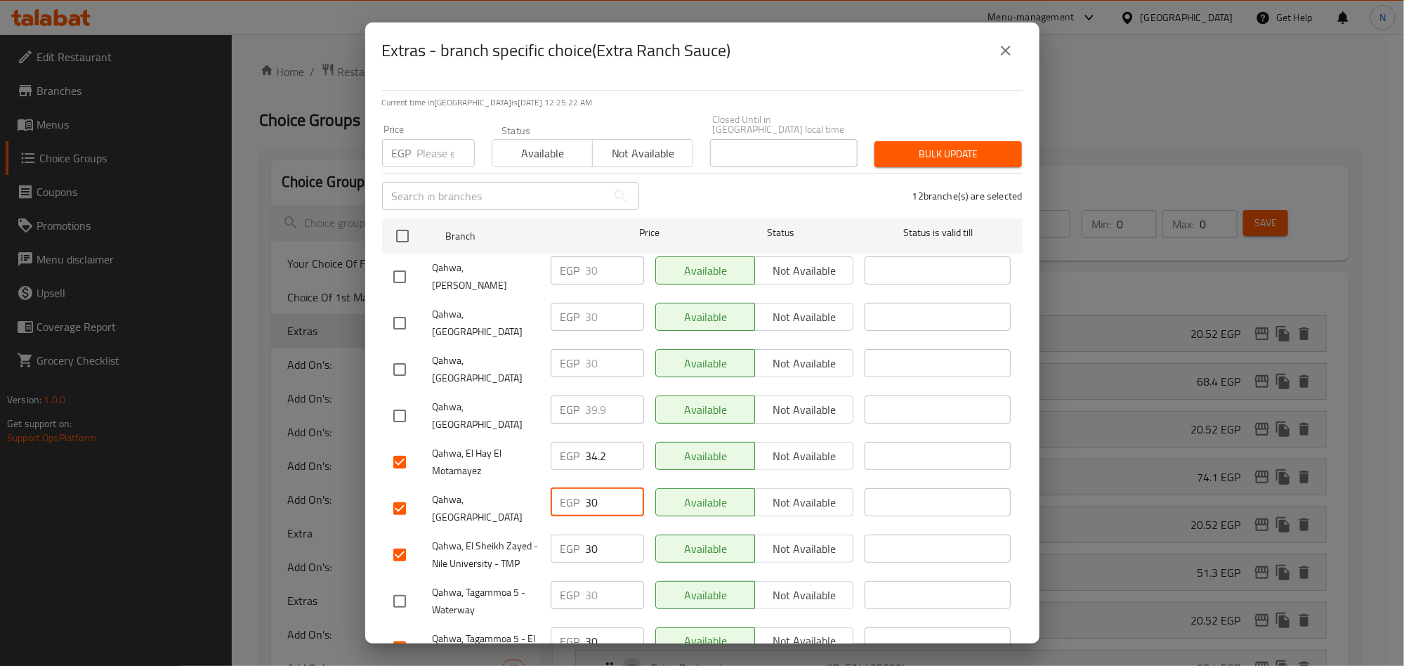
click at [576, 488] on div "EGP 30 ​" at bounding box center [597, 502] width 93 height 28
paste input "4.2"
type input "34.2"
click at [586, 534] on input "30" at bounding box center [615, 548] width 58 height 28
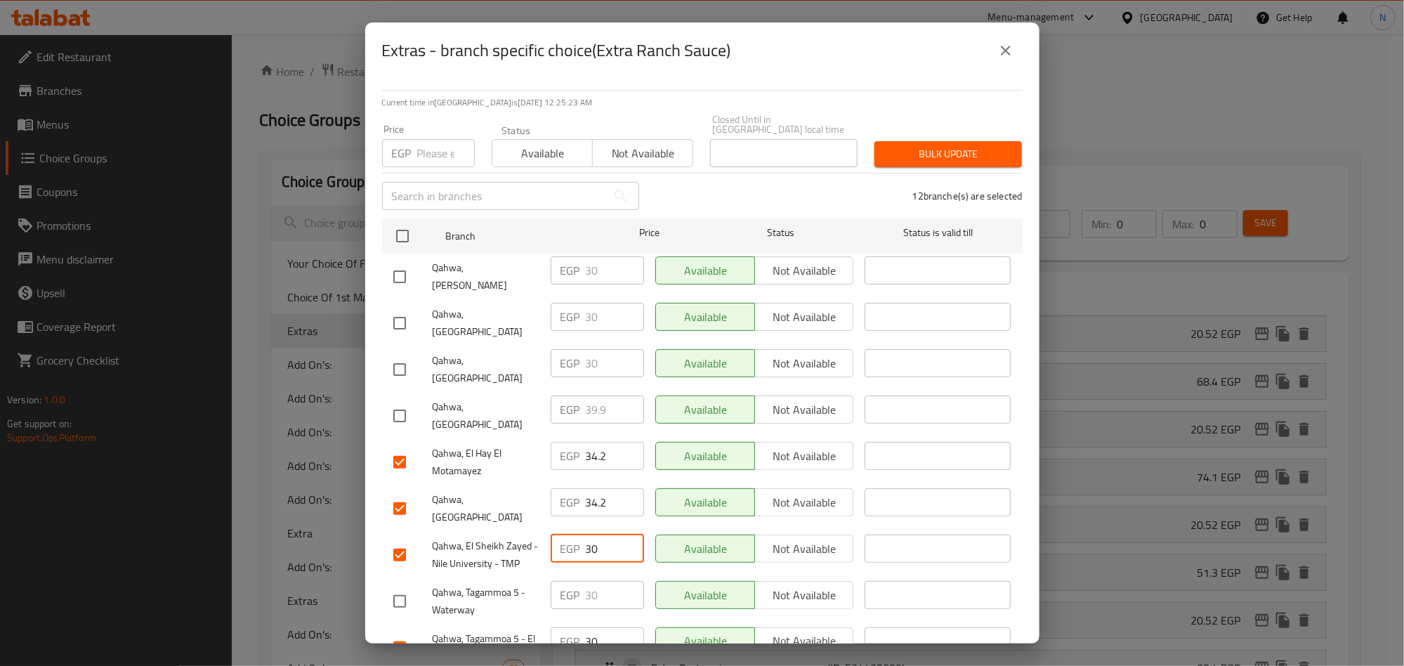
paste input "4.2"
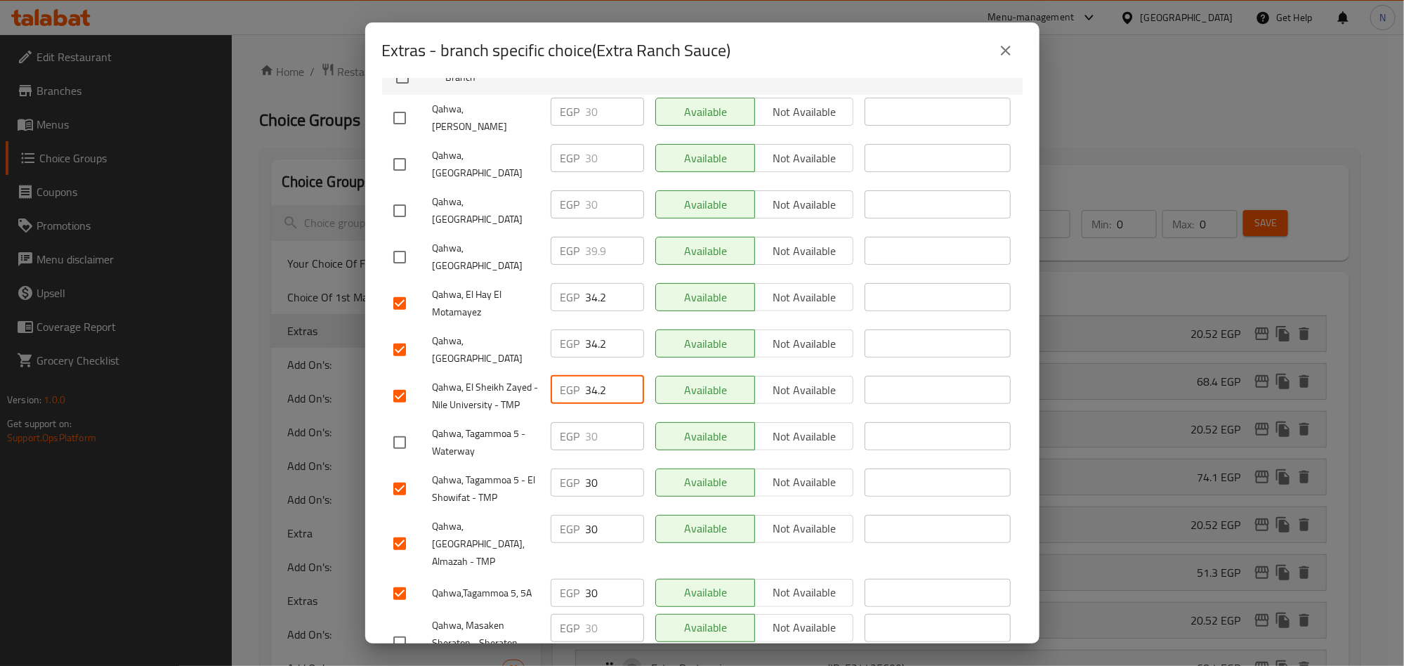
scroll to position [211, 0]
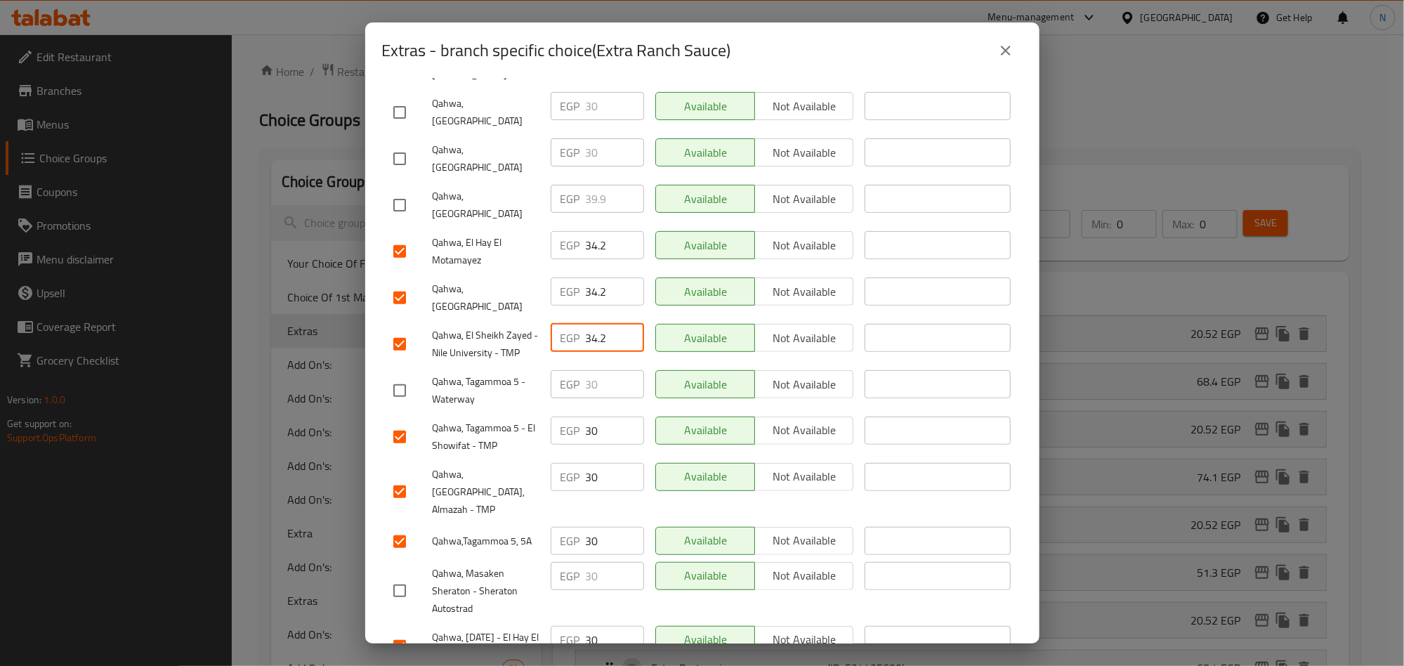
type input "34.2"
click at [588, 416] on input "30" at bounding box center [615, 430] width 58 height 28
paste input "4.2"
type input "34.2"
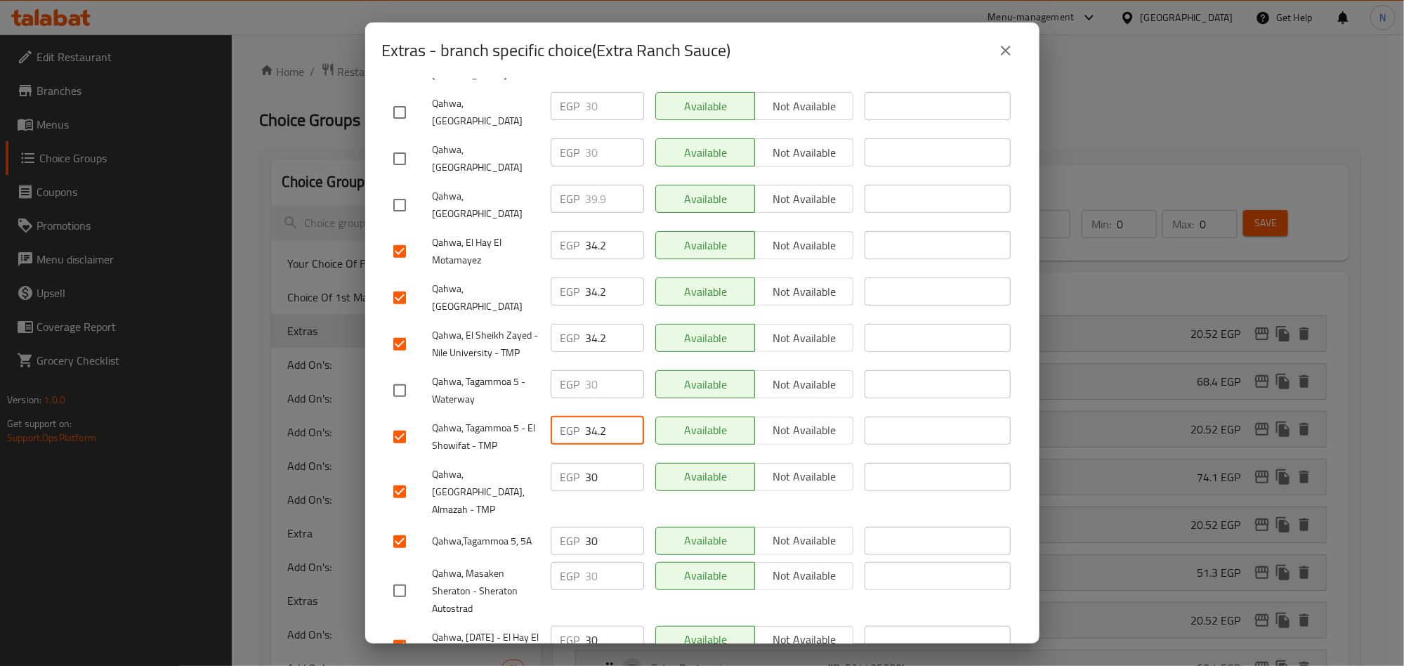
click at [586, 463] on input "30" at bounding box center [615, 477] width 58 height 28
paste input "4.2"
type input "34.2"
click at [588, 527] on input "30" at bounding box center [615, 541] width 58 height 28
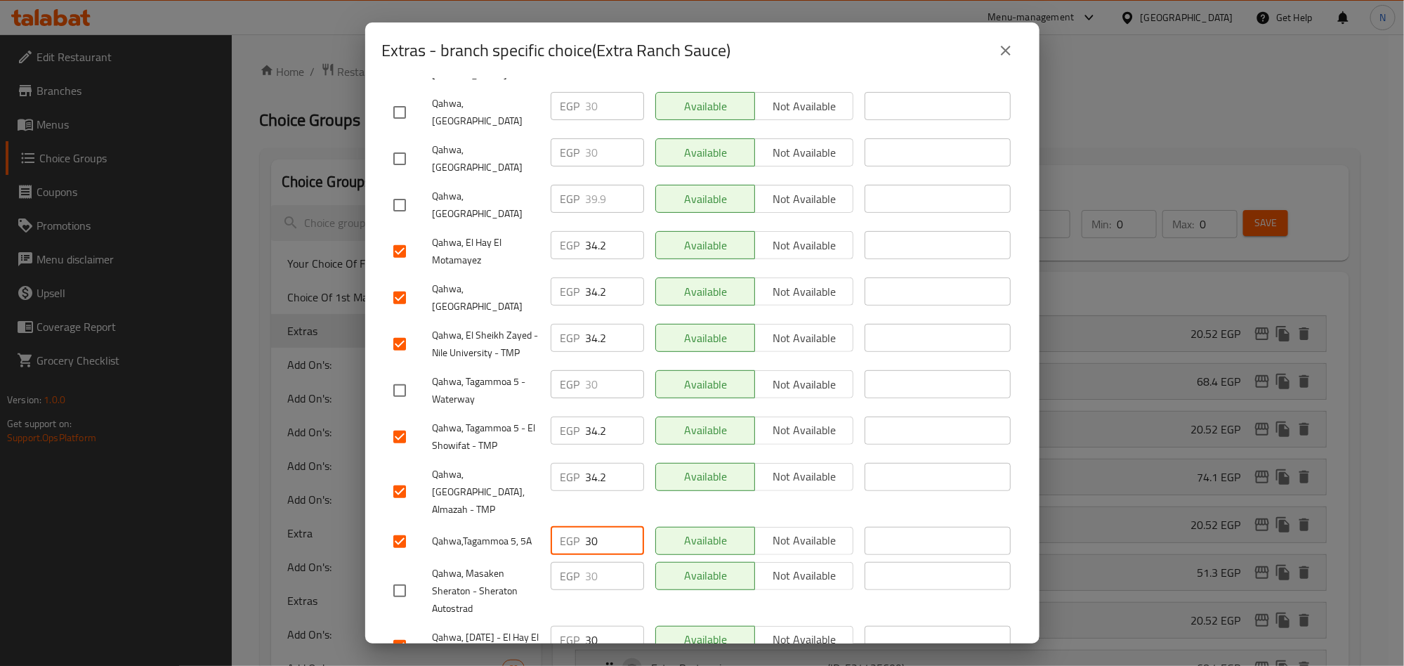
click at [588, 527] on input "30" at bounding box center [615, 541] width 58 height 28
paste input "4.2"
type input "34.2"
click at [514, 521] on div "Qahwa,Tagammoa 5, 5A" at bounding box center [466, 541] width 157 height 41
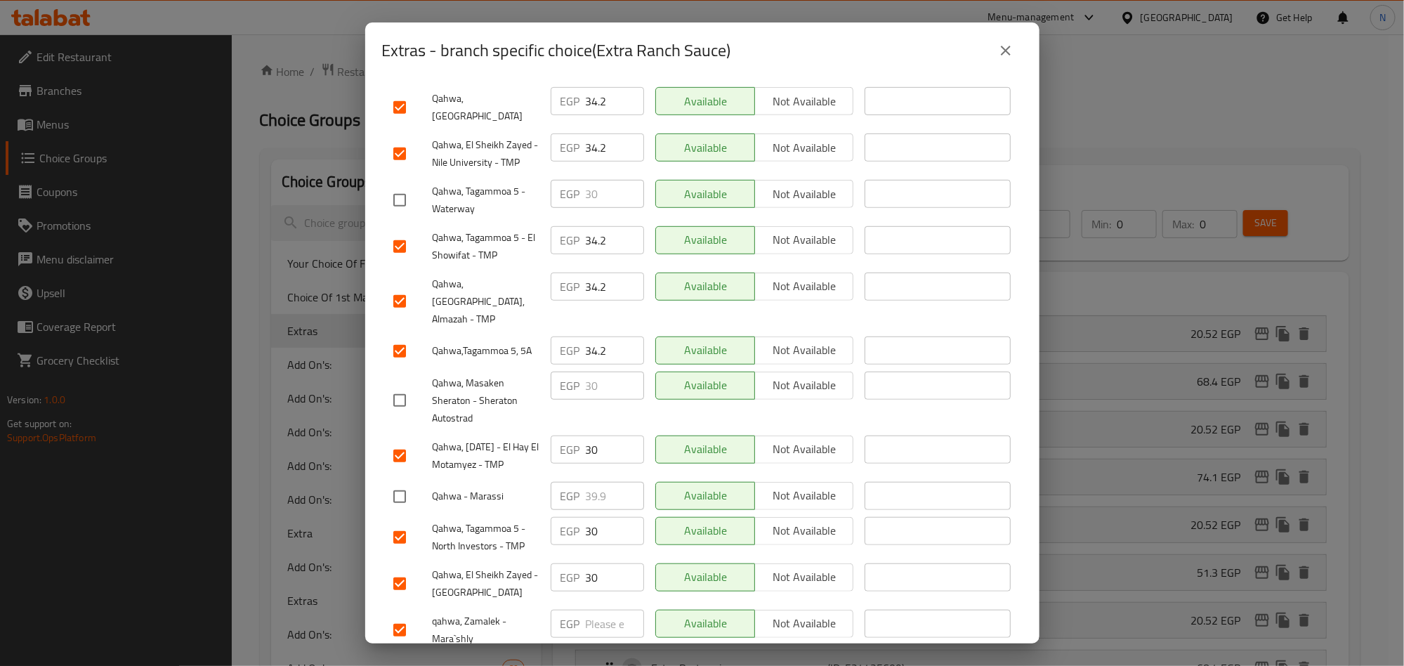
scroll to position [421, 0]
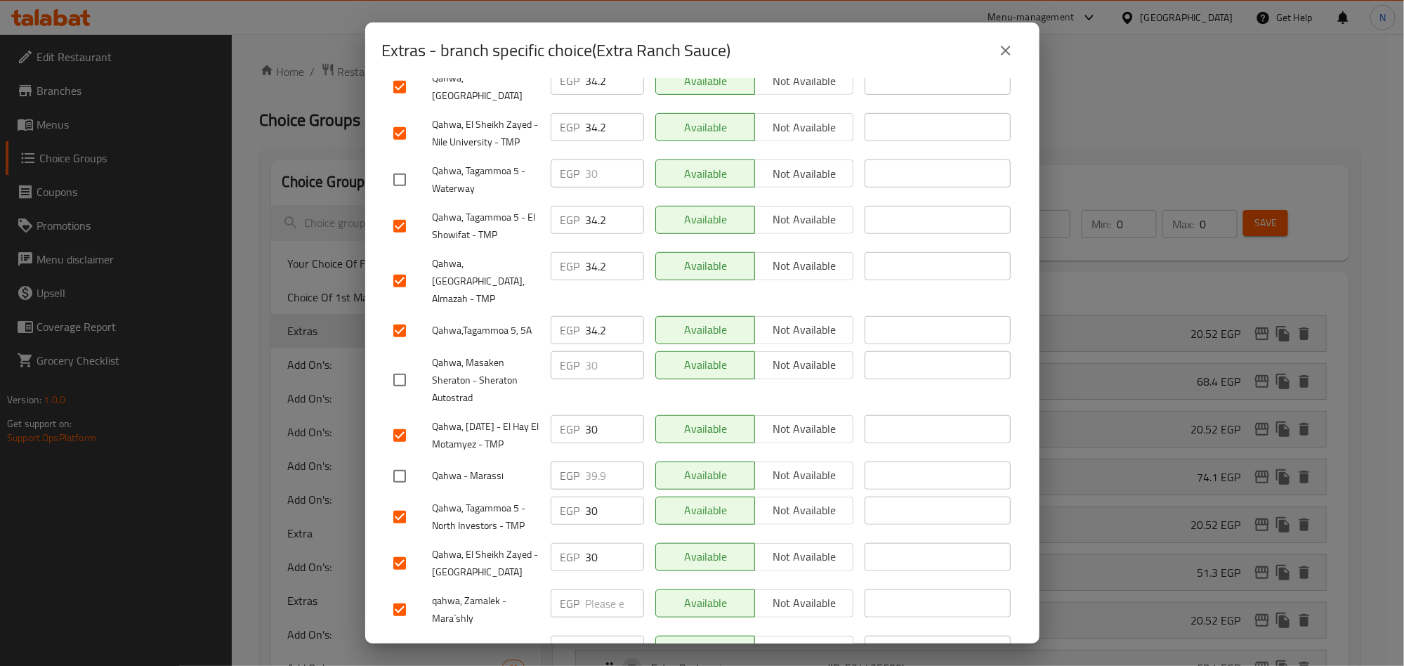
click at [595, 415] on input "30" at bounding box center [615, 429] width 58 height 28
paste input "34.2"
click at [590, 415] on input "3034.2" at bounding box center [615, 429] width 58 height 28
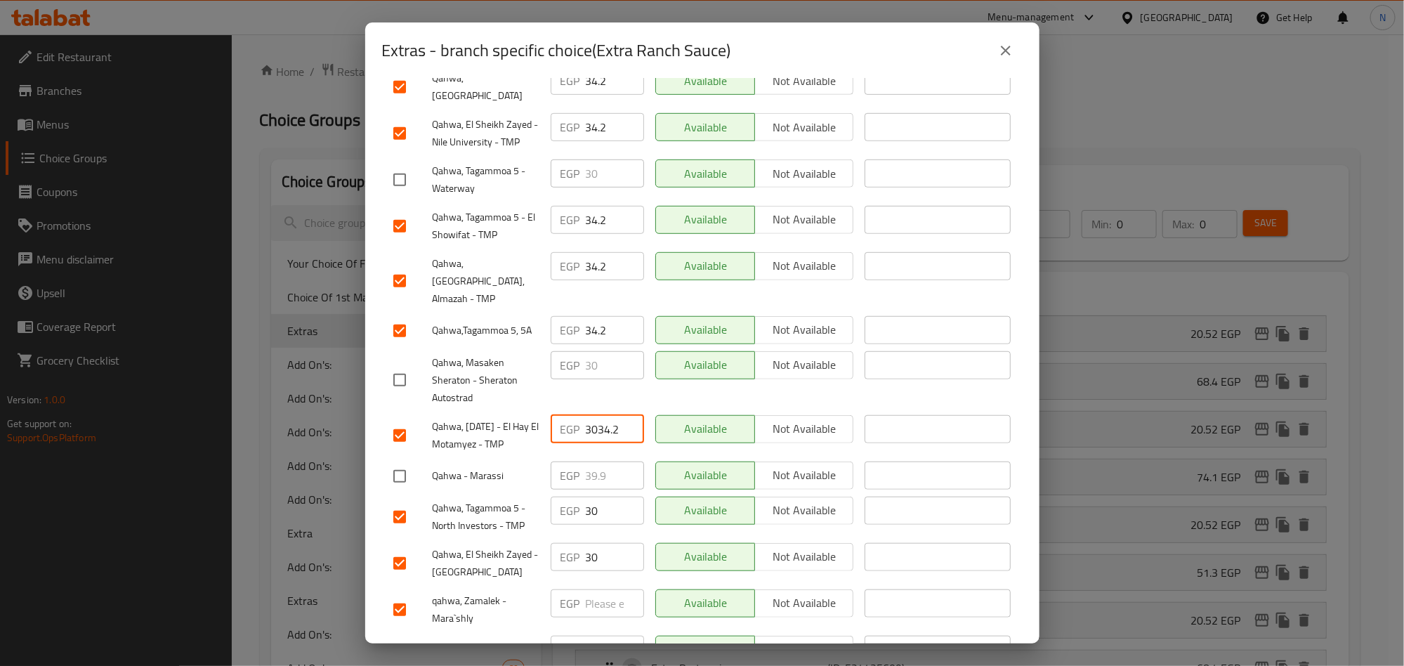
paste input "number"
type input "34.2"
click at [586, 496] on input "30" at bounding box center [615, 510] width 58 height 28
paste input "4.2"
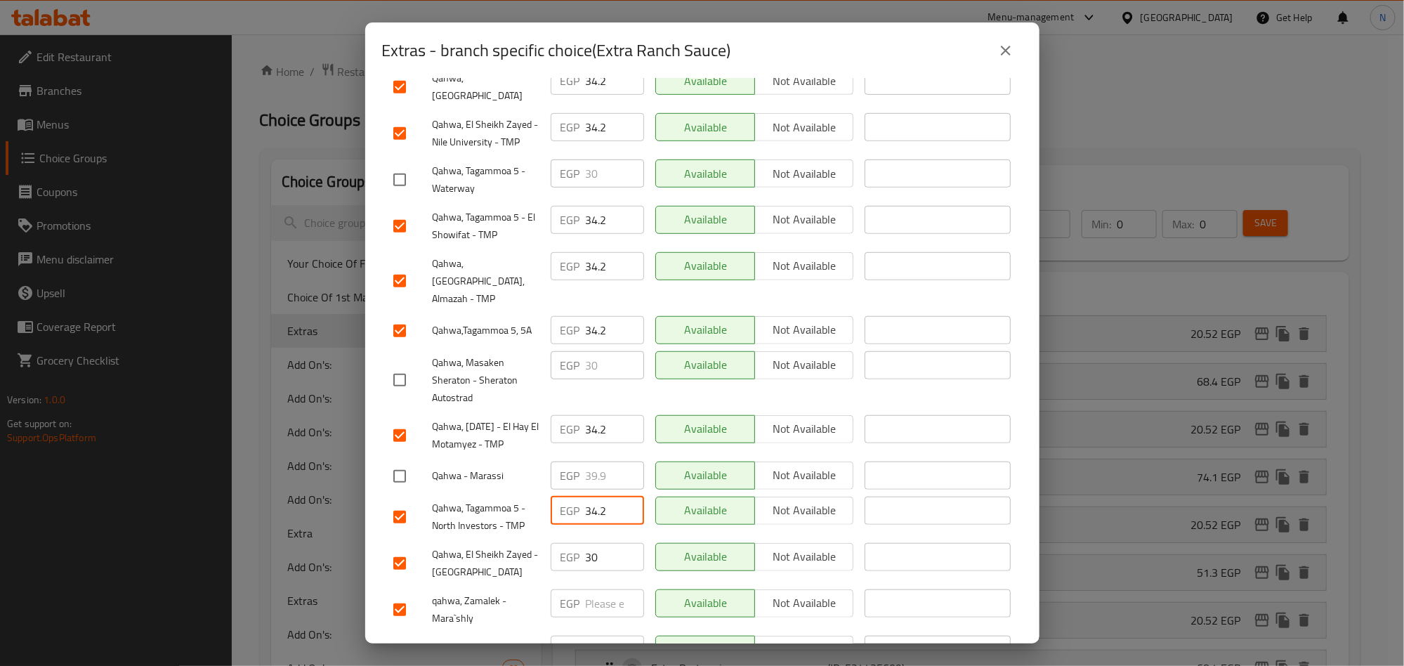
type input "34.2"
click at [586, 543] on input "30" at bounding box center [615, 557] width 58 height 28
paste input "4.2"
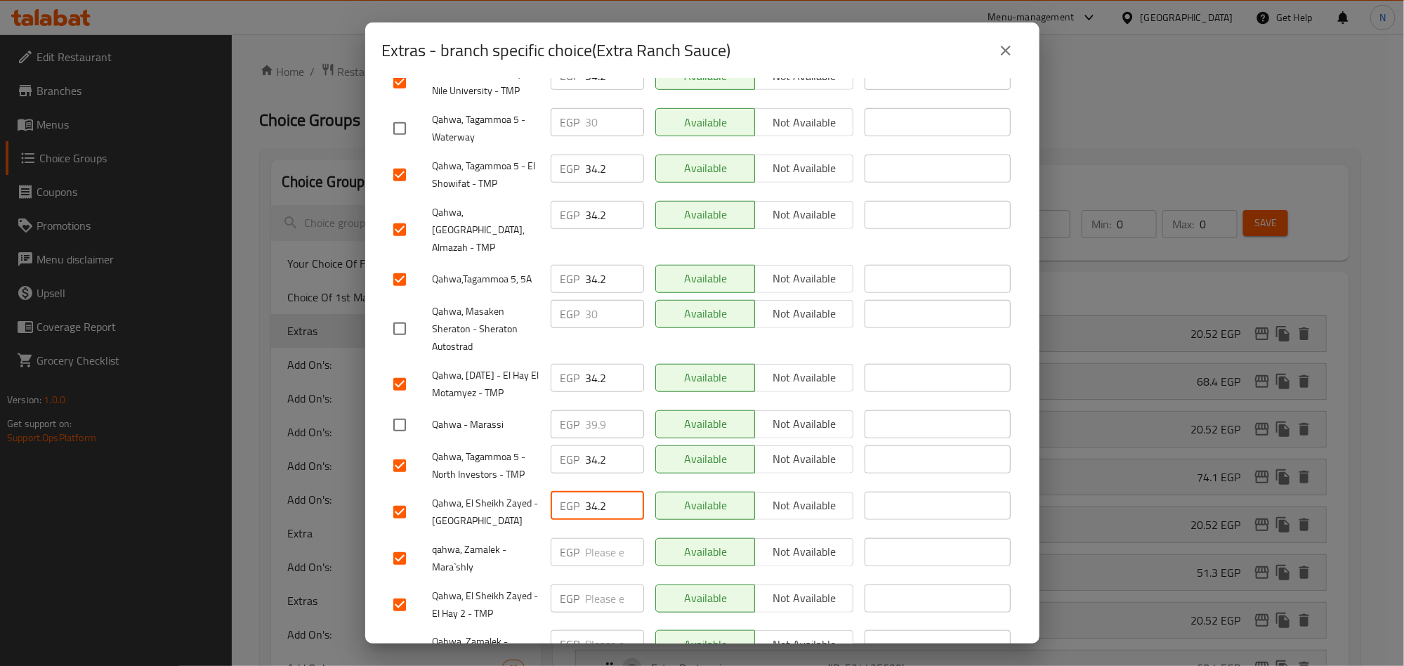
type input "34.2"
click at [586, 538] on input "number" at bounding box center [615, 552] width 58 height 28
paste input "34.2"
type input "34.2"
click at [598, 584] on input "number" at bounding box center [615, 598] width 58 height 28
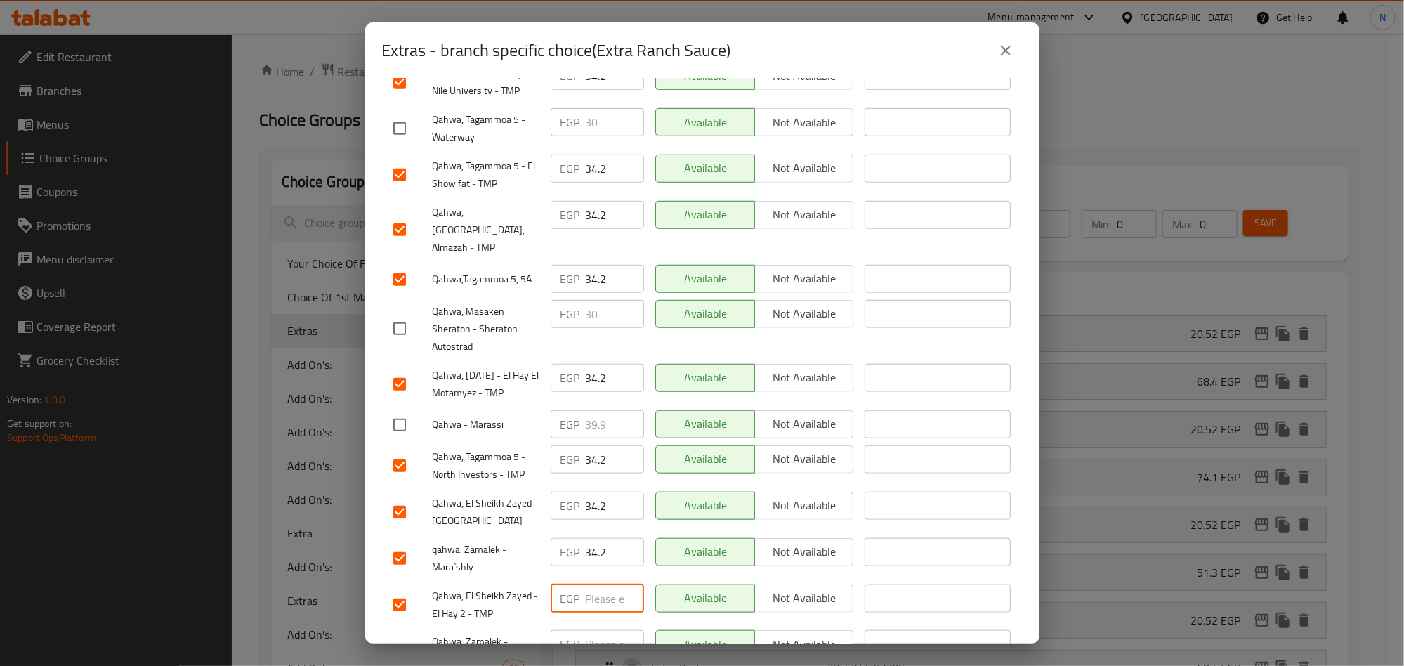
paste input "34.2"
type input "34.2"
click at [591, 630] on input "number" at bounding box center [615, 644] width 58 height 28
paste input "34.2"
type input "34.2"
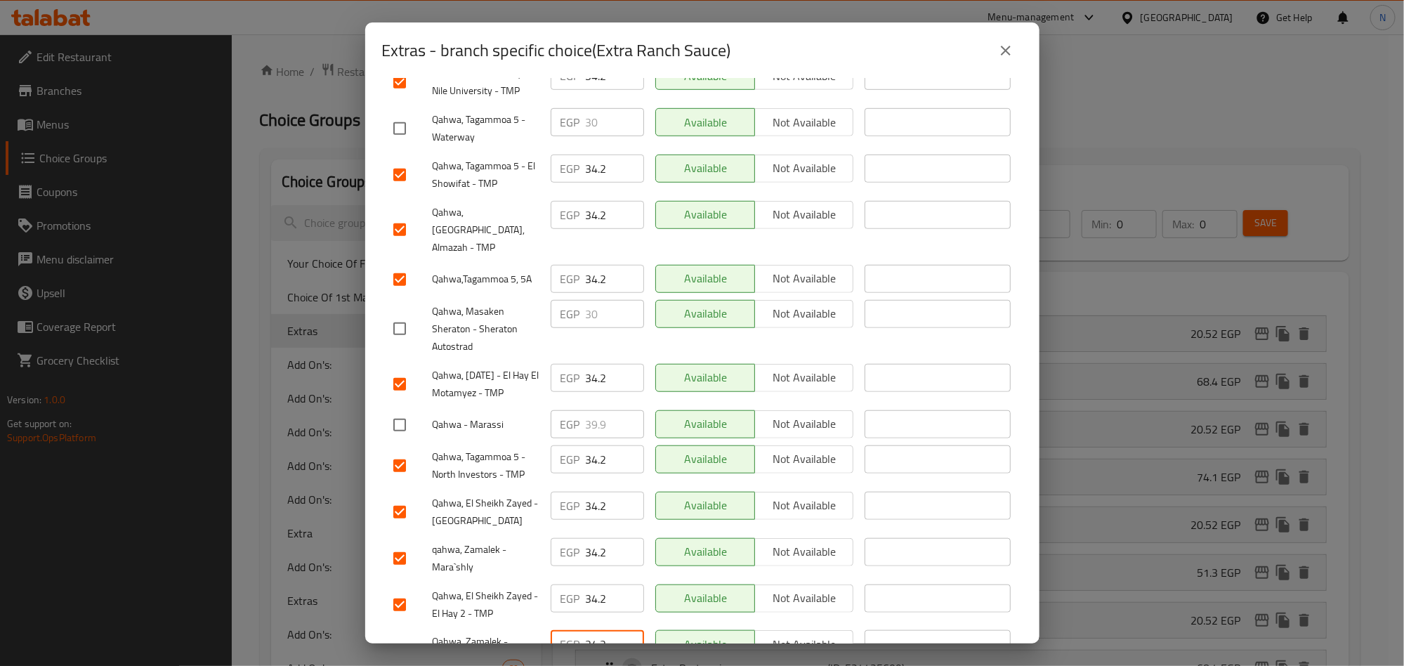
click at [517, 416] on span "Qahwa - Marassi" at bounding box center [486, 425] width 107 height 18
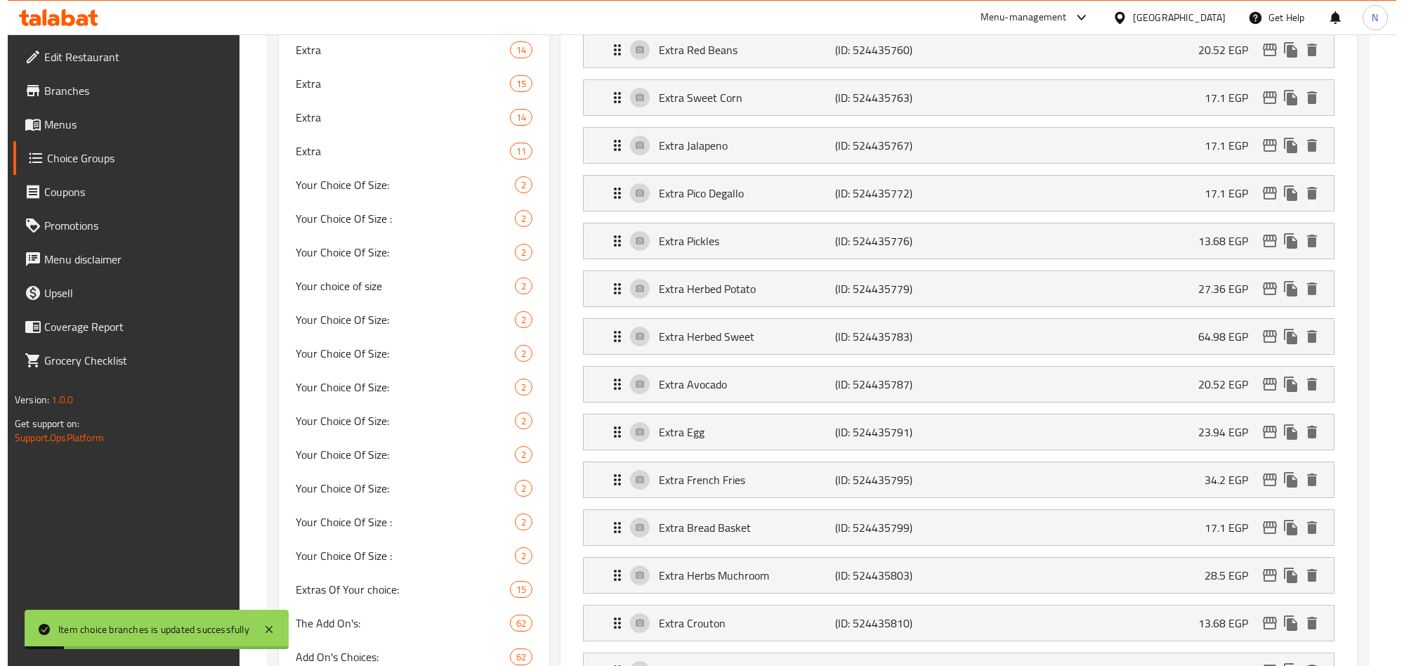
scroll to position [0, 0]
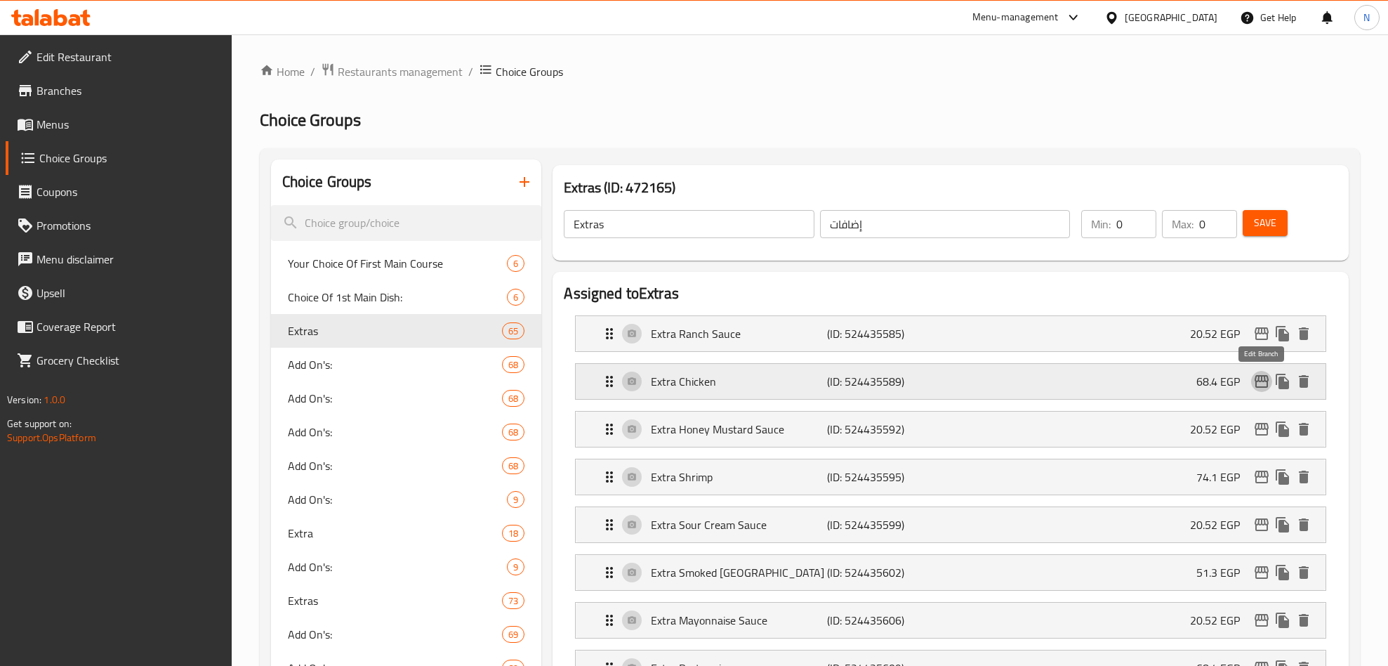
click at [1265, 384] on icon "edit" at bounding box center [1261, 381] width 17 height 17
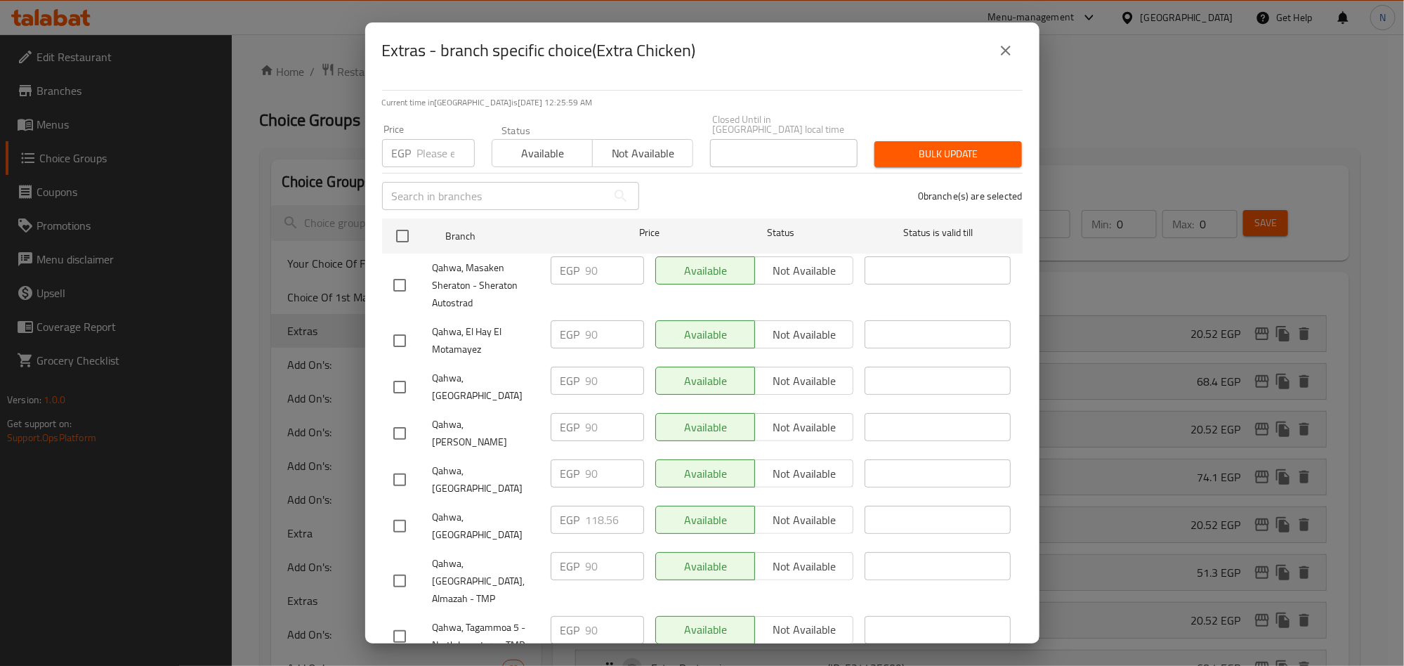
scroll to position [473, 0]
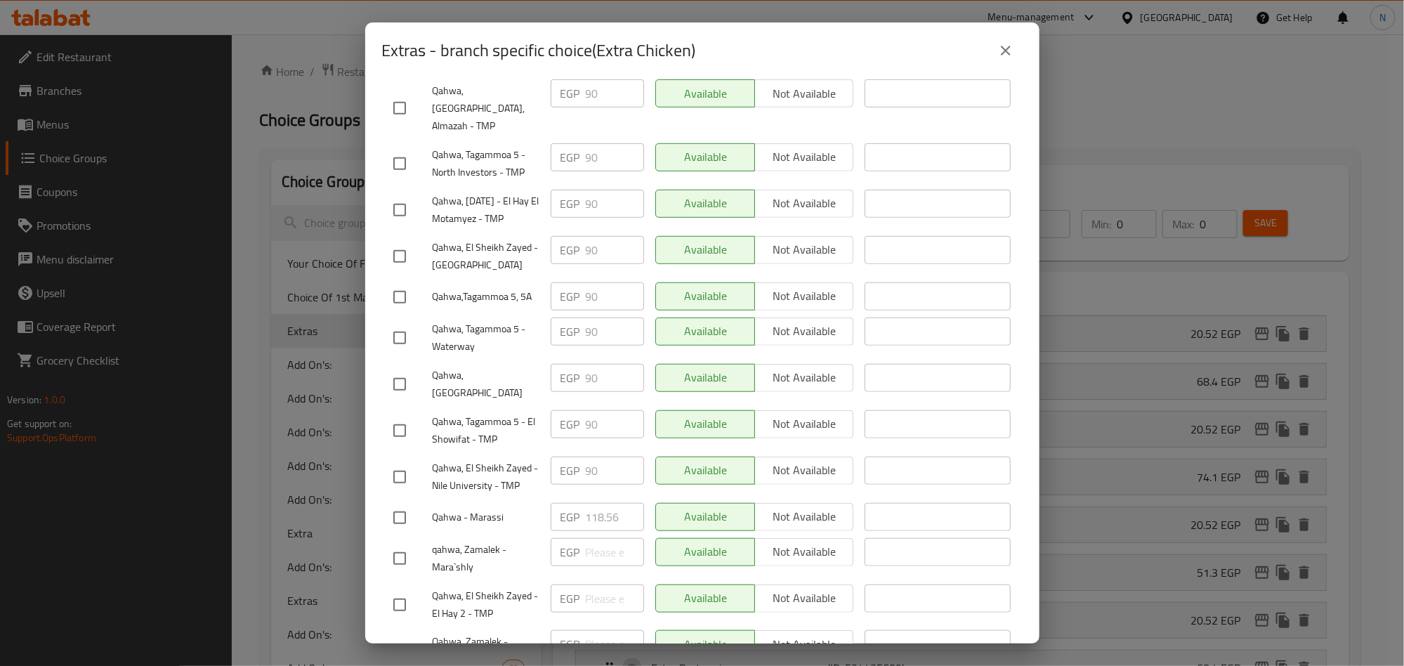
click at [400, 579] on div "Qahwa, El Sheikh Zayed - El Hay 2 - TMP" at bounding box center [466, 605] width 157 height 52
click at [398, 590] on input "checkbox" at bounding box center [399, 604] width 29 height 29
checkbox input "true"
drag, startPoint x: 400, startPoint y: 356, endPoint x: 228, endPoint y: 447, distance: 195.0
click at [400, 416] on input "checkbox" at bounding box center [399, 430] width 29 height 29
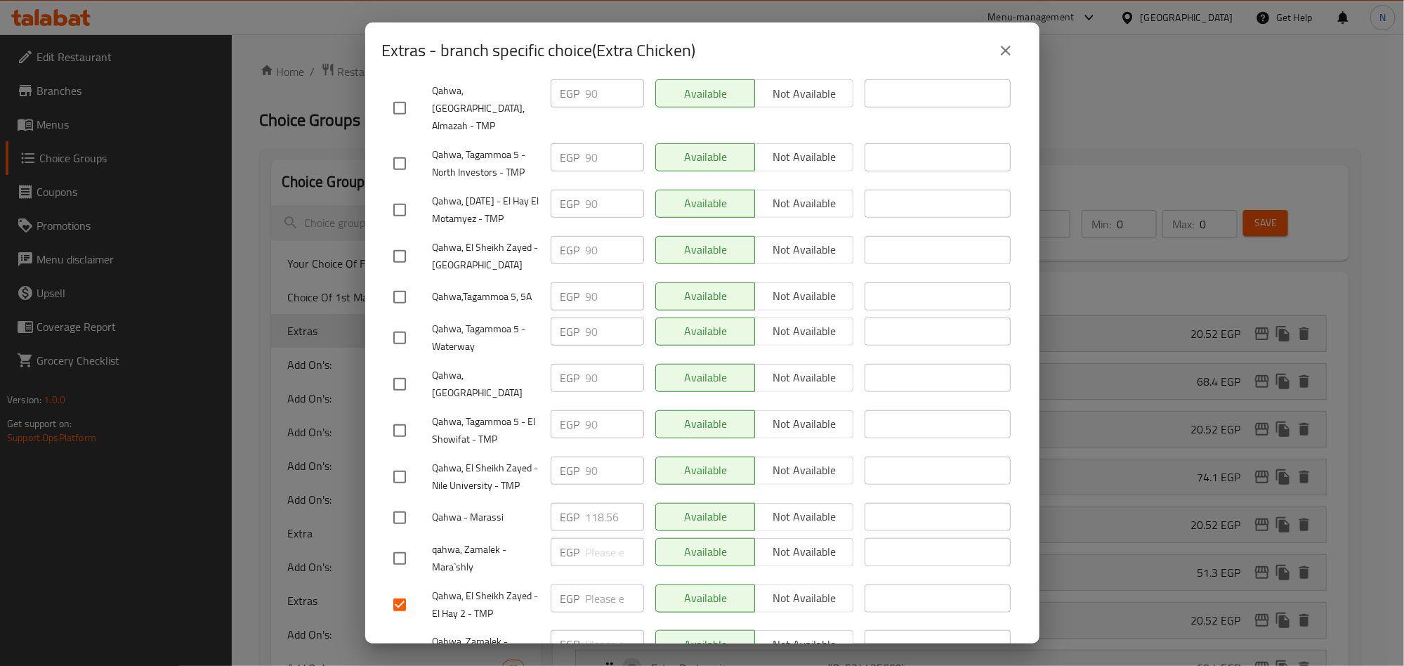
checkbox input "true"
click at [388, 282] on input "checkbox" at bounding box center [399, 296] width 29 height 29
checkbox input "true"
click at [390, 195] on input "checkbox" at bounding box center [399, 209] width 29 height 29
checkbox input "true"
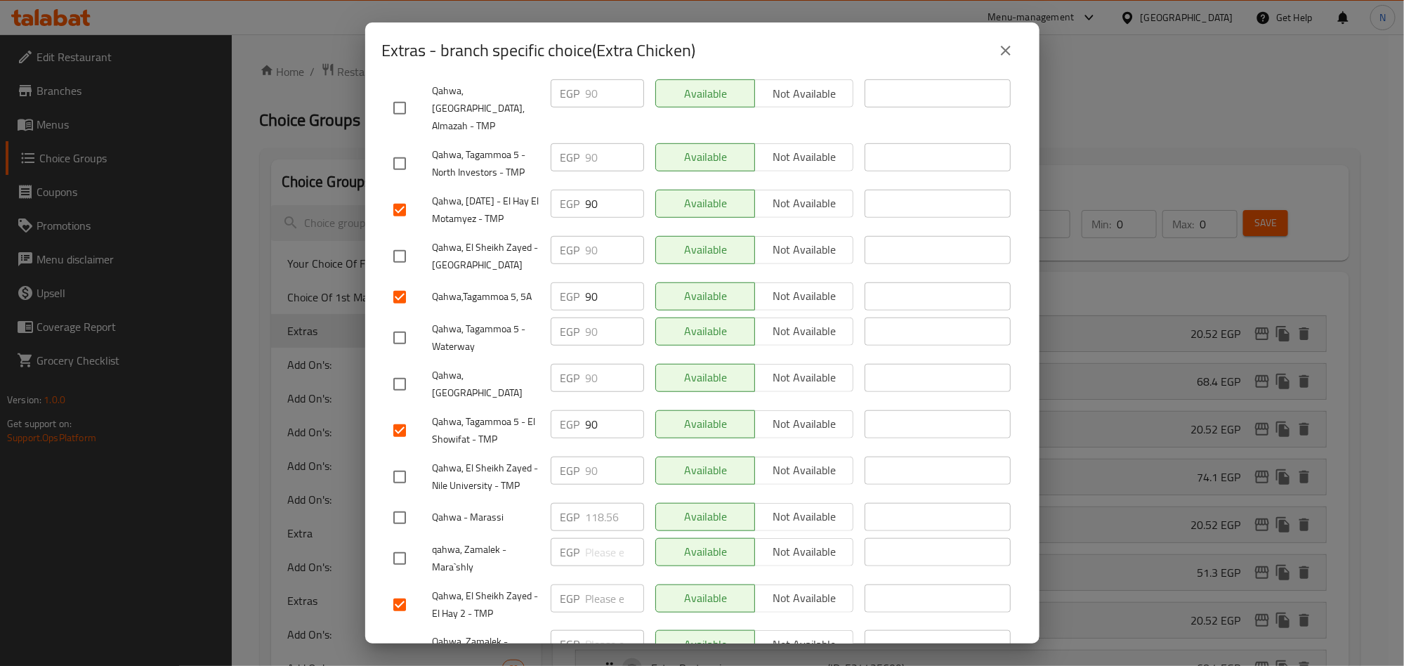
scroll to position [0, 0]
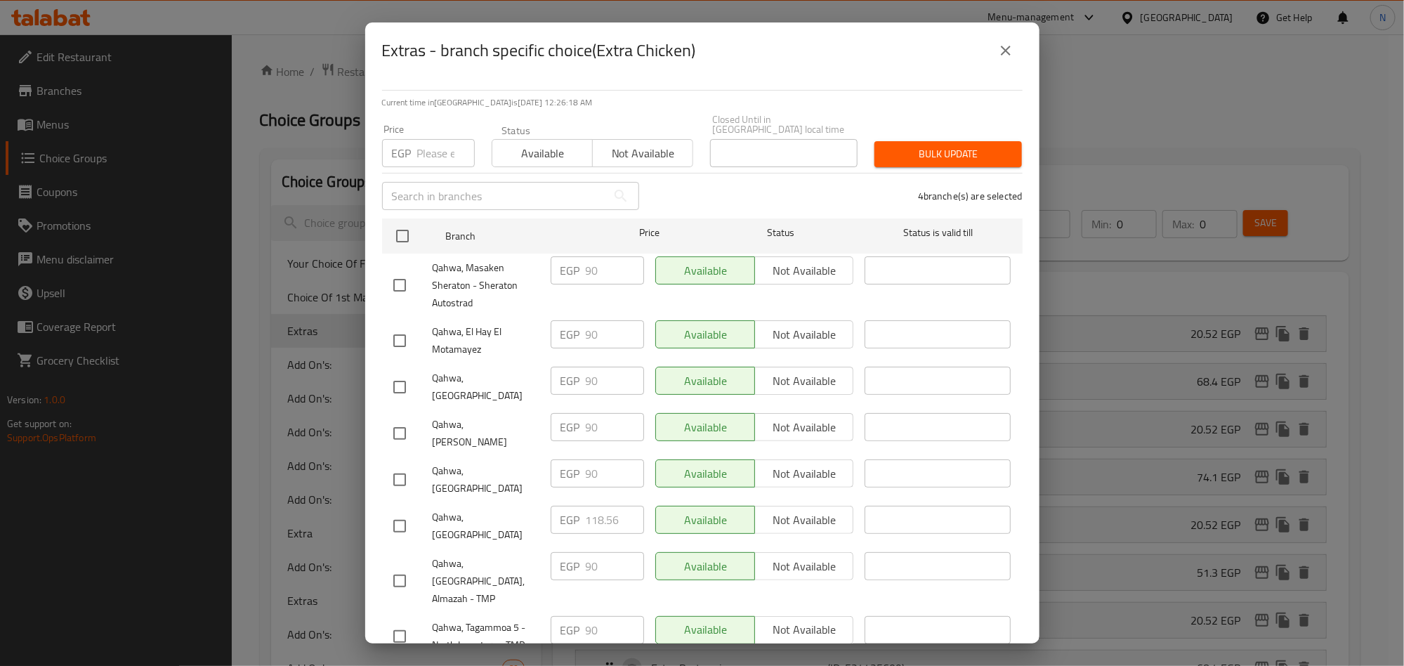
click at [392, 334] on input "checkbox" at bounding box center [399, 340] width 29 height 29
checkbox input "true"
click at [392, 621] on input "checkbox" at bounding box center [399, 635] width 29 height 29
checkbox input "true"
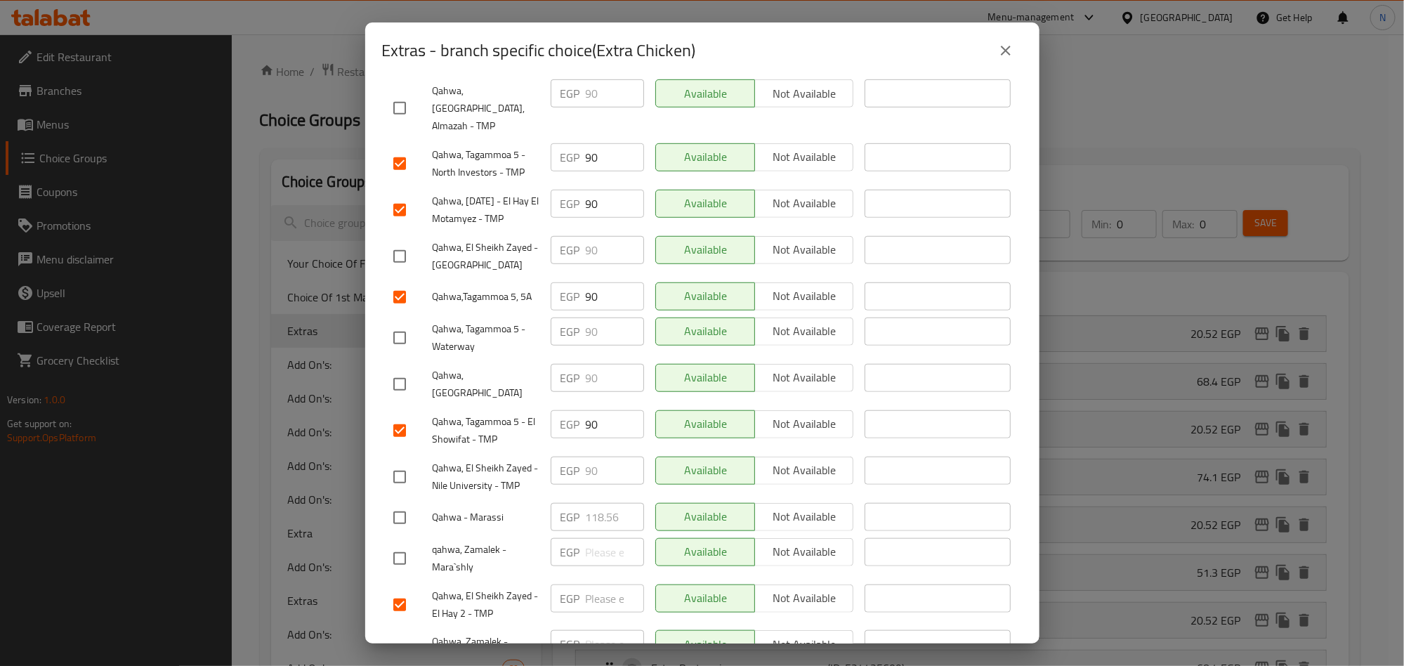
drag, startPoint x: 395, startPoint y: 413, endPoint x: 373, endPoint y: 414, distance: 21.8
click at [394, 462] on input "checkbox" at bounding box center [399, 476] width 29 height 29
checkbox input "true"
drag, startPoint x: 397, startPoint y: 201, endPoint x: 411, endPoint y: 205, distance: 14.7
click at [396, 242] on input "checkbox" at bounding box center [399, 256] width 29 height 29
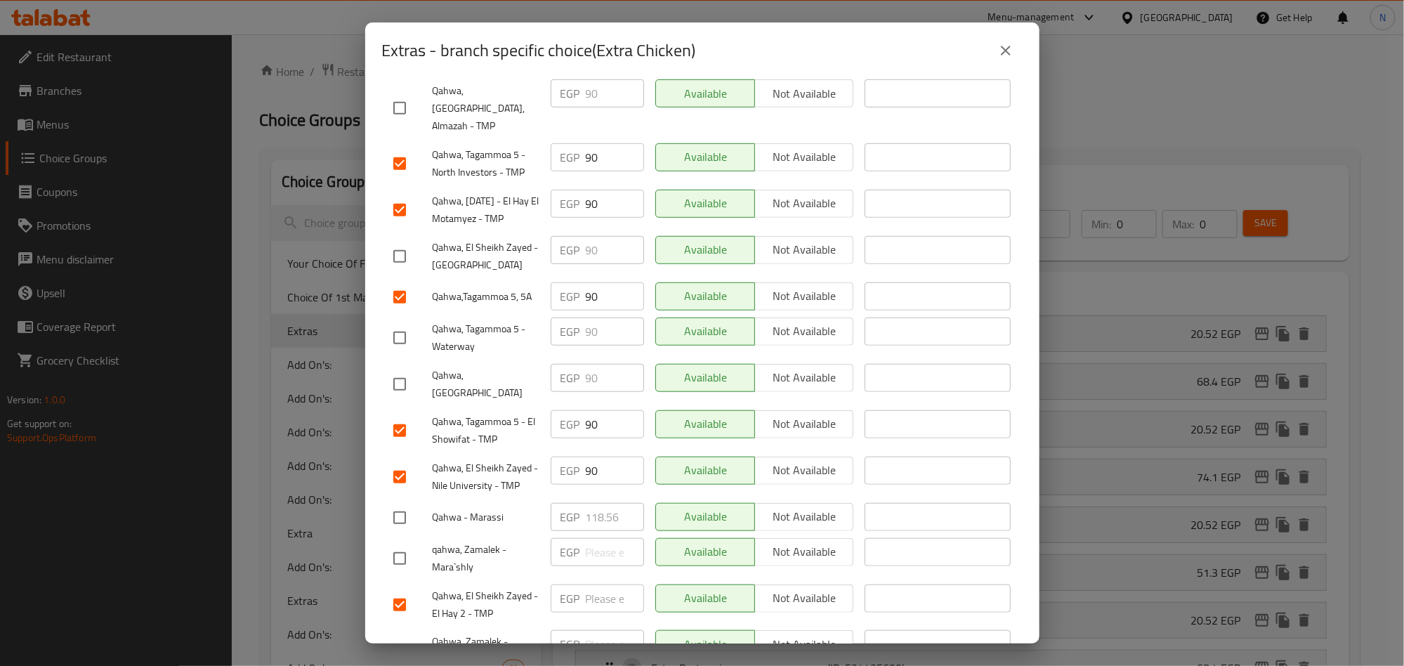
checkbox input "true"
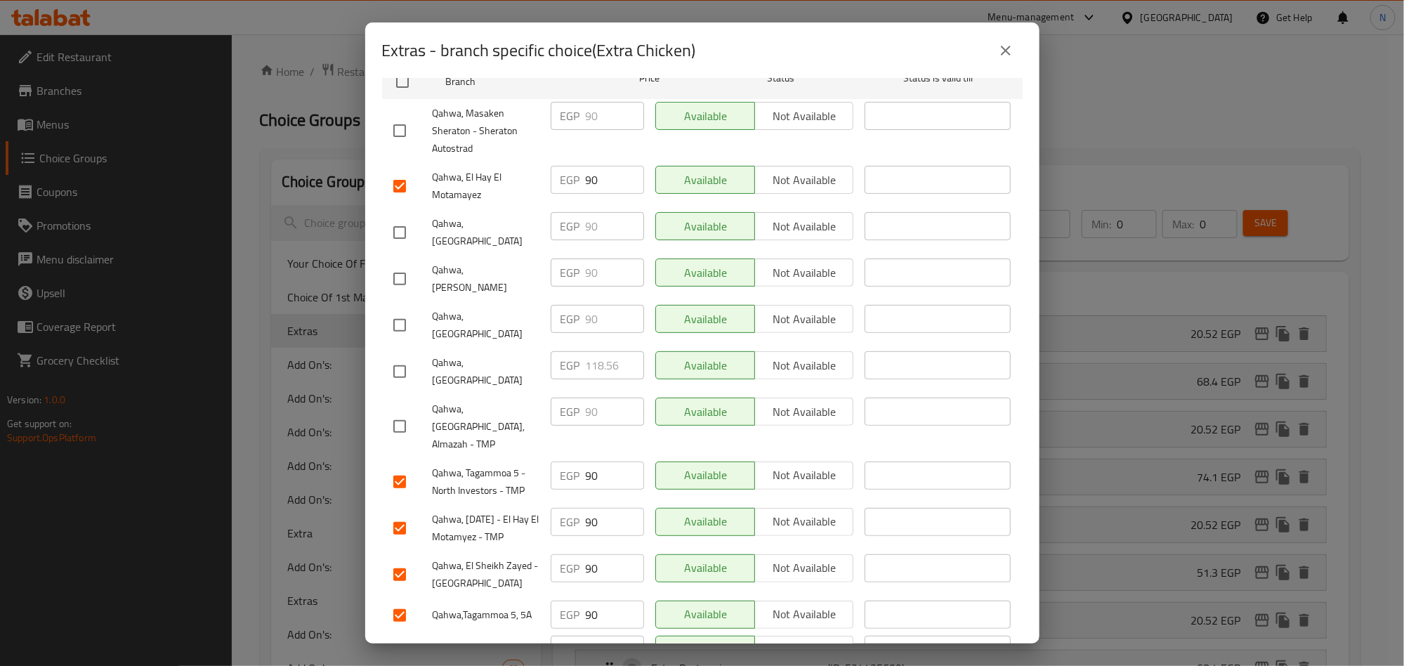
click at [414, 411] on input "checkbox" at bounding box center [399, 425] width 29 height 29
checkbox input "true"
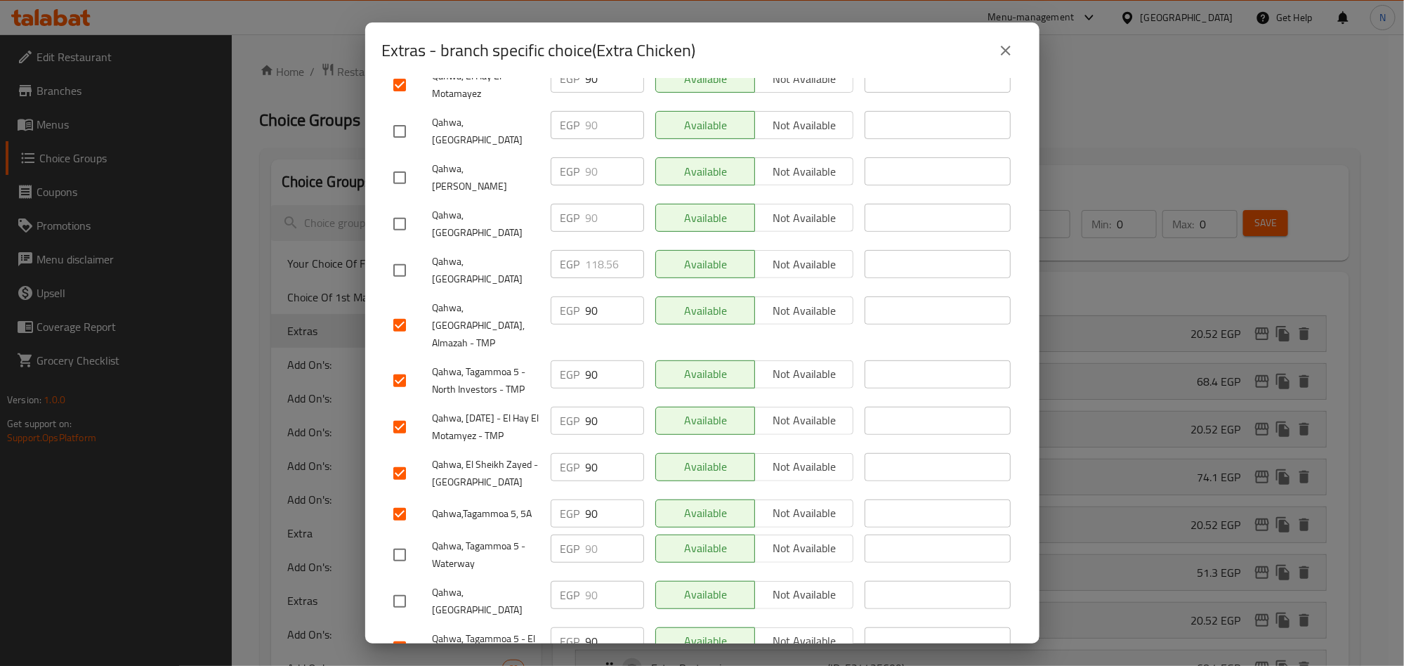
scroll to position [371, 0]
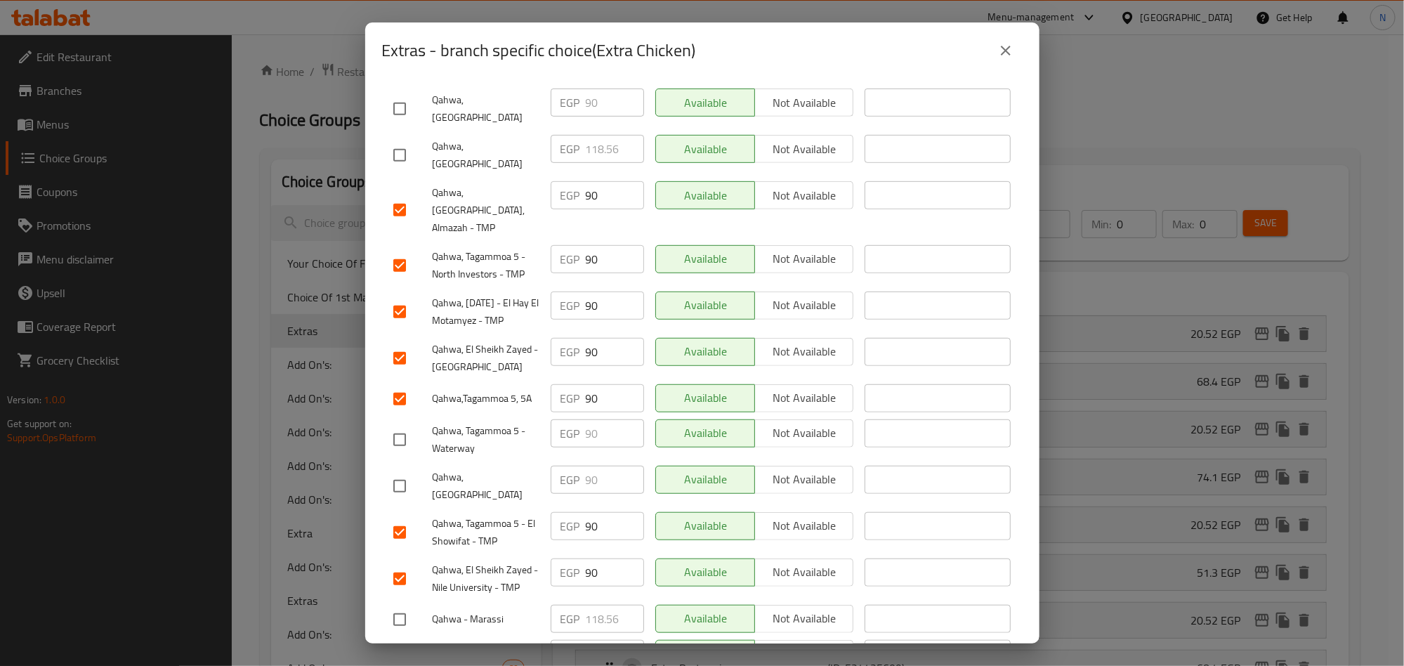
click at [407, 471] on input "checkbox" at bounding box center [399, 485] width 29 height 29
checkbox input "true"
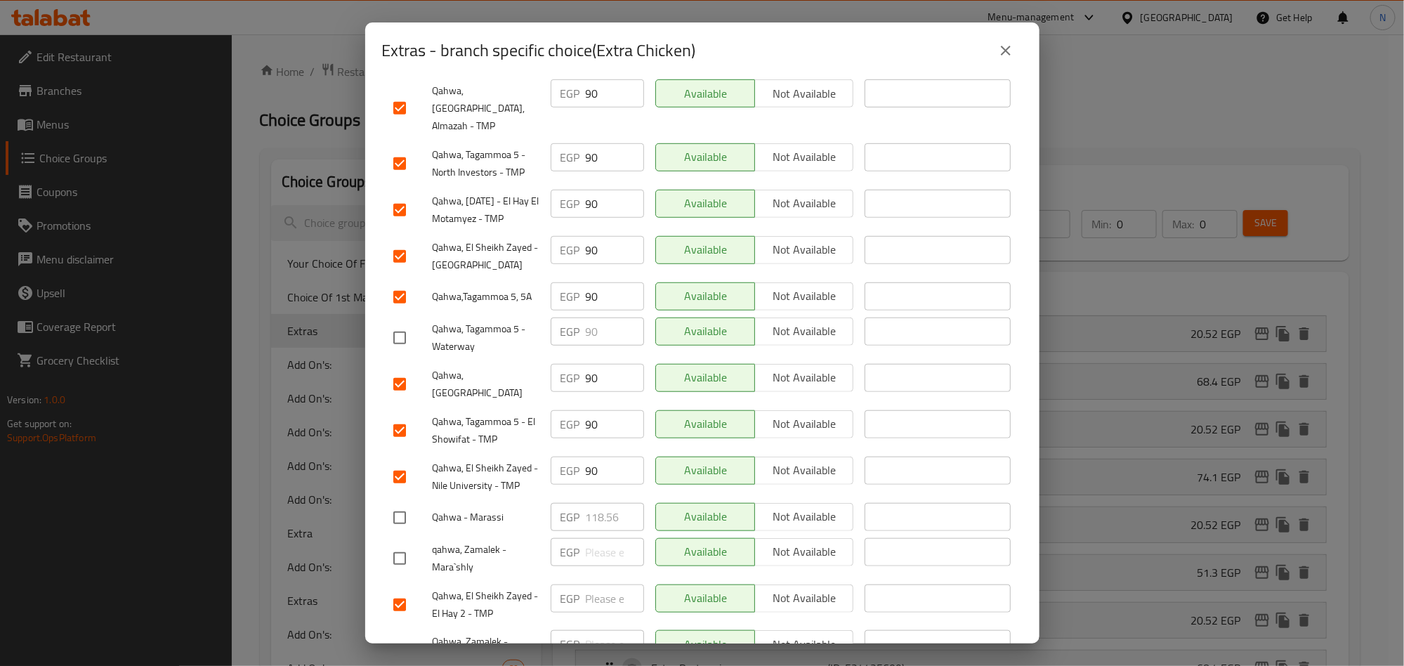
click at [400, 635] on input "checkbox" at bounding box center [399, 649] width 29 height 29
checkbox input "true"
drag, startPoint x: 388, startPoint y: 481, endPoint x: 390, endPoint y: 501, distance: 20.4
click at [388, 543] on input "checkbox" at bounding box center [399, 557] width 29 height 29
checkbox input "true"
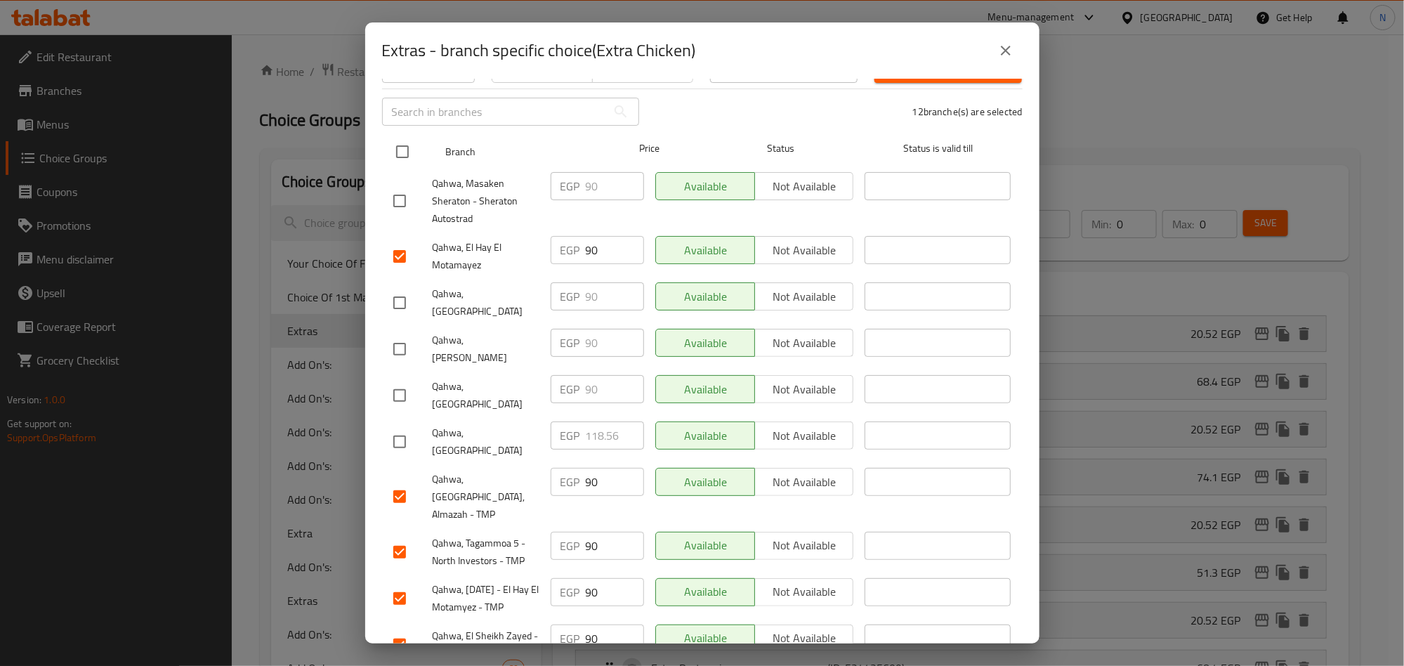
scroll to position [51, 0]
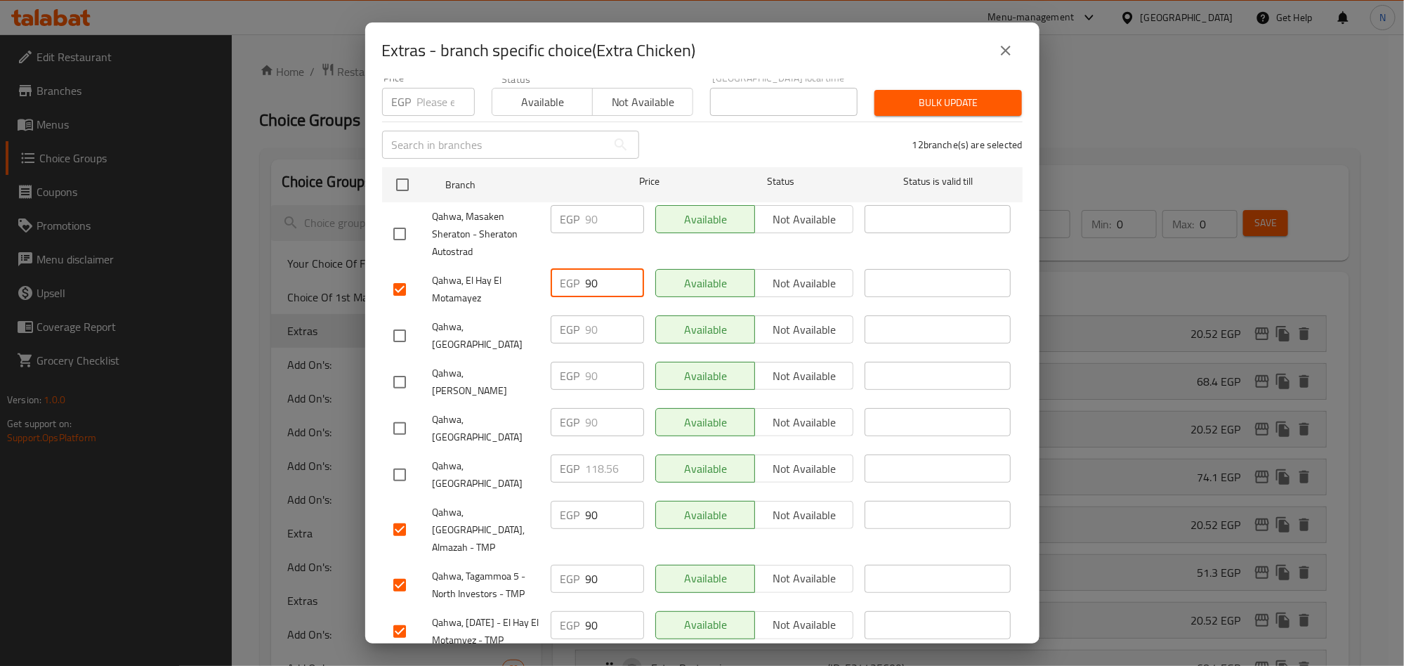
drag, startPoint x: 597, startPoint y: 270, endPoint x: 567, endPoint y: 375, distance: 109.6
click at [545, 272] on div "EGP 90 ​" at bounding box center [597, 289] width 105 height 52
paste input "102.6"
type input "102.6"
click at [576, 501] on div "EGP 90 ​" at bounding box center [597, 515] width 93 height 28
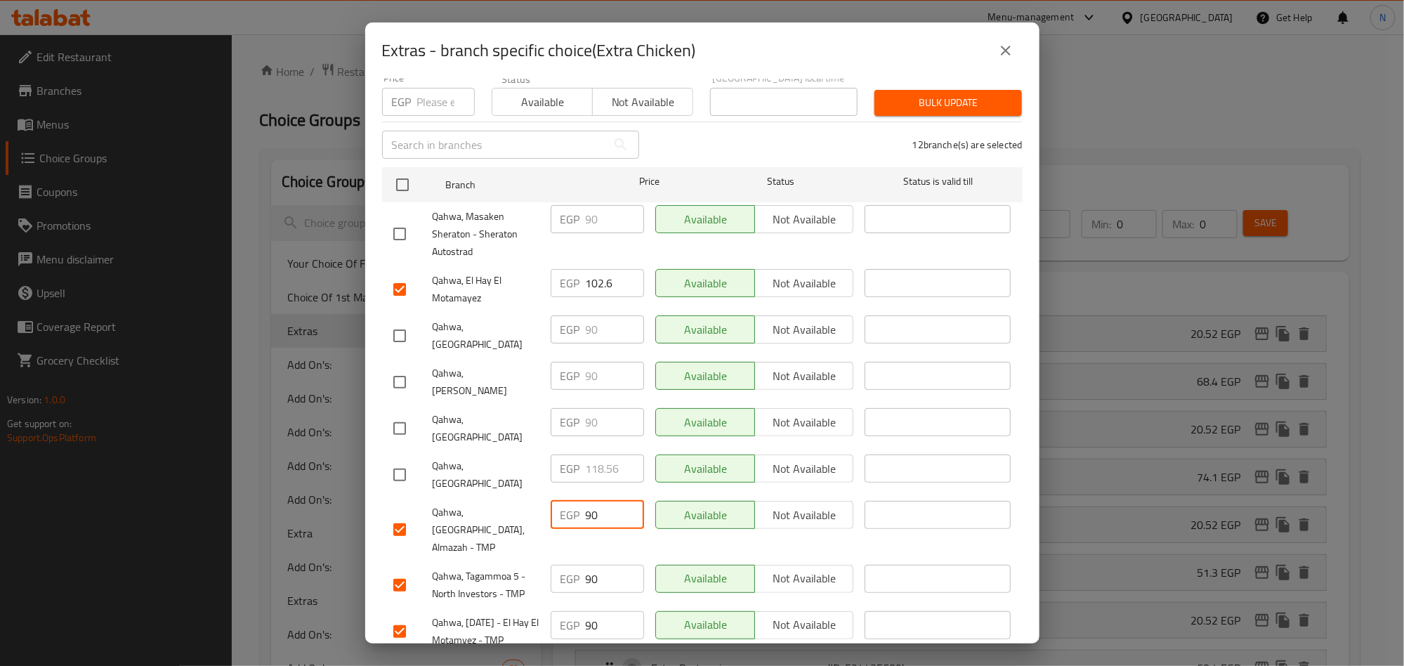
paste input "102.6"
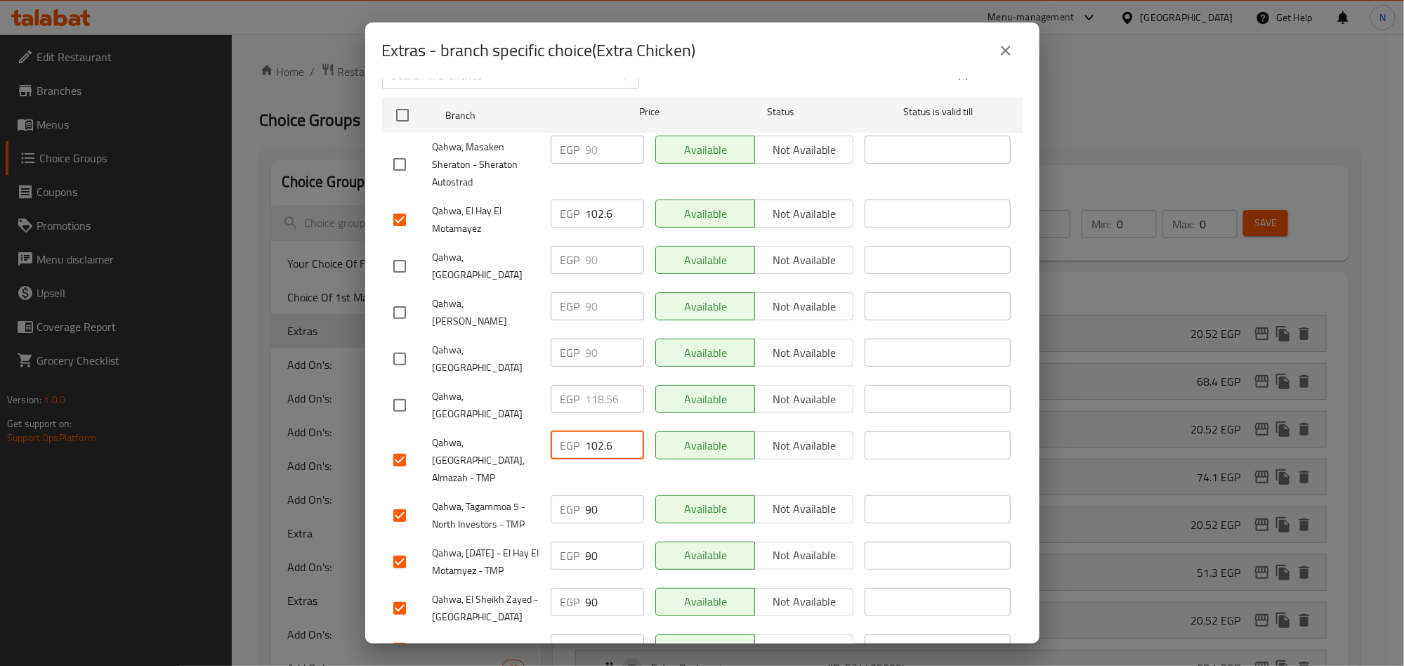
scroll to position [157, 0]
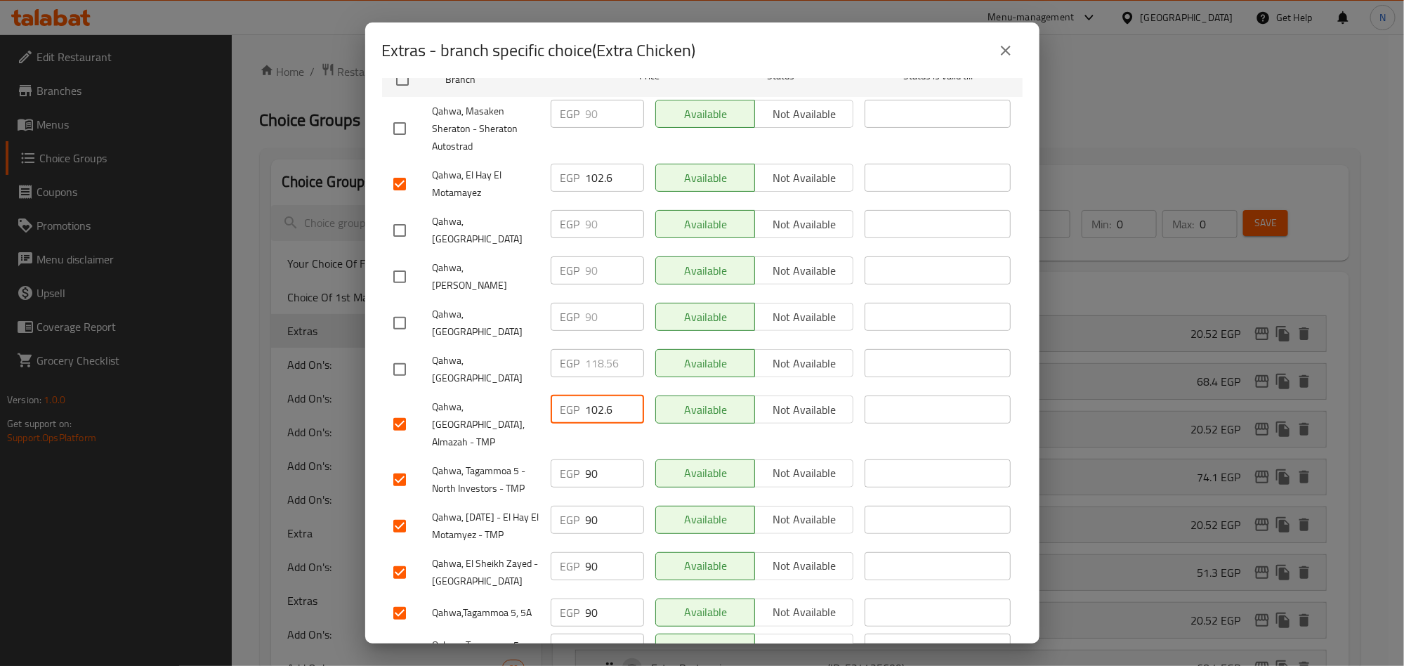
type input "102.6"
click at [562, 454] on div "EGP 90 ​" at bounding box center [597, 480] width 105 height 52
click at [581, 459] on div "EGP 90 ​" at bounding box center [597, 473] width 93 height 28
click at [586, 459] on input "90" at bounding box center [615, 473] width 58 height 28
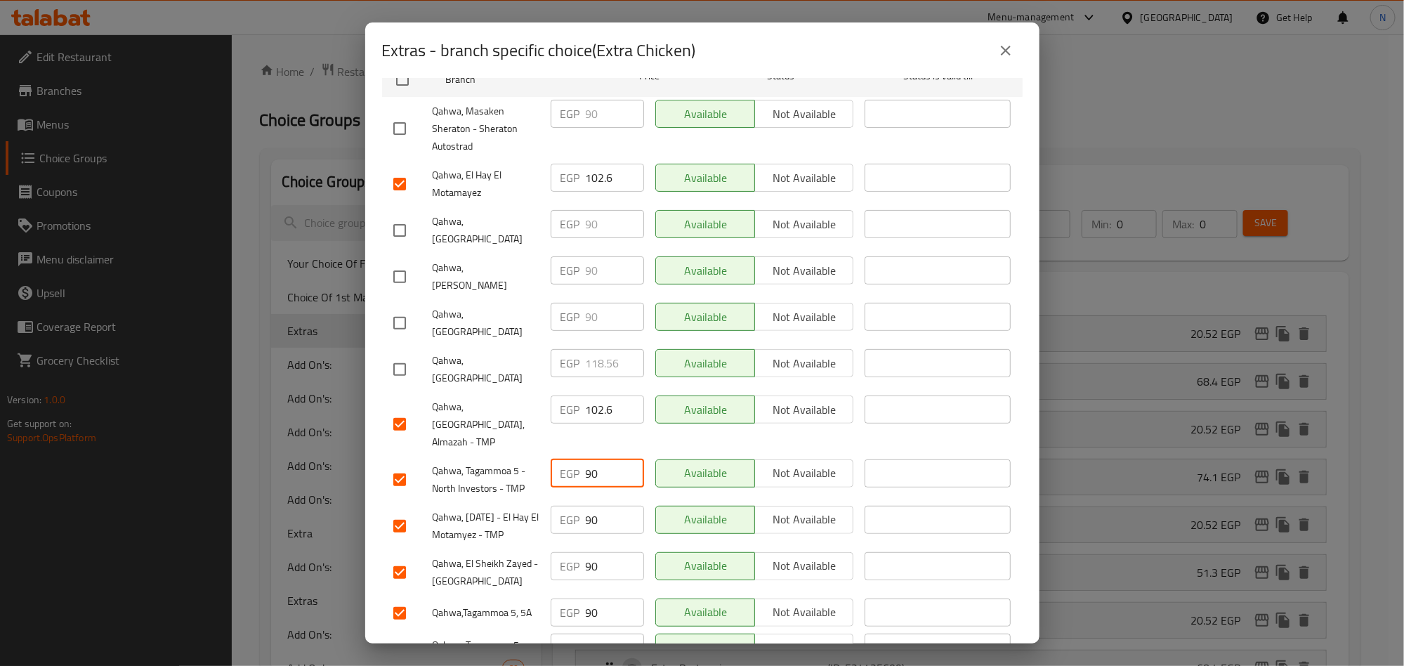
paste input "102.6"
type input "102.6"
click at [602, 506] on input "90" at bounding box center [615, 520] width 58 height 28
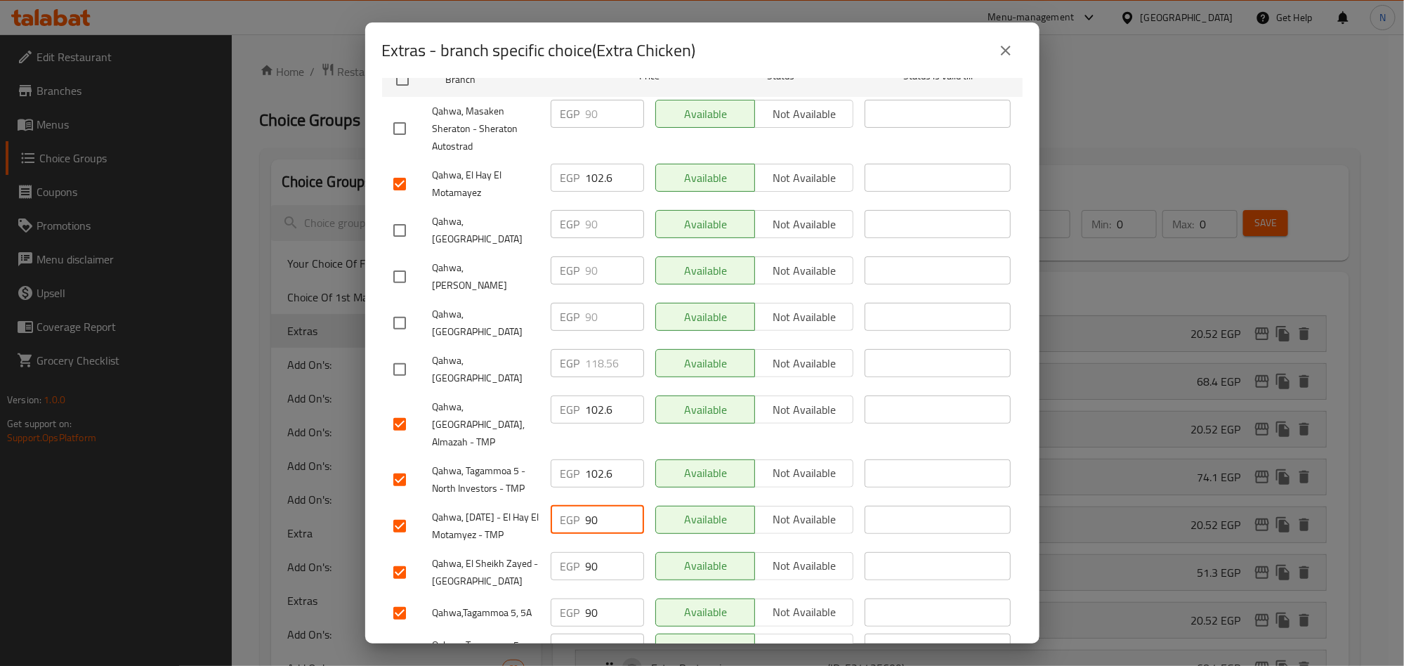
paste input "102.6"
type input "102.6"
click at [590, 552] on input "90" at bounding box center [615, 566] width 58 height 28
paste input "102.6"
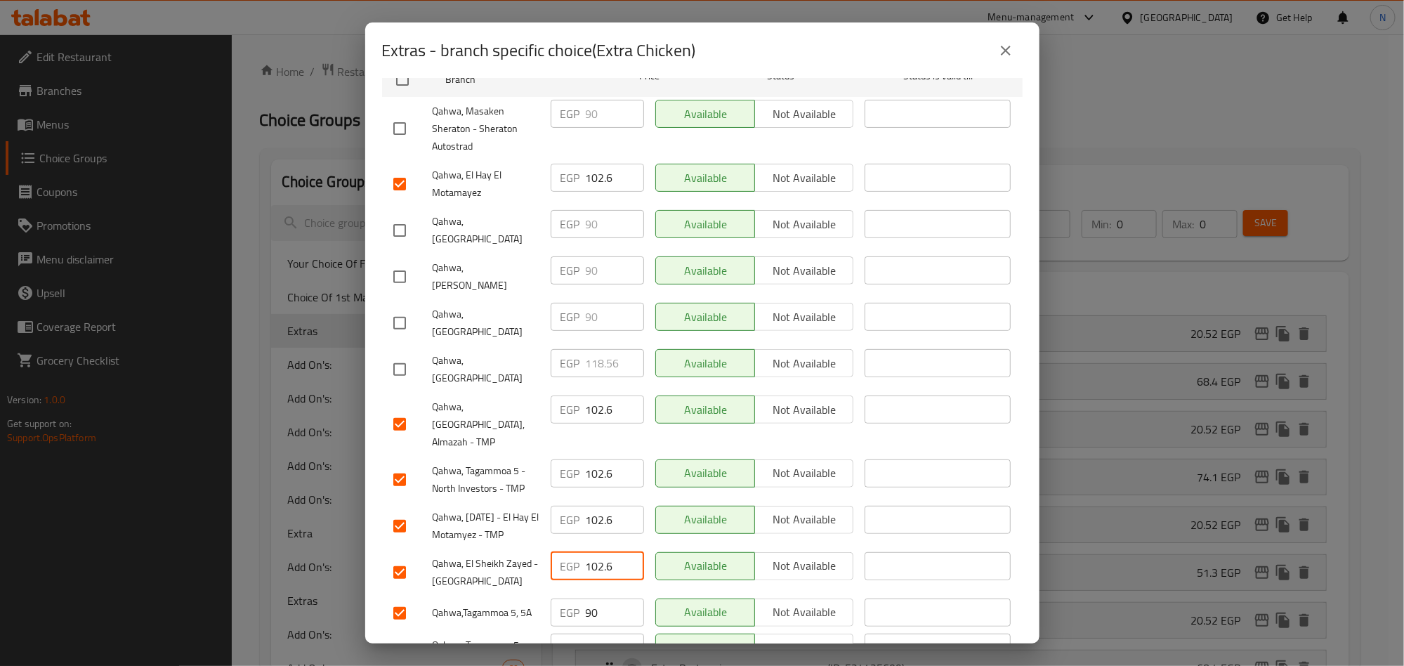
type input "102.6"
click at [586, 598] on input "90" at bounding box center [615, 612] width 58 height 28
paste input "102.6"
type input "102.6"
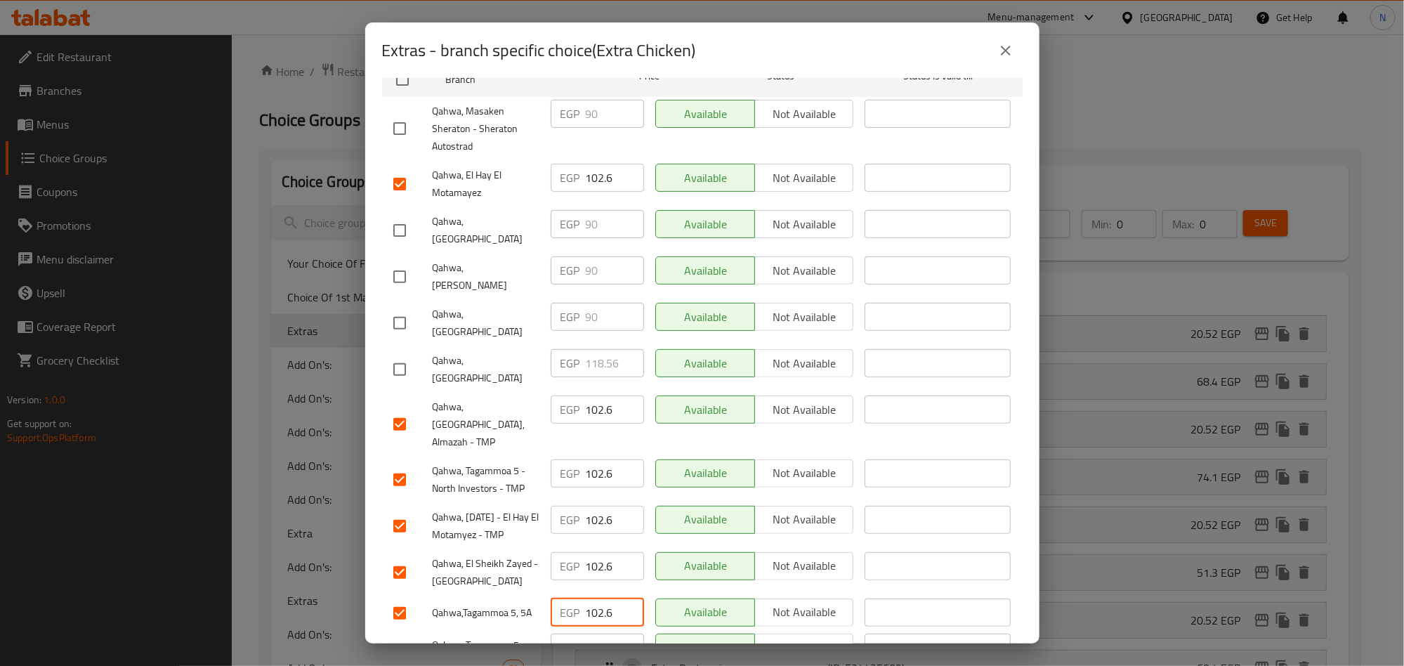
click at [533, 555] on span "Qahwa, El Sheikh Zayed - [GEOGRAPHIC_DATA]" at bounding box center [486, 572] width 107 height 35
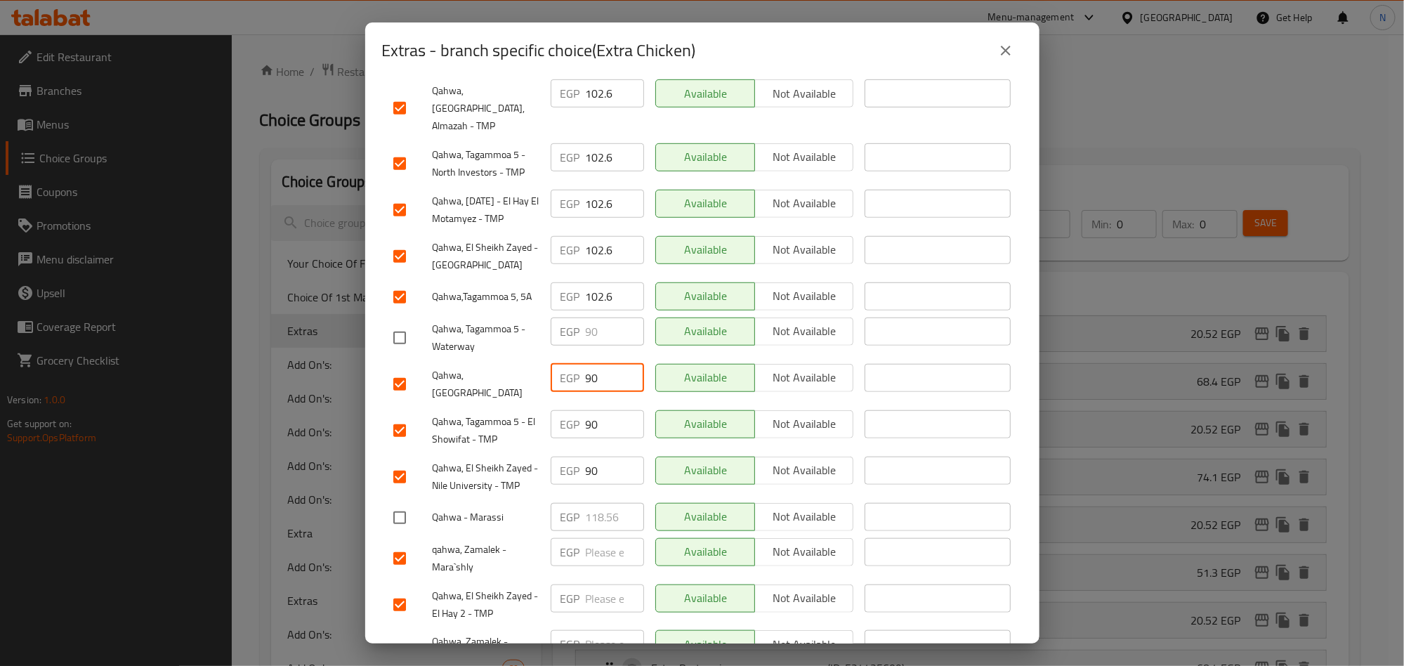
click at [586, 364] on input "90" at bounding box center [615, 378] width 58 height 28
paste input "102.6"
type input "102.6"
click at [591, 410] on input "90" at bounding box center [615, 424] width 58 height 28
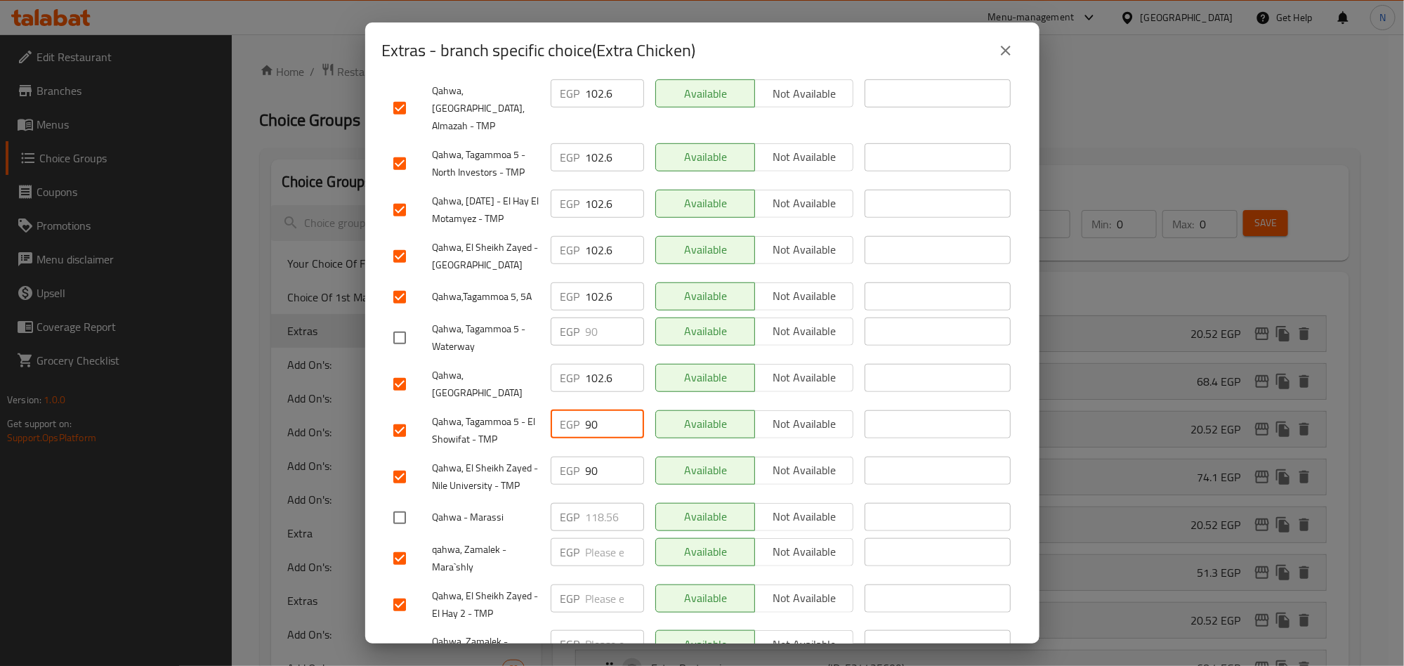
click at [591, 410] on input "90" at bounding box center [615, 424] width 58 height 28
paste input "102.6"
type input "102.6"
click at [593, 456] on input "90" at bounding box center [615, 470] width 58 height 28
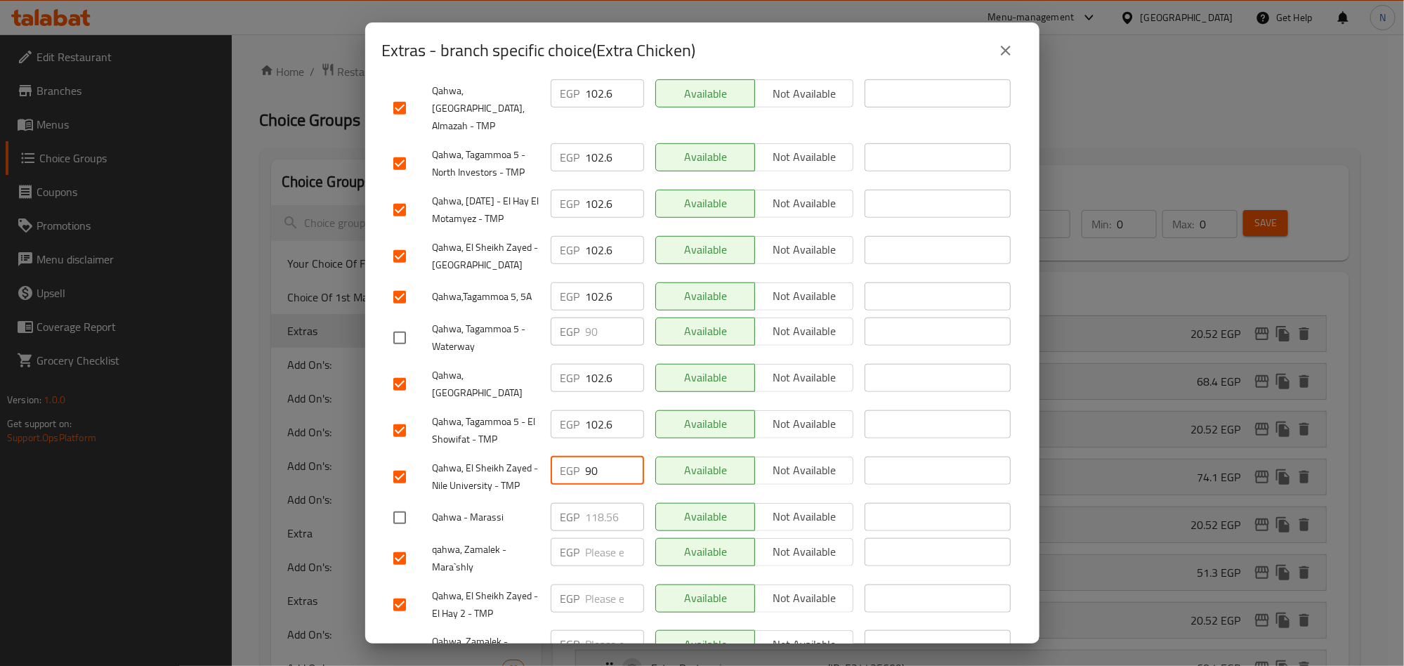
paste input "102.6"
click at [591, 456] on input "90102.6" at bounding box center [615, 470] width 58 height 28
paste input "number"
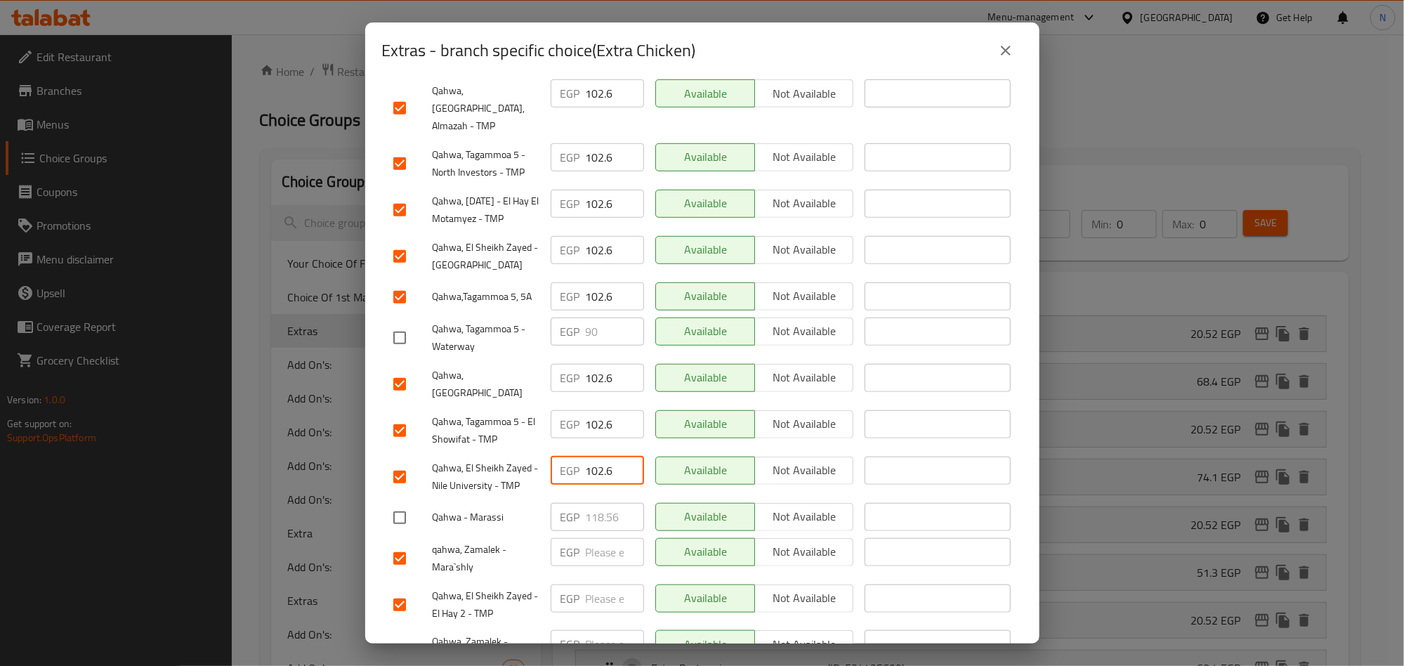
scroll to position [0, 0]
type input "102.6"
drag, startPoint x: 597, startPoint y: 491, endPoint x: 595, endPoint y: 503, distance: 12.8
click at [597, 538] on input "number" at bounding box center [615, 552] width 58 height 28
paste input "102.6"
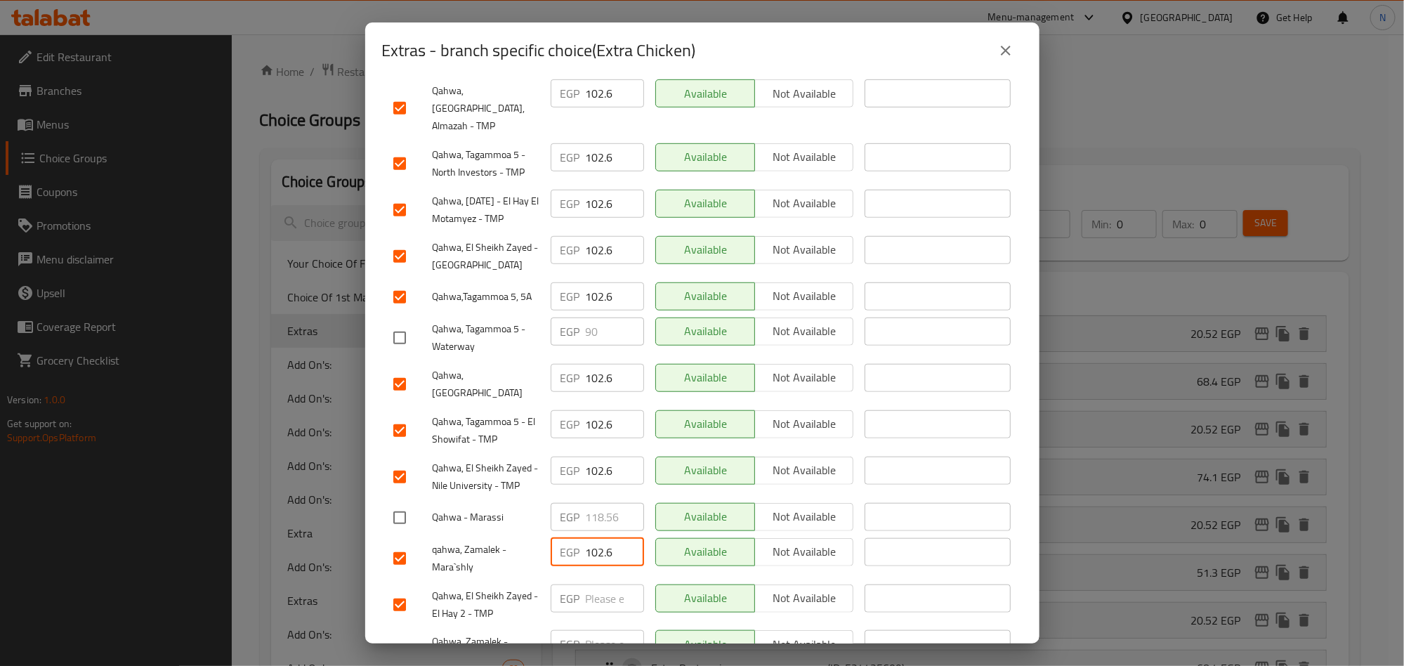
type input "102.6"
click at [590, 584] on input "number" at bounding box center [615, 598] width 58 height 28
paste input "102.6"
type input "102.6"
click at [588, 630] on input "number" at bounding box center [615, 644] width 58 height 28
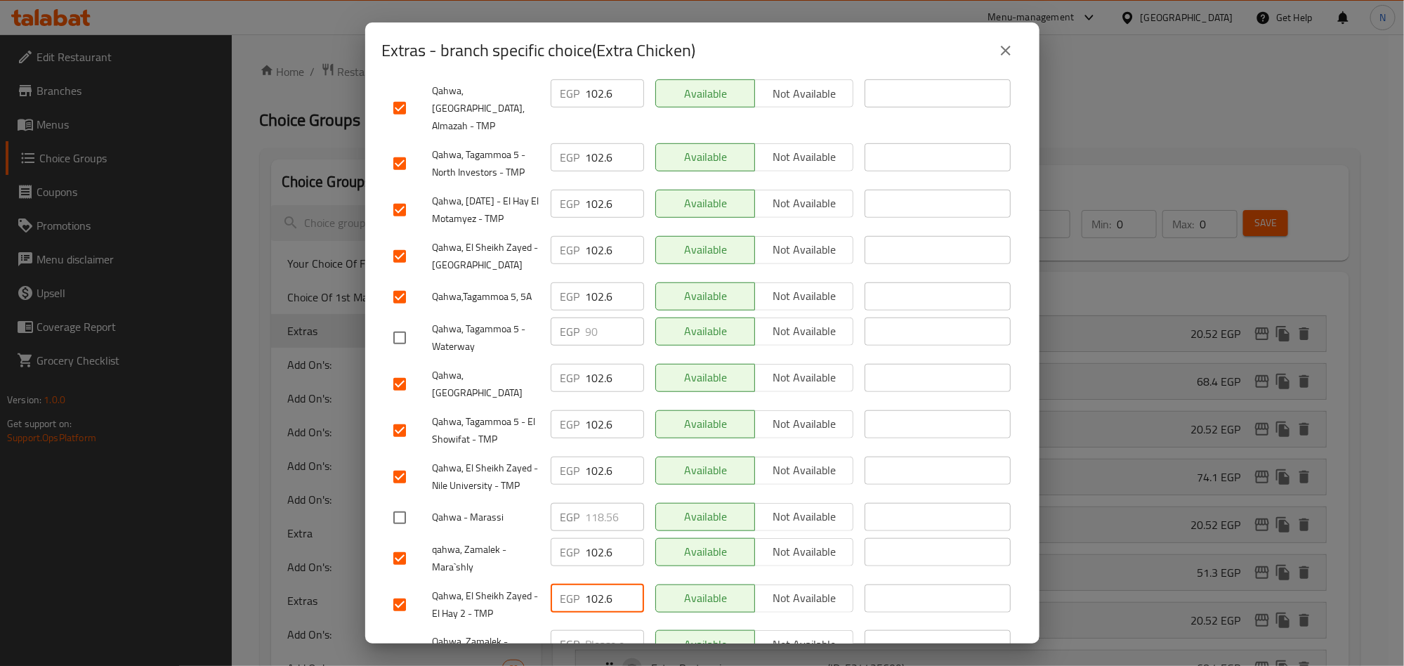
paste input "102.6"
type input "102.6"
click at [521, 579] on div "Qahwa, El Sheikh Zayed - El Hay 2 - TMP" at bounding box center [466, 605] width 157 height 52
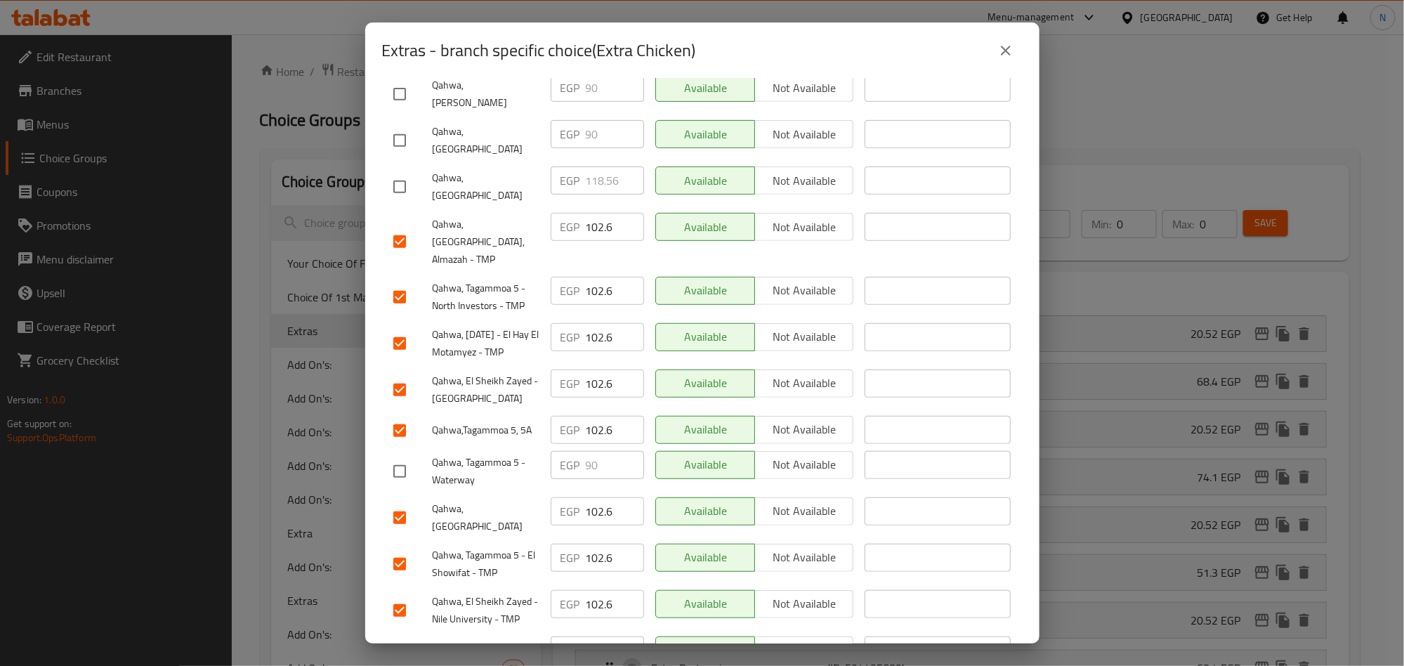
scroll to position [473, 0]
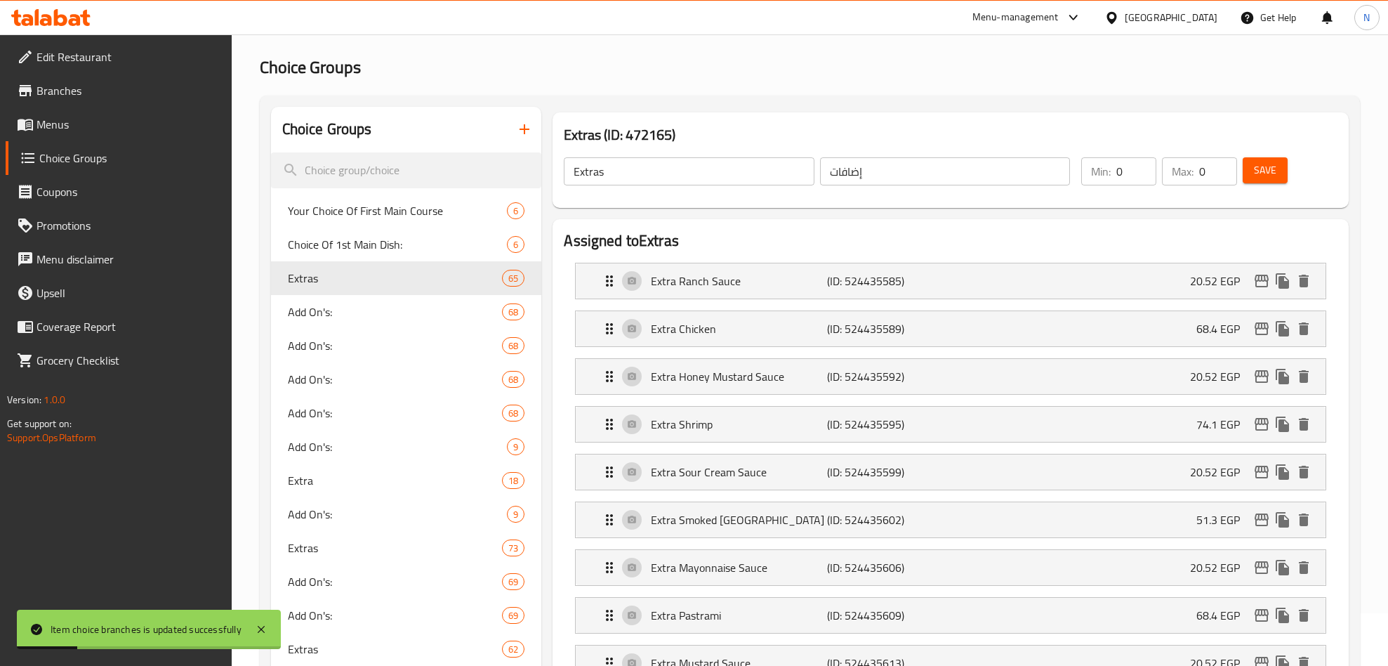
scroll to position [0, 0]
